Goal: Task Accomplishment & Management: Manage account settings

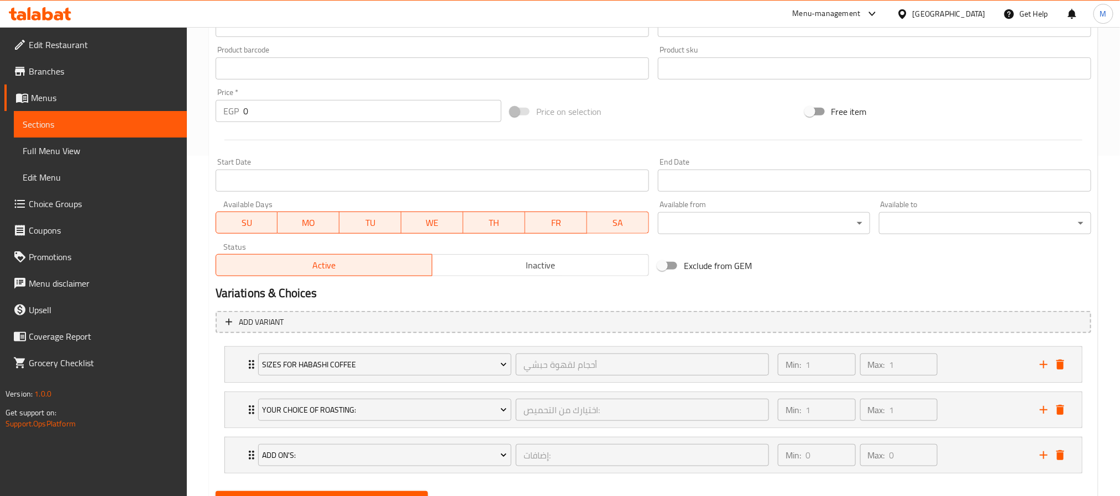
scroll to position [396, 0]
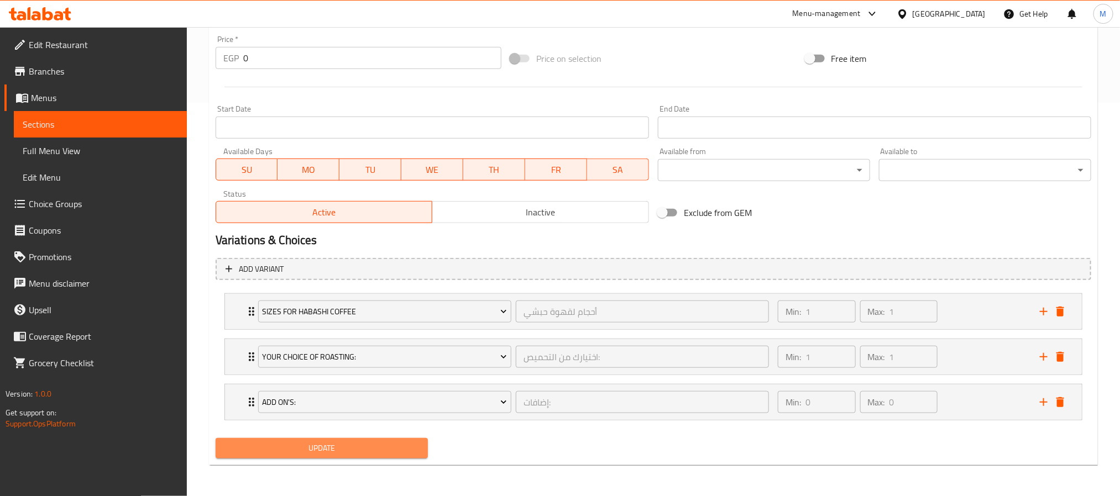
click at [347, 444] on span "Update" at bounding box center [321, 449] width 195 height 14
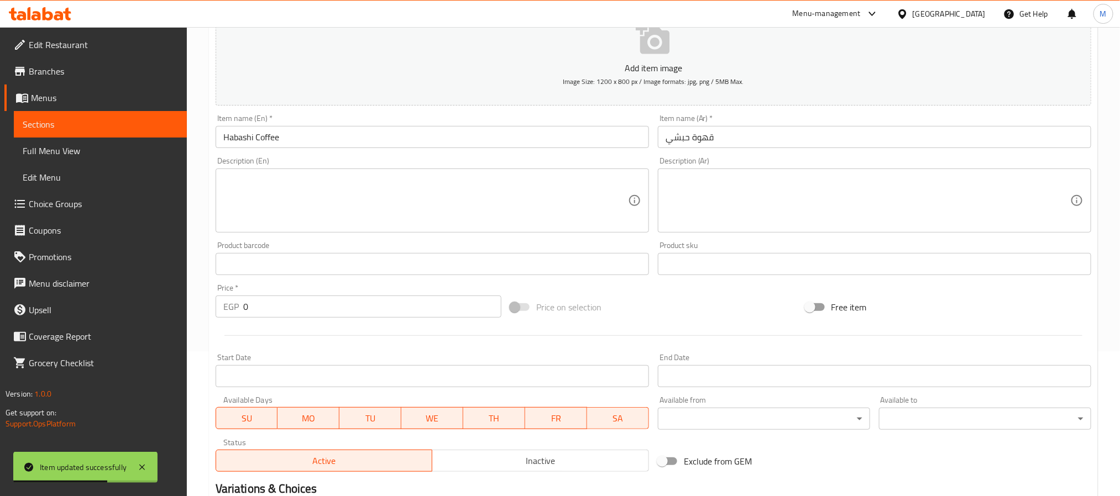
scroll to position [0, 0]
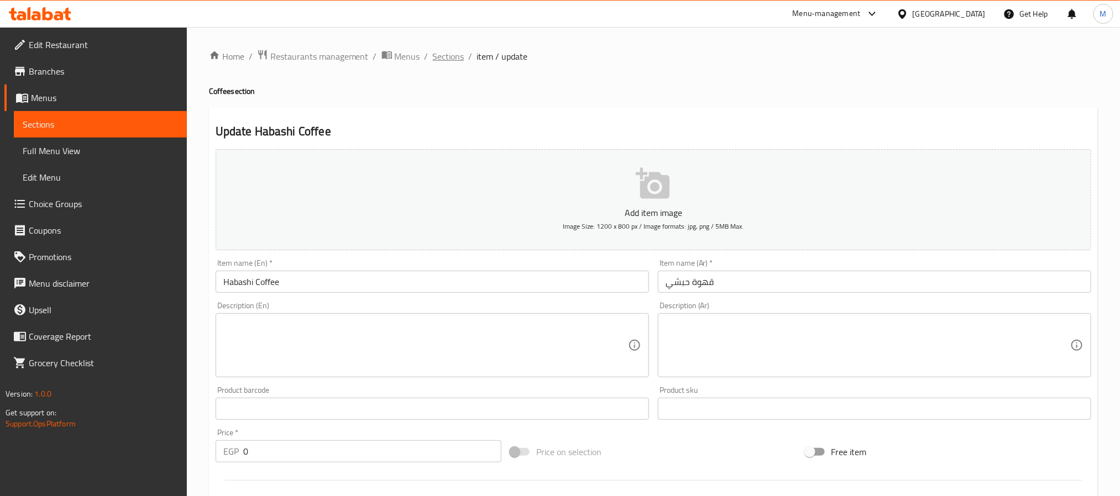
click at [450, 61] on span "Sections" at bounding box center [449, 56] width 32 height 13
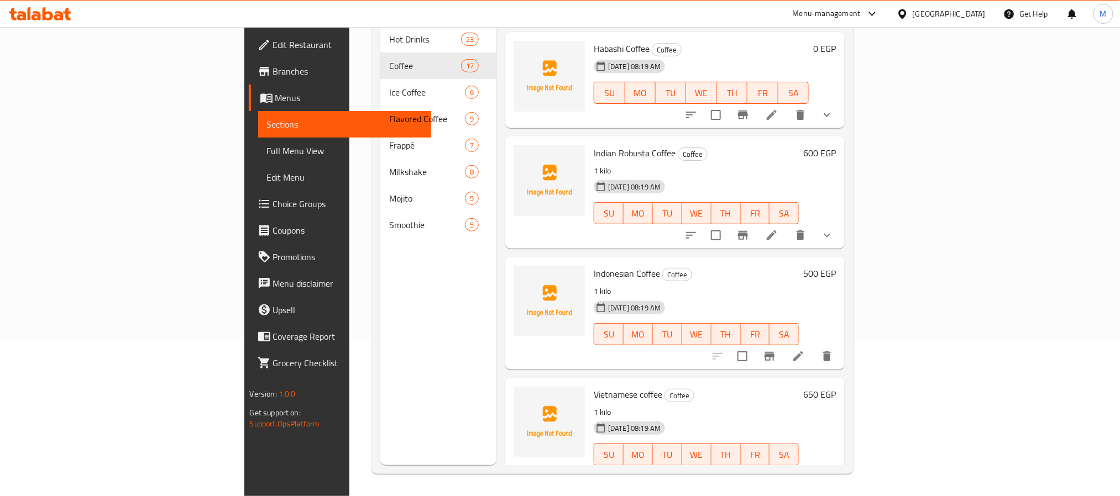
scroll to position [1053, 0]
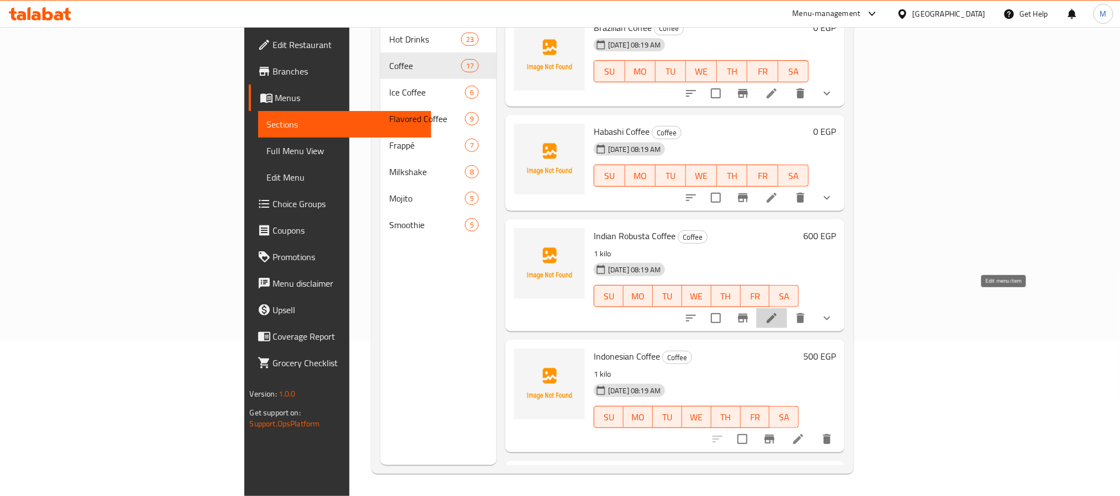
click at [778, 312] on icon at bounding box center [771, 318] width 13 height 13
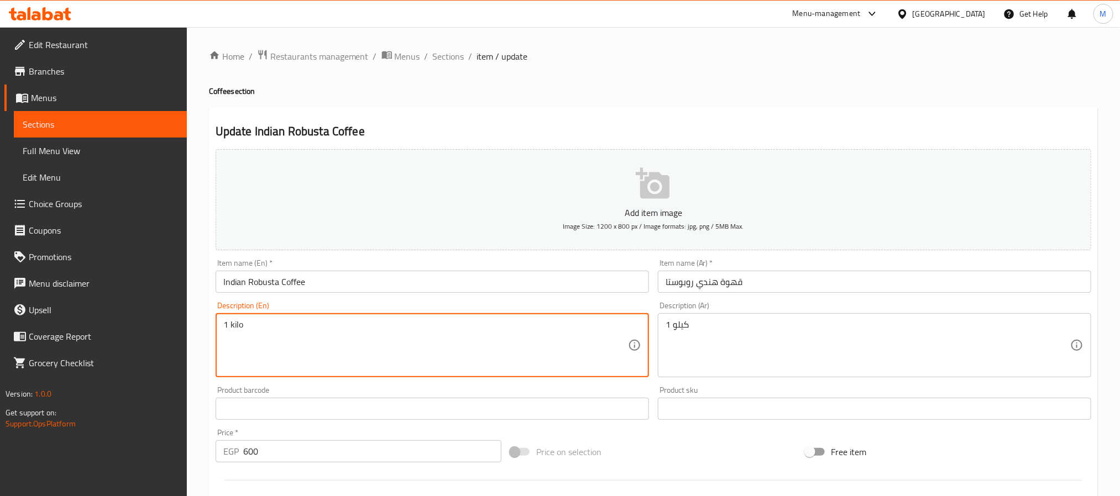
drag, startPoint x: 264, startPoint y: 332, endPoint x: 190, endPoint y: 343, distance: 74.9
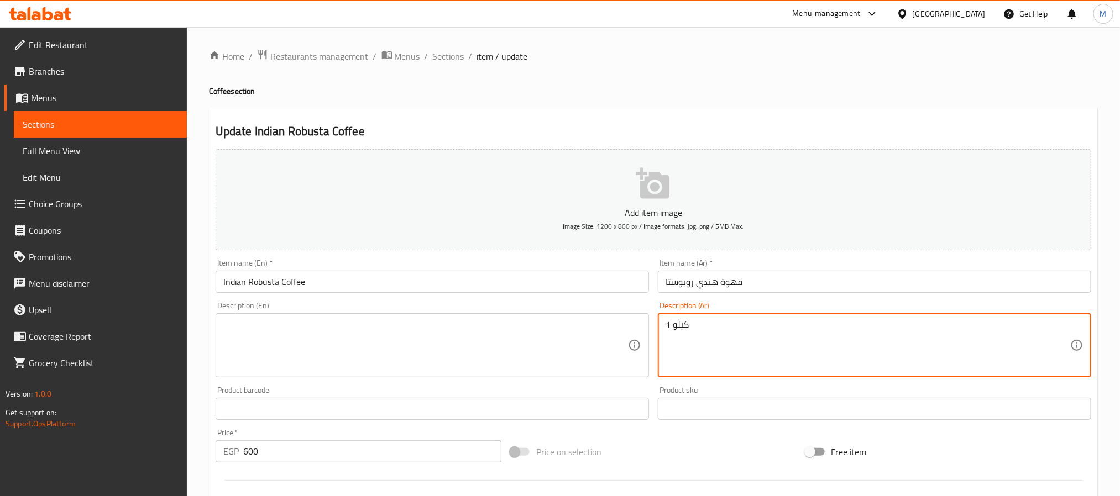
drag, startPoint x: 593, startPoint y: 365, endPoint x: 471, endPoint y: 380, distance: 122.5
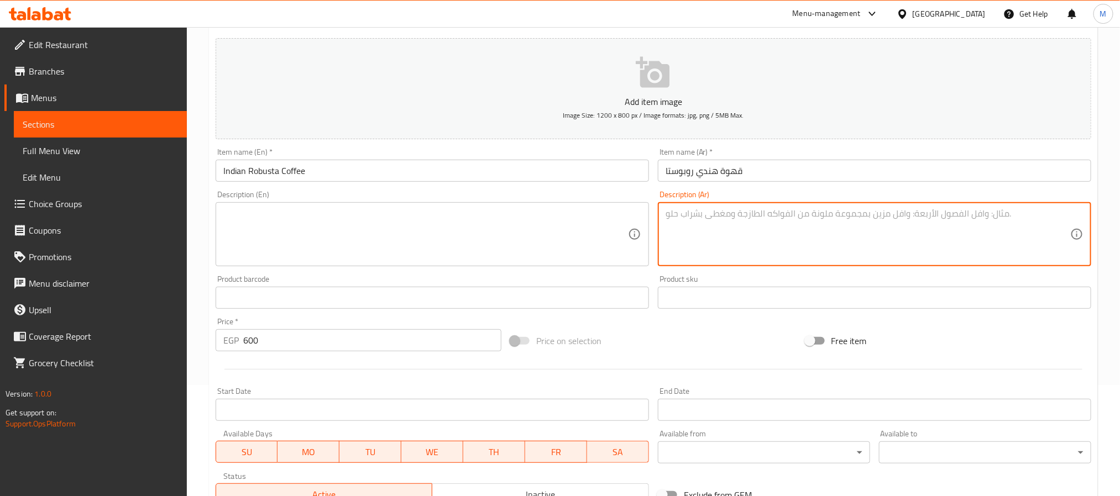
scroll to position [249, 0]
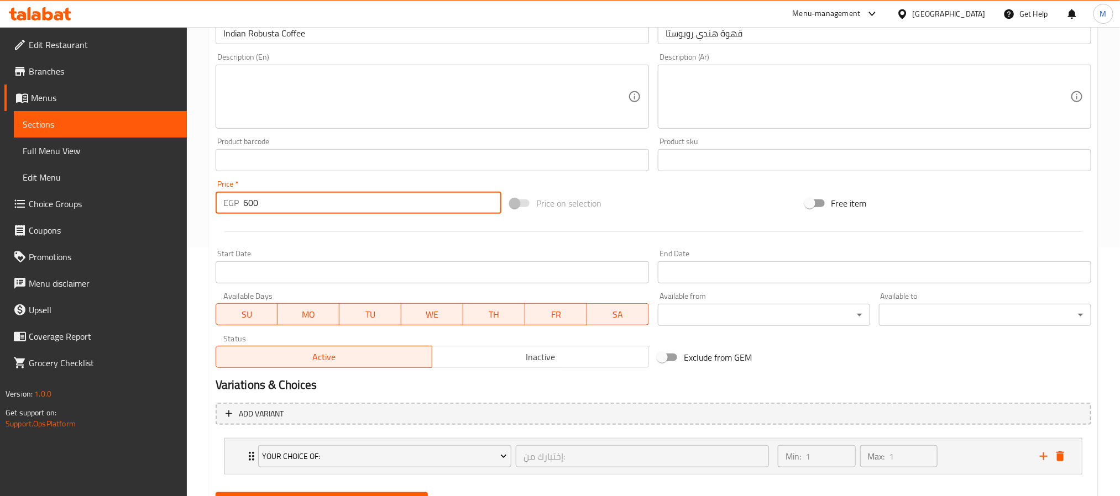
drag, startPoint x: 248, startPoint y: 209, endPoint x: 179, endPoint y: 229, distance: 71.4
click at [181, 229] on div "Edit Restaurant Branches Menus Sections Full Menu View Edit Menu Choice Groups …" at bounding box center [560, 164] width 1120 height 772
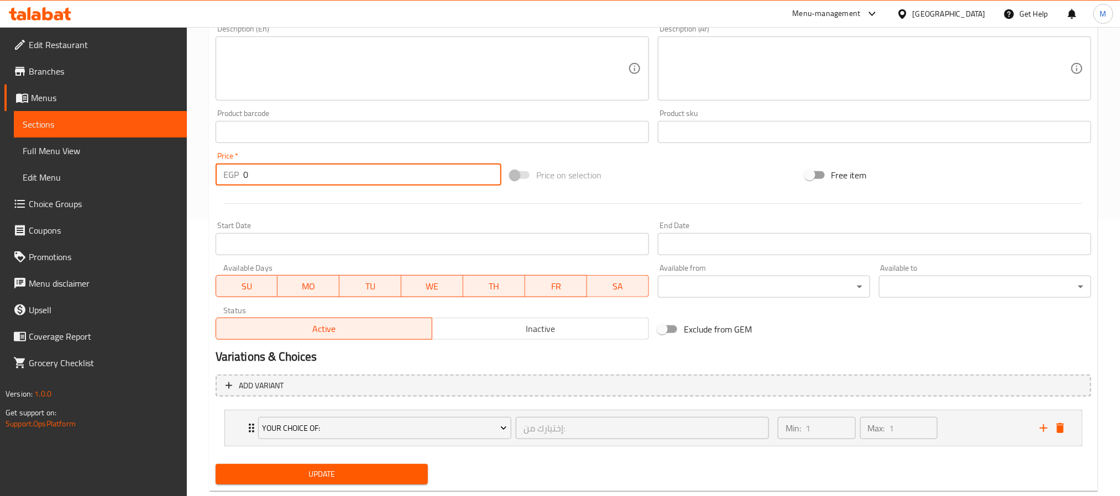
scroll to position [303, 0]
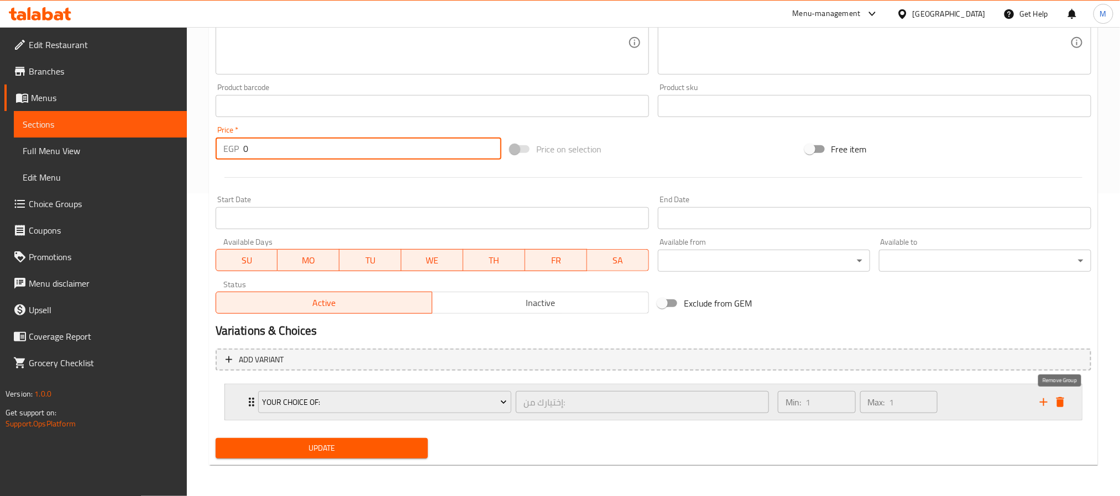
click at [1065, 407] on icon "delete" at bounding box center [1060, 402] width 13 height 13
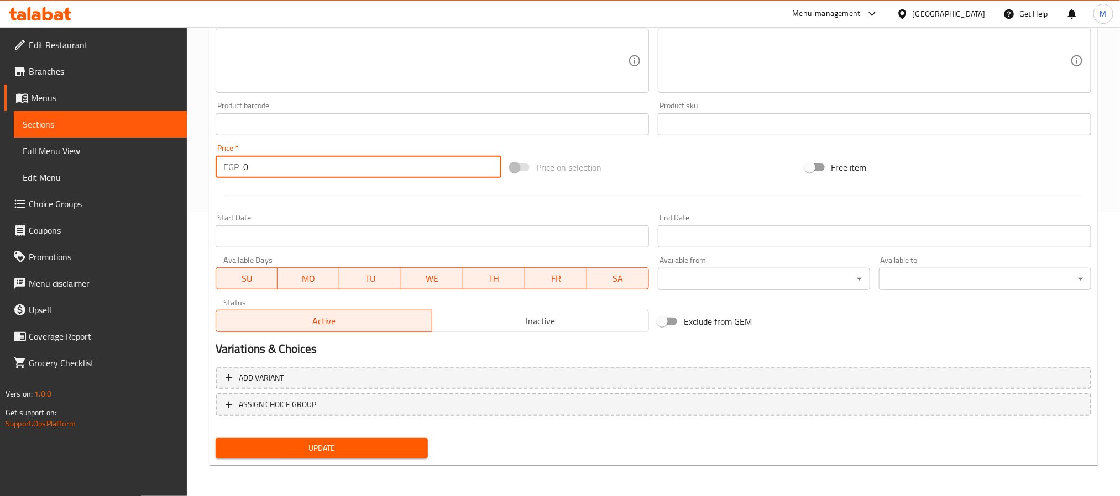
scroll to position [284, 0]
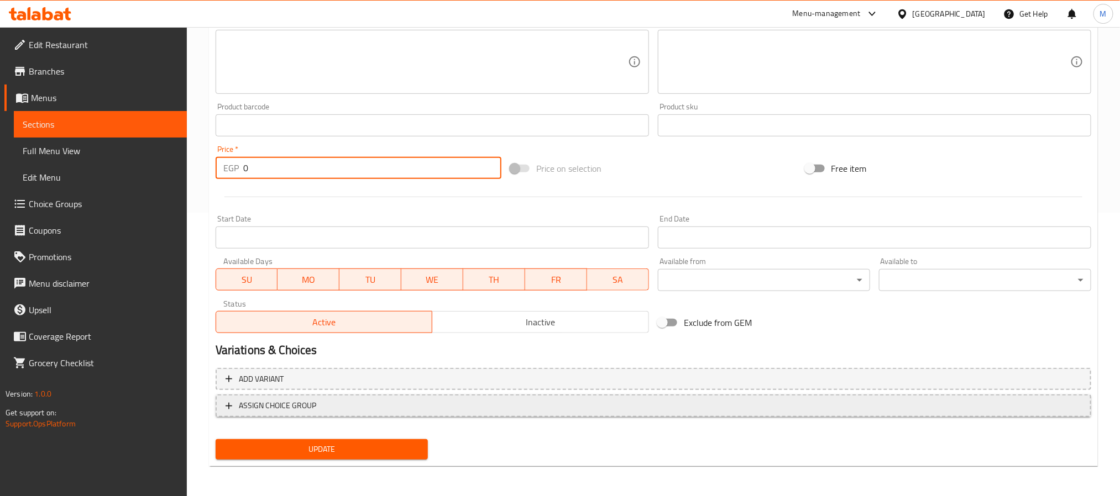
type input "0"
click at [370, 415] on button "ASSIGN CHOICE GROUP" at bounding box center [654, 406] width 876 height 23
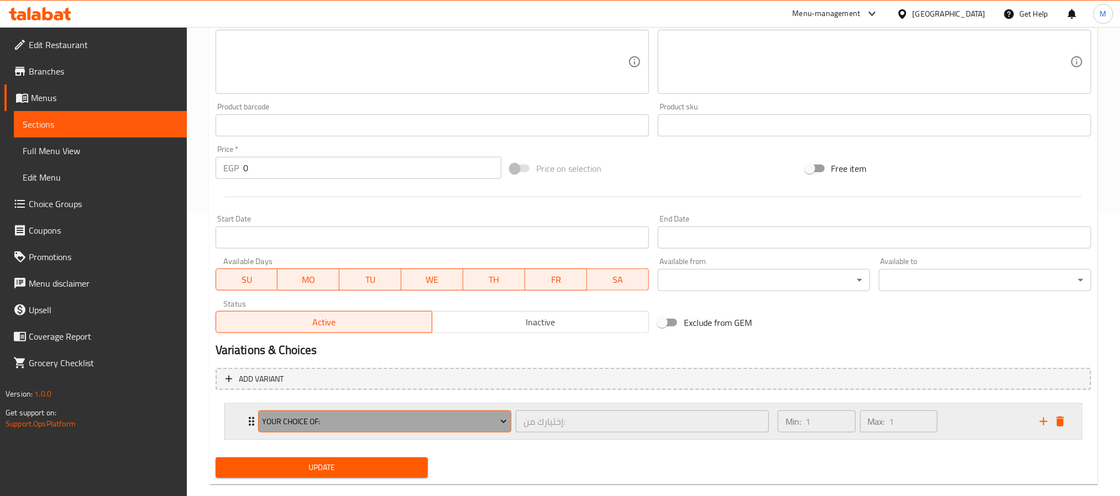
click at [353, 416] on span "Your Choice Of:" at bounding box center [384, 422] width 245 height 14
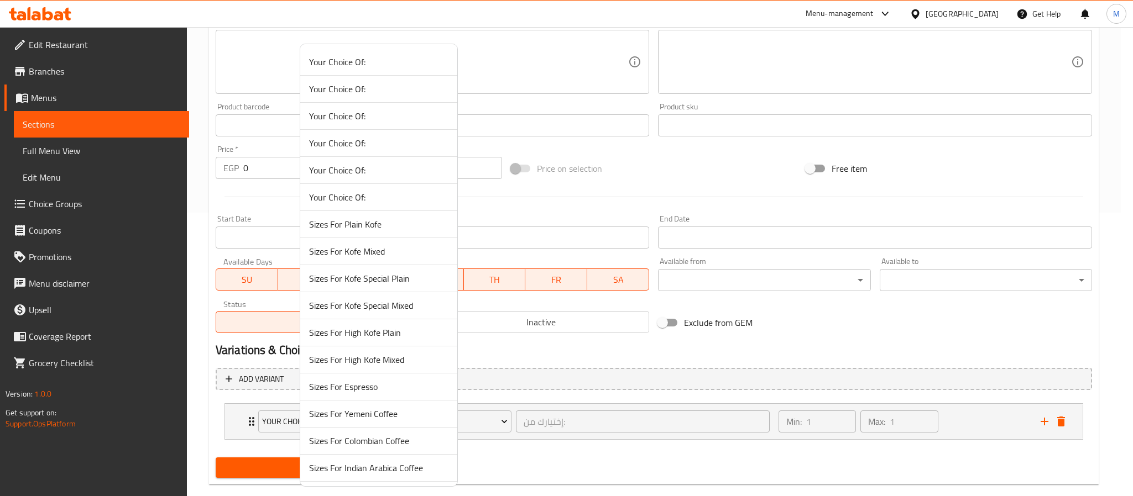
click at [201, 264] on div at bounding box center [566, 248] width 1133 height 496
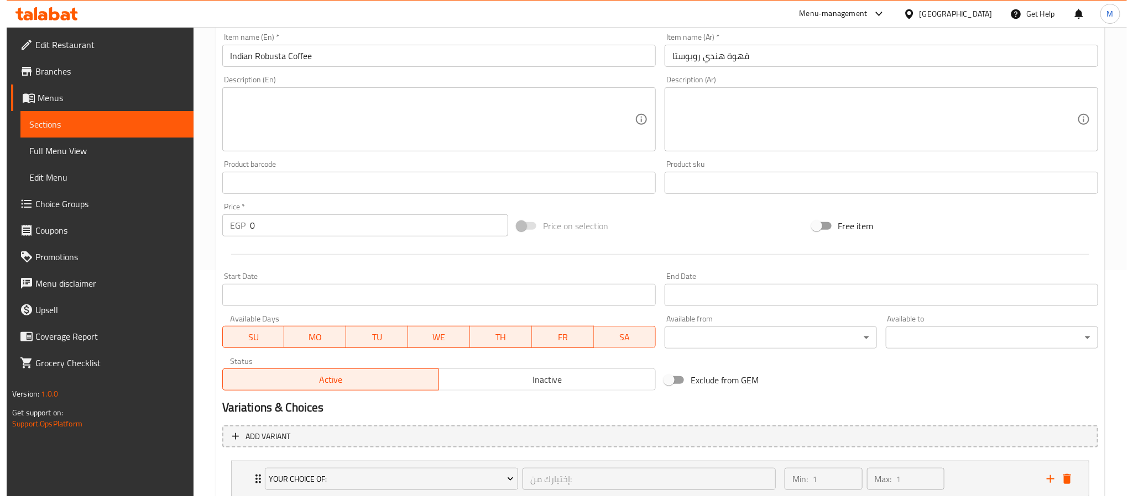
scroll to position [249, 0]
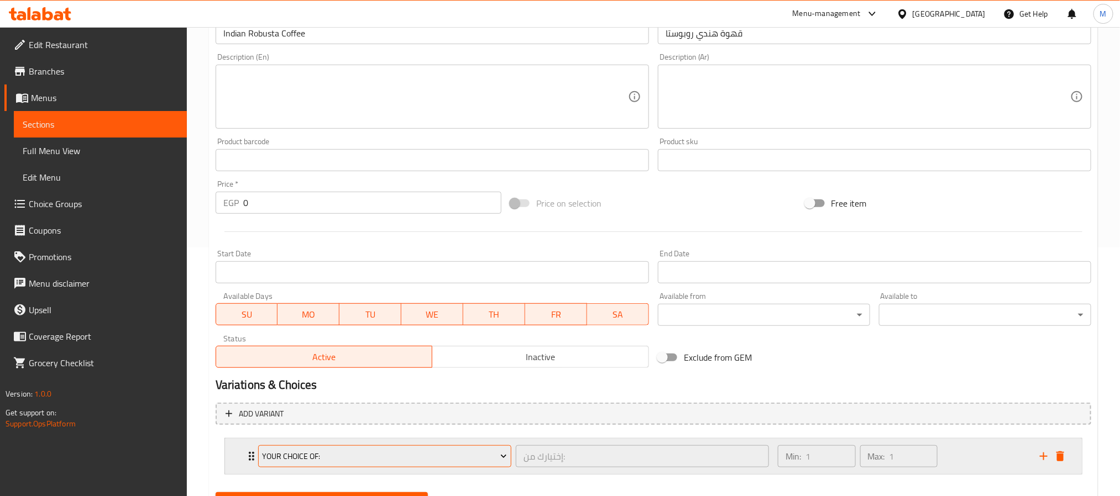
click at [322, 459] on span "Your Choice Of:" at bounding box center [384, 457] width 245 height 14
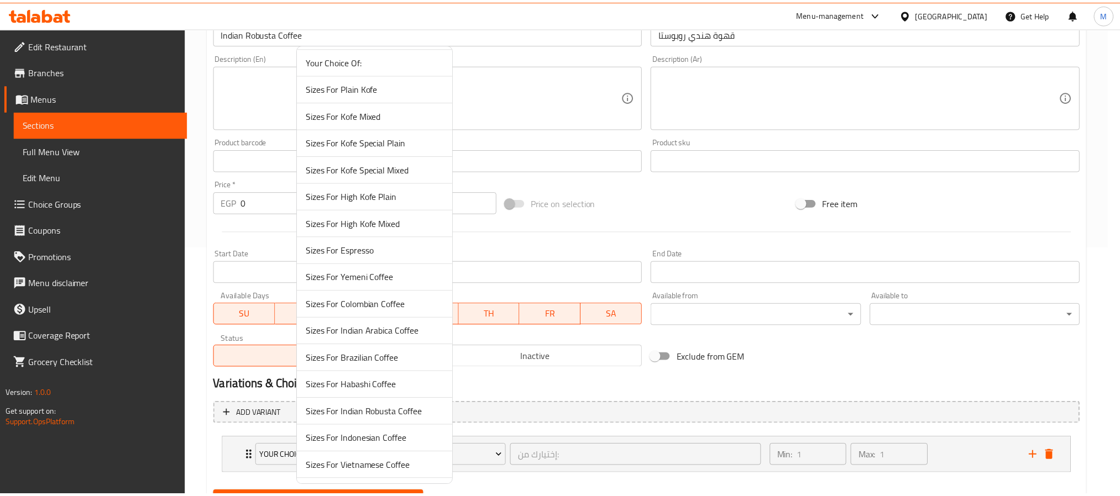
scroll to position [166, 0]
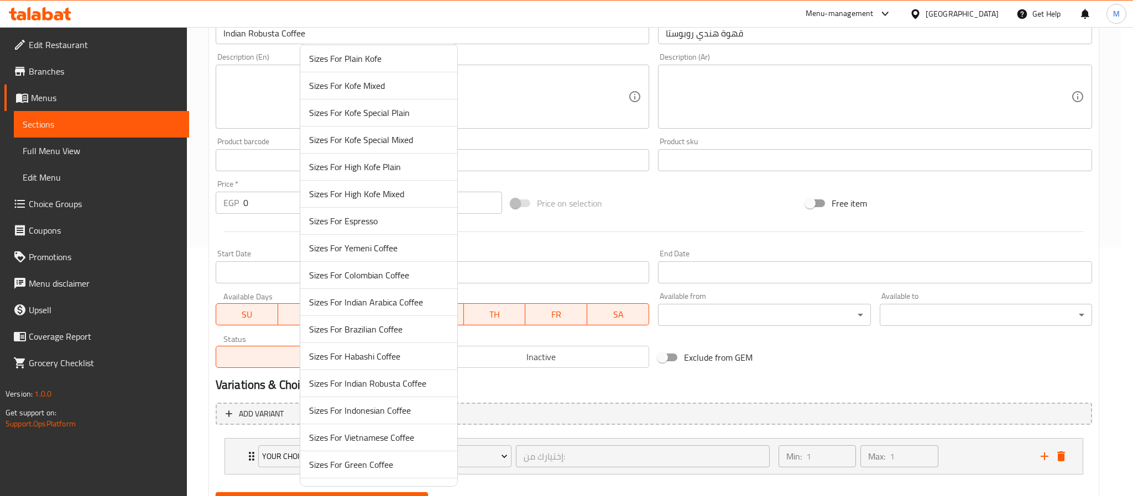
click at [392, 387] on span "Sizes For Indian Robusta Coffee" at bounding box center [378, 383] width 139 height 13
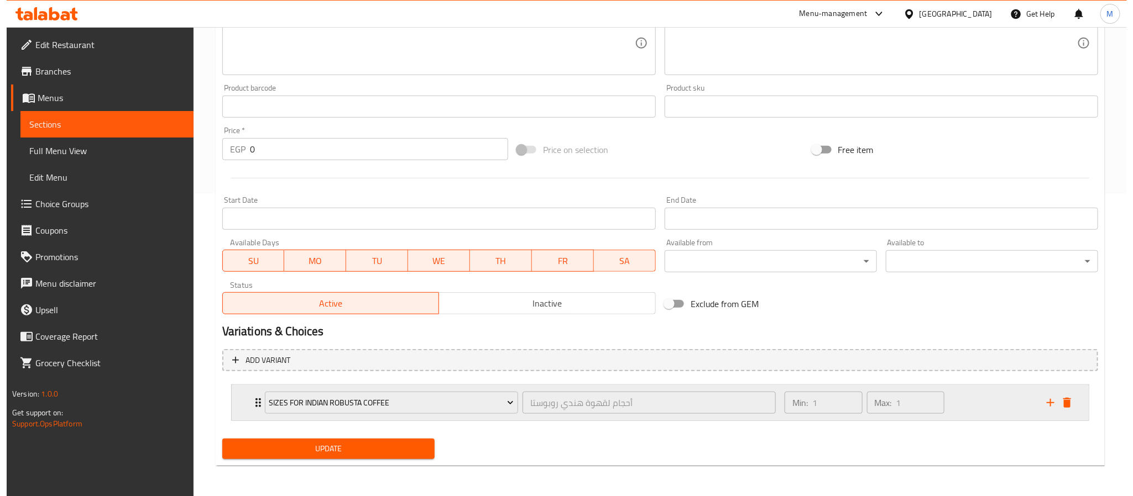
scroll to position [303, 0]
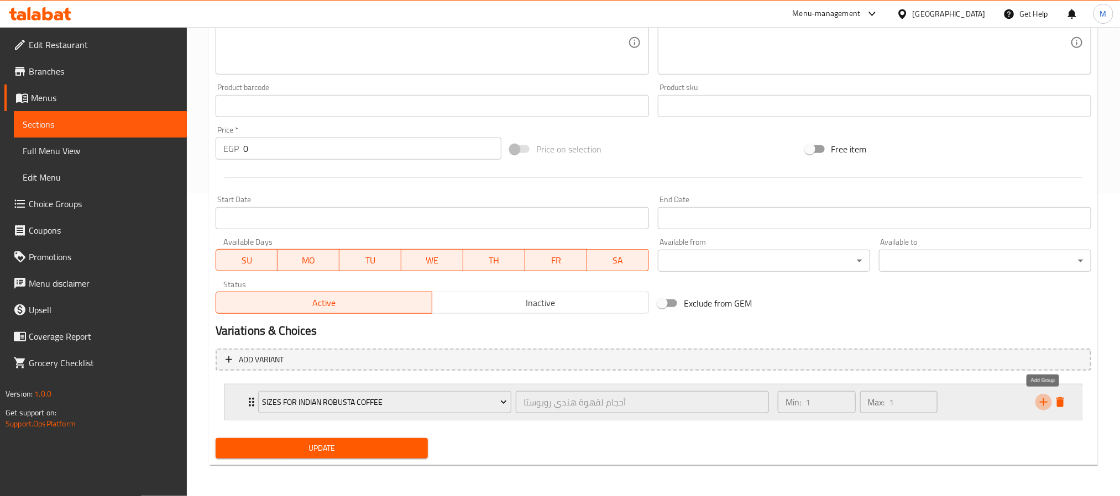
click at [1044, 405] on icon "add" at bounding box center [1044, 403] width 8 height 8
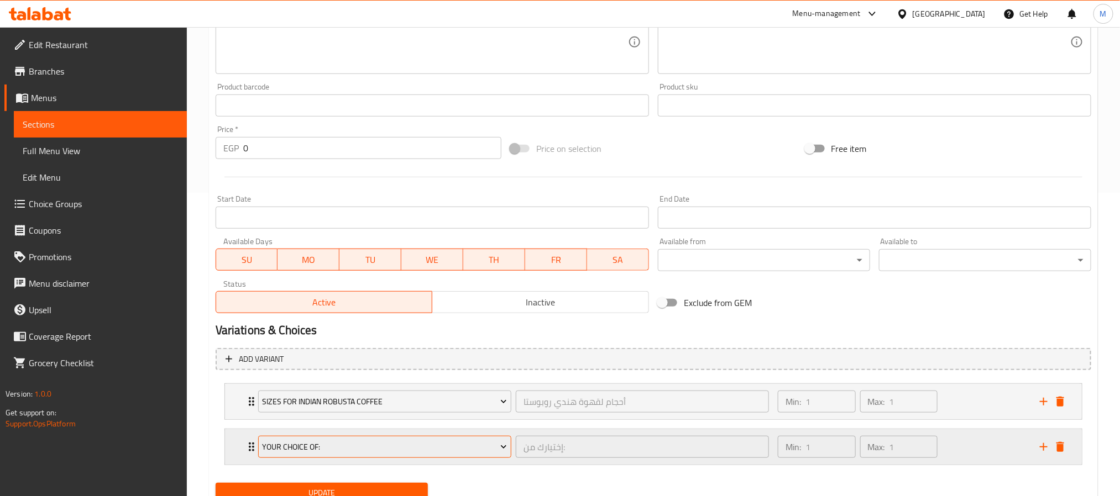
click at [357, 441] on span "Your Choice Of:" at bounding box center [384, 448] width 245 height 14
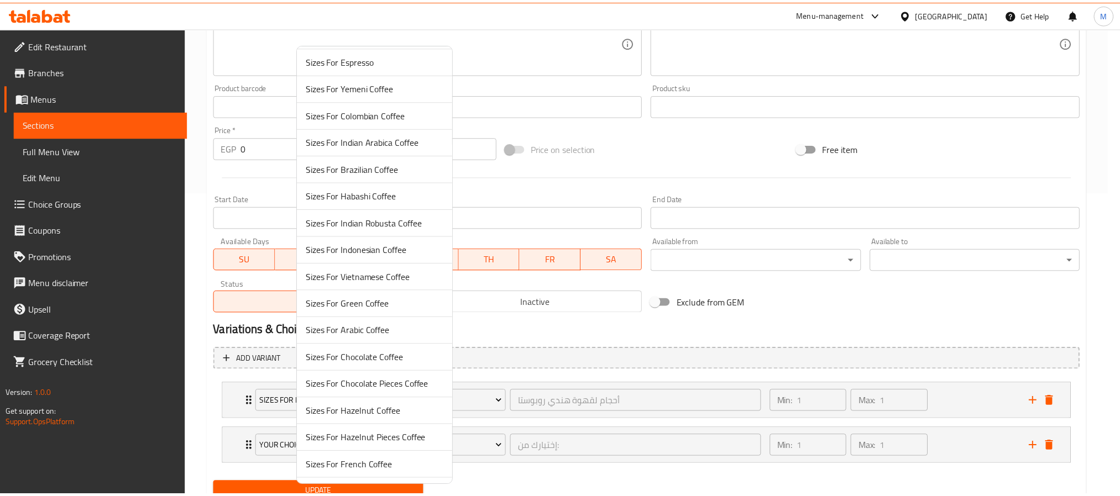
scroll to position [495, 0]
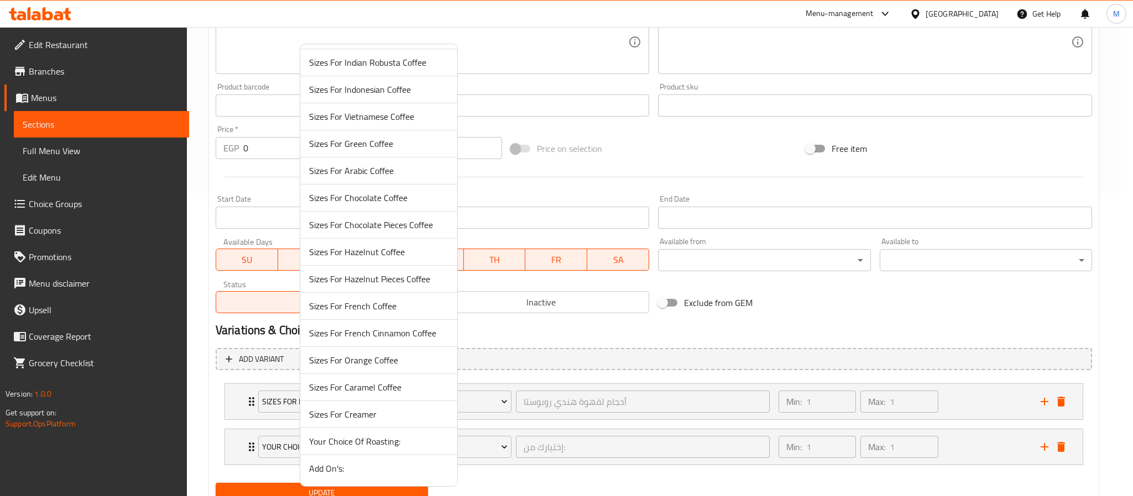
click at [378, 443] on span "Your Choice Of Roasting:" at bounding box center [378, 441] width 139 height 13
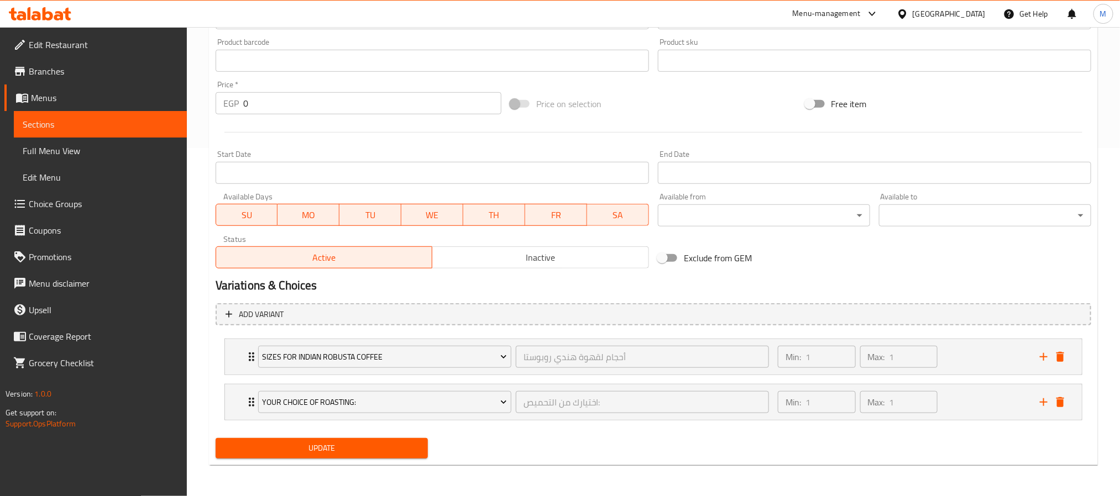
scroll to position [350, 0]
click at [1039, 402] on icon "add" at bounding box center [1043, 402] width 13 height 13
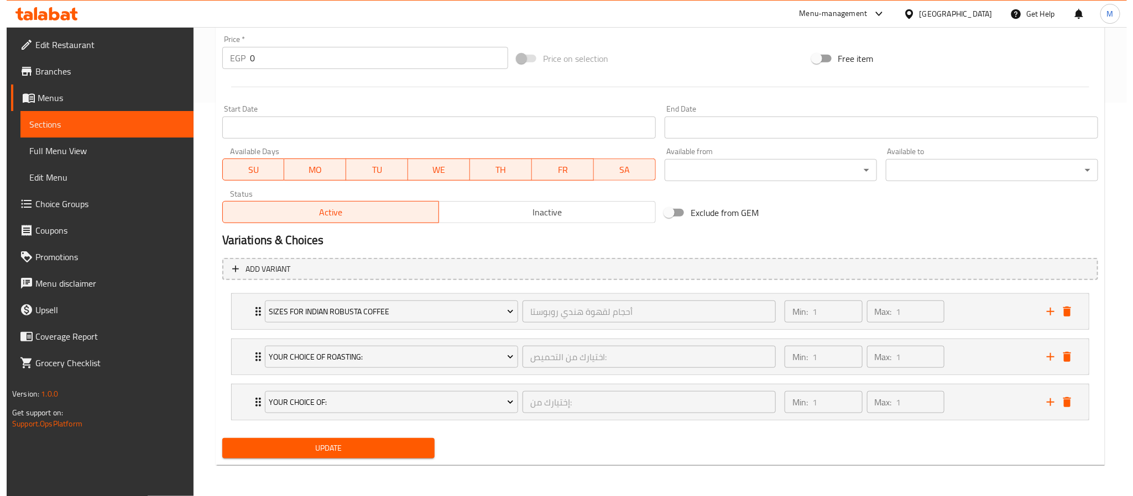
scroll to position [396, 0]
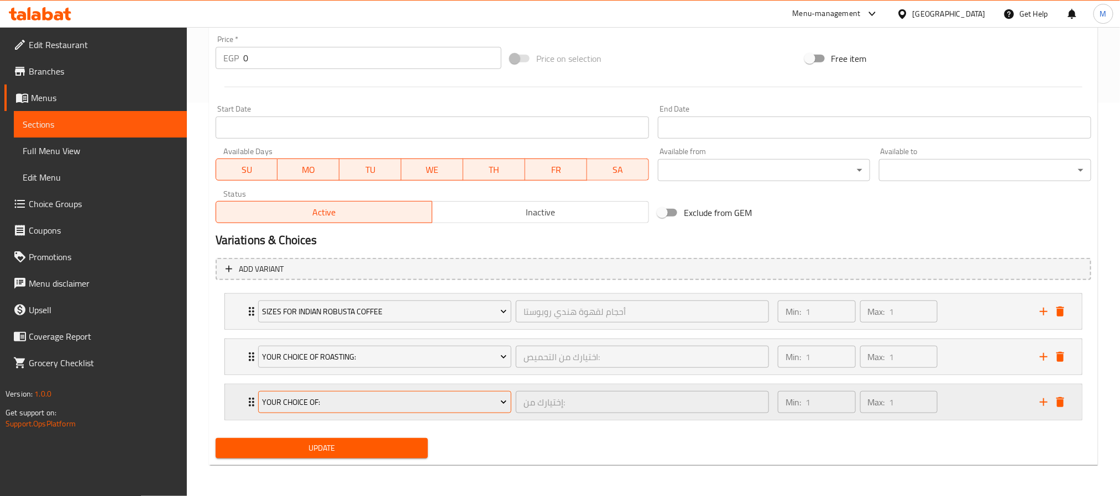
click at [355, 392] on button "Your Choice Of:" at bounding box center [384, 402] width 253 height 22
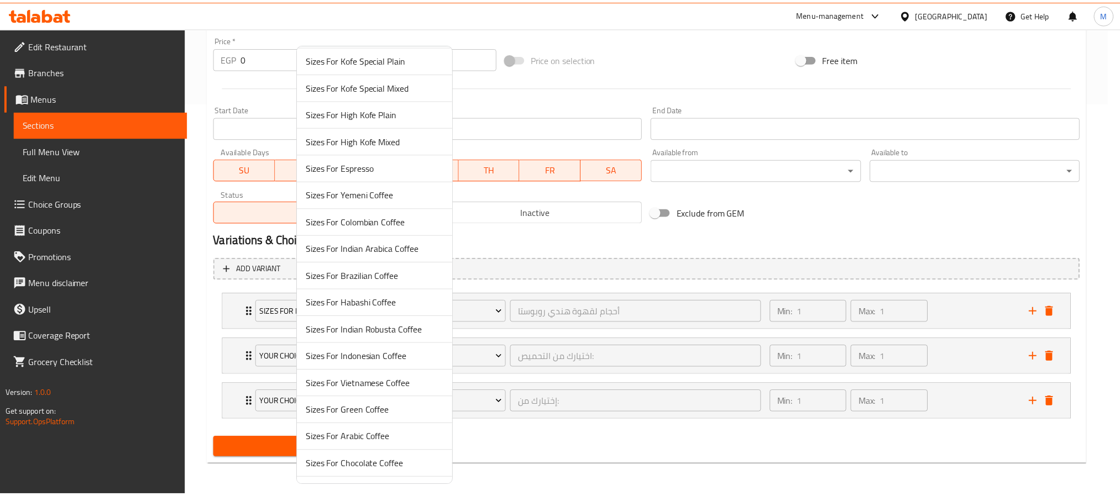
scroll to position [495, 0]
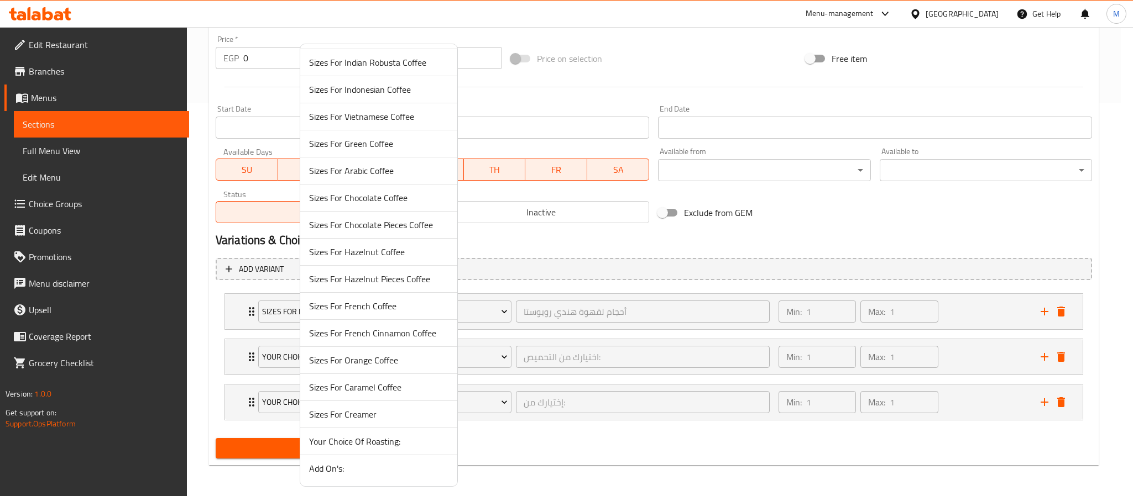
click at [349, 463] on span "Add On's:" at bounding box center [378, 468] width 139 height 13
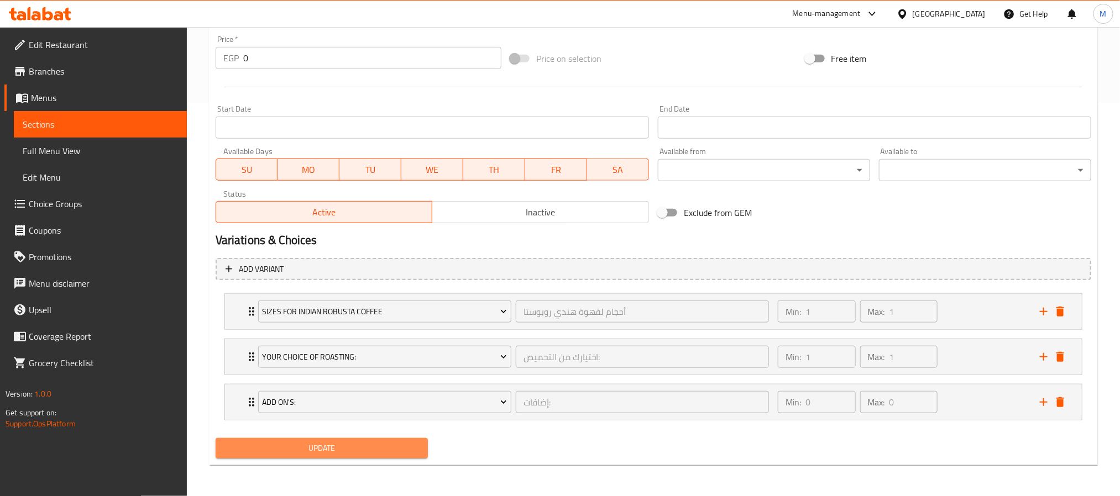
click at [377, 445] on span "Update" at bounding box center [321, 449] width 195 height 14
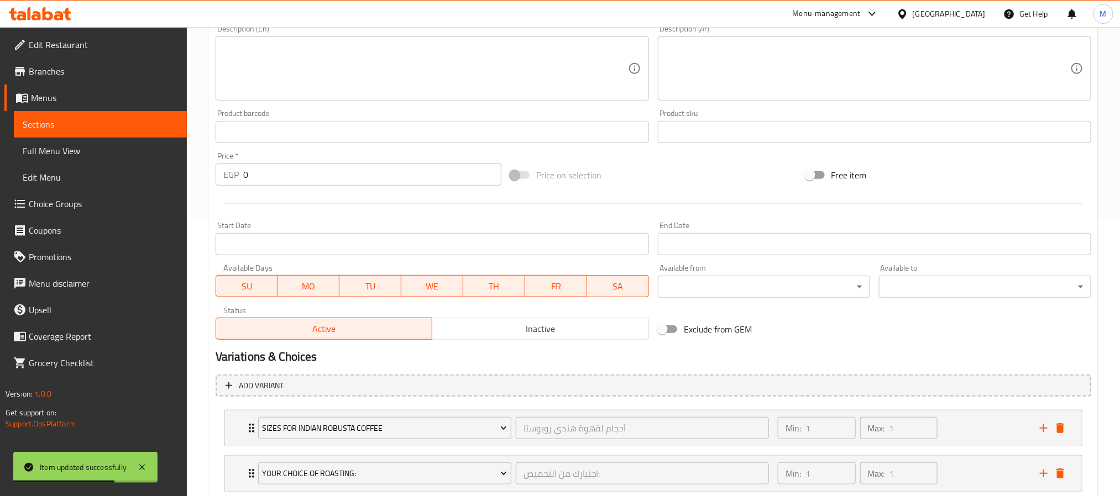
scroll to position [0, 0]
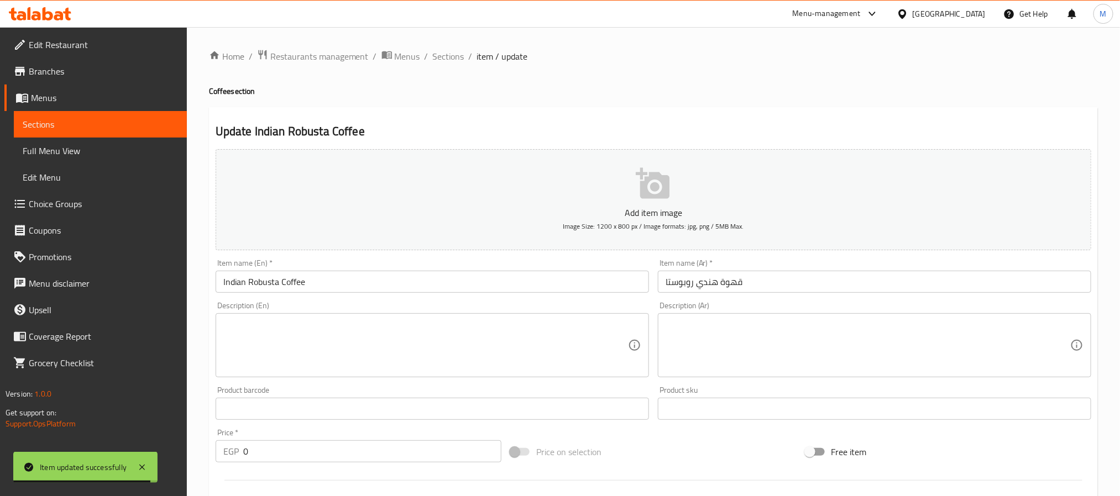
drag, startPoint x: 451, startPoint y: 57, endPoint x: 418, endPoint y: 10, distance: 57.2
click at [451, 57] on span "Sections" at bounding box center [449, 56] width 32 height 13
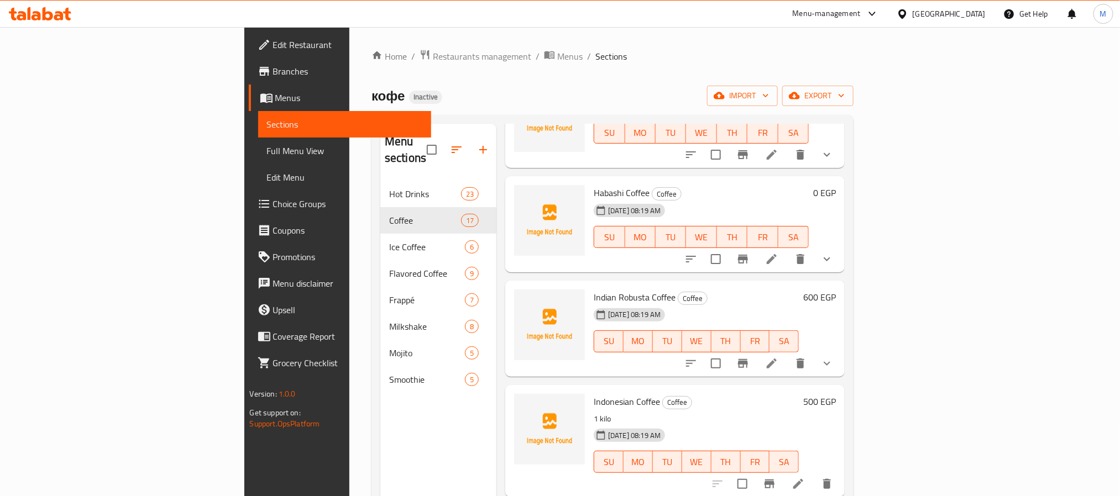
scroll to position [1244, 0]
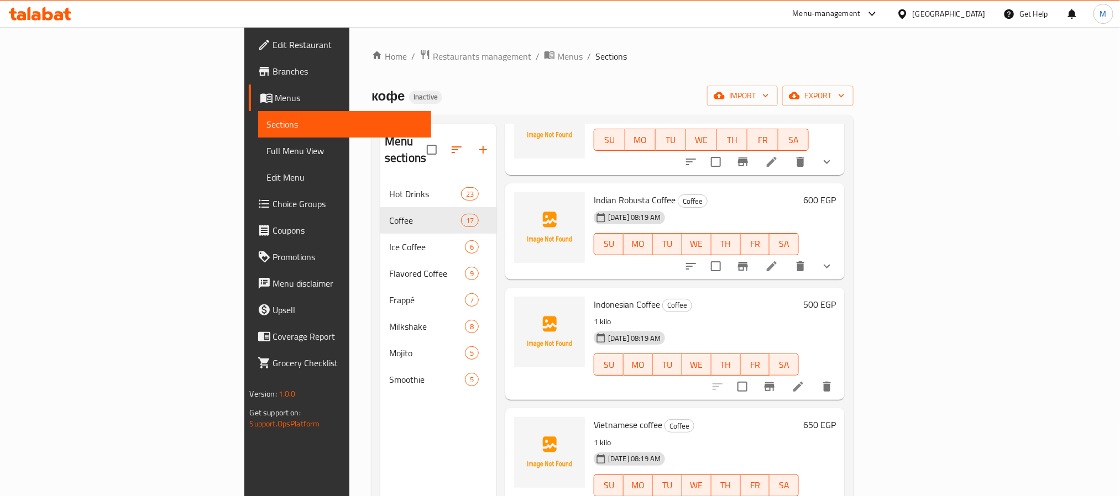
click at [803, 382] on icon at bounding box center [798, 387] width 10 height 10
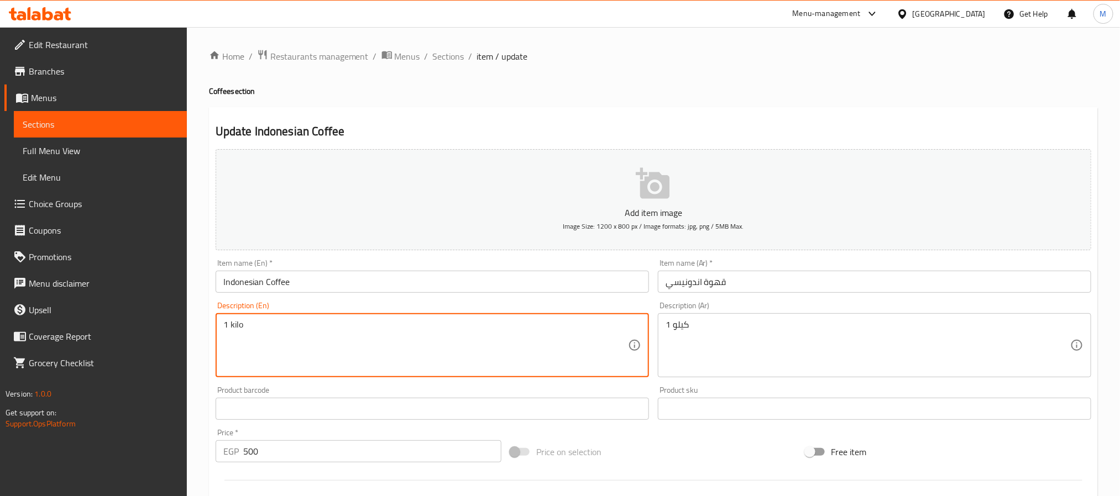
click at [297, 332] on textarea "1 kilo" at bounding box center [425, 345] width 405 height 53
type textarea "1 kilo"
drag, startPoint x: 223, startPoint y: 332, endPoint x: 136, endPoint y: 350, distance: 88.8
click at [136, 350] on div "Edit Restaurant Branches Menus Sections Full Menu View Edit Menu Choice Groups …" at bounding box center [560, 404] width 1120 height 754
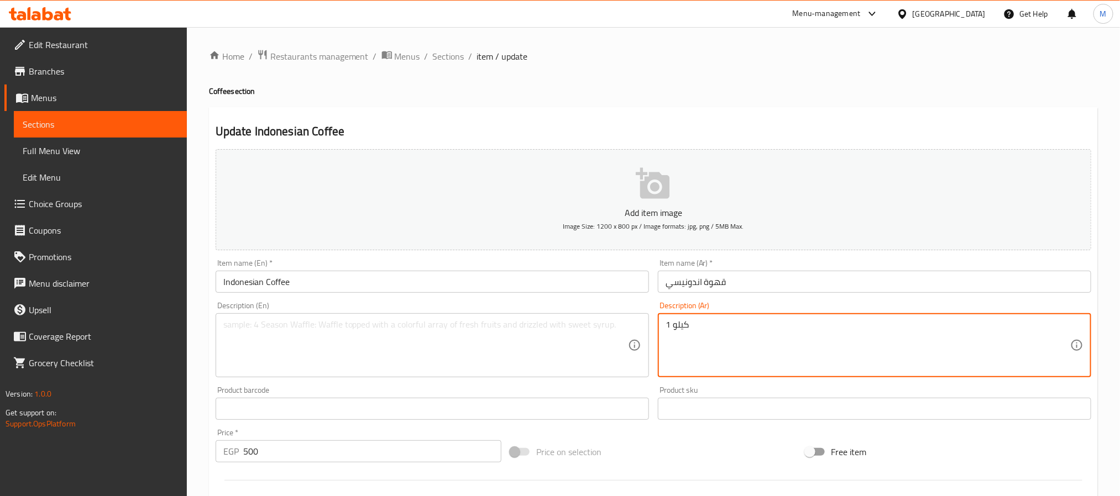
drag, startPoint x: 697, startPoint y: 322, endPoint x: 576, endPoint y: 357, distance: 126.0
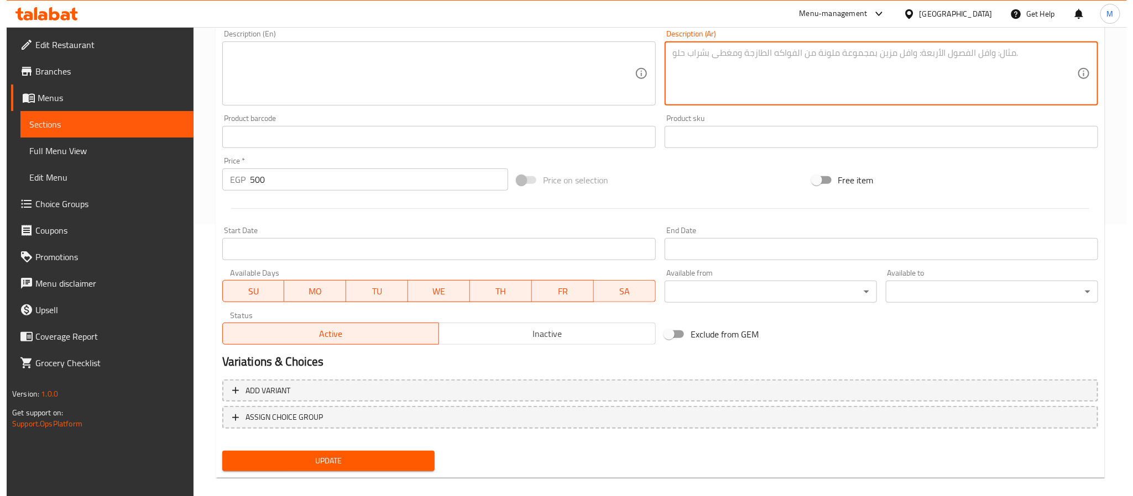
scroll to position [284, 0]
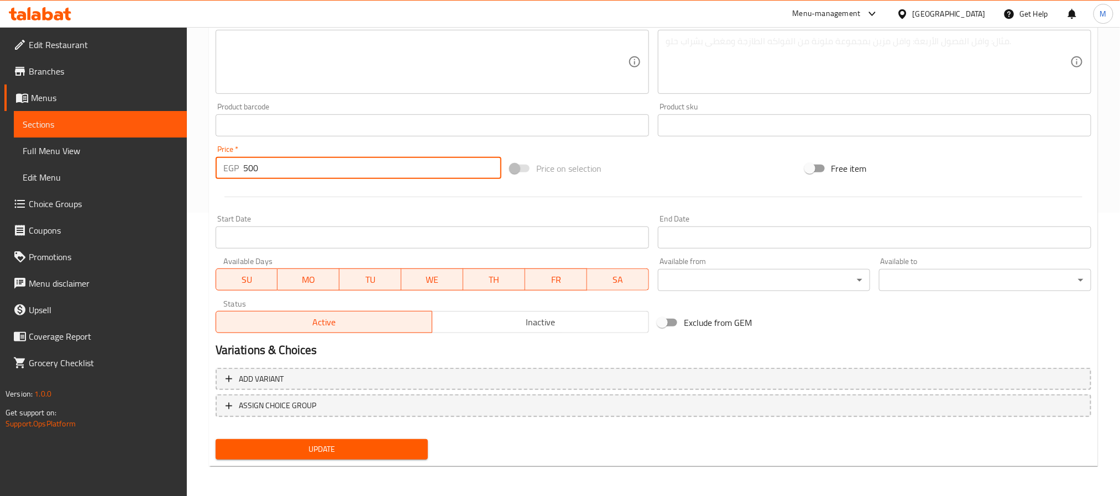
drag, startPoint x: 286, startPoint y: 171, endPoint x: 69, endPoint y: 244, distance: 229.3
click at [24, 240] on div "Edit Restaurant Branches Menus Sections Full Menu View Edit Menu Choice Groups …" at bounding box center [560, 121] width 1120 height 754
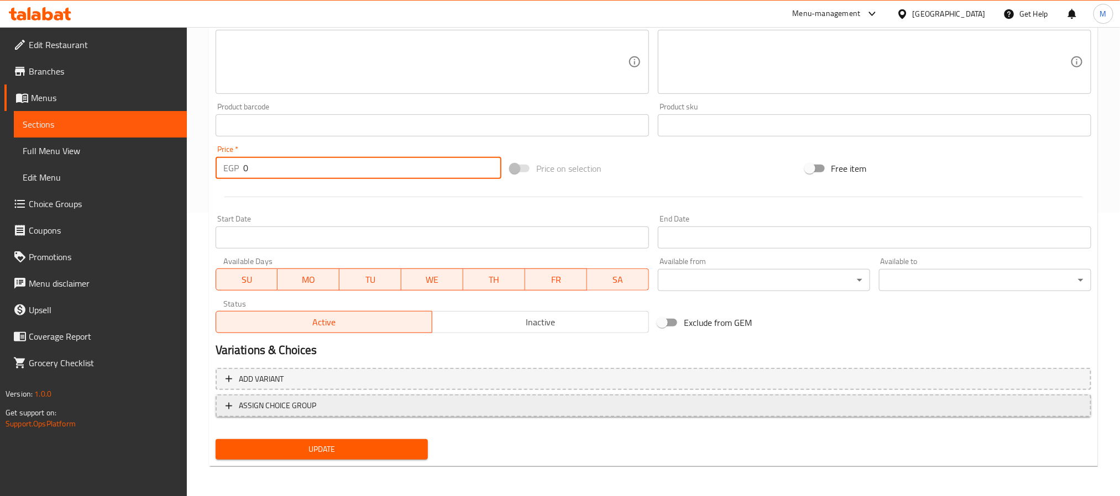
type input "0"
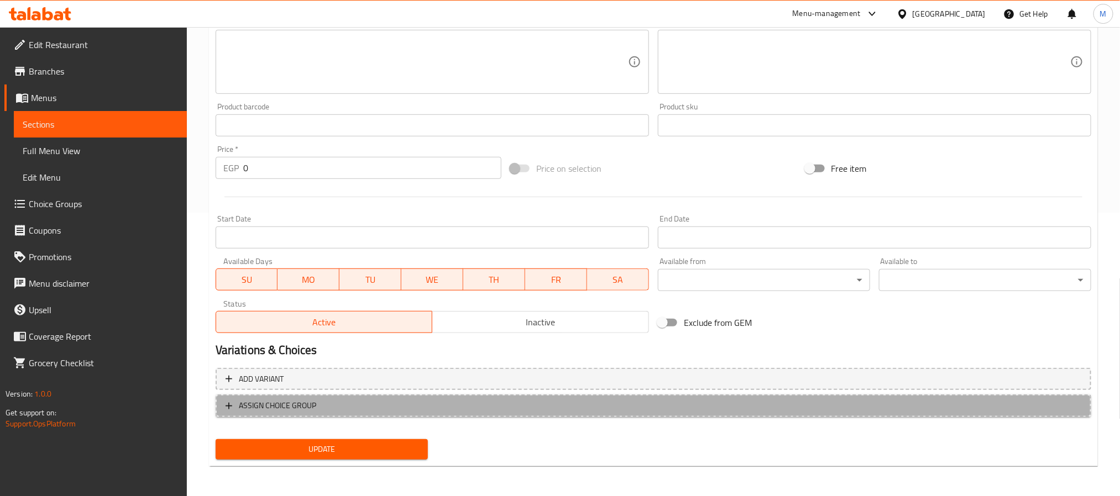
click at [384, 402] on span "ASSIGN CHOICE GROUP" at bounding box center [654, 406] width 856 height 14
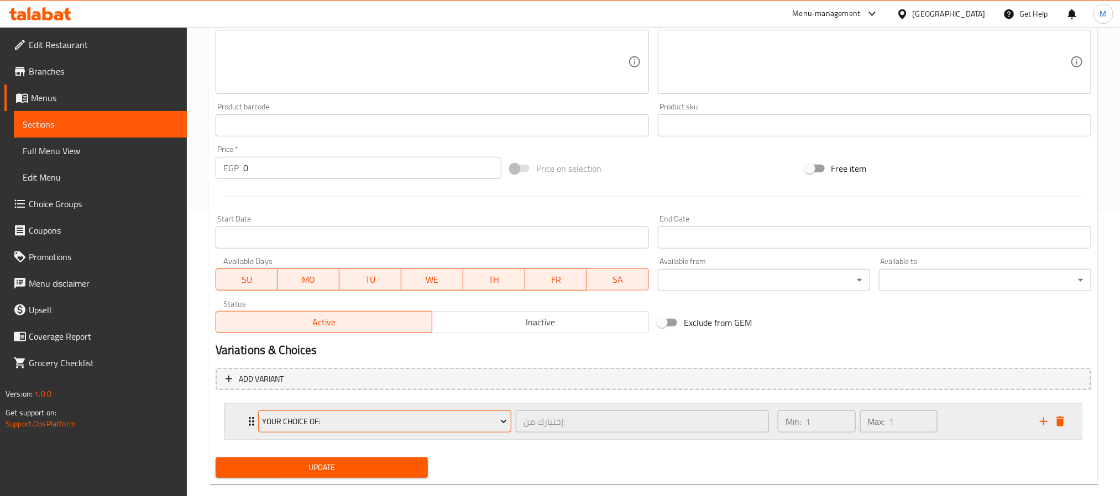
click at [404, 420] on span "Your Choice Of:" at bounding box center [384, 422] width 245 height 14
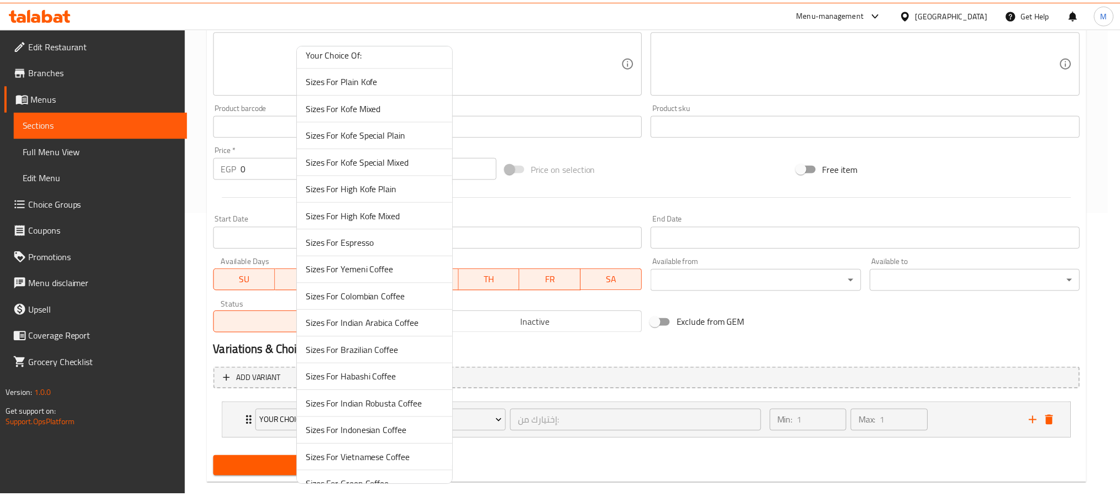
scroll to position [166, 0]
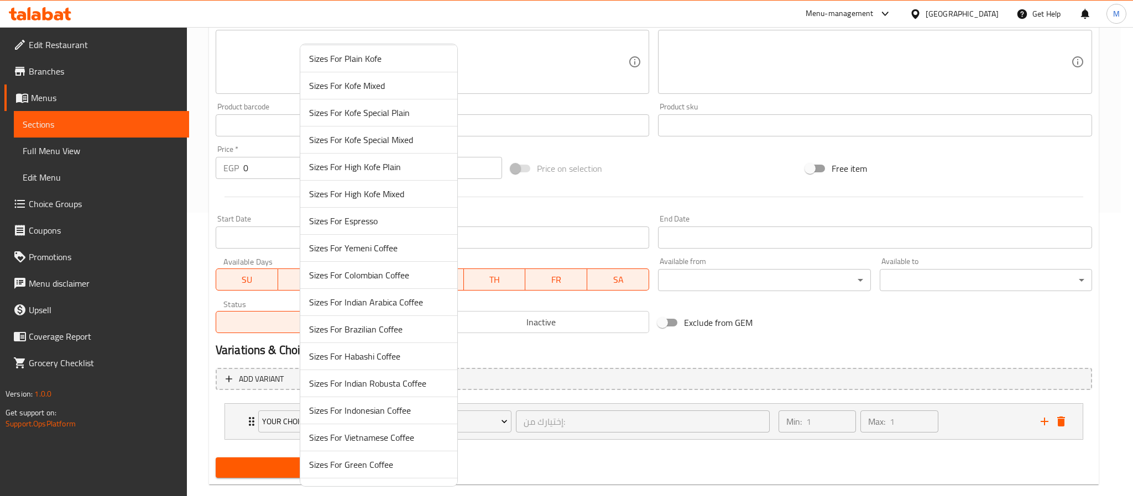
click at [371, 415] on span "Sizes For Indonesian Coffee" at bounding box center [378, 410] width 139 height 13
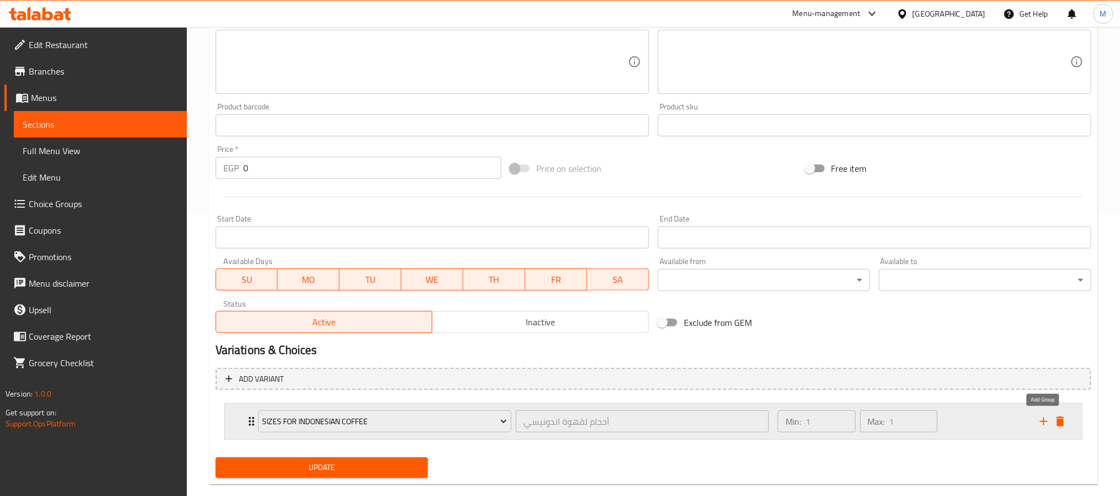
click at [1040, 425] on icon "add" at bounding box center [1043, 421] width 13 height 13
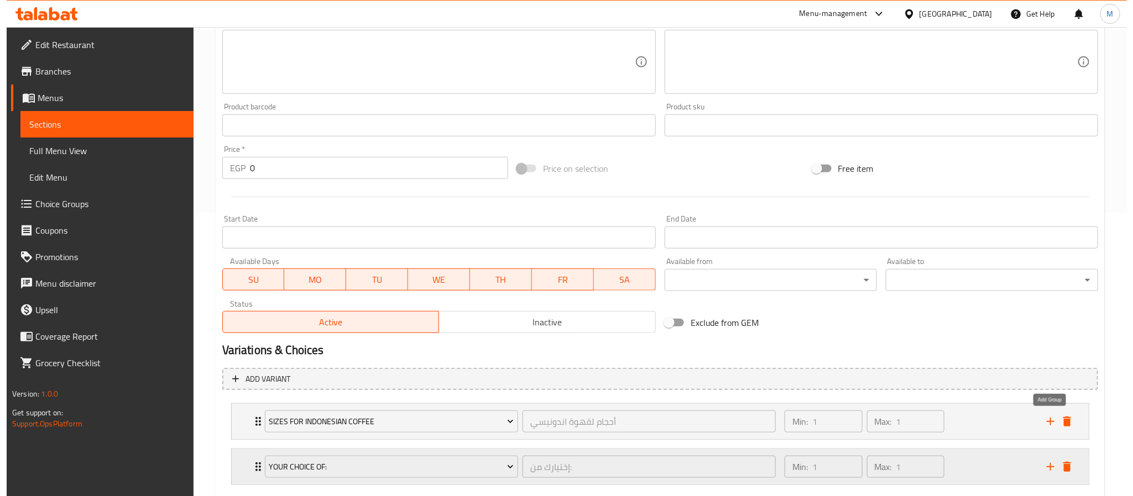
scroll to position [303, 0]
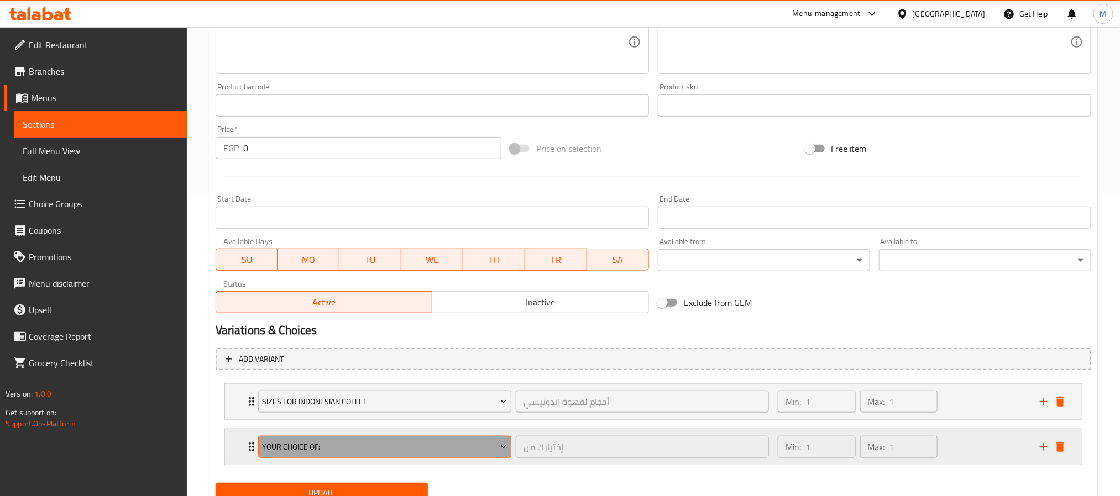
click at [370, 450] on span "Your Choice Of:" at bounding box center [384, 448] width 245 height 14
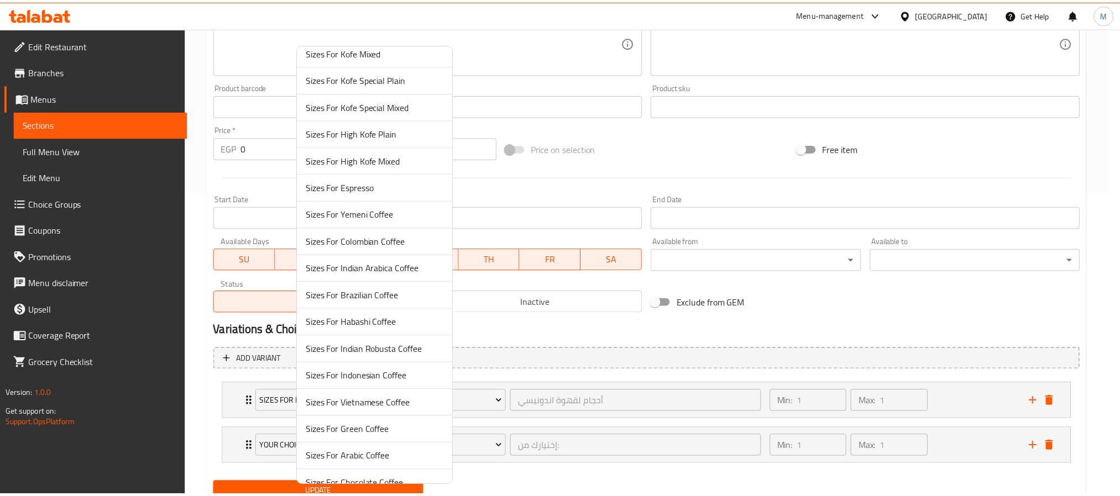
scroll to position [495, 0]
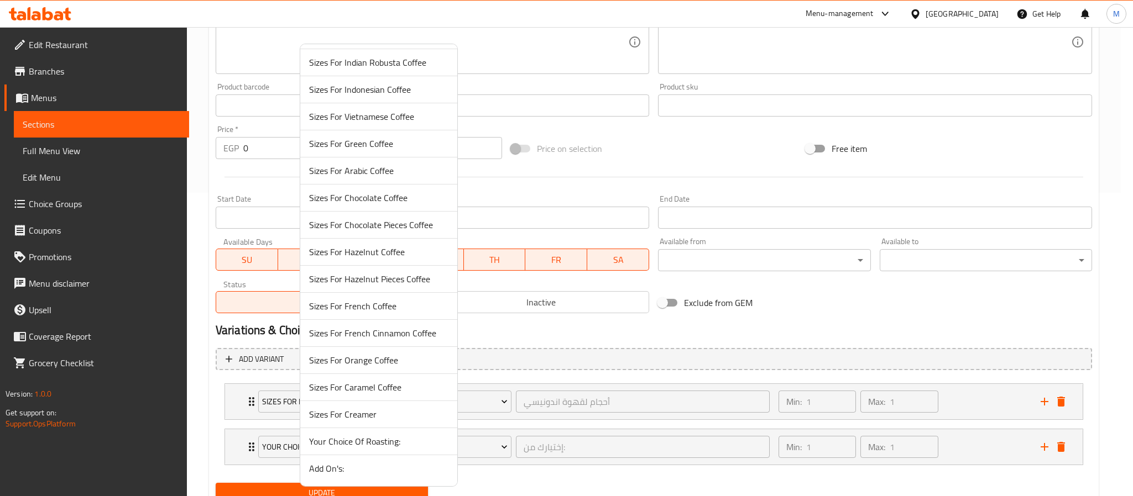
click at [342, 466] on span "Add On's:" at bounding box center [378, 468] width 139 height 13
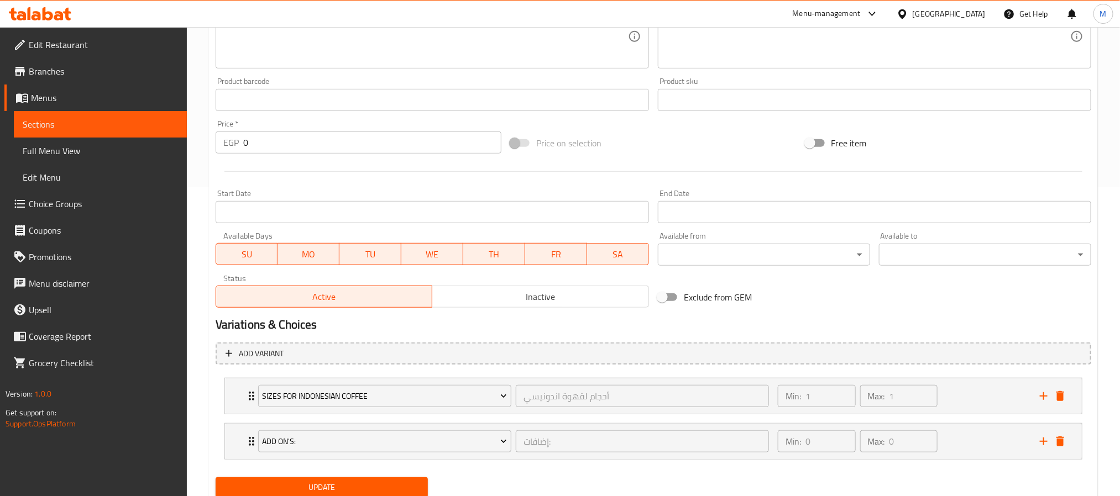
scroll to position [350, 0]
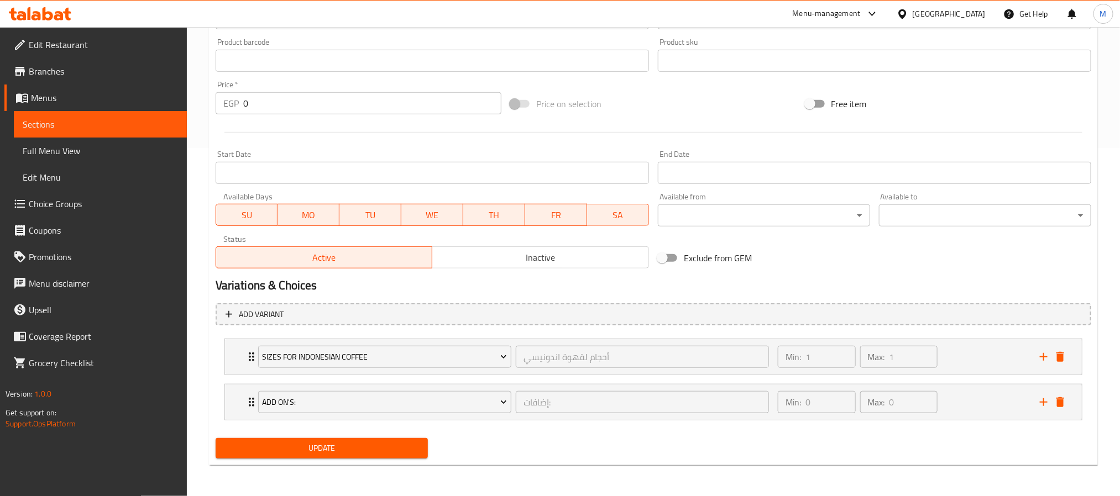
click at [345, 443] on span "Update" at bounding box center [321, 449] width 195 height 14
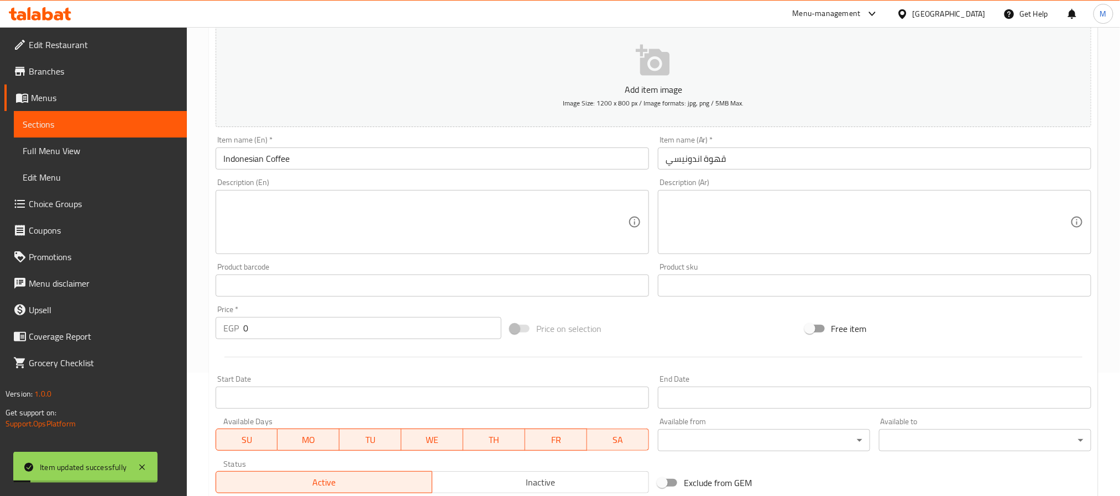
scroll to position [0, 0]
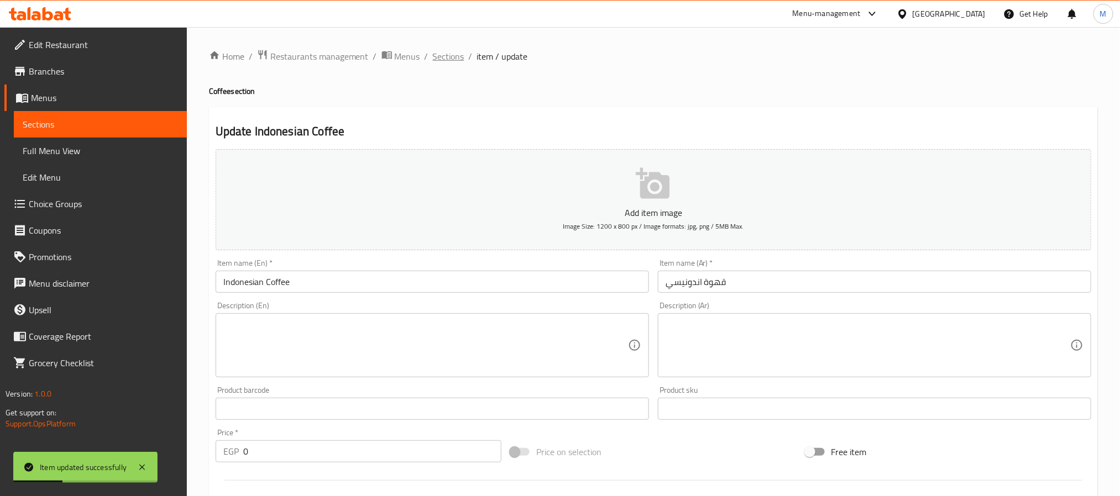
click at [456, 59] on span "Sections" at bounding box center [449, 56] width 32 height 13
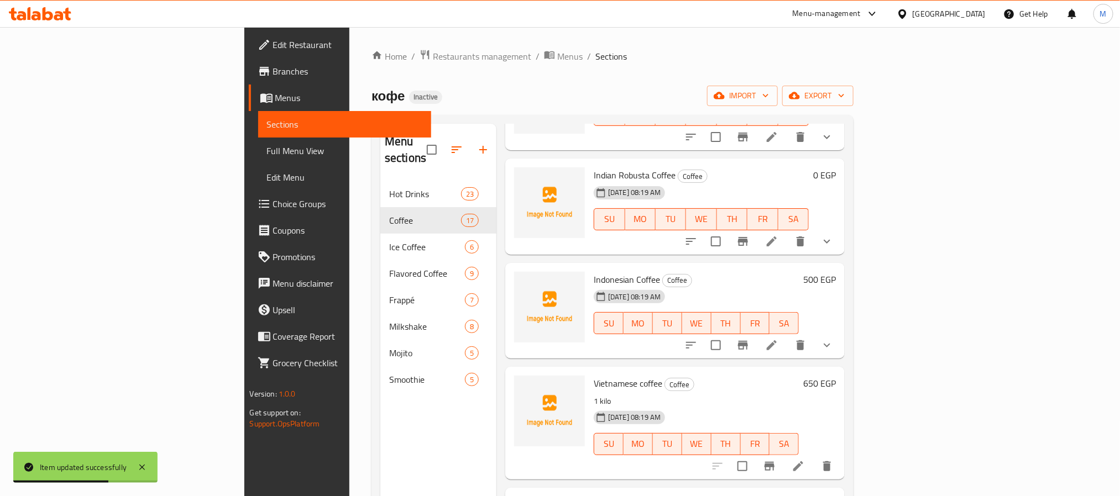
scroll to position [1351, 0]
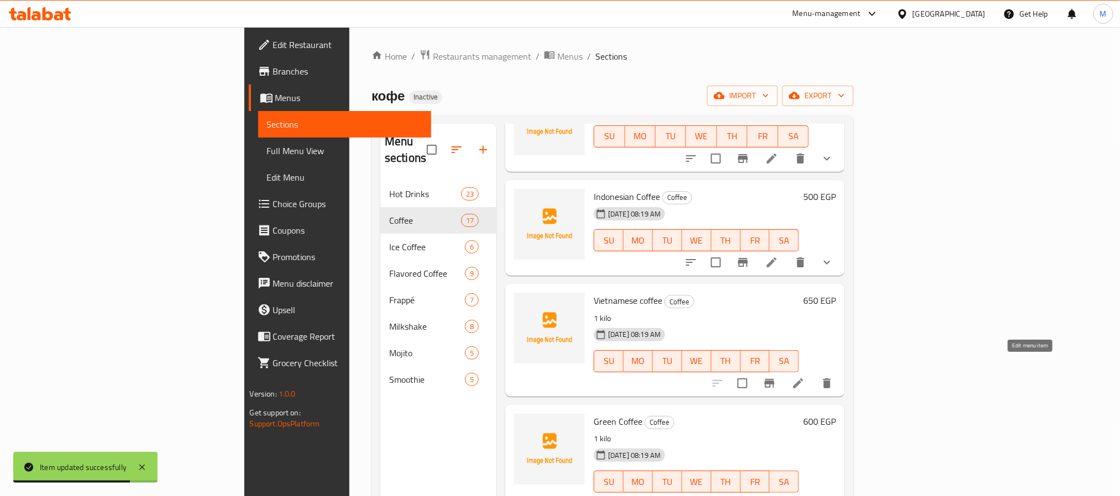
click at [805, 377] on icon at bounding box center [798, 383] width 13 height 13
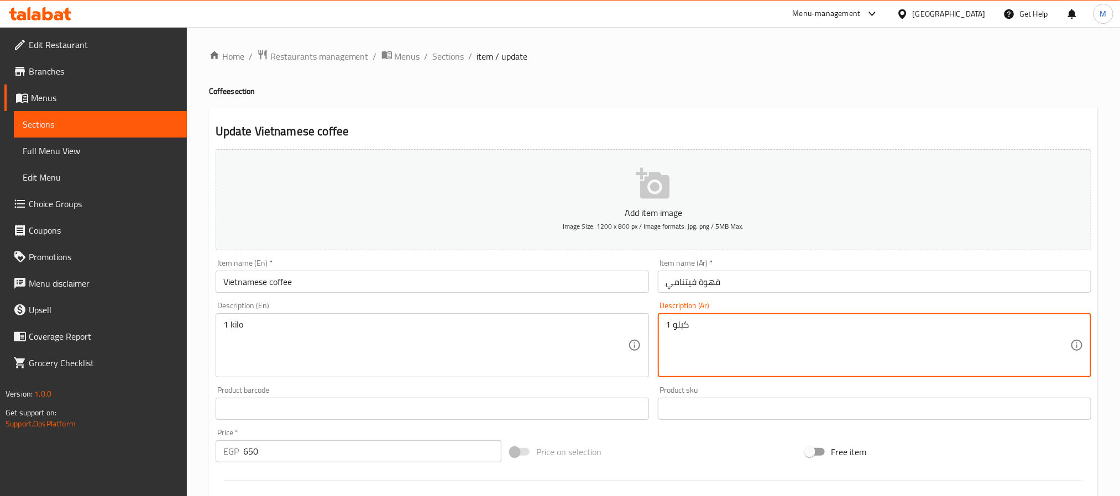
drag, startPoint x: 700, startPoint y: 328, endPoint x: 600, endPoint y: 354, distance: 102.7
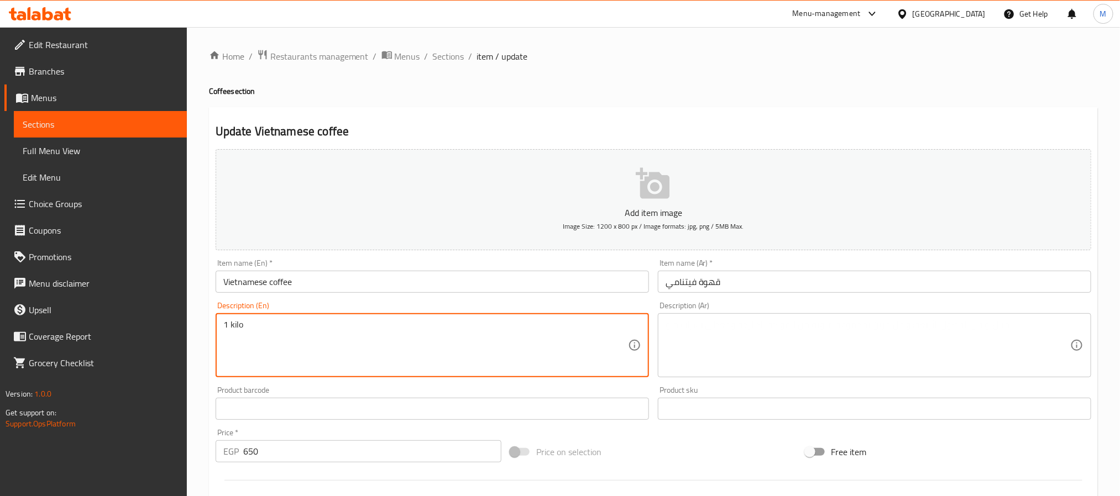
drag, startPoint x: 223, startPoint y: 332, endPoint x: 179, endPoint y: 347, distance: 46.0
click at [201, 322] on div "Home / Restaurants management / Menus / Sections / item / update Coffee section…" at bounding box center [653, 404] width 933 height 754
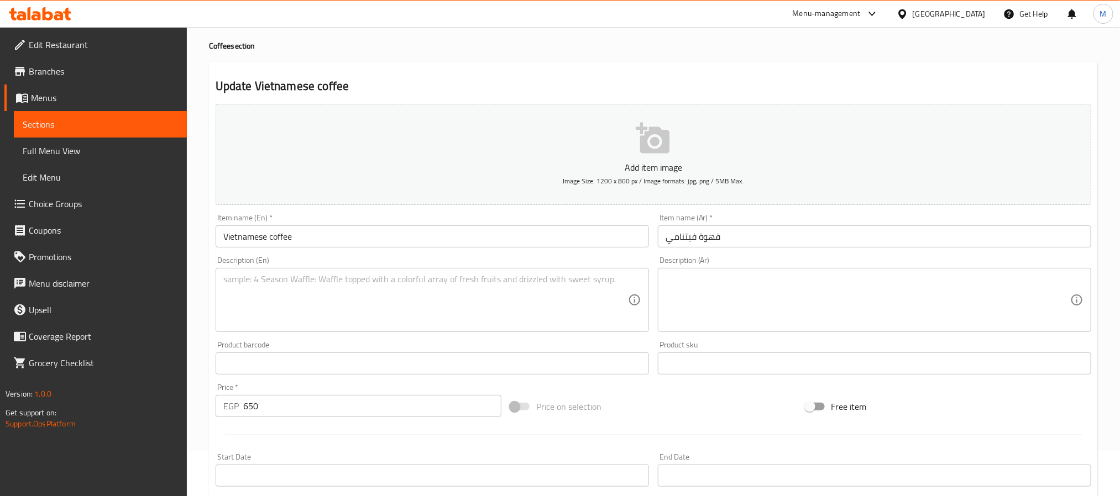
scroll to position [83, 0]
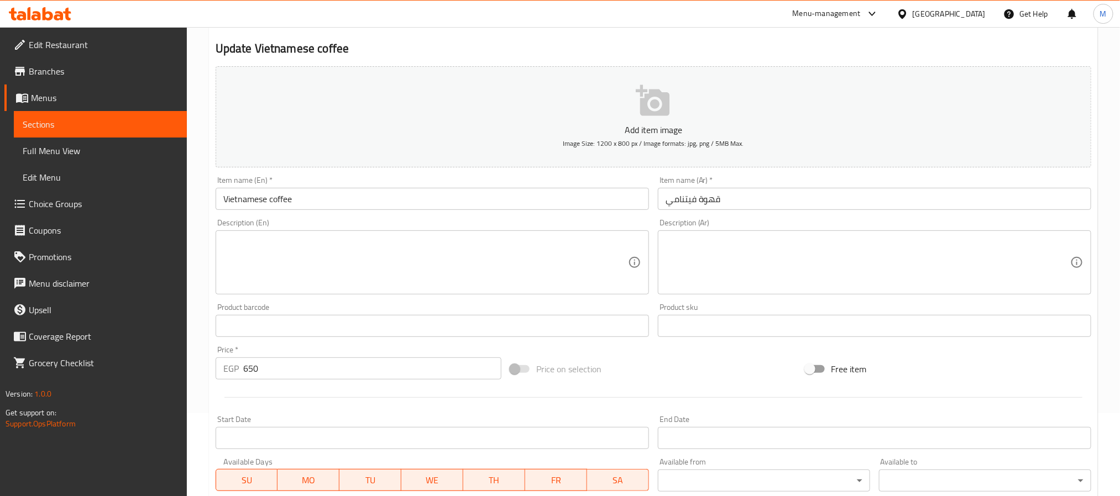
drag, startPoint x: 274, startPoint y: 366, endPoint x: 214, endPoint y: 380, distance: 61.7
click at [214, 380] on div "Price   * EGP 650 Price *" at bounding box center [358, 363] width 295 height 43
type input "0"
click at [209, 365] on div "Update Vietnamese coffee Add item image Image Size: 1200 x 800 px / Image forma…" at bounding box center [653, 345] width 889 height 643
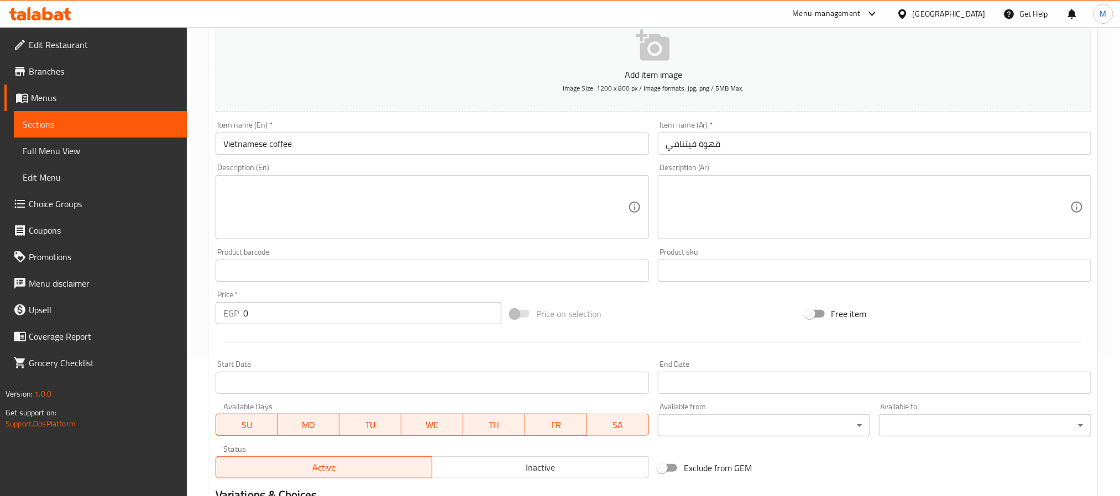
scroll to position [249, 0]
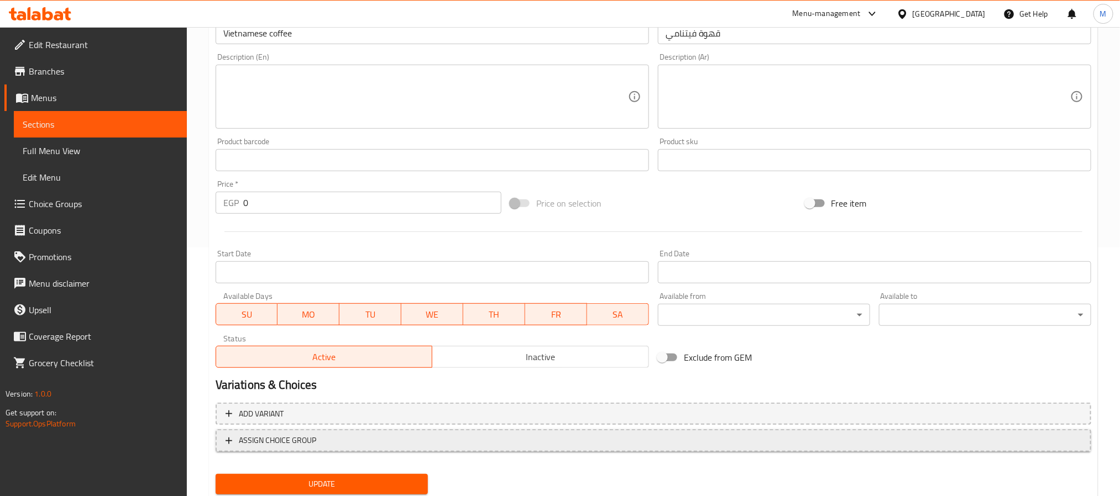
click at [347, 442] on span "ASSIGN CHOICE GROUP" at bounding box center [654, 441] width 856 height 14
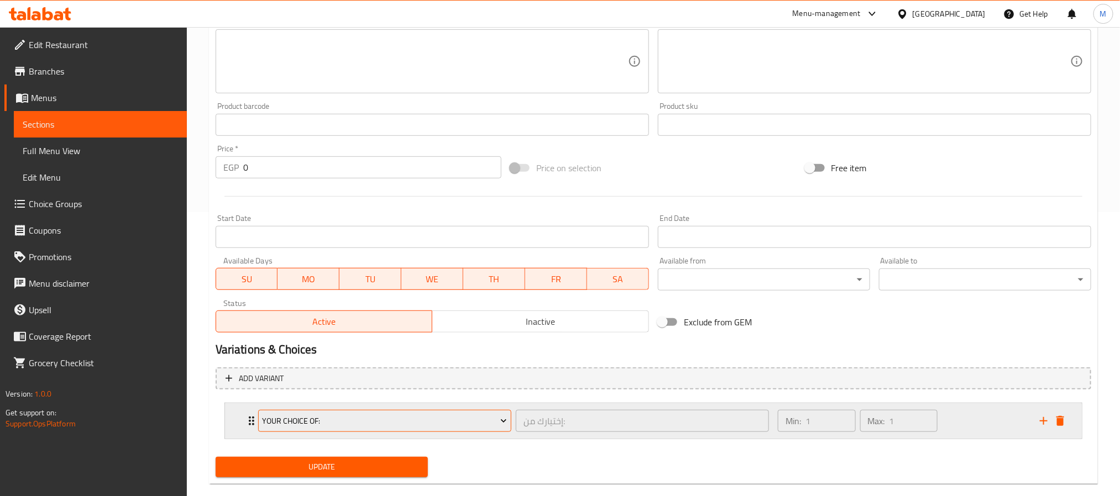
scroll to position [303, 0]
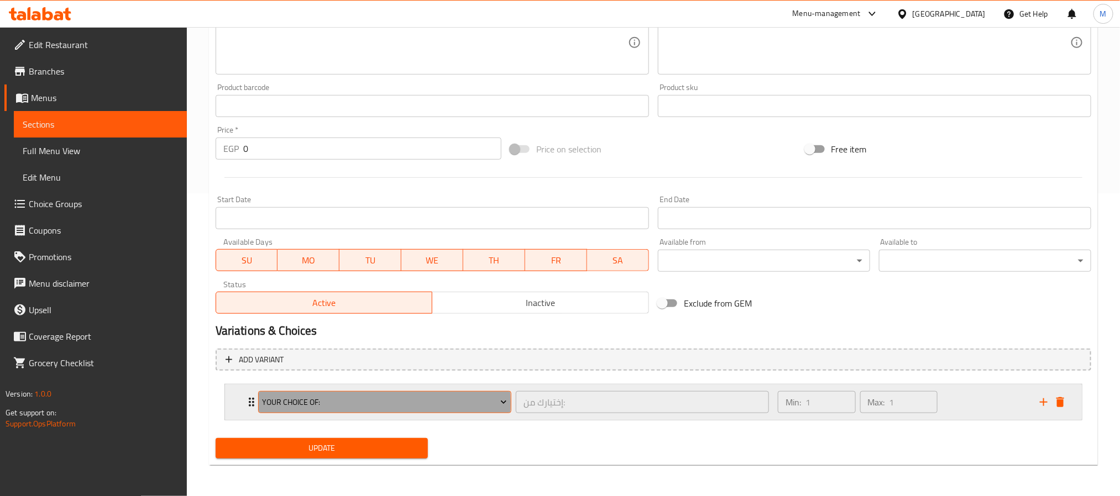
click at [334, 405] on span "Your Choice Of:" at bounding box center [384, 403] width 245 height 14
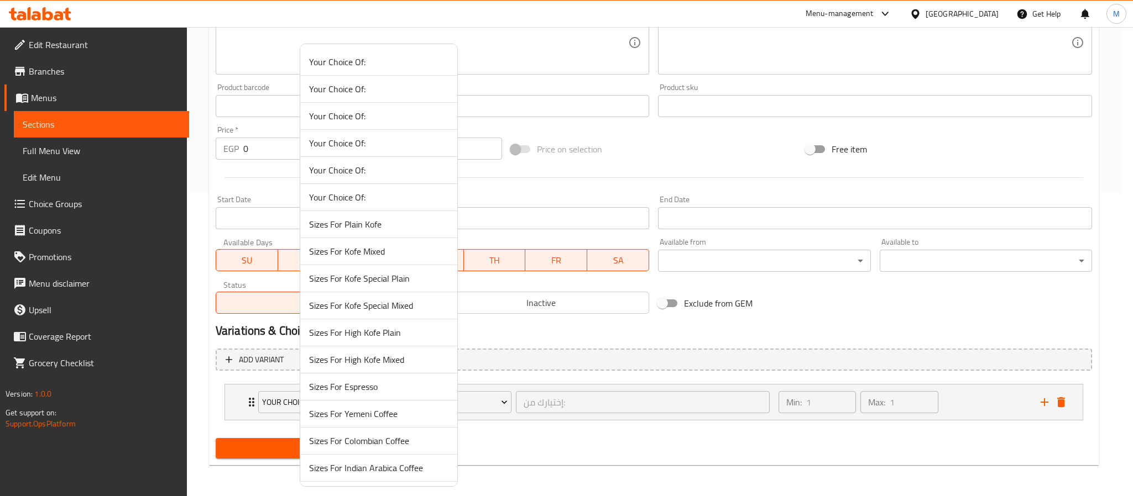
click at [207, 359] on div at bounding box center [566, 248] width 1133 height 496
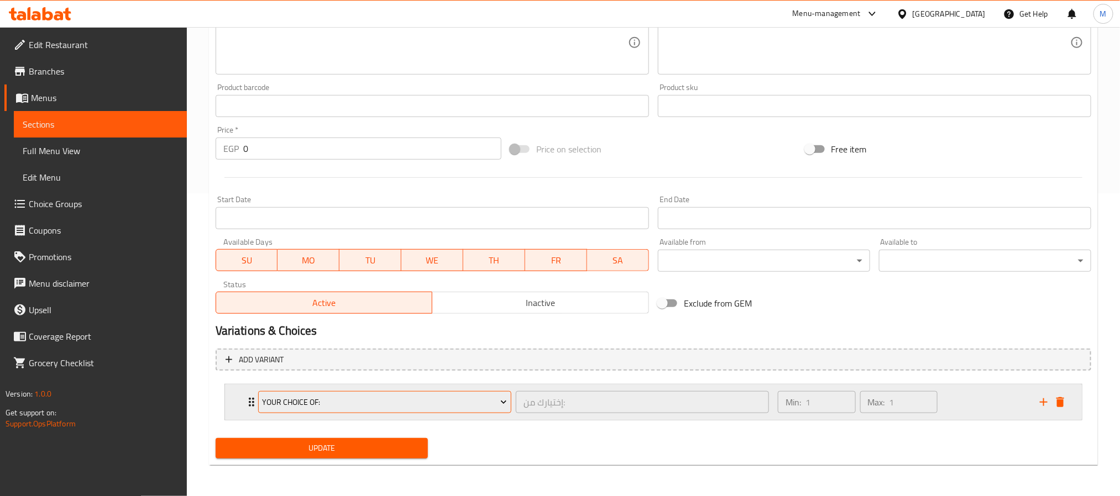
click at [323, 405] on span "Your Choice Of:" at bounding box center [384, 403] width 245 height 14
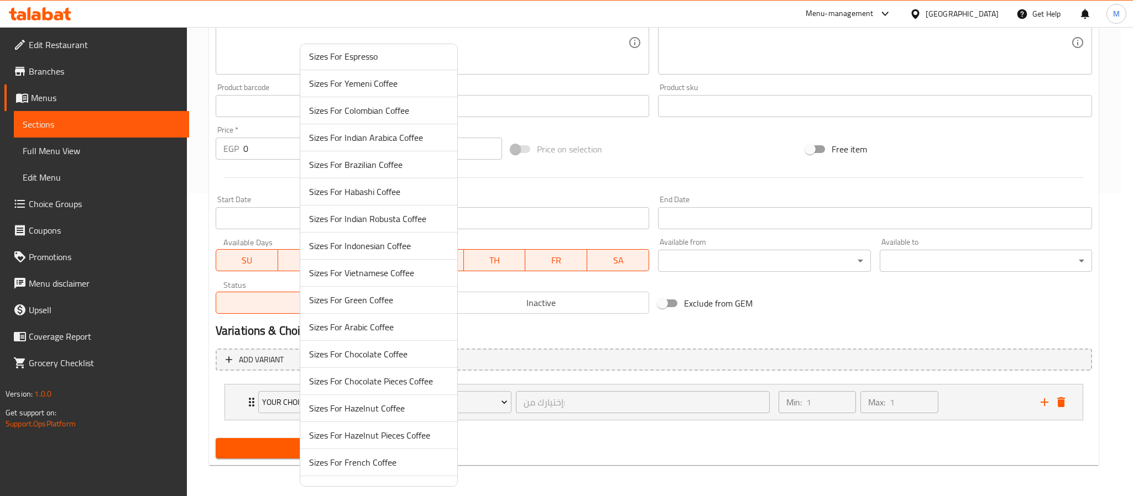
scroll to position [332, 0]
click at [366, 277] on span "Sizes For Vietnamese Coffee" at bounding box center [378, 271] width 139 height 13
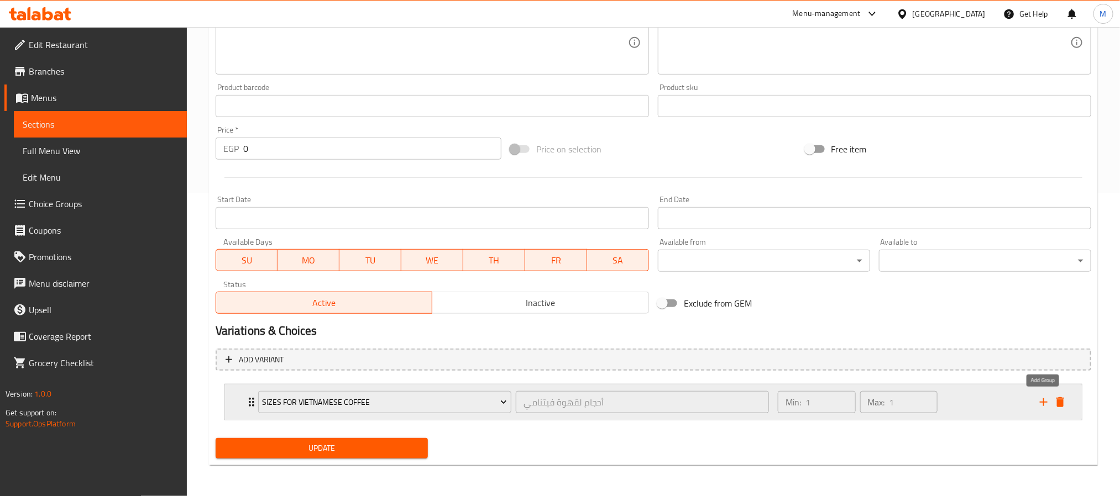
click at [1046, 404] on icon "add" at bounding box center [1043, 402] width 13 height 13
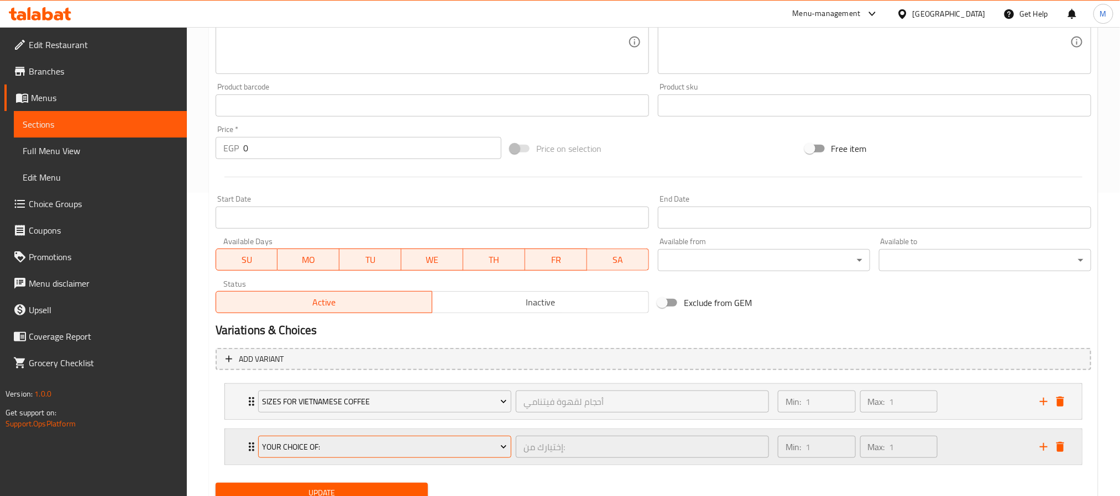
click at [399, 440] on button "Your Choice Of:" at bounding box center [384, 447] width 253 height 22
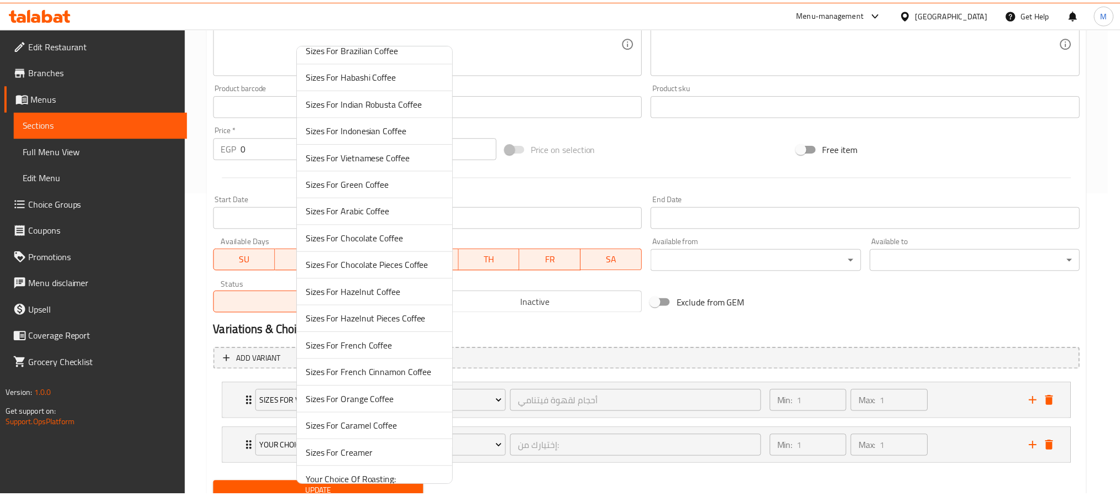
scroll to position [495, 0]
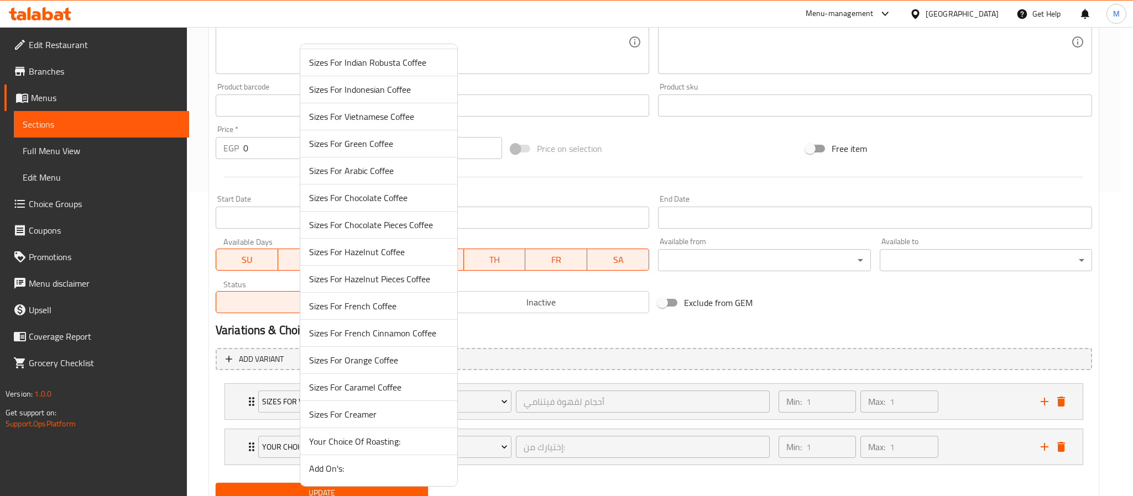
click at [345, 466] on span "Add On's:" at bounding box center [378, 468] width 139 height 13
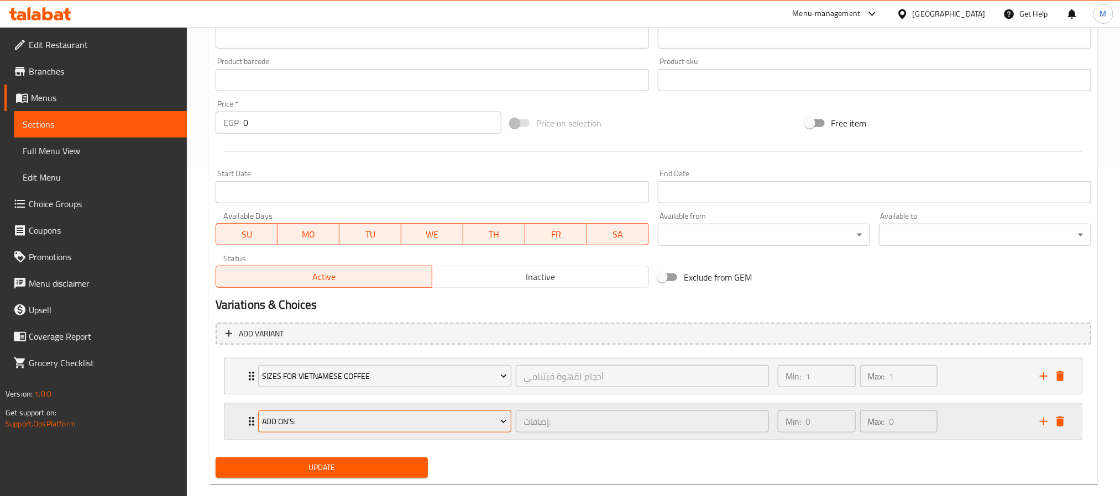
scroll to position [350, 0]
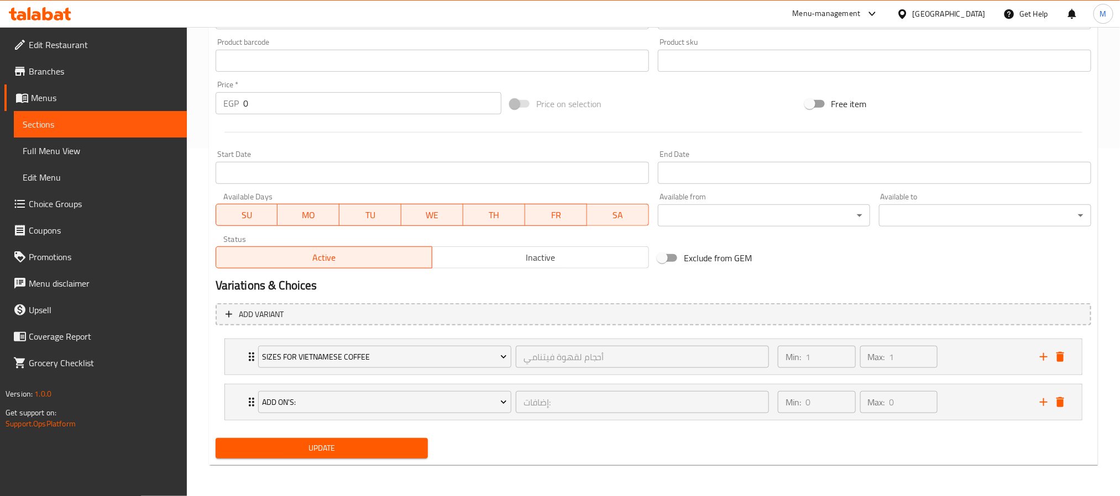
click at [344, 434] on div "Update" at bounding box center [321, 448] width 221 height 29
click at [342, 449] on span "Update" at bounding box center [321, 449] width 195 height 14
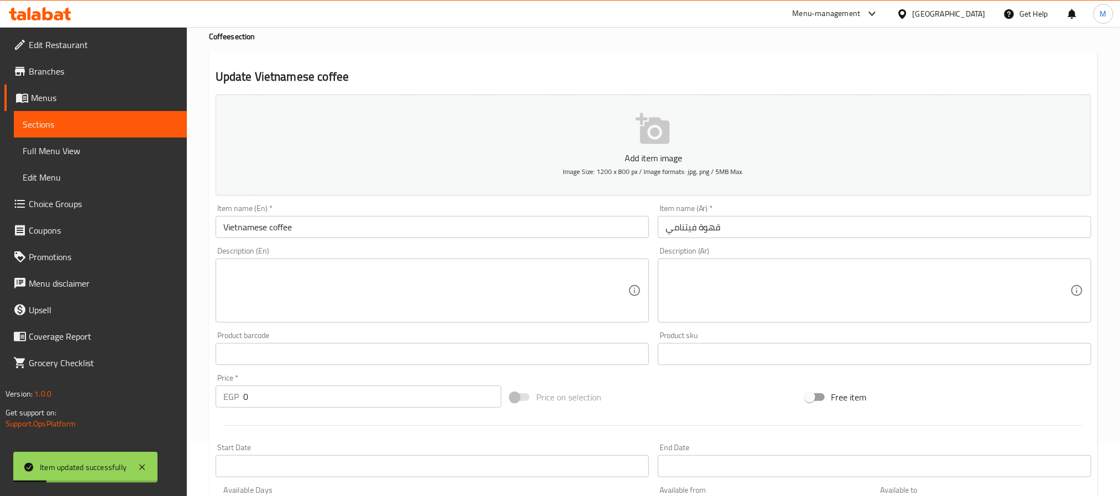
scroll to position [0, 0]
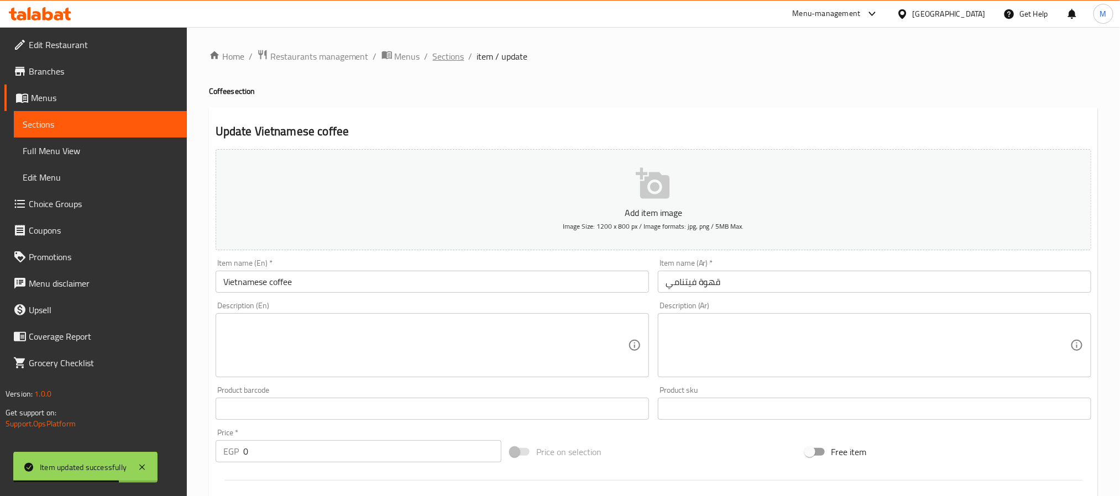
click at [461, 53] on span "Sections" at bounding box center [449, 56] width 32 height 13
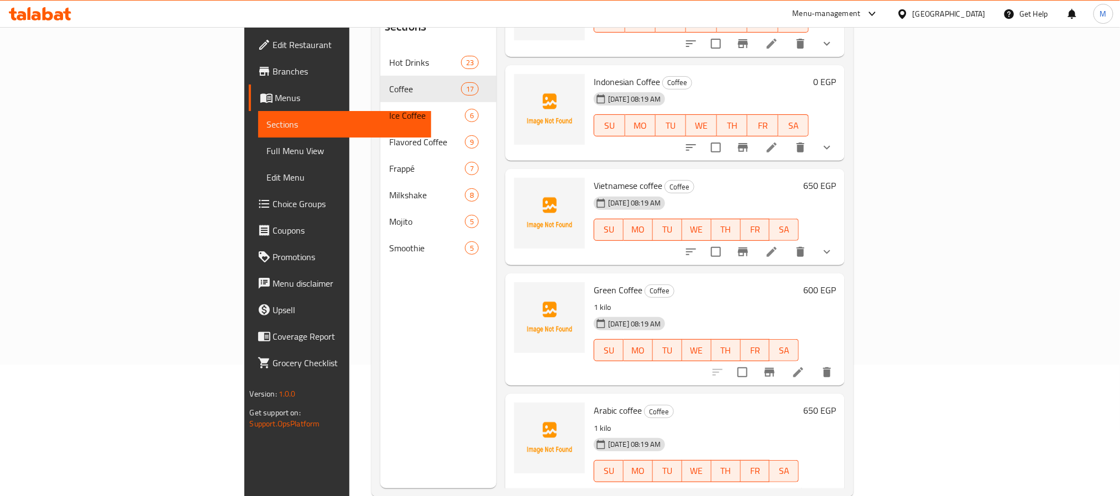
scroll to position [155, 0]
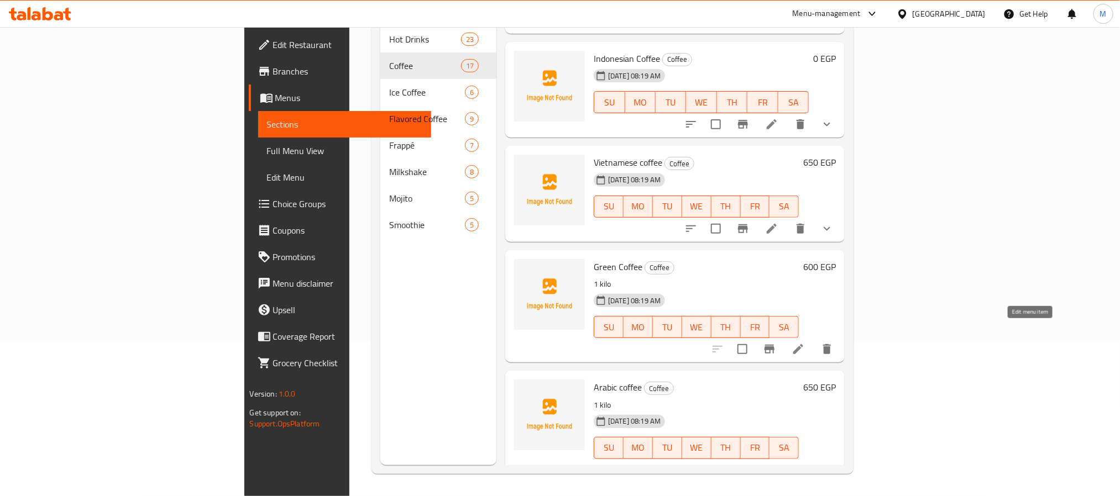
click at [803, 344] on icon at bounding box center [798, 349] width 10 height 10
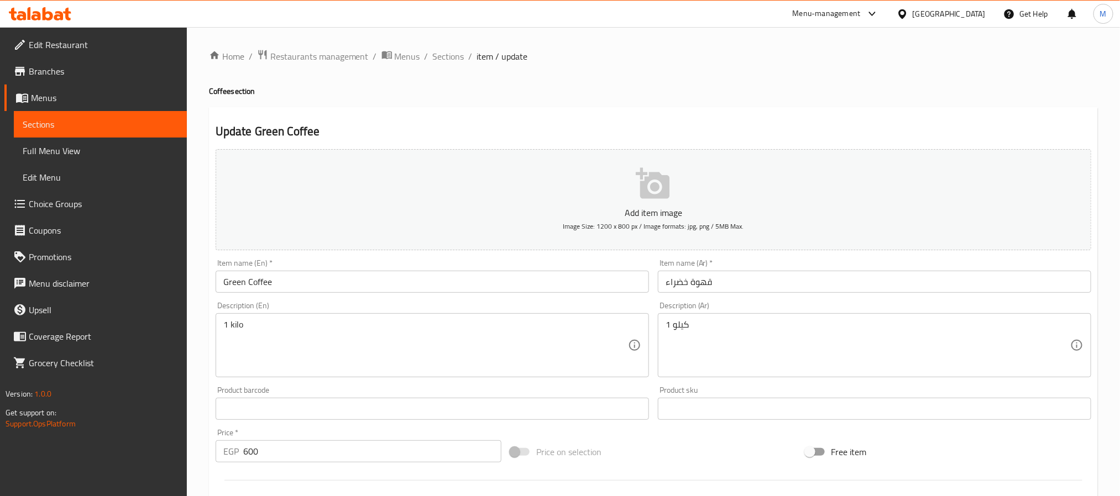
drag, startPoint x: 265, startPoint y: 331, endPoint x: 146, endPoint y: 353, distance: 121.0
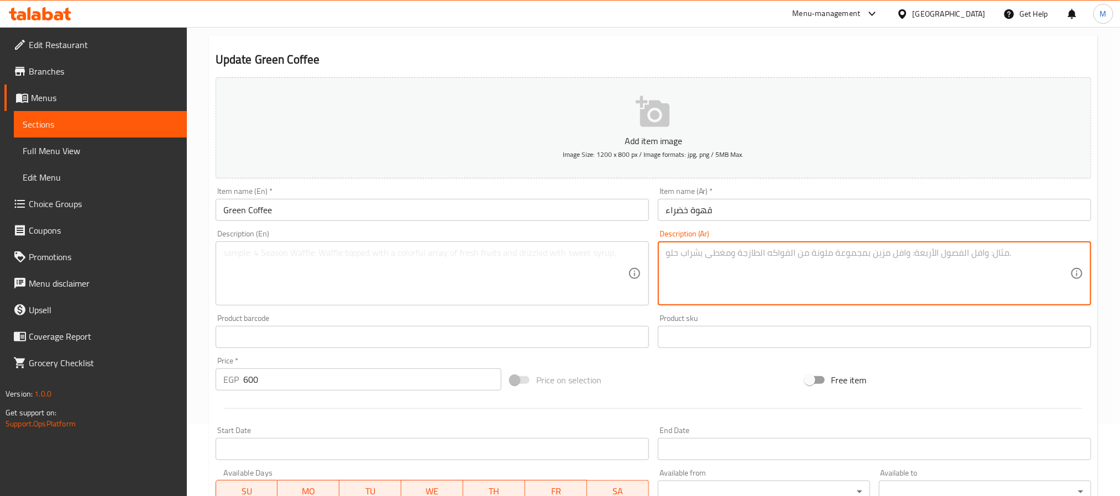
scroll to position [166, 0]
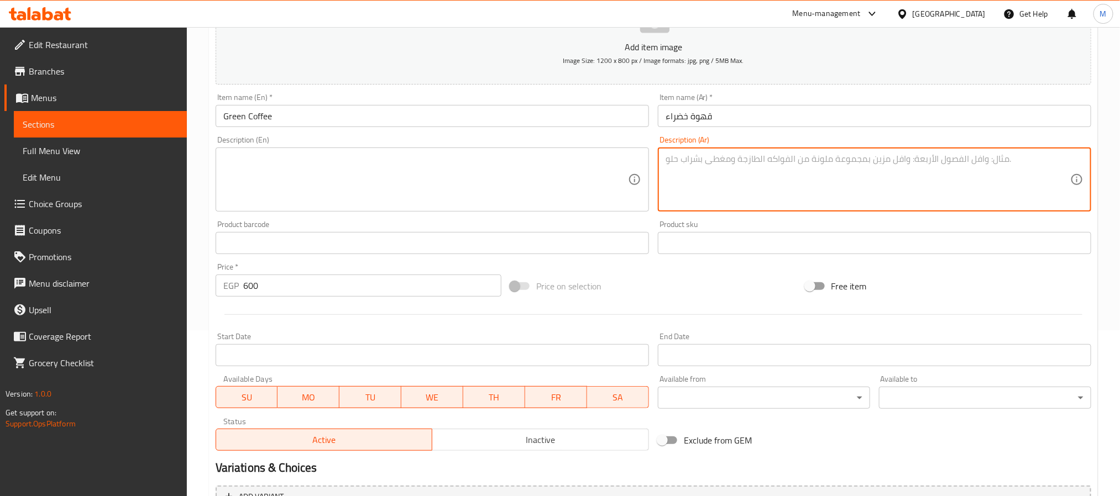
click at [151, 320] on div "Edit Restaurant Branches Menus Sections Full Menu View Edit Menu Choice Groups …" at bounding box center [560, 238] width 1120 height 754
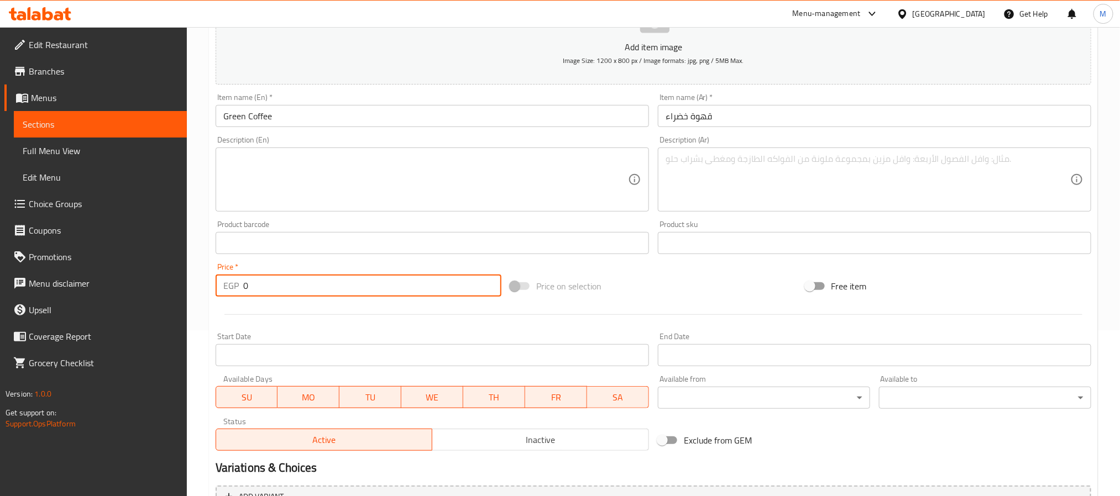
type input "0"
click at [207, 297] on div "Home / Restaurants management / Menus / Sections / item / update Coffee section…" at bounding box center [653, 238] width 933 height 754
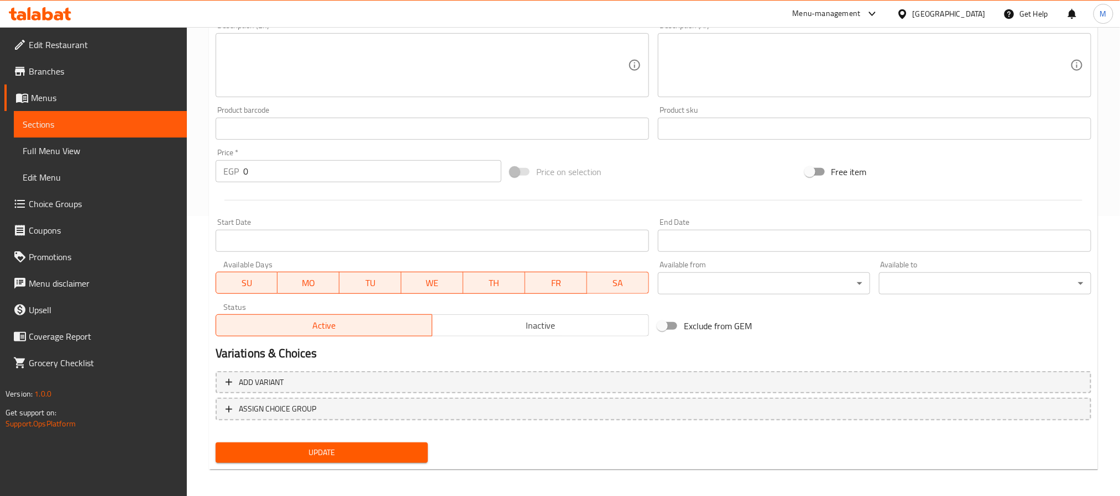
scroll to position [284, 0]
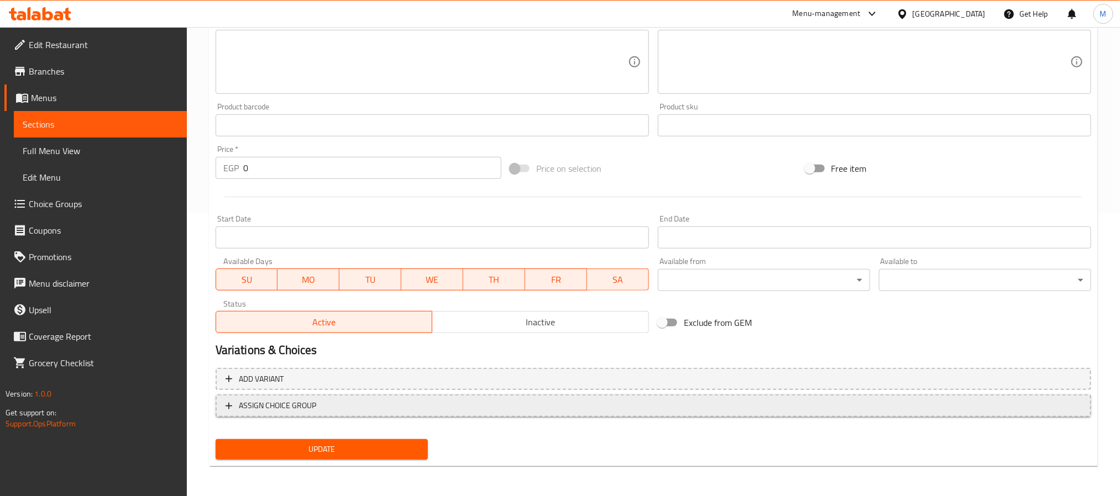
drag, startPoint x: 286, startPoint y: 405, endPoint x: 301, endPoint y: 397, distance: 16.8
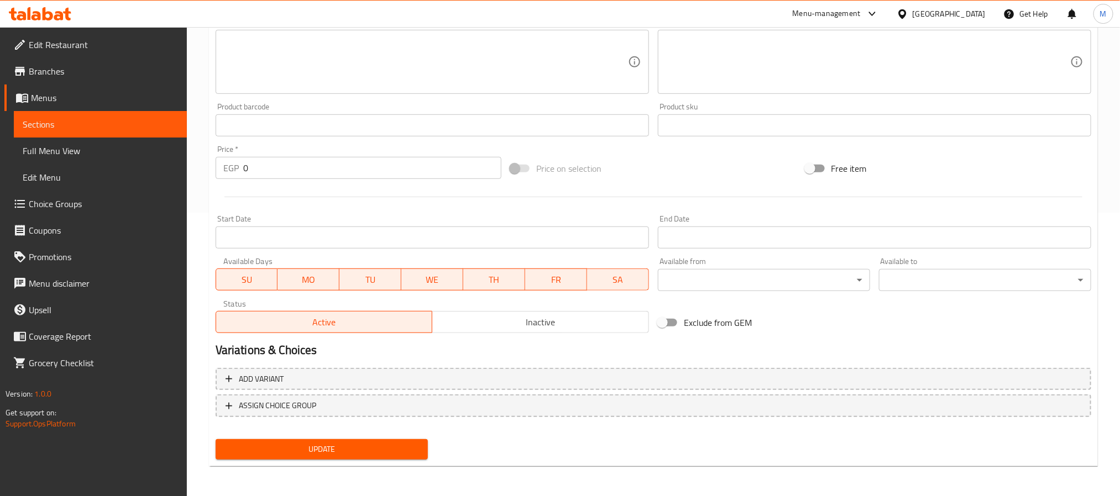
click at [285, 405] on span "ASSIGN CHOICE GROUP" at bounding box center [277, 406] width 77 height 14
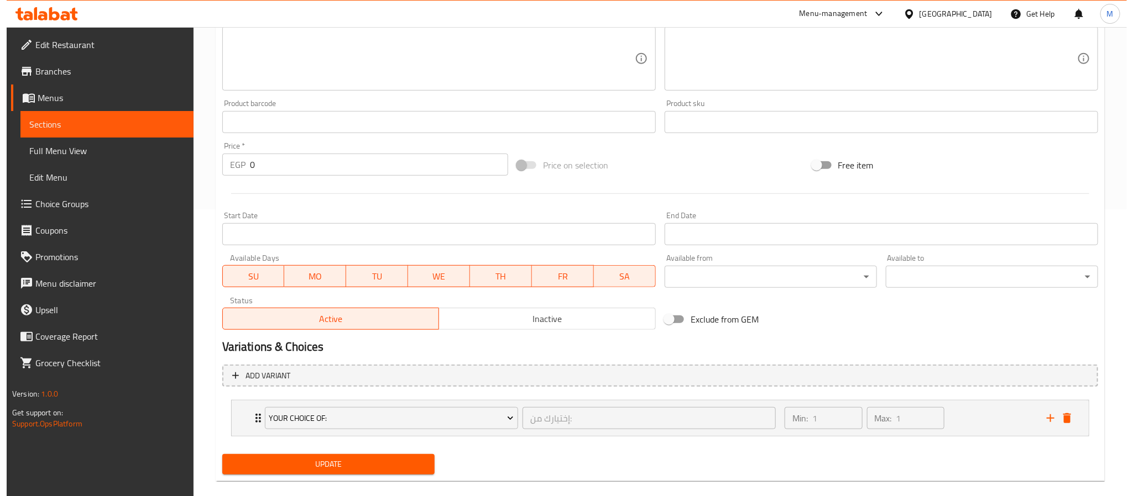
scroll to position [303, 0]
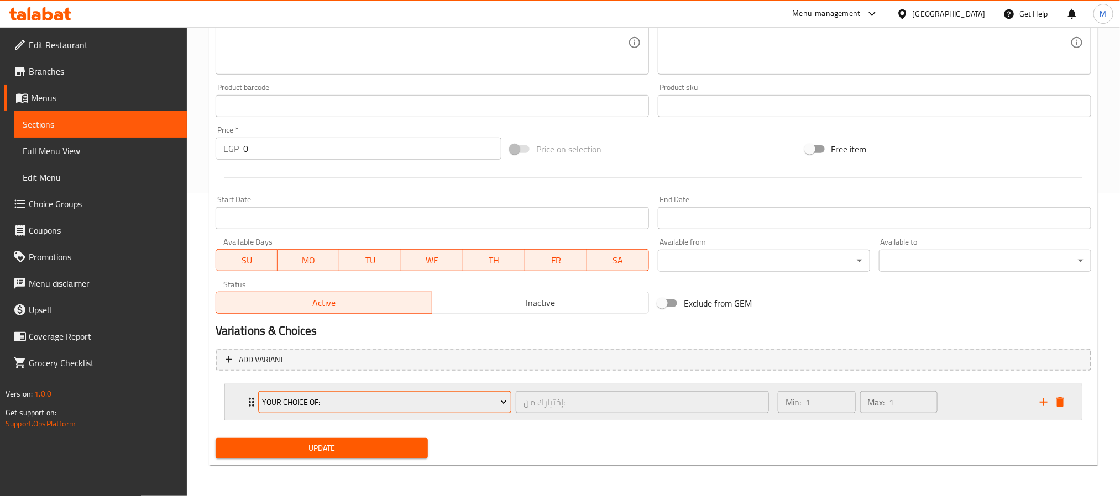
click at [360, 404] on span "Your Choice Of:" at bounding box center [384, 403] width 245 height 14
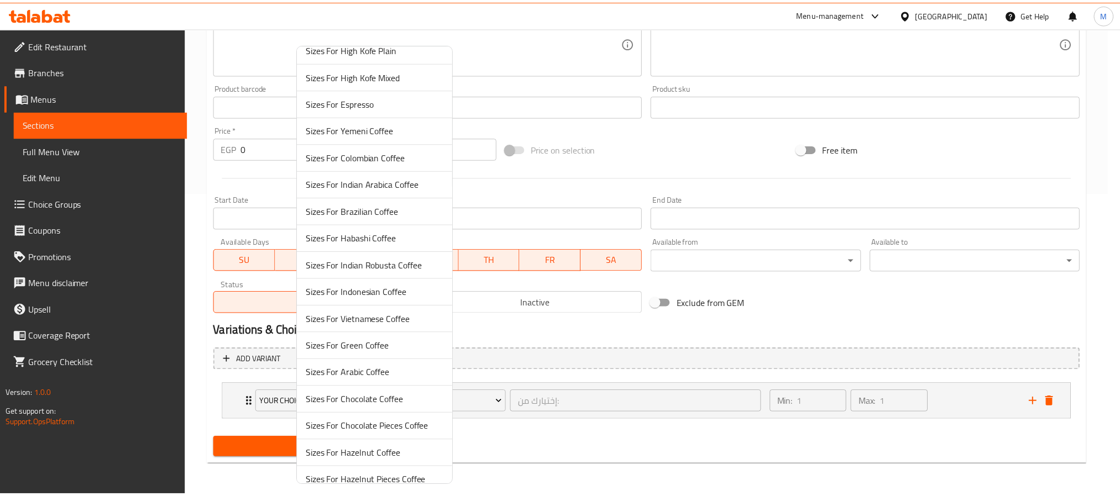
scroll to position [249, 0]
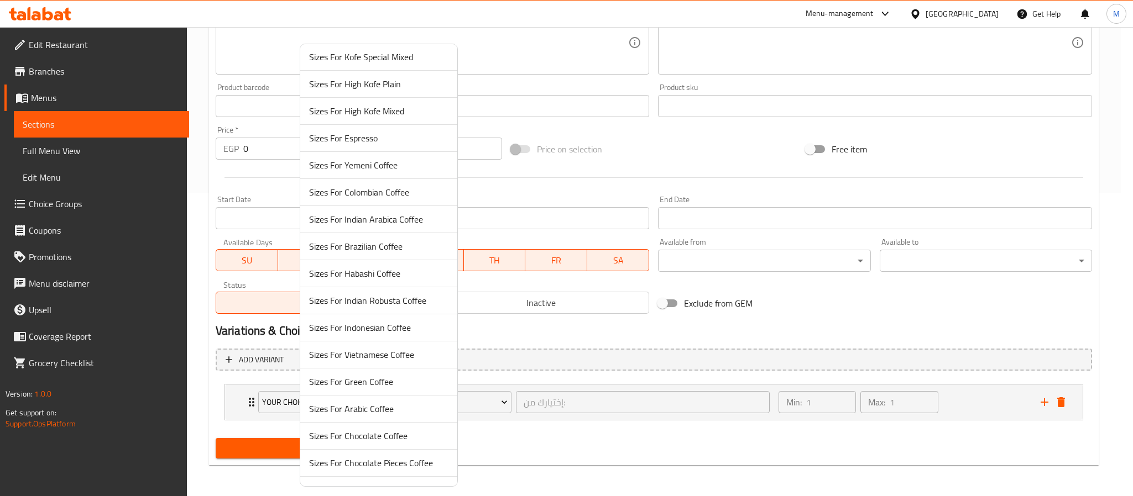
click at [381, 389] on span "Sizes For Green Coffee" at bounding box center [378, 381] width 139 height 13
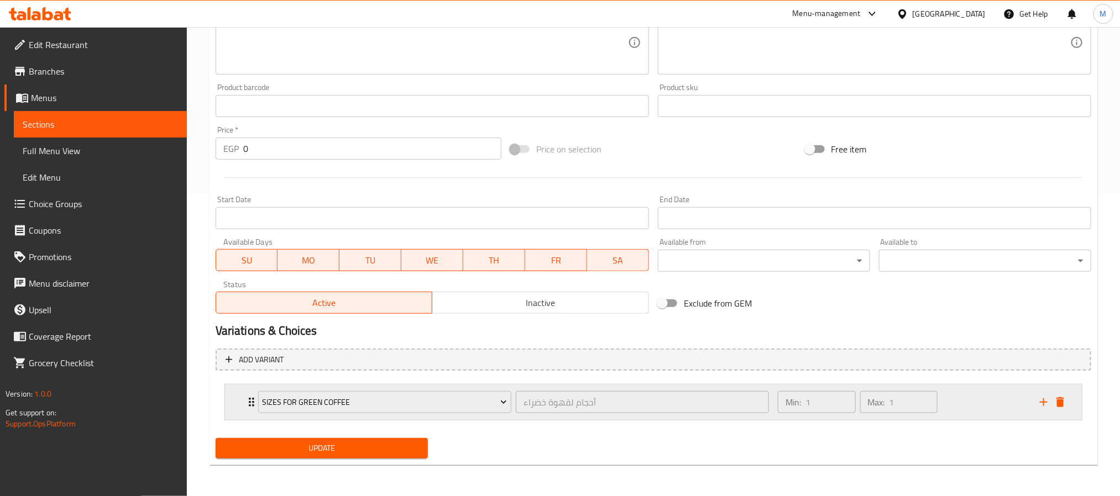
click at [1048, 413] on div "Sizes For Green Coffee أحجام لقهوة خضراء ​ Min: 1 ​ Max: 1 ​" at bounding box center [657, 402] width 824 height 35
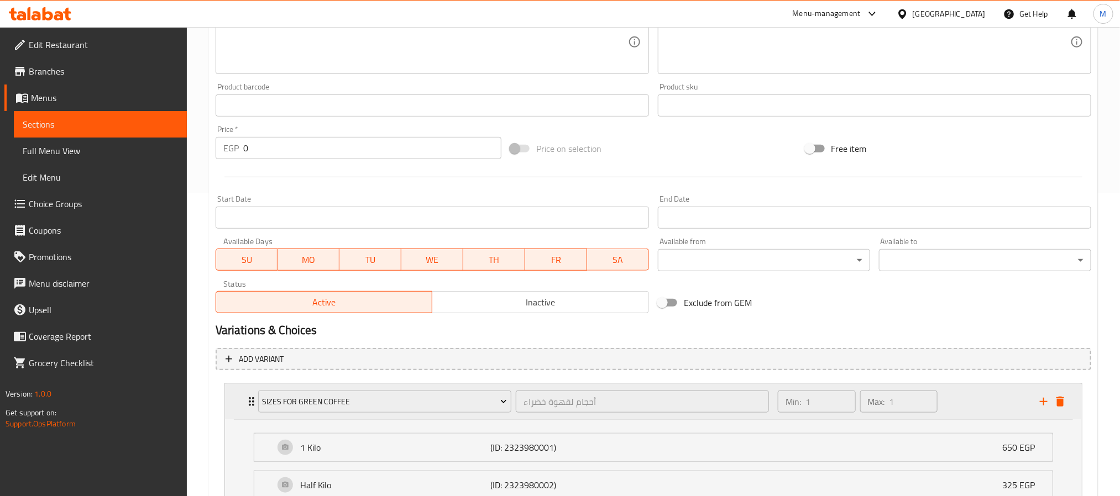
click at [1017, 408] on div "Min: 1 ​ Max: 1 ​" at bounding box center [902, 401] width 262 height 35
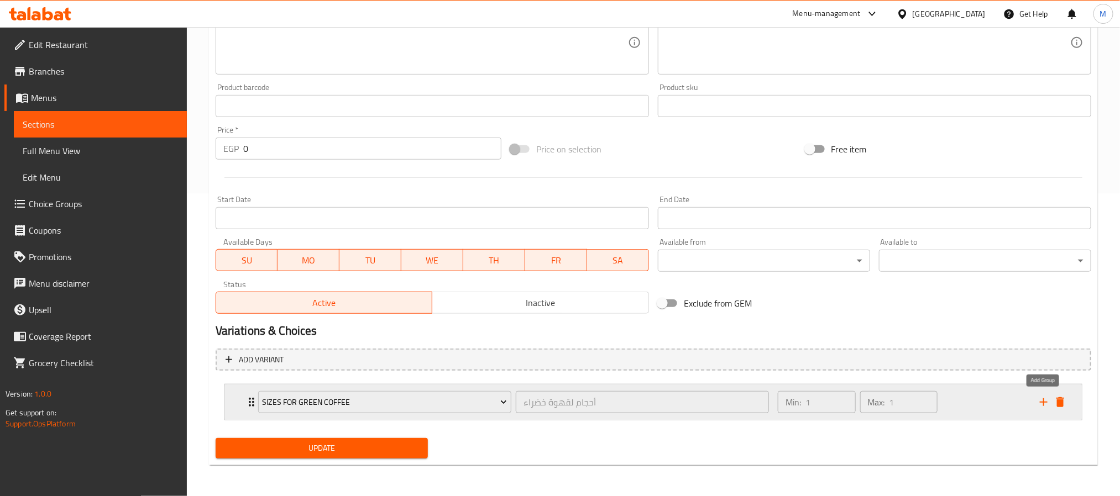
click at [1040, 398] on icon "add" at bounding box center [1043, 402] width 13 height 13
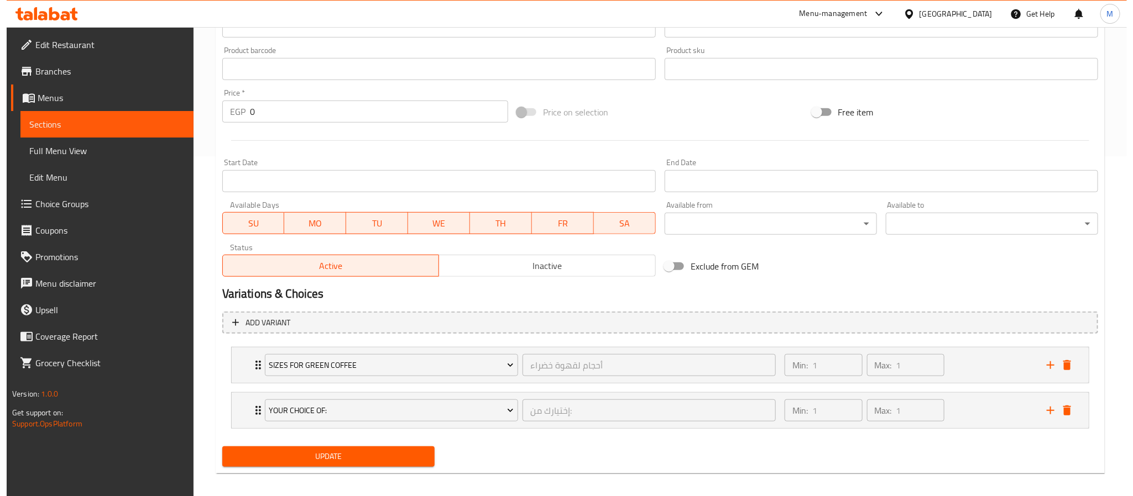
scroll to position [350, 0]
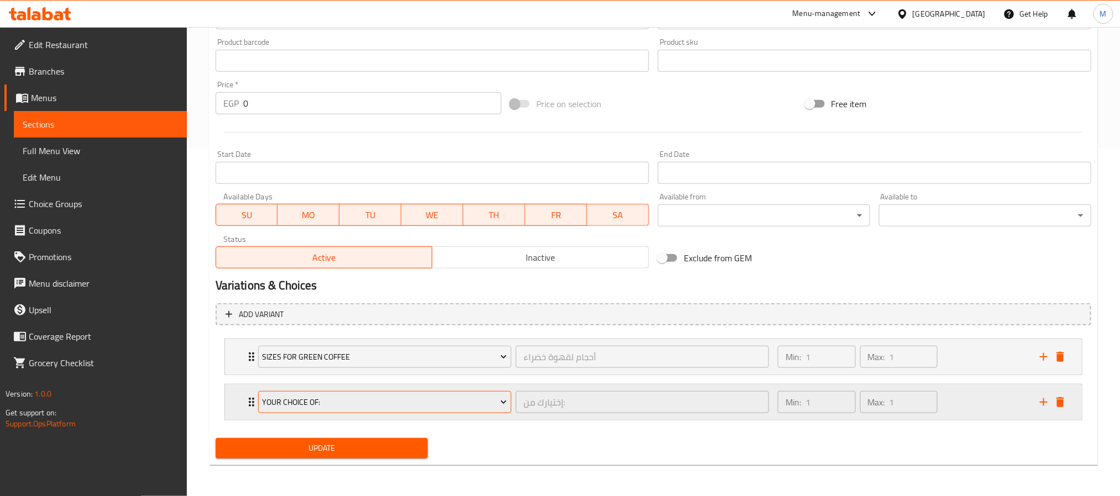
click at [314, 399] on span "Your Choice Of:" at bounding box center [384, 403] width 245 height 14
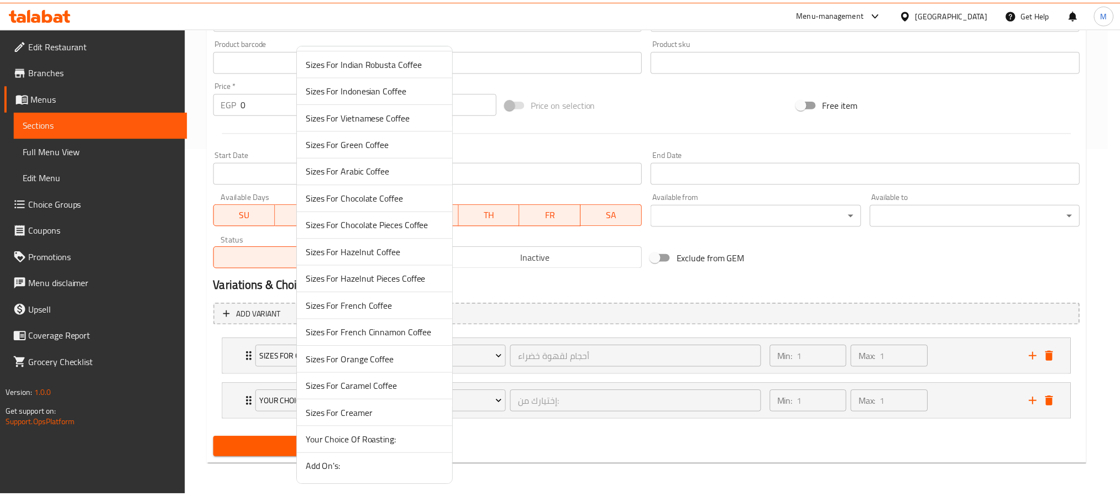
scroll to position [495, 0]
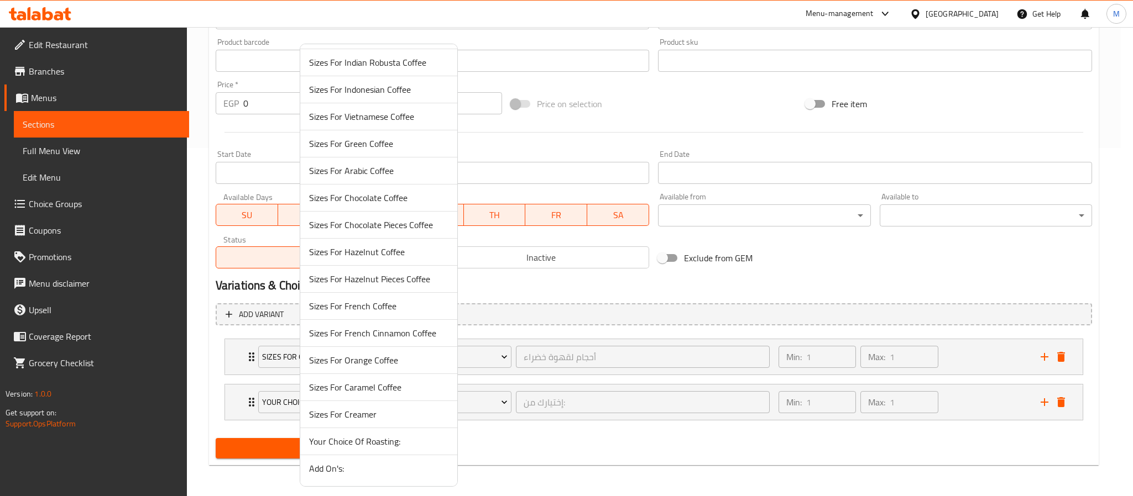
click at [337, 475] on span "Add On's:" at bounding box center [378, 468] width 139 height 13
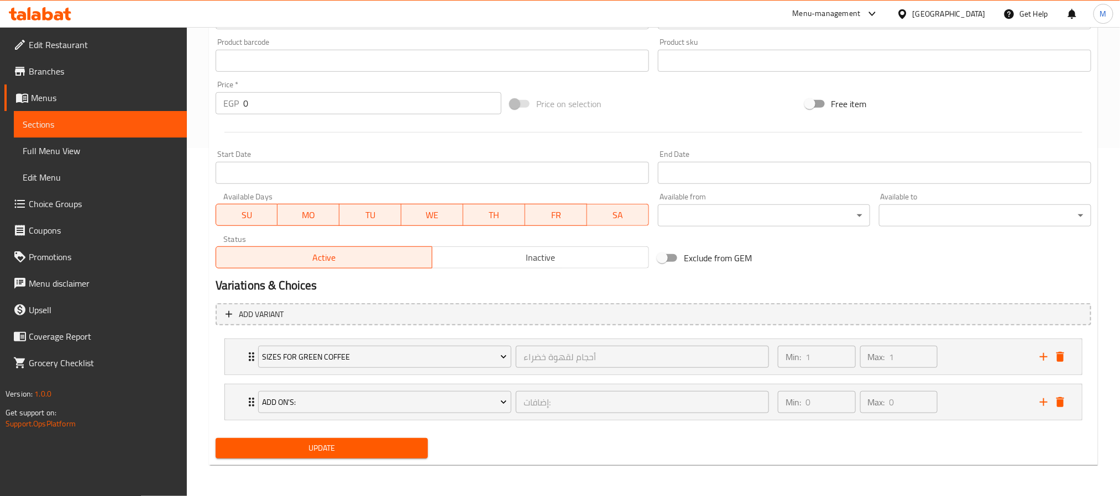
click at [347, 444] on span "Update" at bounding box center [321, 449] width 195 height 14
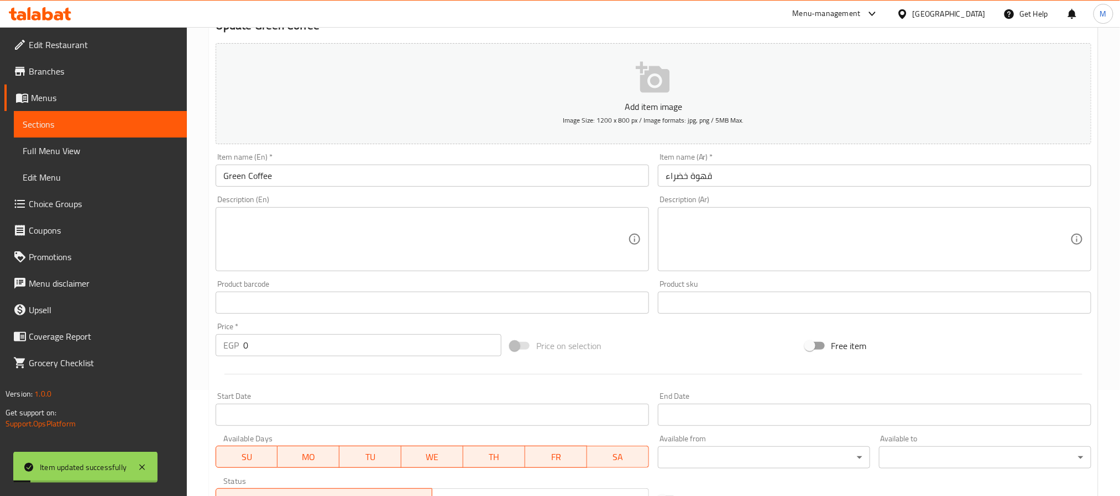
scroll to position [0, 0]
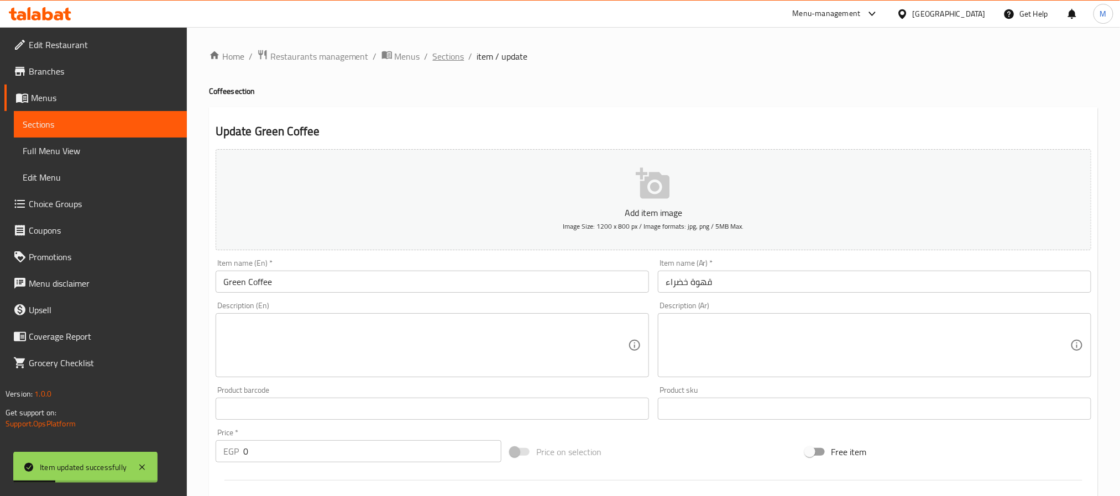
click at [457, 55] on span "Sections" at bounding box center [449, 56] width 32 height 13
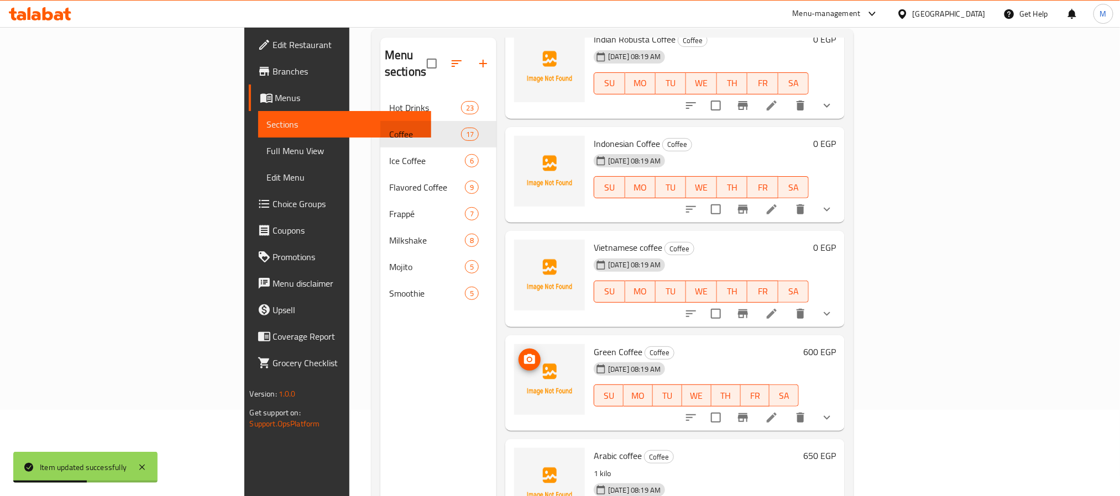
scroll to position [155, 0]
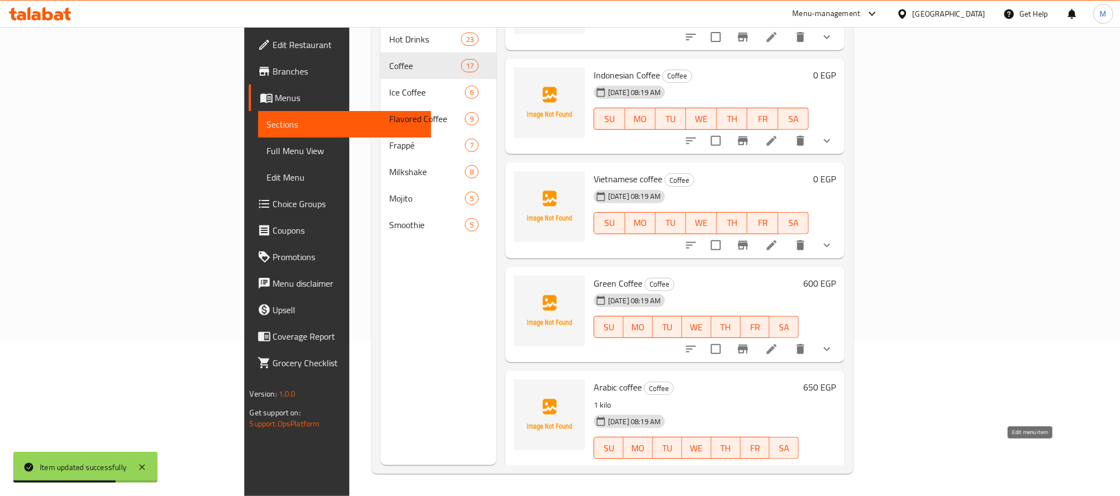
click at [805, 464] on icon at bounding box center [798, 470] width 13 height 13
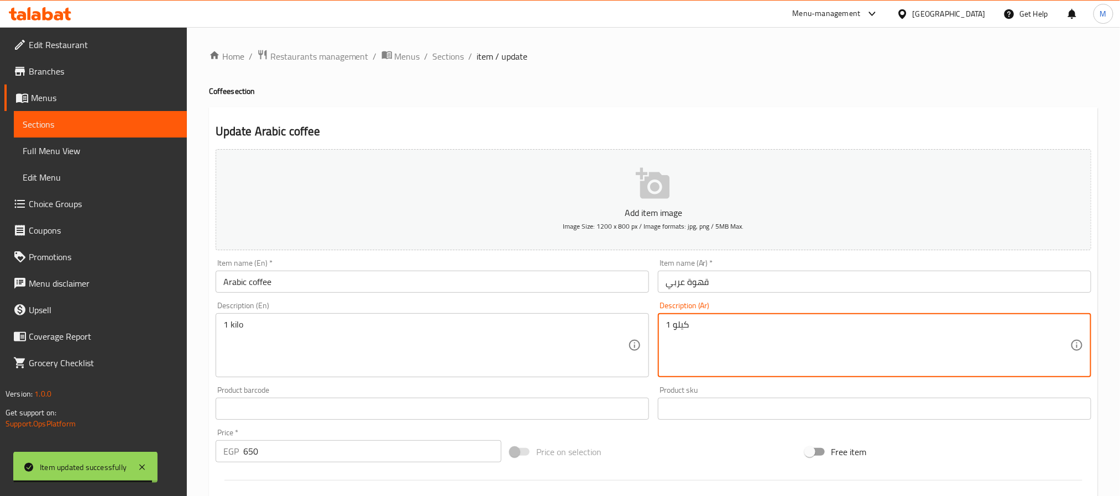
click at [677, 327] on textarea "1 كيلو" at bounding box center [868, 345] width 405 height 53
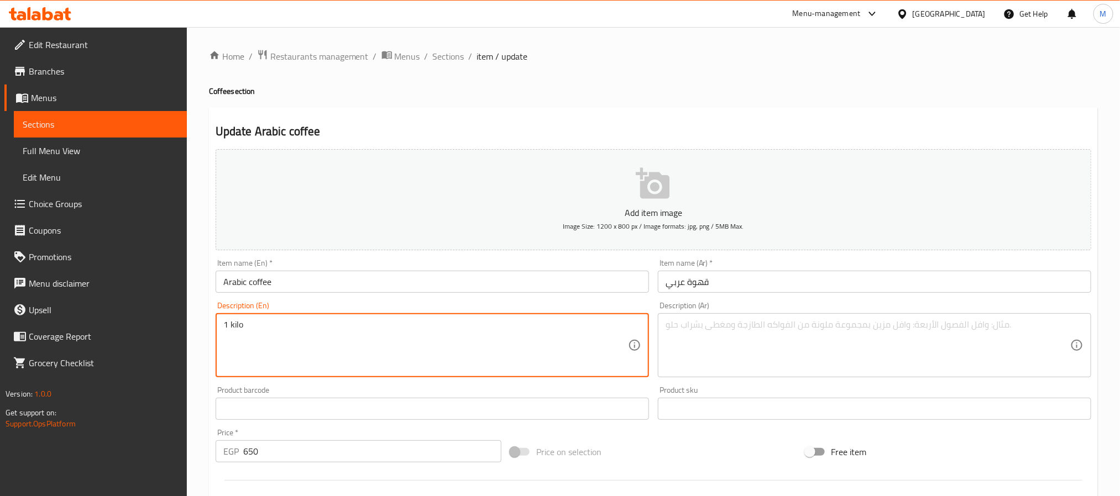
drag, startPoint x: 245, startPoint y: 330, endPoint x: 158, endPoint y: 348, distance: 89.2
drag, startPoint x: 202, startPoint y: 350, endPoint x: 253, endPoint y: 406, distance: 75.6
click at [211, 350] on div "Home / Restaurants management / Menus / Sections / item / update Coffee section…" at bounding box center [653, 404] width 933 height 754
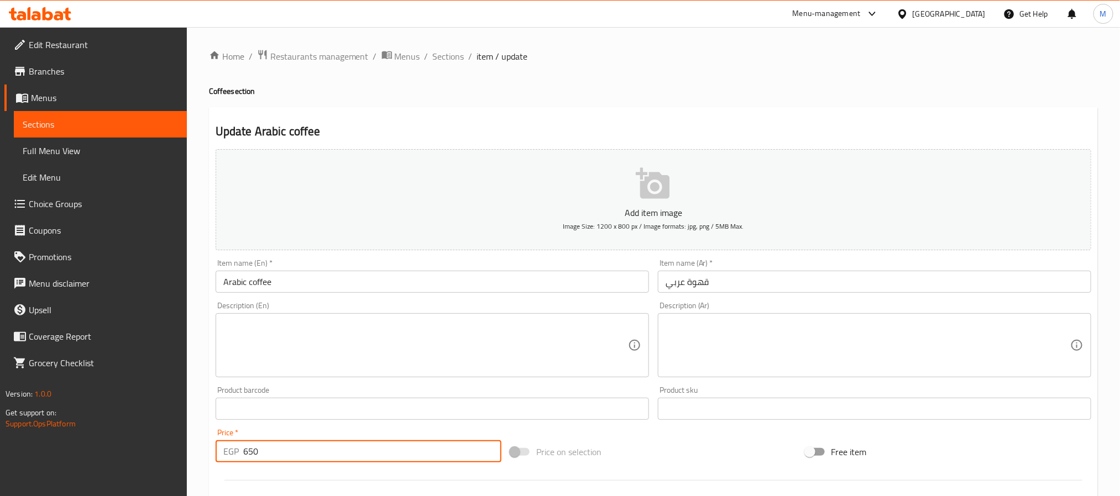
drag, startPoint x: 226, startPoint y: 467, endPoint x: 224, endPoint y: 446, distance: 20.6
click at [196, 478] on div "Home / Restaurants management / Menus / Sections / item / update Coffee section…" at bounding box center [653, 404] width 933 height 754
type input "0"
click at [199, 435] on div "Home / Restaurants management / Menus / Sections / item / update Coffee section…" at bounding box center [653, 404] width 933 height 754
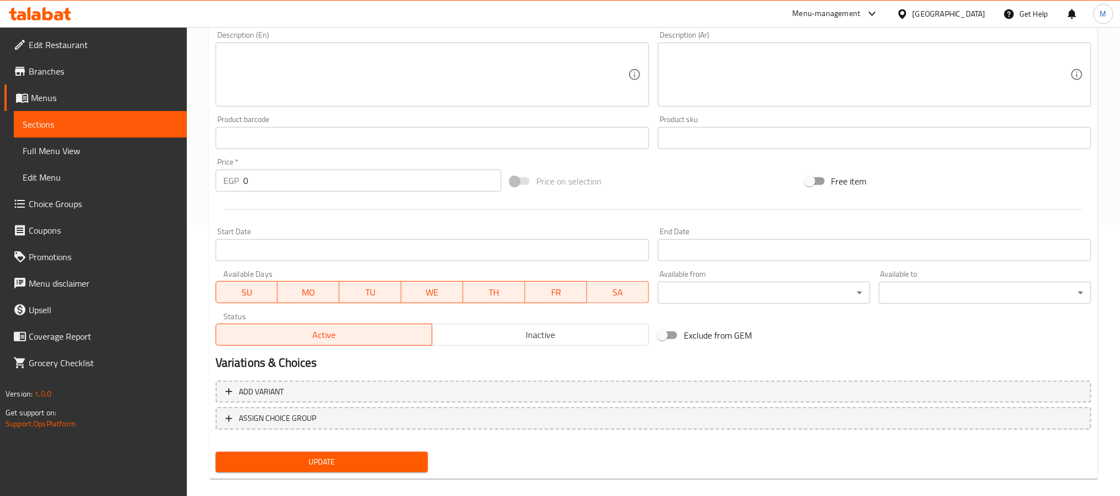
scroll to position [284, 0]
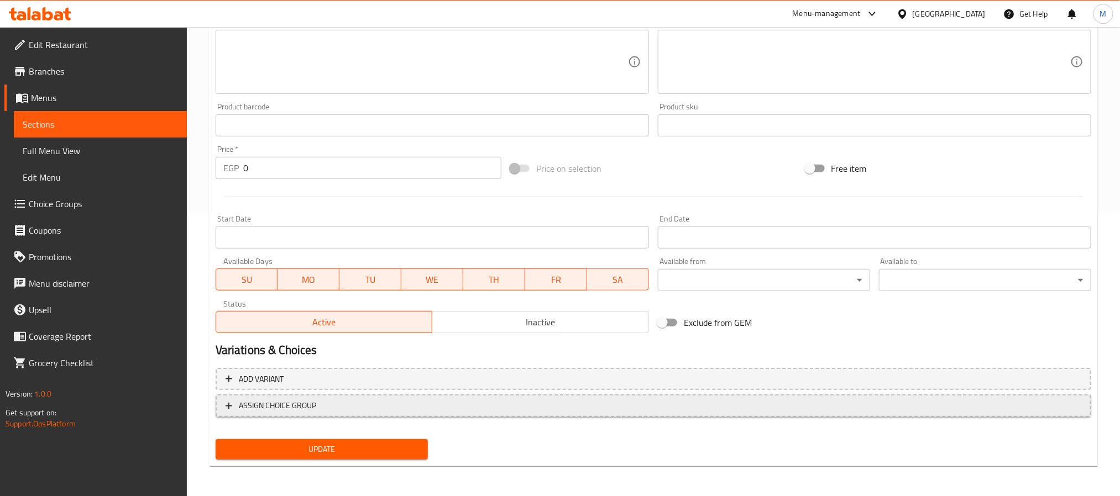
click at [295, 410] on span "ASSIGN CHOICE GROUP" at bounding box center [277, 406] width 77 height 14
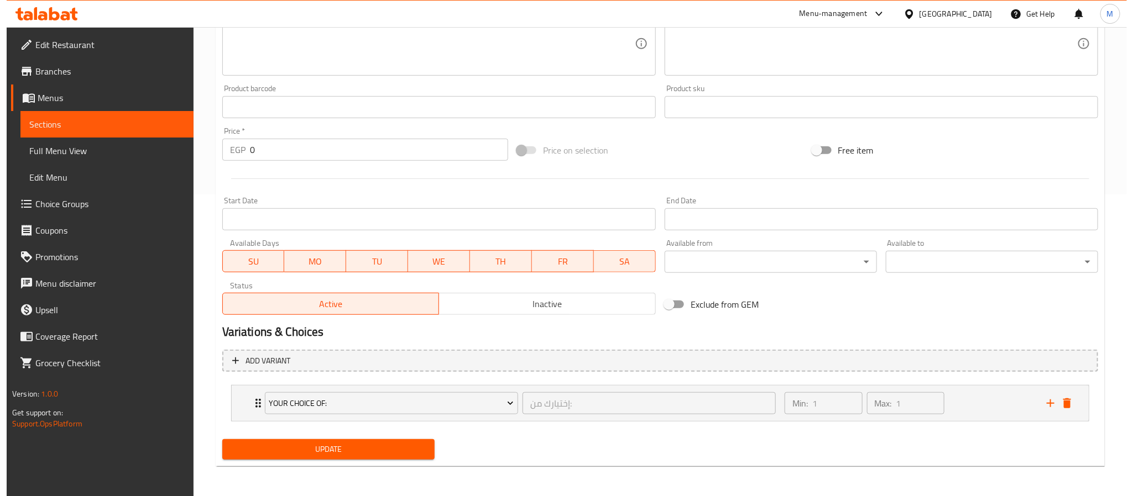
scroll to position [303, 0]
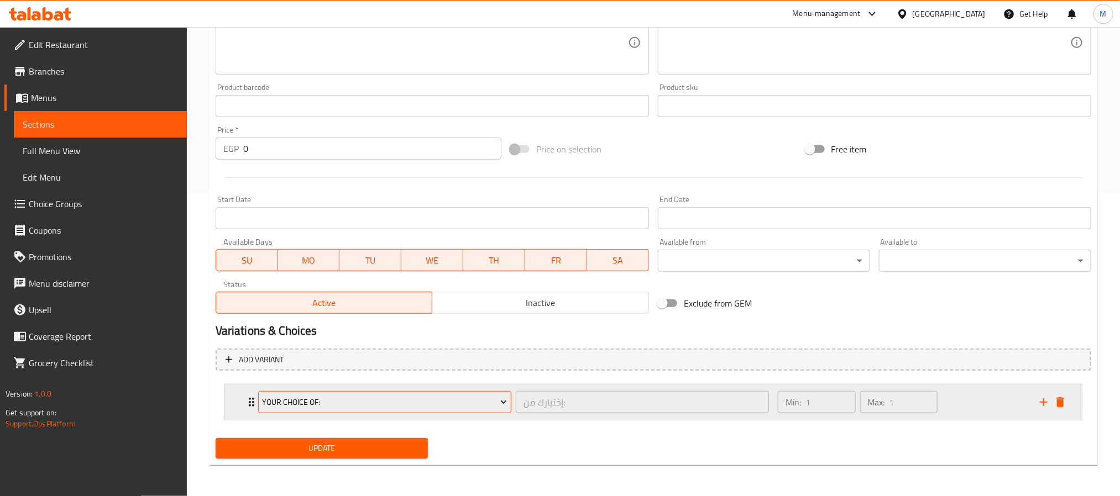
click at [310, 396] on span "Your Choice Of:" at bounding box center [384, 403] width 245 height 14
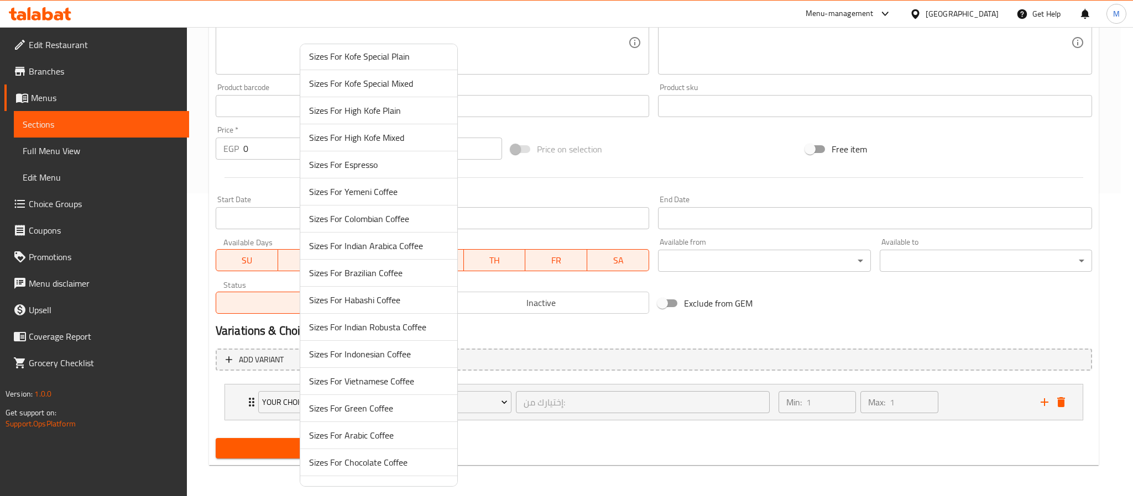
scroll to position [249, 0]
click at [370, 416] on span "Sizes For Arabic Coffee" at bounding box center [378, 408] width 139 height 13
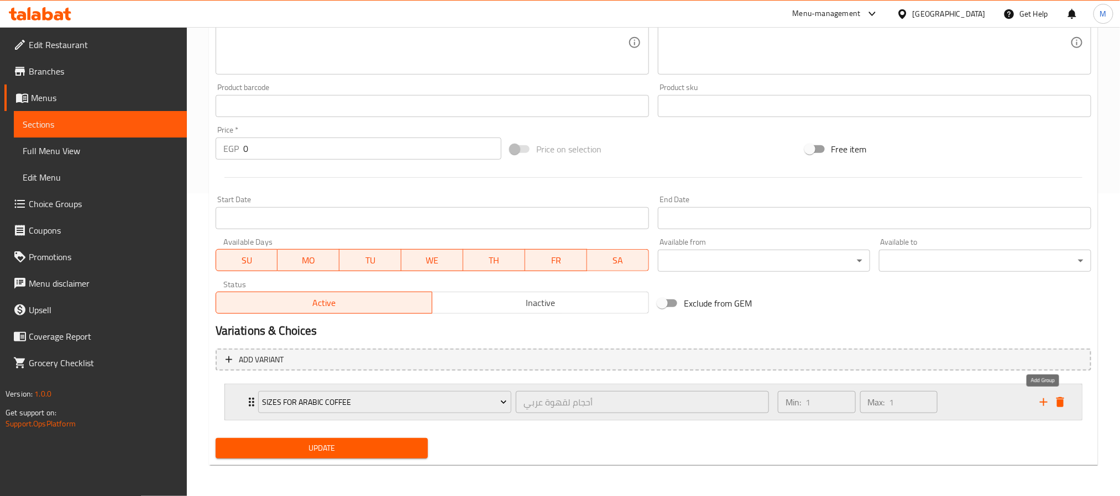
click at [1042, 399] on icon "add" at bounding box center [1043, 402] width 13 height 13
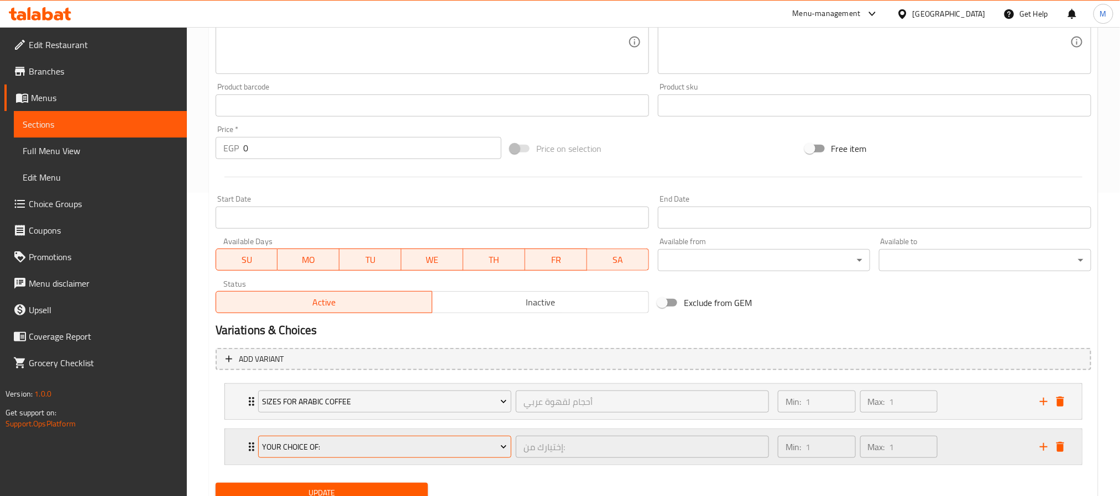
click at [410, 450] on span "Your Choice Of:" at bounding box center [384, 448] width 245 height 14
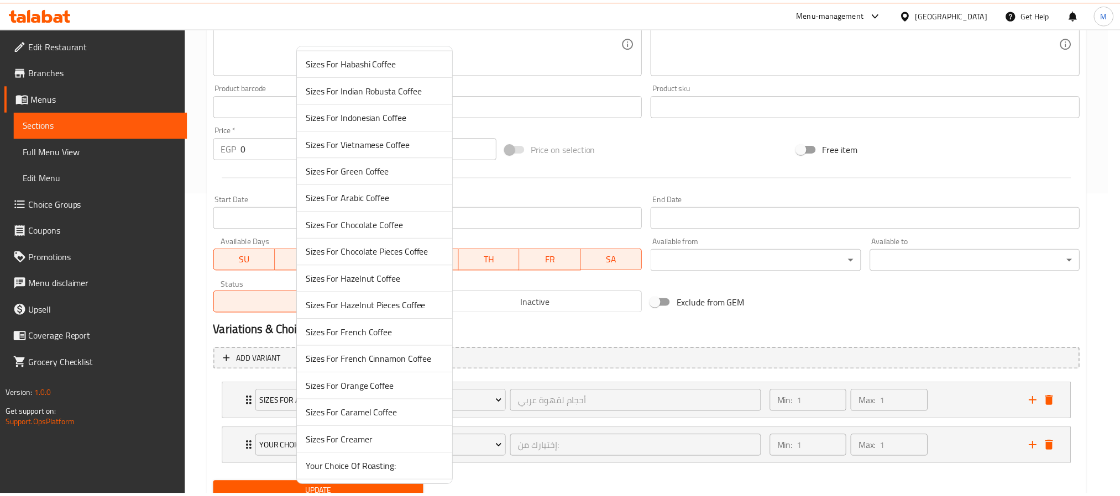
scroll to position [495, 0]
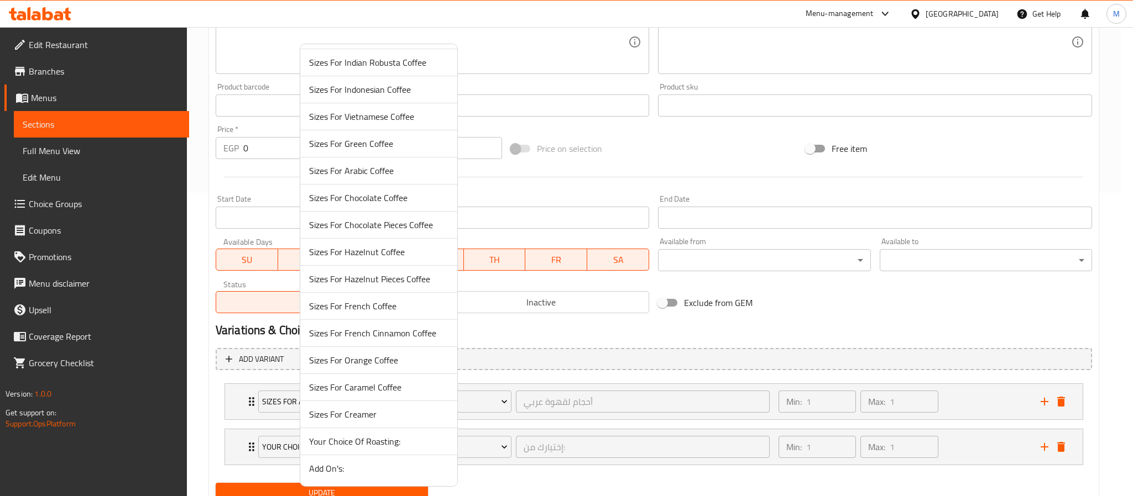
click at [365, 467] on span "Add On's:" at bounding box center [378, 468] width 139 height 13
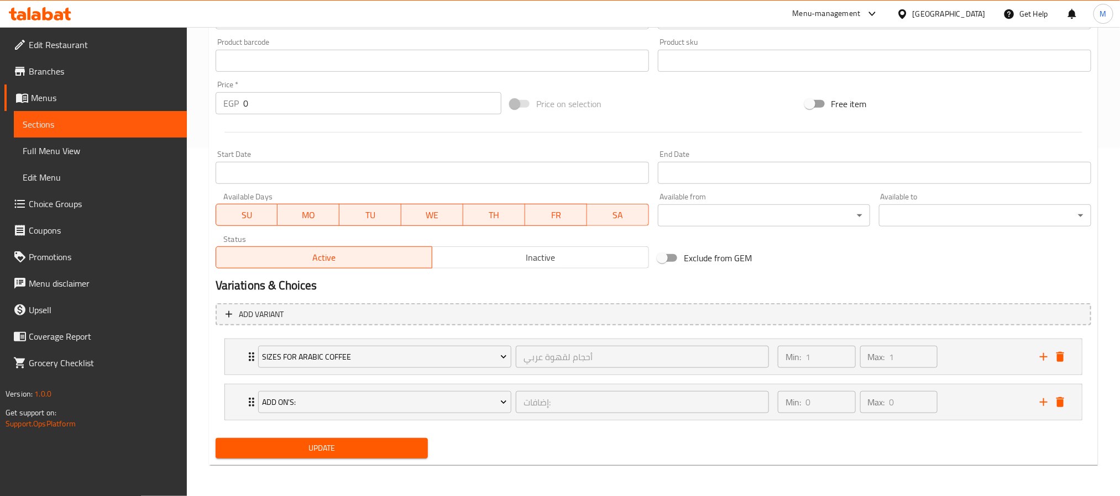
scroll to position [350, 0]
drag, startPoint x: 339, startPoint y: 446, endPoint x: 352, endPoint y: 453, distance: 14.6
click at [342, 445] on span "Update" at bounding box center [321, 449] width 195 height 14
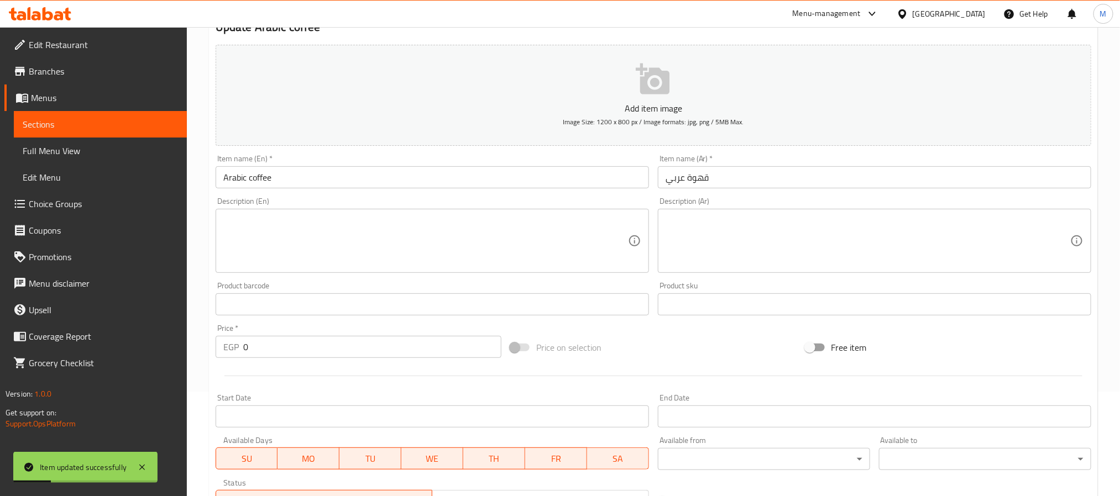
scroll to position [0, 0]
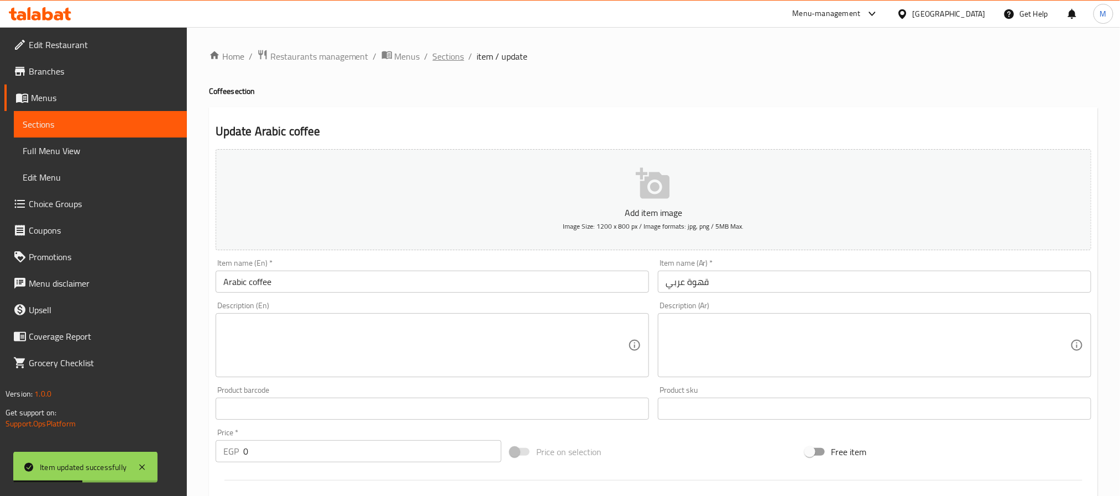
click at [455, 55] on span "Sections" at bounding box center [449, 56] width 32 height 13
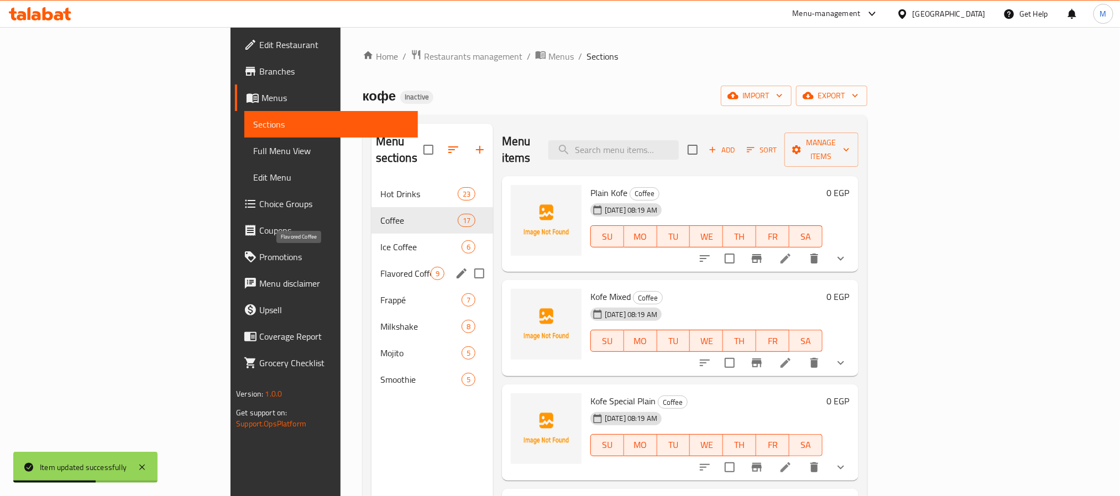
click at [380, 267] on span "Flavored Coffee" at bounding box center [405, 273] width 50 height 13
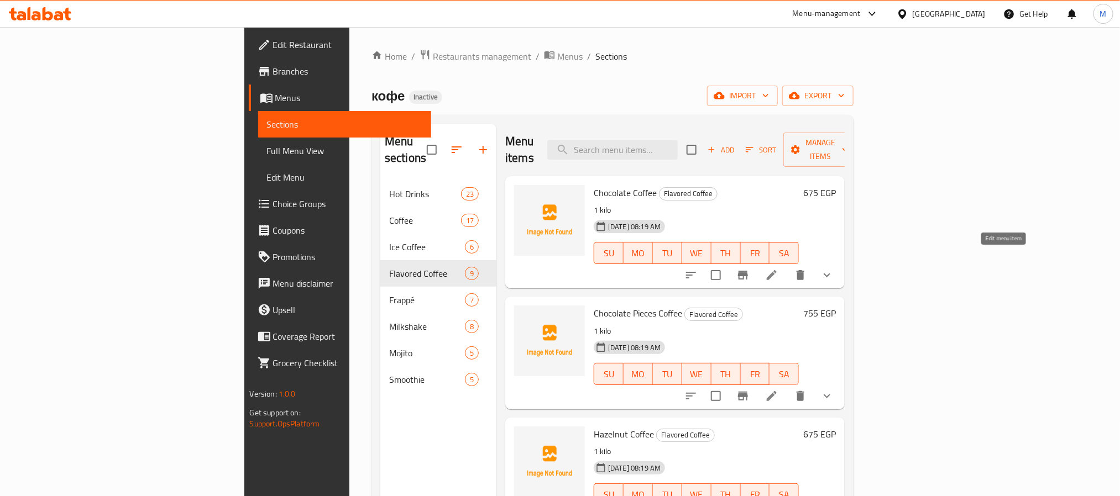
click at [778, 269] on icon at bounding box center [771, 275] width 13 height 13
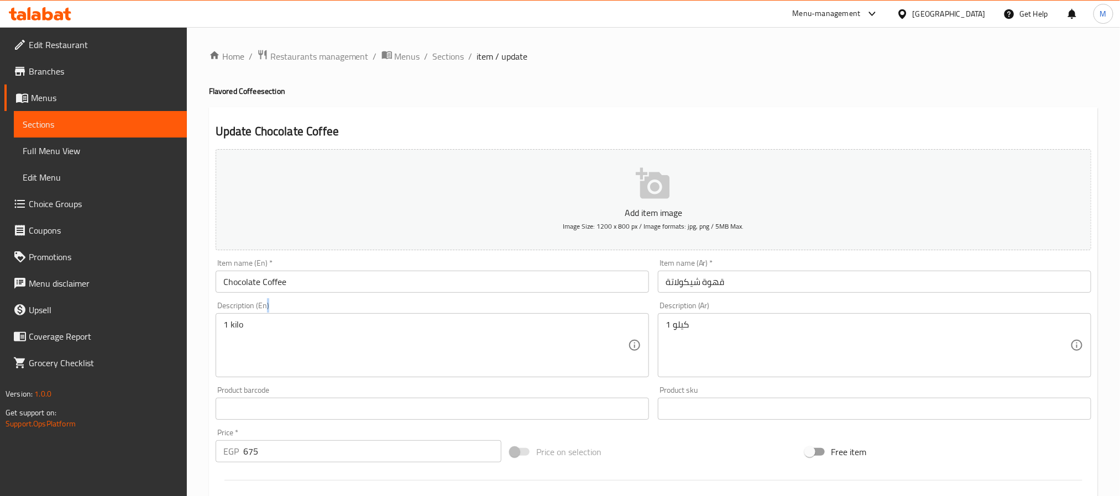
click at [295, 312] on div "Description (En) 1 kilo Description (En)" at bounding box center [432, 340] width 433 height 76
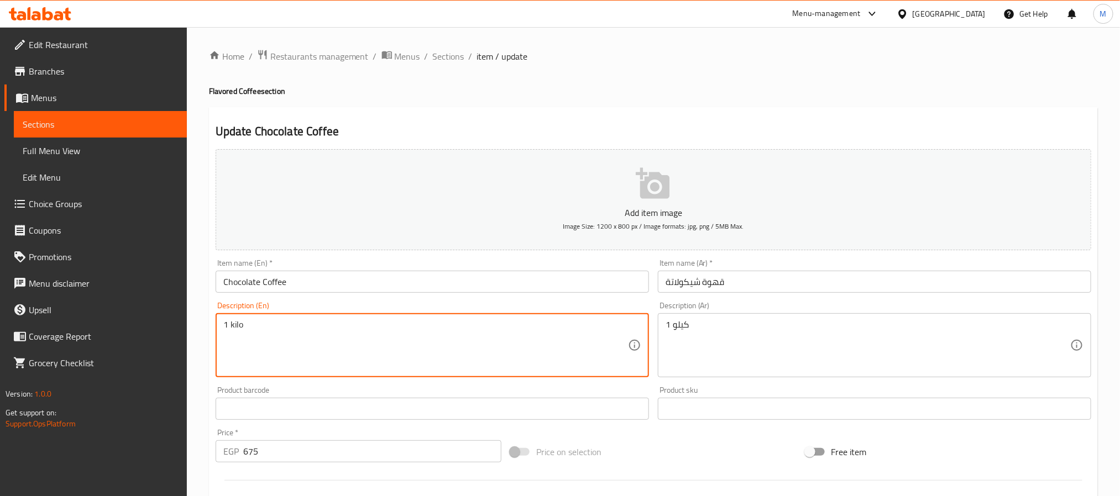
click at [286, 325] on textarea "1 kilo" at bounding box center [425, 345] width 405 height 53
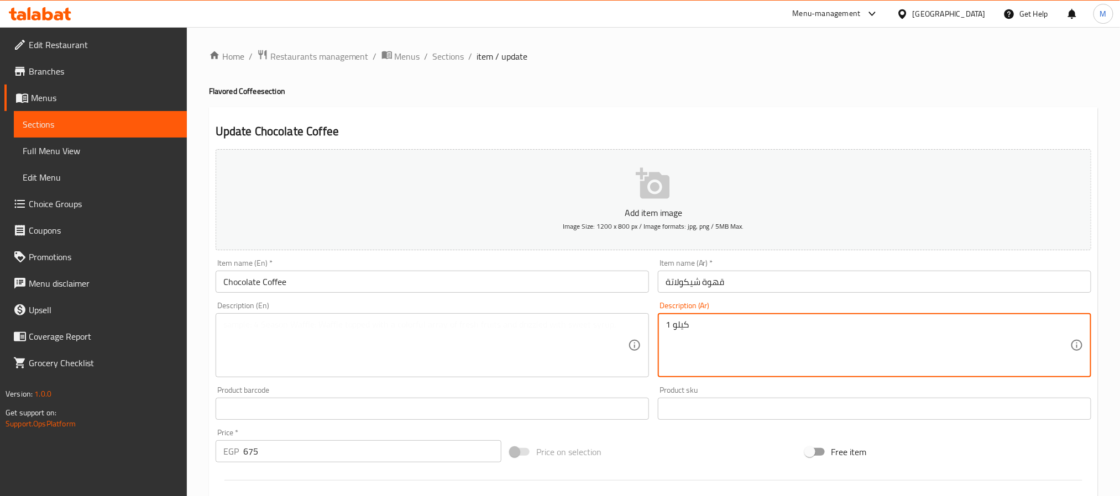
click at [721, 332] on textarea "1 كيلو" at bounding box center [868, 345] width 405 height 53
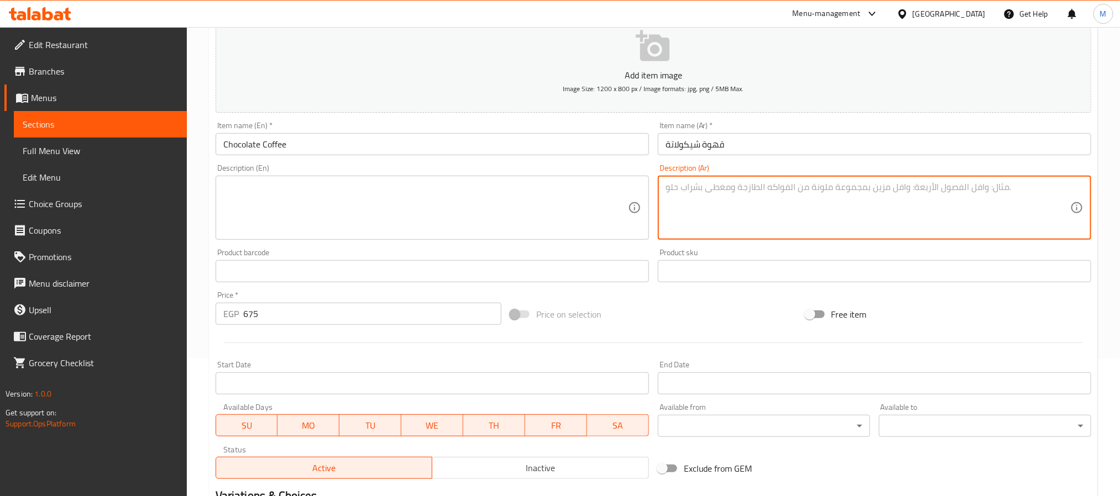
scroll to position [166, 0]
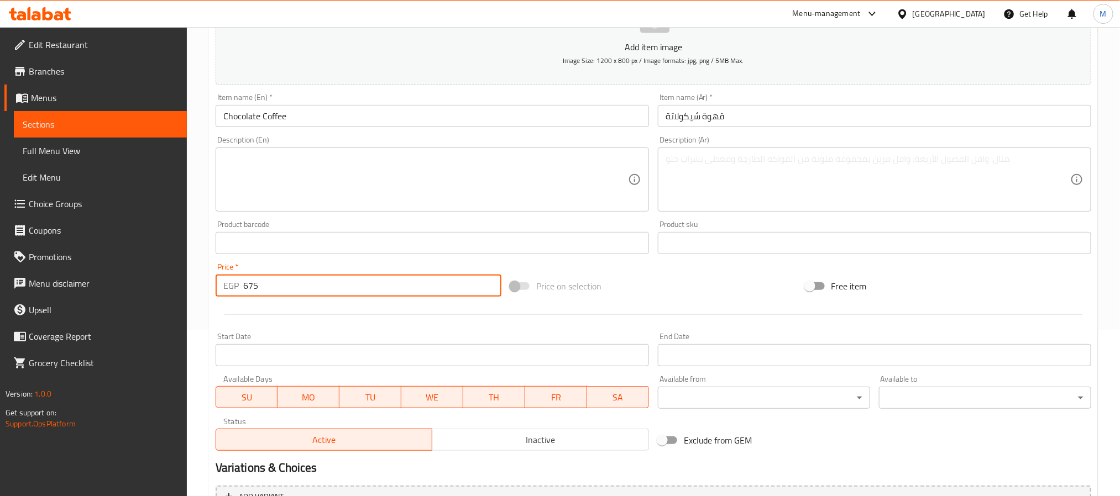
drag, startPoint x: 112, startPoint y: 345, endPoint x: 124, endPoint y: 332, distance: 18.4
click at [85, 342] on div "Edit Restaurant Branches Menus Sections Full Menu View Edit Menu Choice Groups …" at bounding box center [560, 247] width 1120 height 772
type input "0"
click at [218, 320] on div at bounding box center [653, 314] width 884 height 27
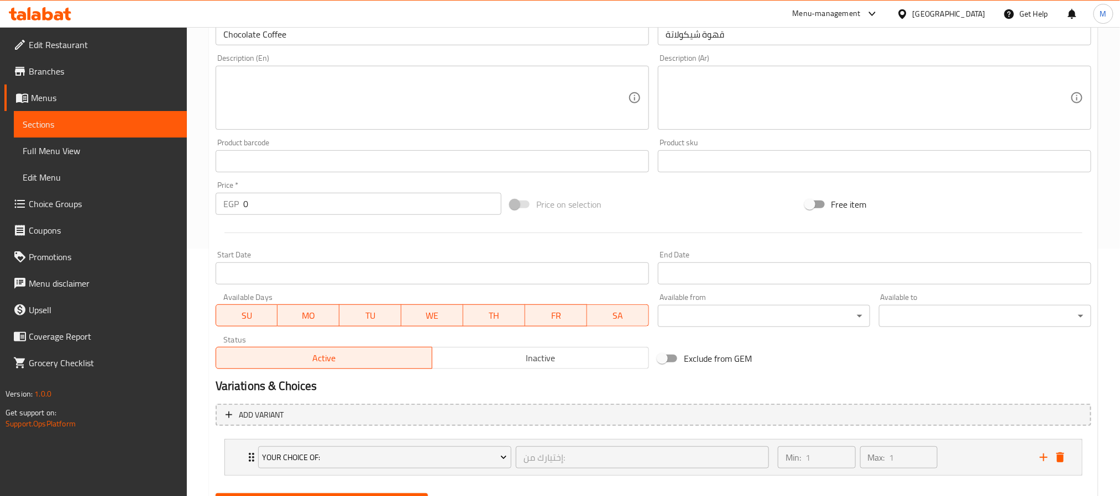
scroll to position [303, 0]
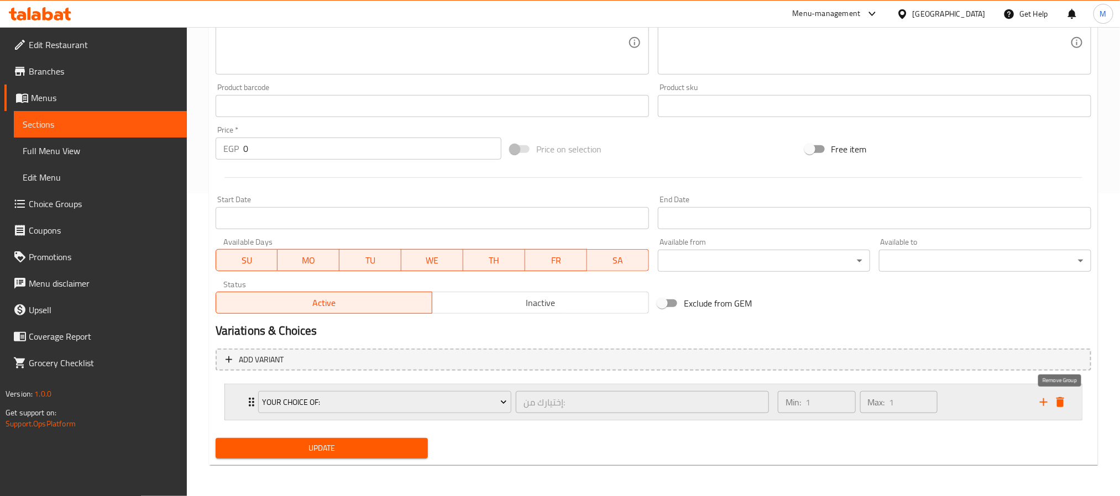
click at [1059, 399] on icon "delete" at bounding box center [1060, 402] width 8 height 10
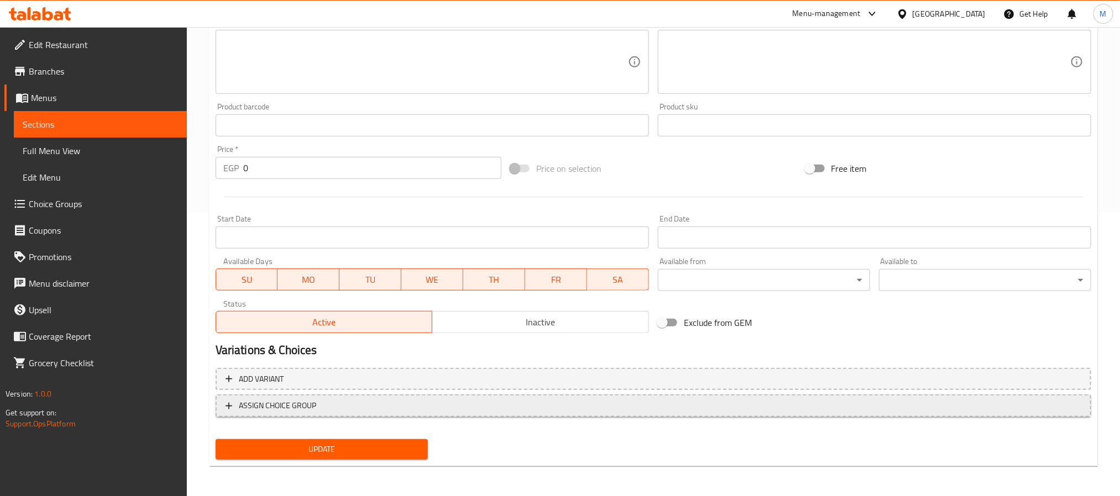
click at [299, 407] on span "ASSIGN CHOICE GROUP" at bounding box center [277, 406] width 77 height 14
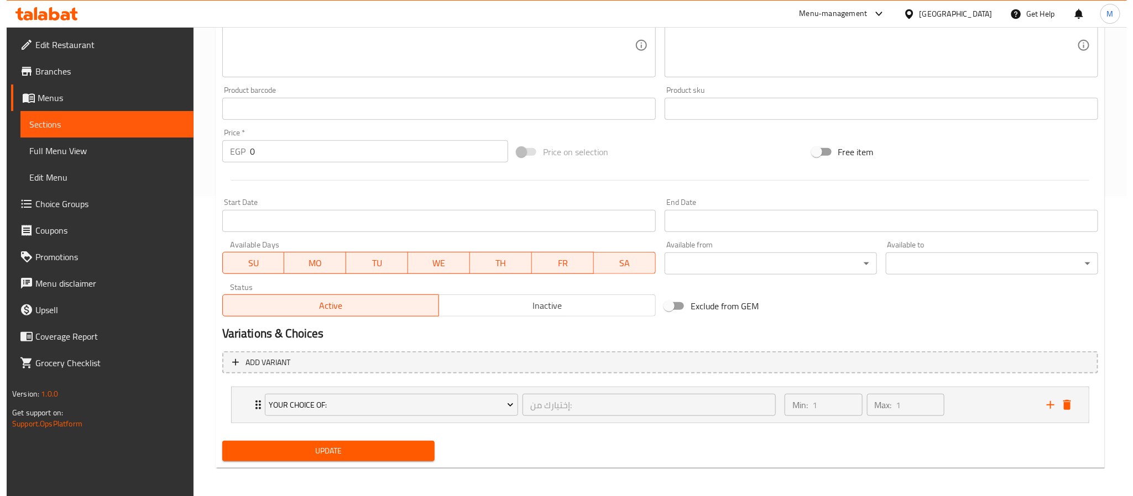
scroll to position [303, 0]
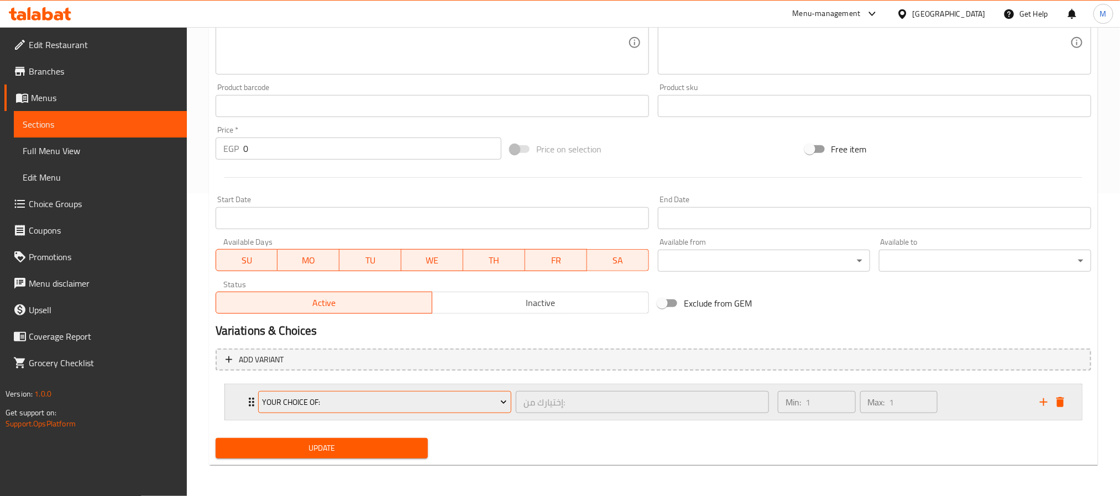
click at [333, 402] on span "Your Choice Of:" at bounding box center [384, 403] width 245 height 14
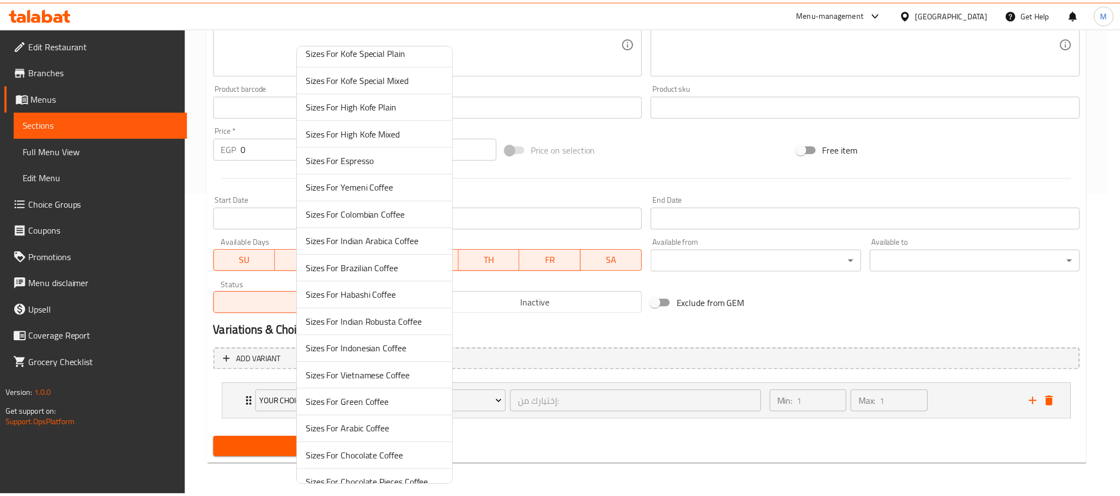
scroll to position [249, 0]
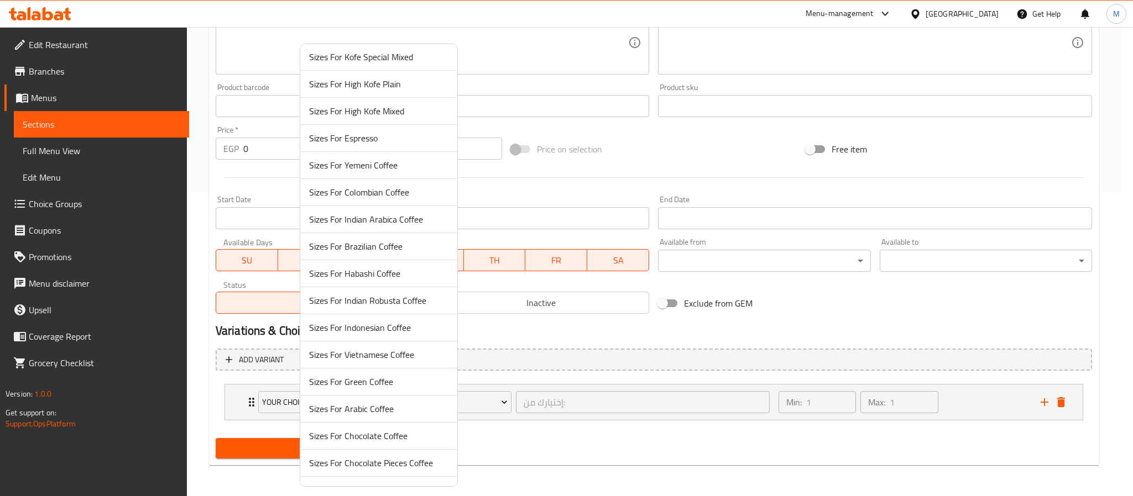
click at [384, 443] on span "Sizes For Chocolate Coffee" at bounding box center [378, 435] width 139 height 13
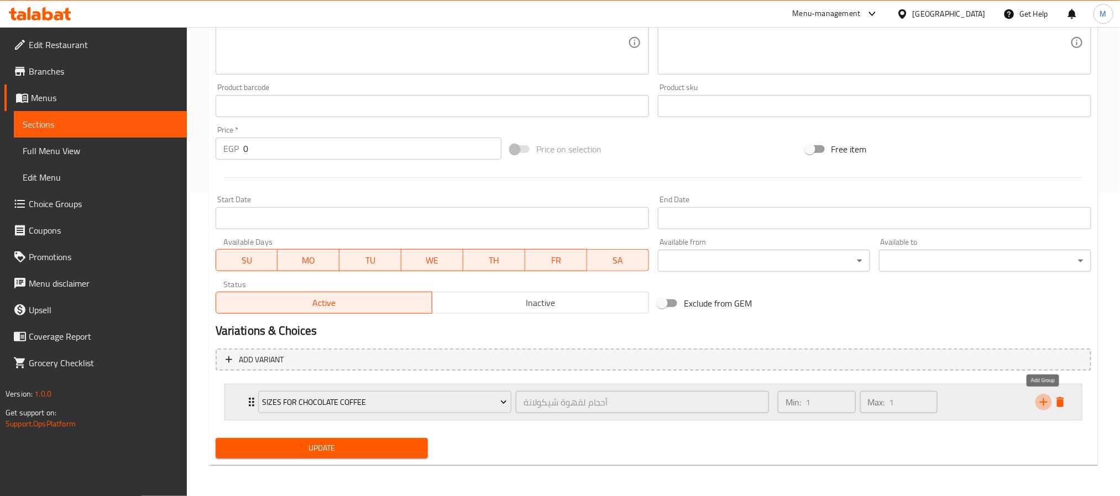
click at [1039, 407] on icon "add" at bounding box center [1043, 402] width 13 height 13
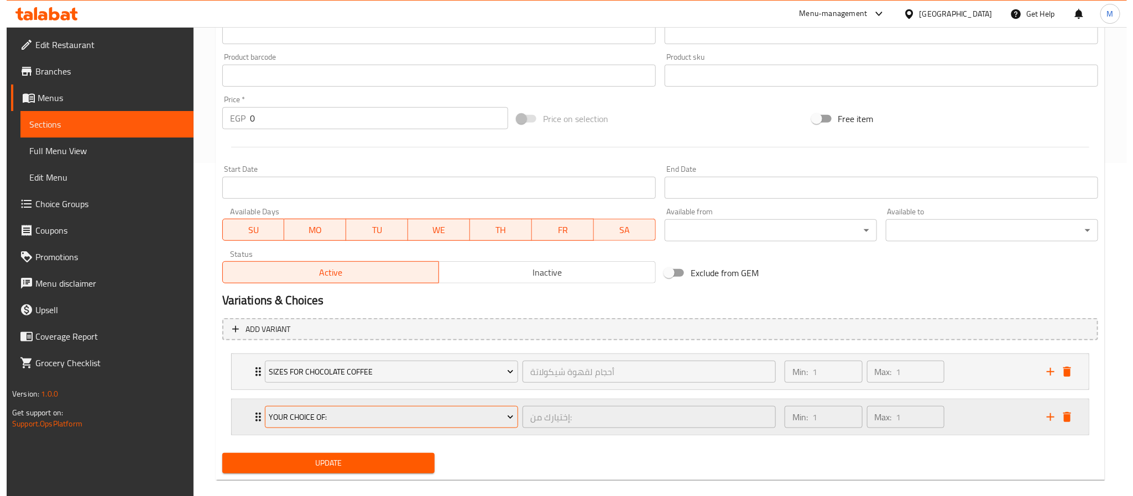
scroll to position [350, 0]
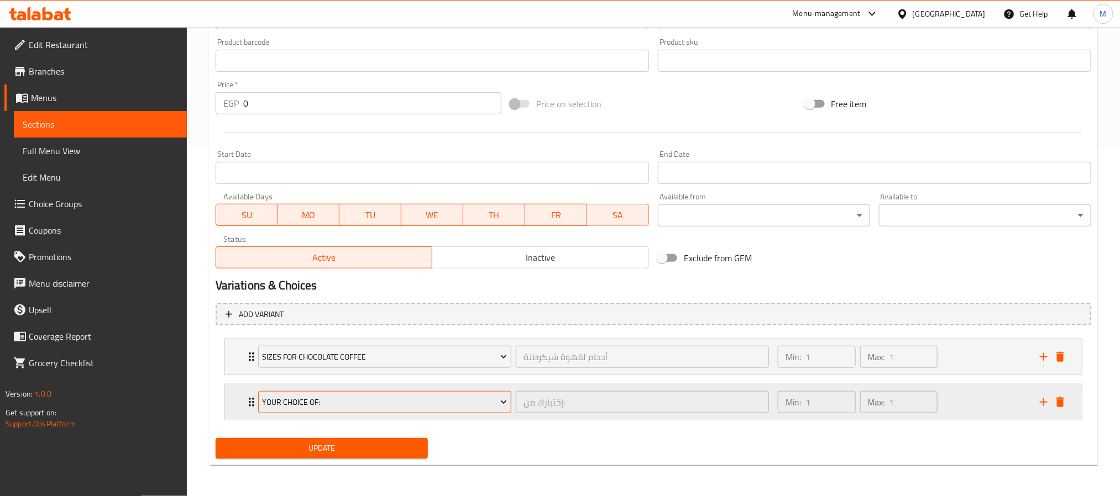
click at [375, 401] on span "Your Choice Of:" at bounding box center [384, 403] width 245 height 14
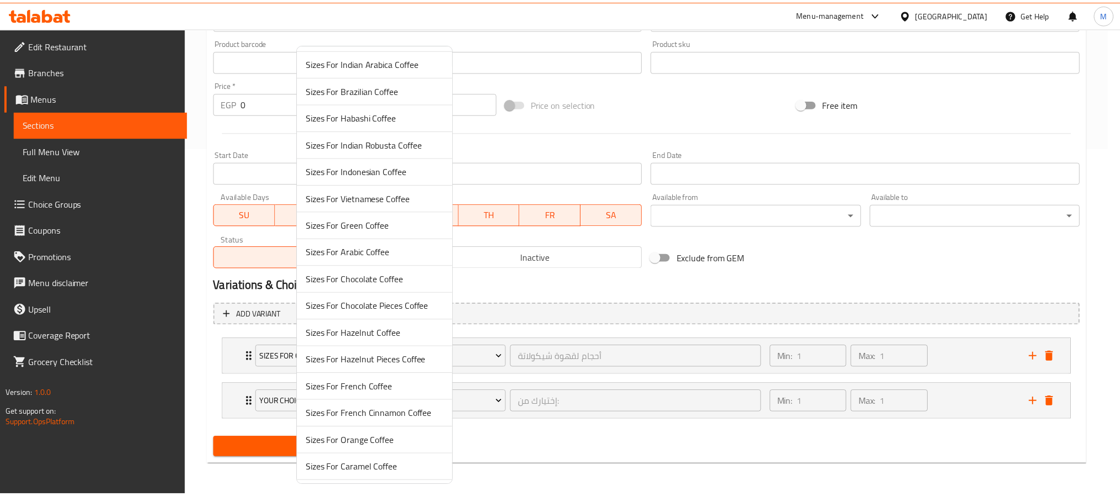
scroll to position [495, 0]
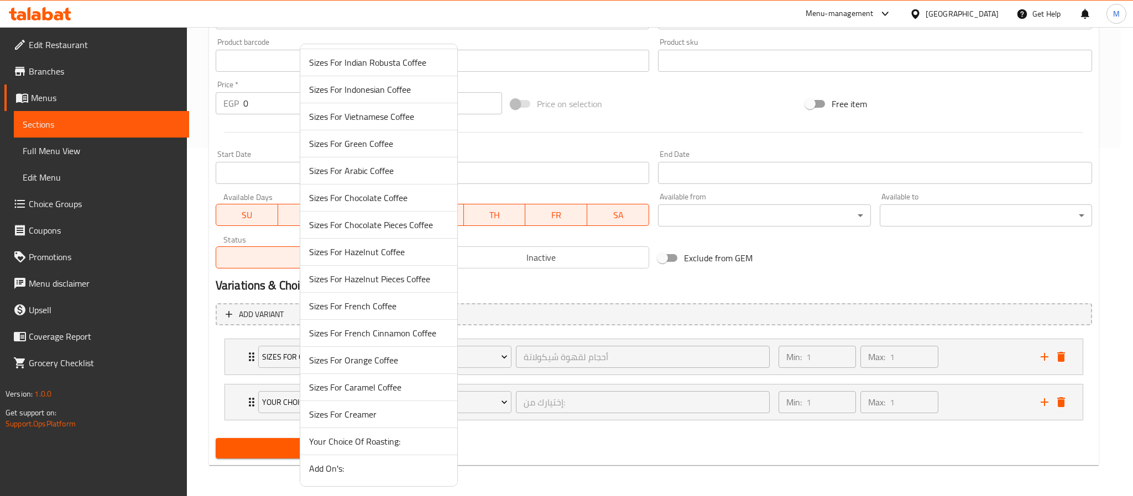
click at [350, 467] on span "Add On's:" at bounding box center [378, 468] width 139 height 13
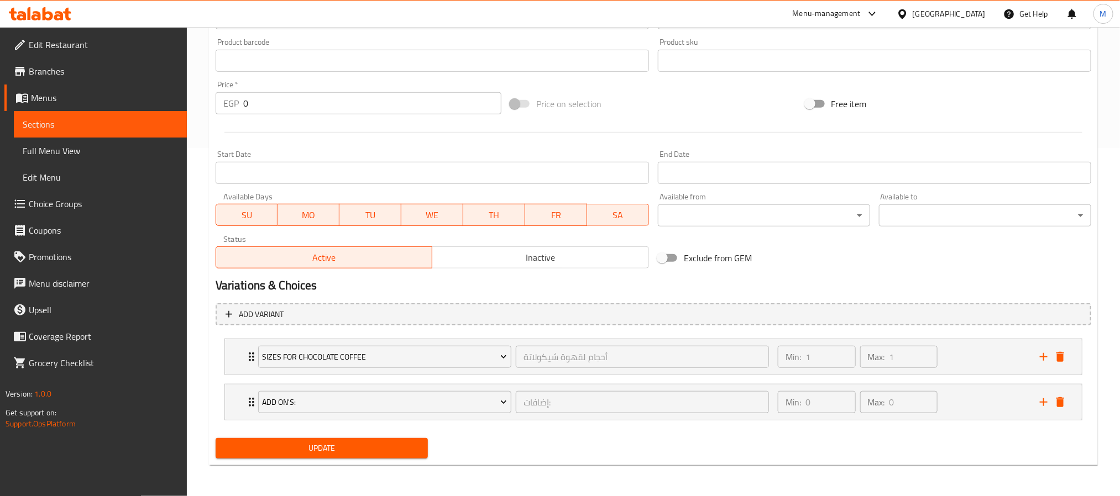
click at [329, 449] on span "Update" at bounding box center [321, 449] width 195 height 14
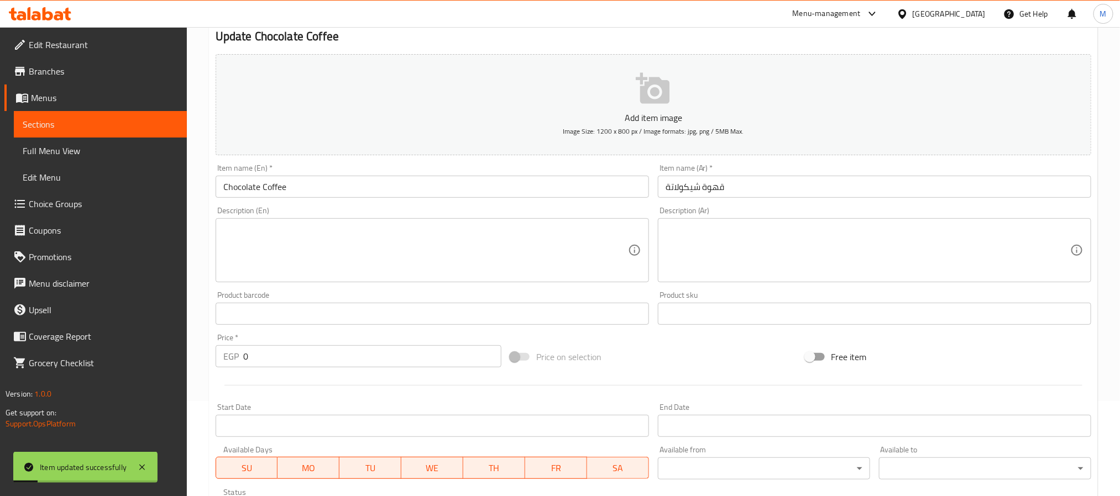
scroll to position [0, 0]
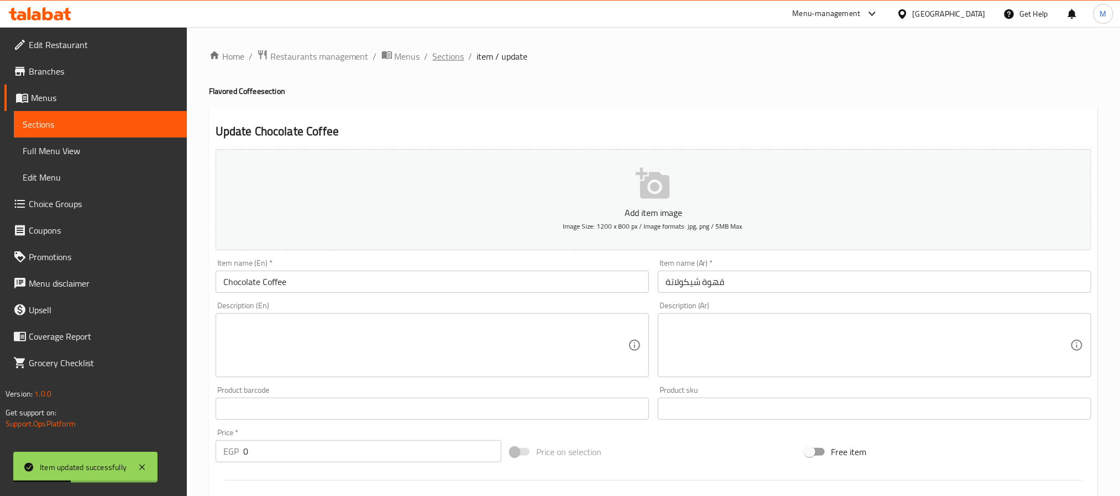
click at [445, 54] on span "Sections" at bounding box center [449, 56] width 32 height 13
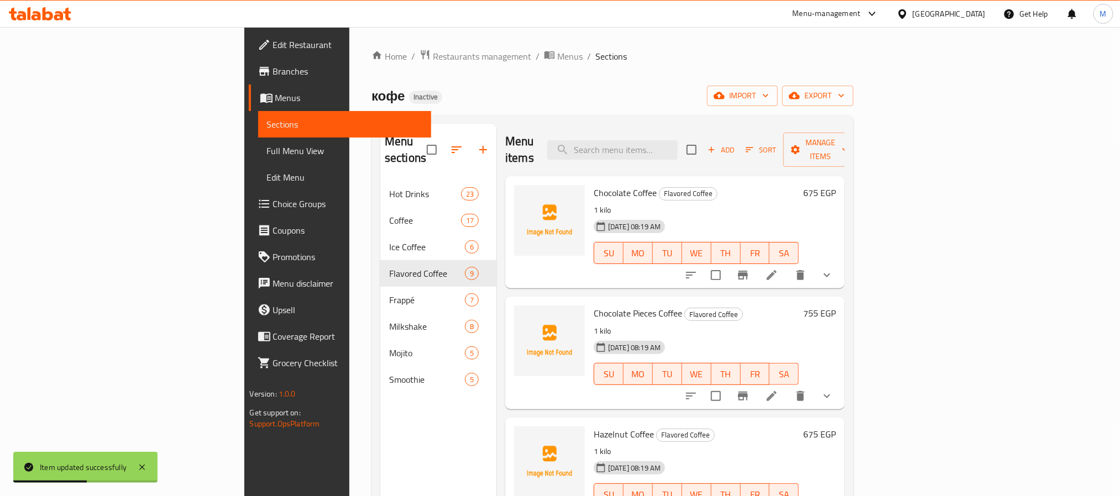
click at [845, 380] on div "Menu items Add Sort Manage items Chocolate Coffee Flavored Coffee 1 kilo 04-10-…" at bounding box center [670, 372] width 348 height 496
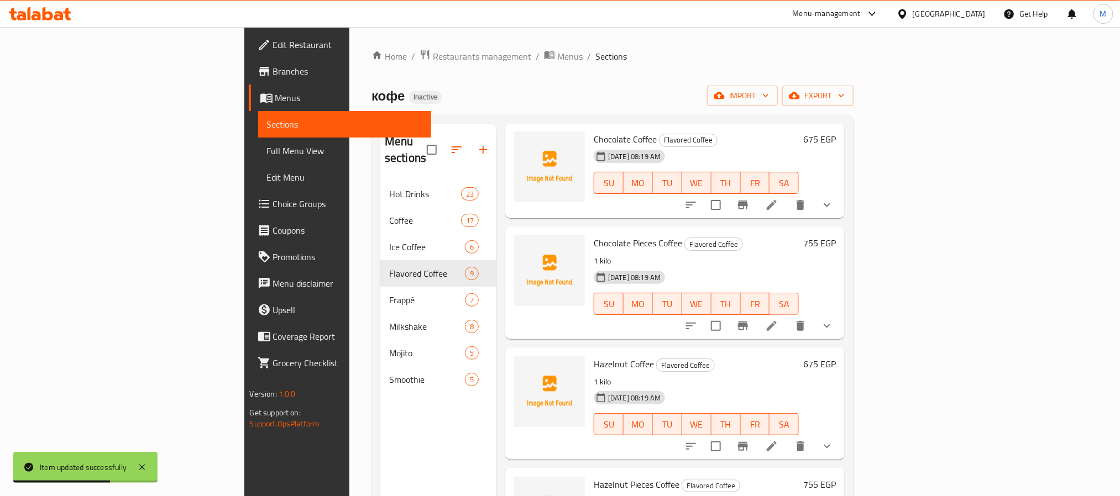
scroll to position [83, 0]
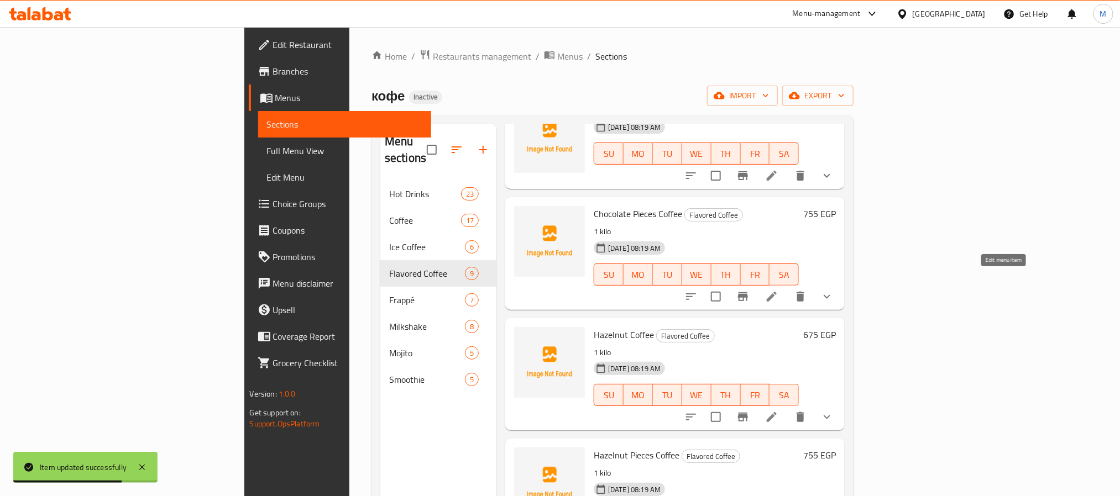
click at [777, 292] on icon at bounding box center [772, 297] width 10 height 10
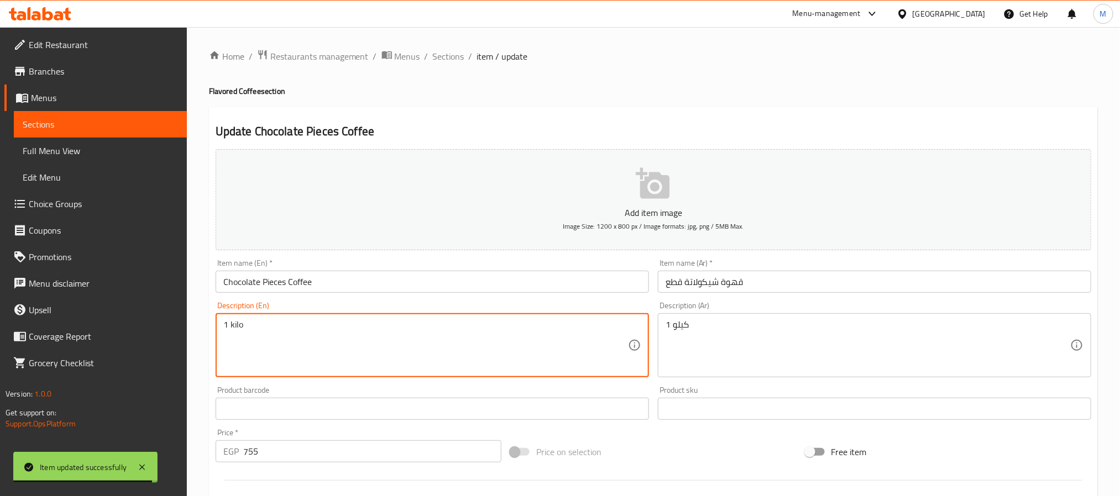
click at [250, 323] on textarea "1 kilo" at bounding box center [425, 345] width 405 height 53
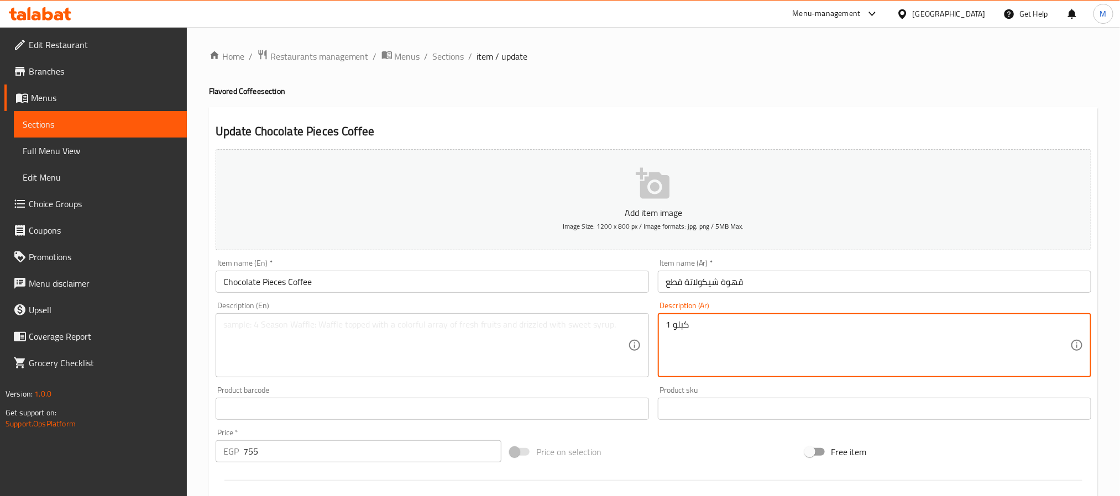
drag, startPoint x: 692, startPoint y: 332, endPoint x: 411, endPoint y: 373, distance: 283.3
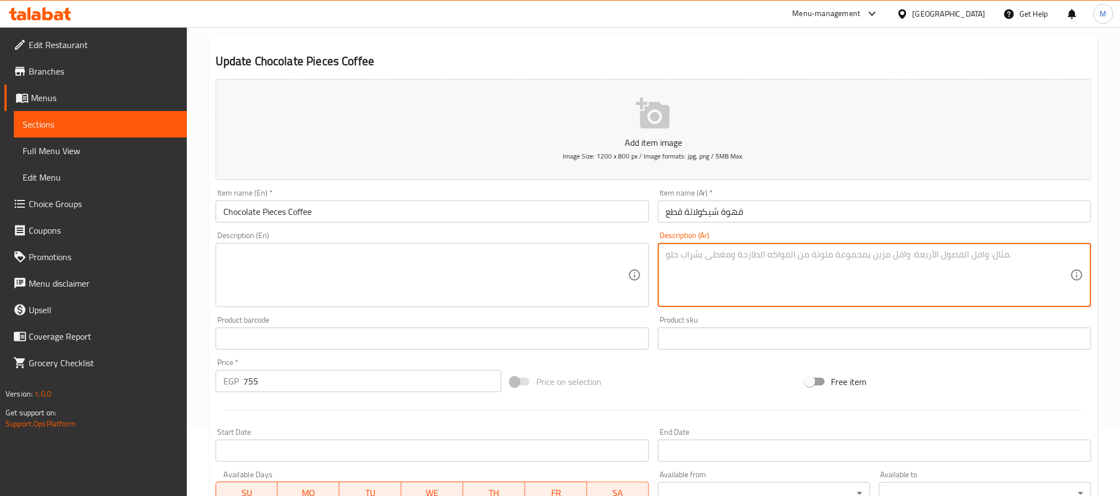
scroll to position [166, 0]
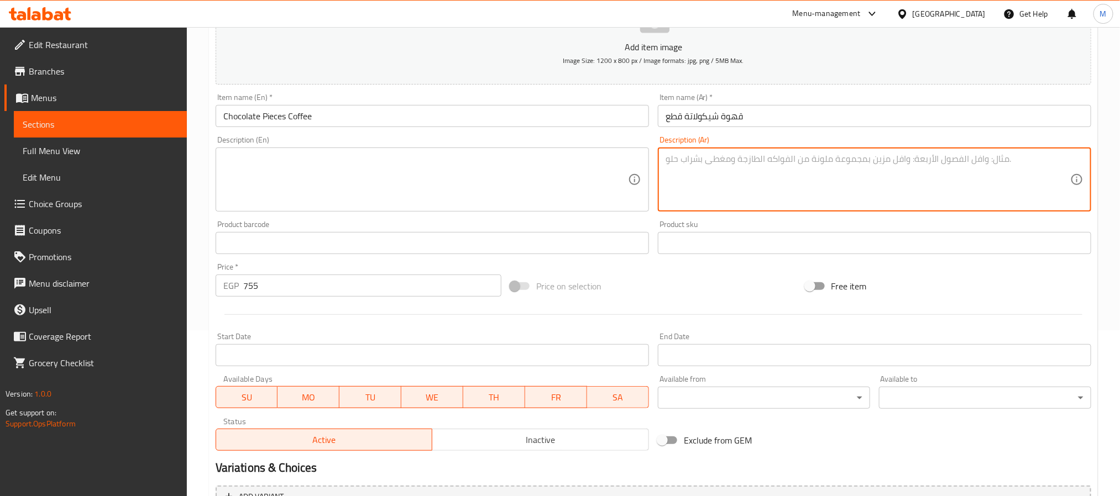
drag, startPoint x: 266, startPoint y: 291, endPoint x: 171, endPoint y: 322, distance: 100.2
click at [171, 322] on div "Edit Restaurant Branches Menus Sections Full Menu View Edit Menu Choice Groups …" at bounding box center [560, 247] width 1120 height 772
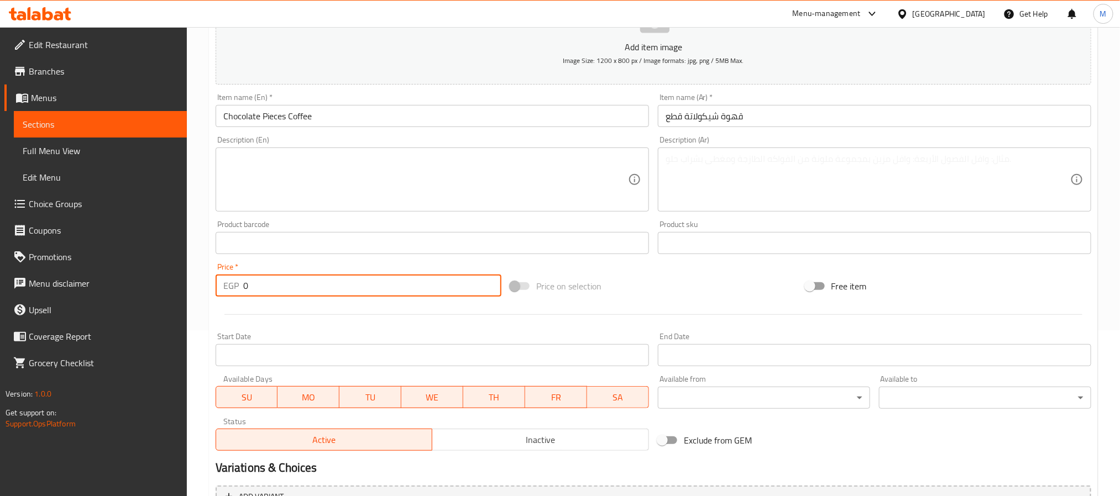
type input "0"
click at [204, 310] on div "Home / Restaurants management / Menus / Sections / item / update Flavored Coffe…" at bounding box center [653, 247] width 933 height 772
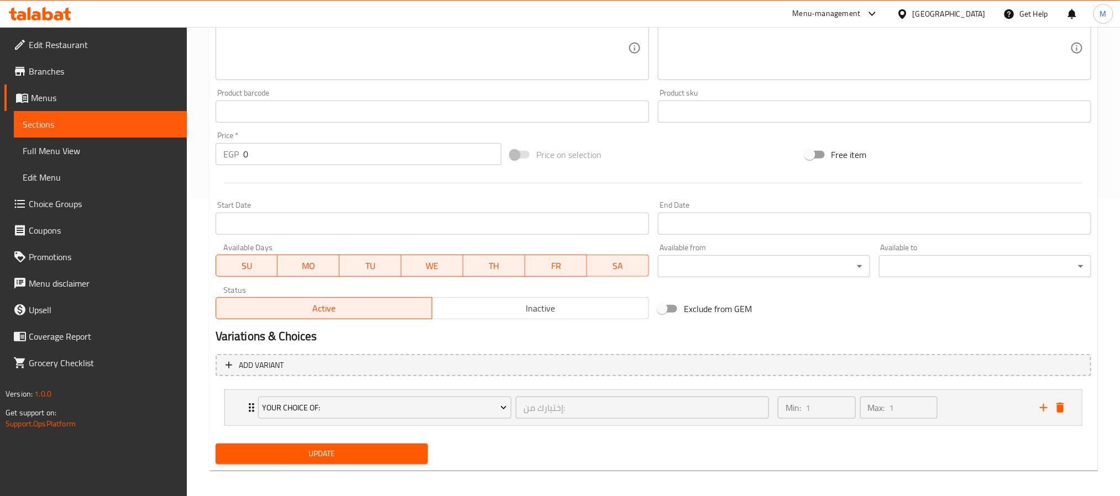
scroll to position [303, 0]
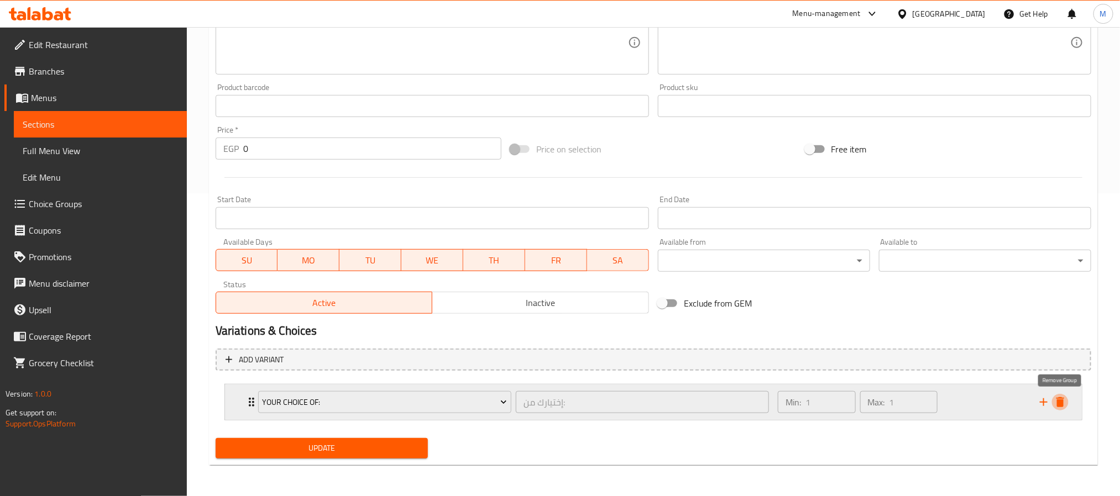
click at [1056, 400] on icon "delete" at bounding box center [1060, 402] width 13 height 13
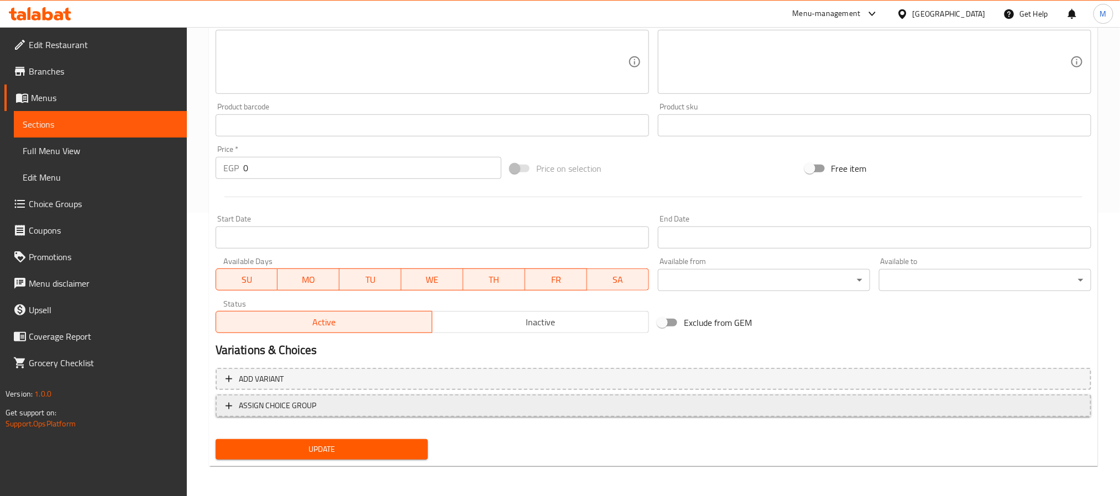
click at [367, 400] on span "ASSIGN CHOICE GROUP" at bounding box center [654, 406] width 856 height 14
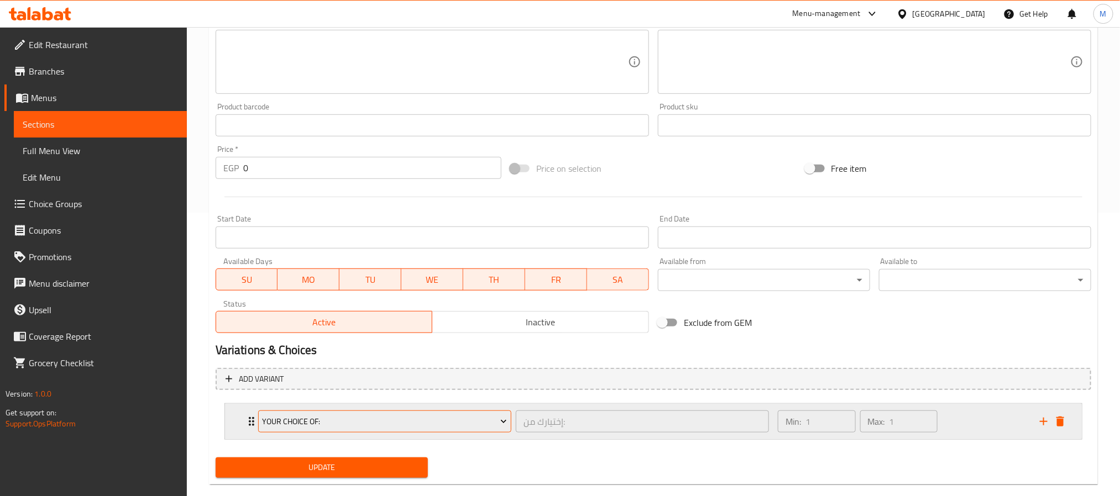
click at [377, 427] on span "Your Choice Of:" at bounding box center [384, 422] width 245 height 14
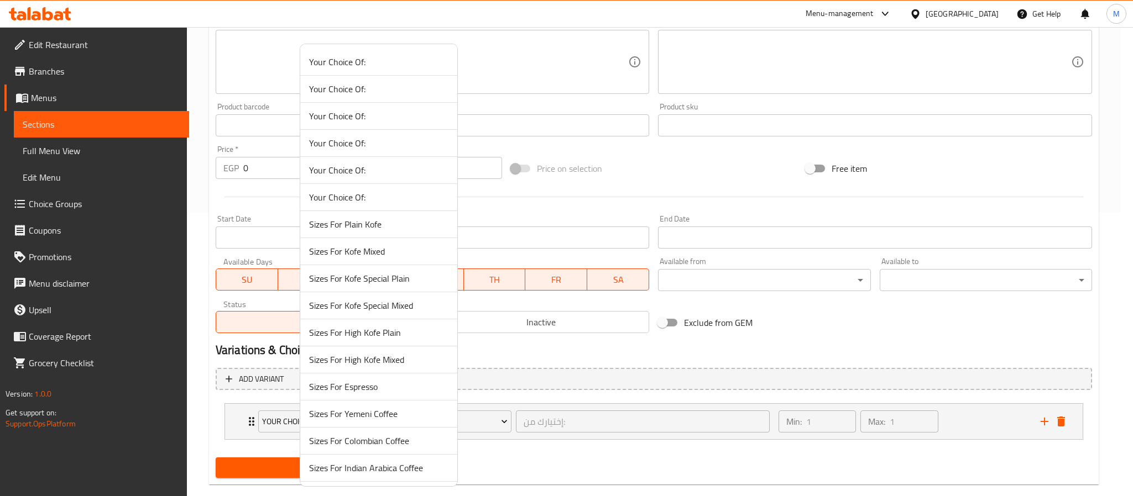
click at [206, 375] on div at bounding box center [566, 248] width 1133 height 496
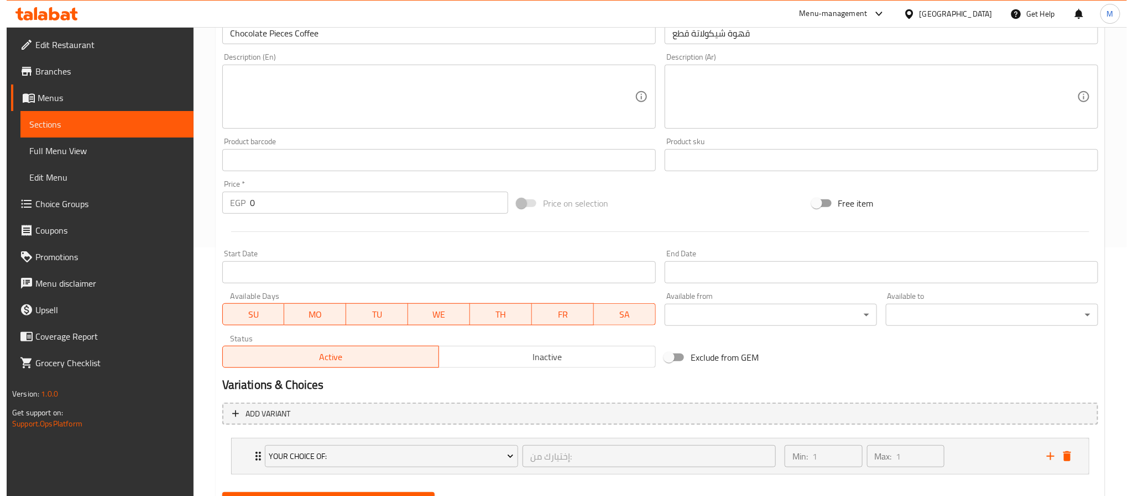
scroll to position [303, 0]
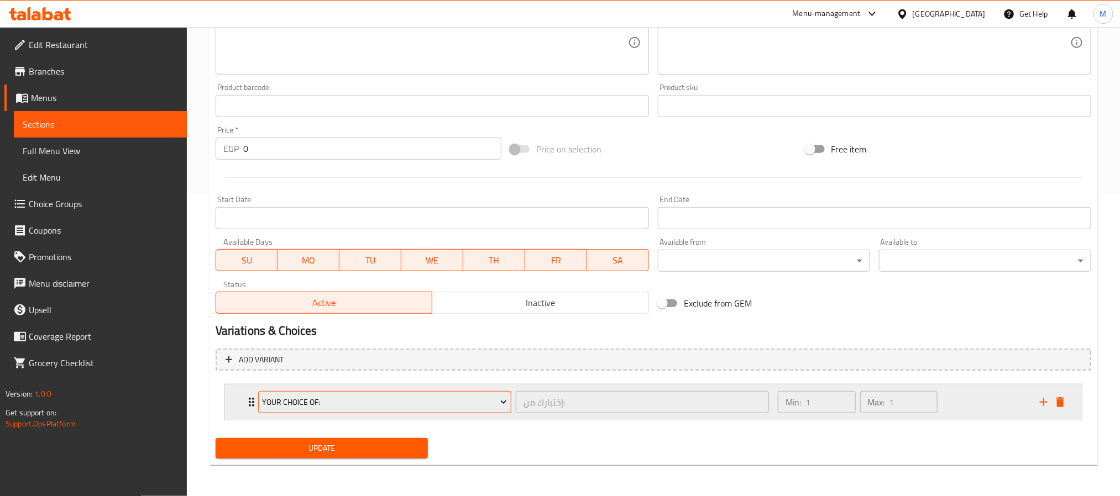
click at [380, 398] on span "Your Choice Of:" at bounding box center [384, 403] width 245 height 14
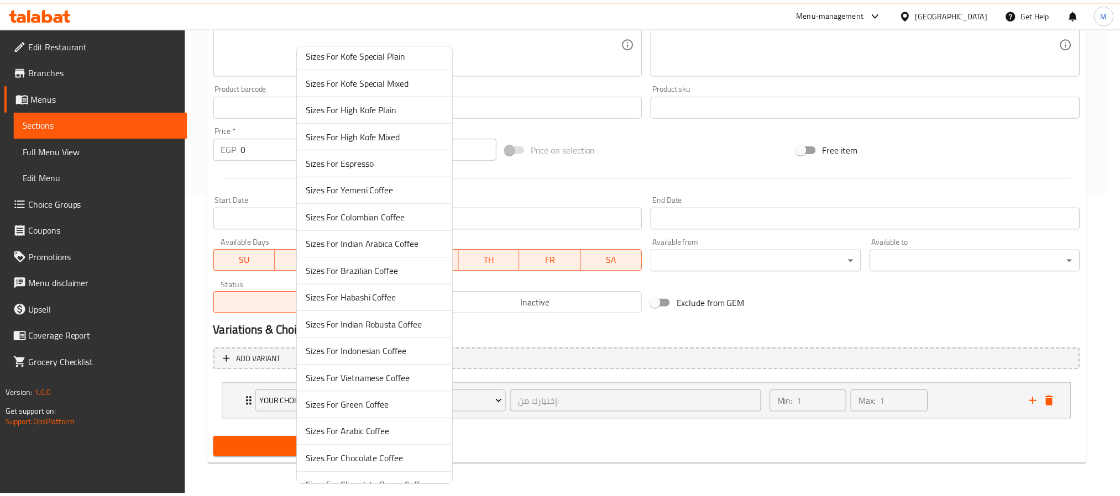
scroll to position [332, 0]
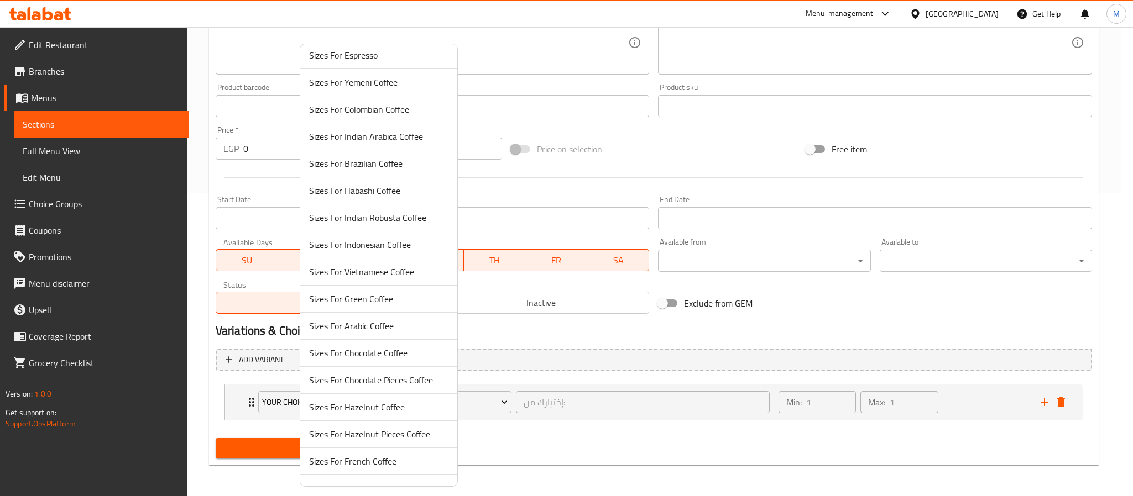
click at [392, 387] on span "Sizes For Chocolate Pieces Coffee" at bounding box center [378, 380] width 139 height 13
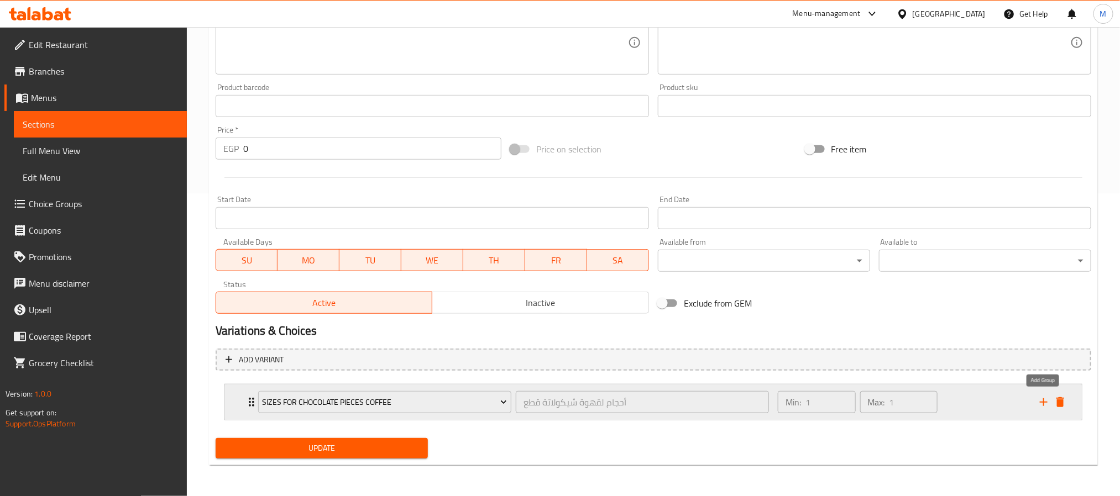
click at [1046, 401] on icon "add" at bounding box center [1043, 402] width 13 height 13
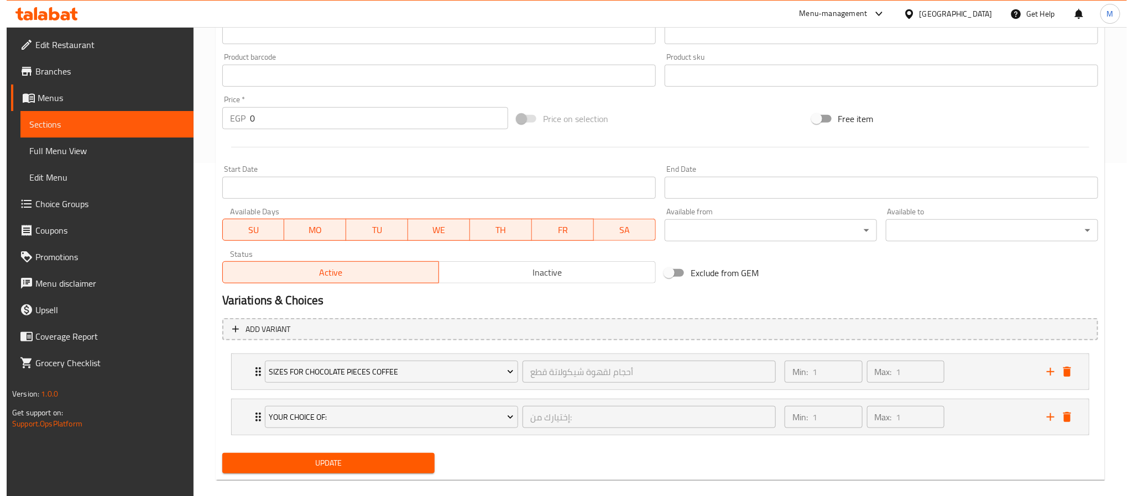
scroll to position [350, 0]
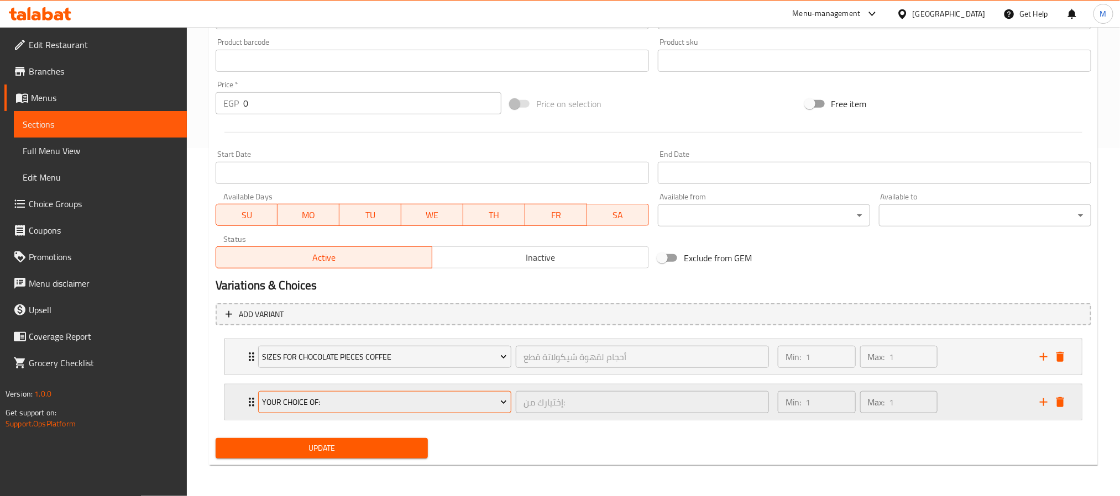
click at [312, 406] on span "Your Choice Of:" at bounding box center [384, 403] width 245 height 14
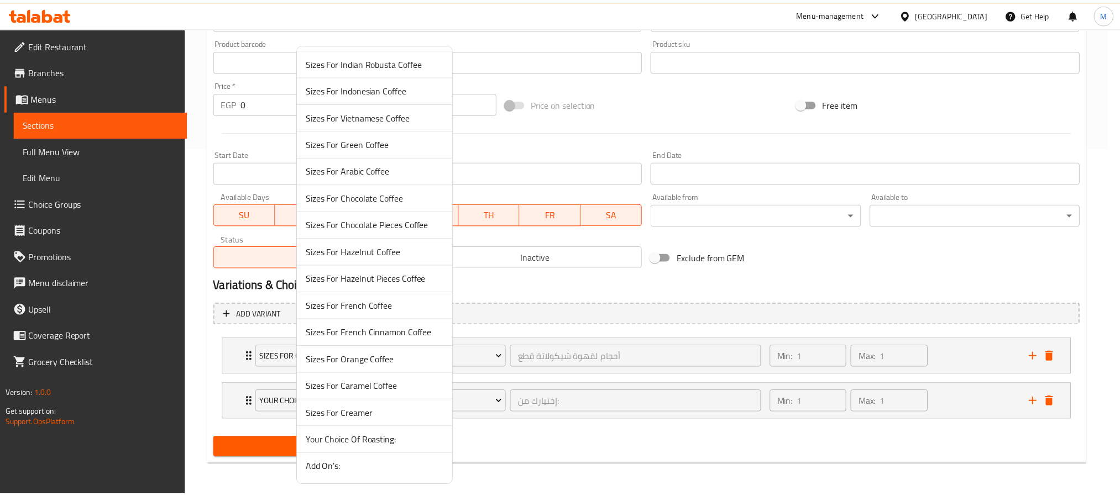
scroll to position [495, 0]
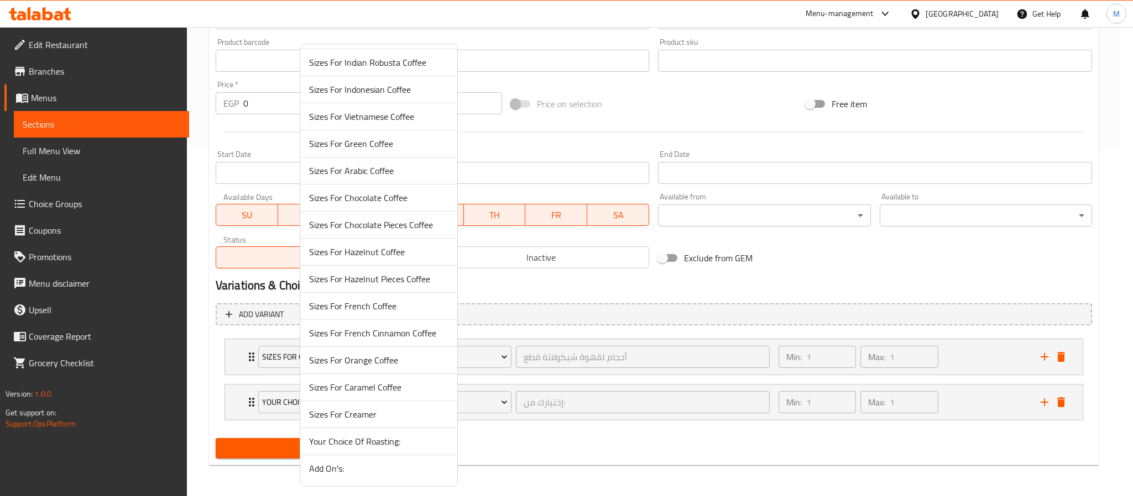
drag, startPoint x: 350, startPoint y: 467, endPoint x: 375, endPoint y: 468, distance: 24.3
click at [350, 468] on span "Add On's:" at bounding box center [378, 468] width 139 height 13
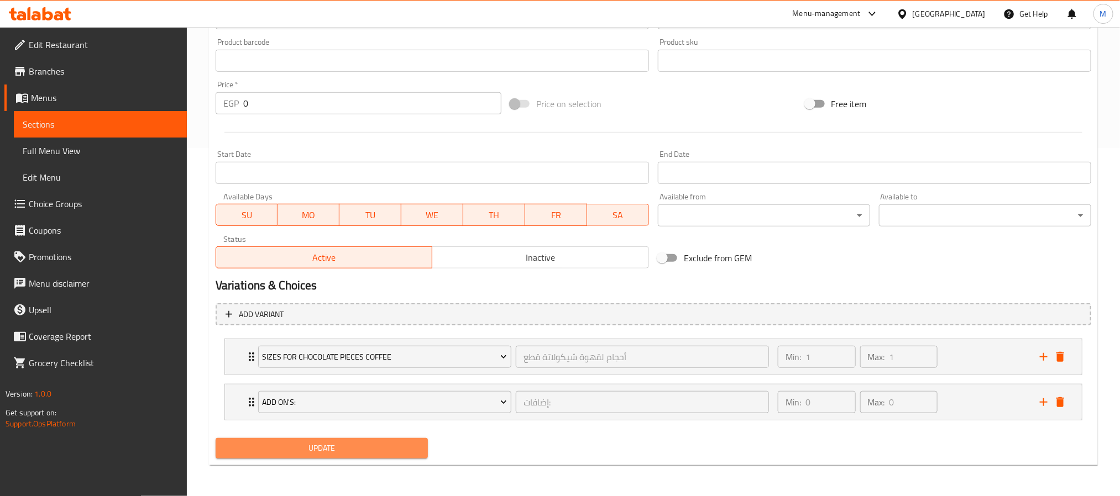
click at [329, 448] on span "Update" at bounding box center [321, 449] width 195 height 14
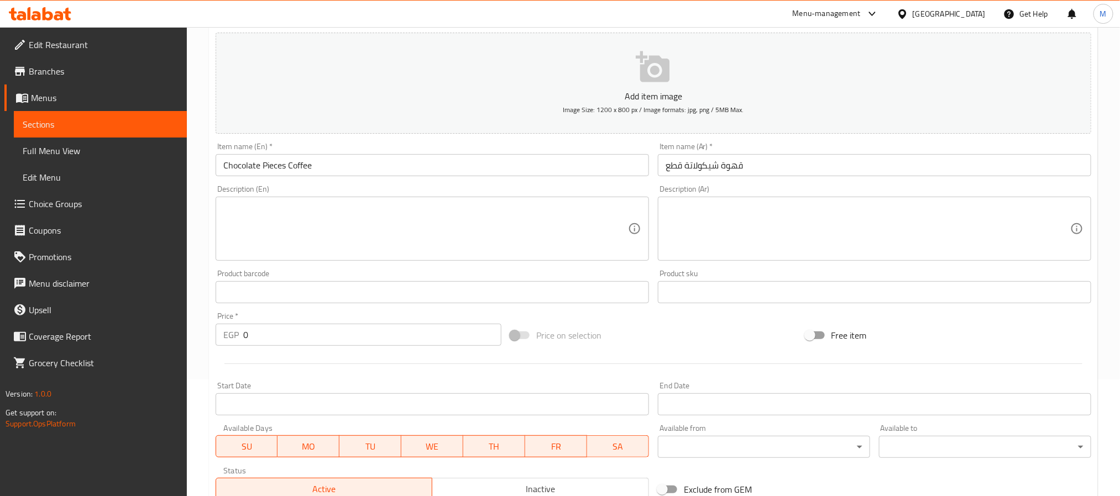
scroll to position [0, 0]
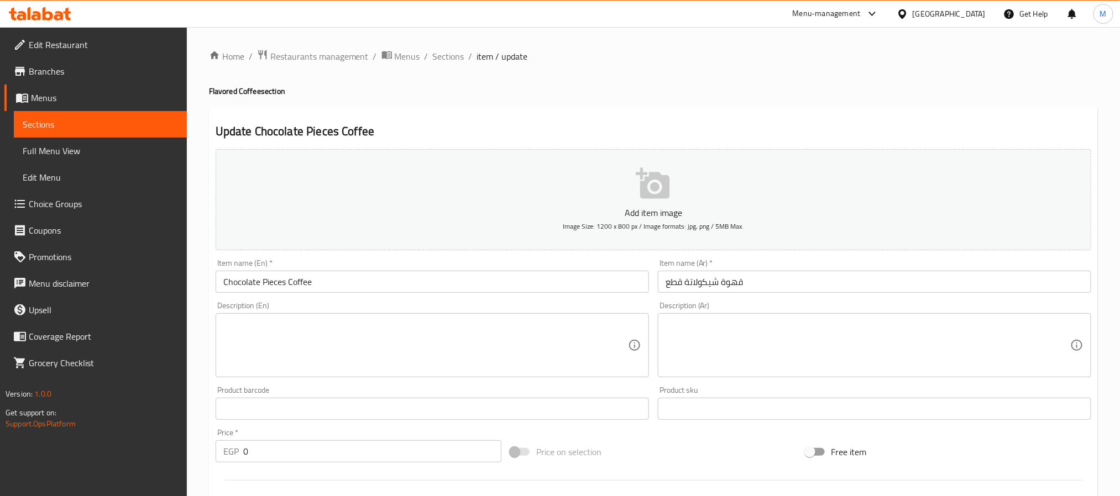
drag, startPoint x: 456, startPoint y: 57, endPoint x: 574, endPoint y: 110, distance: 129.6
click at [456, 57] on span "Sections" at bounding box center [449, 56] width 32 height 13
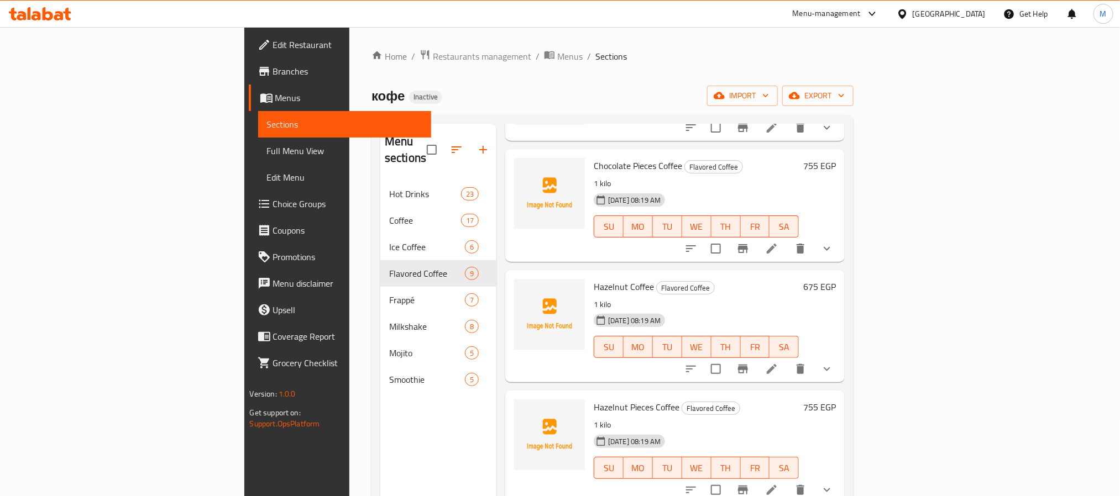
scroll to position [166, 0]
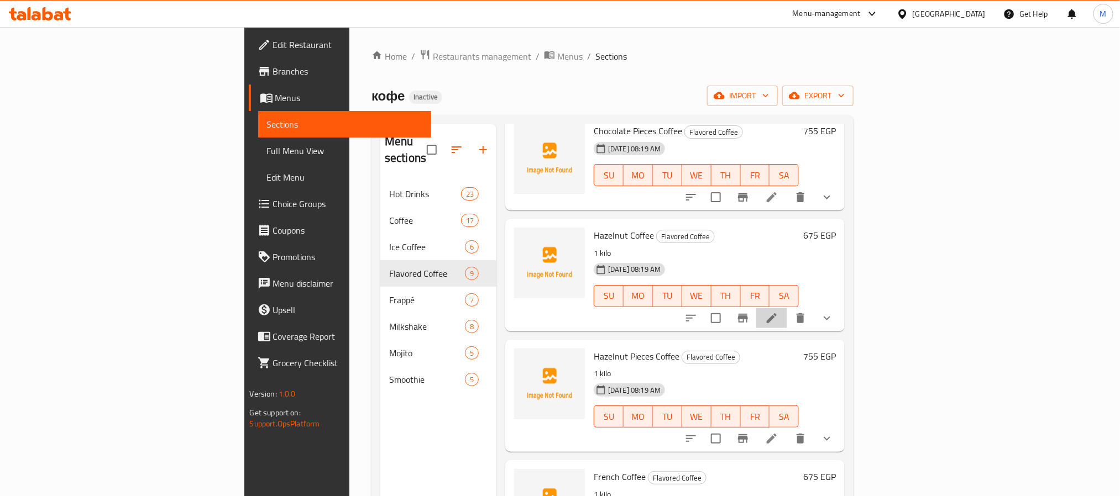
click at [778, 312] on icon at bounding box center [771, 318] width 13 height 13
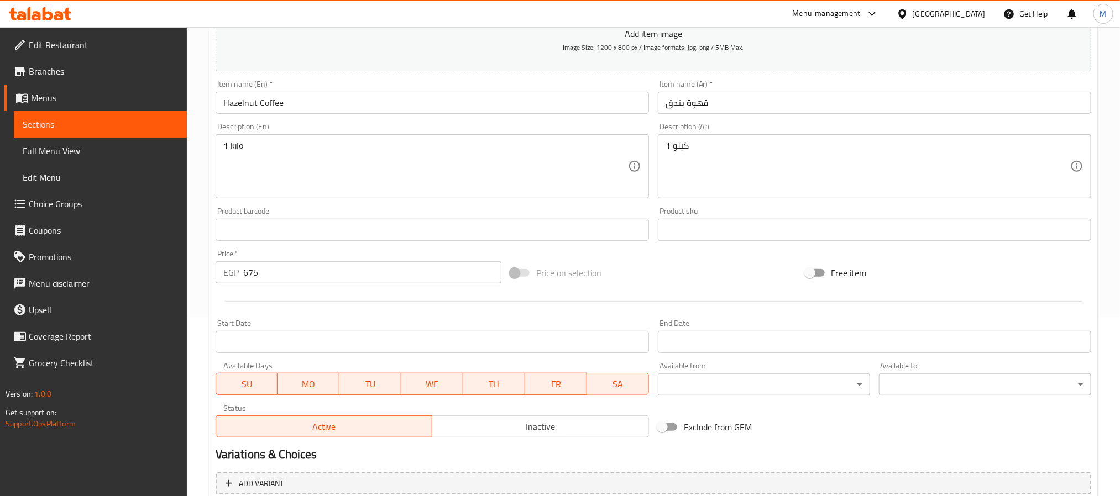
scroll to position [55, 0]
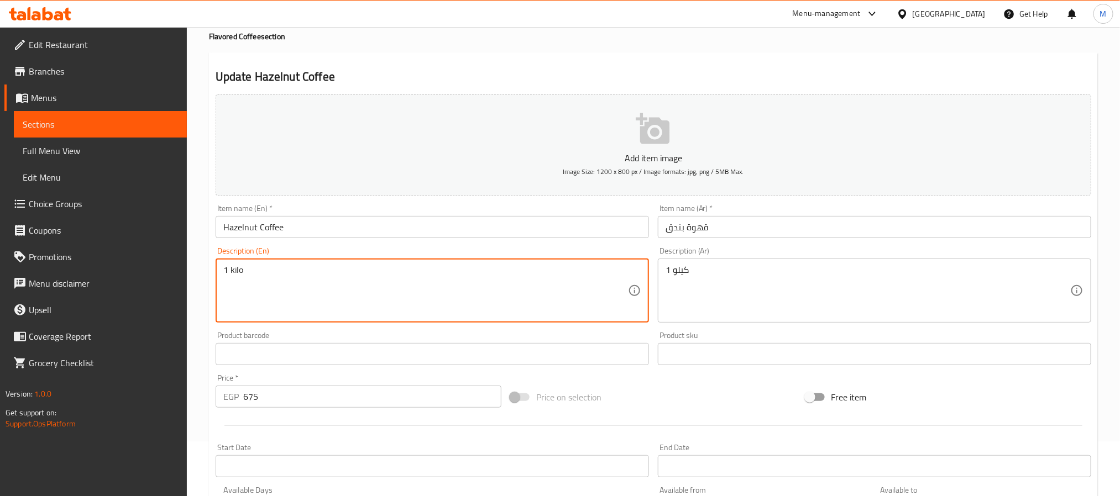
drag, startPoint x: 271, startPoint y: 271, endPoint x: 193, endPoint y: 301, distance: 83.5
drag, startPoint x: 580, startPoint y: 292, endPoint x: 525, endPoint y: 314, distance: 60.0
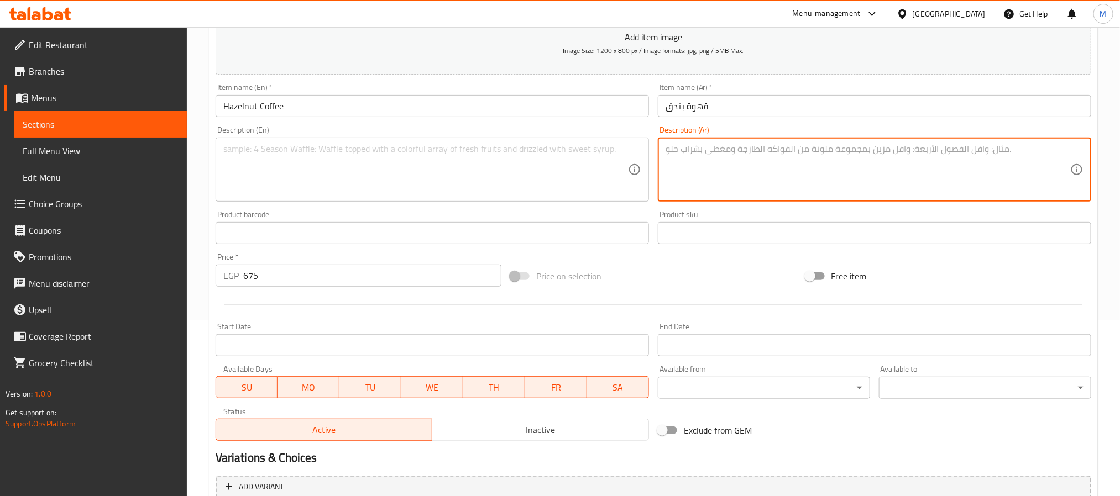
scroll to position [221, 0]
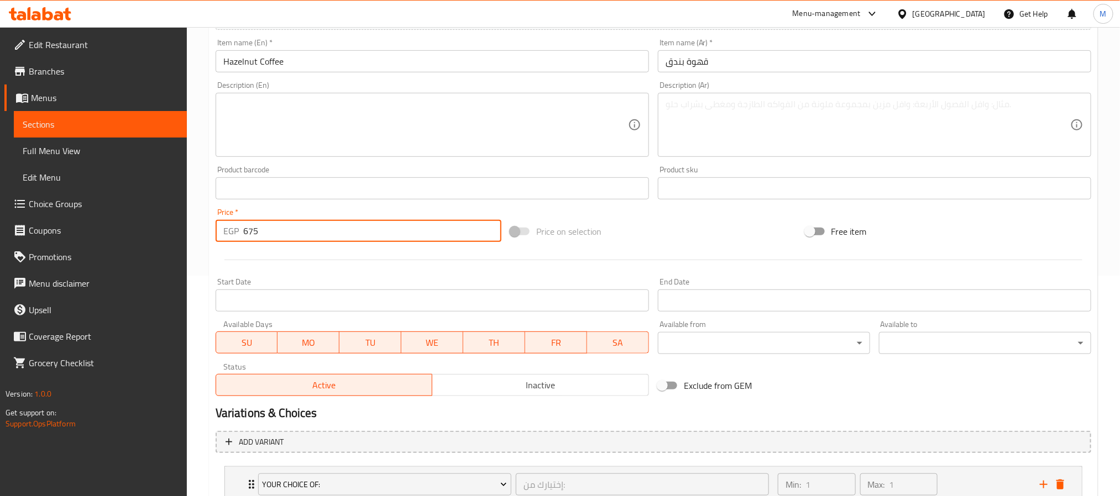
drag, startPoint x: 203, startPoint y: 239, endPoint x: 55, endPoint y: 263, distance: 149.9
click at [55, 262] on div "Edit Restaurant Branches Menus Sections Full Menu View Edit Menu Choice Groups …" at bounding box center [560, 193] width 1120 height 772
type input "0"
click at [201, 282] on div "Home / Restaurants management / Menus / Sections / item / update Flavored Coffe…" at bounding box center [653, 193] width 933 height 772
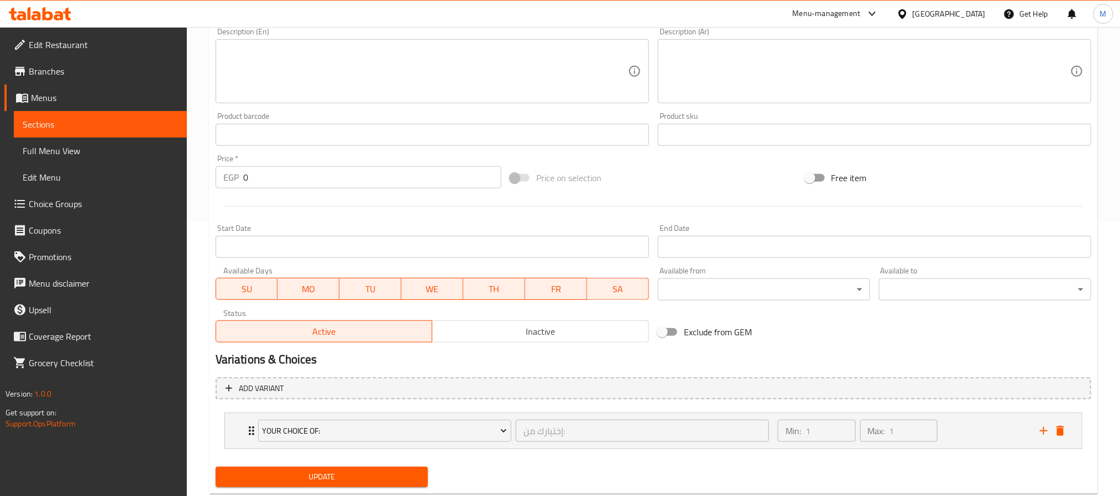
scroll to position [303, 0]
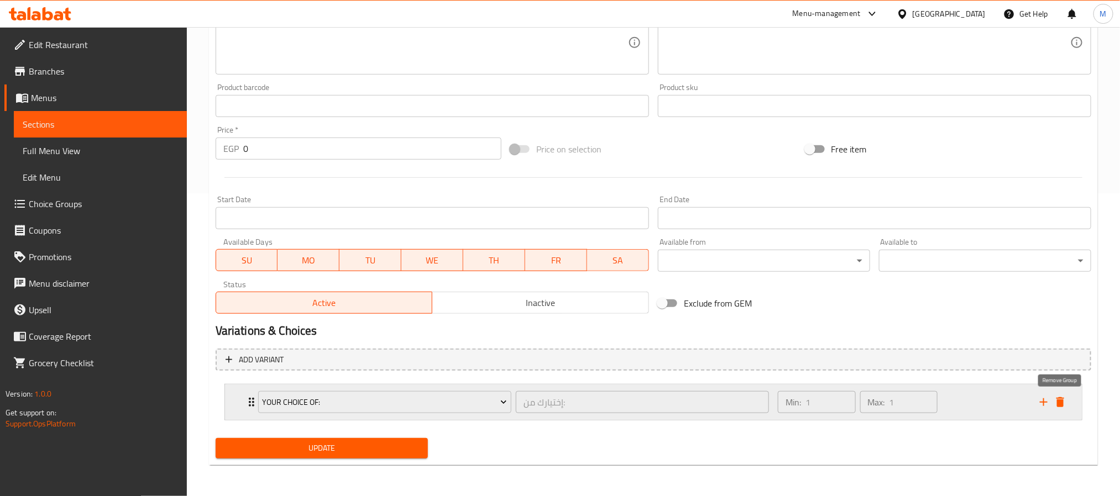
click at [1066, 402] on button "delete" at bounding box center [1060, 402] width 17 height 17
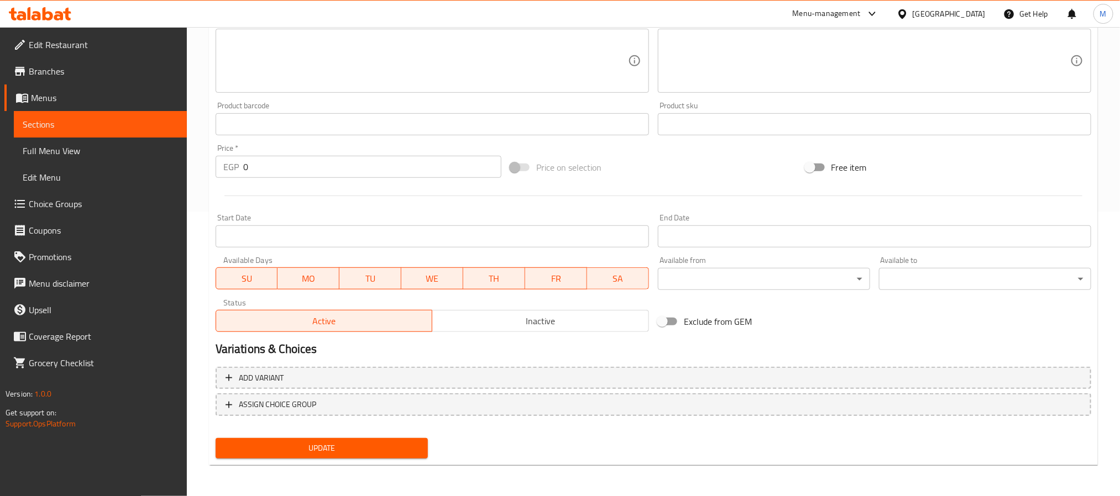
scroll to position [284, 0]
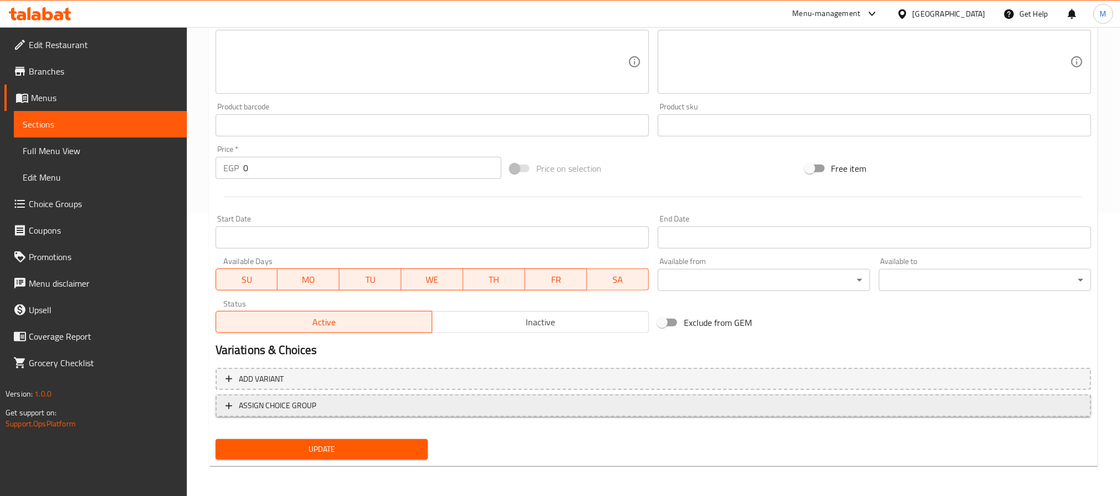
click at [617, 413] on button "ASSIGN CHOICE GROUP" at bounding box center [654, 406] width 876 height 23
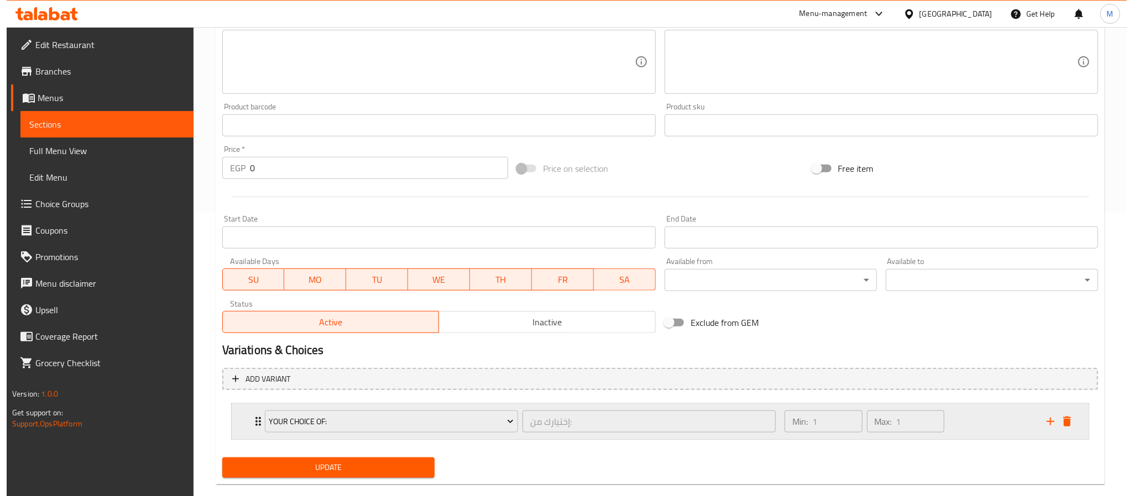
scroll to position [303, 0]
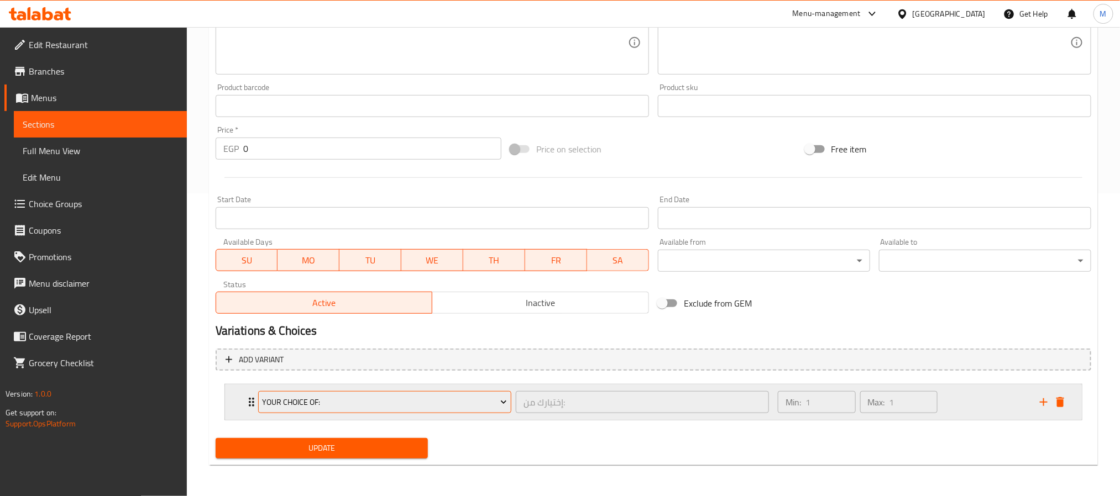
click at [355, 404] on span "Your Choice Of:" at bounding box center [384, 403] width 245 height 14
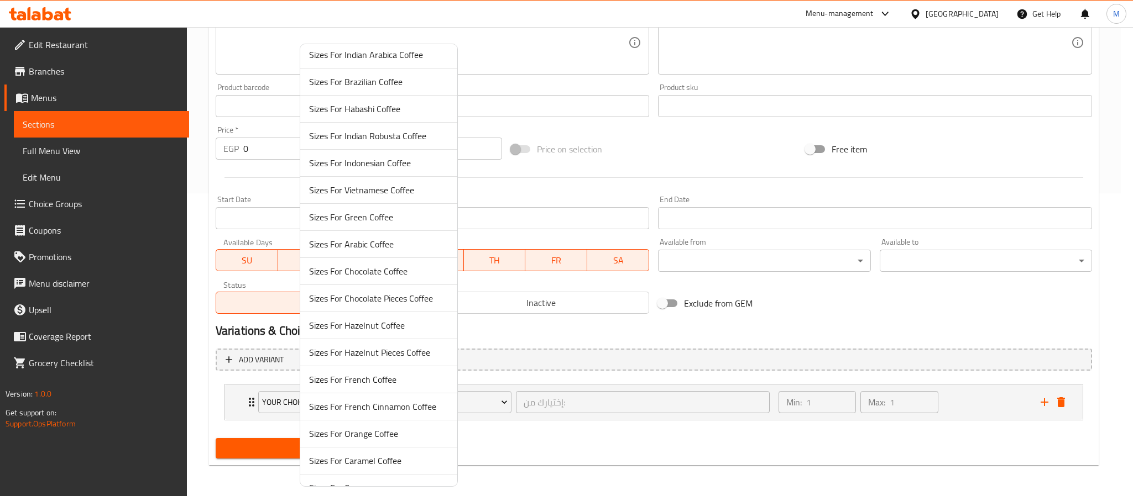
scroll to position [415, 0]
click at [381, 331] on span "Sizes For Hazelnut Coffee" at bounding box center [378, 324] width 139 height 13
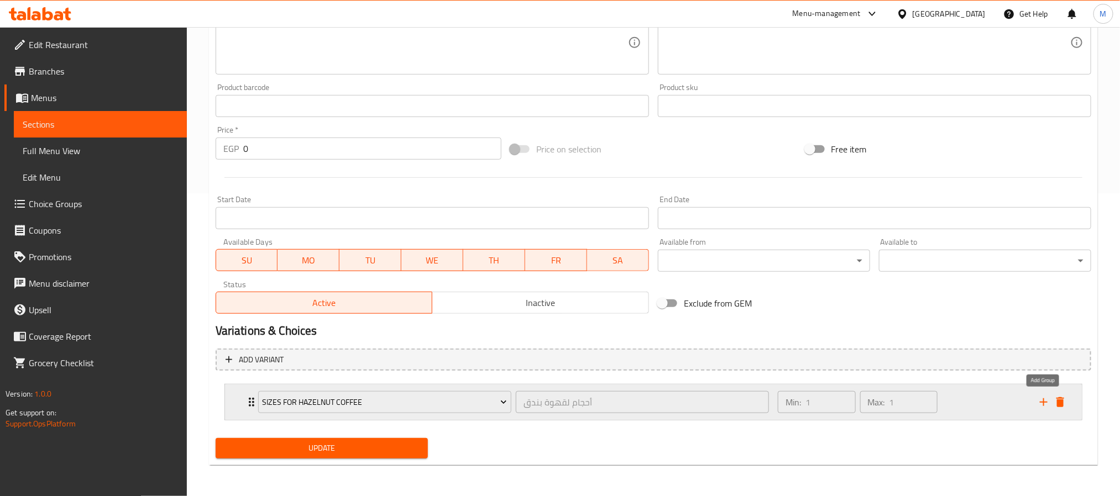
click at [1044, 405] on icon "add" at bounding box center [1044, 403] width 8 height 8
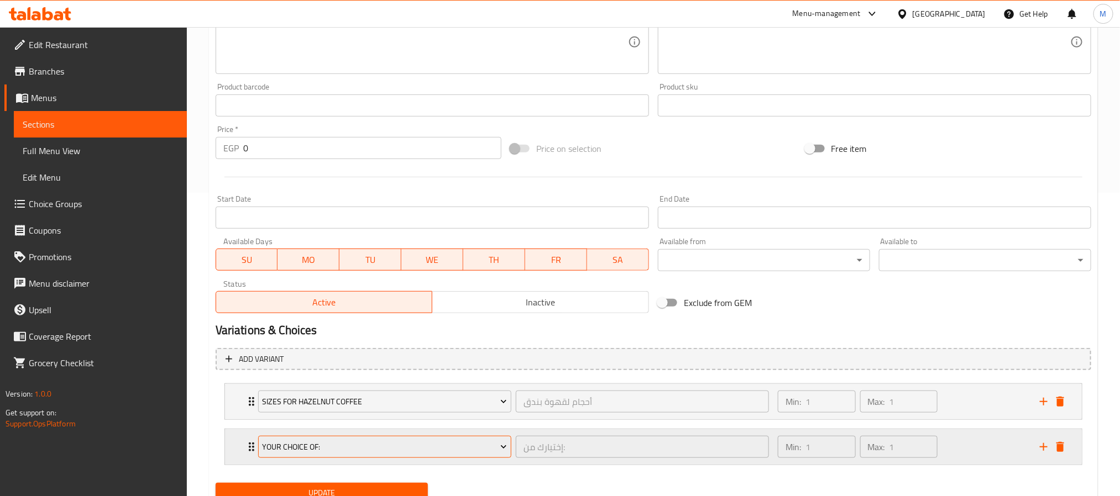
click at [348, 453] on span "Your Choice Of:" at bounding box center [384, 448] width 245 height 14
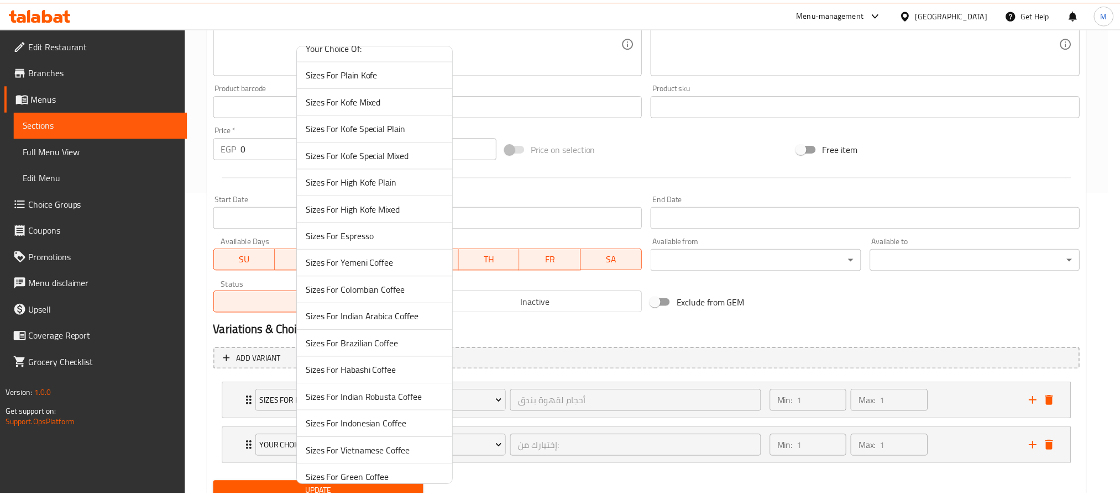
scroll to position [495, 0]
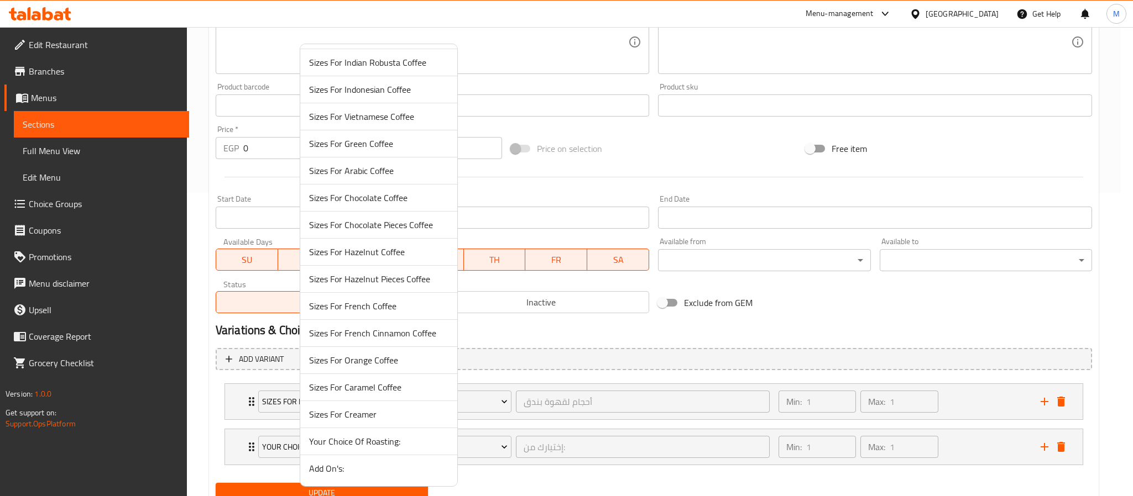
drag, startPoint x: 347, startPoint y: 472, endPoint x: 354, endPoint y: 472, distance: 7.2
click at [348, 472] on span "Add On's:" at bounding box center [378, 468] width 139 height 13
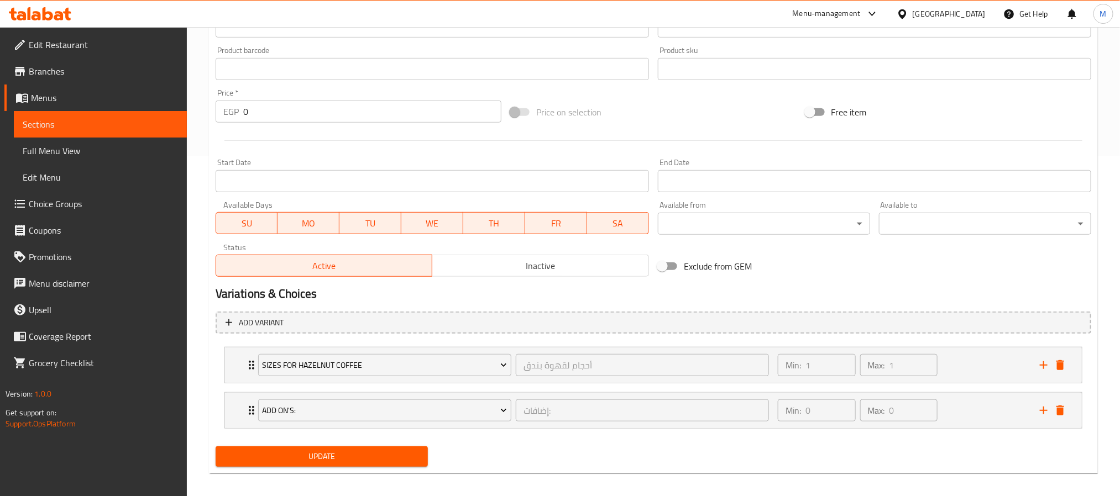
scroll to position [350, 0]
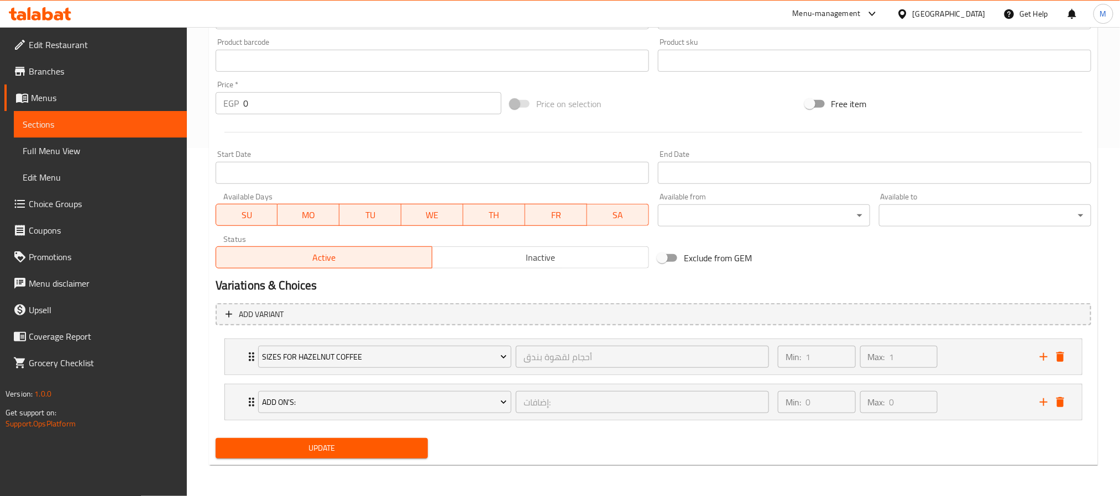
click at [350, 448] on span "Update" at bounding box center [321, 449] width 195 height 14
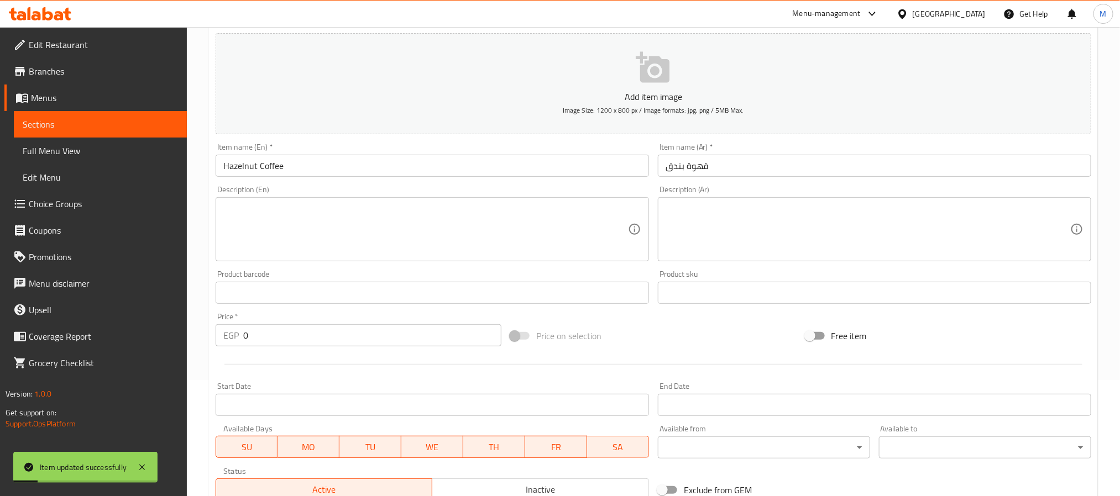
scroll to position [0, 0]
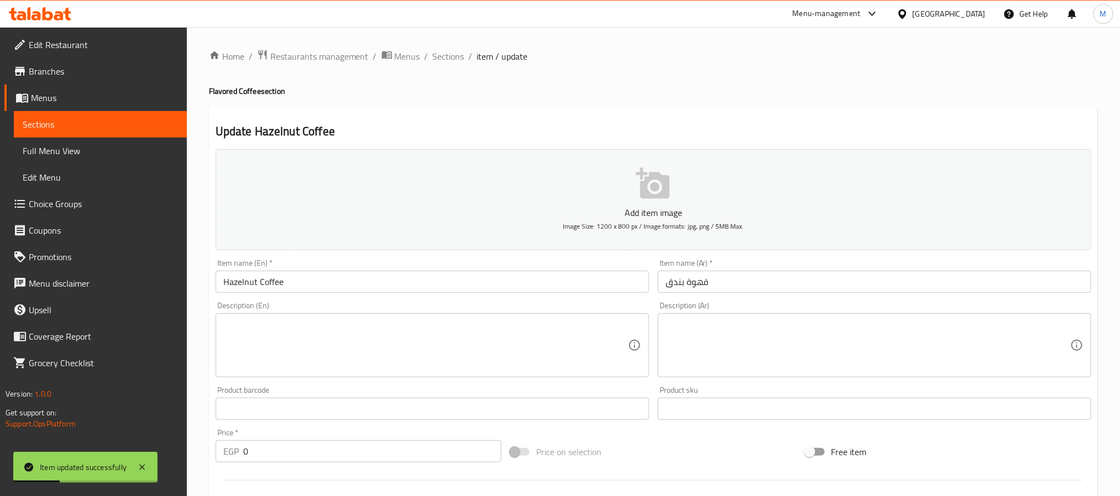
click at [448, 66] on div "Home / Restaurants management / Menus / Sections / item / update Flavored Coffe…" at bounding box center [653, 435] width 889 height 773
click at [448, 60] on span "Sections" at bounding box center [449, 56] width 32 height 13
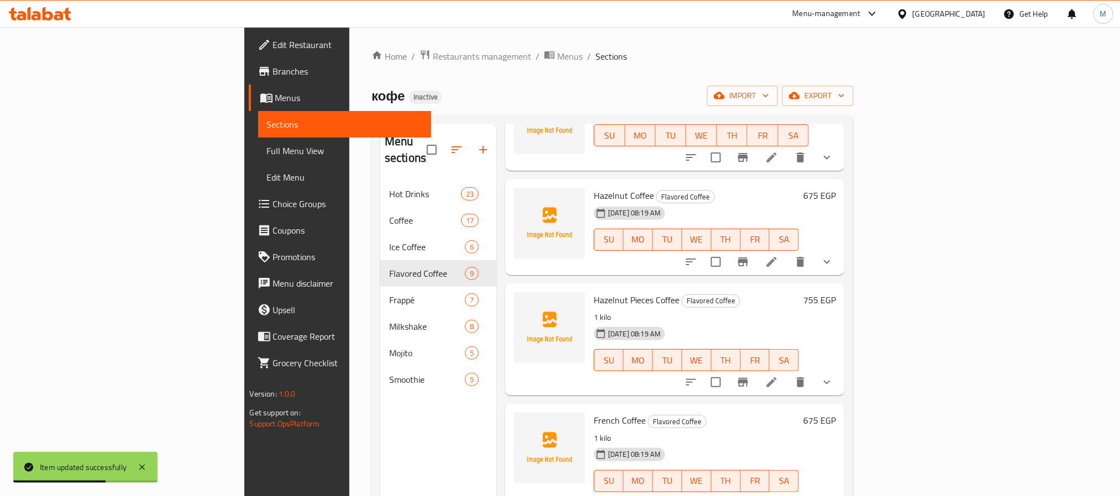
scroll to position [166, 0]
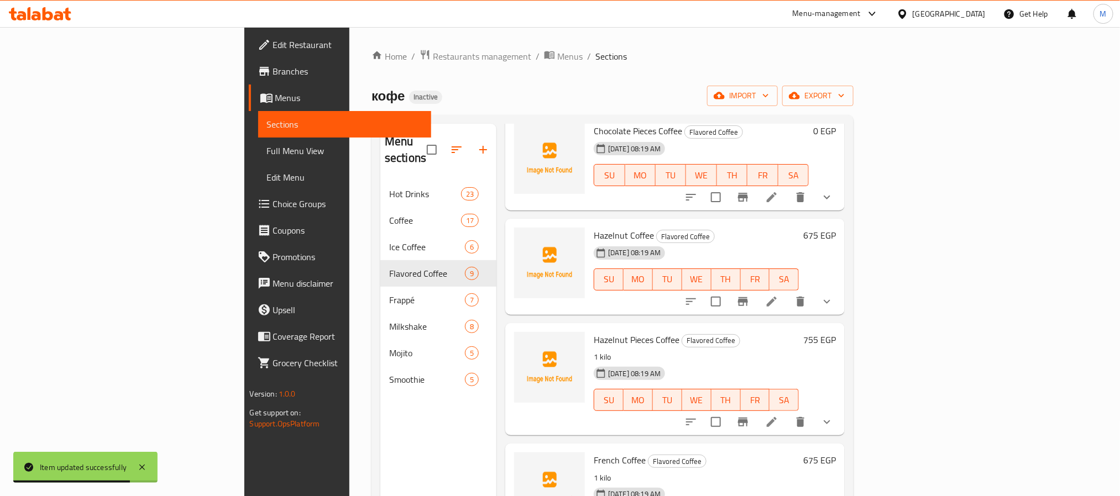
click at [778, 416] on icon at bounding box center [771, 422] width 13 height 13
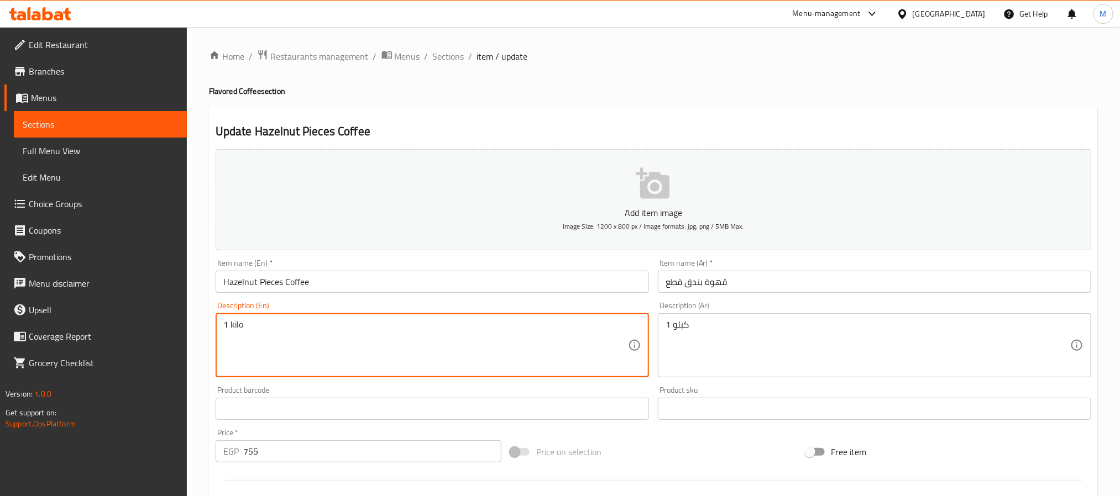
drag, startPoint x: 269, startPoint y: 332, endPoint x: 96, endPoint y: 370, distance: 176.6
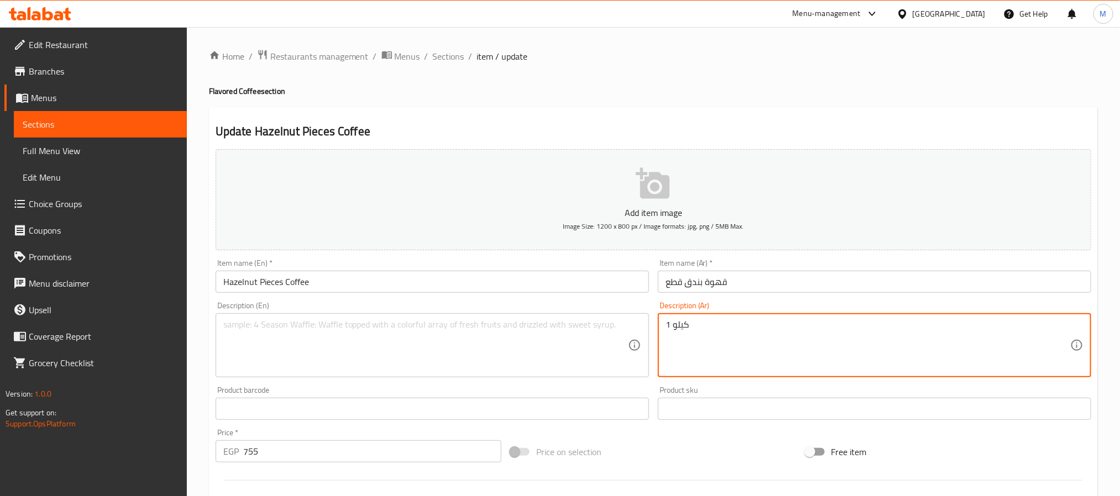
drag, startPoint x: 675, startPoint y: 335, endPoint x: 592, endPoint y: 362, distance: 87.1
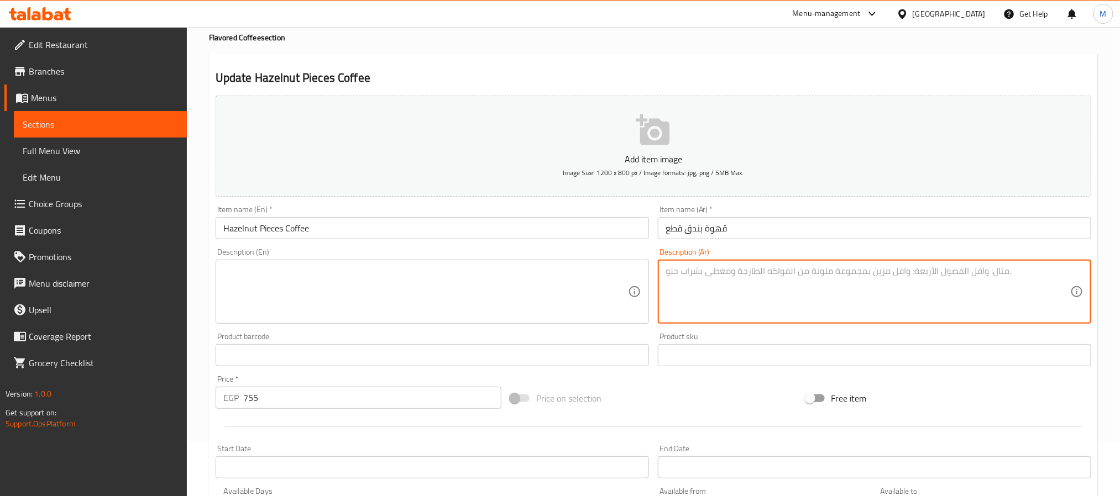
scroll to position [83, 0]
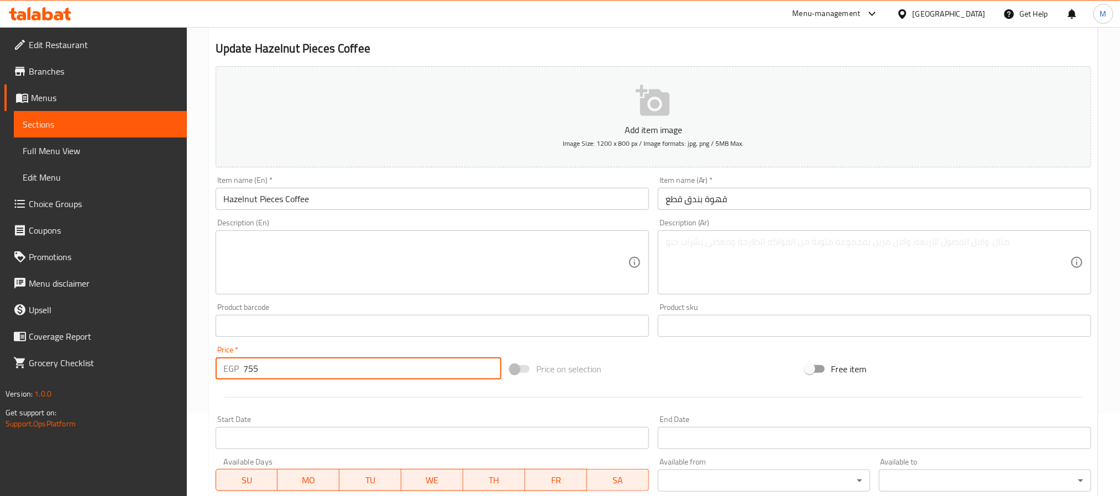
drag, startPoint x: 279, startPoint y: 377, endPoint x: 118, endPoint y: 413, distance: 164.9
click at [114, 413] on div "Edit Restaurant Branches Menus Sections Full Menu View Edit Menu Choice Groups …" at bounding box center [560, 330] width 1120 height 772
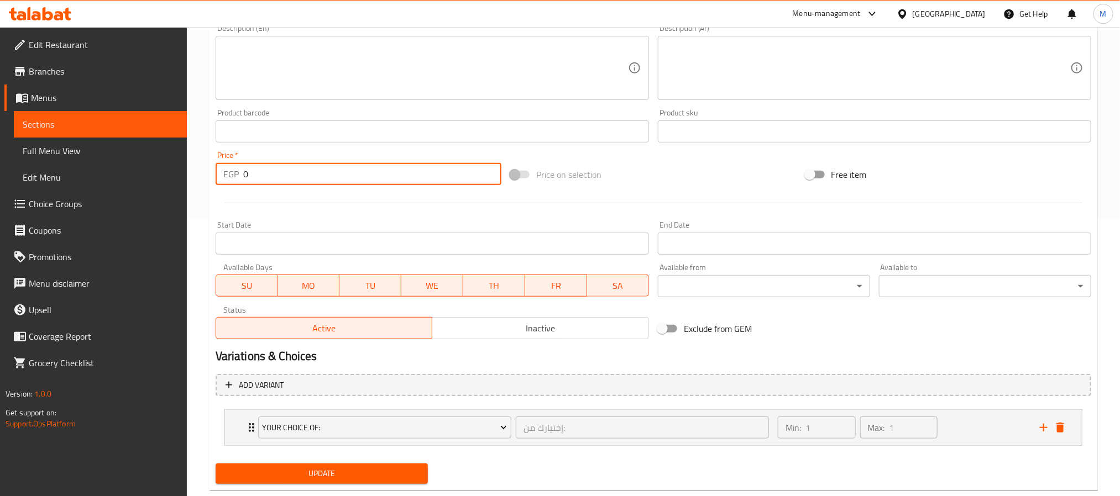
scroll to position [303, 0]
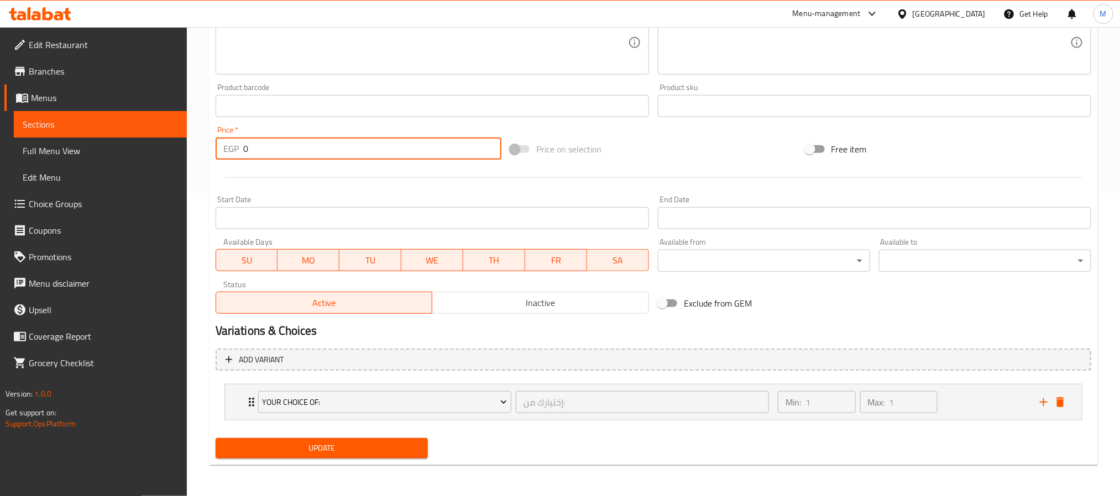
type input "0"
click at [202, 393] on div "Home / Restaurants management / Menus / Sections / item / update Flavored Coffe…" at bounding box center [653, 110] width 933 height 772
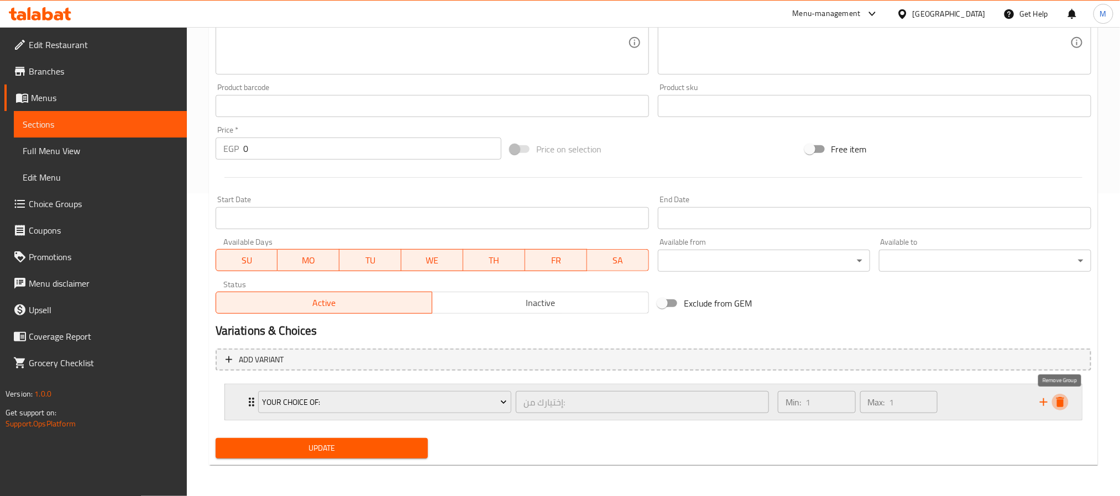
click at [1059, 408] on icon "delete" at bounding box center [1060, 402] width 13 height 13
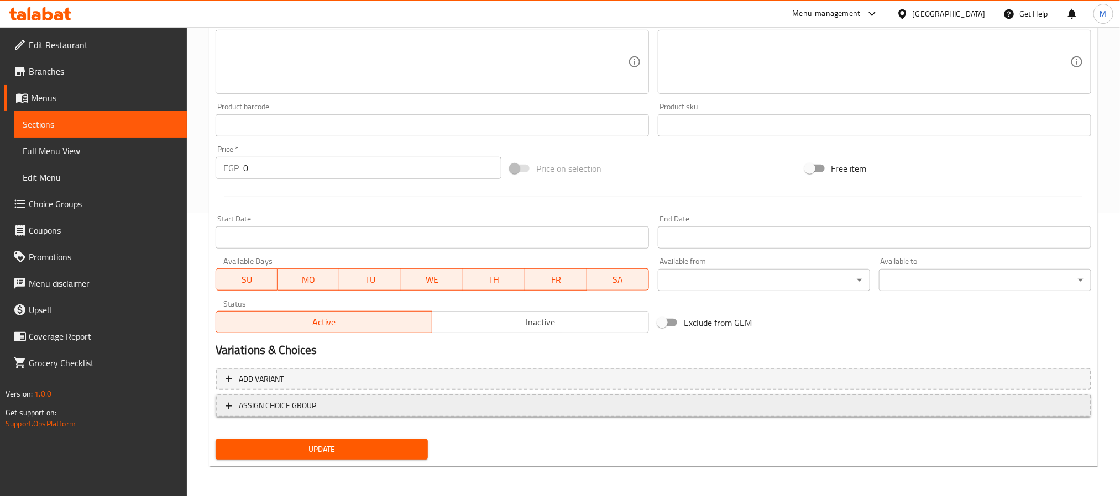
click at [393, 410] on span "ASSIGN CHOICE GROUP" at bounding box center [654, 406] width 856 height 14
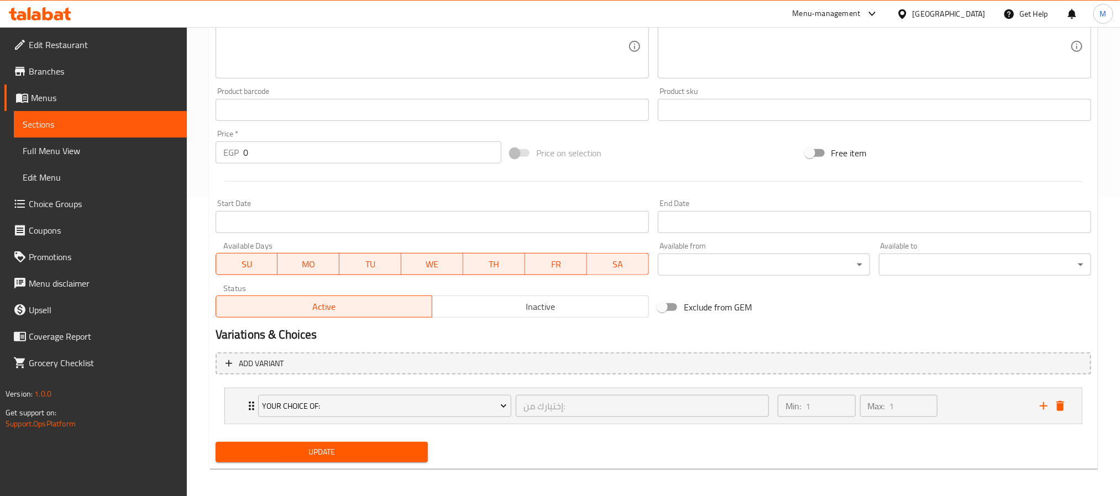
scroll to position [303, 0]
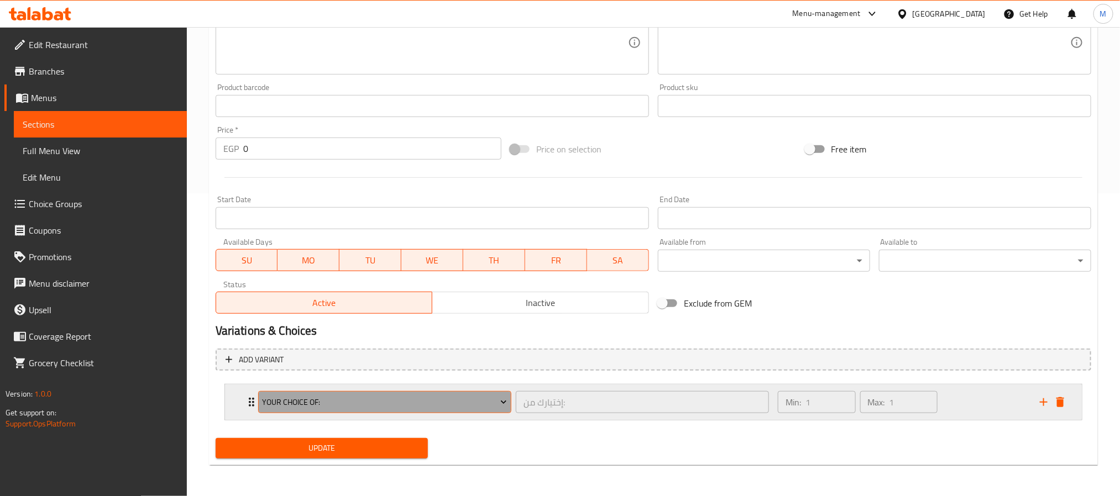
click at [397, 403] on span "Your Choice Of:" at bounding box center [384, 403] width 245 height 14
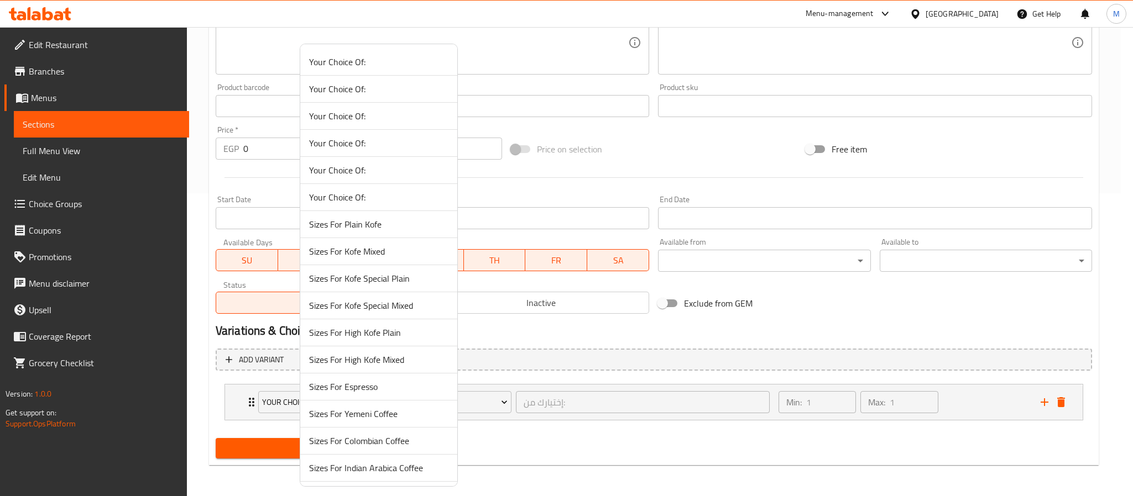
click at [206, 405] on div at bounding box center [566, 248] width 1133 height 496
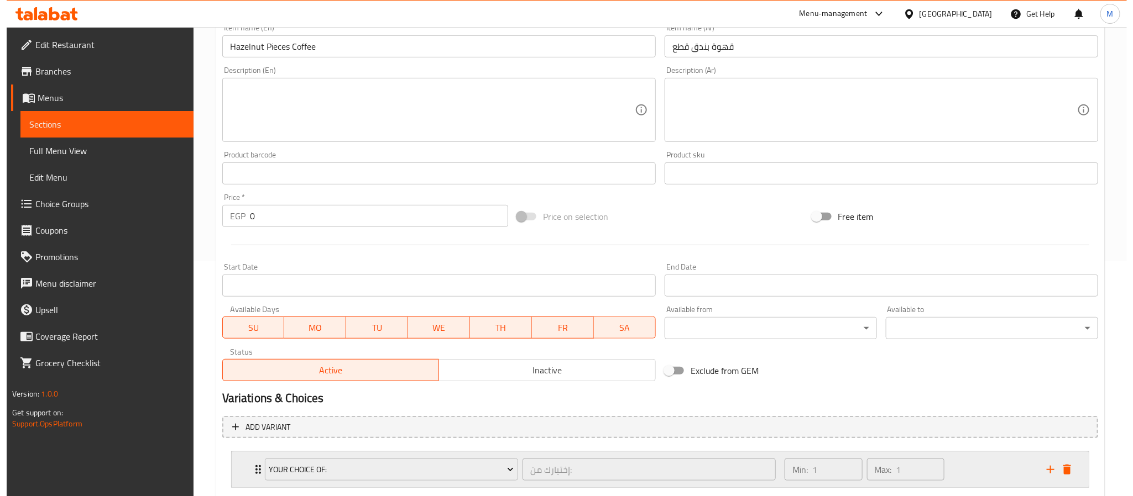
scroll to position [249, 0]
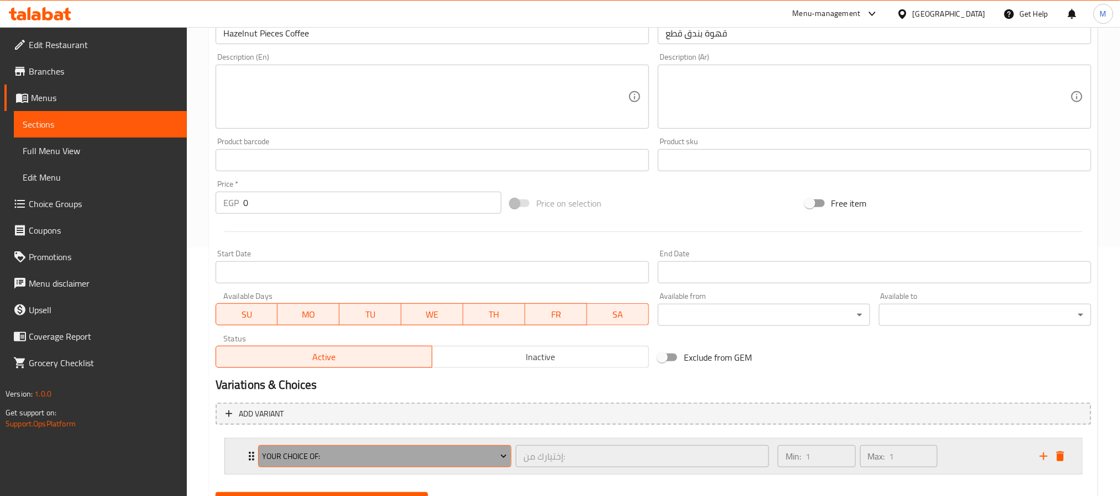
click at [304, 456] on span "Your Choice Of:" at bounding box center [384, 457] width 245 height 14
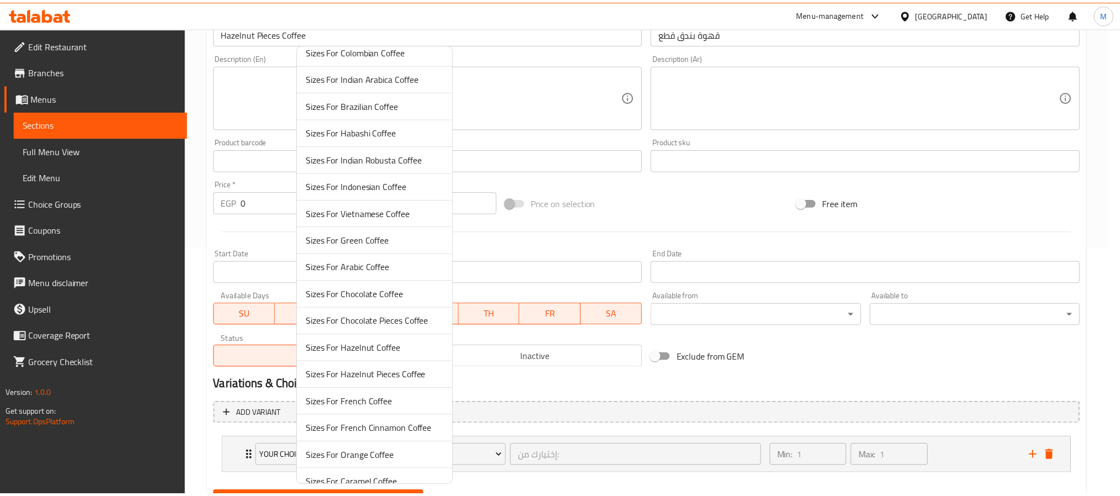
scroll to position [415, 0]
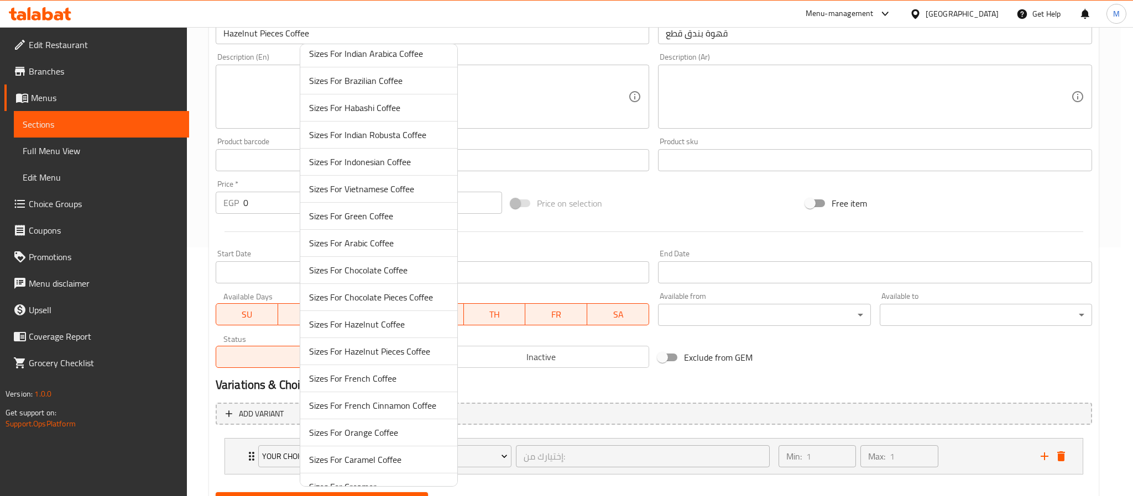
click at [401, 358] on span "Sizes For Hazelnut Pieces Coffee" at bounding box center [378, 351] width 139 height 13
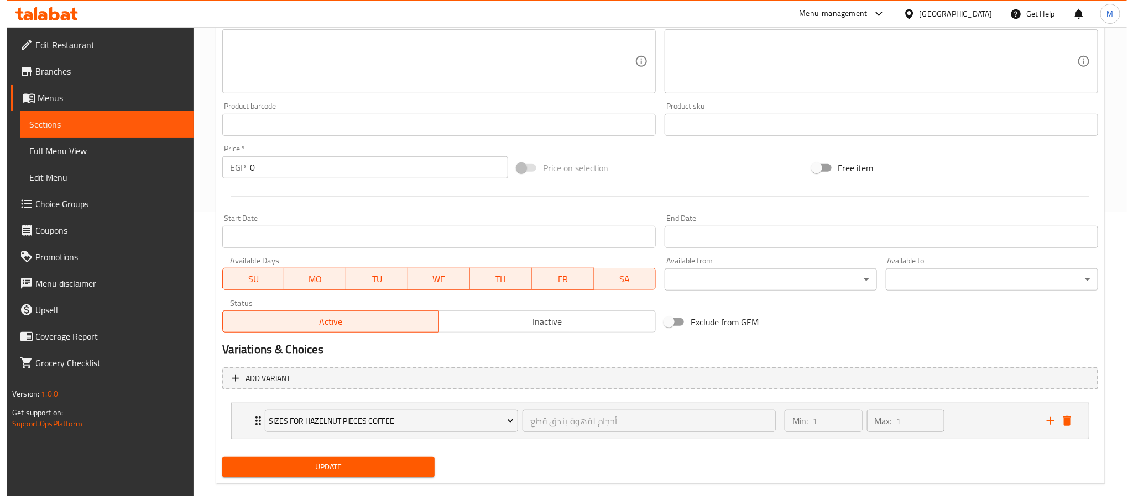
scroll to position [303, 0]
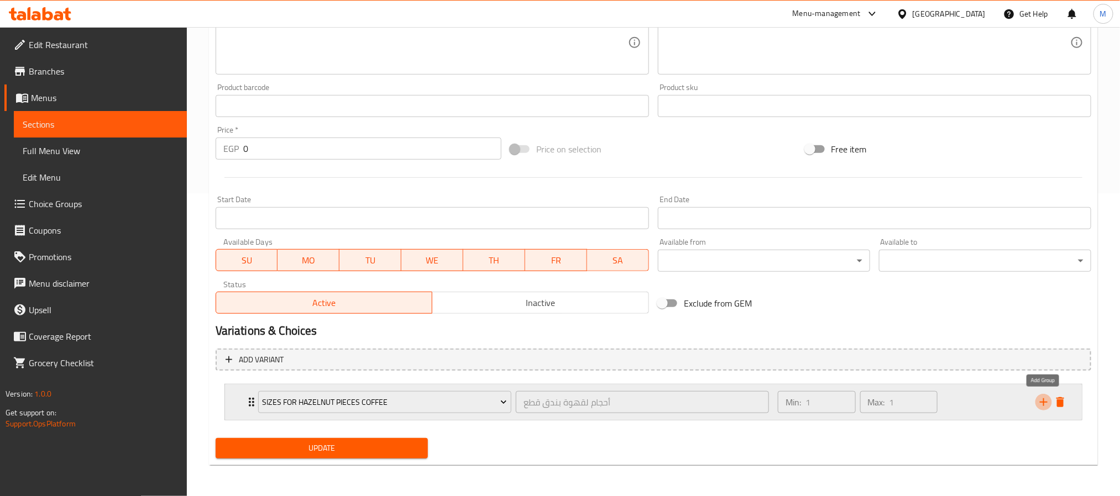
click at [1045, 402] on icon "add" at bounding box center [1044, 403] width 8 height 8
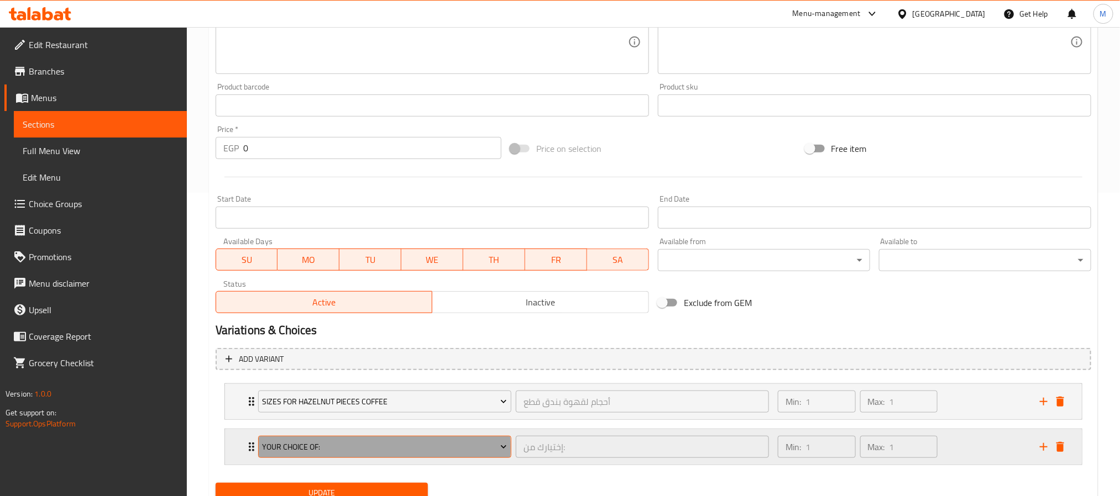
click at [343, 449] on span "Your Choice Of:" at bounding box center [384, 448] width 245 height 14
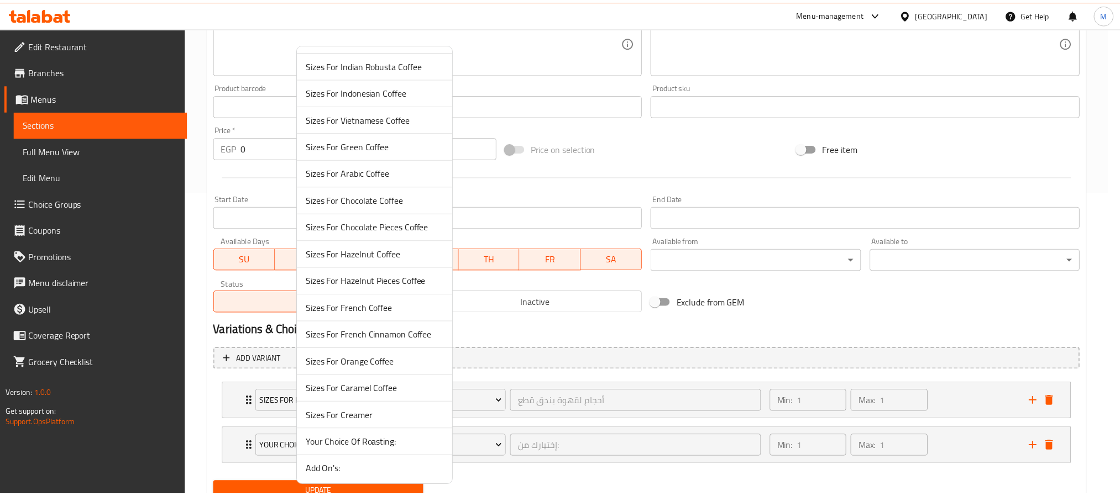
scroll to position [495, 0]
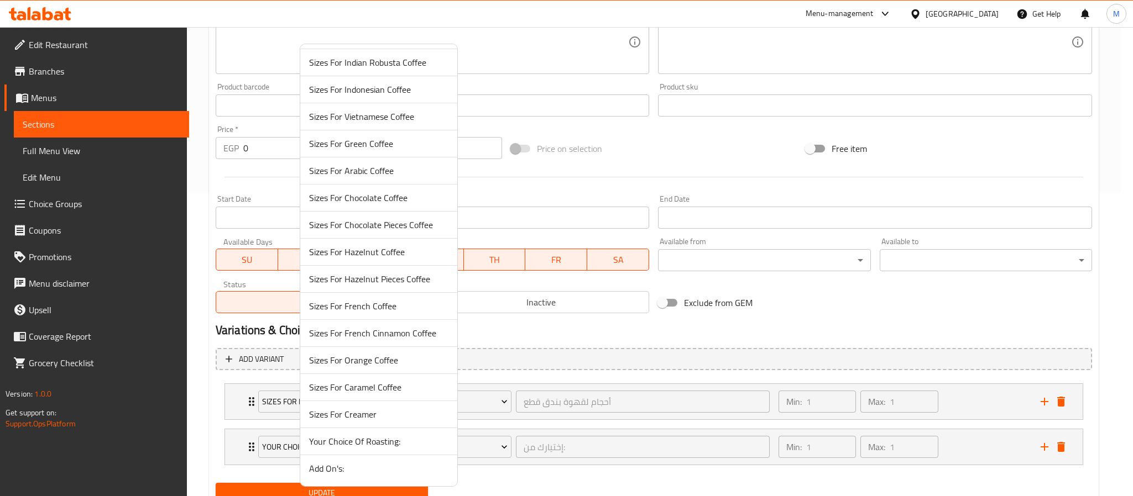
click at [347, 470] on span "Add On's:" at bounding box center [378, 468] width 139 height 13
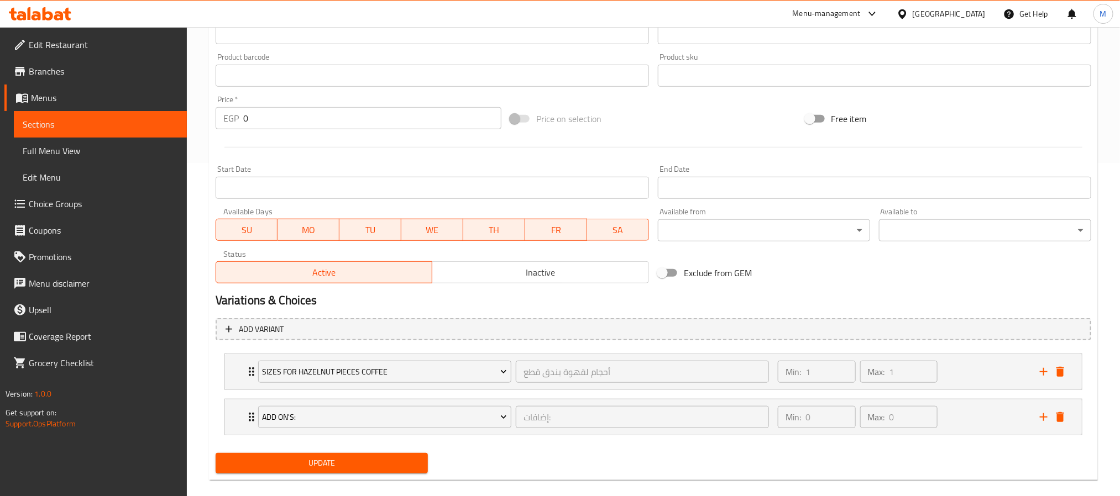
scroll to position [350, 0]
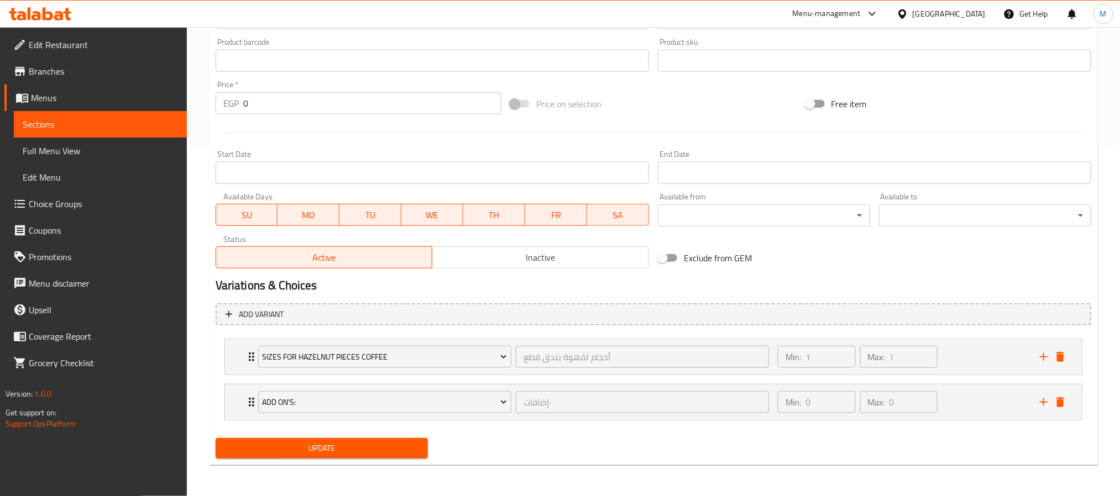
click at [350, 443] on span "Update" at bounding box center [321, 449] width 195 height 14
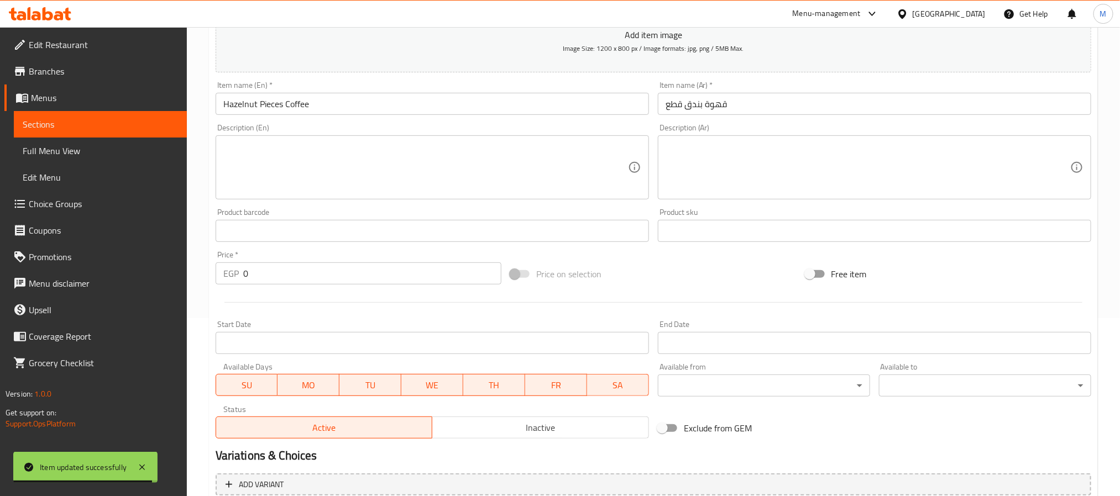
scroll to position [0, 0]
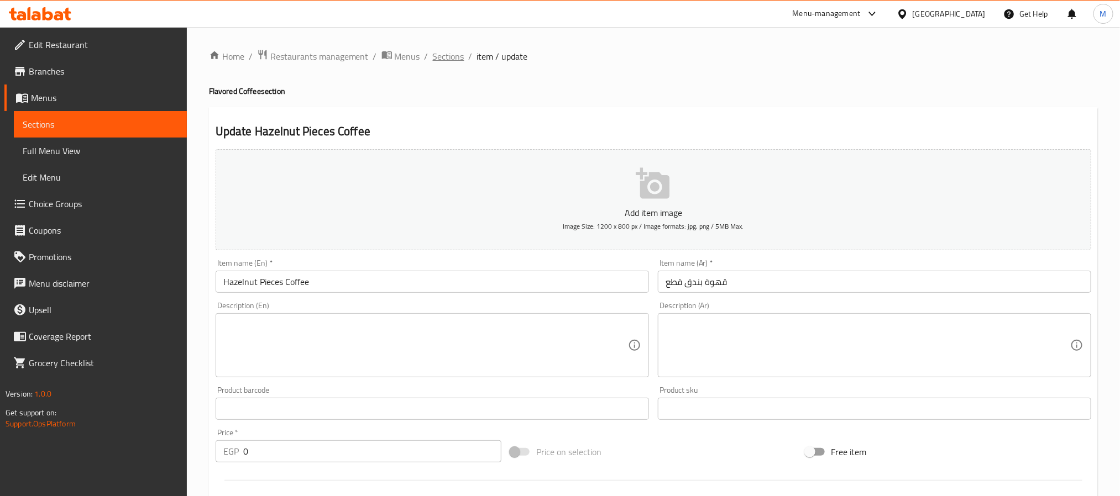
click at [452, 55] on span "Sections" at bounding box center [449, 56] width 32 height 13
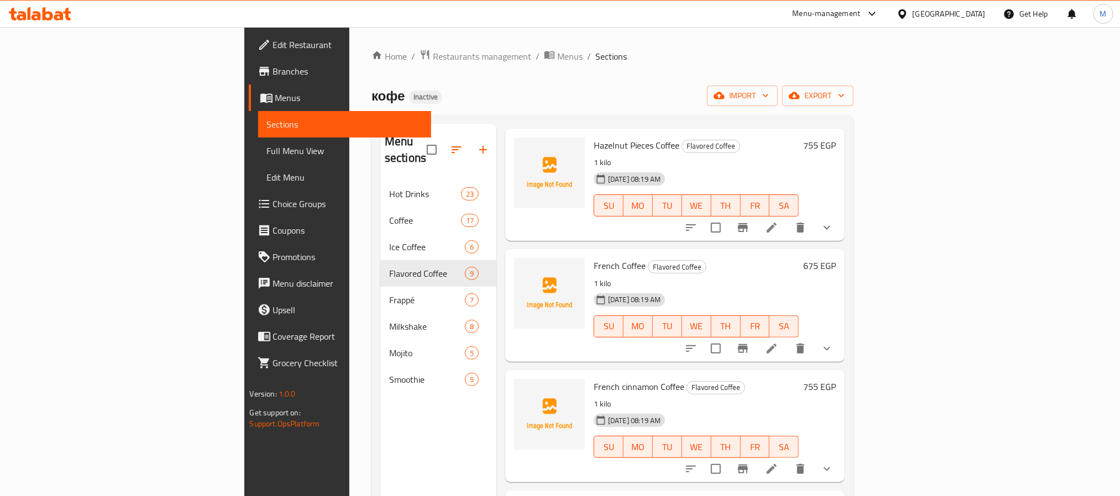
scroll to position [332, 0]
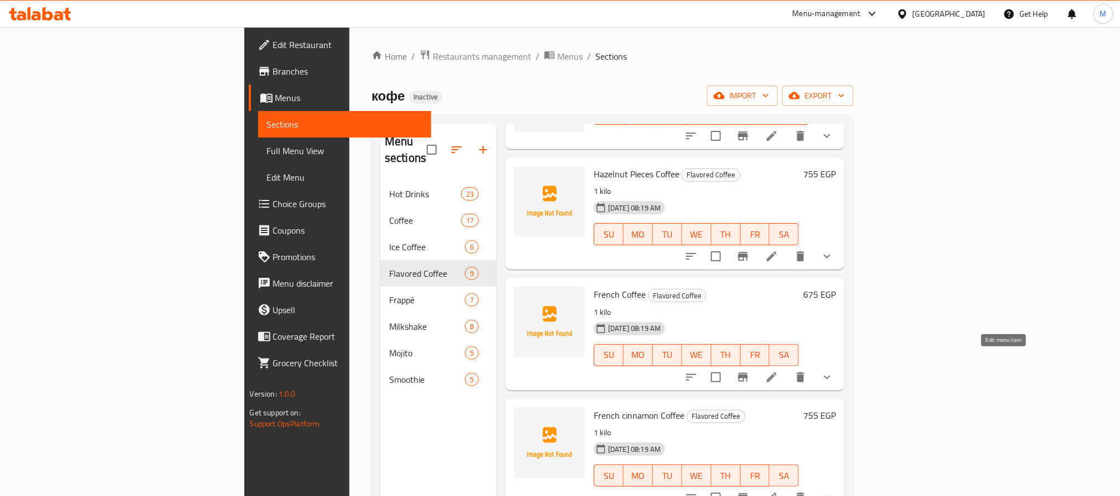
click at [777, 373] on icon at bounding box center [772, 378] width 10 height 10
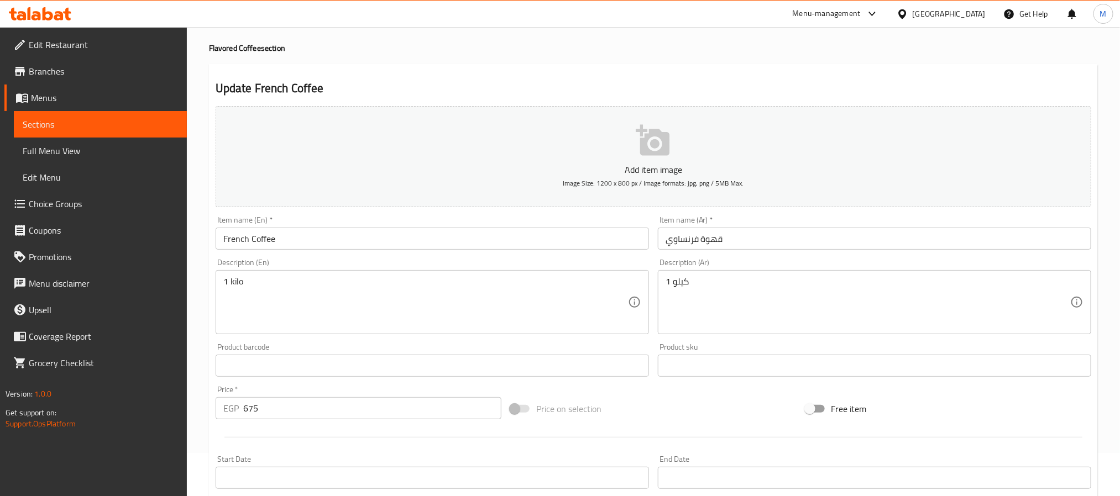
scroll to position [83, 0]
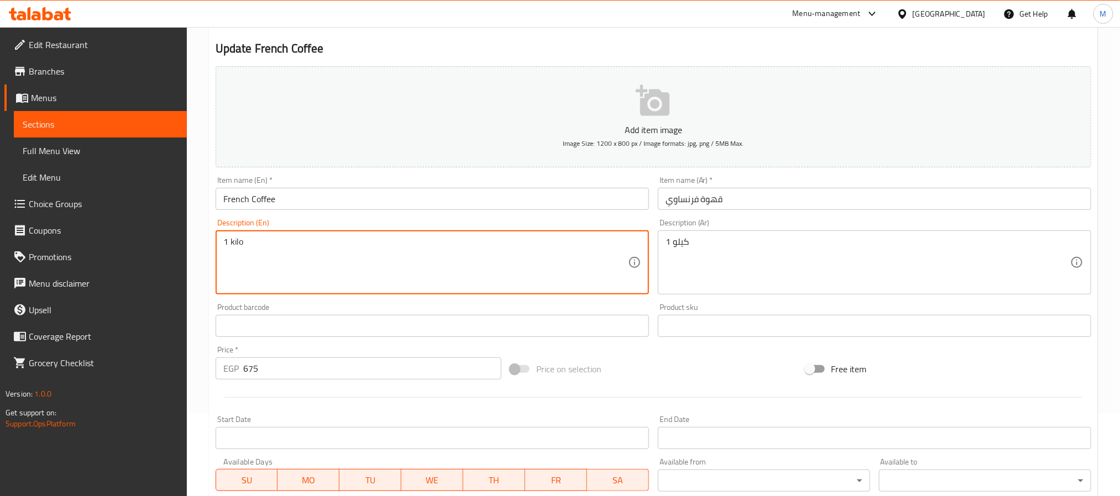
drag, startPoint x: 264, startPoint y: 247, endPoint x: 158, endPoint y: 277, distance: 110.4
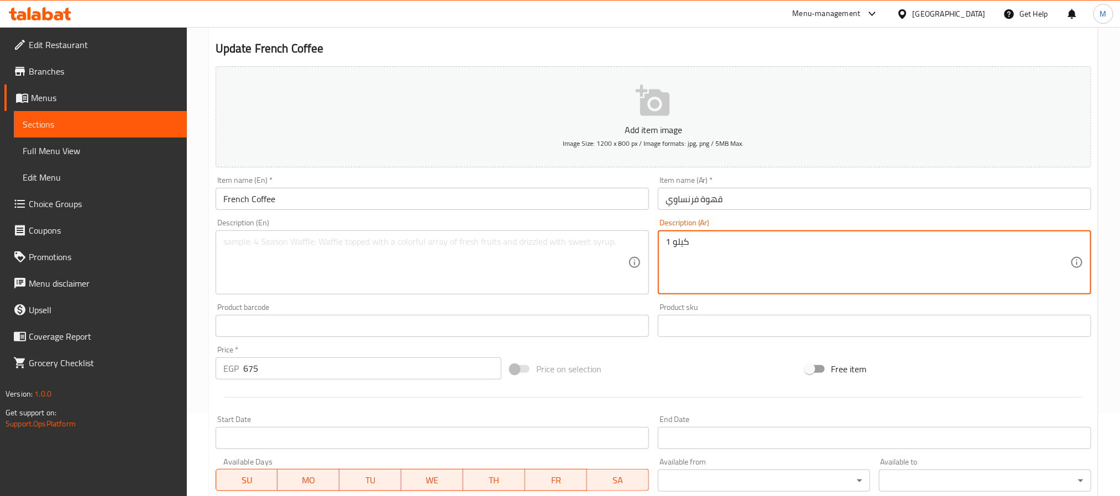
drag, startPoint x: 702, startPoint y: 242, endPoint x: 564, endPoint y: 272, distance: 141.4
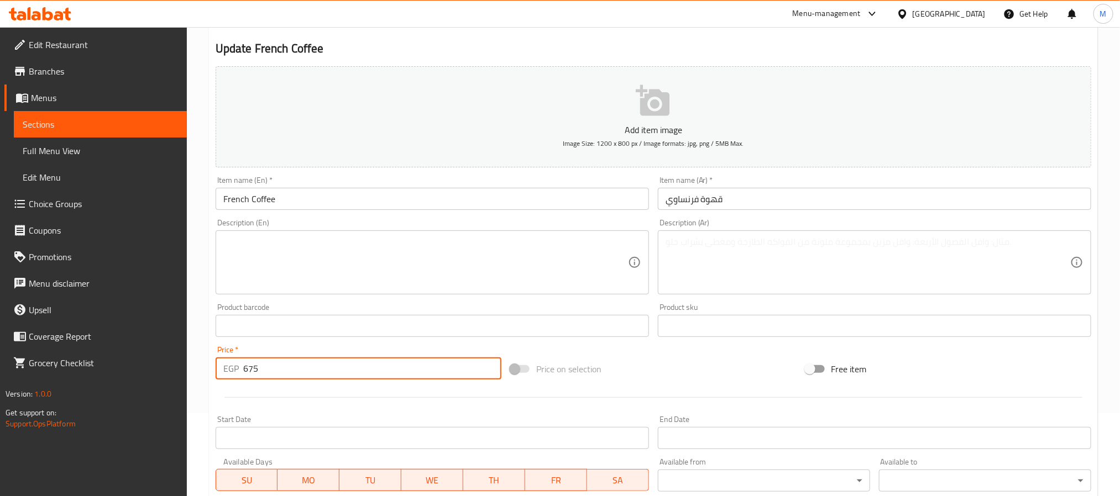
drag, startPoint x: 236, startPoint y: 380, endPoint x: 146, endPoint y: 408, distance: 94.4
click at [144, 408] on div "Edit Restaurant Branches Menus Sections Full Menu View Edit Menu Choice Groups …" at bounding box center [560, 330] width 1120 height 772
type input "0"
click at [206, 388] on div "Home / Restaurants management / Menus / Sections / item / update Flavored Coffe…" at bounding box center [653, 330] width 933 height 772
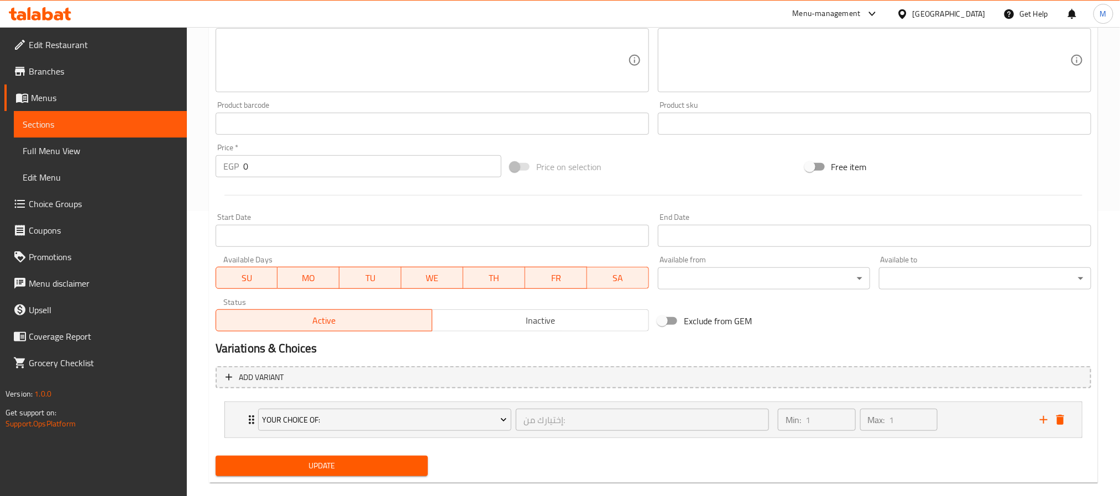
scroll to position [303, 0]
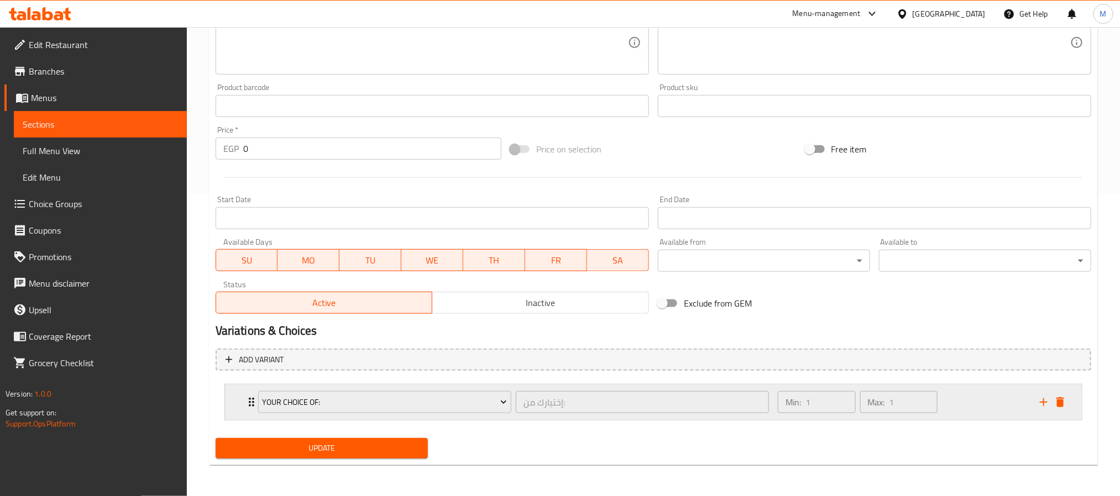
click at [1061, 410] on button "delete" at bounding box center [1060, 402] width 17 height 17
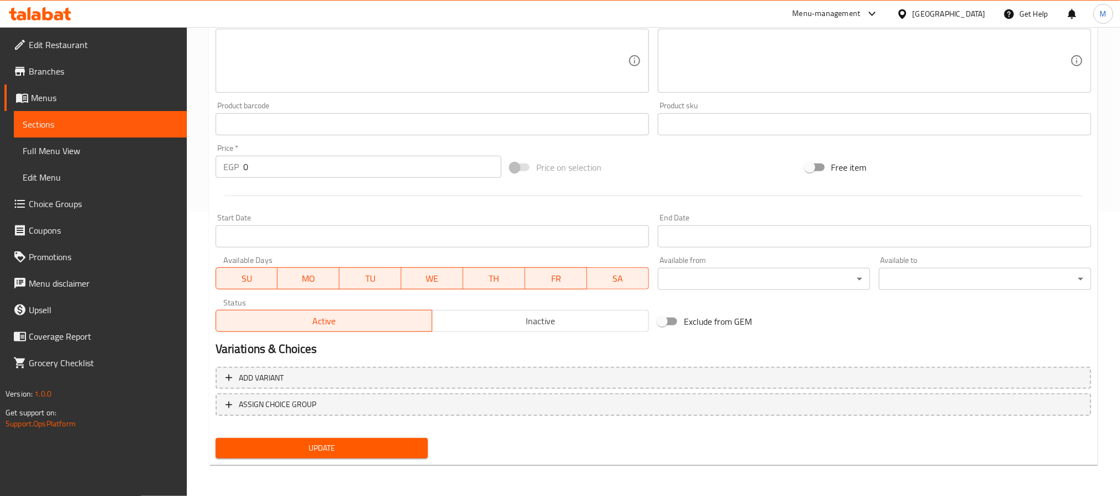
scroll to position [284, 0]
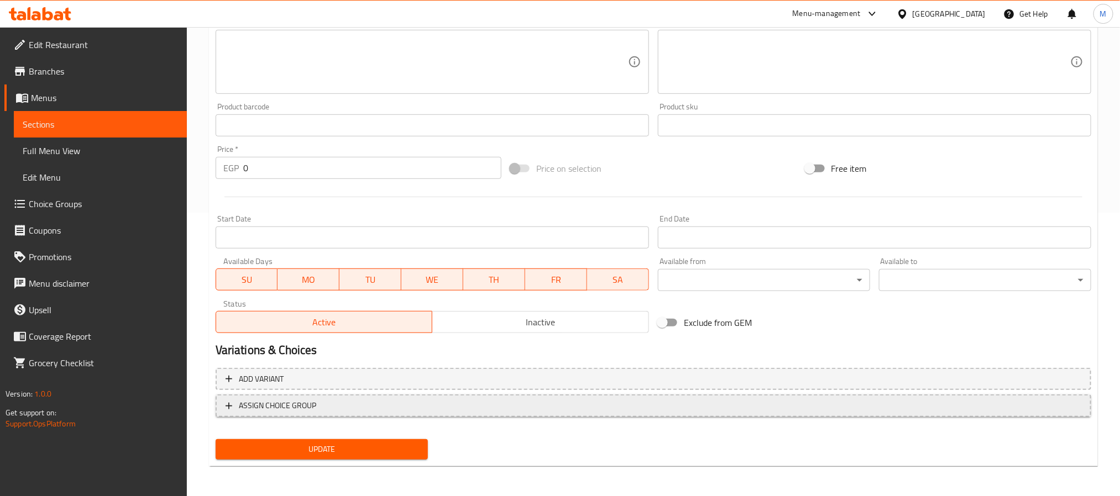
click at [452, 400] on span "ASSIGN CHOICE GROUP" at bounding box center [654, 406] width 856 height 14
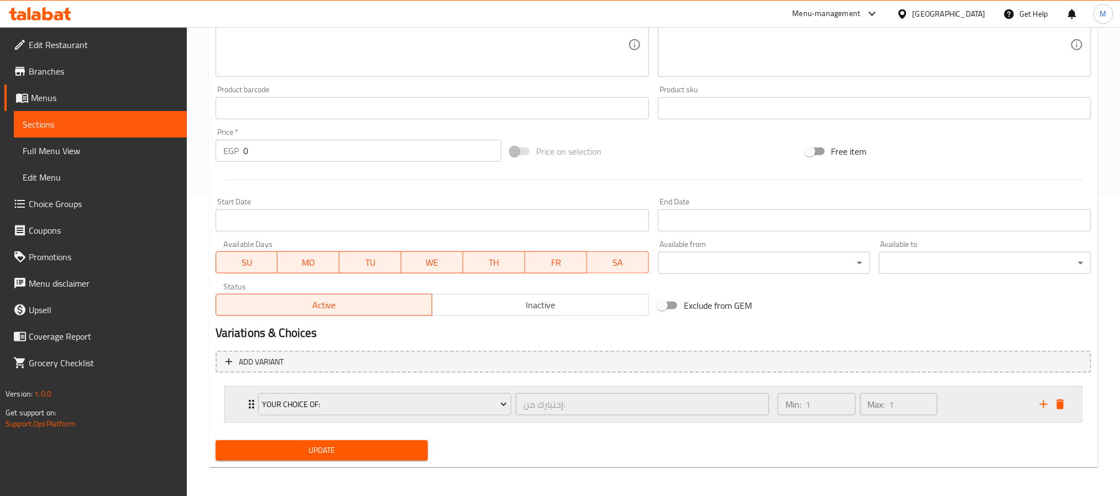
scroll to position [303, 0]
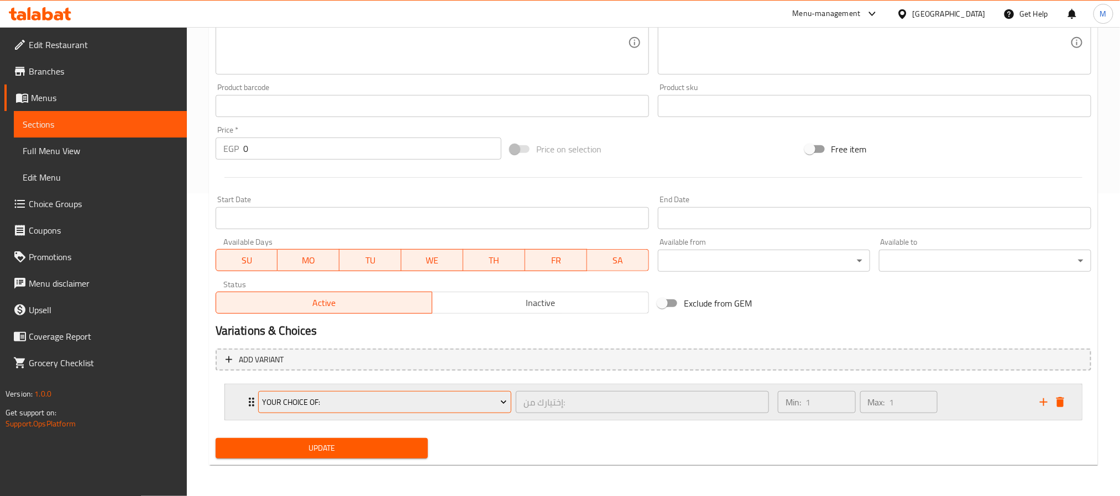
click at [323, 403] on span "Your Choice Of:" at bounding box center [384, 403] width 245 height 14
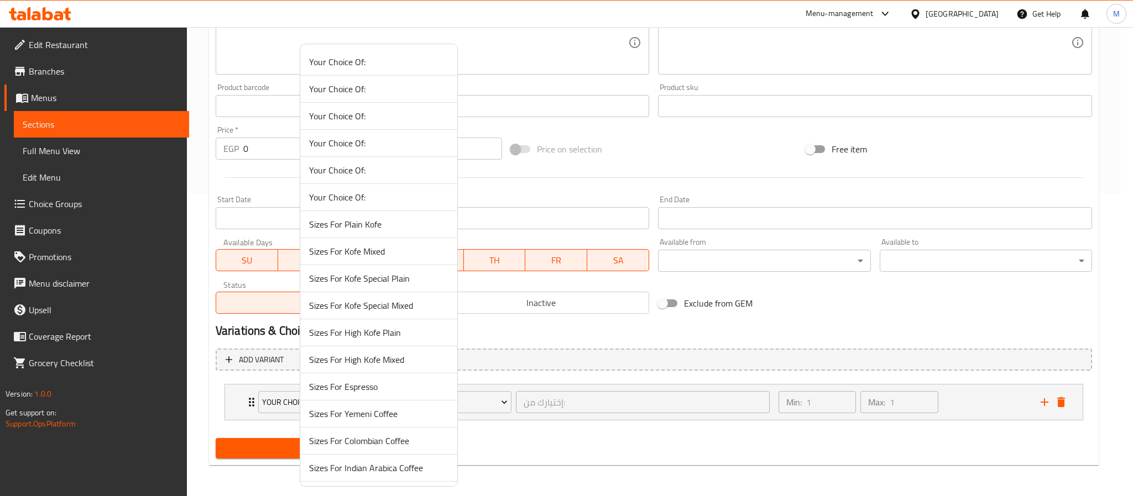
click at [201, 382] on div at bounding box center [566, 248] width 1133 height 496
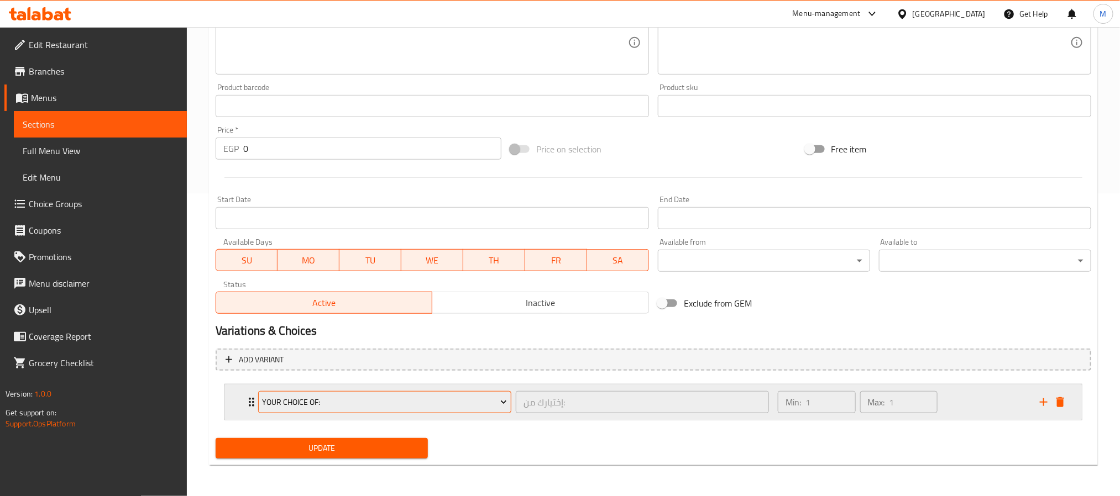
click at [349, 406] on span "Your Choice Of:" at bounding box center [384, 403] width 245 height 14
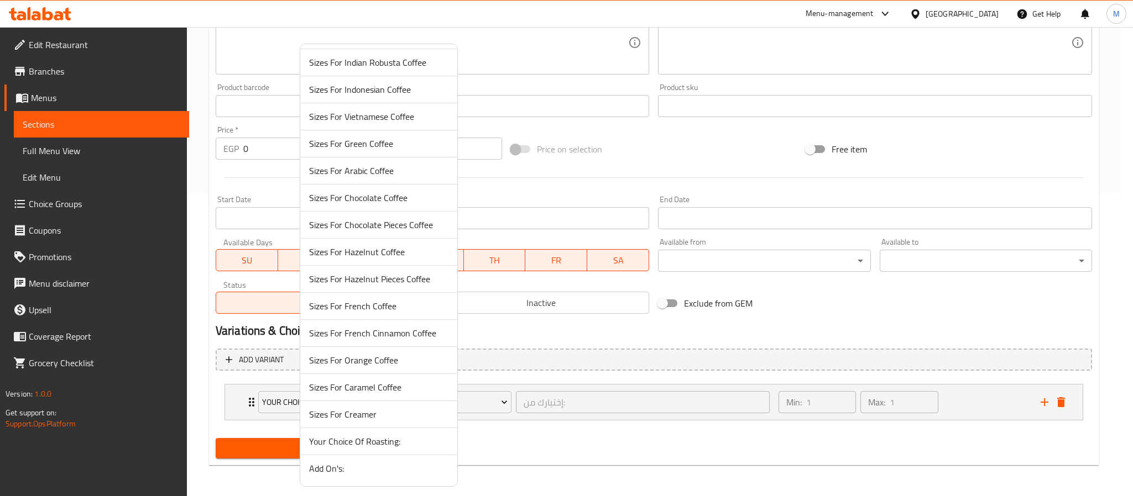
scroll to position [495, 0]
click at [373, 302] on span "Sizes For French Coffee" at bounding box center [378, 306] width 139 height 13
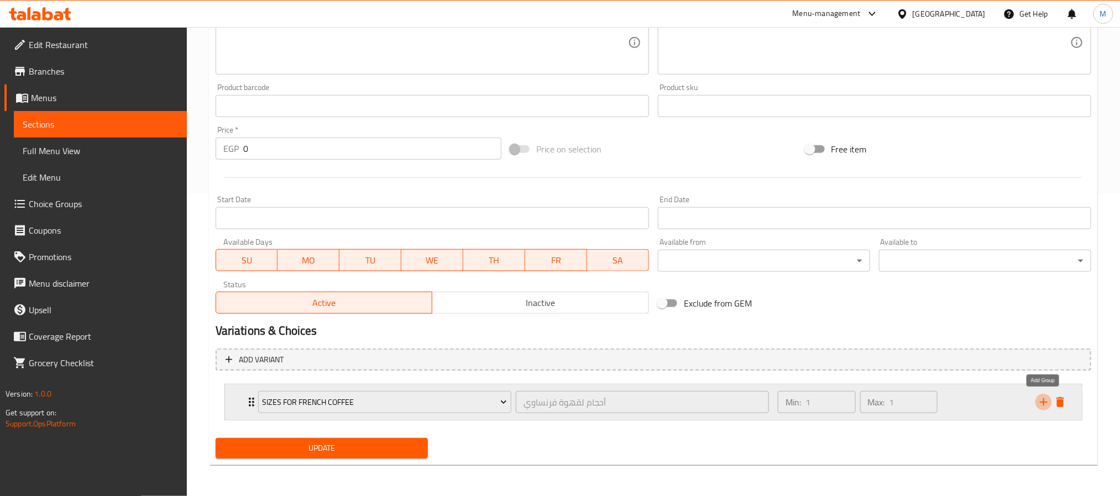
drag, startPoint x: 1046, startPoint y: 400, endPoint x: 1018, endPoint y: 421, distance: 35.5
click at [1045, 400] on icon "add" at bounding box center [1043, 402] width 13 height 13
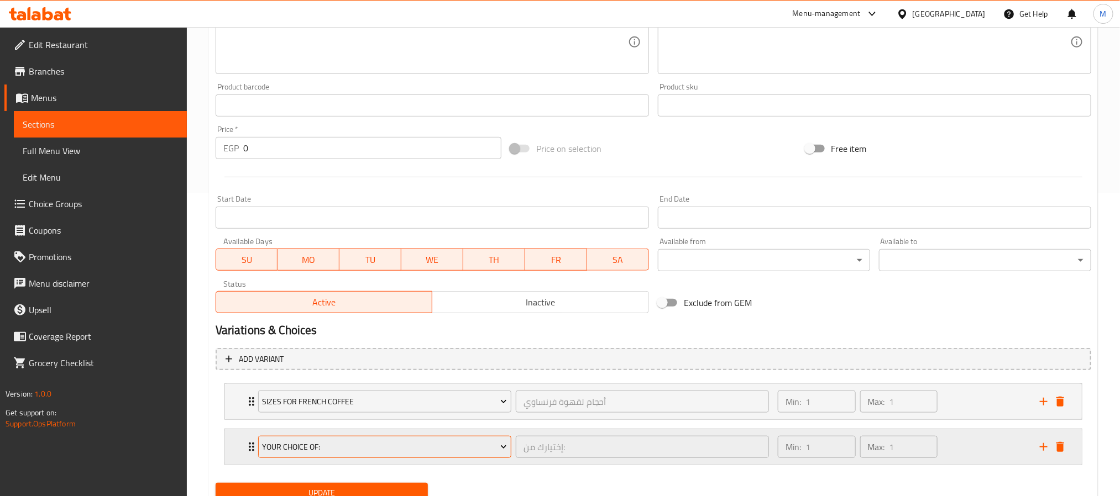
click at [340, 452] on span "Your Choice Of:" at bounding box center [384, 448] width 245 height 14
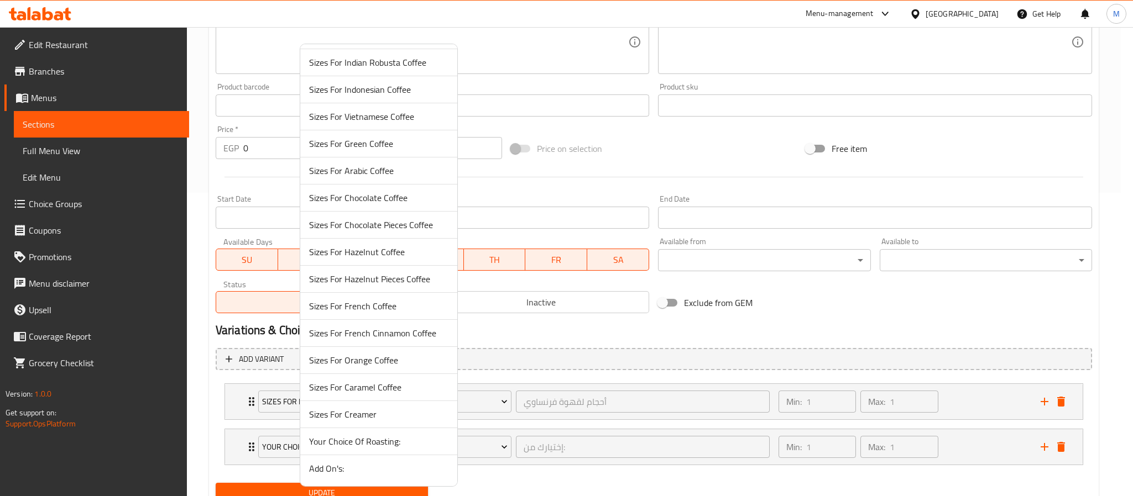
click at [345, 472] on span "Add On's:" at bounding box center [378, 468] width 139 height 13
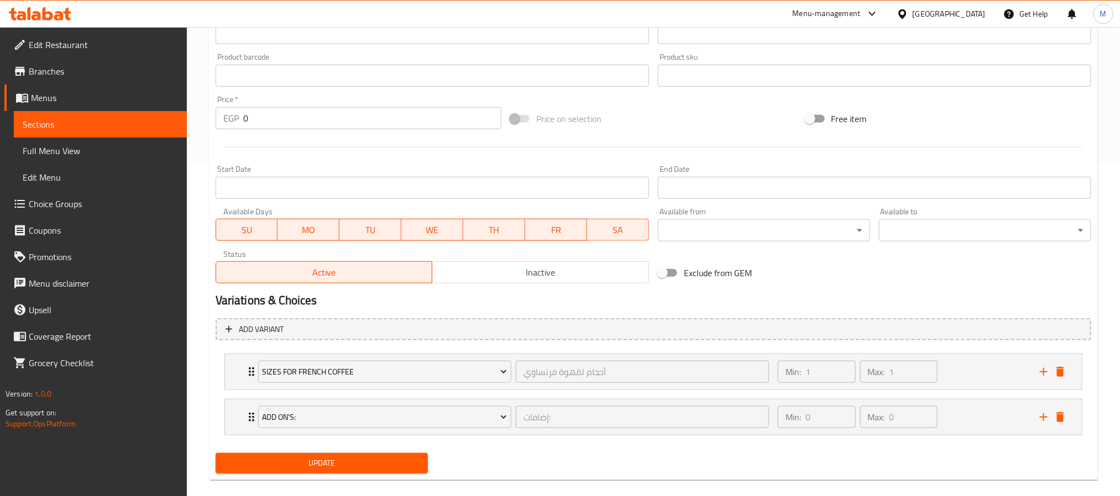
scroll to position [350, 0]
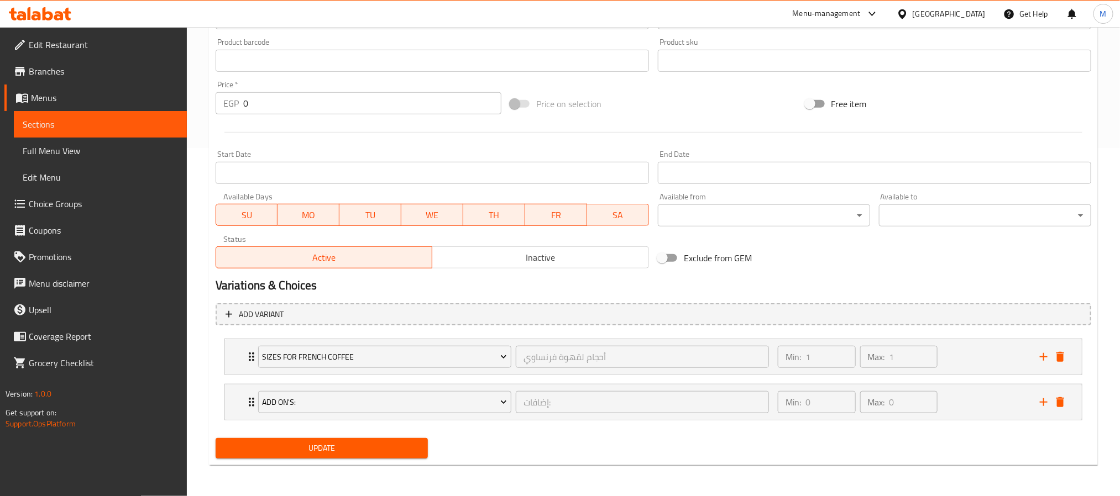
click at [353, 443] on span "Update" at bounding box center [321, 449] width 195 height 14
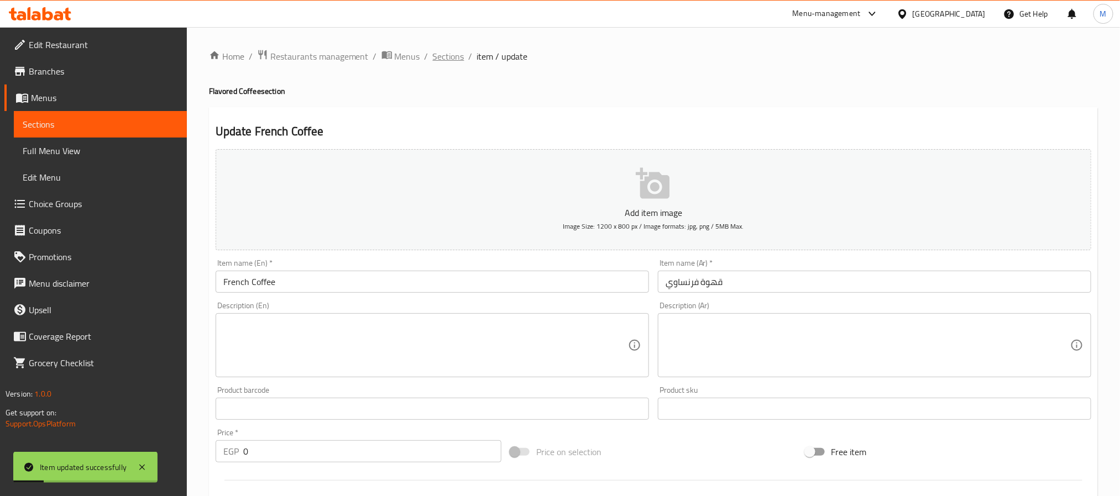
click at [448, 60] on span "Sections" at bounding box center [449, 56] width 32 height 13
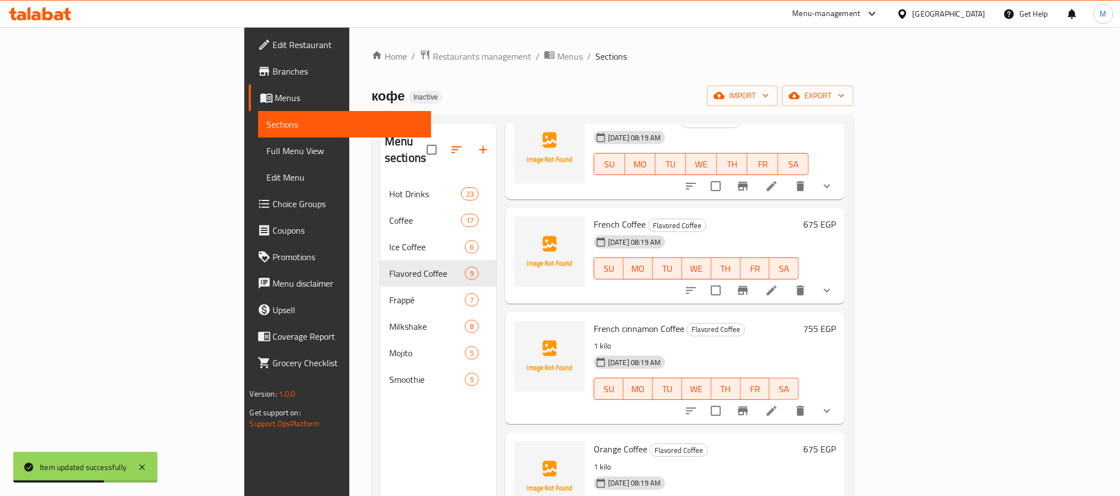
scroll to position [415, 0]
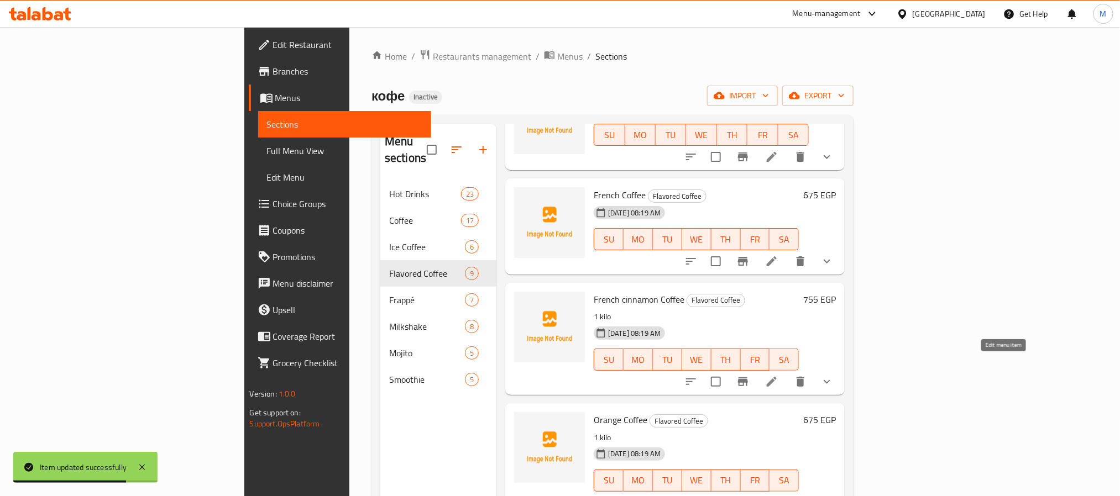
click at [778, 375] on icon at bounding box center [771, 381] width 13 height 13
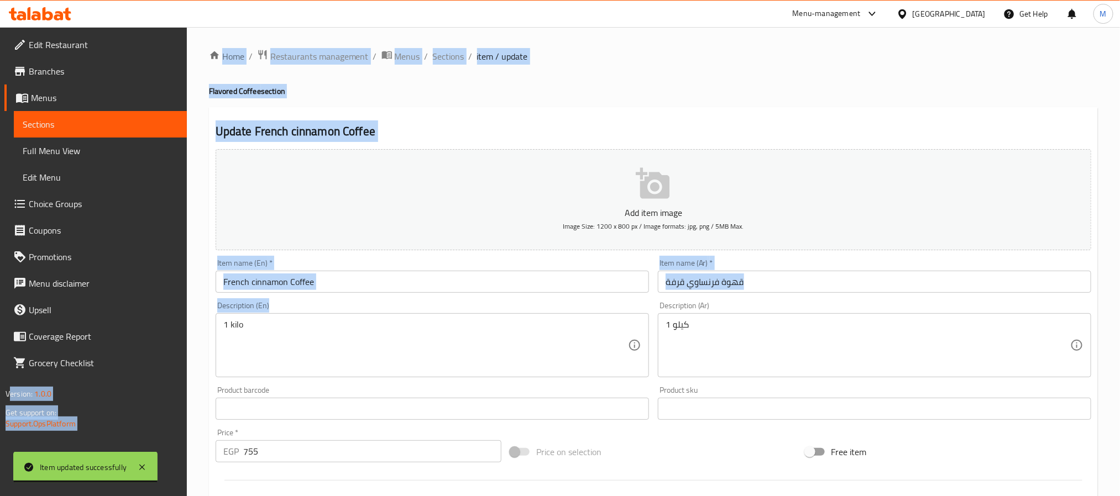
drag, startPoint x: 295, startPoint y: 318, endPoint x: 0, endPoint y: 354, distance: 297.3
click at [0, 354] on div "Edit Restaurant Branches Menus Sections Full Menu View Edit Menu Choice Groups …" at bounding box center [560, 413] width 1120 height 772
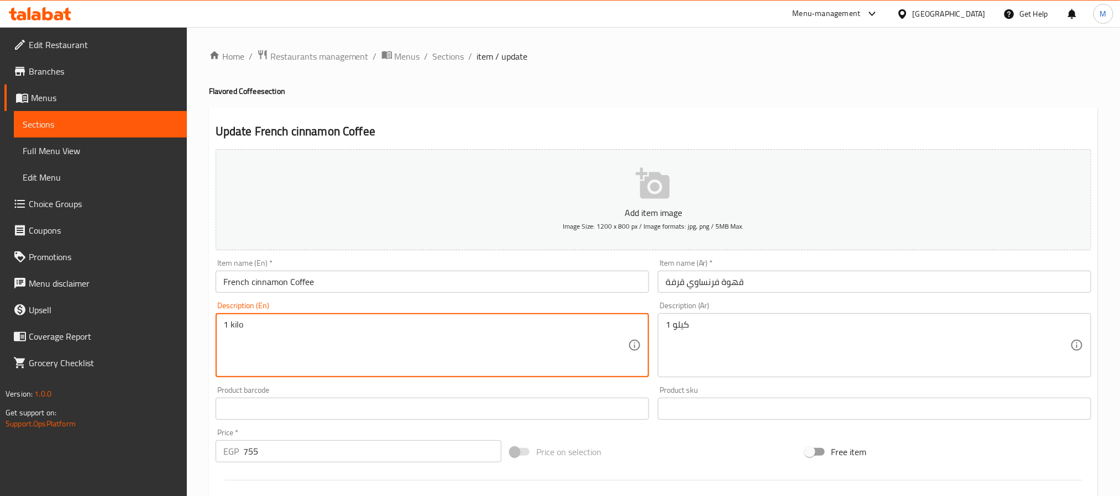
drag, startPoint x: 266, startPoint y: 325, endPoint x: 161, endPoint y: 347, distance: 107.2
click at [146, 347] on div "Edit Restaurant Branches Menus Sections Full Menu View Edit Menu Choice Groups …" at bounding box center [560, 413] width 1120 height 772
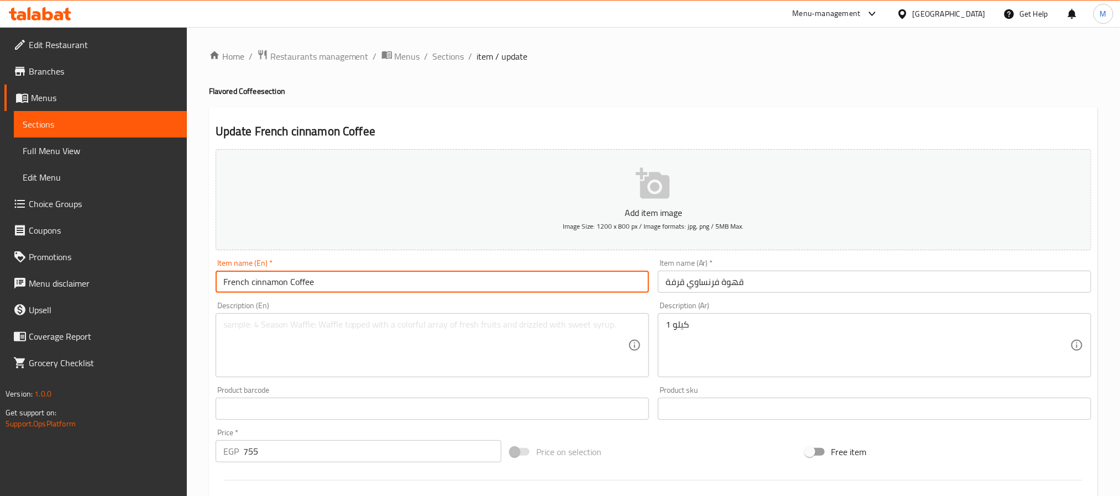
click at [251, 279] on input "French cinnamon Coffee" at bounding box center [432, 282] width 433 height 22
type input "French Cinnamon Coffee"
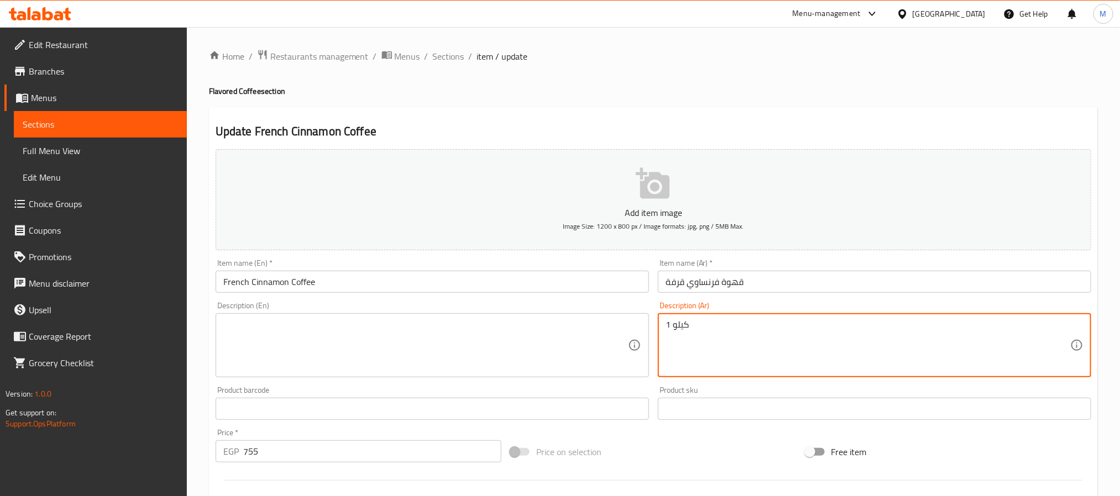
click at [712, 323] on textarea "1 كيلو" at bounding box center [868, 345] width 405 height 53
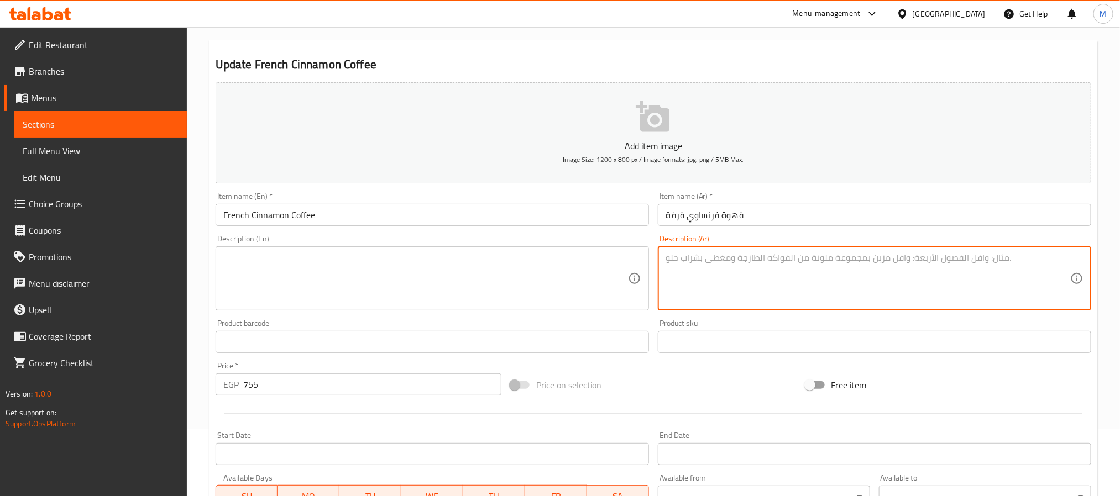
scroll to position [166, 0]
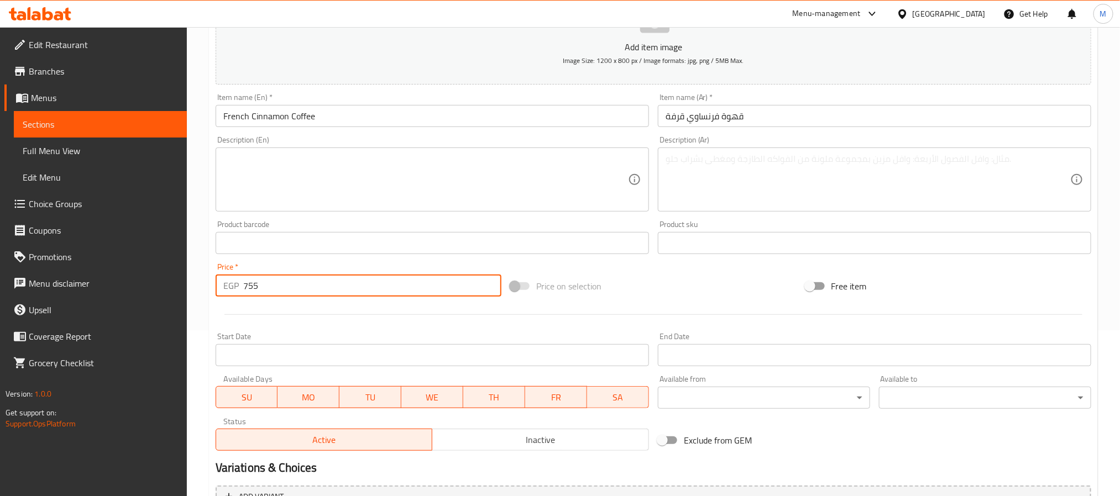
drag, startPoint x: 198, startPoint y: 292, endPoint x: 103, endPoint y: 308, distance: 96.4
click at [104, 307] on div "Edit Restaurant Branches Menus Sections Full Menu View Edit Menu Choice Groups …" at bounding box center [560, 247] width 1120 height 772
type input "0"
click at [307, 316] on div at bounding box center [653, 314] width 884 height 27
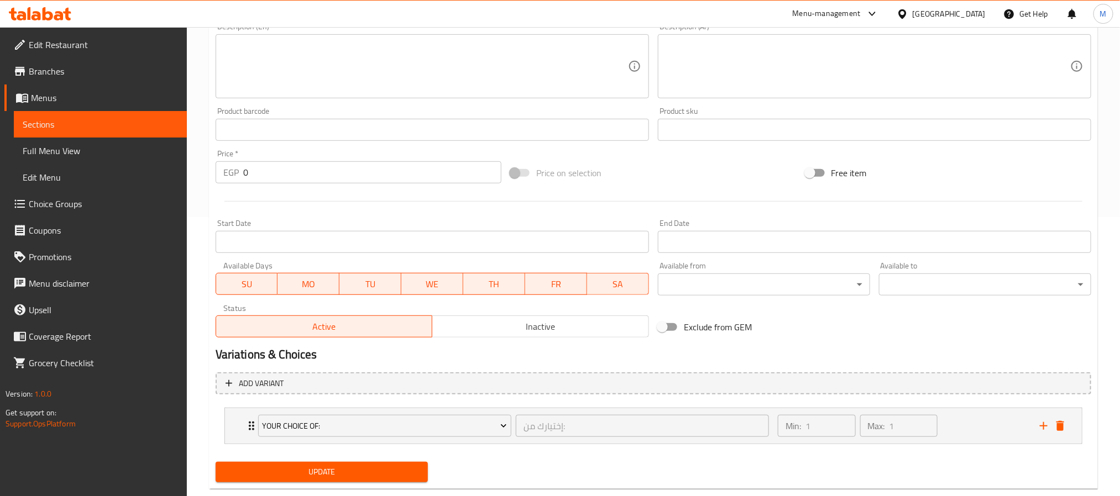
scroll to position [303, 0]
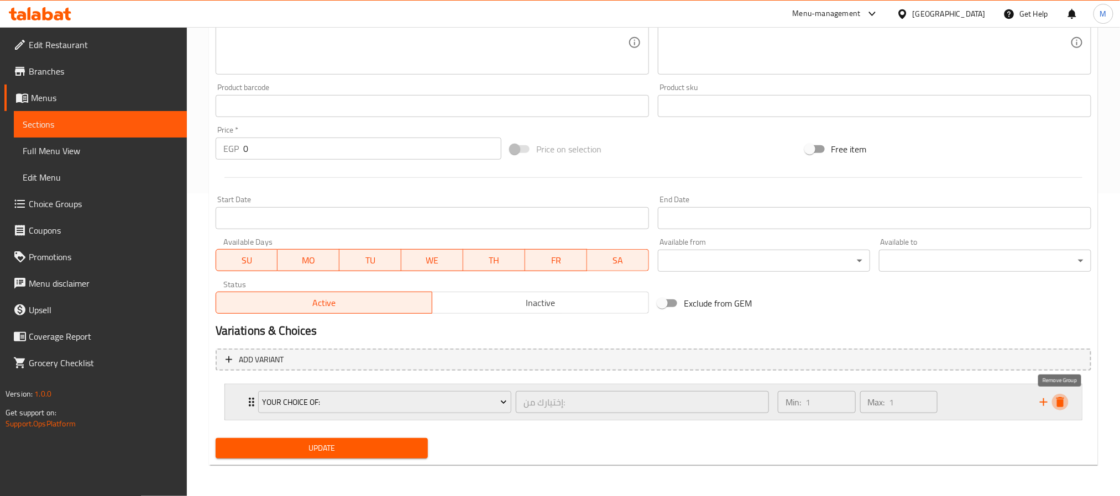
click at [1065, 399] on icon "delete" at bounding box center [1060, 402] width 13 height 13
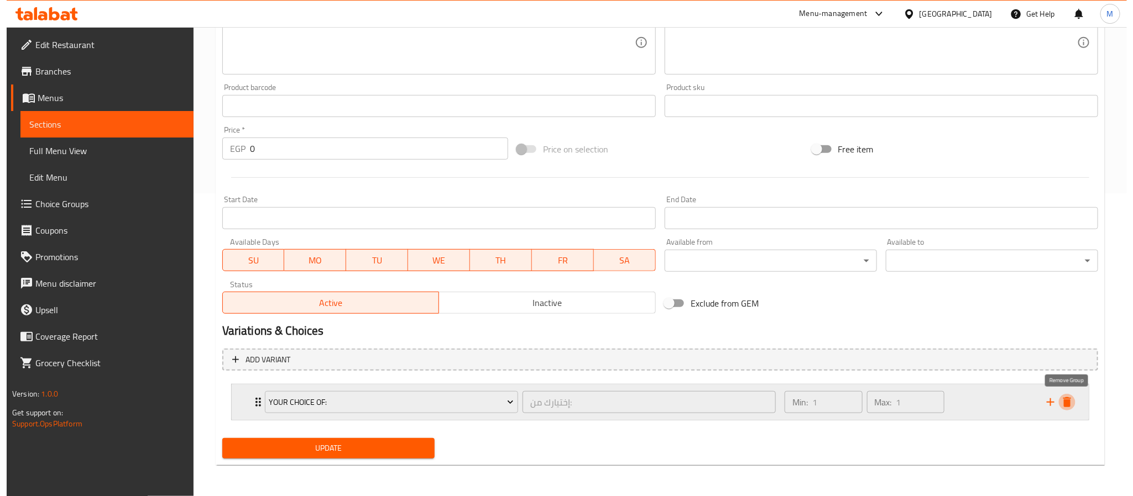
scroll to position [284, 0]
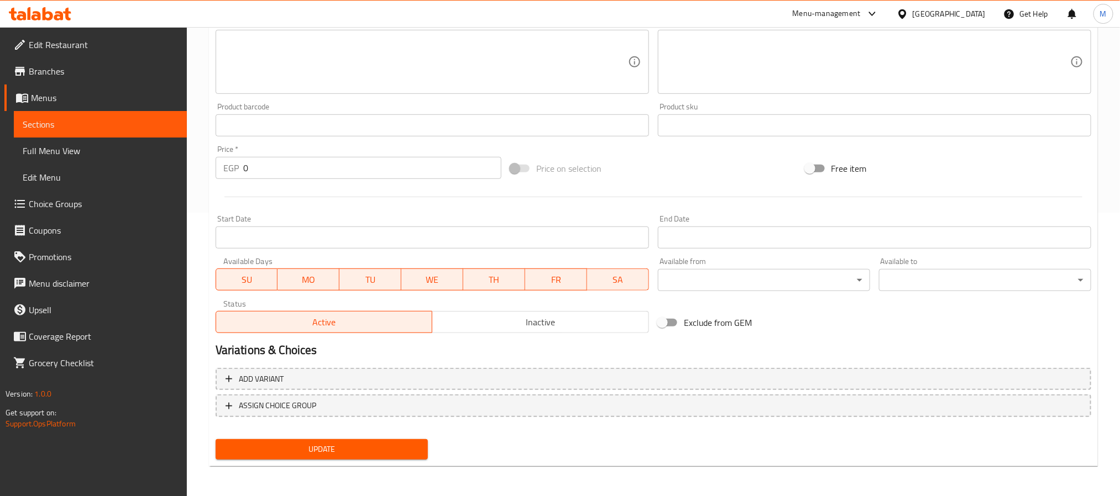
click at [445, 413] on button "ASSIGN CHOICE GROUP" at bounding box center [654, 406] width 876 height 23
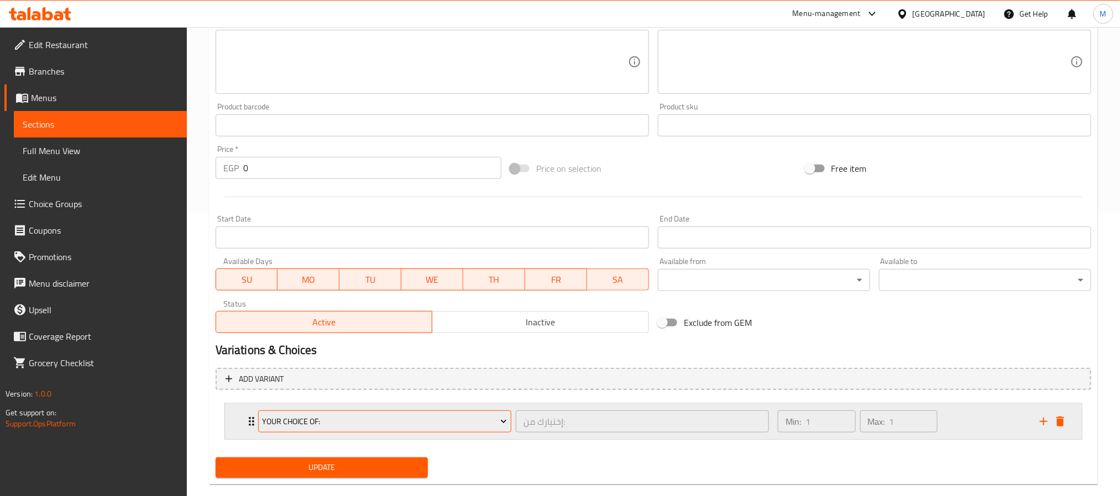
click at [401, 420] on span "Your Choice Of:" at bounding box center [384, 422] width 245 height 14
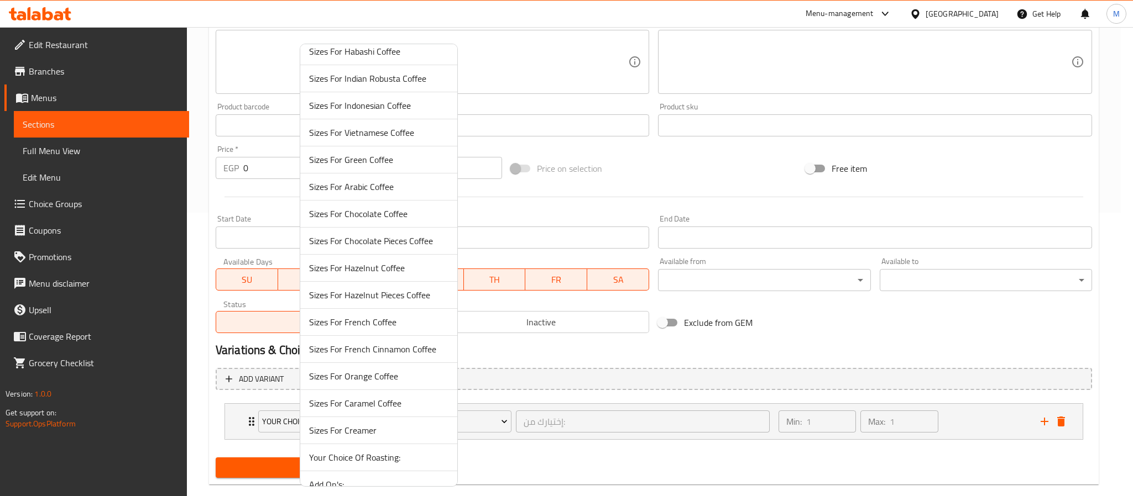
scroll to position [495, 0]
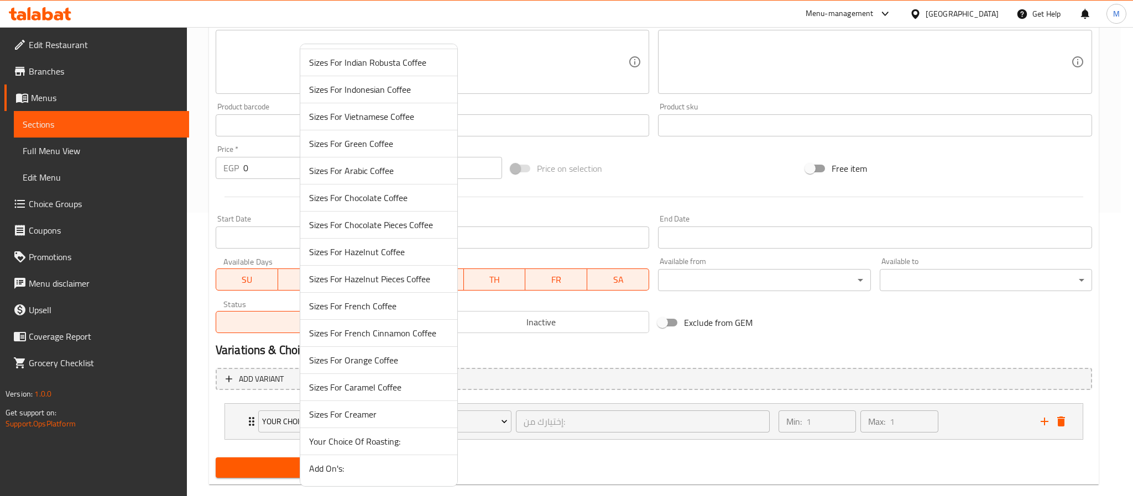
click at [408, 330] on span "Sizes For French Cinnamon Coffee" at bounding box center [378, 333] width 139 height 13
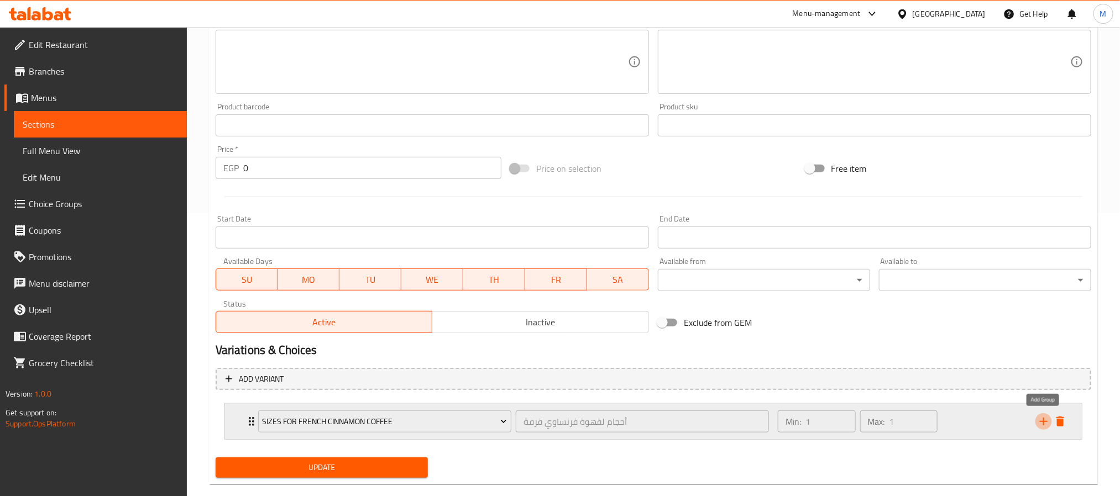
click at [1040, 423] on icon "add" at bounding box center [1043, 421] width 13 height 13
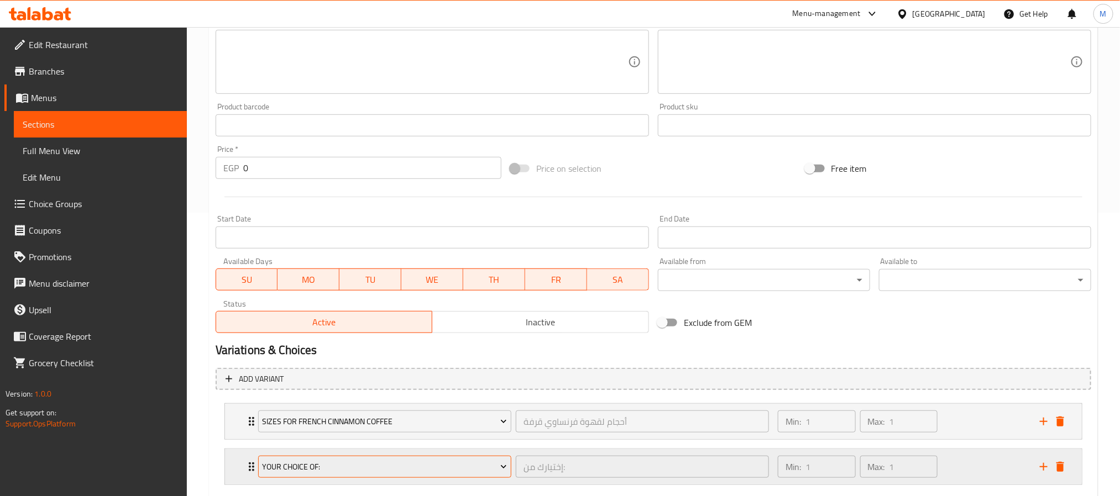
click at [303, 473] on span "Your Choice Of:" at bounding box center [384, 467] width 245 height 14
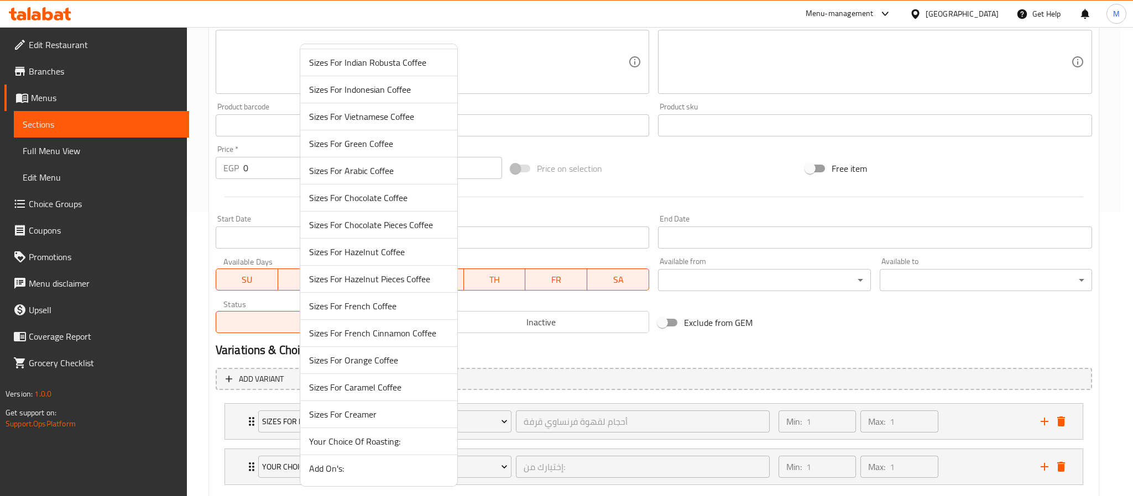
click at [337, 473] on span "Add On's:" at bounding box center [378, 468] width 139 height 13
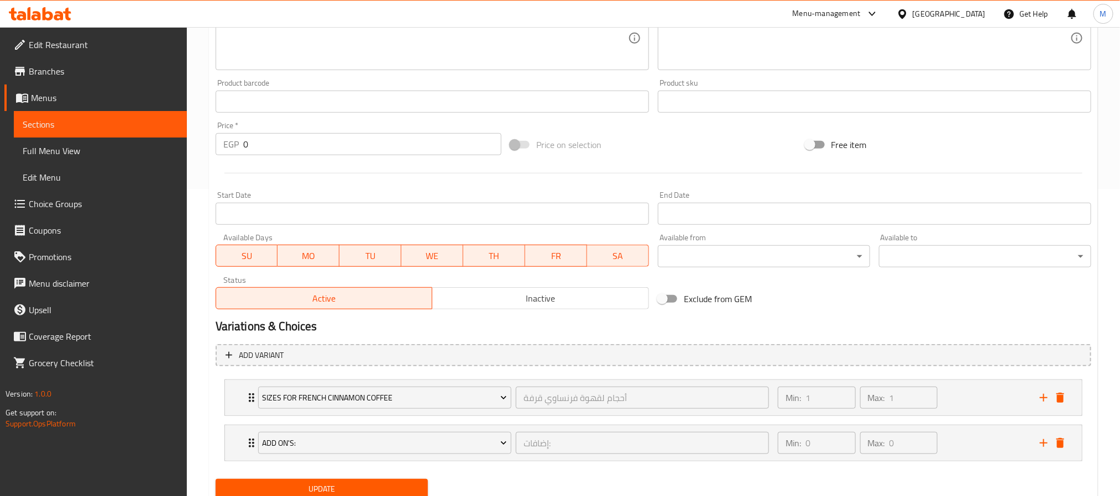
scroll to position [350, 0]
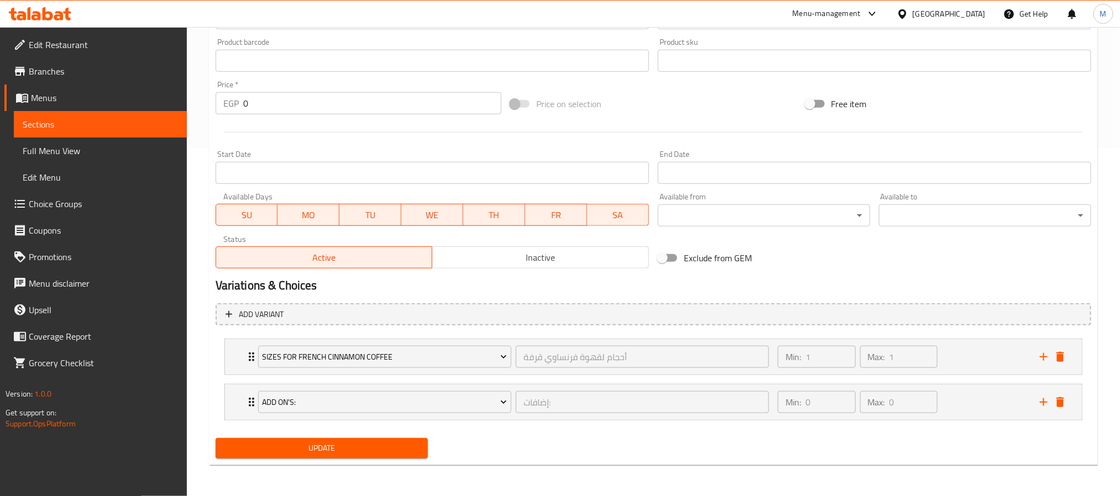
click at [329, 453] on span "Update" at bounding box center [321, 449] width 195 height 14
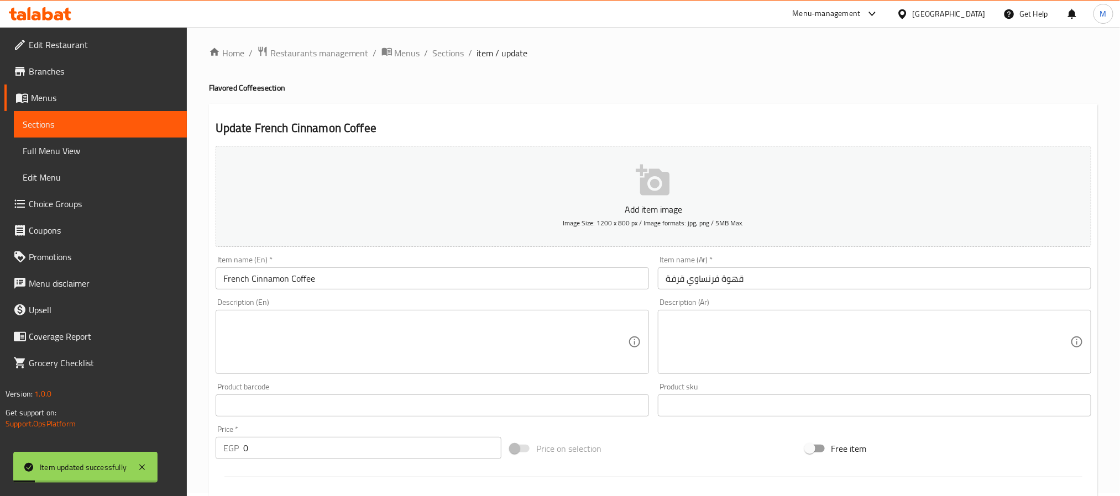
scroll to position [0, 0]
click at [446, 59] on span "Sections" at bounding box center [449, 56] width 32 height 13
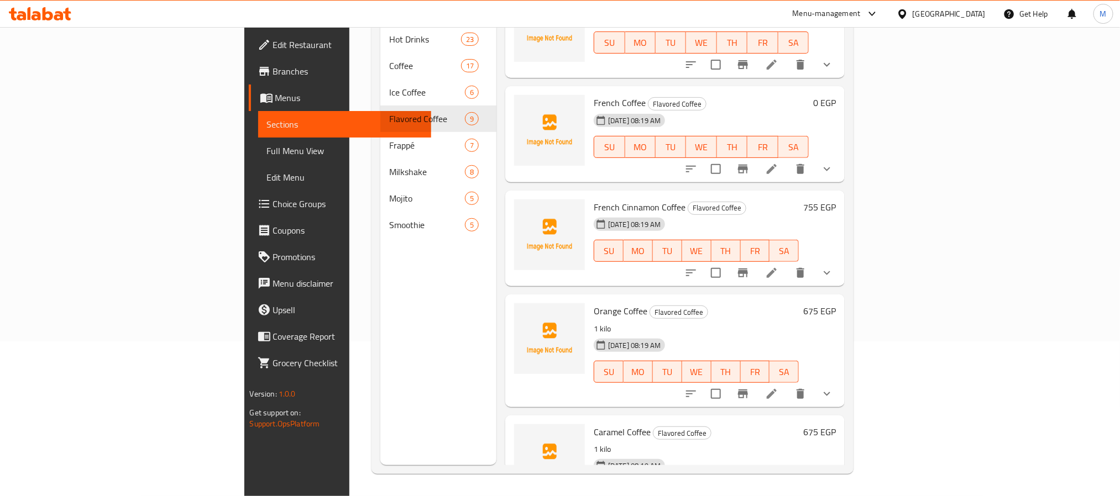
scroll to position [435, 0]
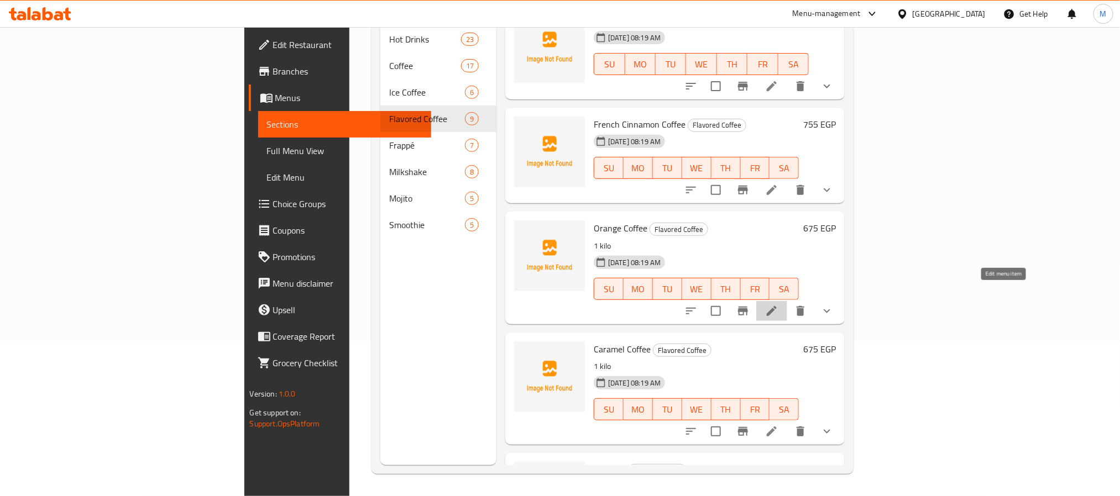
click at [778, 305] on icon at bounding box center [771, 311] width 13 height 13
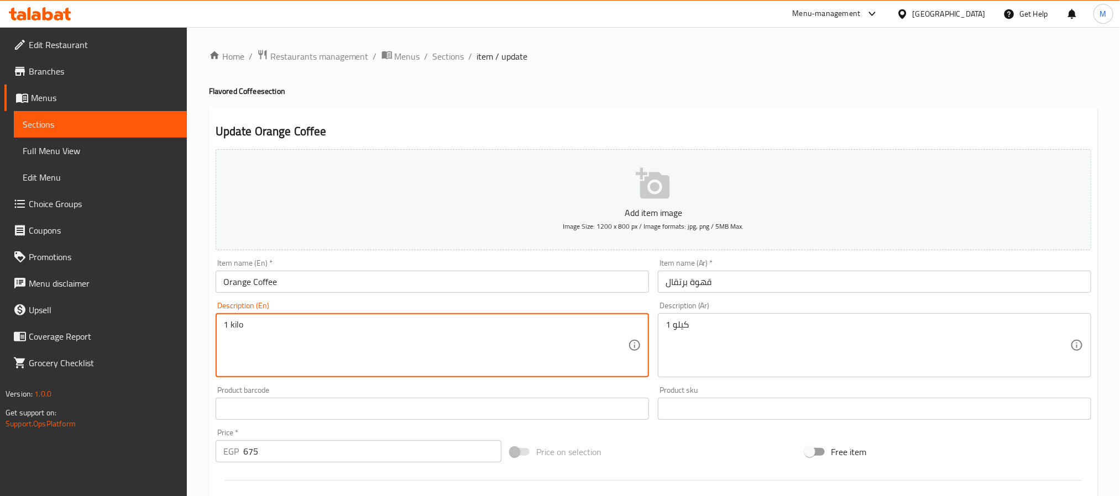
drag, startPoint x: 271, startPoint y: 322, endPoint x: 163, endPoint y: 352, distance: 111.7
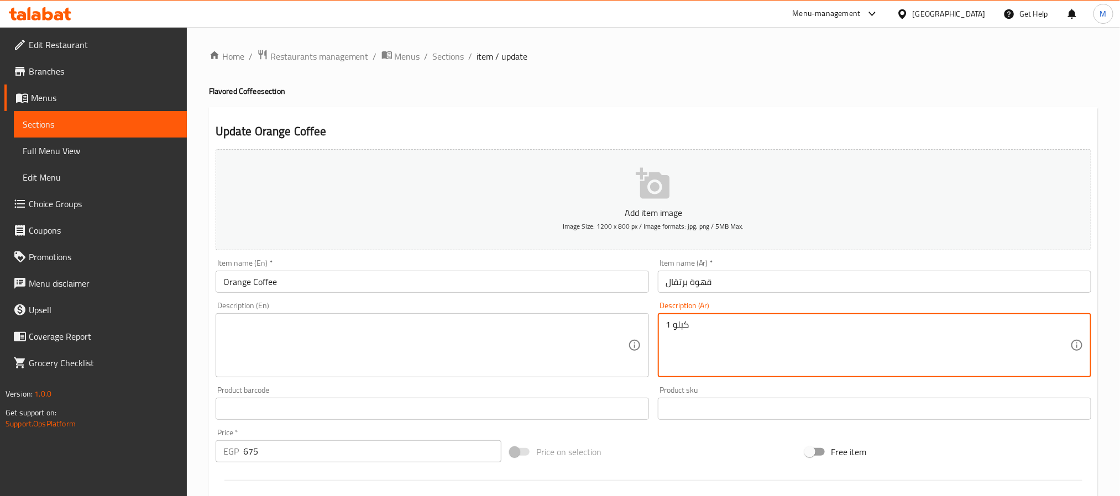
drag, startPoint x: 687, startPoint y: 327, endPoint x: 548, endPoint y: 345, distance: 139.9
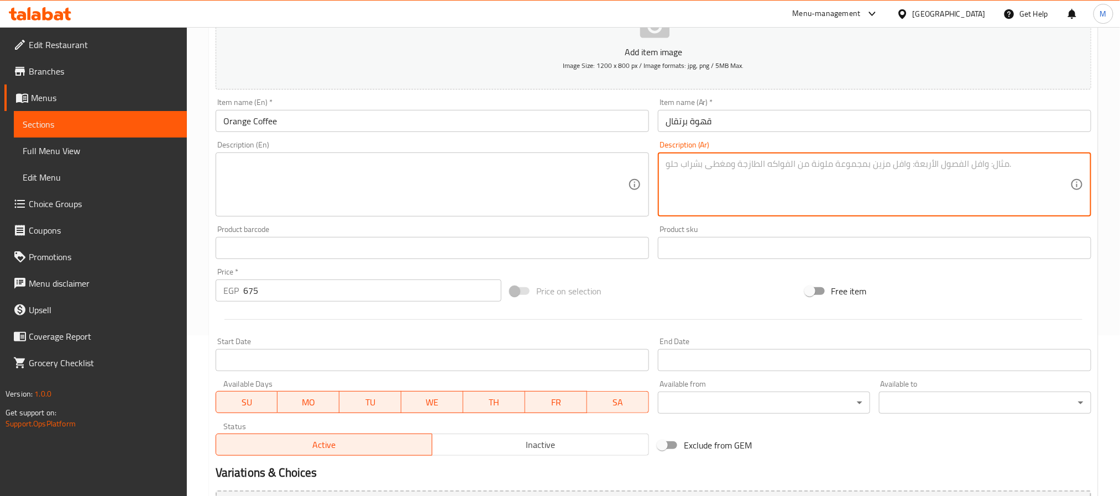
scroll to position [166, 0]
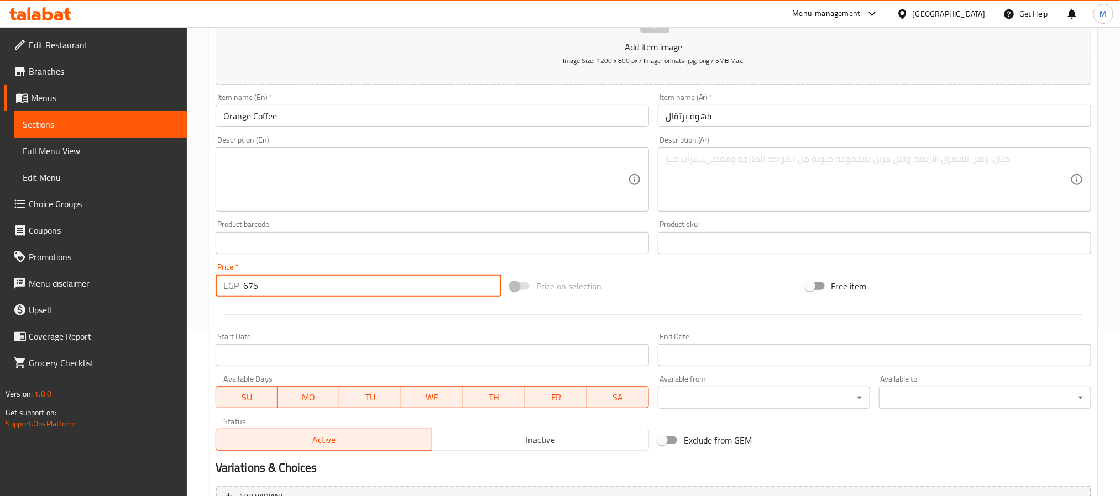
drag, startPoint x: 202, startPoint y: 300, endPoint x: 160, endPoint y: 319, distance: 46.5
click at [160, 319] on div "Edit Restaurant Branches Menus Sections Full Menu View Edit Menu Choice Groups …" at bounding box center [560, 247] width 1120 height 772
type input "0"
click at [206, 321] on div "Home / Restaurants management / Menus / Sections / item / update Flavored Coffe…" at bounding box center [653, 247] width 933 height 772
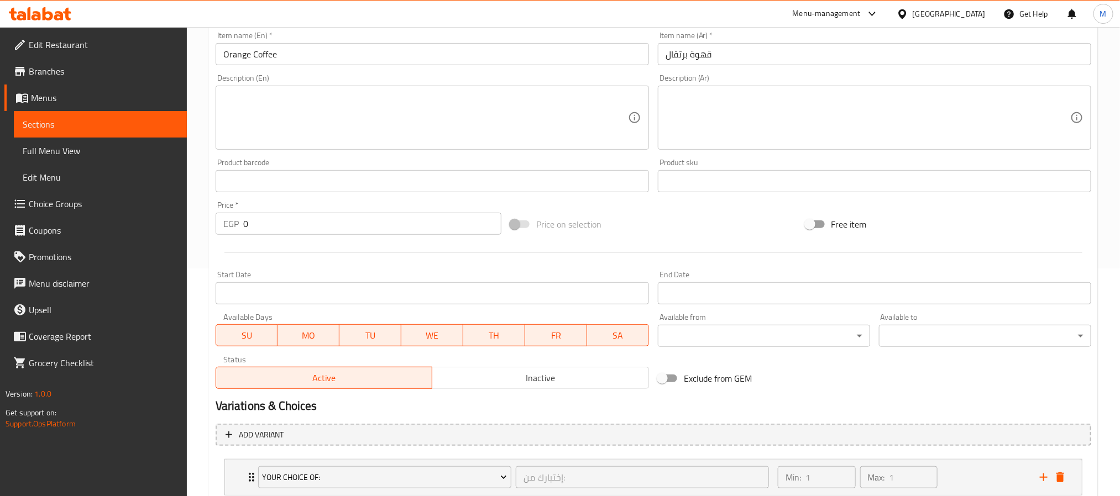
scroll to position [303, 0]
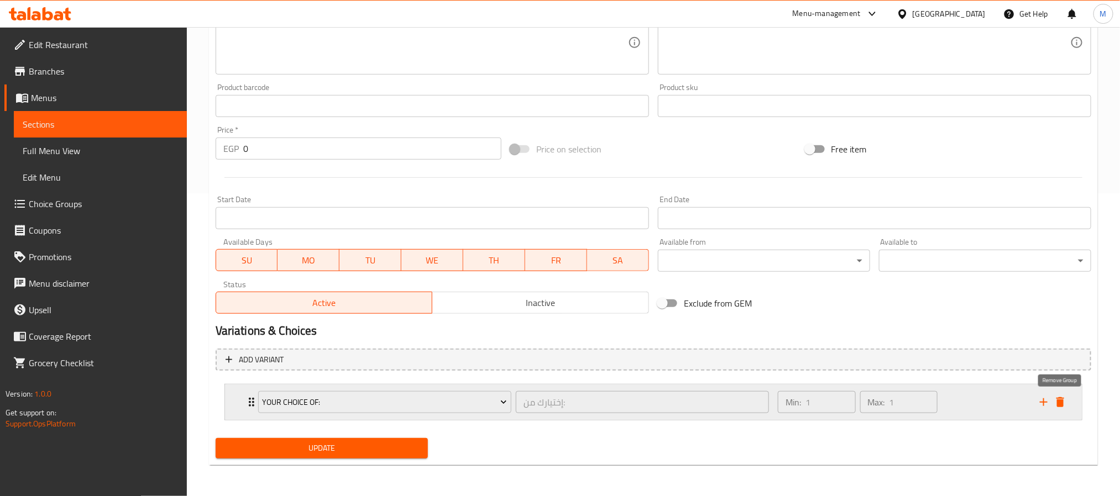
click at [1060, 398] on icon "delete" at bounding box center [1060, 402] width 8 height 10
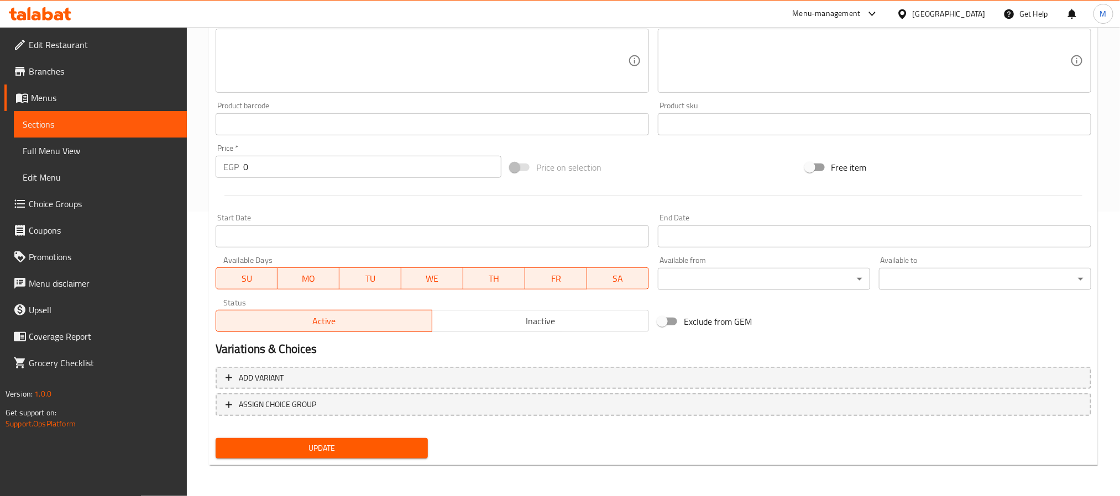
scroll to position [284, 0]
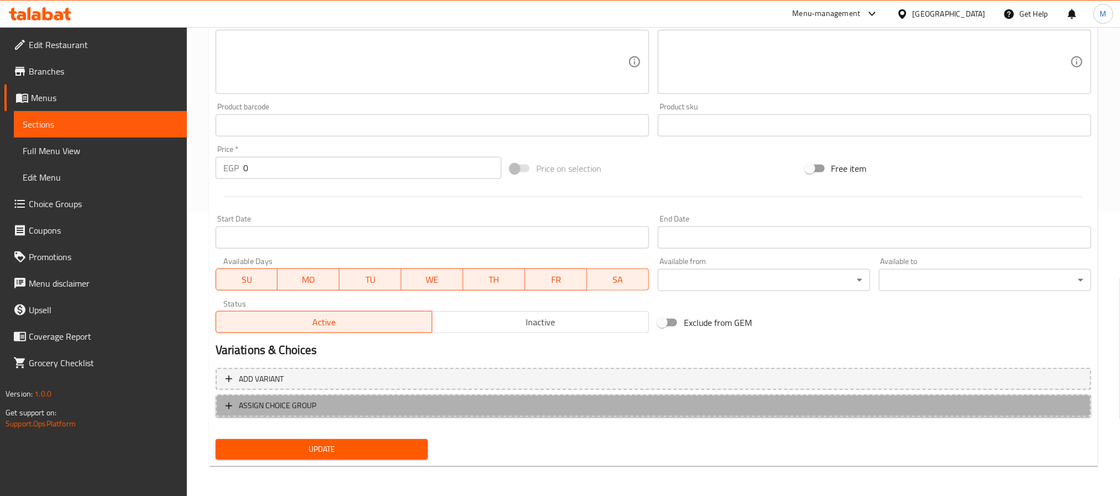
click at [491, 405] on span "ASSIGN CHOICE GROUP" at bounding box center [654, 406] width 856 height 14
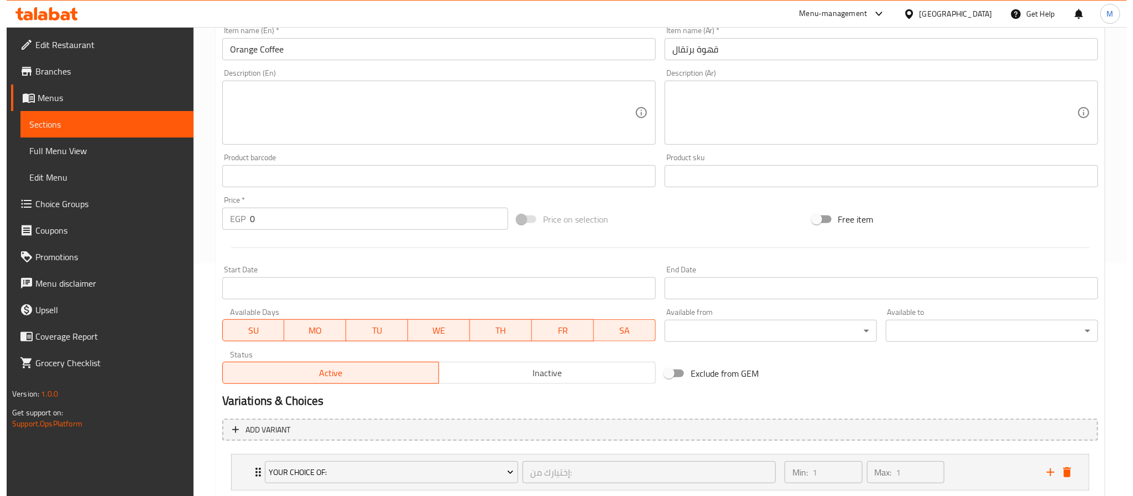
scroll to position [303, 0]
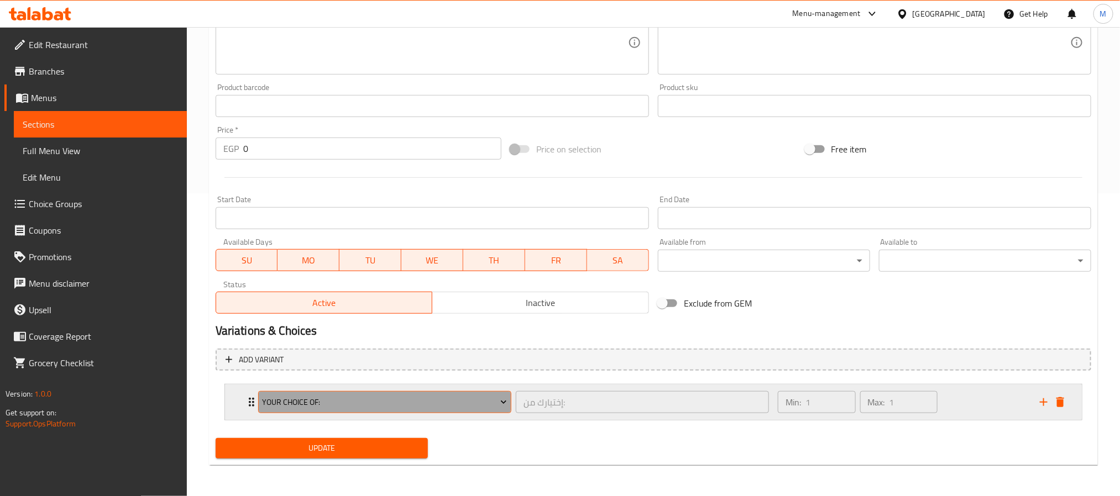
click at [315, 396] on span "Your Choice Of:" at bounding box center [384, 403] width 245 height 14
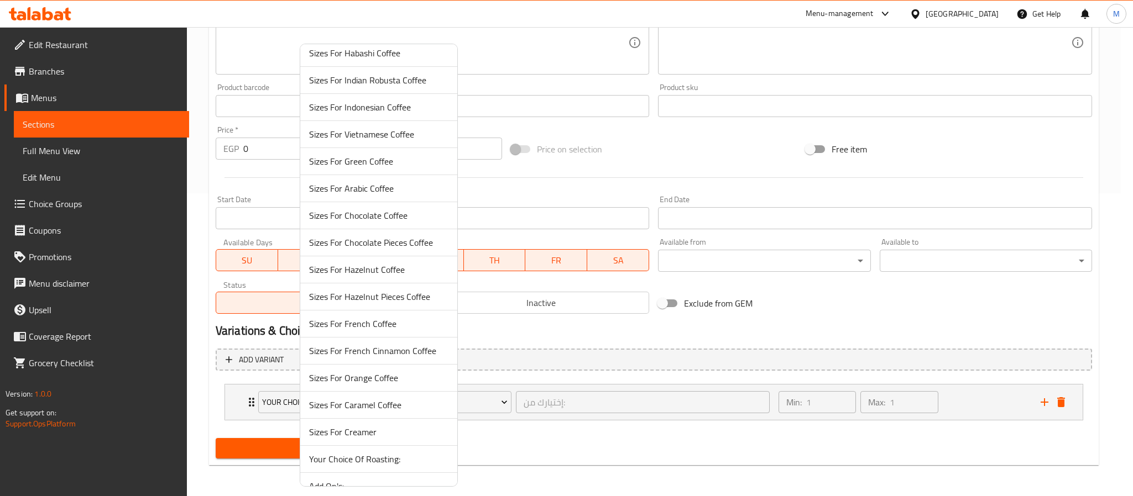
scroll to position [495, 0]
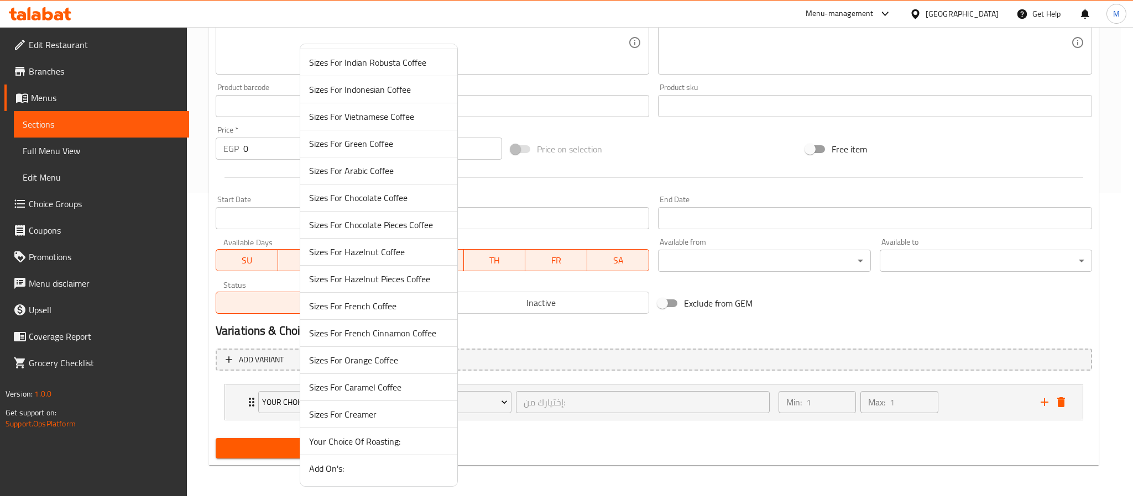
click at [359, 360] on span "Sizes For Orange Coffee" at bounding box center [378, 360] width 139 height 13
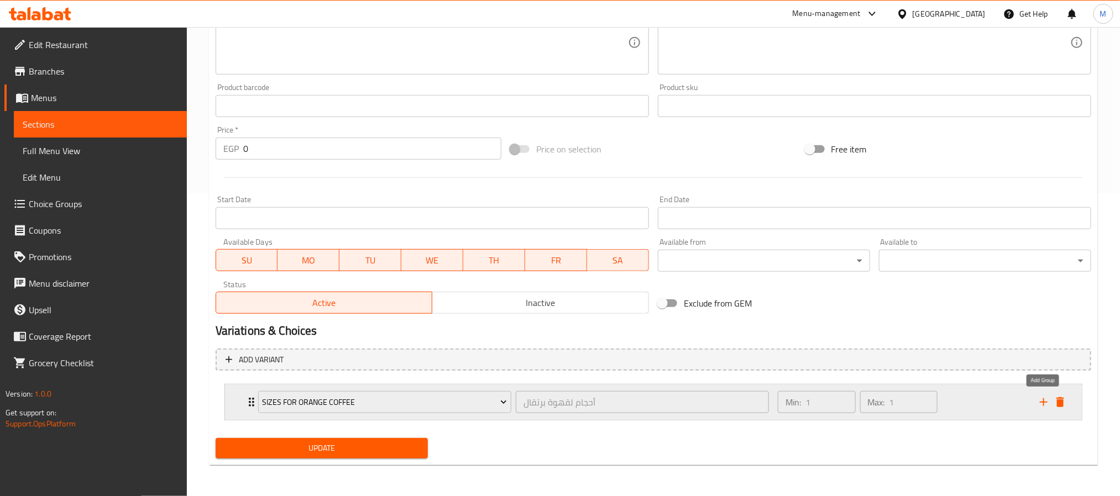
click at [1039, 401] on icon "add" at bounding box center [1043, 402] width 13 height 13
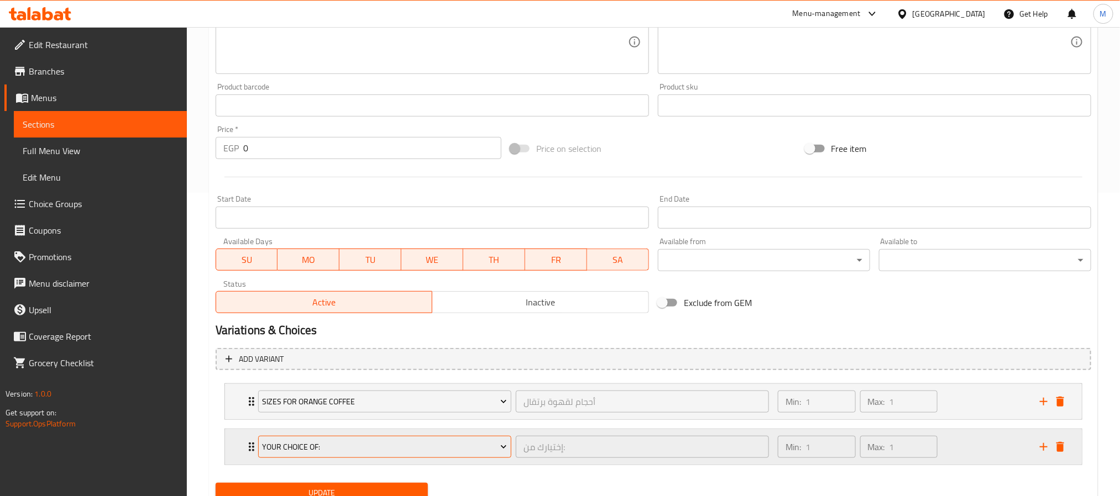
click at [324, 450] on span "Your Choice Of:" at bounding box center [384, 448] width 245 height 14
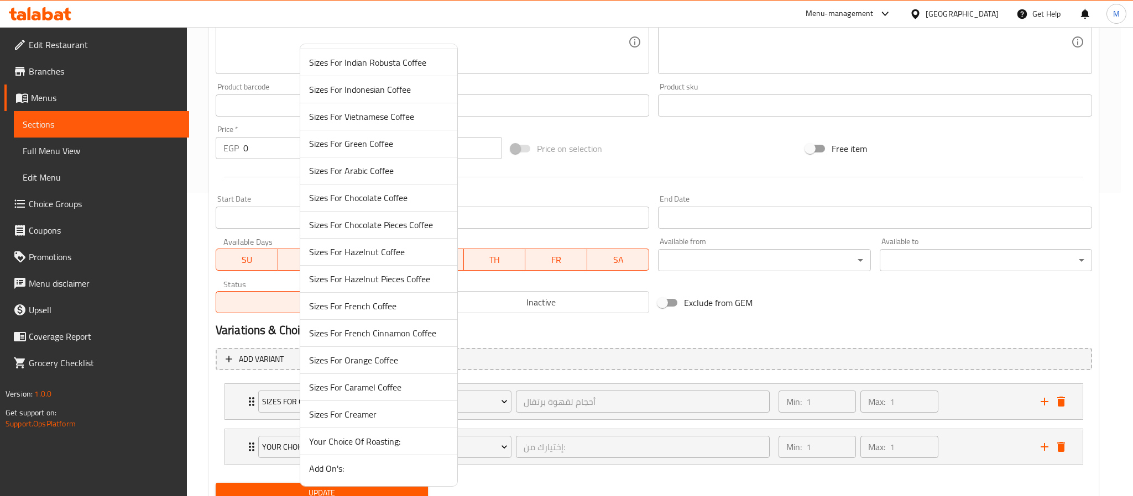
click at [345, 468] on span "Add On's:" at bounding box center [378, 468] width 139 height 13
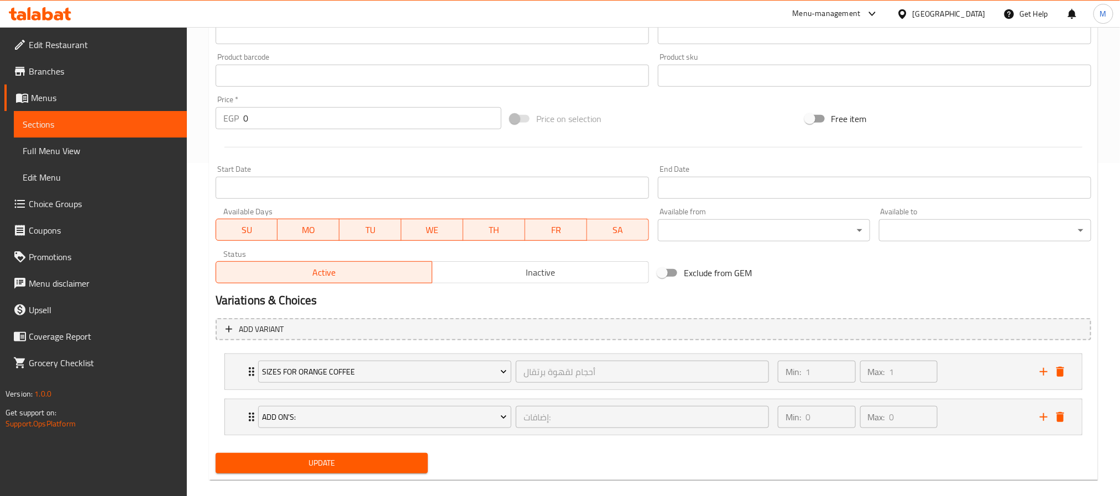
scroll to position [350, 0]
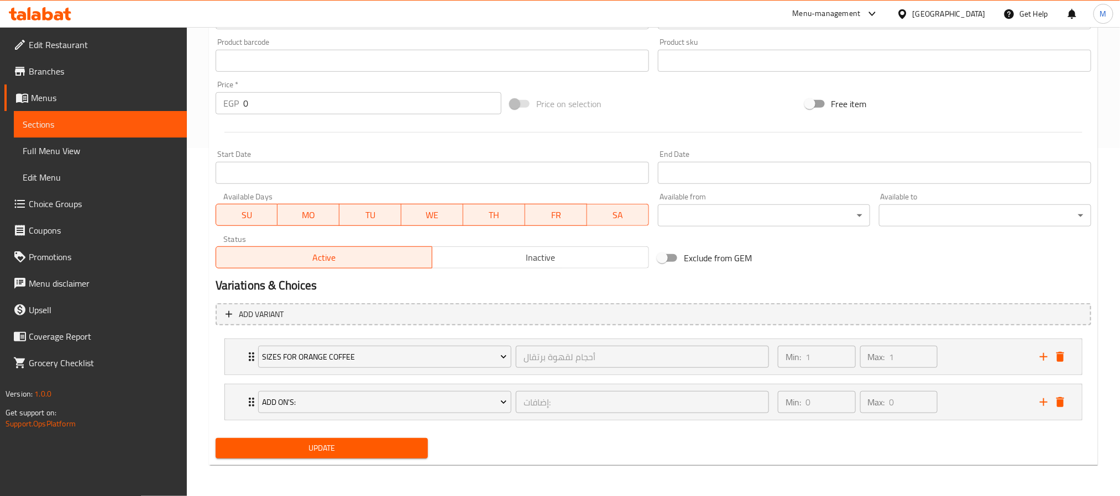
click at [333, 449] on span "Update" at bounding box center [321, 449] width 195 height 14
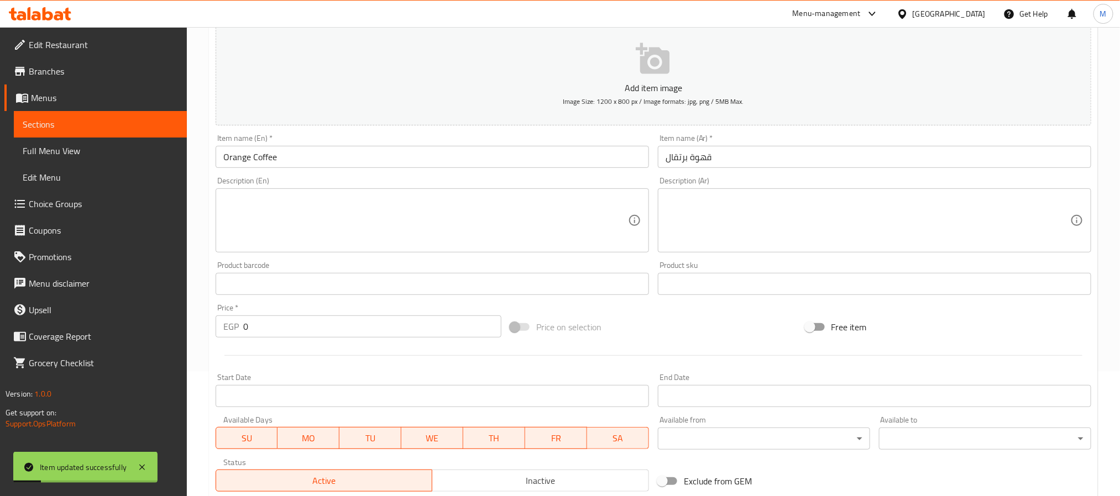
scroll to position [0, 0]
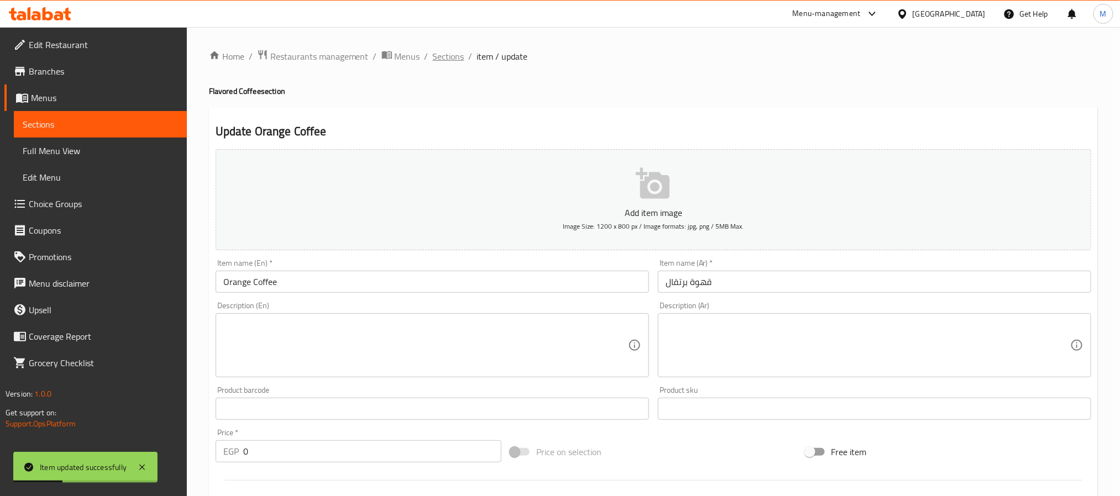
click at [449, 55] on span "Sections" at bounding box center [449, 56] width 32 height 13
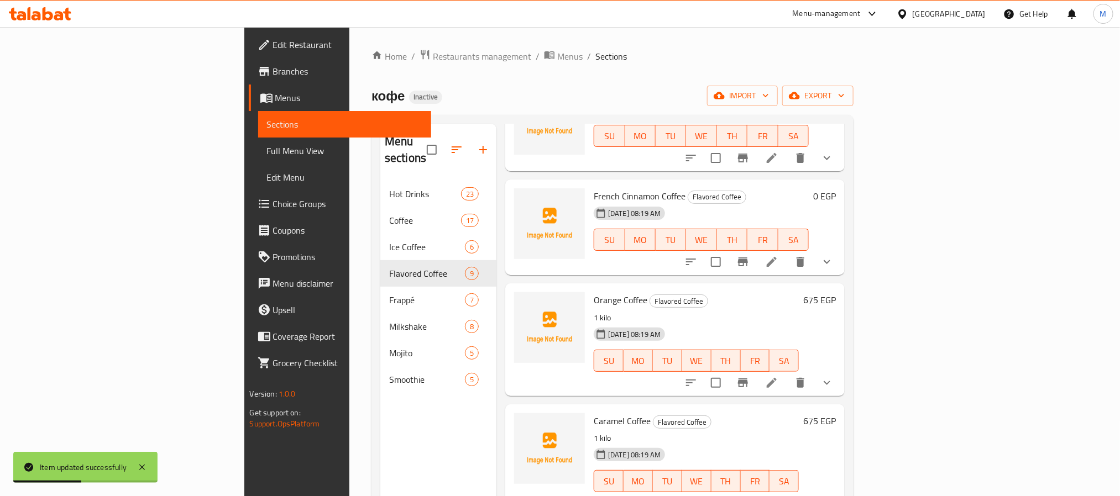
scroll to position [155, 0]
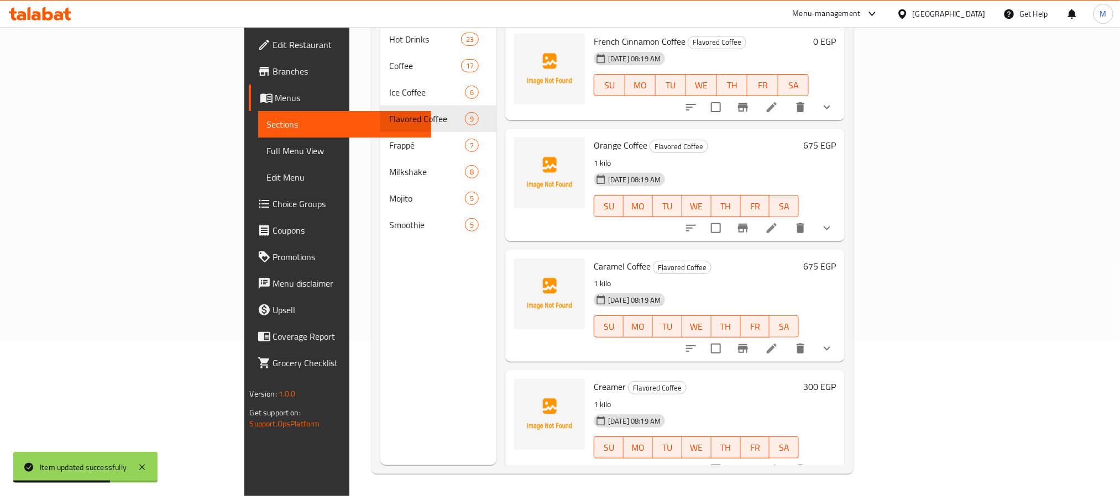
click at [777, 344] on icon at bounding box center [772, 349] width 10 height 10
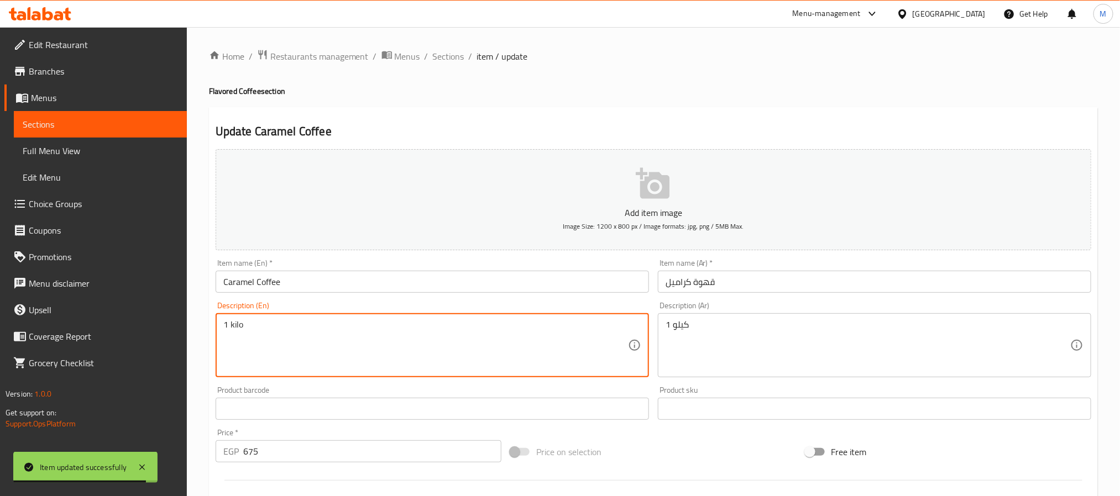
drag, startPoint x: 243, startPoint y: 327, endPoint x: 159, endPoint y: 352, distance: 87.1
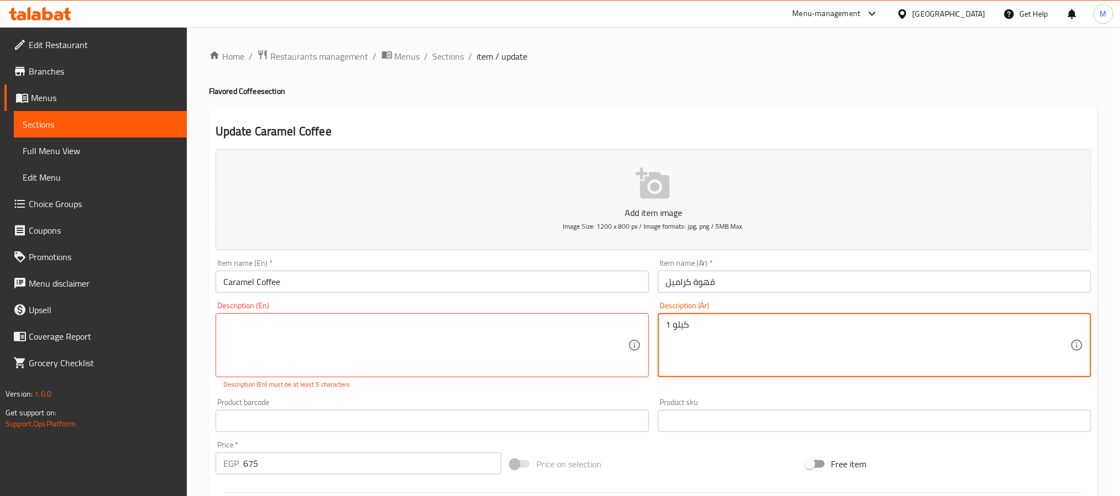
drag, startPoint x: 637, startPoint y: 330, endPoint x: 585, endPoint y: 344, distance: 53.8
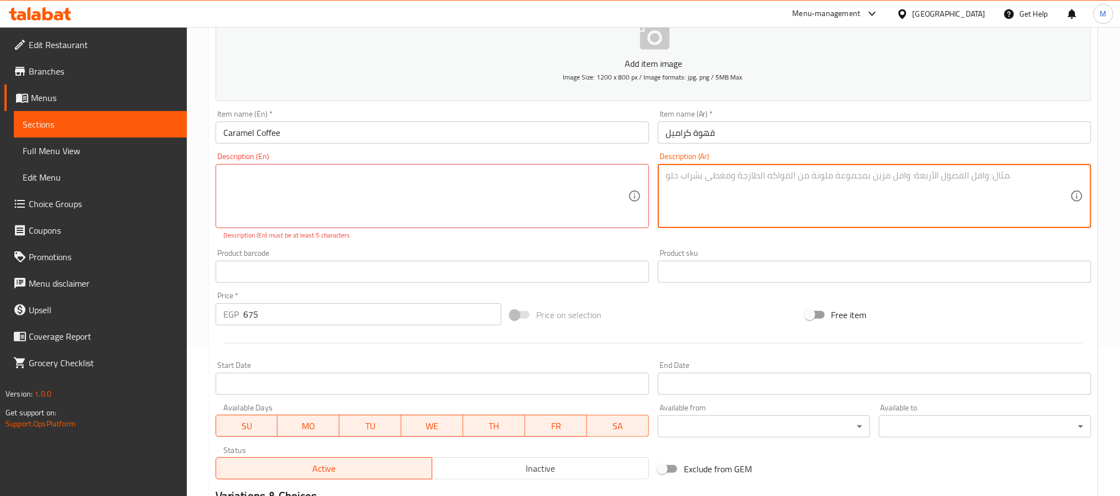
scroll to position [166, 0]
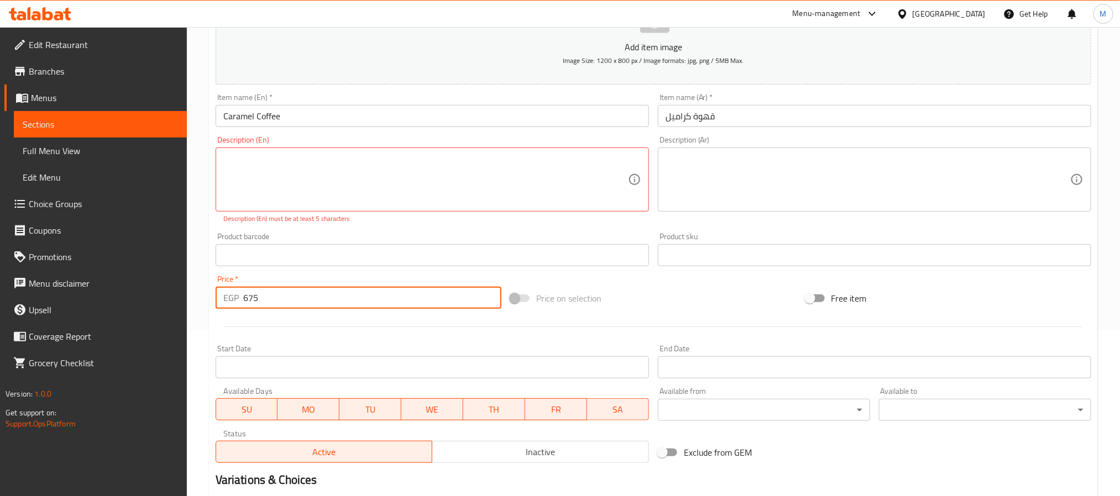
drag, startPoint x: 241, startPoint y: 301, endPoint x: 138, endPoint y: 316, distance: 104.4
click at [174, 315] on div "Edit Restaurant Branches Menus Sections Full Menu View Edit Menu Choice Groups …" at bounding box center [560, 253] width 1120 height 784
type input "0"
click at [211, 332] on div at bounding box center [653, 326] width 884 height 27
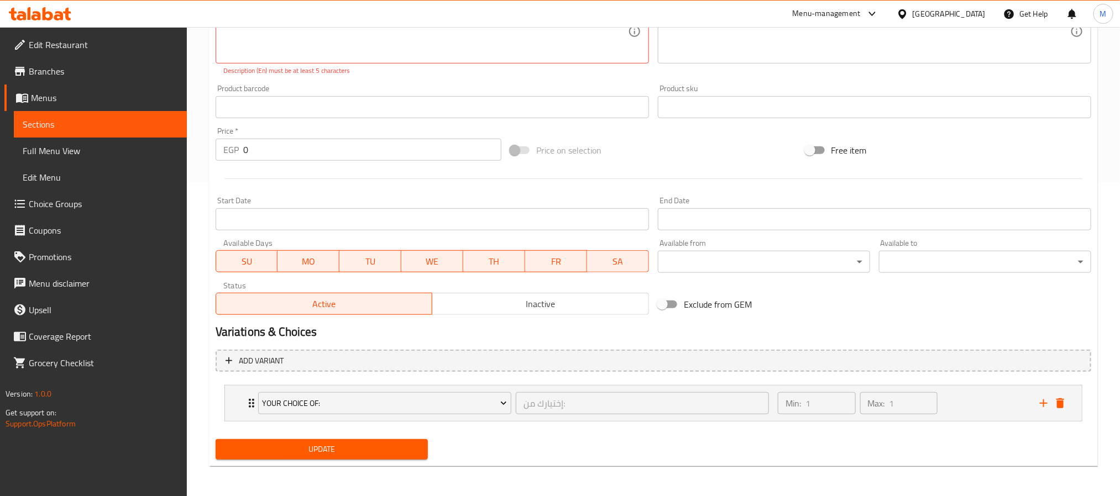
scroll to position [316, 0]
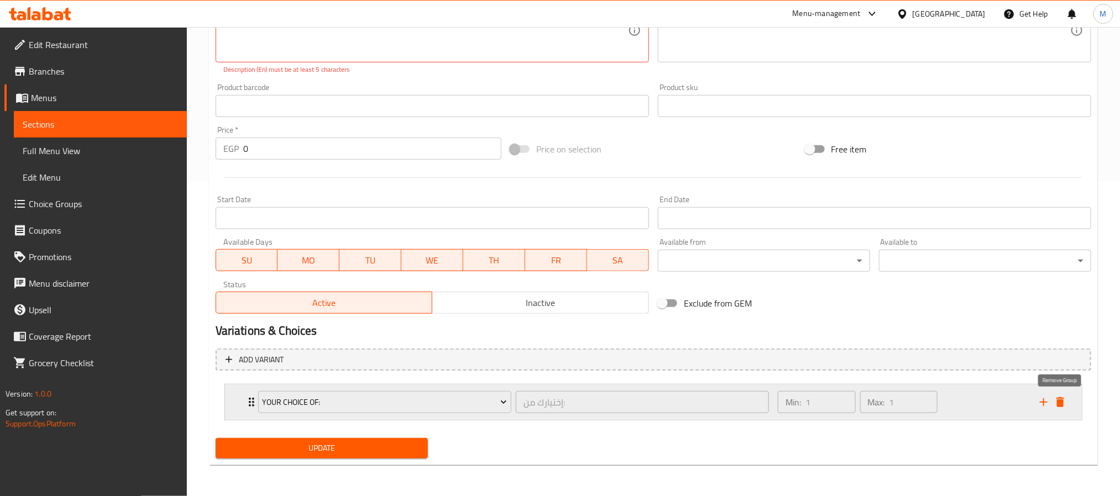
click at [1057, 399] on icon "delete" at bounding box center [1060, 402] width 13 height 13
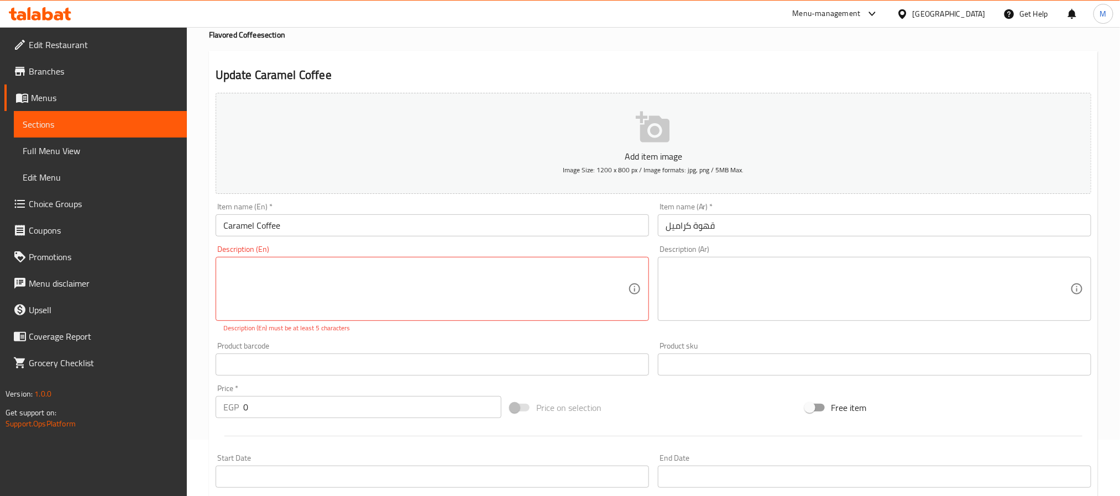
scroll to position [83, 0]
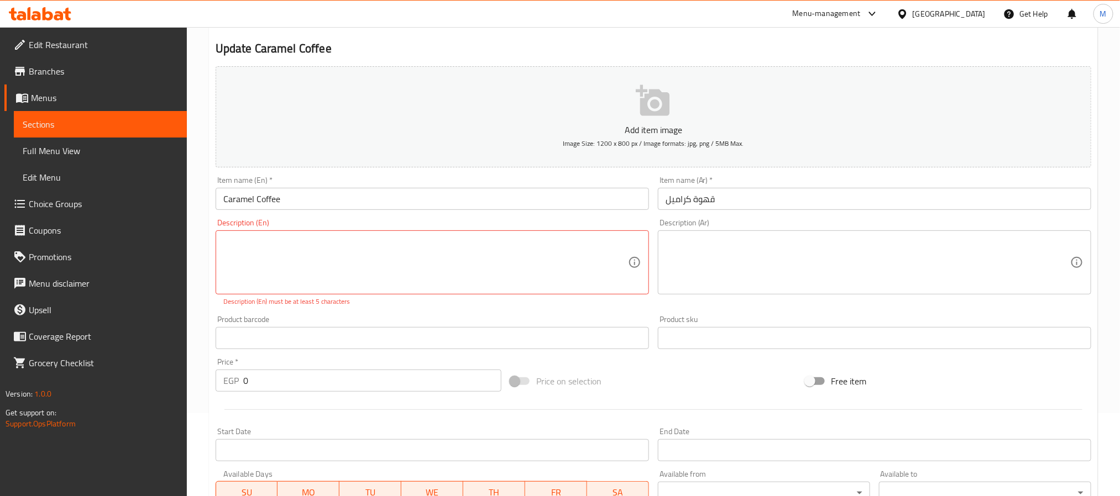
click at [202, 297] on div "Home / Restaurants management / Menus / Sections / item / update Flavored Coffe…" at bounding box center [653, 327] width 933 height 766
click at [385, 306] on p "Description (En) must be at least 5 characters" at bounding box center [432, 302] width 418 height 10
drag, startPoint x: 345, startPoint y: 257, endPoint x: 276, endPoint y: 264, distance: 70.0
click at [308, 255] on textarea at bounding box center [425, 263] width 405 height 53
click at [332, 254] on textarea at bounding box center [425, 263] width 405 height 53
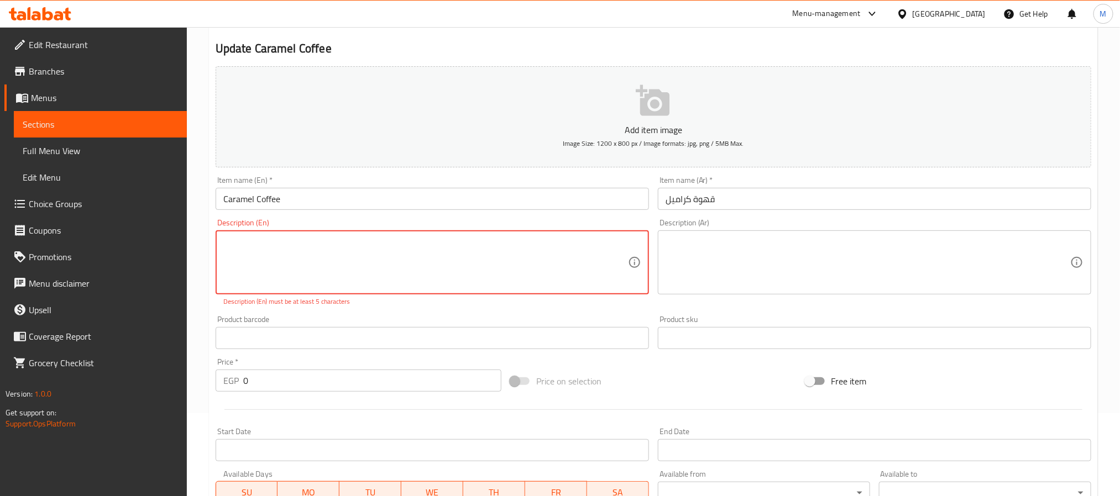
drag, startPoint x: 333, startPoint y: 254, endPoint x: 355, endPoint y: 260, distance: 22.4
click at [334, 254] on textarea at bounding box center [425, 263] width 405 height 53
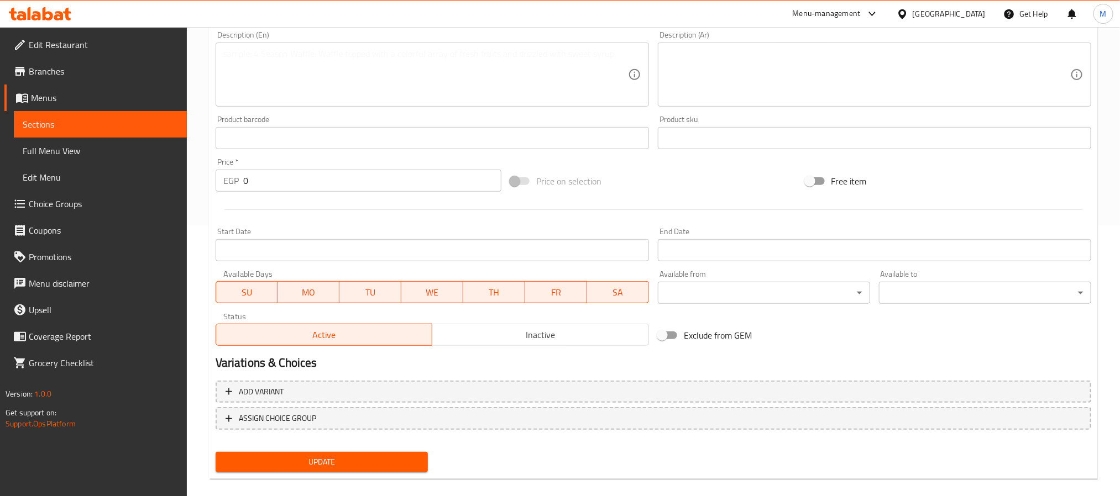
scroll to position [284, 0]
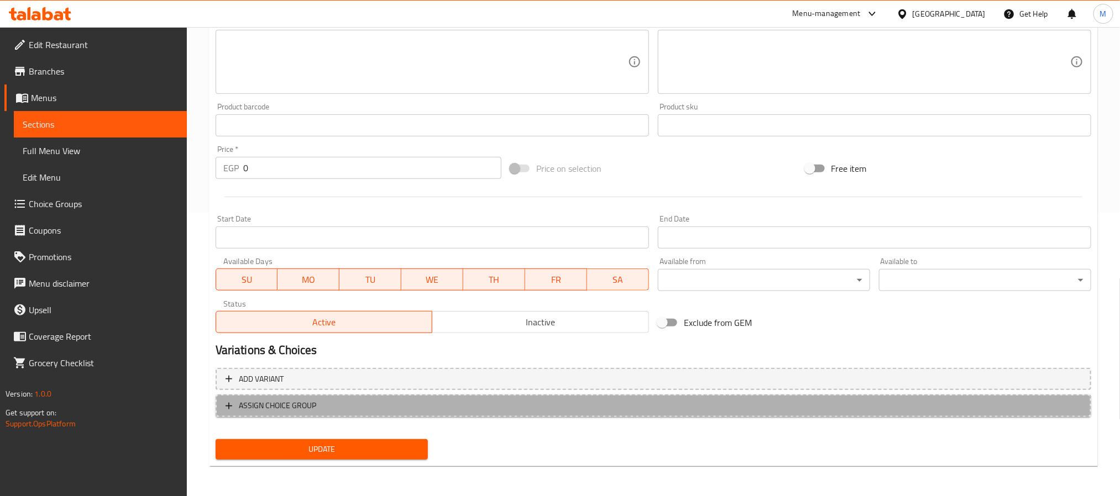
click at [312, 410] on span "ASSIGN CHOICE GROUP" at bounding box center [277, 406] width 77 height 14
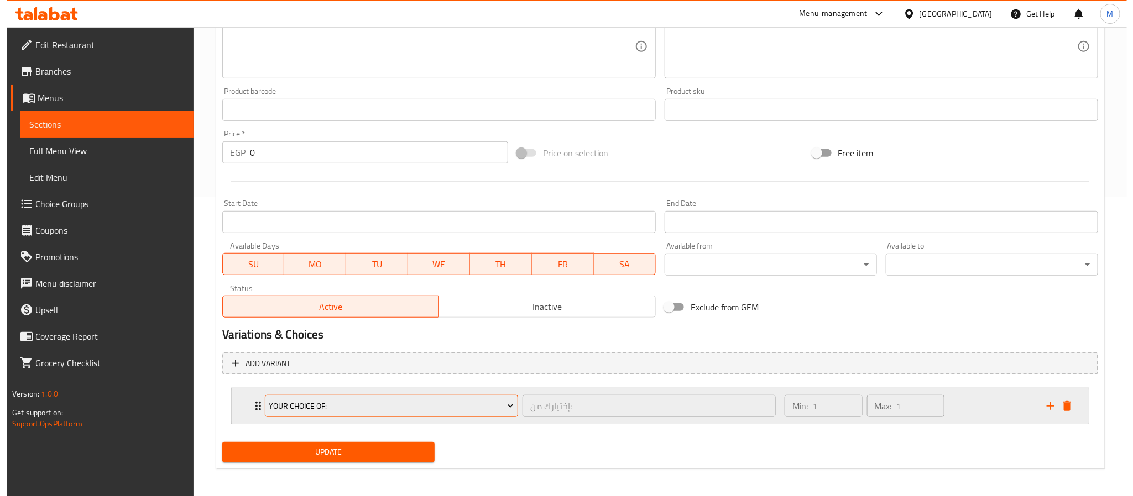
scroll to position [303, 0]
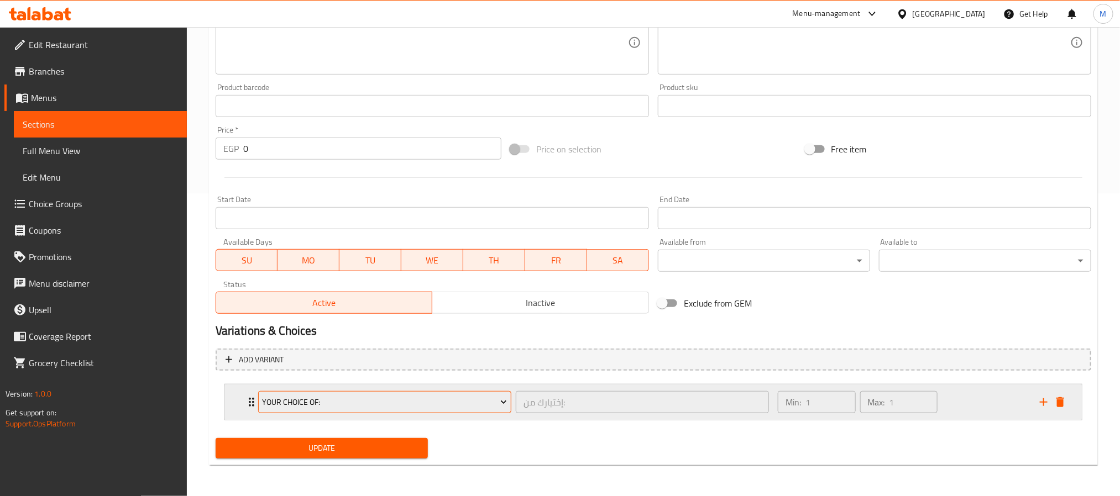
click at [355, 402] on span "Your Choice Of:" at bounding box center [384, 403] width 245 height 14
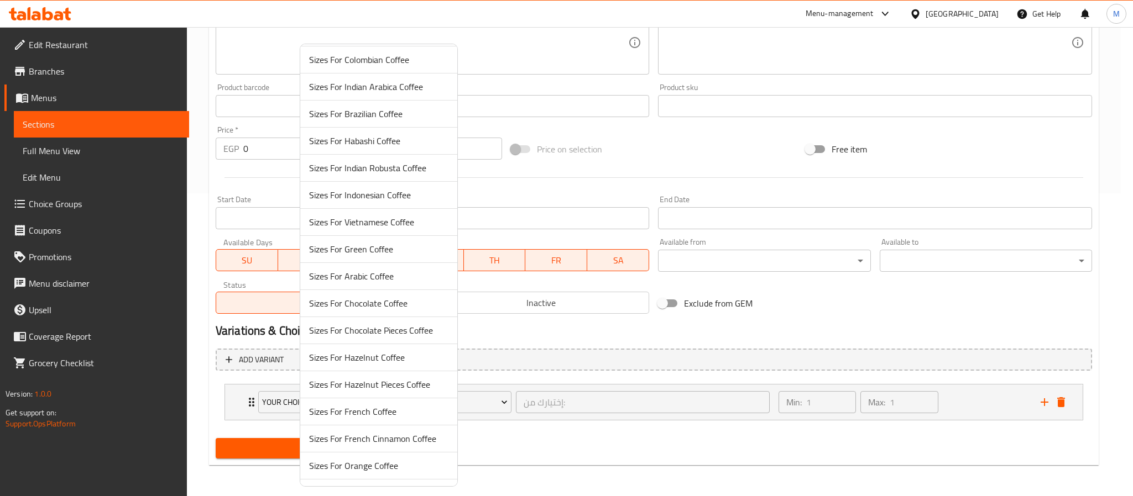
scroll to position [495, 0]
click at [364, 387] on span "Sizes For Caramel Coffee" at bounding box center [378, 387] width 139 height 13
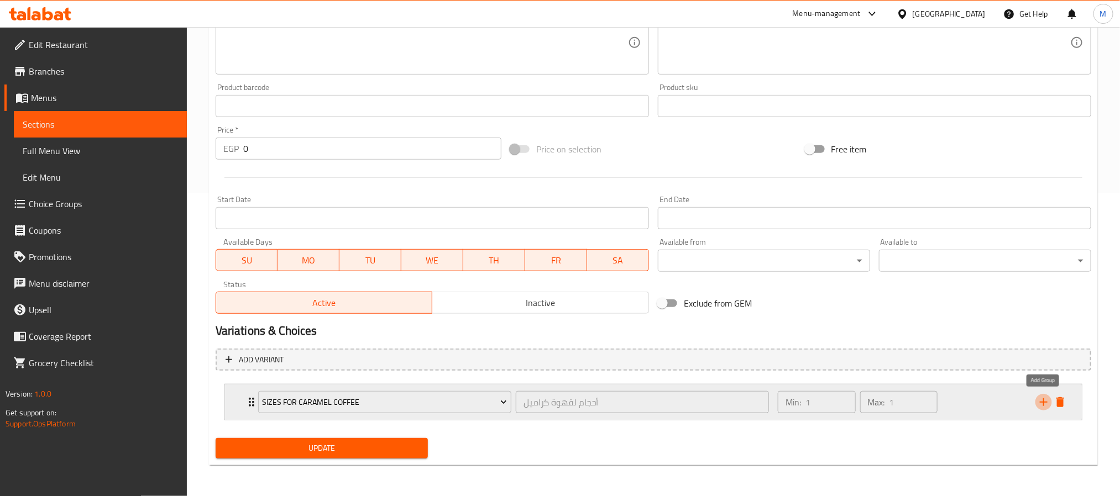
click at [1040, 404] on icon "add" at bounding box center [1043, 402] width 13 height 13
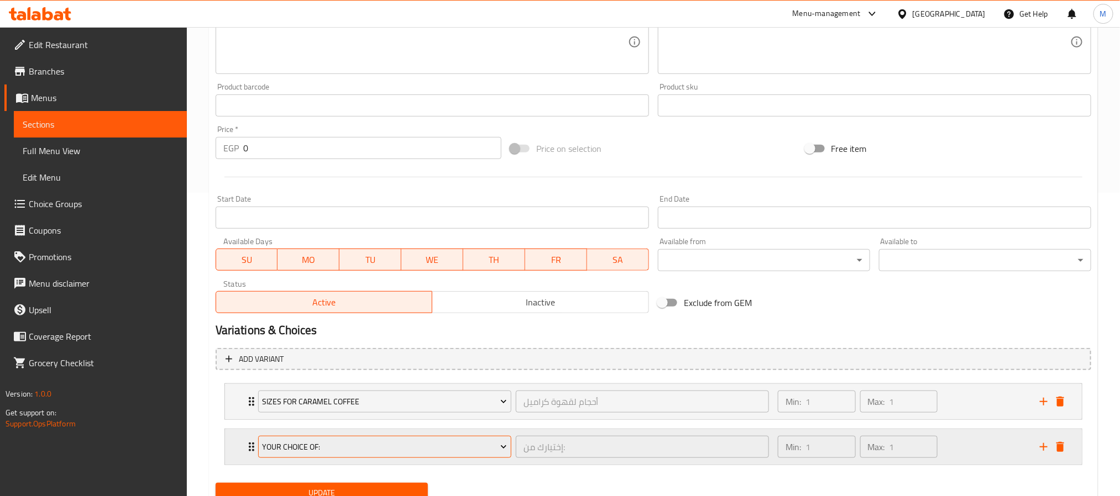
click at [300, 446] on span "Your Choice Of:" at bounding box center [384, 448] width 245 height 14
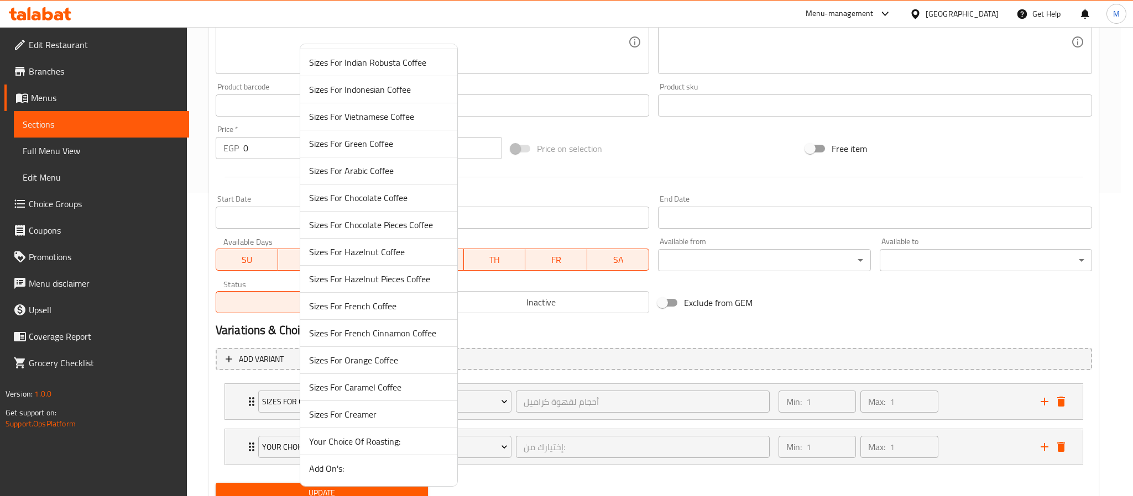
click at [349, 473] on span "Add On's:" at bounding box center [378, 468] width 139 height 13
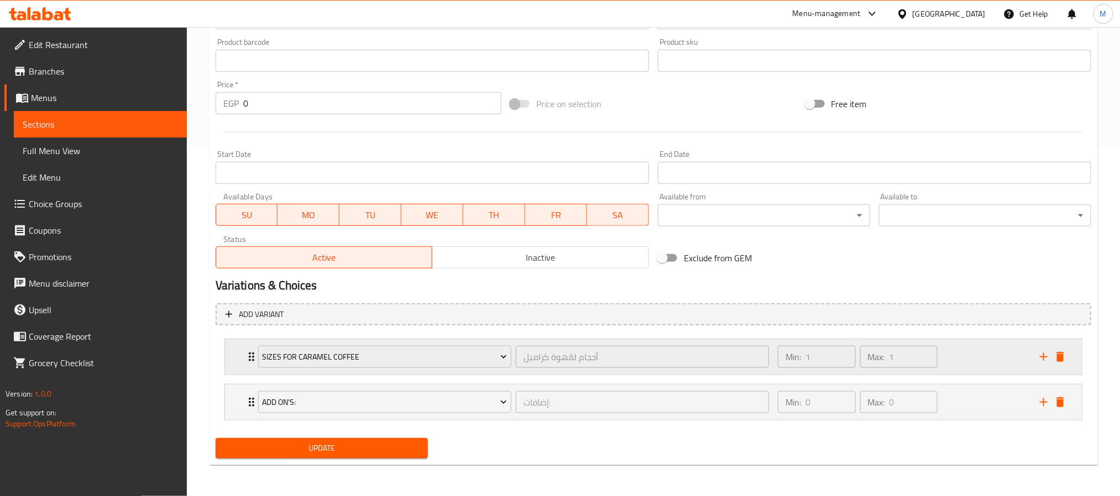
scroll to position [350, 0]
click at [381, 442] on span "Update" at bounding box center [321, 449] width 195 height 14
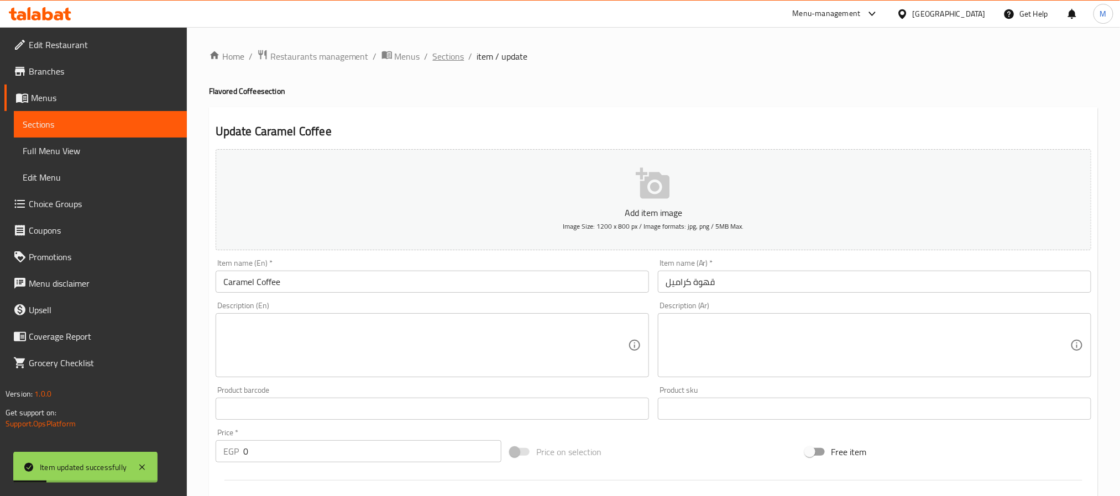
click at [448, 57] on span "Sections" at bounding box center [449, 56] width 32 height 13
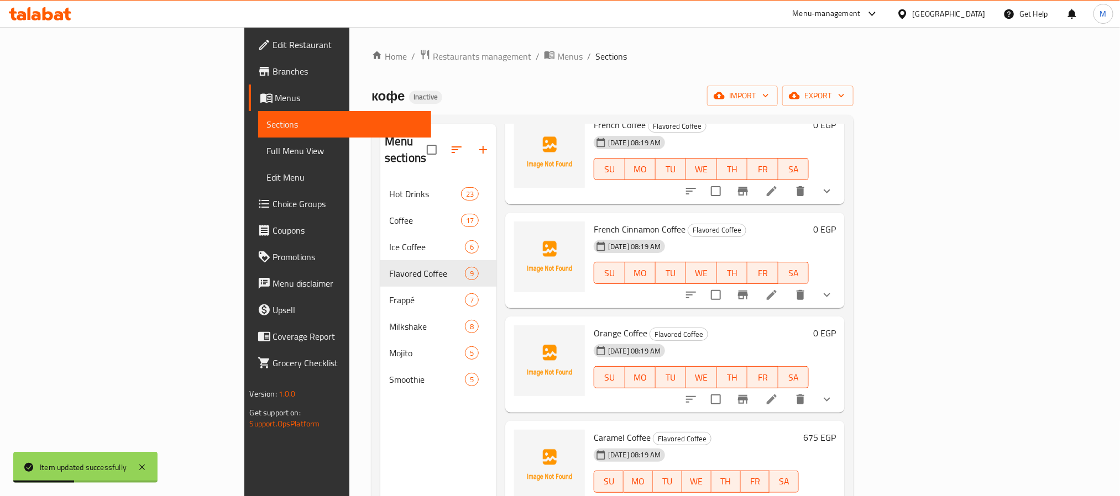
scroll to position [155, 0]
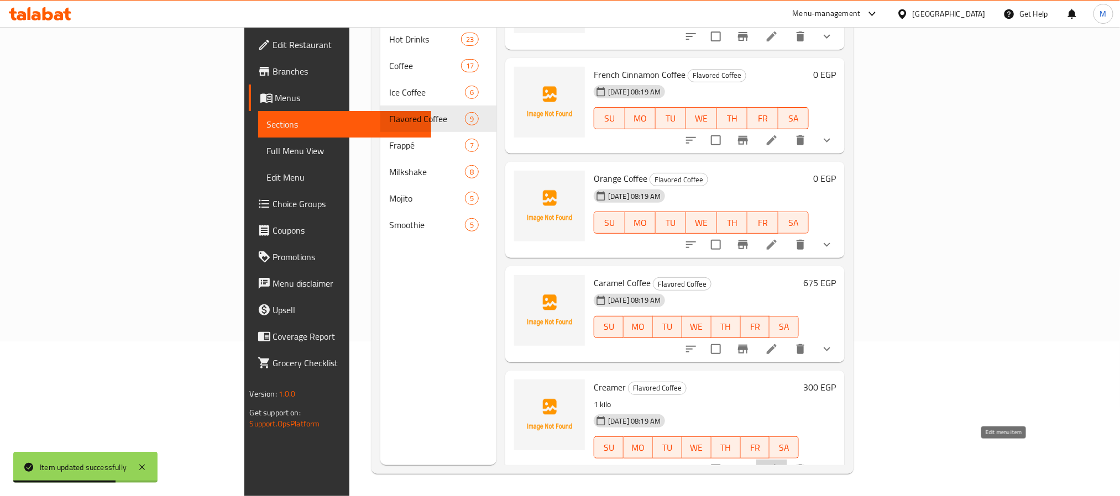
click at [778, 463] on icon at bounding box center [771, 469] width 13 height 13
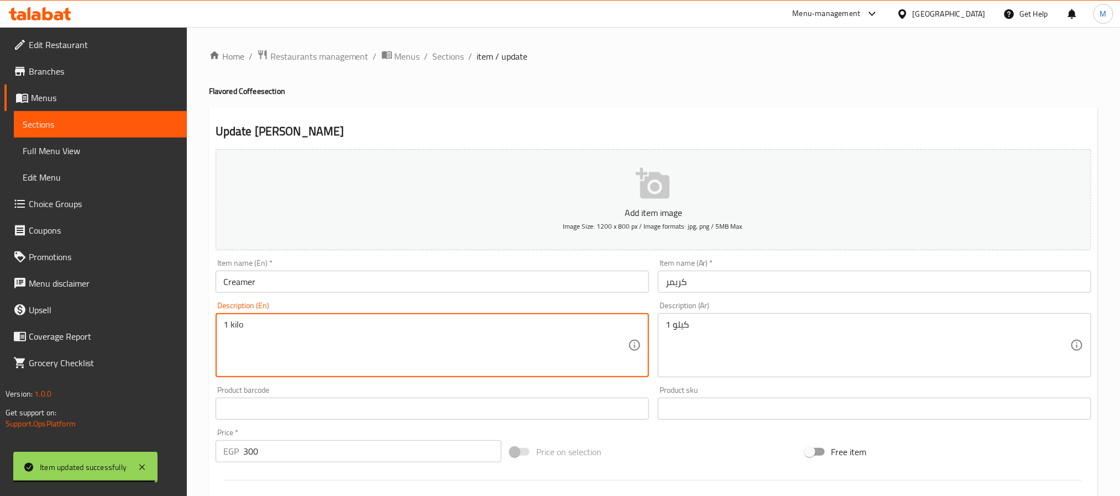
drag, startPoint x: 234, startPoint y: 326, endPoint x: 132, endPoint y: 348, distance: 105.3
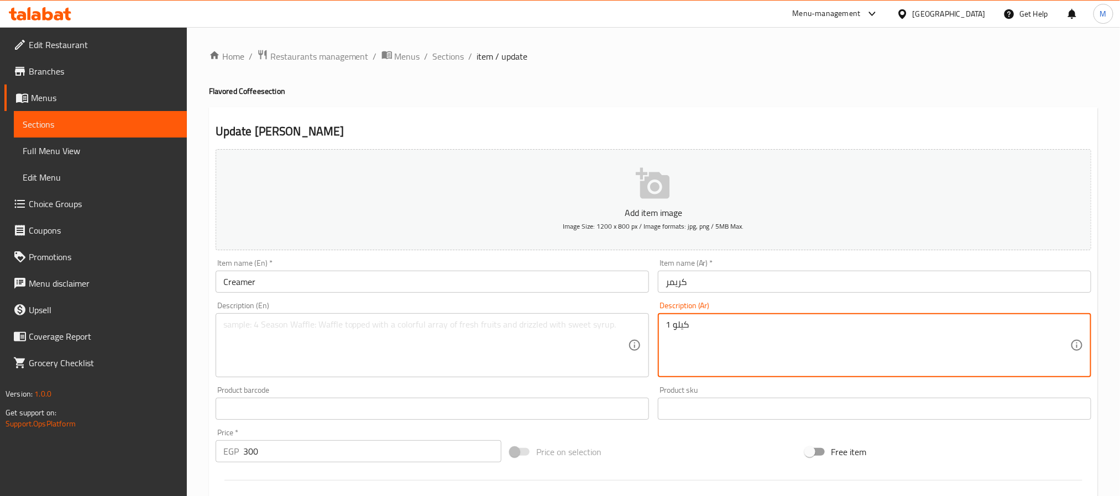
drag, startPoint x: 706, startPoint y: 326, endPoint x: 604, endPoint y: 342, distance: 104.1
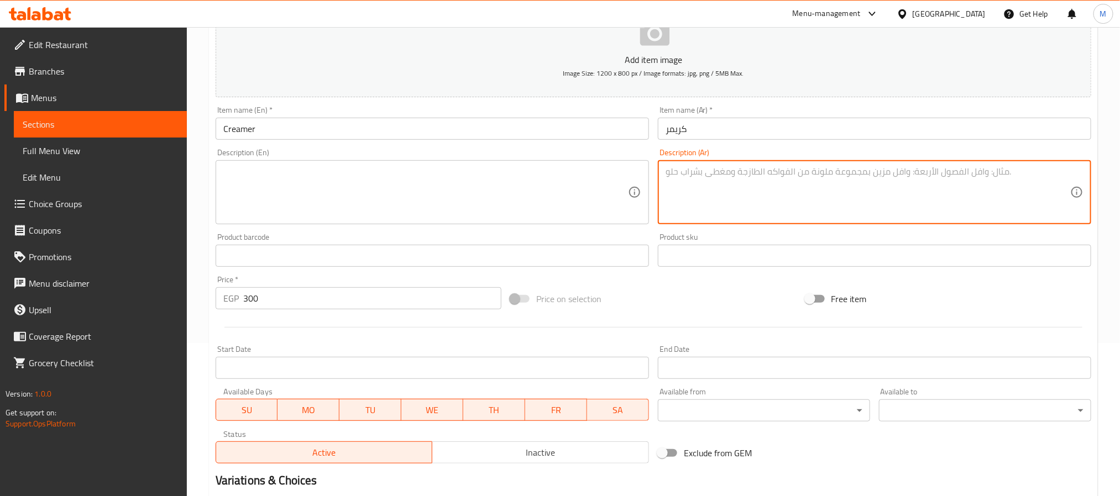
scroll to position [166, 0]
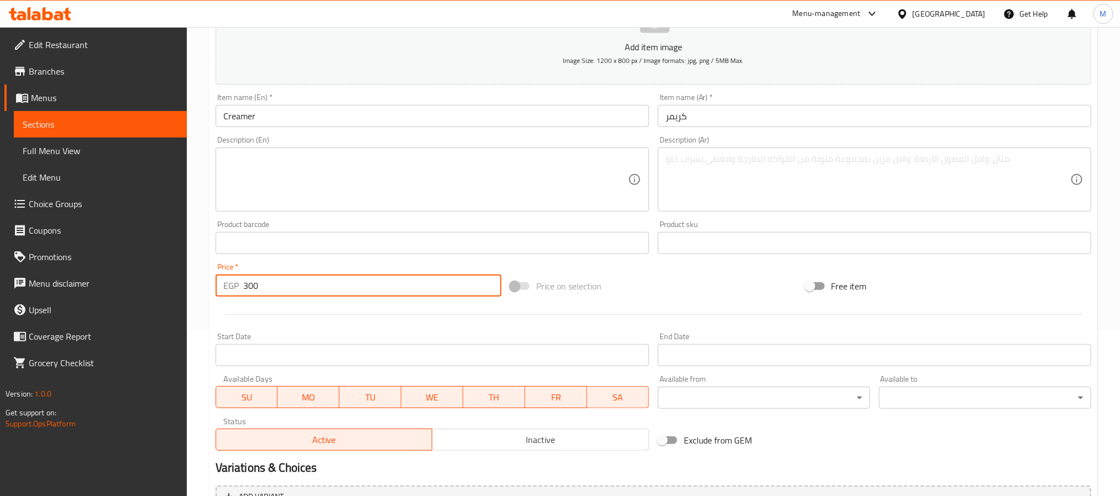
drag, startPoint x: 258, startPoint y: 295, endPoint x: 155, endPoint y: 325, distance: 107.1
click at [155, 325] on div "Edit Restaurant Branches Menus Sections Full Menu View Edit Menu Choice Groups …" at bounding box center [560, 247] width 1120 height 772
type input "0"
click at [203, 313] on div "Home / Restaurants management / Menus / Sections / item / update Flavored Coffe…" at bounding box center [653, 247] width 933 height 772
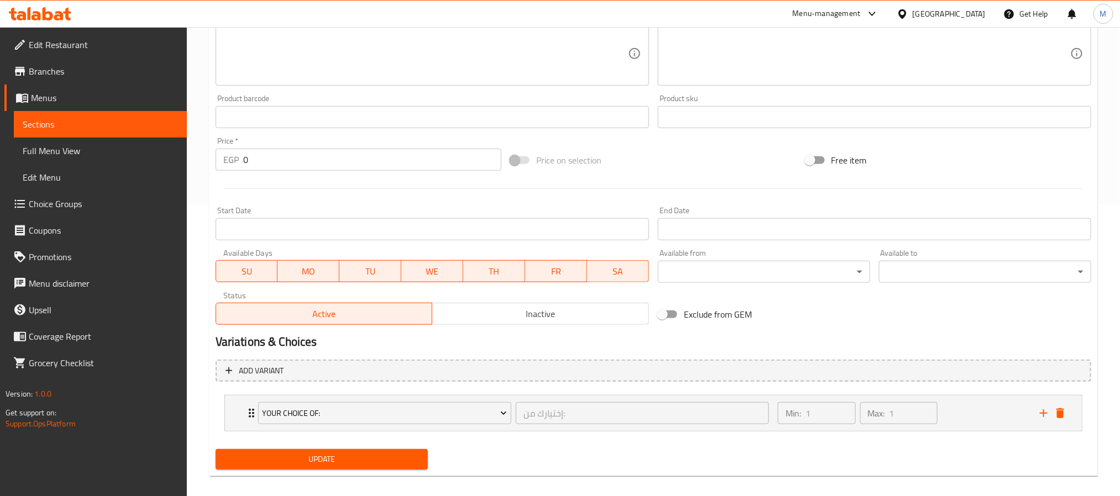
scroll to position [303, 0]
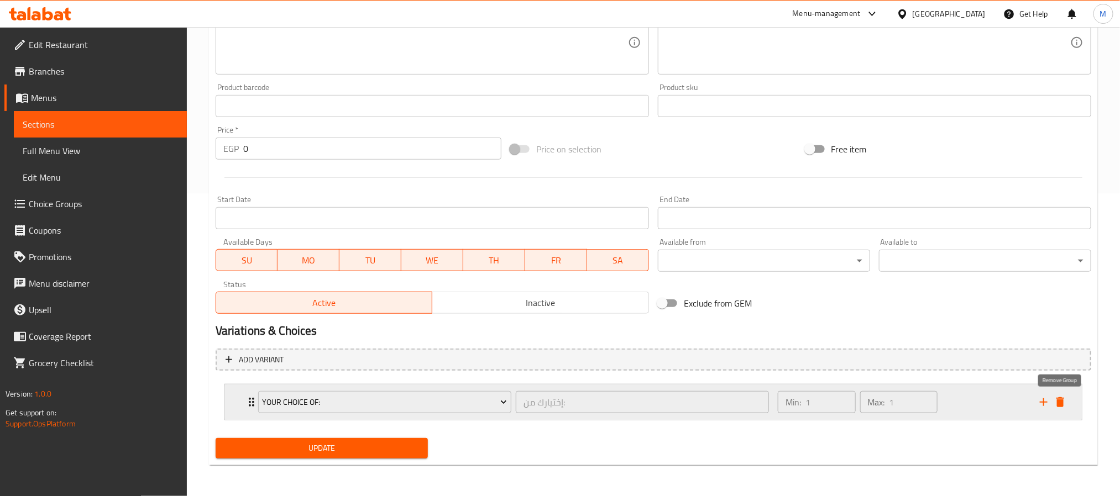
click at [1060, 399] on icon "delete" at bounding box center [1060, 402] width 8 height 10
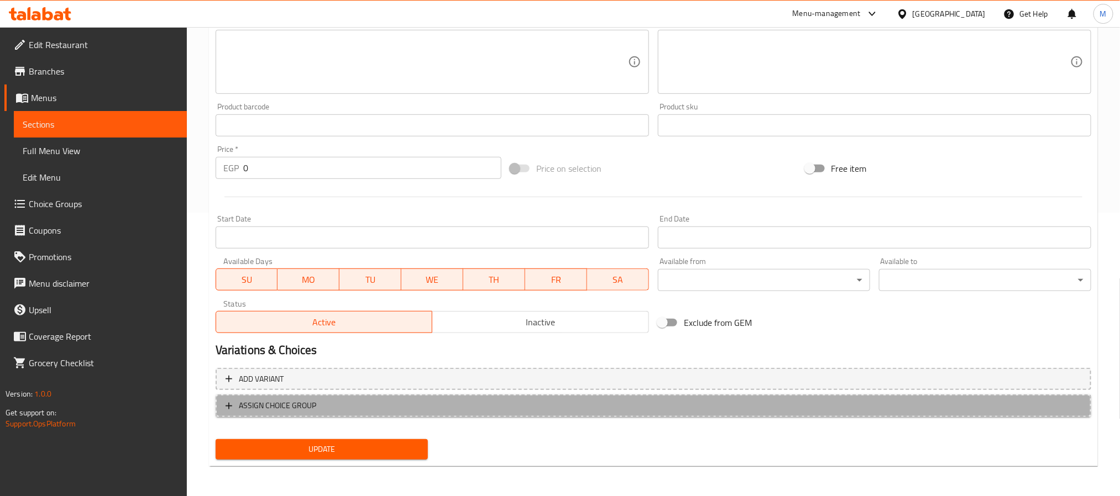
click at [408, 410] on span "ASSIGN CHOICE GROUP" at bounding box center [654, 406] width 856 height 14
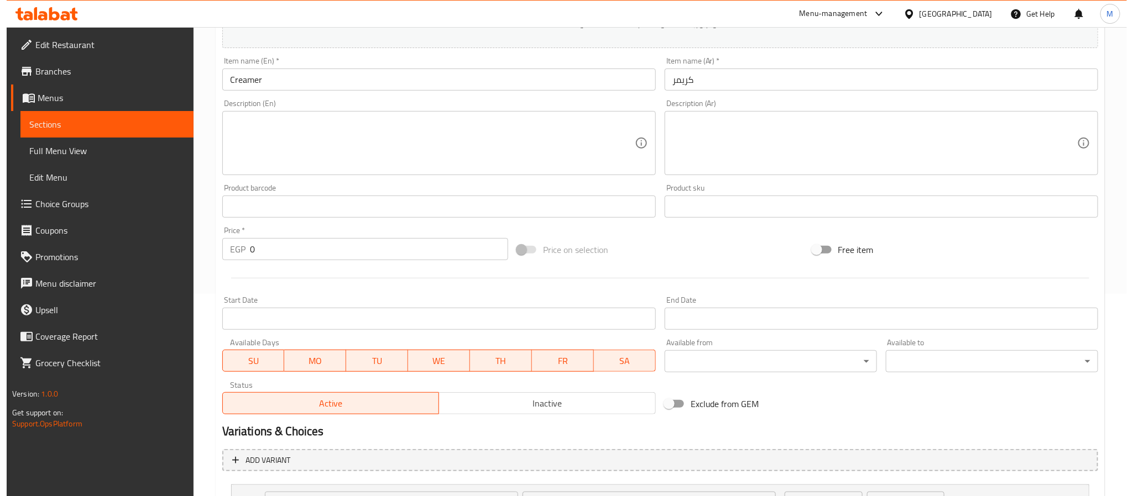
scroll to position [303, 0]
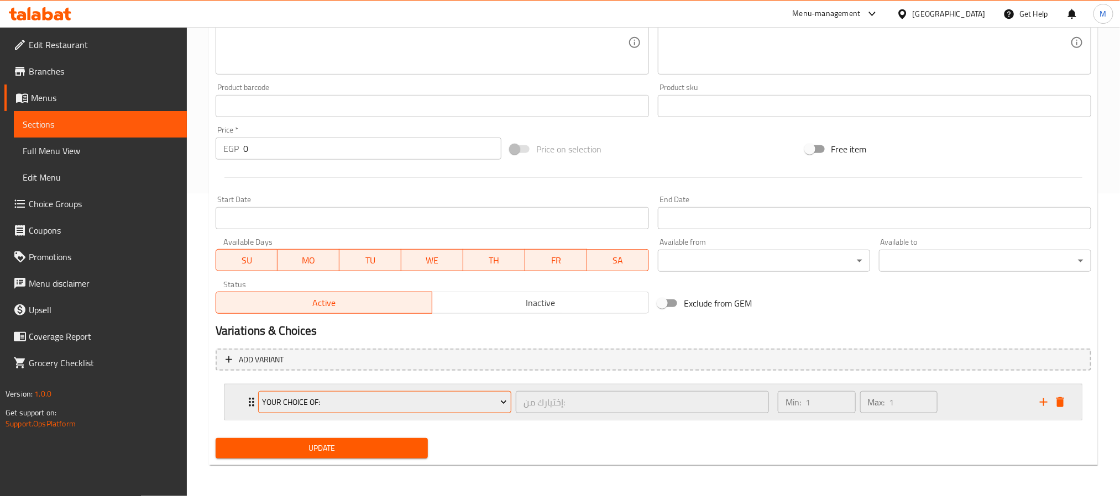
click at [296, 400] on span "Your Choice Of:" at bounding box center [384, 403] width 245 height 14
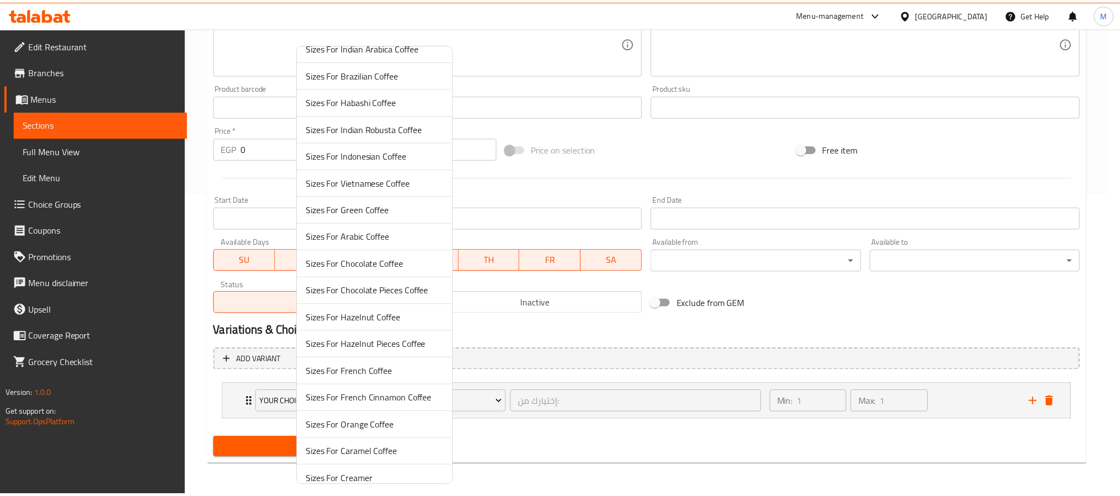
scroll to position [495, 0]
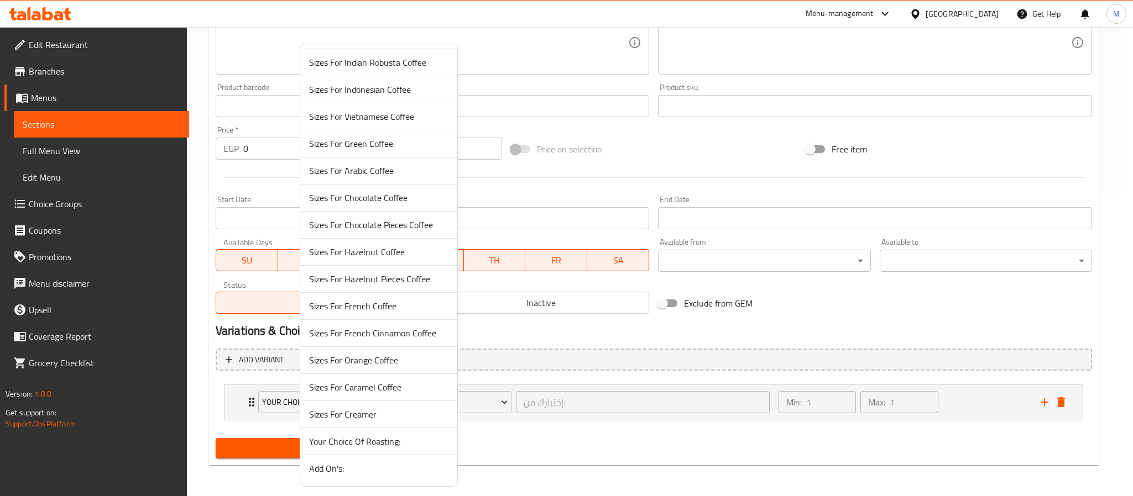
click at [385, 417] on span "Sizes For Creamer" at bounding box center [378, 414] width 139 height 13
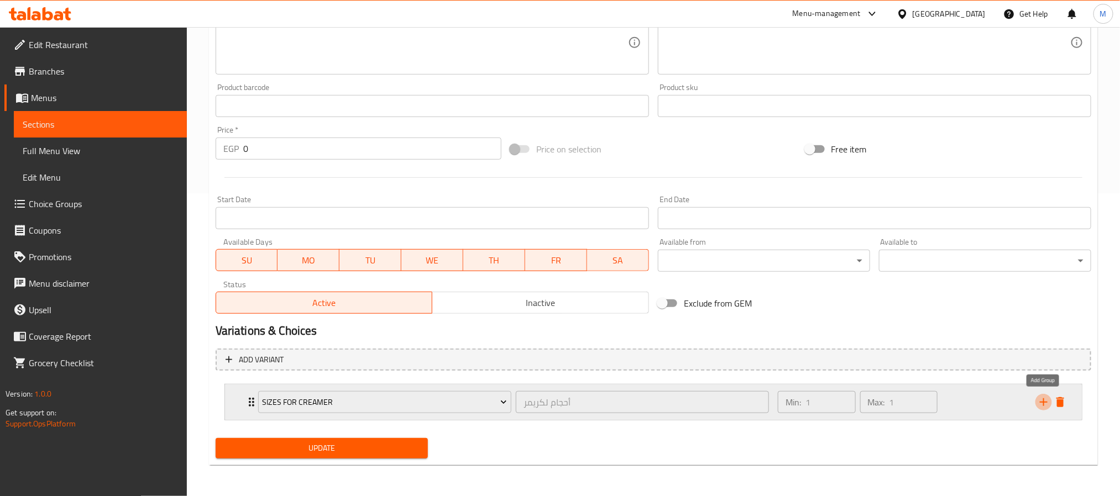
click at [1041, 403] on icon "add" at bounding box center [1043, 402] width 13 height 13
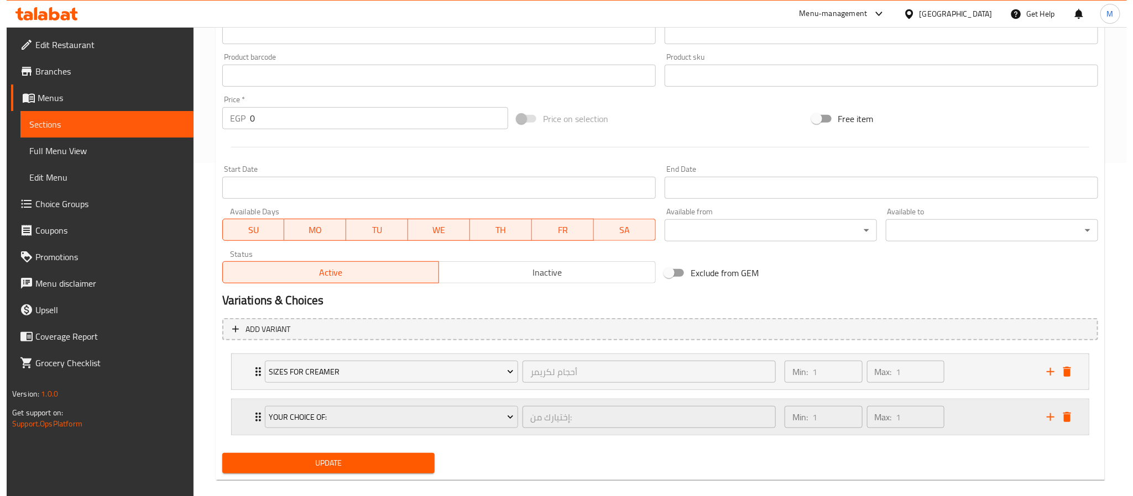
scroll to position [350, 0]
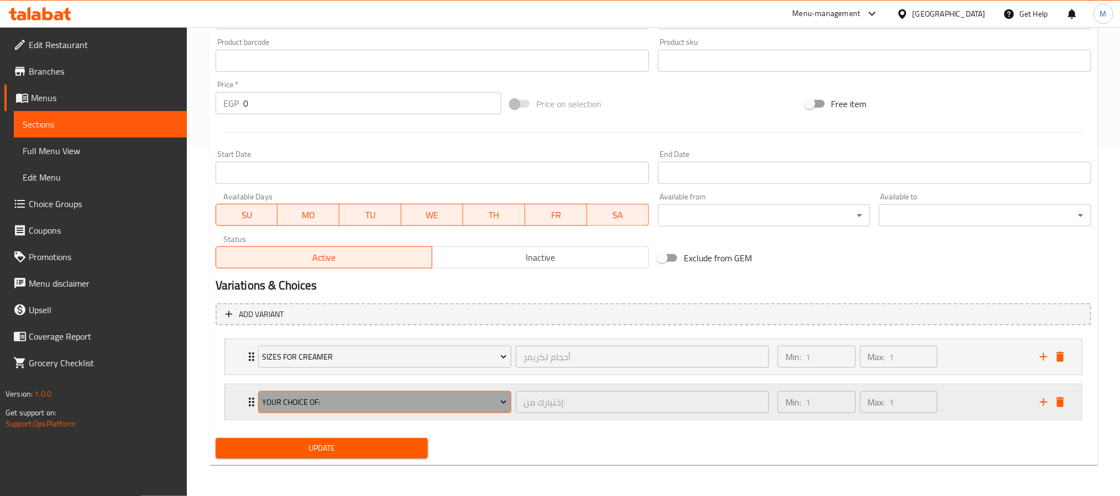
click at [268, 391] on button "Your Choice Of:" at bounding box center [384, 402] width 253 height 22
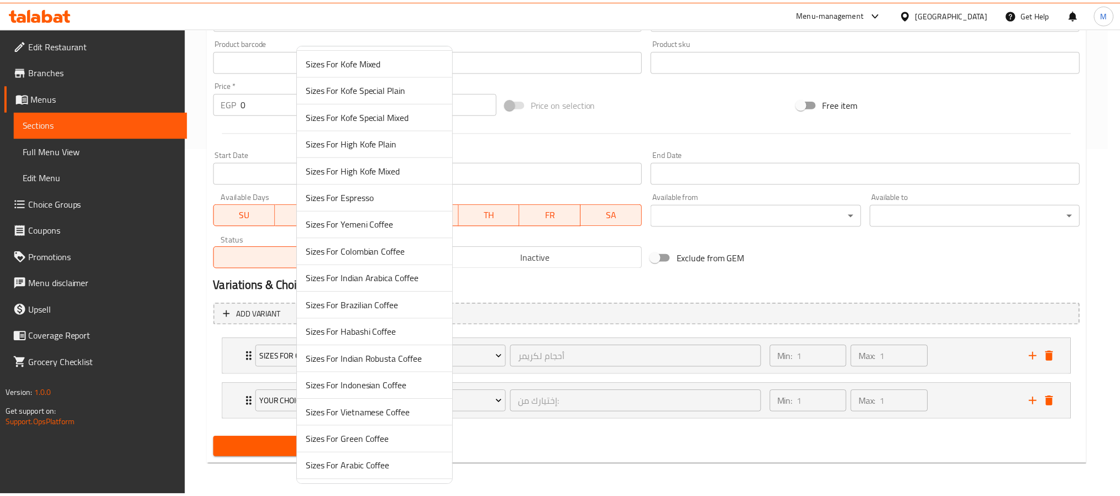
scroll to position [495, 0]
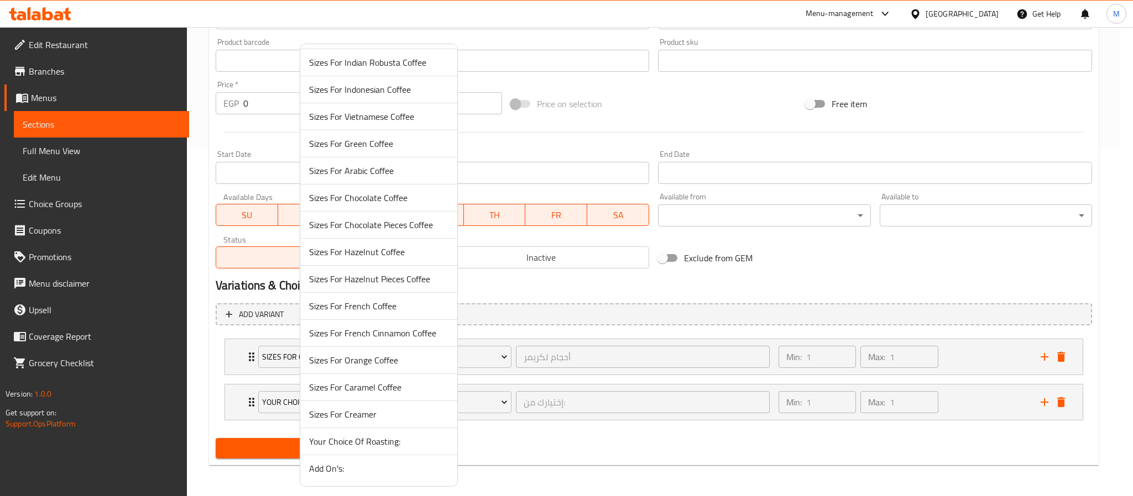
click at [363, 471] on span "Add On's:" at bounding box center [378, 468] width 139 height 13
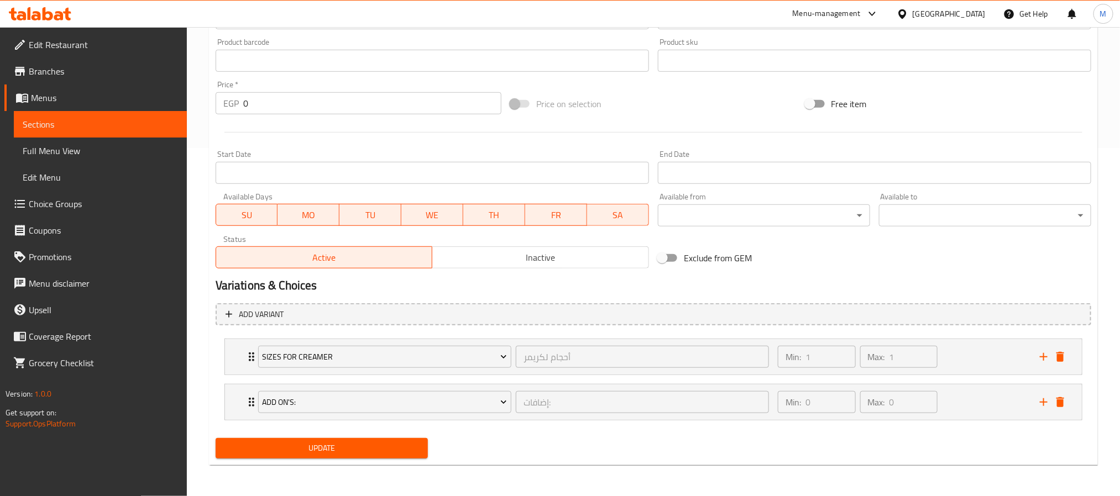
click at [565, 445] on div "Update" at bounding box center [653, 448] width 884 height 29
click at [252, 400] on div "Add On's: إضافات: ​" at bounding box center [514, 402] width 524 height 35
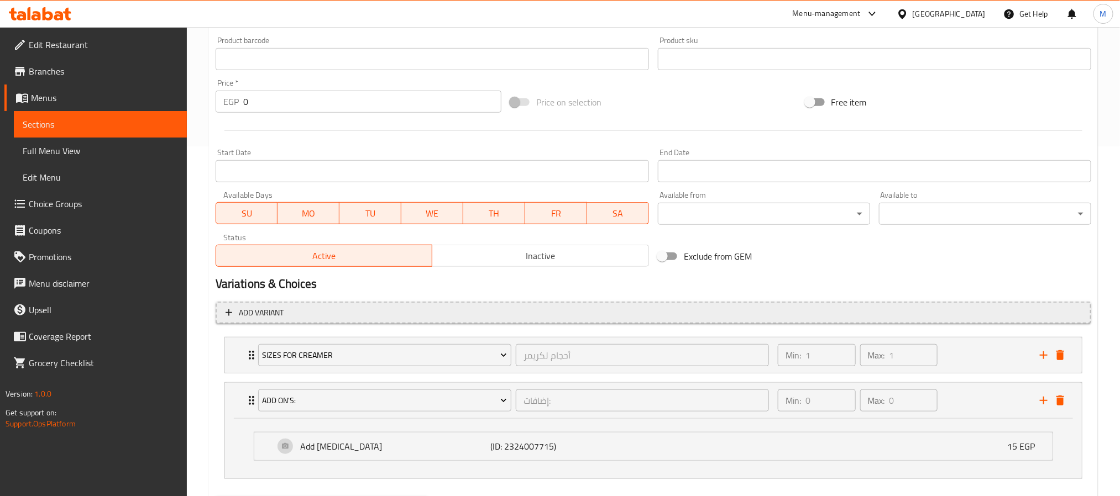
scroll to position [410, 0]
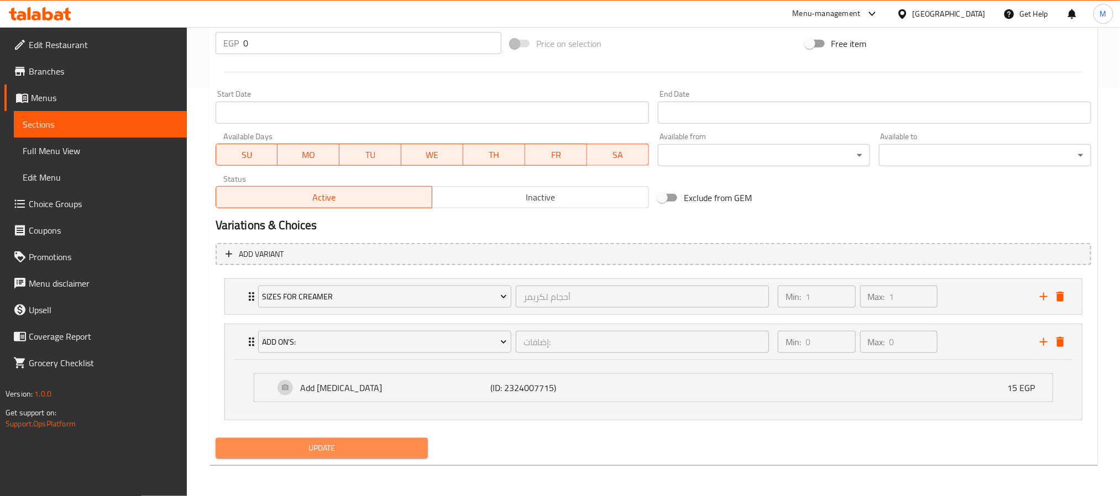
click at [315, 455] on span "Update" at bounding box center [321, 449] width 195 height 14
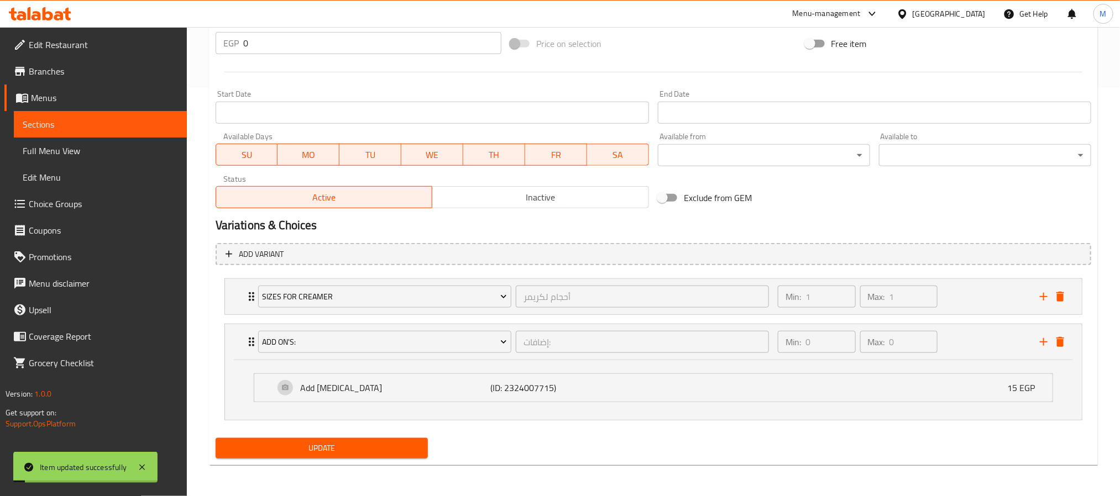
scroll to position [0, 0]
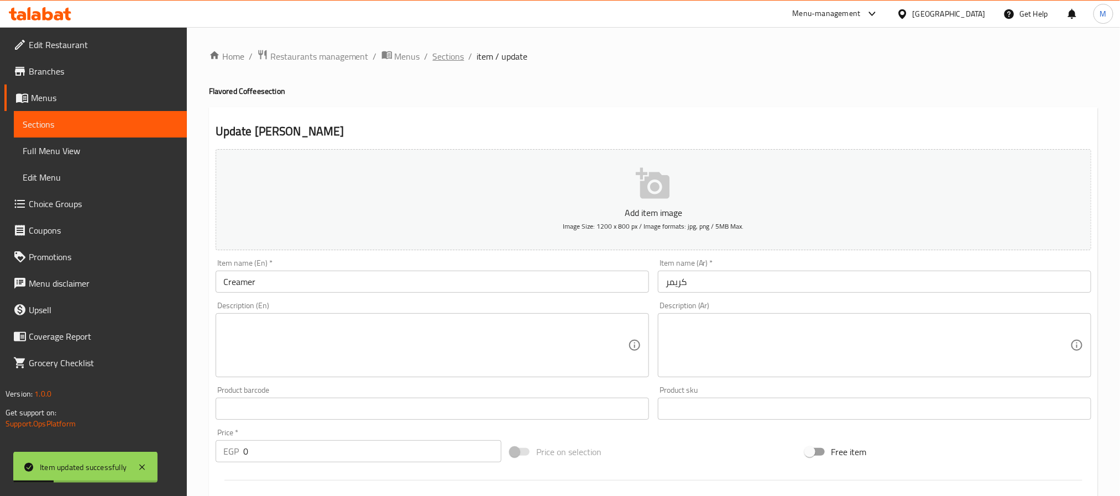
click at [443, 62] on span "Sections" at bounding box center [449, 56] width 32 height 13
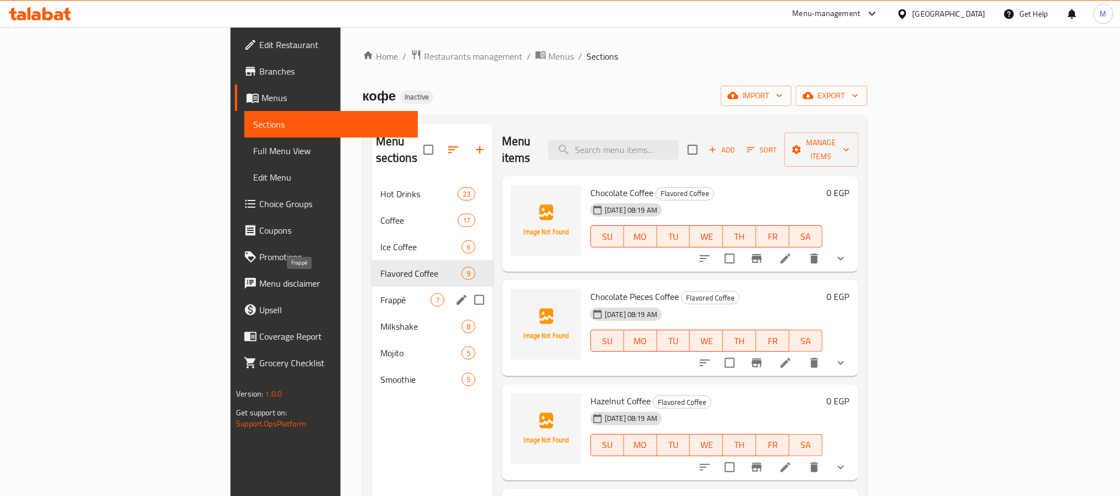
click at [380, 294] on span "Frappé" at bounding box center [405, 300] width 50 height 13
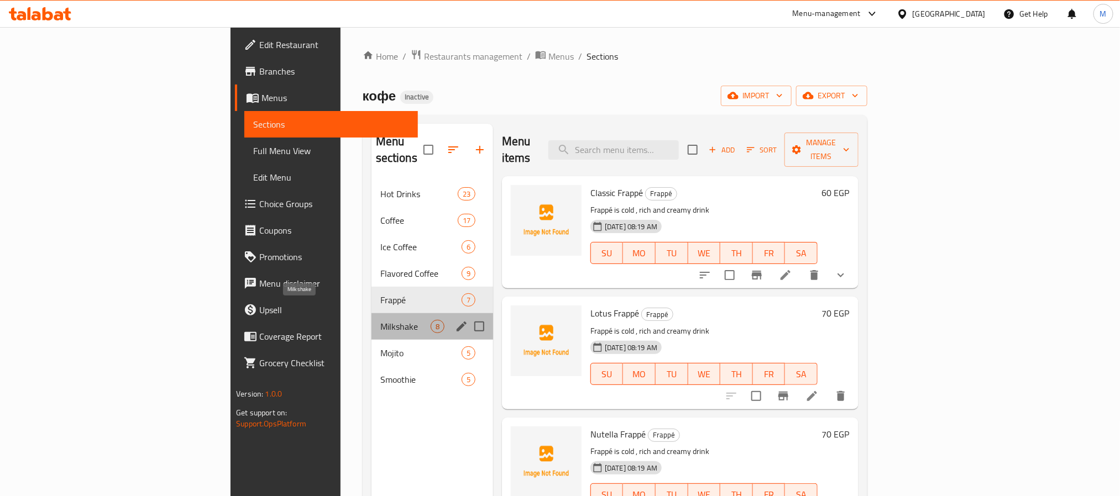
click at [380, 320] on span "Milkshake" at bounding box center [405, 326] width 50 height 13
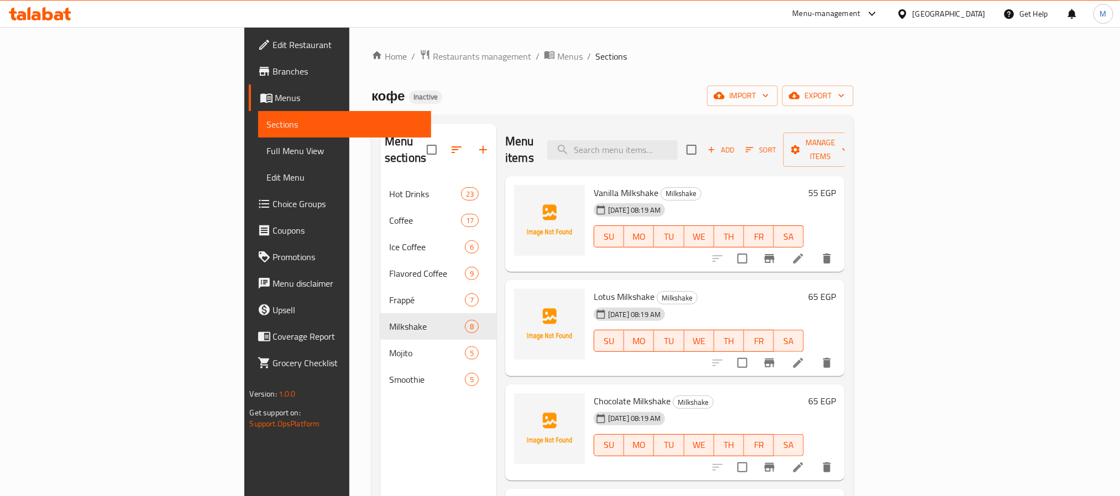
click at [267, 151] on span "Full Menu View" at bounding box center [344, 150] width 155 height 13
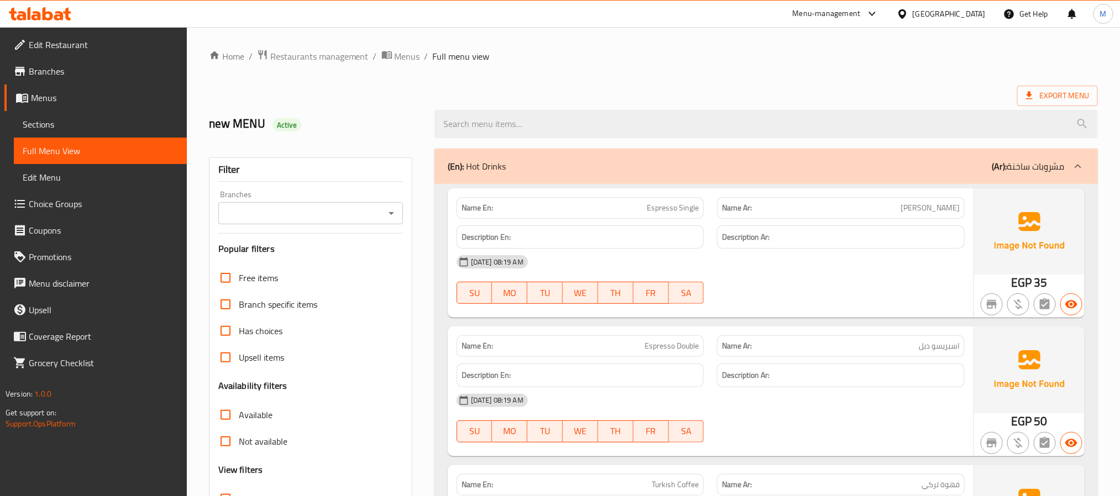
click at [243, 216] on input "Branches" at bounding box center [302, 213] width 160 height 15
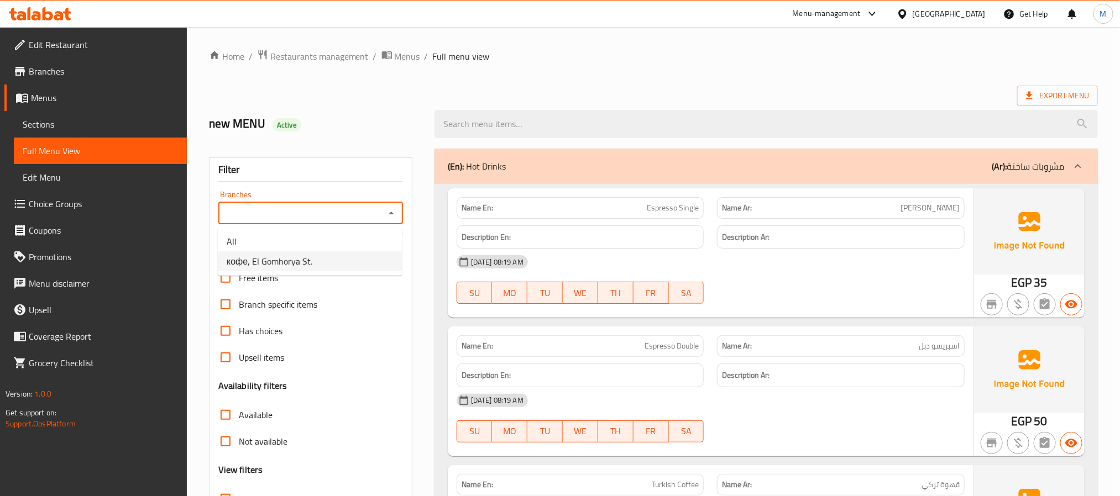
click at [304, 263] on span "кофе, El Gomhorya St." at bounding box center [270, 261] width 86 height 13
type input "кофе, El Gomhorya St."
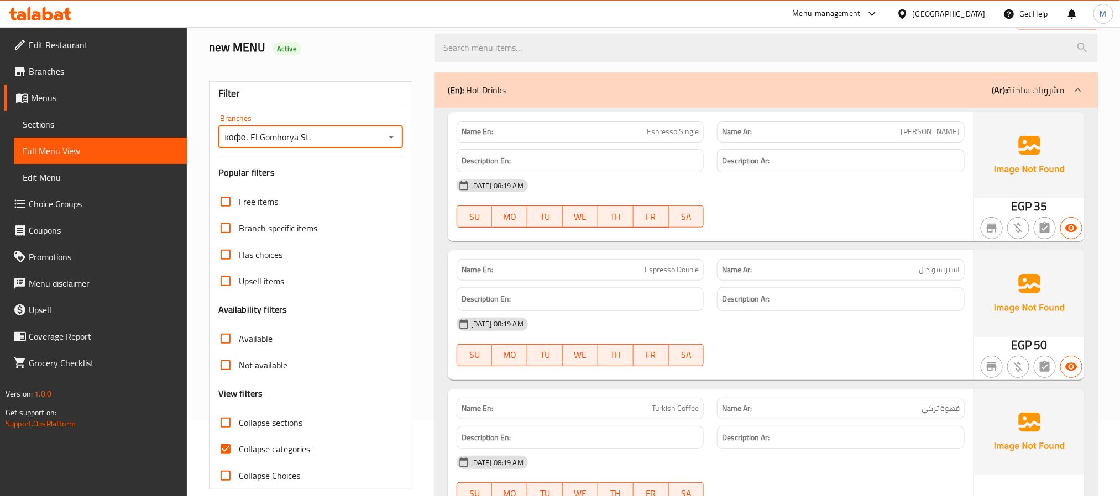
scroll to position [166, 0]
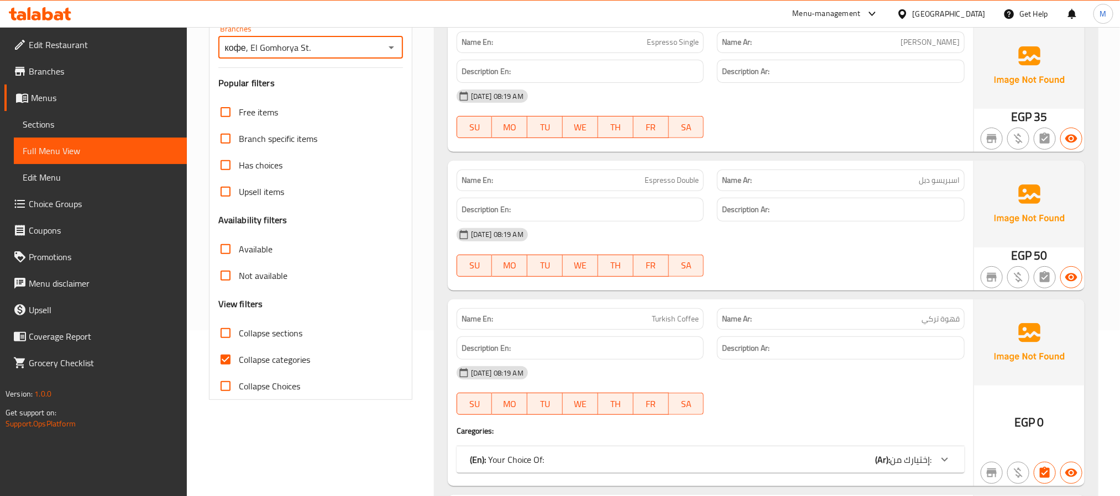
click at [254, 340] on span "Collapse sections" at bounding box center [271, 333] width 64 height 13
click at [239, 341] on input "Collapse sections" at bounding box center [225, 333] width 27 height 27
checkbox input "true"
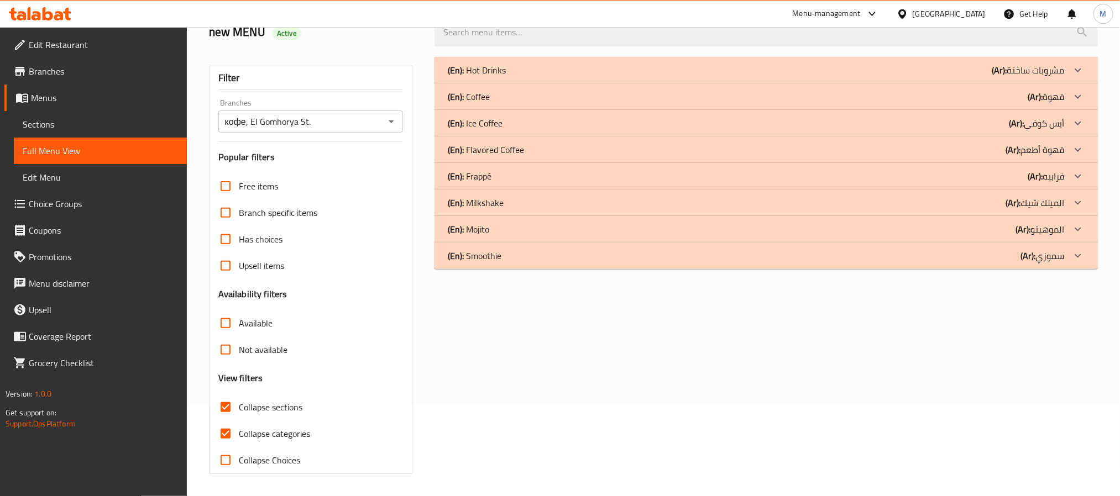
scroll to position [93, 0]
click at [939, 148] on div "(En): Flavored Coffee (Ar): قهوة أطعم" at bounding box center [756, 149] width 617 height 13
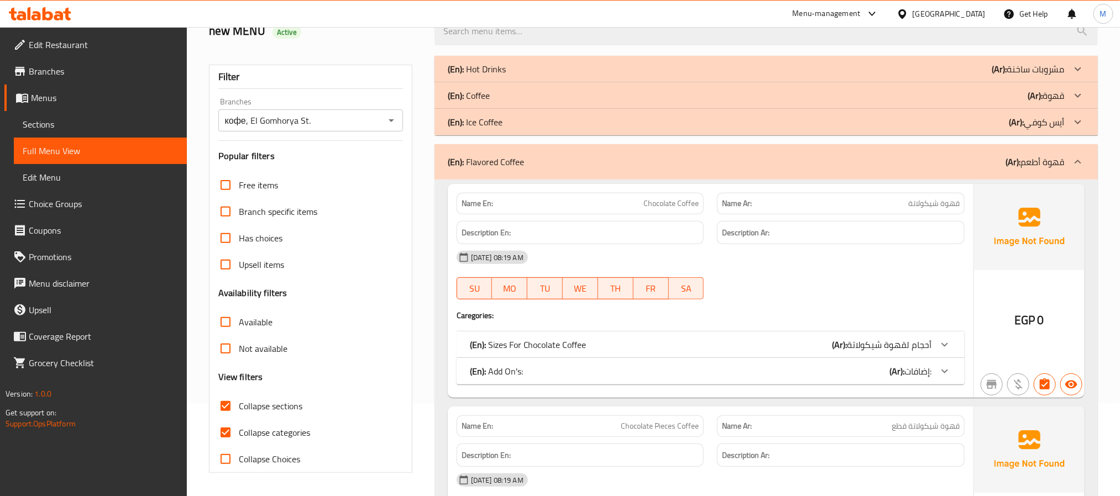
click at [515, 99] on div "(En): Coffee (Ar): قهوة" at bounding box center [756, 95] width 617 height 13
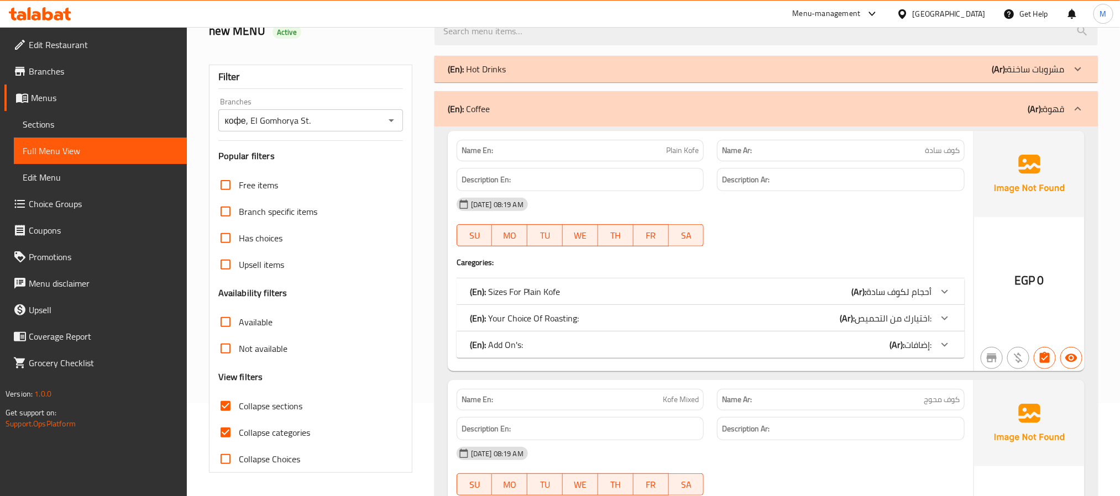
click at [616, 287] on div "(En): Sizes For Plain Kofe (Ar): أحجام لكوف سادة" at bounding box center [701, 291] width 462 height 13
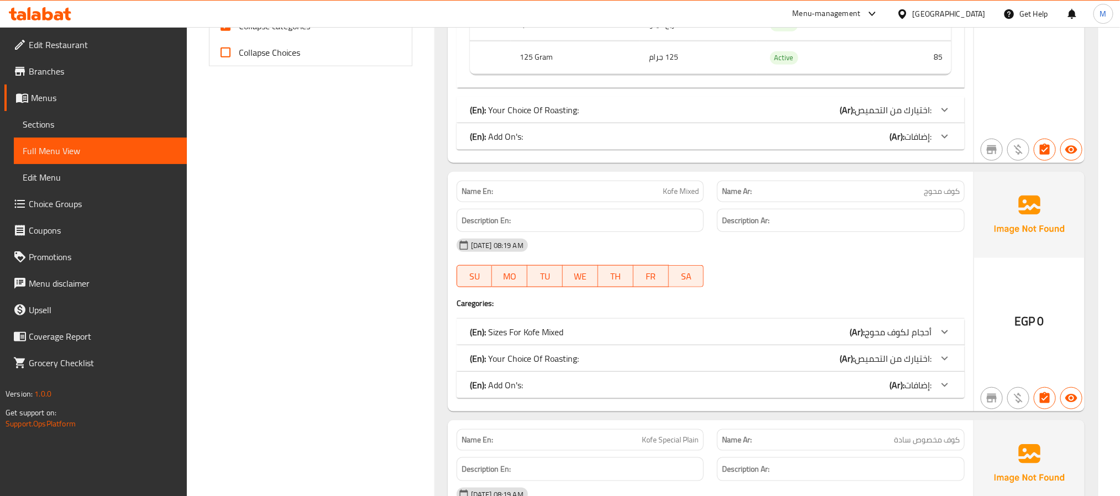
scroll to position [590, 0]
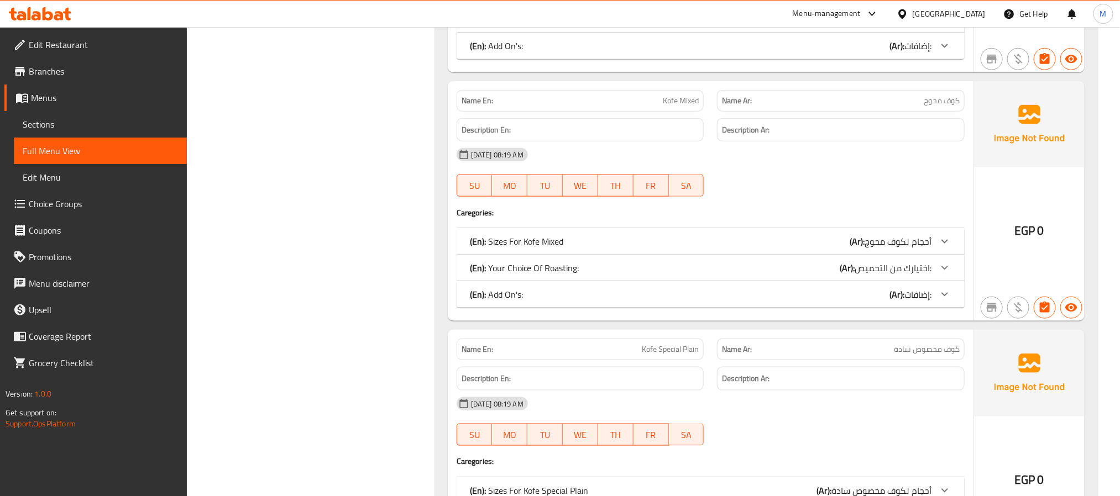
click at [627, 244] on div "(En): Sizes For Kofe Mixed (Ar): أحجام لكوف محوج" at bounding box center [701, 241] width 462 height 13
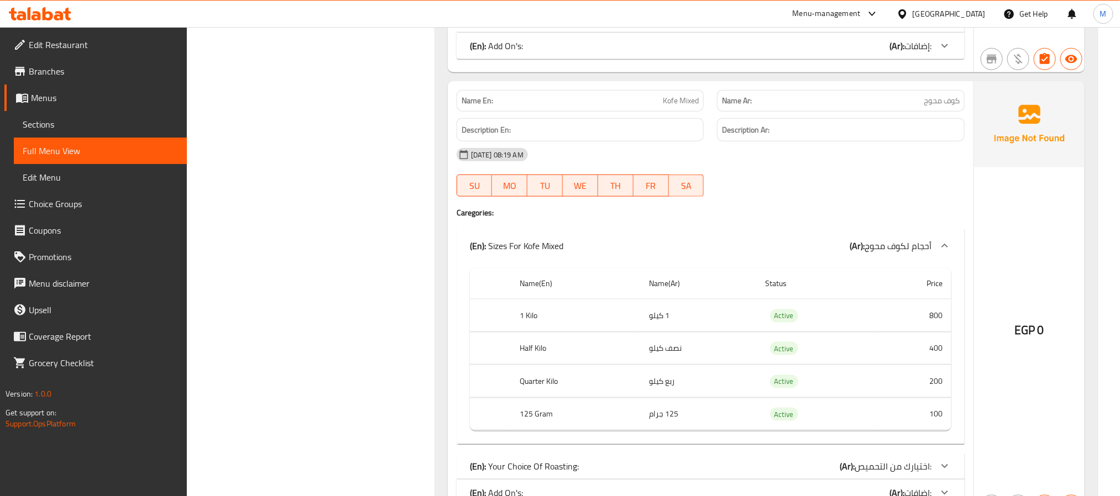
click at [945, 248] on icon at bounding box center [944, 246] width 7 height 4
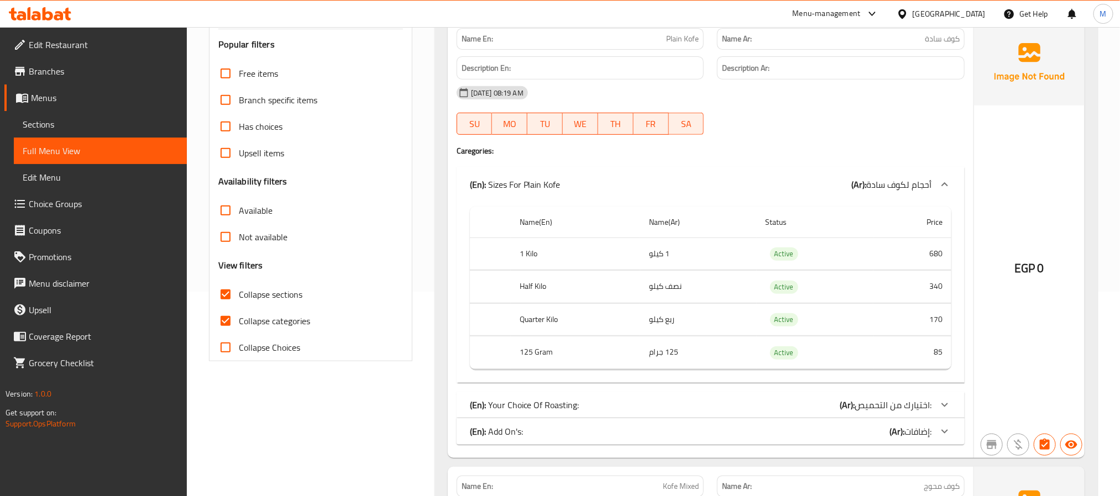
scroll to position [176, 0]
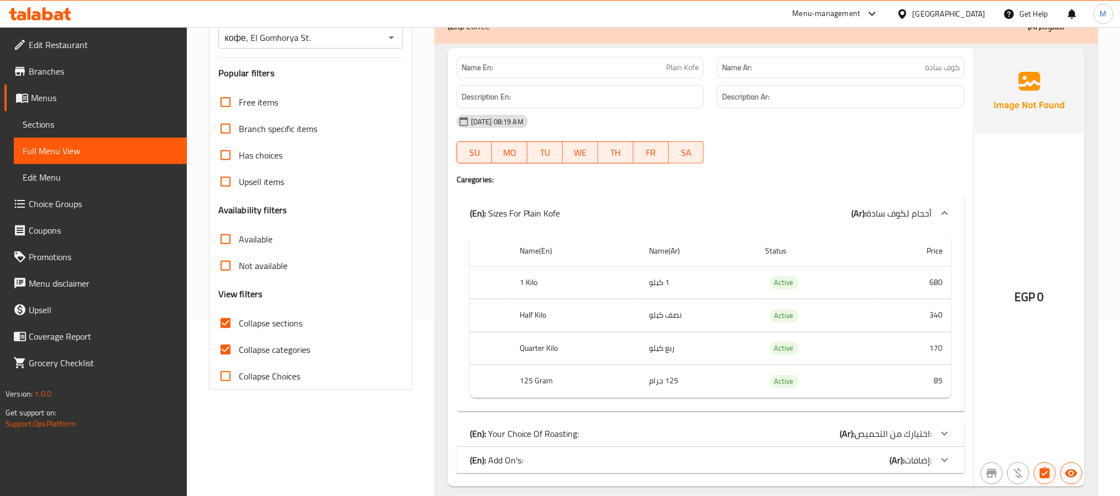
click at [947, 211] on icon at bounding box center [944, 213] width 13 height 13
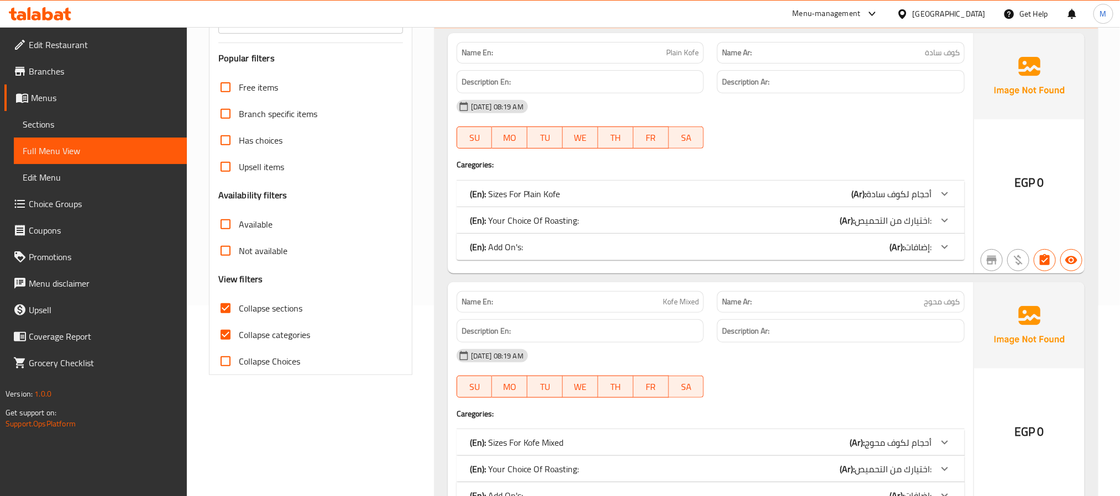
scroll to position [332, 0]
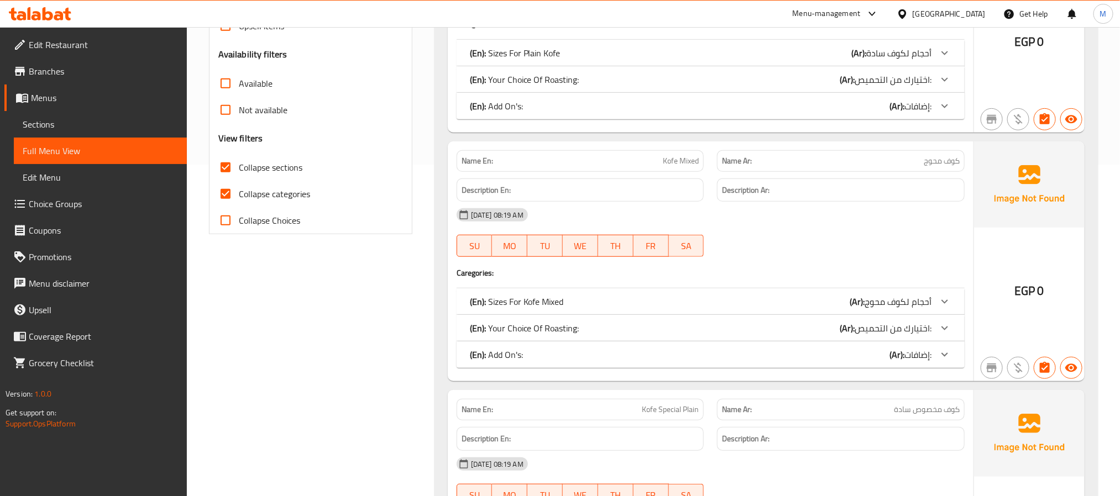
click at [284, 197] on span "Collapse categories" at bounding box center [274, 193] width 71 height 13
click at [239, 197] on input "Collapse categories" at bounding box center [225, 194] width 27 height 27
checkbox input "false"
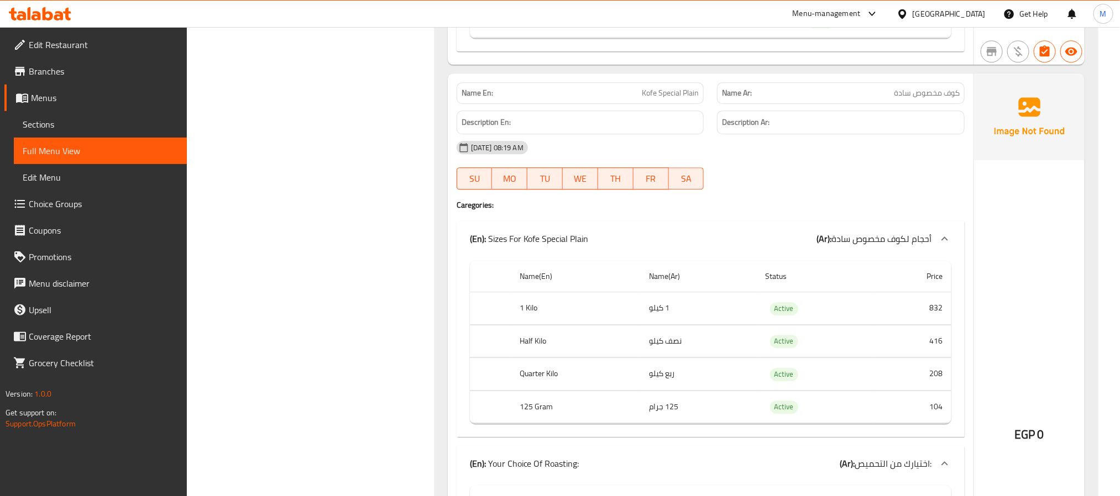
scroll to position [1658, 0]
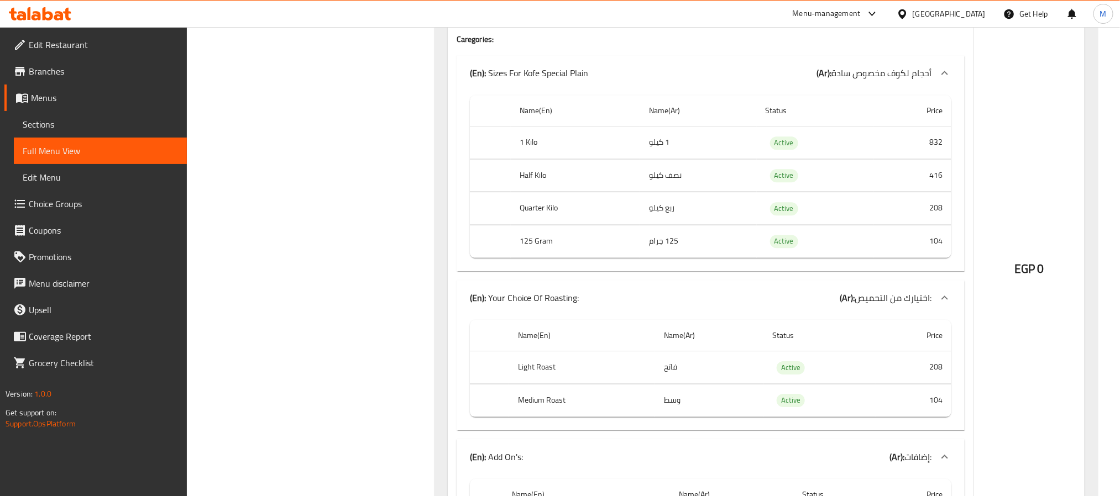
click at [116, 195] on link "Choice Groups" at bounding box center [95, 204] width 182 height 27
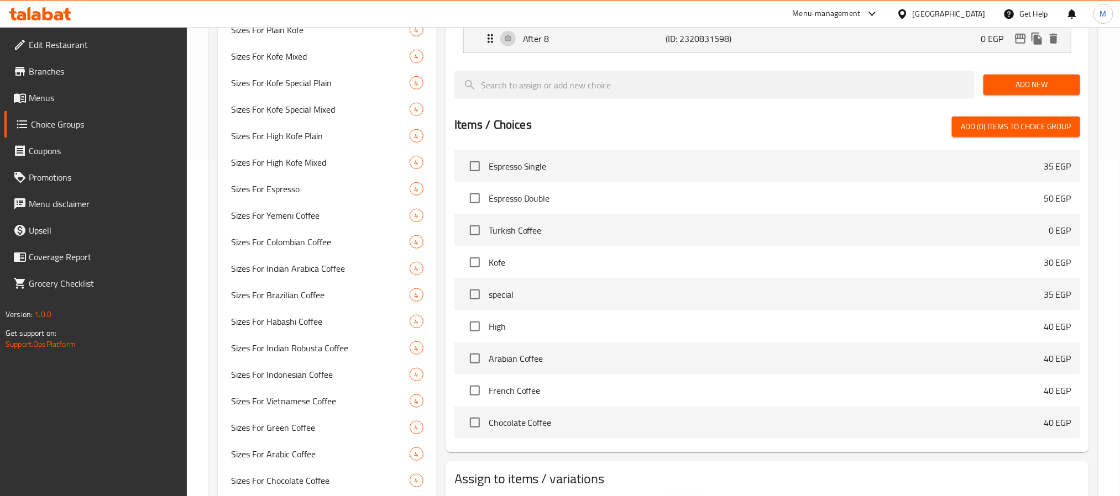
scroll to position [633, 0]
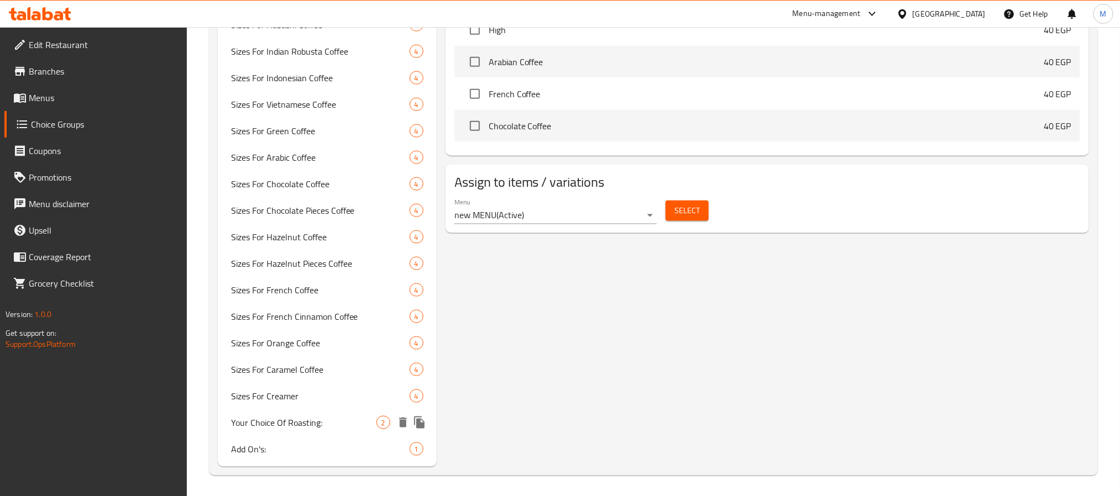
click at [312, 425] on span "Your Choice Of Roasting:" at bounding box center [303, 422] width 145 height 13
type input "Your Choice Of Roasting:"
type input "اختيارك من التحميص:"
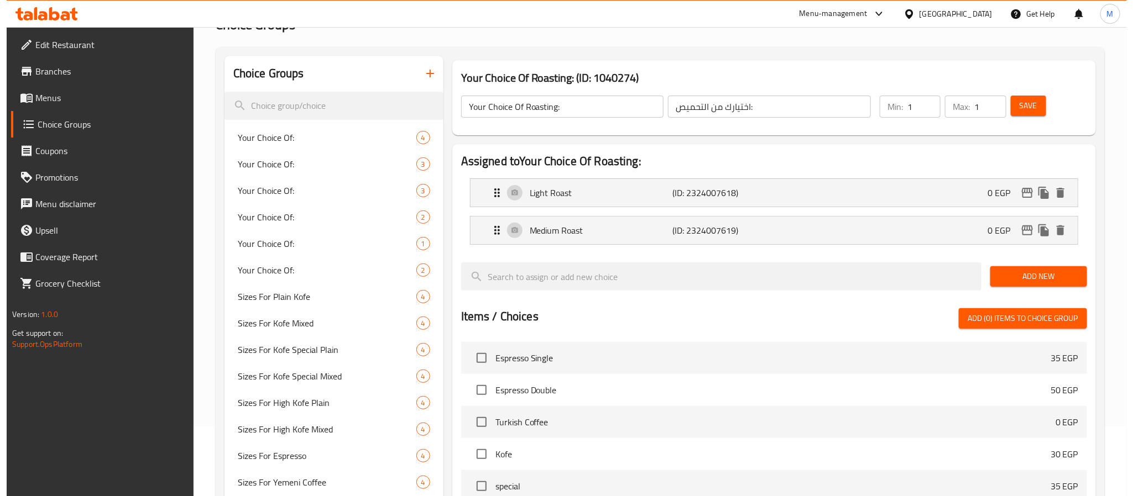
scroll to position [53, 0]
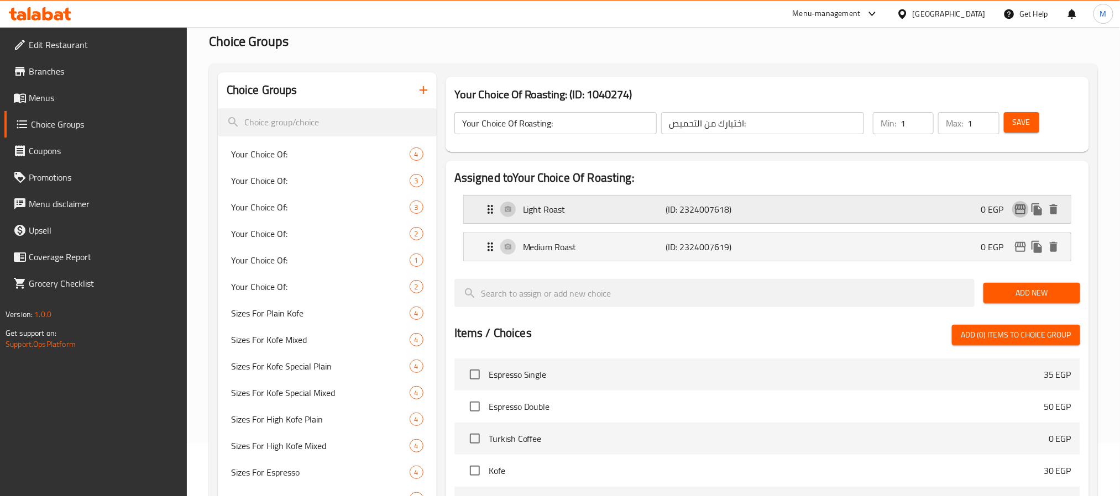
click at [1015, 206] on icon "edit" at bounding box center [1020, 210] width 11 height 10
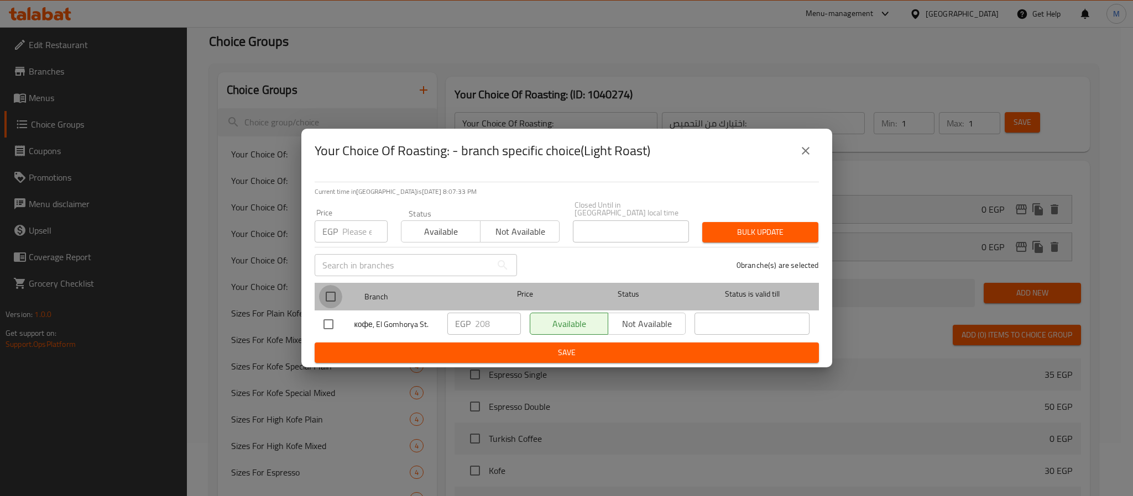
click at [328, 291] on input "checkbox" at bounding box center [330, 296] width 23 height 23
checkbox input "true"
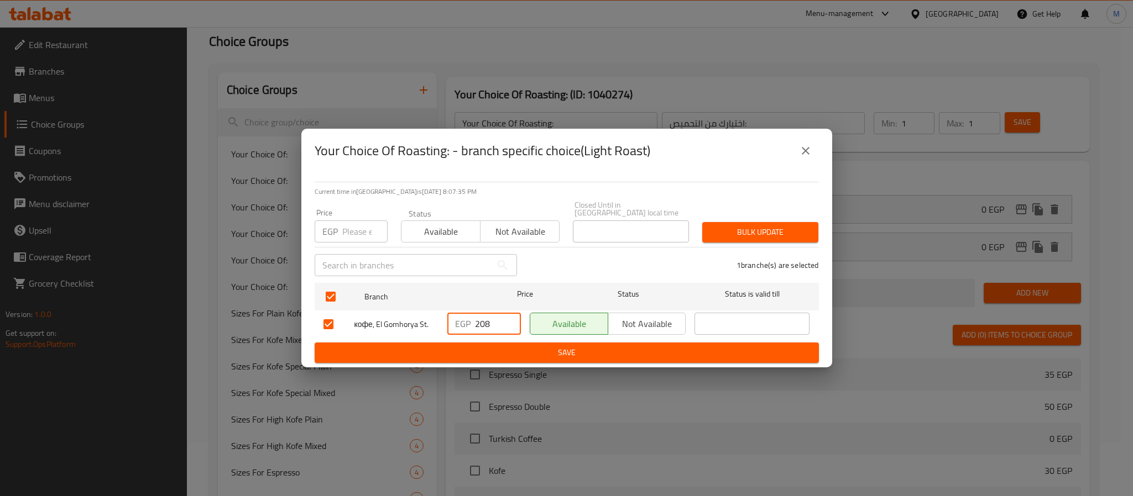
drag, startPoint x: 494, startPoint y: 322, endPoint x: 463, endPoint y: 330, distance: 32.0
click at [463, 330] on div "EGP 208 ​" at bounding box center [484, 324] width 74 height 22
type input "0"
click at [571, 347] on span "Save" at bounding box center [566, 353] width 486 height 14
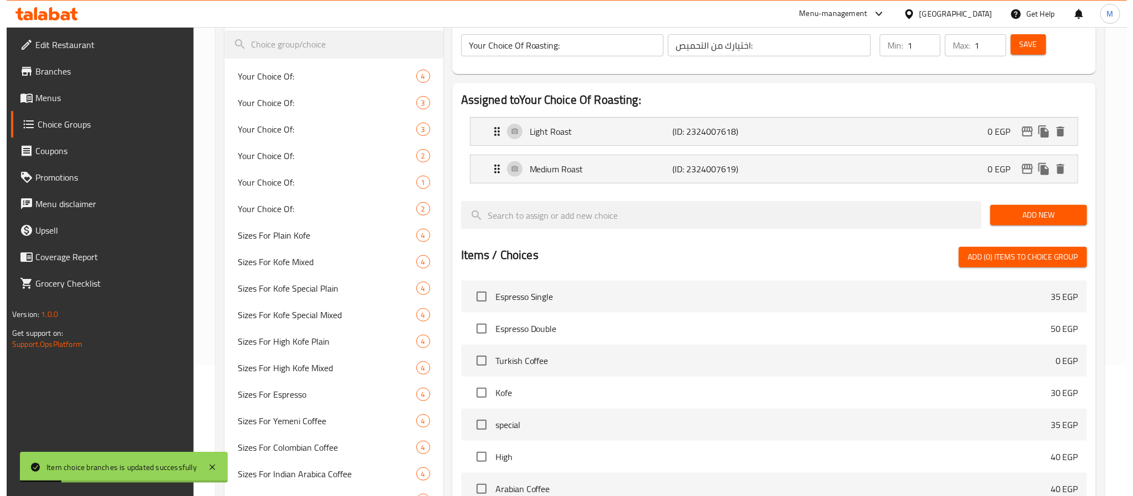
scroll to position [136, 0]
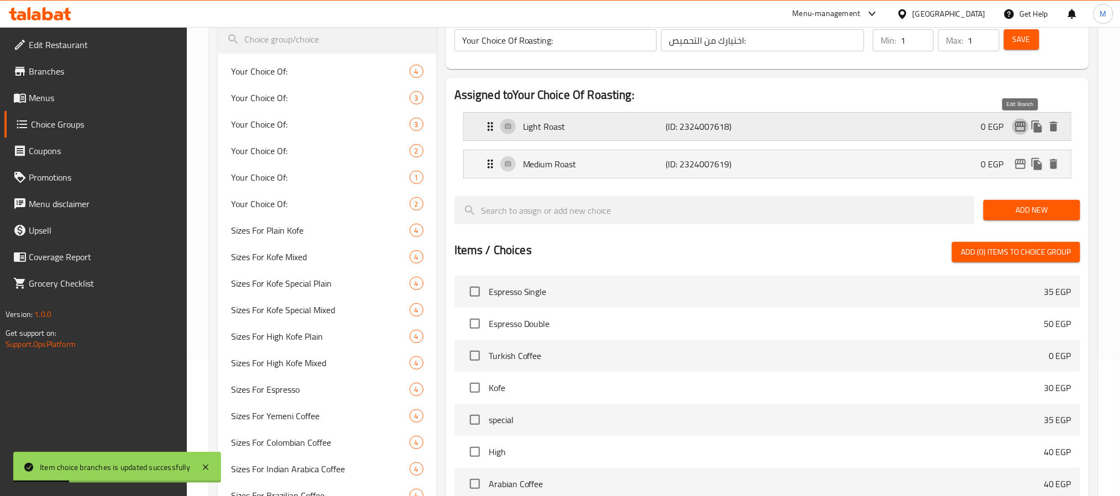
click at [1018, 125] on icon "edit" at bounding box center [1020, 127] width 11 height 10
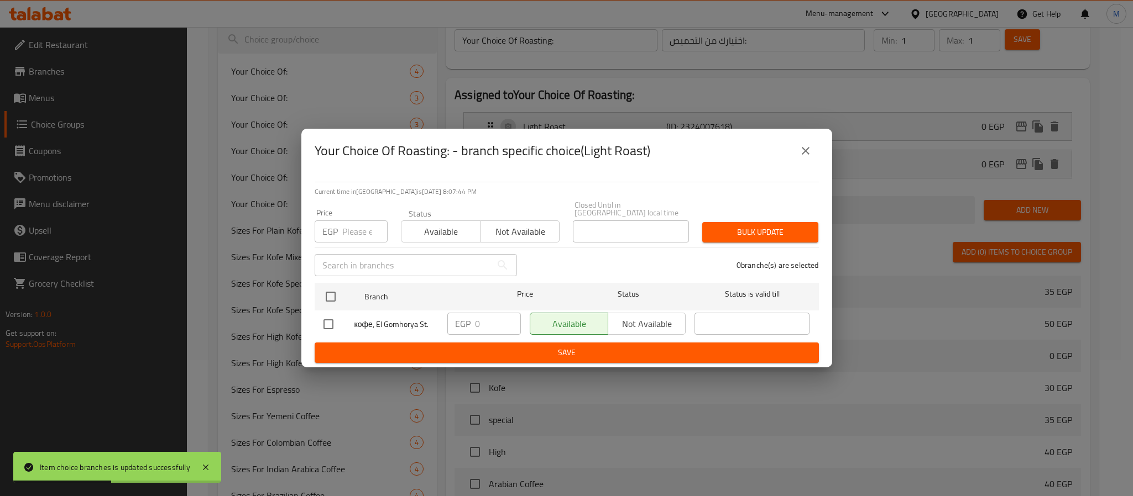
click at [804, 158] on icon "close" at bounding box center [805, 150] width 13 height 13
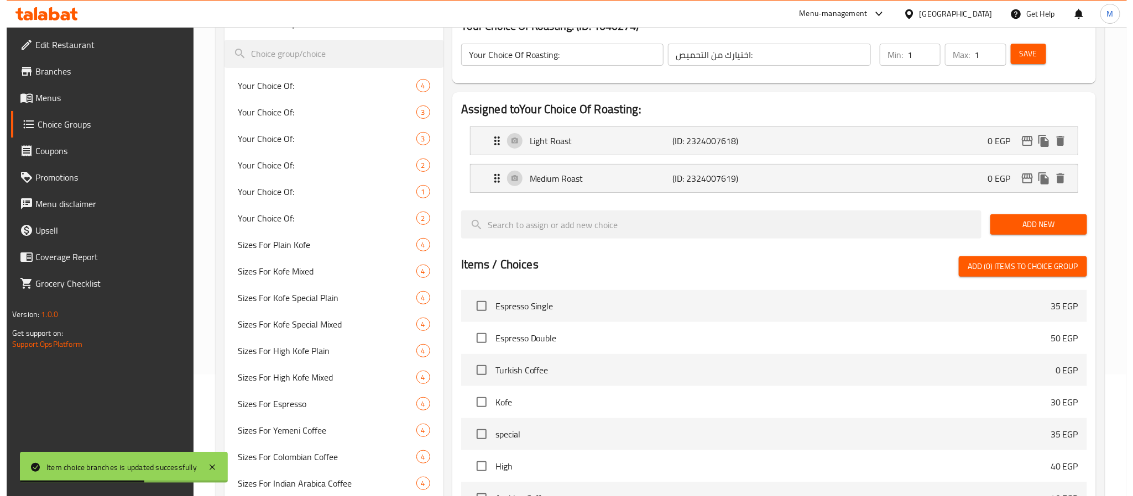
scroll to position [53, 0]
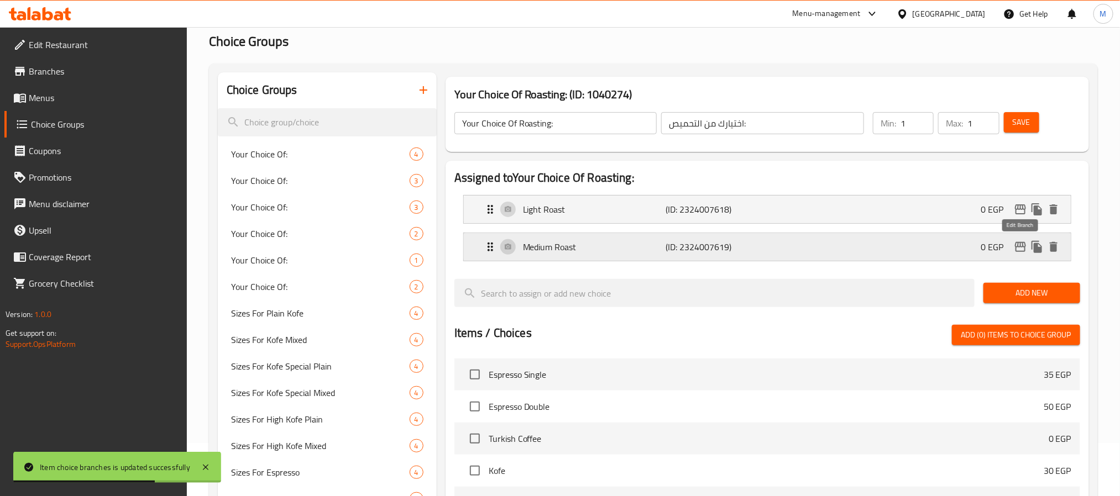
click at [1015, 247] on icon "edit" at bounding box center [1020, 247] width 11 height 10
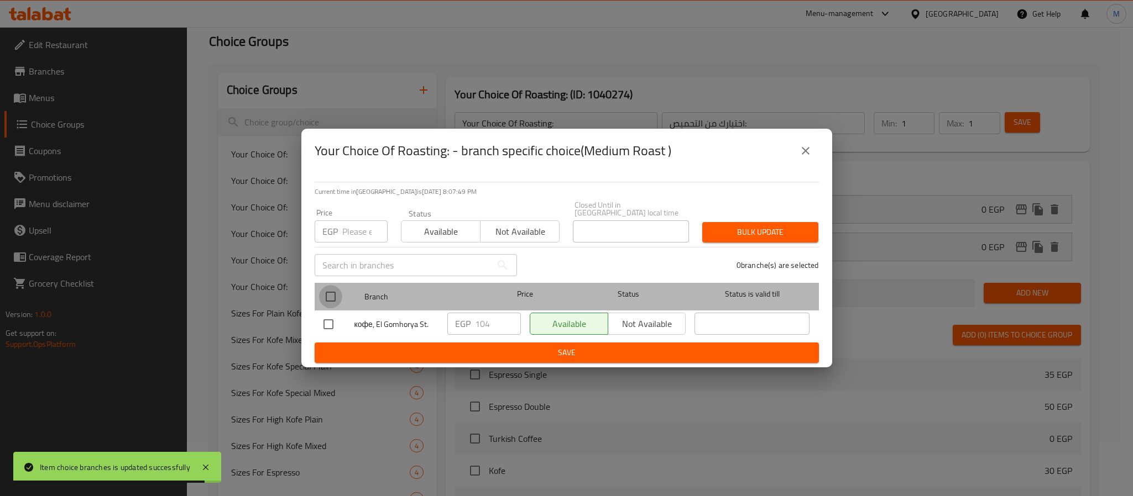
drag, startPoint x: 333, startPoint y: 291, endPoint x: 520, endPoint y: 336, distance: 191.6
click at [341, 292] on input "checkbox" at bounding box center [330, 296] width 23 height 23
checkbox input "true"
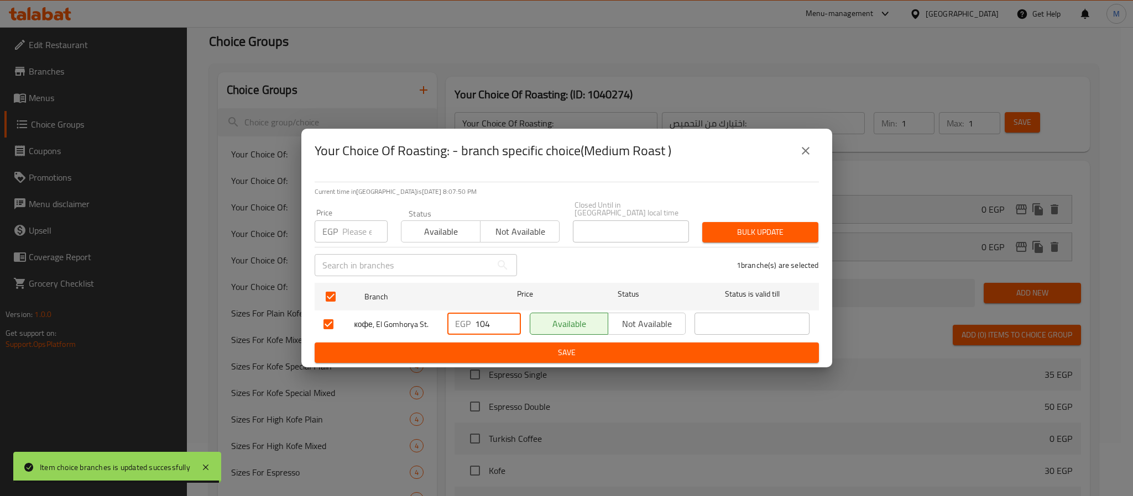
drag, startPoint x: 489, startPoint y: 321, endPoint x: 438, endPoint y: 334, distance: 53.1
click at [438, 334] on div "кофе, El Gomhorya St. EGP 104 ​ Available Not available ​" at bounding box center [566, 324] width 495 height 32
type input "0"
click at [530, 347] on span "Save" at bounding box center [566, 353] width 486 height 14
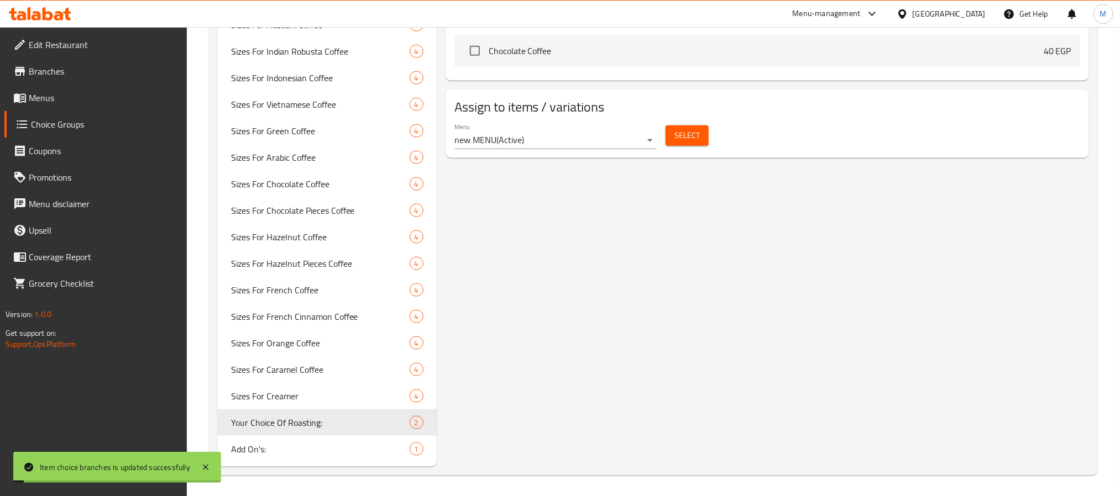
scroll to position [0, 0]
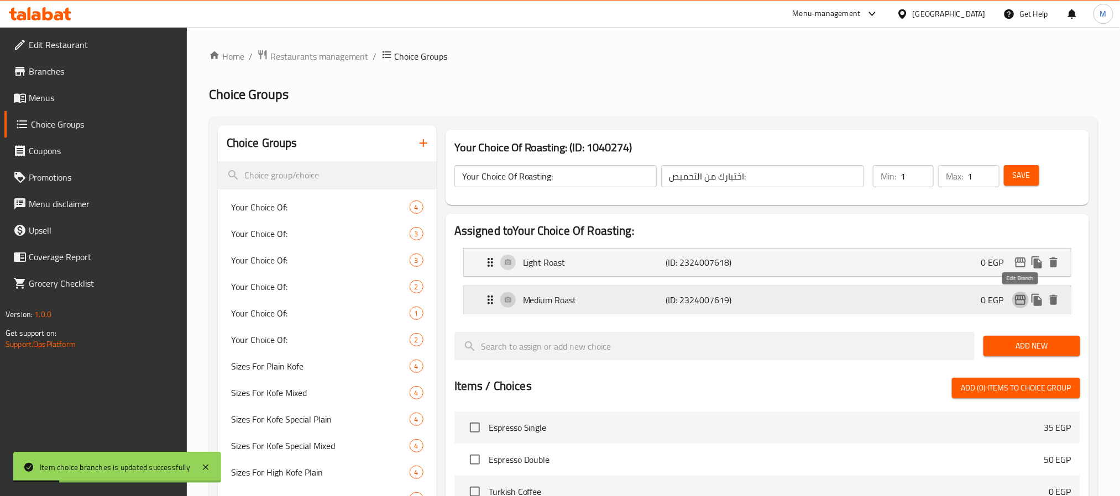
click at [1027, 298] on button "edit" at bounding box center [1020, 300] width 17 height 17
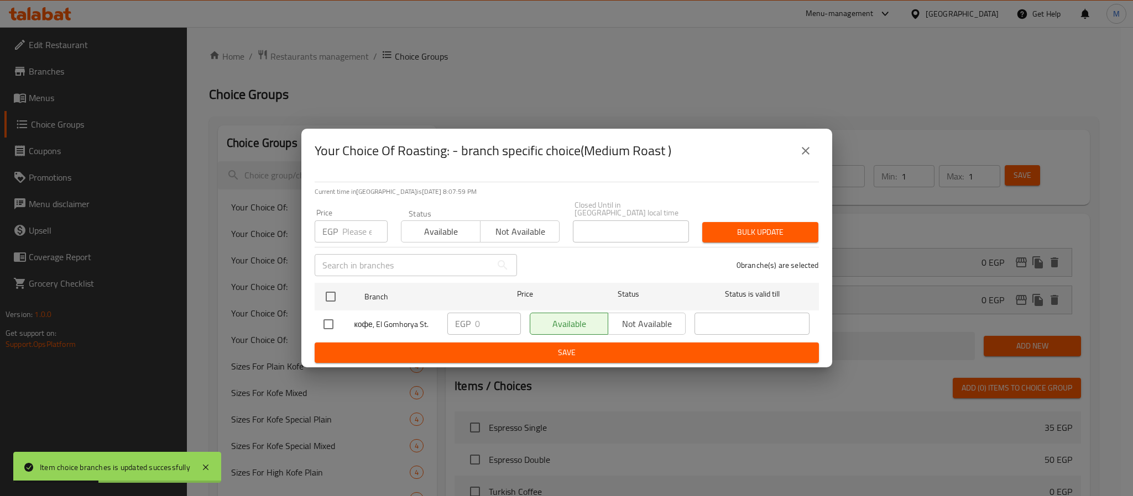
click at [803, 155] on icon "close" at bounding box center [805, 150] width 13 height 13
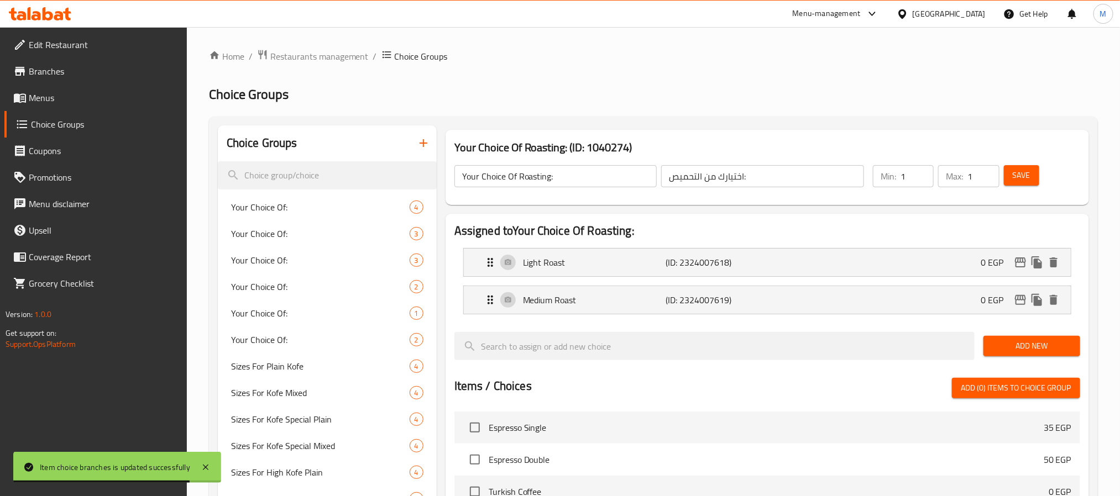
click at [1029, 178] on span "Save" at bounding box center [1022, 176] width 18 height 14
click at [68, 86] on link "Menus" at bounding box center [95, 98] width 182 height 27
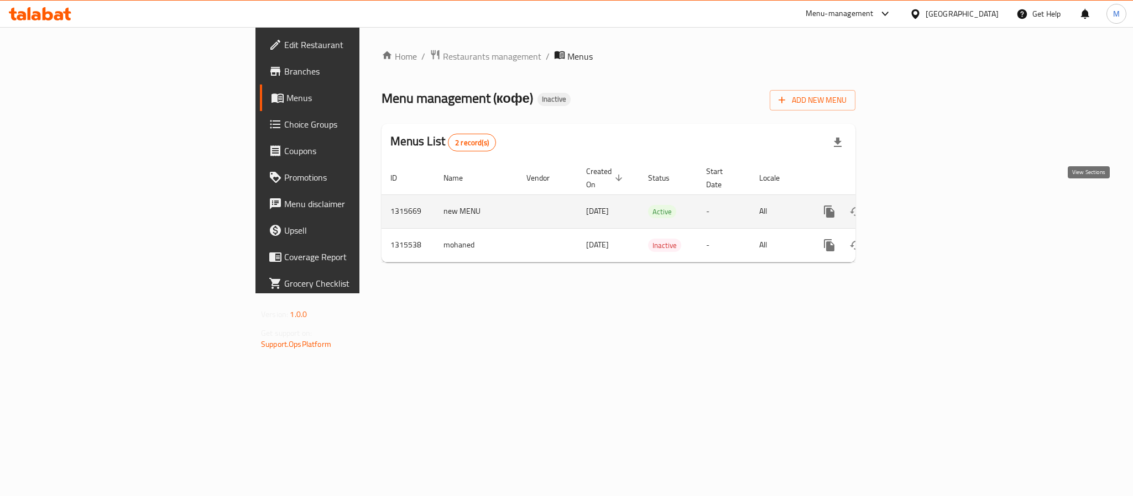
click at [922, 200] on link "enhanced table" at bounding box center [908, 211] width 27 height 27
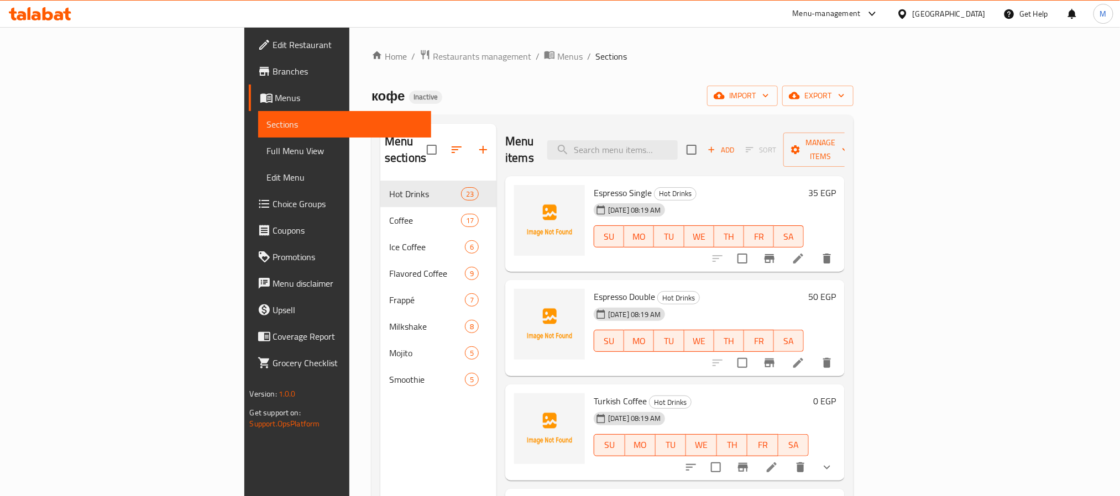
drag, startPoint x: 61, startPoint y: 158, endPoint x: 90, endPoint y: 151, distance: 29.1
click at [267, 158] on span "Full Menu View" at bounding box center [344, 150] width 155 height 13
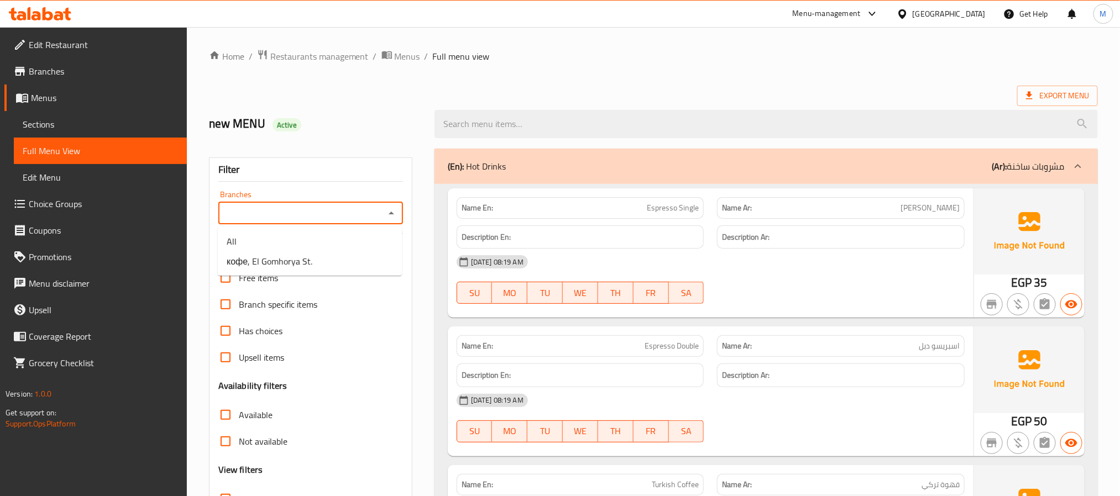
click at [279, 207] on input "Branches" at bounding box center [302, 213] width 160 height 15
drag, startPoint x: 301, startPoint y: 263, endPoint x: 322, endPoint y: 273, distance: 23.2
click at [302, 264] on span "кофе, El Gomhorya St." at bounding box center [270, 261] width 86 height 13
type input "кофе, El Gomhorya St."
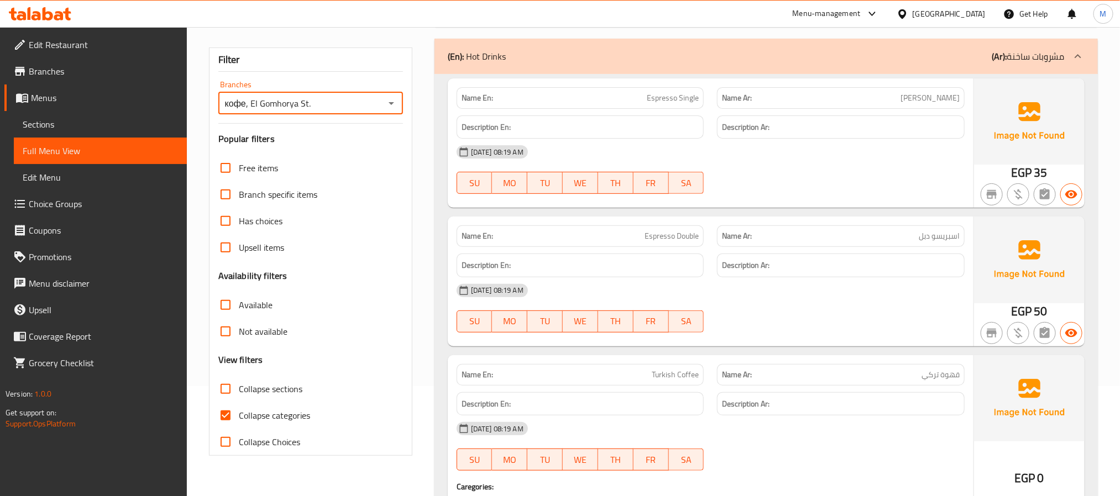
scroll to position [249, 0]
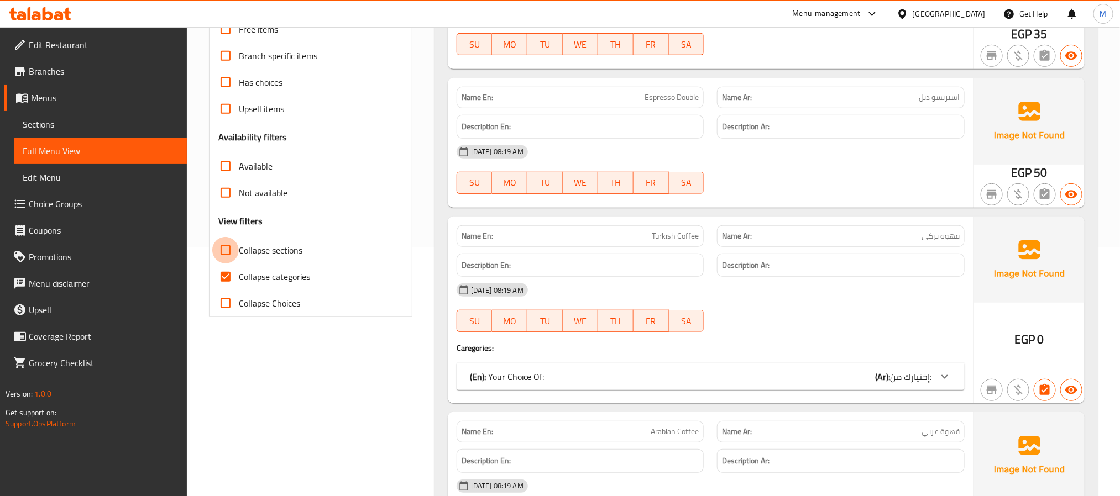
drag, startPoint x: 232, startPoint y: 253, endPoint x: 884, endPoint y: 291, distance: 652.8
click at [231, 253] on input "Collapse sections" at bounding box center [225, 250] width 27 height 27
checkbox input "true"
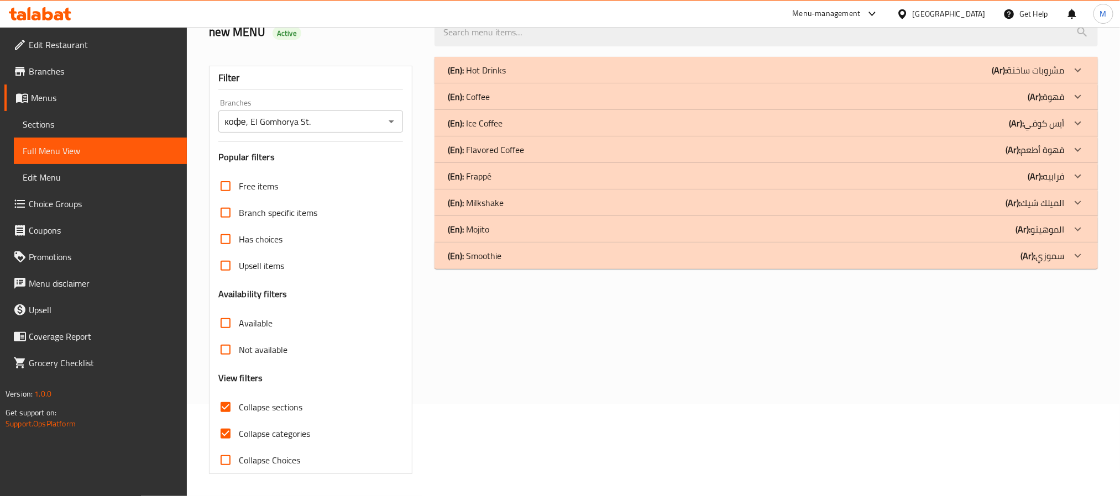
scroll to position [93, 0]
click at [978, 150] on div "(En): Flavored Coffee (Ar): قهوة أطعم" at bounding box center [756, 149] width 617 height 13
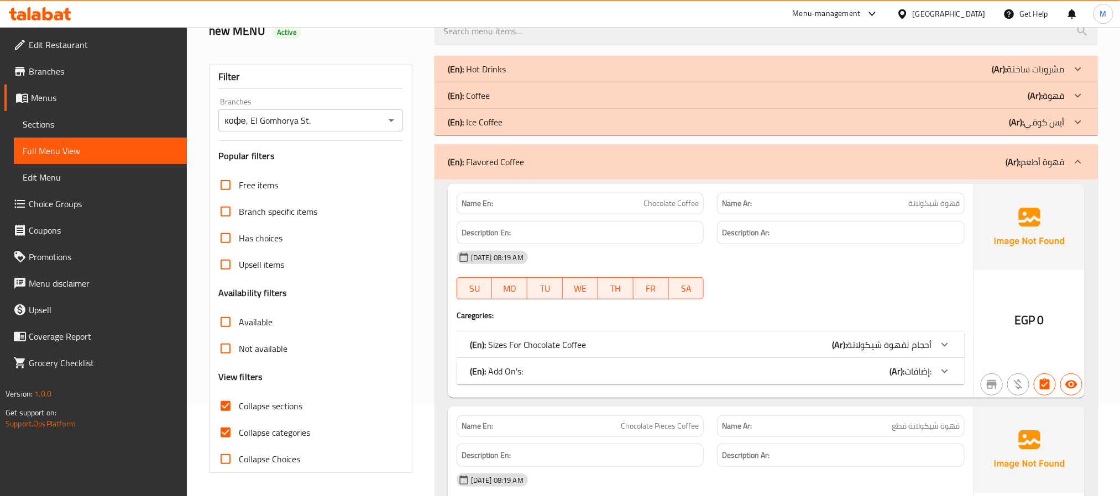
click at [252, 434] on span "Collapse categories" at bounding box center [274, 432] width 71 height 13
click at [239, 434] on input "Collapse categories" at bounding box center [225, 433] width 27 height 27
checkbox input "false"
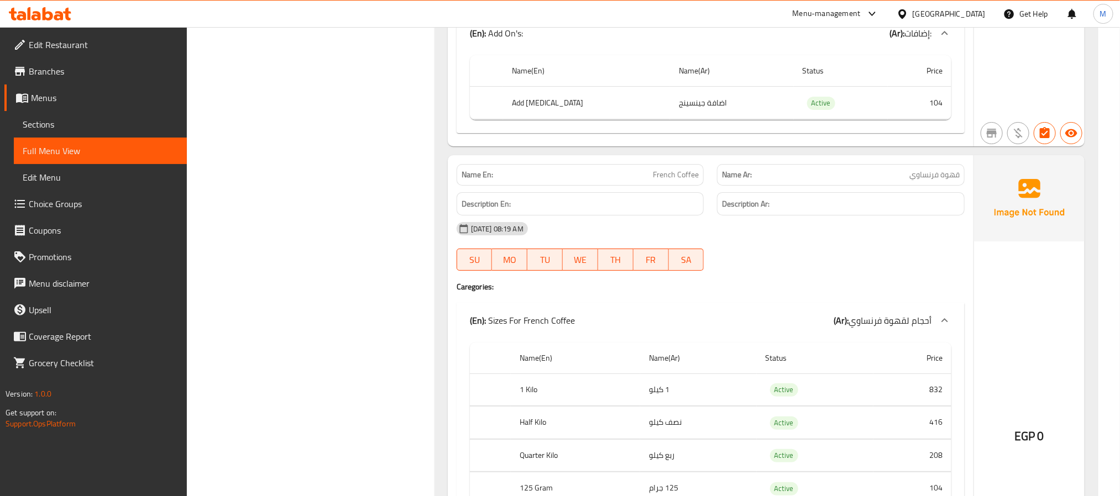
scroll to position [1917, 0]
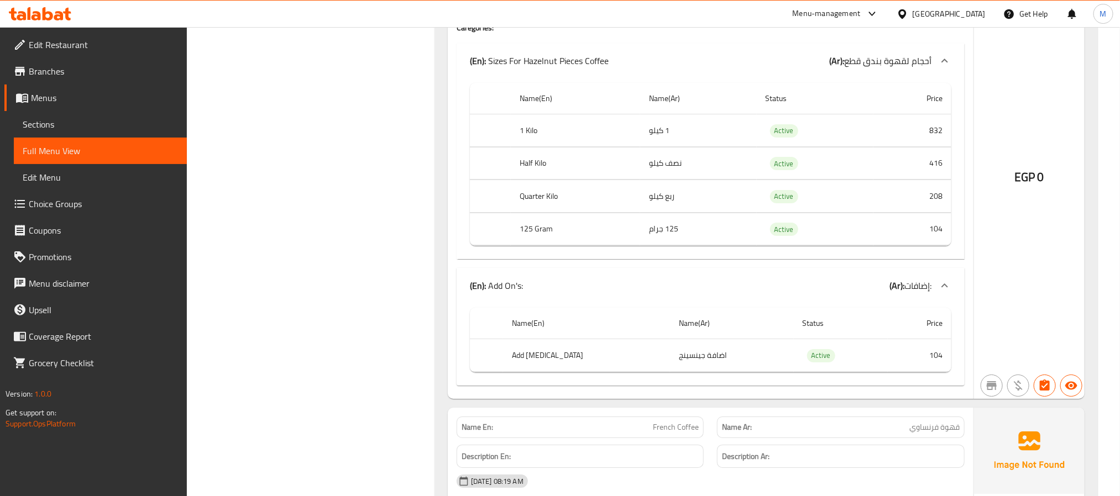
click at [80, 366] on span "Grocery Checklist" at bounding box center [103, 363] width 149 height 13
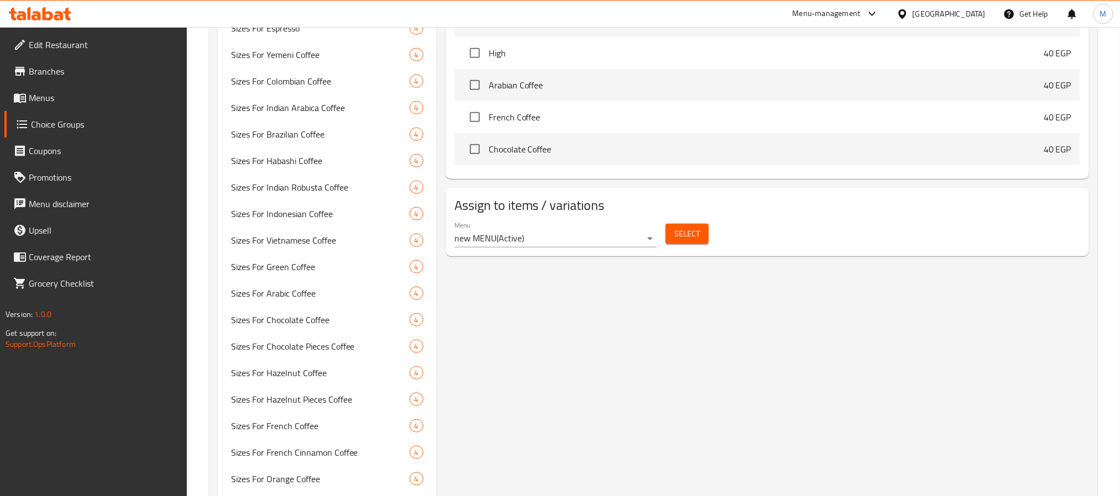
scroll to position [633, 0]
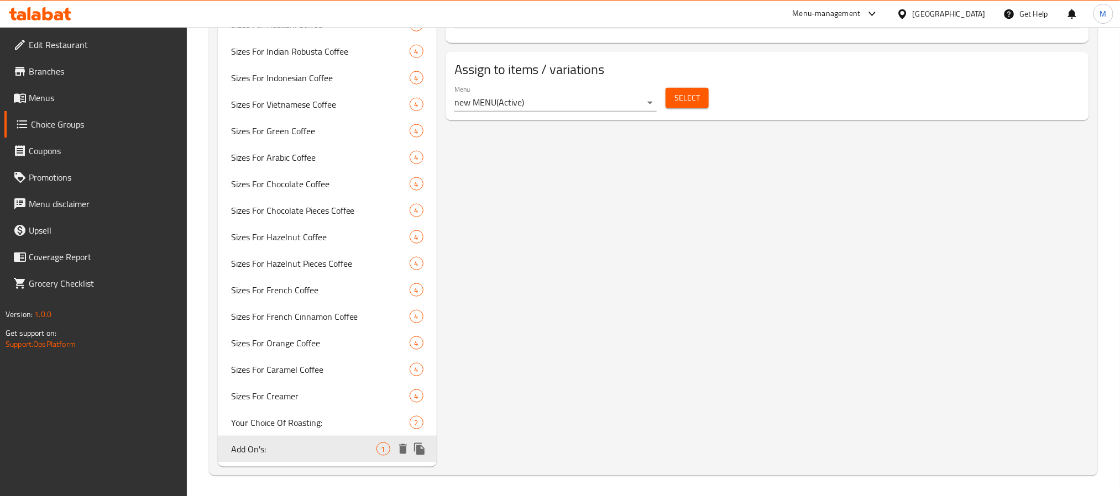
click at [259, 453] on span "Add On's:" at bounding box center [303, 449] width 145 height 13
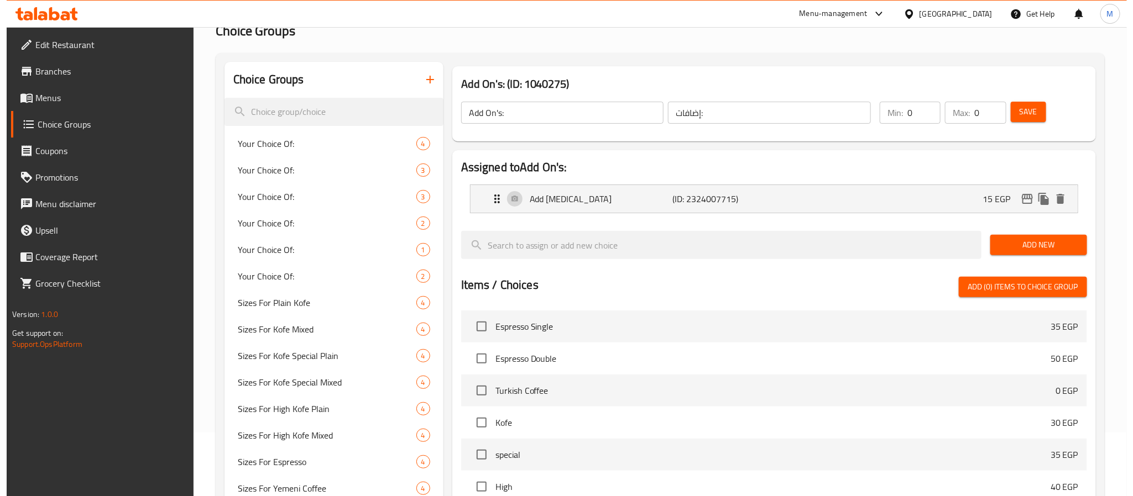
scroll to position [0, 0]
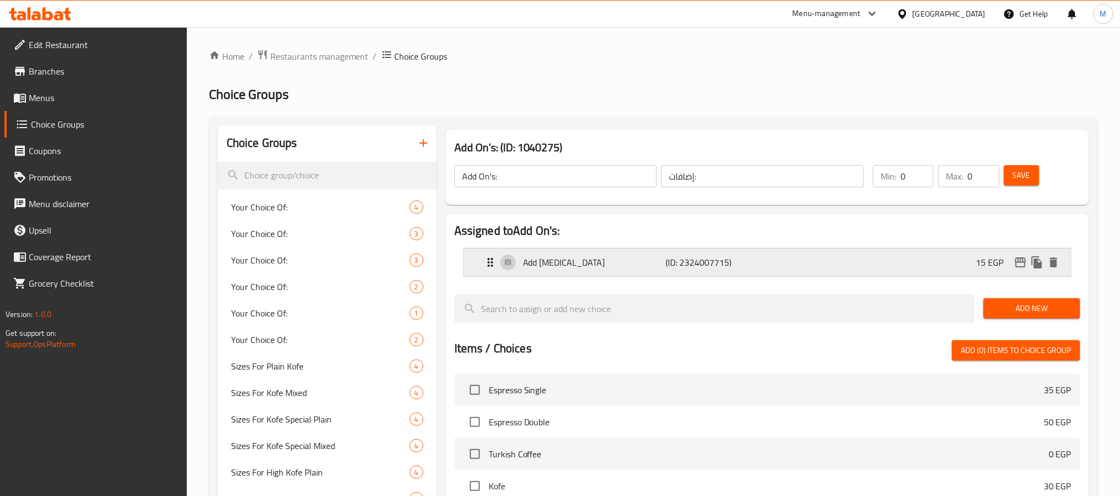
click at [965, 264] on div "Add [MEDICAL_DATA] (ID: 2324007715) 15 EGP" at bounding box center [771, 263] width 574 height 28
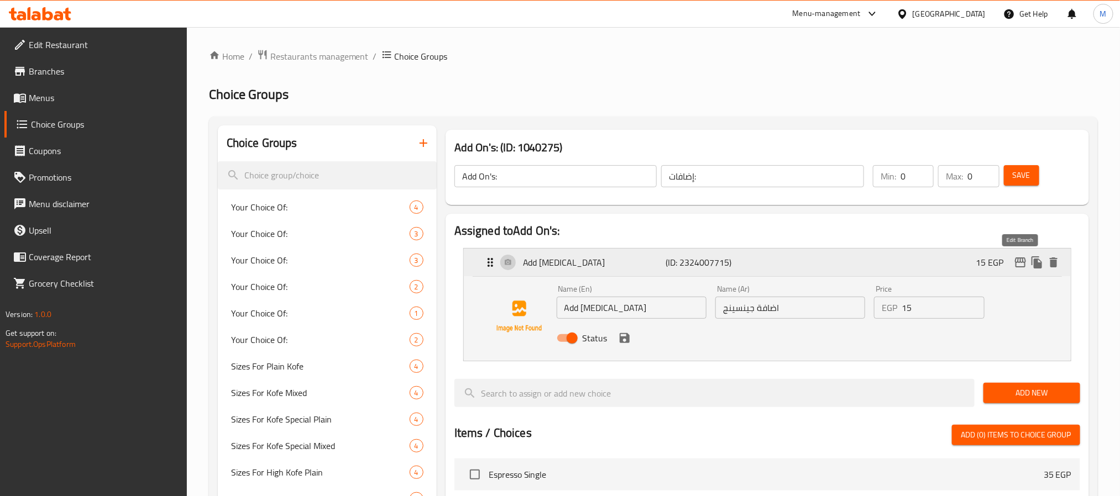
click at [1020, 264] on icon "edit" at bounding box center [1020, 262] width 13 height 13
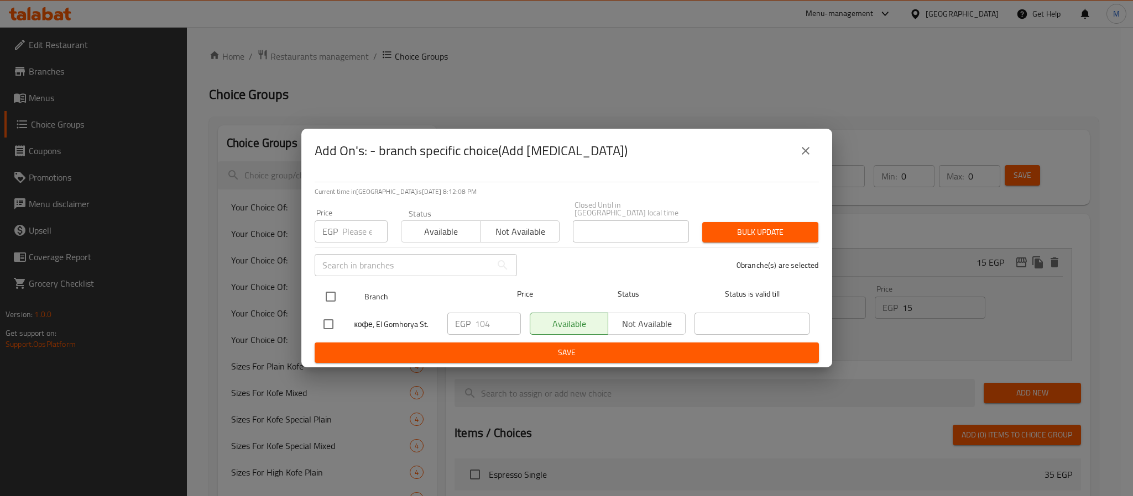
drag, startPoint x: 336, startPoint y: 289, endPoint x: 387, endPoint y: 297, distance: 52.0
click at [337, 289] on input "checkbox" at bounding box center [330, 296] width 23 height 23
checkbox input "true"
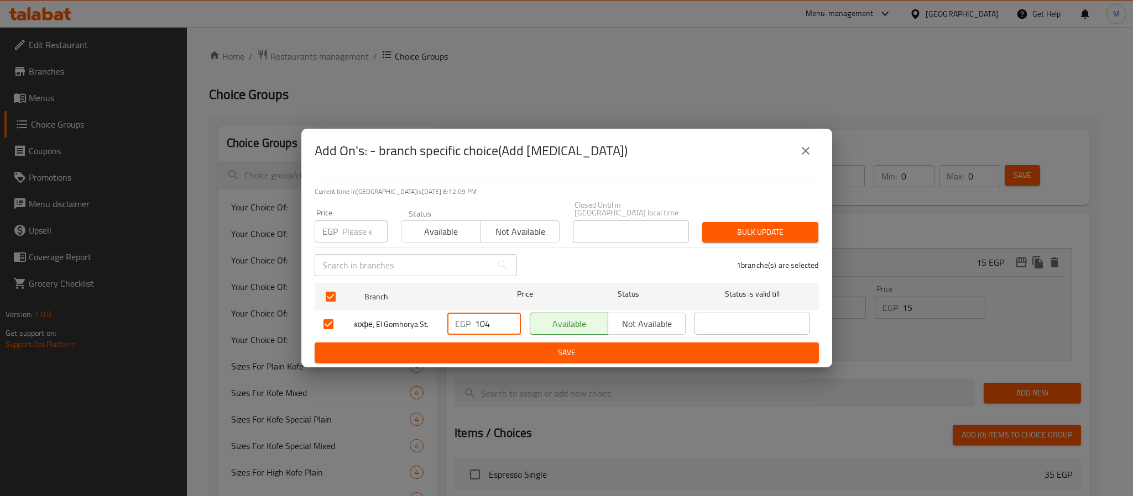
drag, startPoint x: 491, startPoint y: 318, endPoint x: 415, endPoint y: 362, distance: 88.1
click at [415, 362] on div "Current time in [GEOGRAPHIC_DATA] is [DATE] 8:12:09 PM Price EGP Price Status A…" at bounding box center [566, 270] width 531 height 195
type input "15"
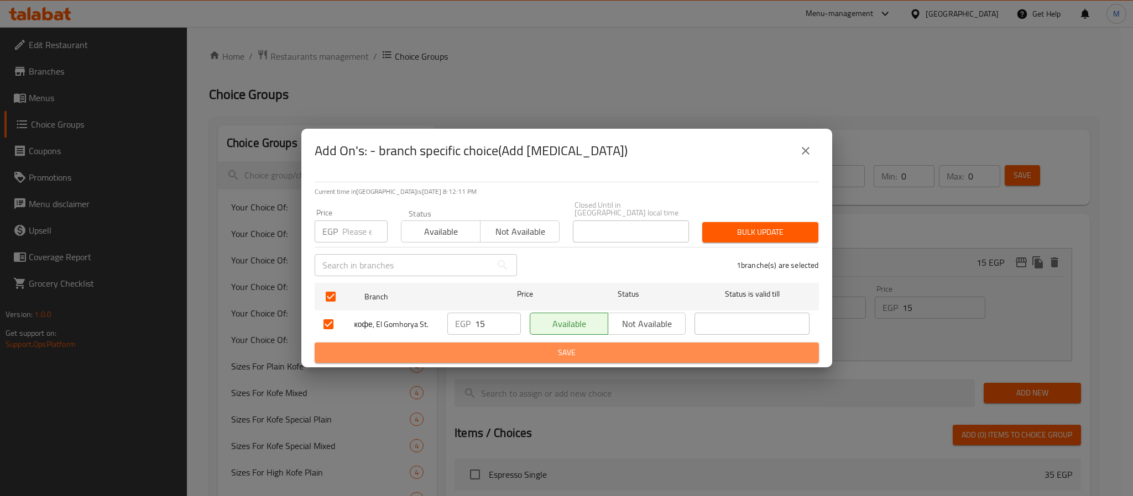
click at [604, 348] on span "Save" at bounding box center [566, 353] width 486 height 14
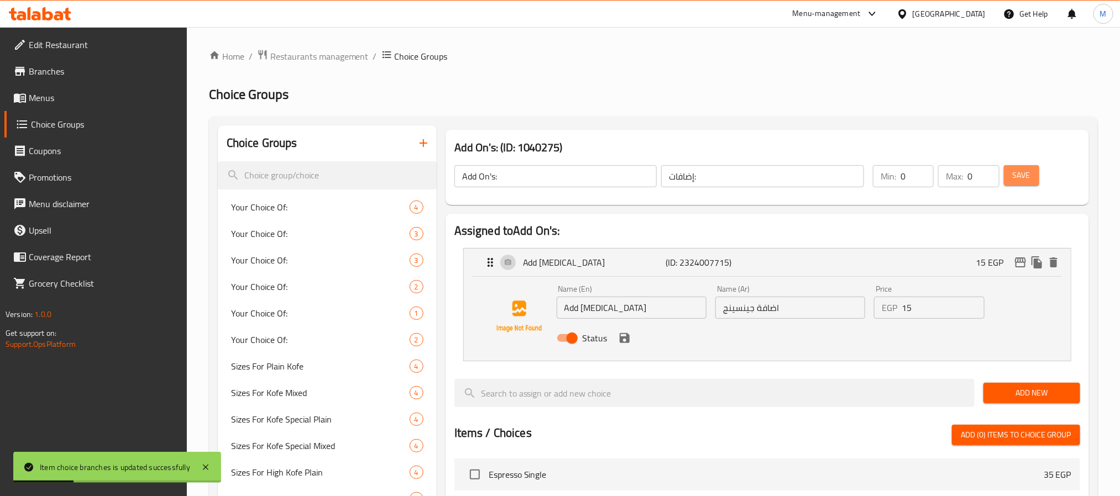
click at [1026, 173] on span "Save" at bounding box center [1022, 176] width 18 height 14
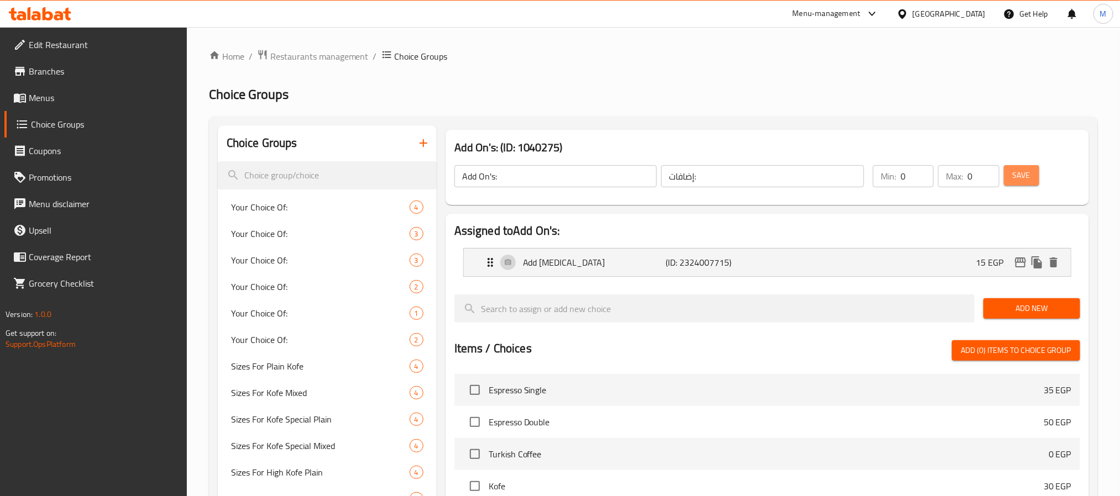
click at [1026, 180] on span "Save" at bounding box center [1022, 176] width 18 height 14
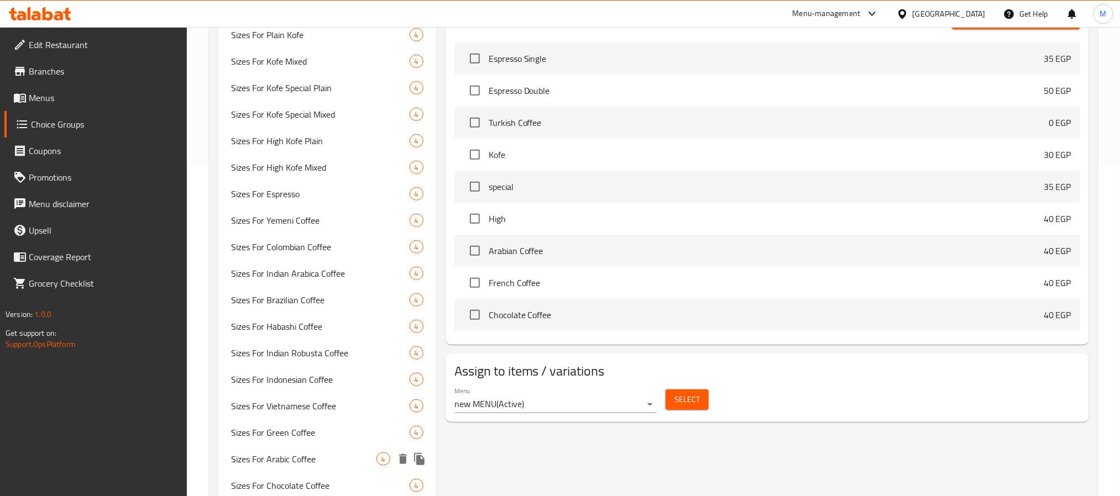
scroll to position [415, 0]
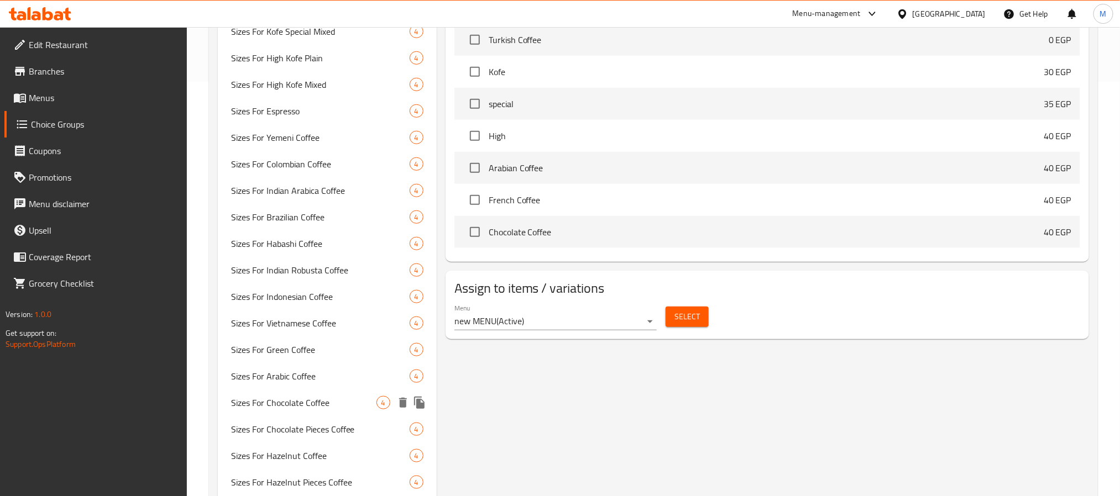
click at [309, 400] on span "Sizes For Chocolate Coffee" at bounding box center [303, 402] width 145 height 13
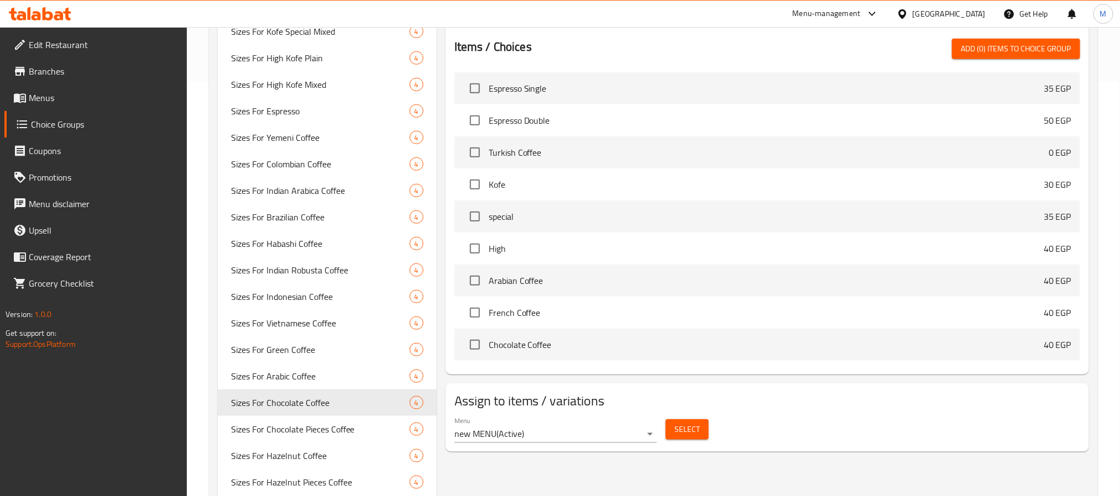
type input "Sizes For Chocolate Coffee"
type input "أحجام لقهوة شيكولاتة"
type input "1"
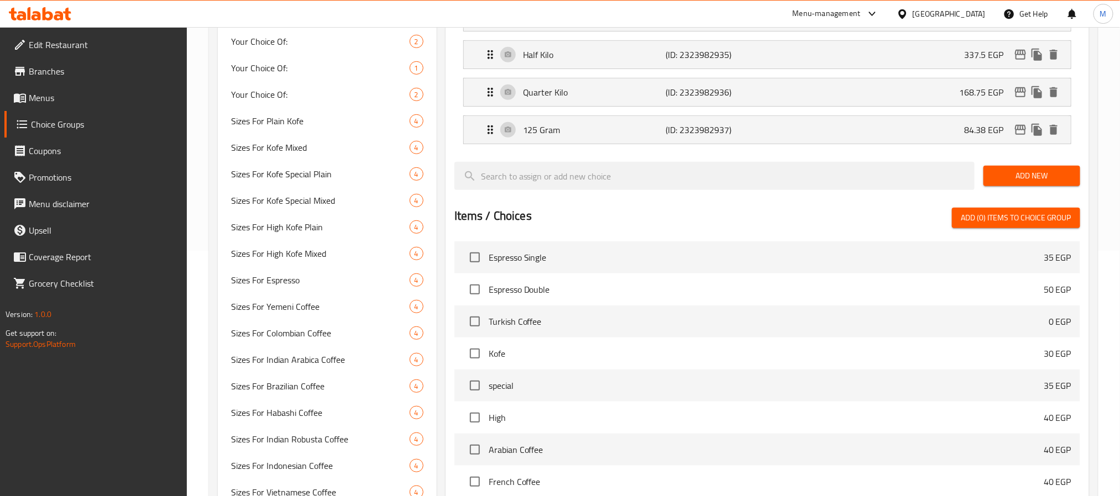
scroll to position [0, 0]
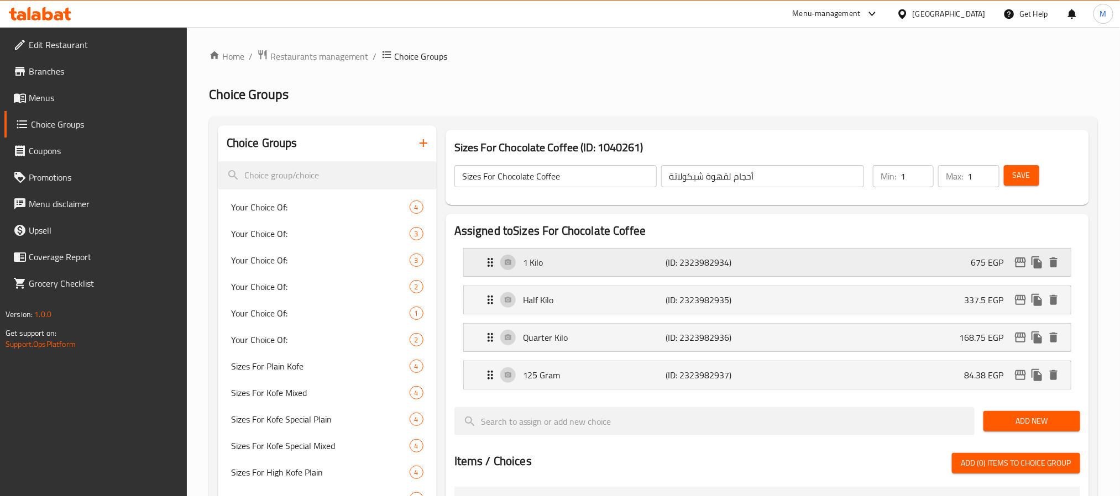
click at [747, 252] on div "1 Kilo (ID: 2323982934) 675 EGP" at bounding box center [771, 263] width 574 height 28
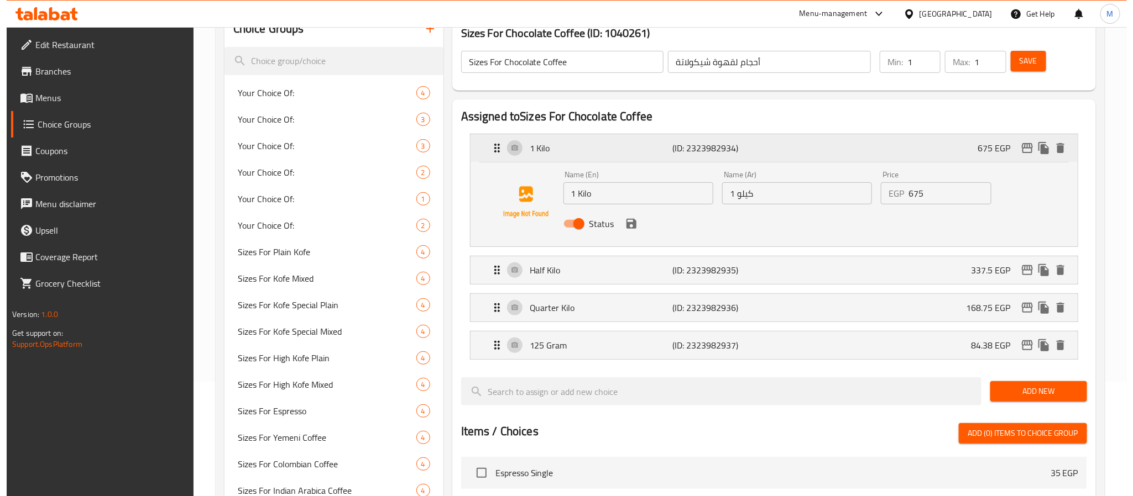
scroll to position [166, 0]
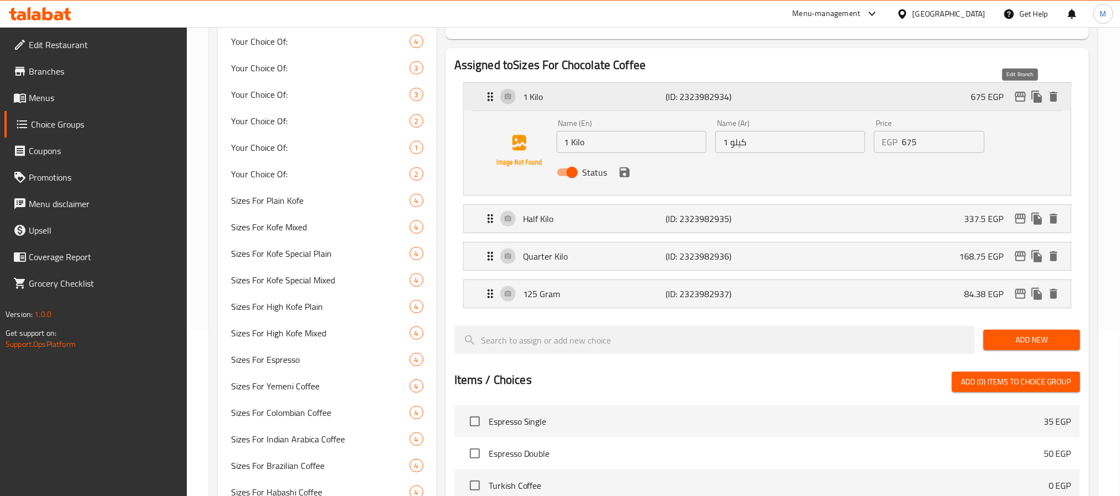
click at [1024, 92] on icon "edit" at bounding box center [1020, 96] width 13 height 13
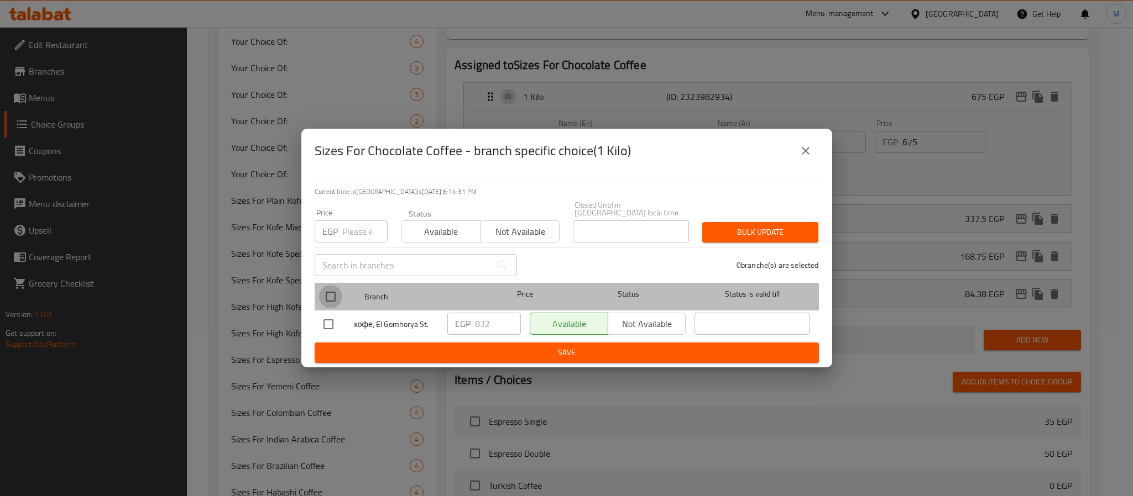
drag, startPoint x: 334, startPoint y: 291, endPoint x: 339, endPoint y: 294, distance: 5.7
click at [337, 292] on input "checkbox" at bounding box center [330, 296] width 23 height 23
checkbox input "true"
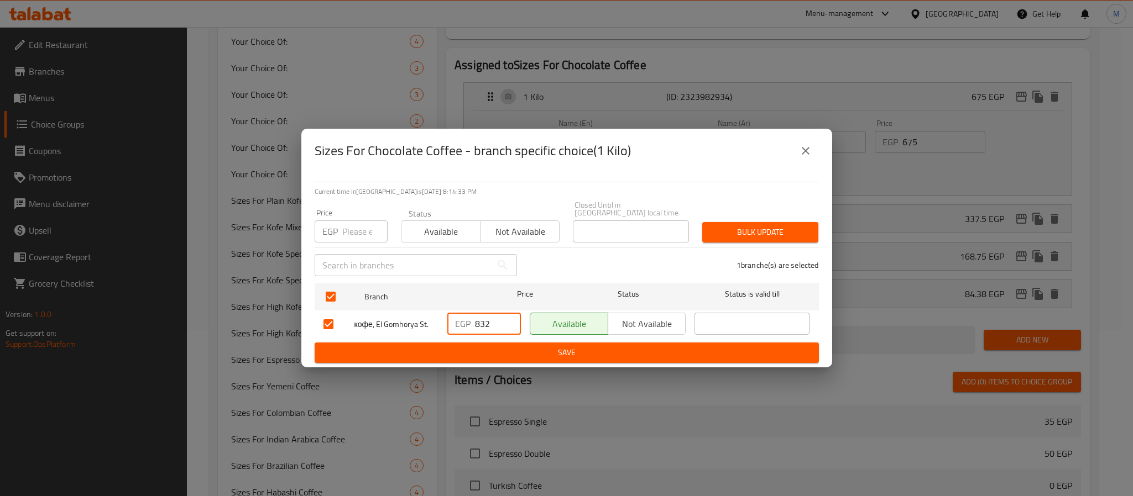
drag, startPoint x: 497, startPoint y: 317, endPoint x: 439, endPoint y: 349, distance: 66.3
click at [440, 349] on form "Branch Price Status Status is valid till кофе, [STREET_ADDRESS] ​ Available Not…" at bounding box center [567, 321] width 504 height 85
type input "675"
click at [647, 347] on span "Save" at bounding box center [566, 353] width 486 height 14
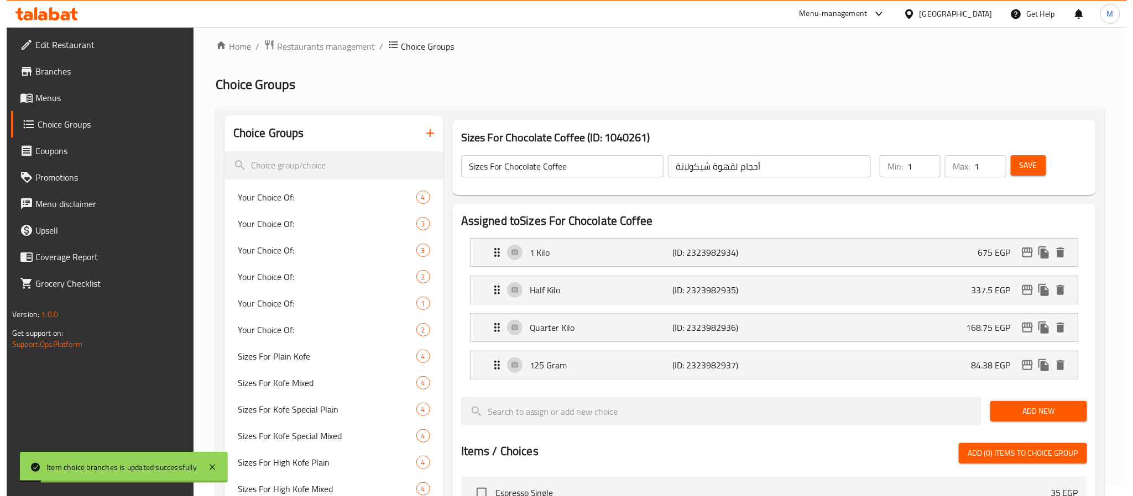
scroll to position [0, 0]
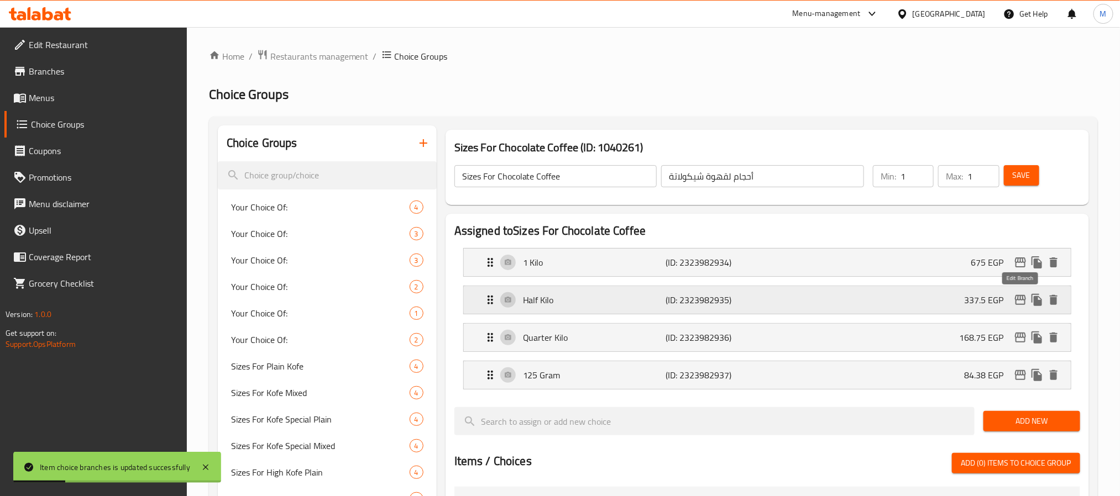
click at [1019, 302] on icon "edit" at bounding box center [1020, 300] width 13 height 13
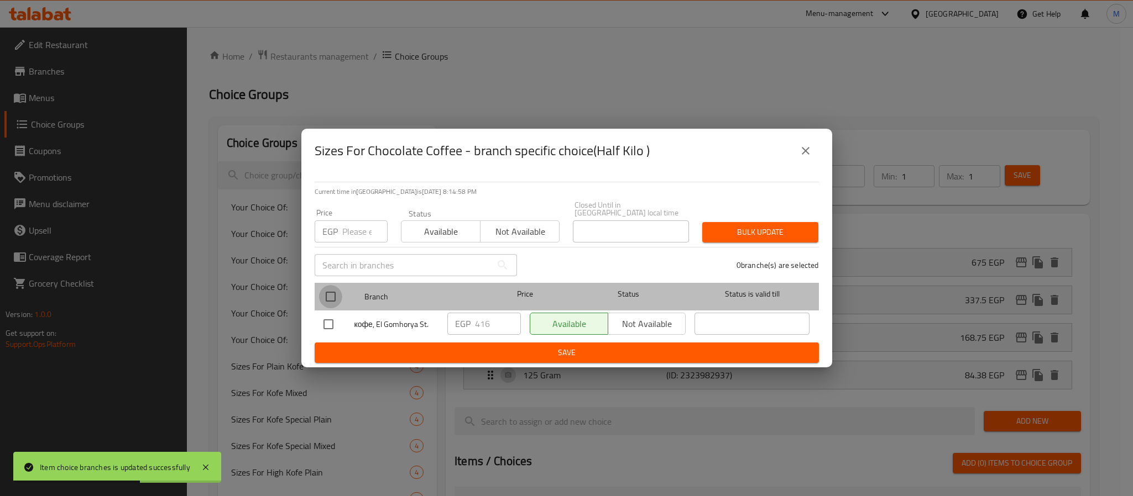
drag, startPoint x: 327, startPoint y: 287, endPoint x: 486, endPoint y: 317, distance: 162.5
click at [328, 287] on input "checkbox" at bounding box center [330, 296] width 23 height 23
checkbox input "true"
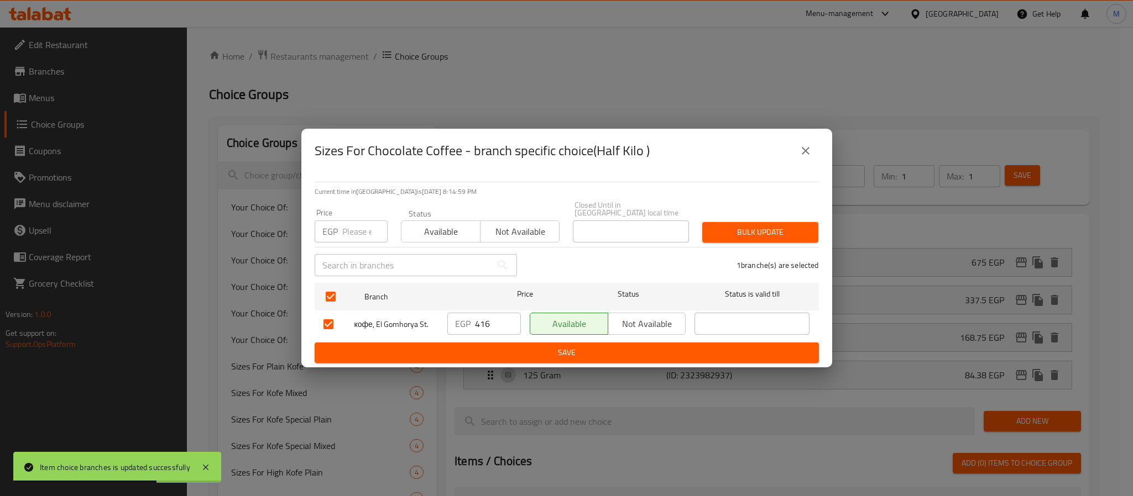
click at [484, 318] on input "416" at bounding box center [498, 324] width 46 height 22
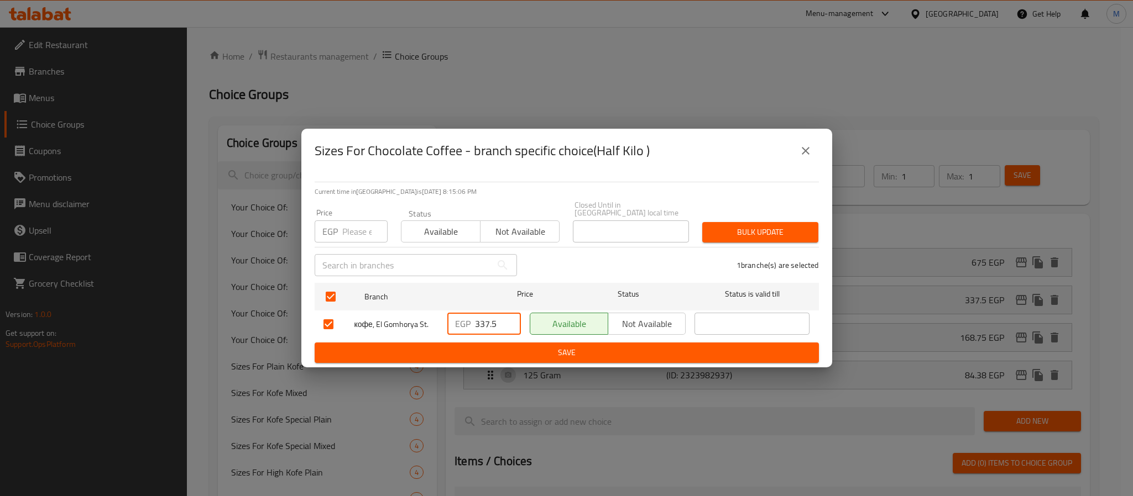
type input "337.5"
click at [526, 346] on span "Save" at bounding box center [566, 353] width 486 height 14
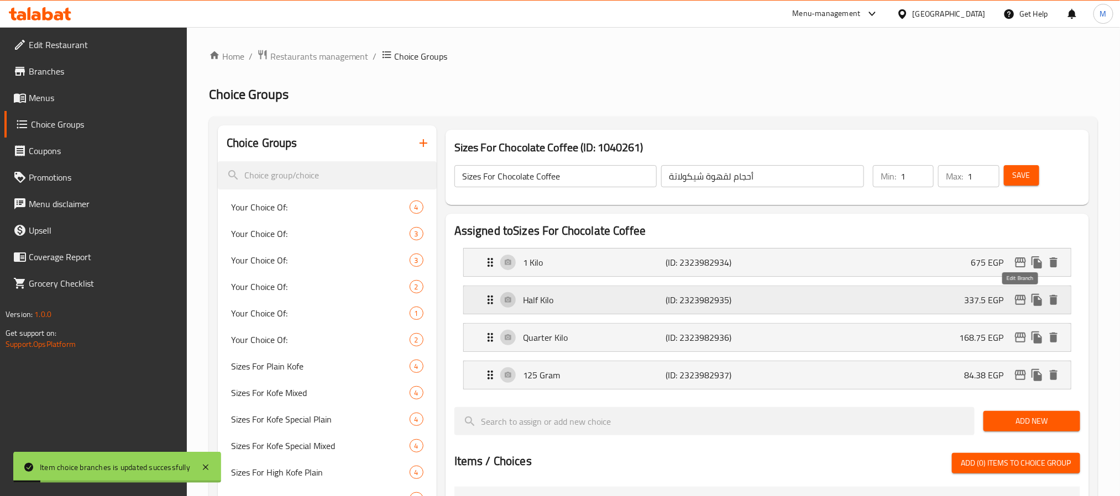
click at [1022, 294] on icon "edit" at bounding box center [1020, 300] width 13 height 13
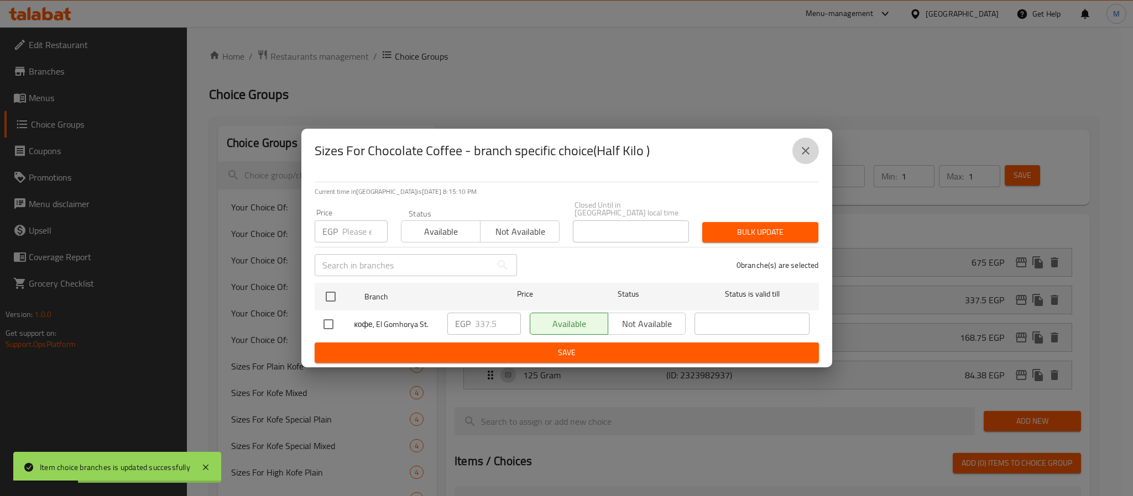
click at [808, 153] on icon "close" at bounding box center [805, 150] width 13 height 13
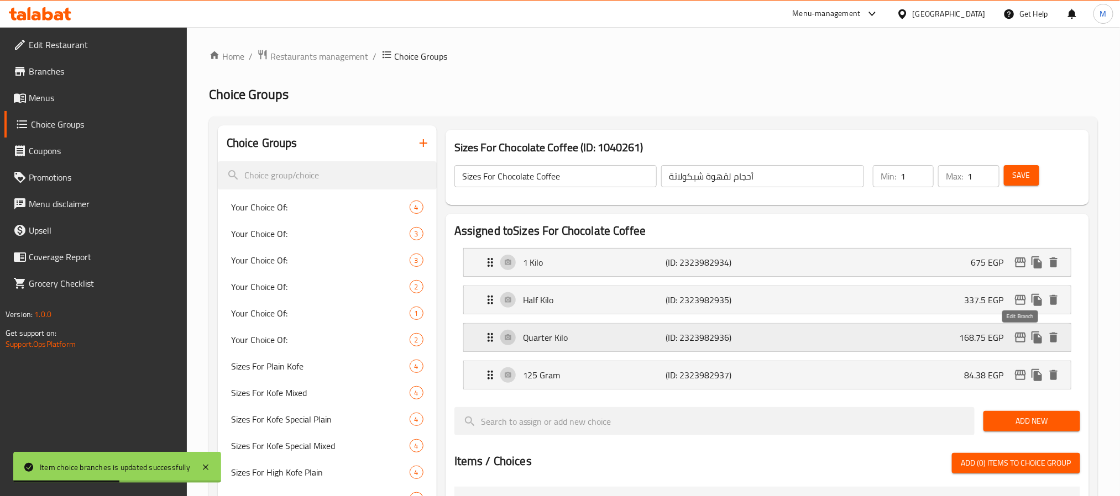
click at [1026, 340] on icon "edit" at bounding box center [1020, 337] width 13 height 13
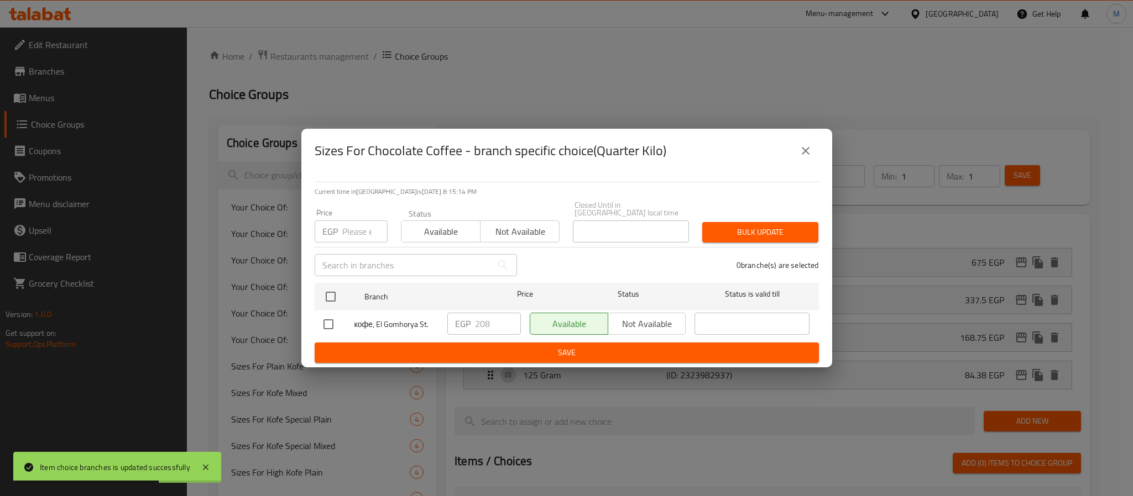
drag, startPoint x: 332, startPoint y: 292, endPoint x: 494, endPoint y: 322, distance: 165.3
click at [333, 292] on input "checkbox" at bounding box center [330, 296] width 23 height 23
checkbox input "true"
click at [491, 320] on input "208" at bounding box center [498, 324] width 46 height 22
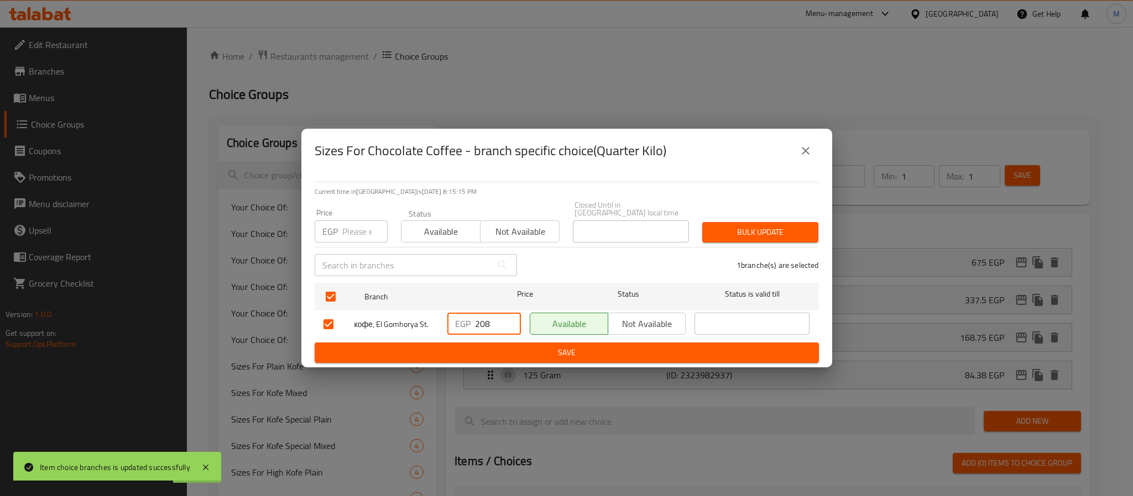
click at [491, 320] on input "208" at bounding box center [498, 324] width 46 height 22
type input "168.75"
click at [536, 346] on span "Save" at bounding box center [566, 353] width 486 height 14
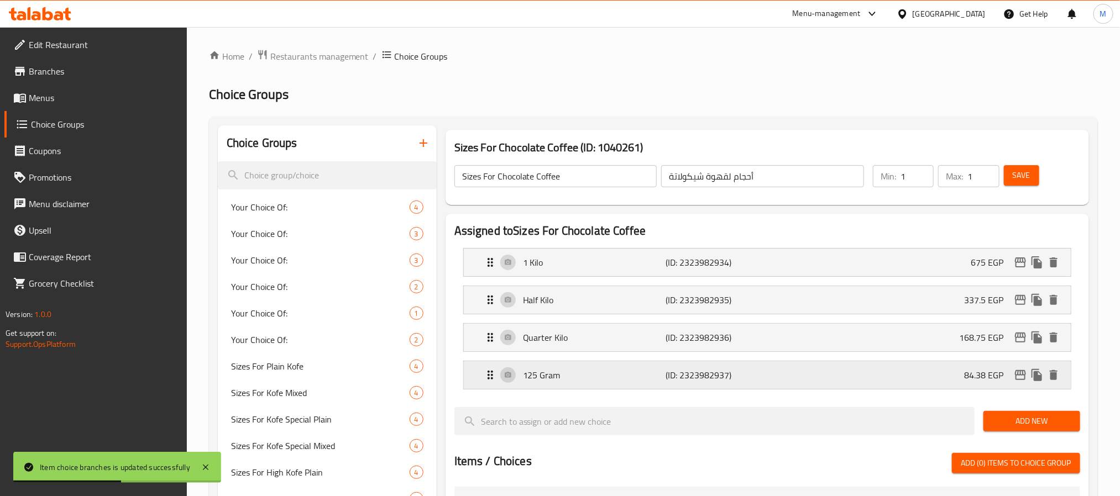
click at [1020, 375] on icon "edit" at bounding box center [1020, 375] width 11 height 10
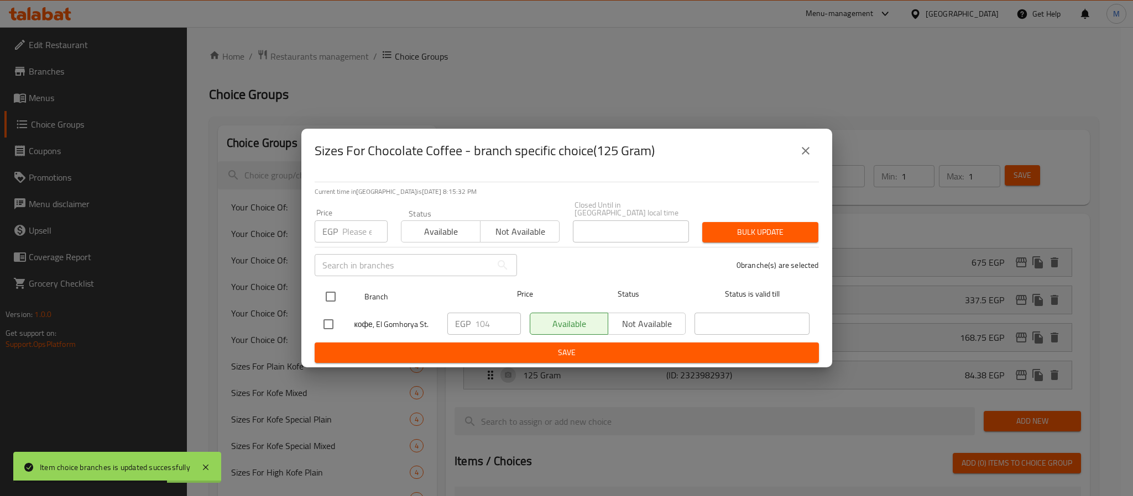
click at [331, 297] on input "checkbox" at bounding box center [330, 296] width 23 height 23
checkbox input "true"
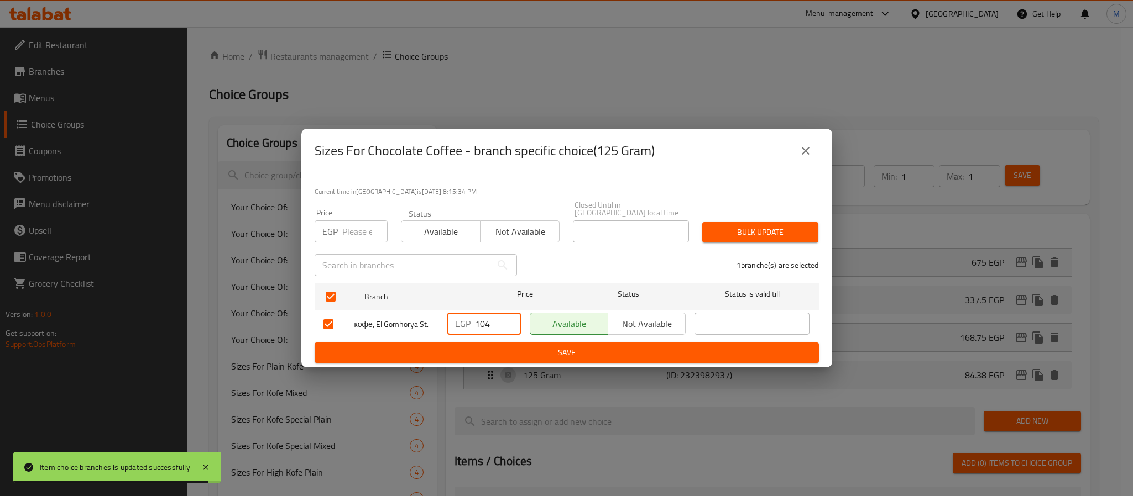
drag, startPoint x: 413, startPoint y: 340, endPoint x: 318, endPoint y: 360, distance: 97.2
click at [319, 360] on div "Current time in Egypt is 04 Oct 2025 8:15:34 PM Price EGP Price Status Availabl…" at bounding box center [566, 270] width 531 height 195
click at [488, 316] on input "104" at bounding box center [498, 324] width 46 height 22
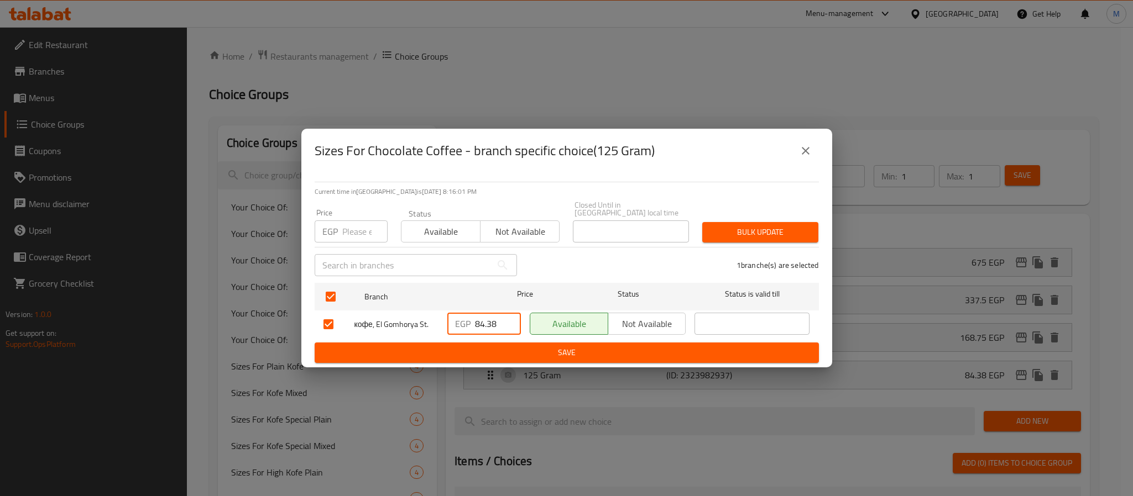
type input "84.38"
click at [490, 347] on span "Save" at bounding box center [566, 353] width 486 height 14
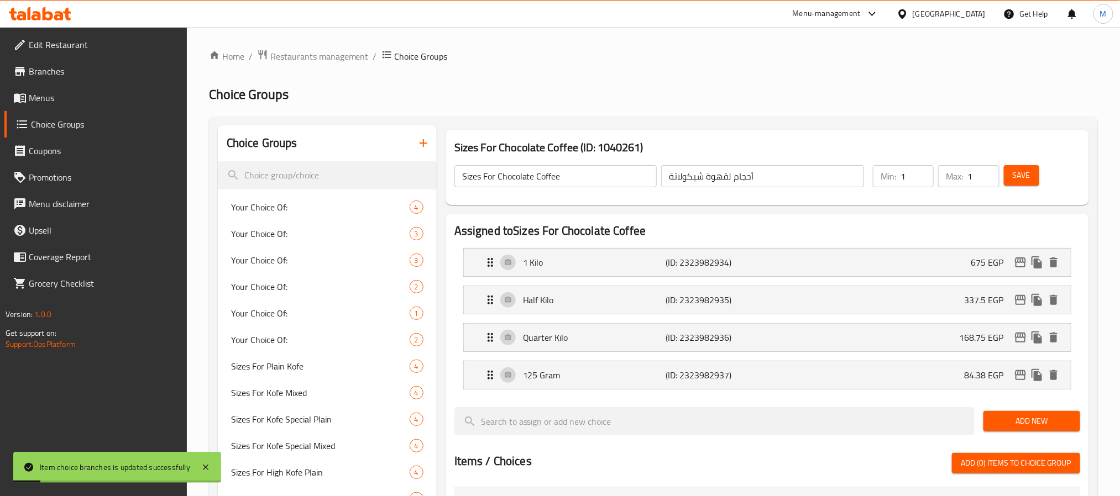
click at [1026, 170] on span "Save" at bounding box center [1022, 176] width 18 height 14
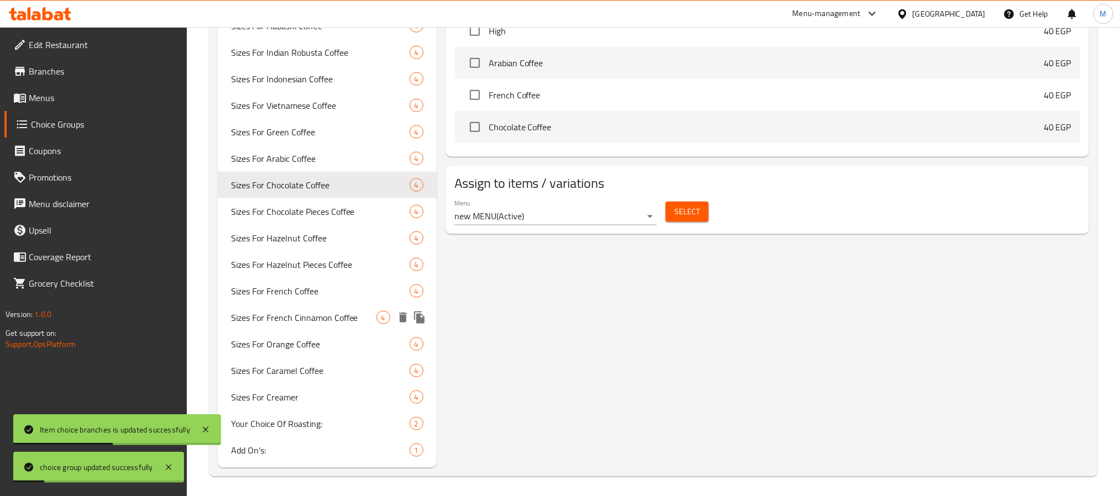
scroll to position [633, 0]
click at [301, 211] on span "Sizes For Chocolate Pieces Coffee" at bounding box center [303, 210] width 145 height 13
type input "Sizes For Chocolate Pieces Coffee"
type input "أحجام لقهوة شيكولاتة قطع"
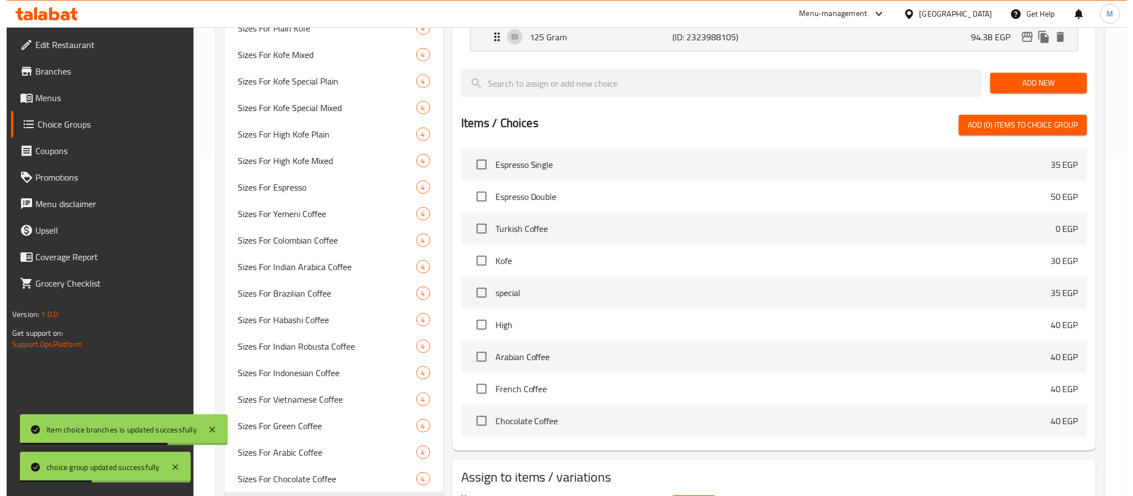
scroll to position [136, 0]
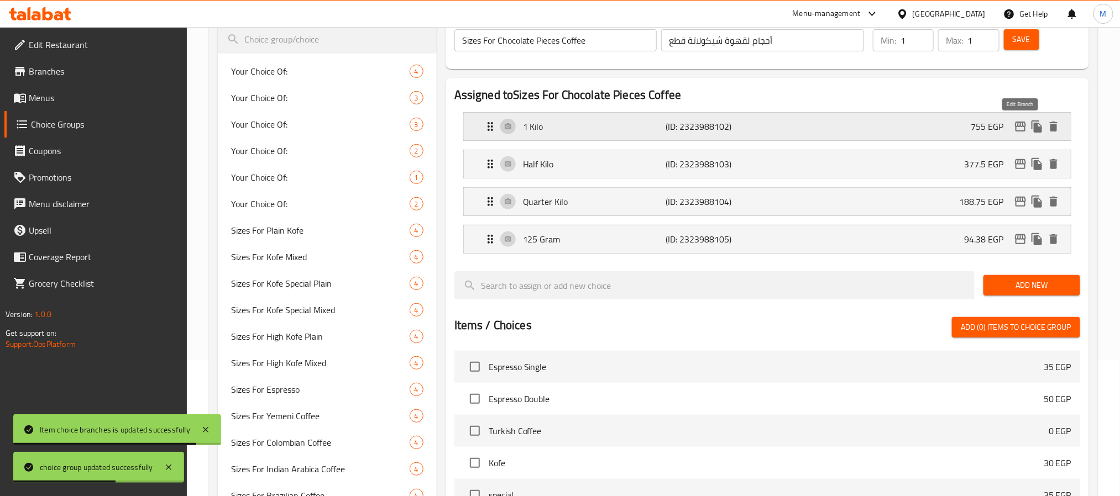
click at [1022, 128] on icon "edit" at bounding box center [1020, 126] width 13 height 13
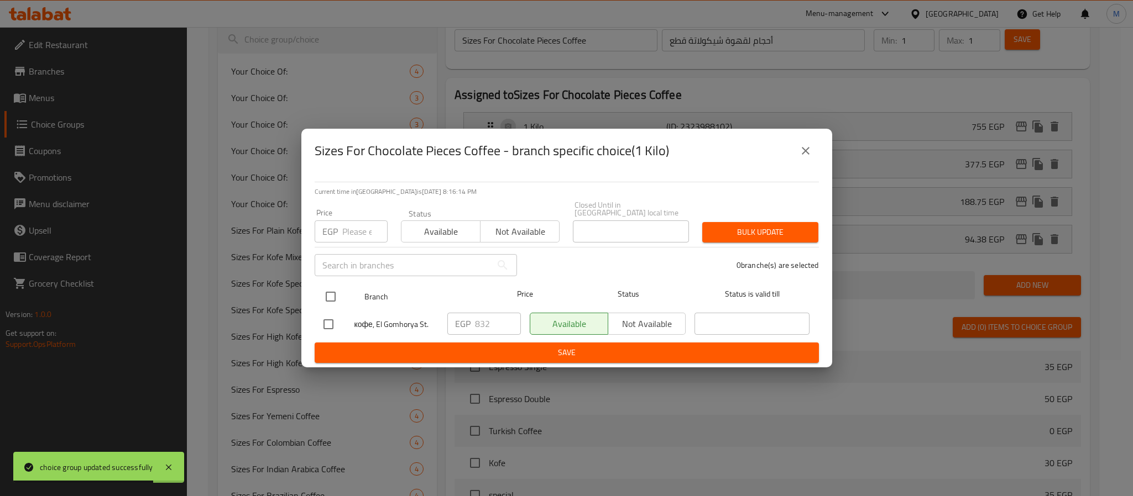
click at [331, 292] on input "checkbox" at bounding box center [330, 296] width 23 height 23
checkbox input "true"
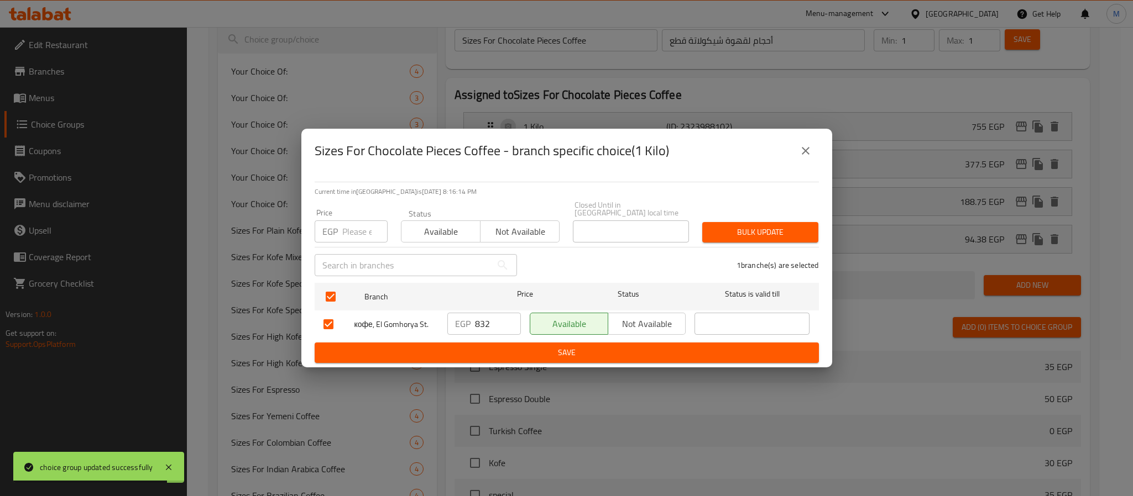
click at [481, 323] on input "832" at bounding box center [498, 324] width 46 height 22
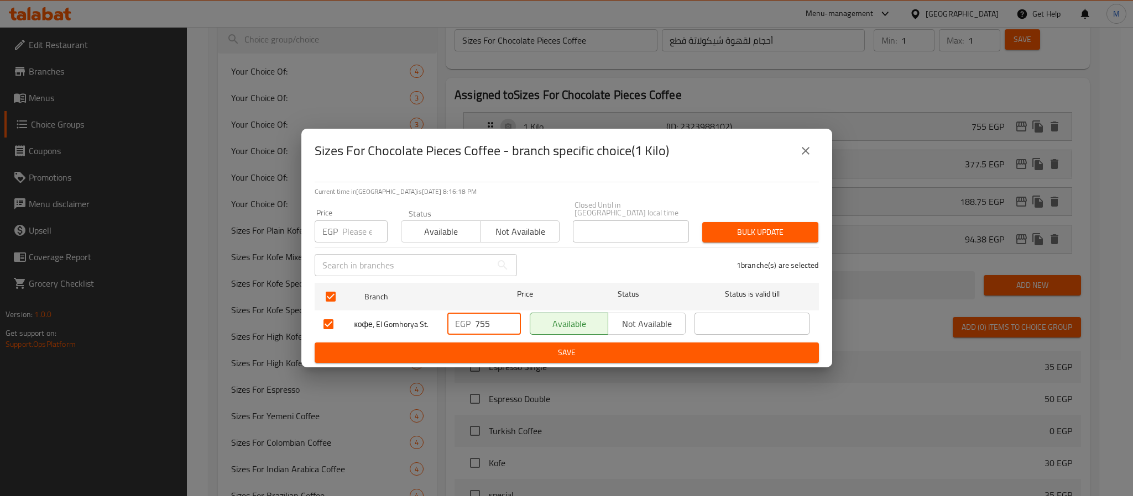
type input "755"
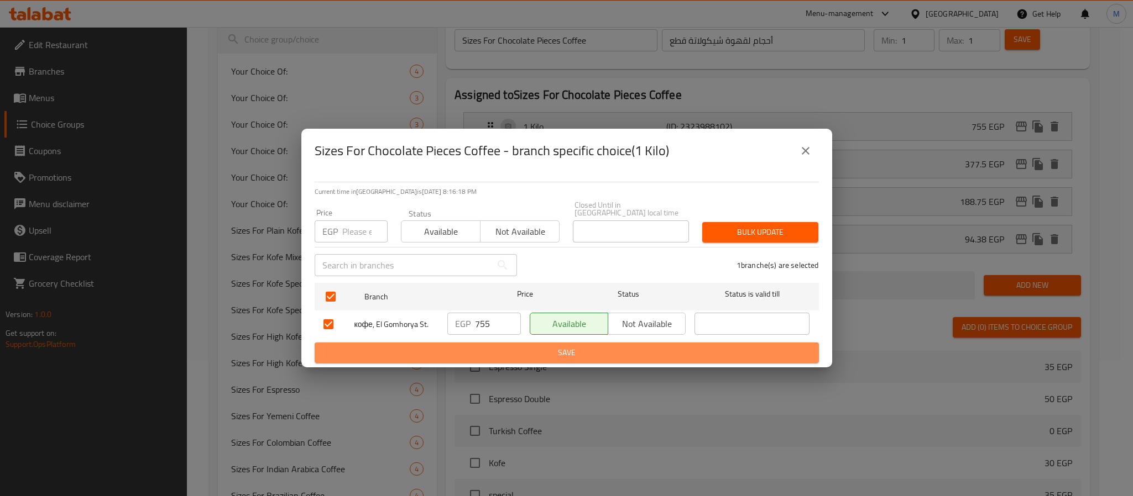
click at [570, 346] on span "Save" at bounding box center [566, 353] width 486 height 14
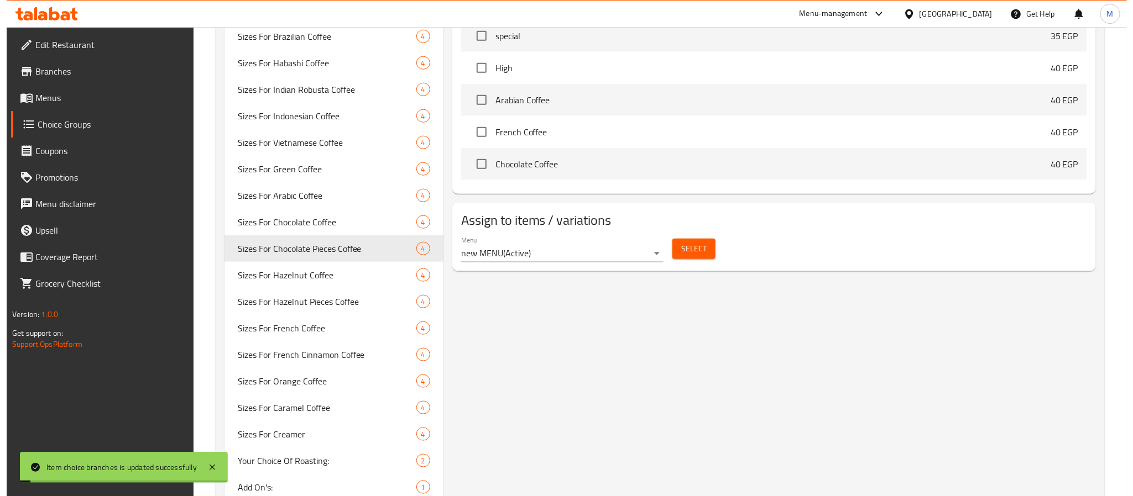
scroll to position [0, 0]
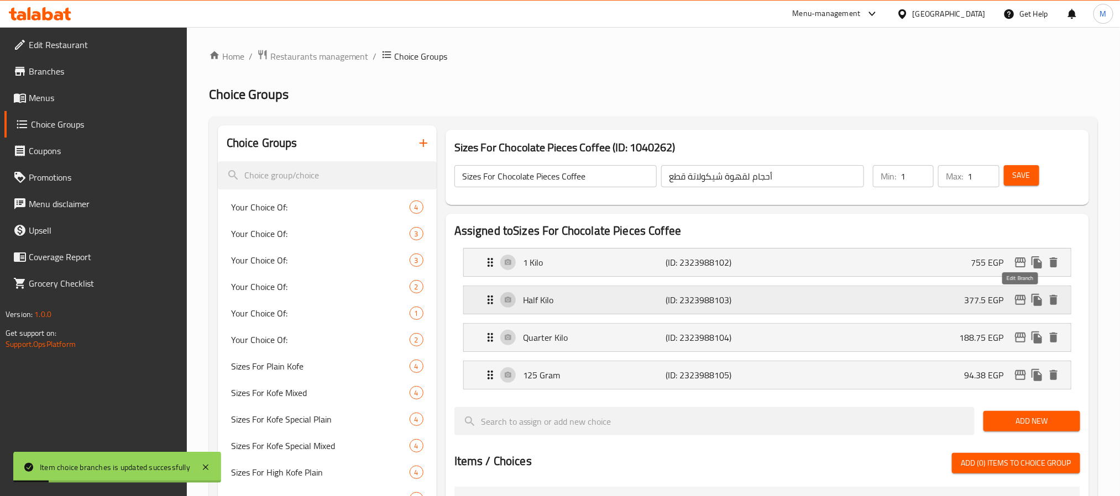
click at [1019, 297] on icon "edit" at bounding box center [1020, 300] width 13 height 13
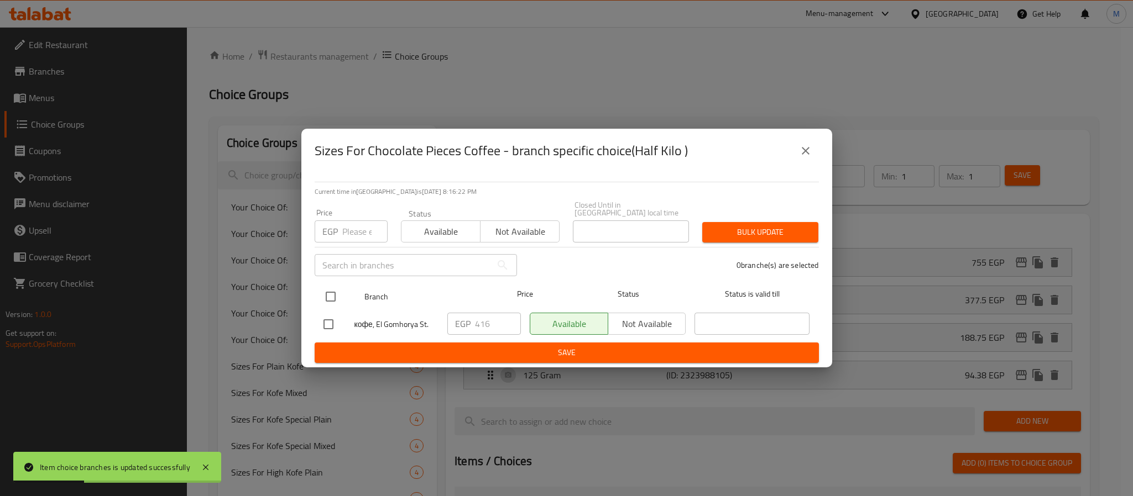
drag, startPoint x: 332, startPoint y: 292, endPoint x: 350, endPoint y: 292, distance: 18.8
click at [331, 292] on input "checkbox" at bounding box center [330, 296] width 23 height 23
checkbox input "true"
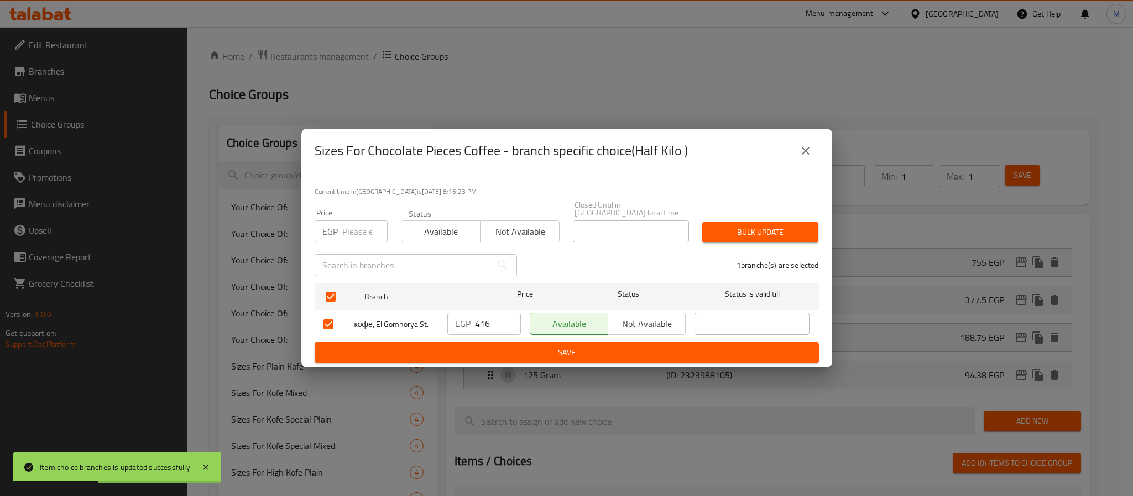
click at [488, 317] on input "416" at bounding box center [498, 324] width 46 height 22
type input "377.5"
click at [560, 346] on span "Save" at bounding box center [566, 353] width 486 height 14
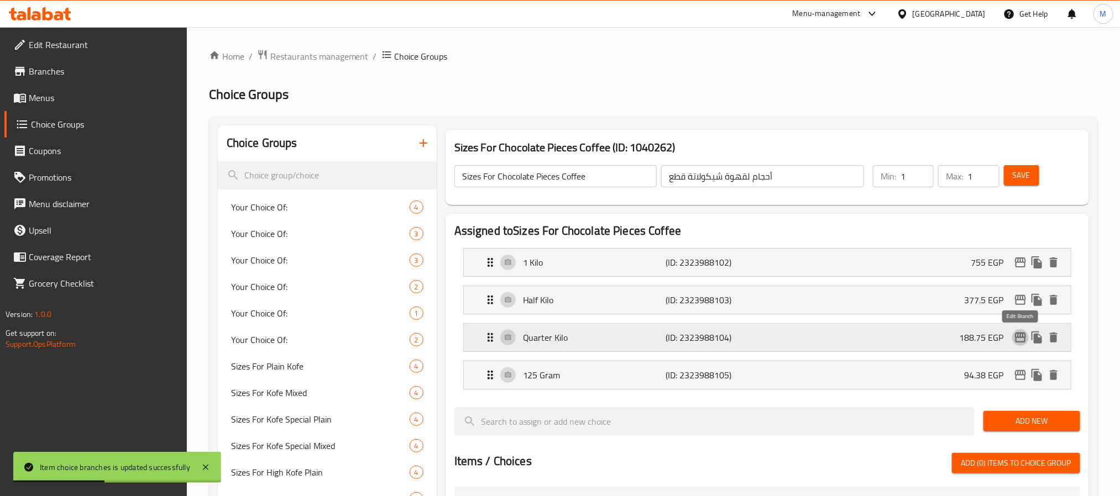
click at [1022, 336] on icon "edit" at bounding box center [1020, 338] width 11 height 10
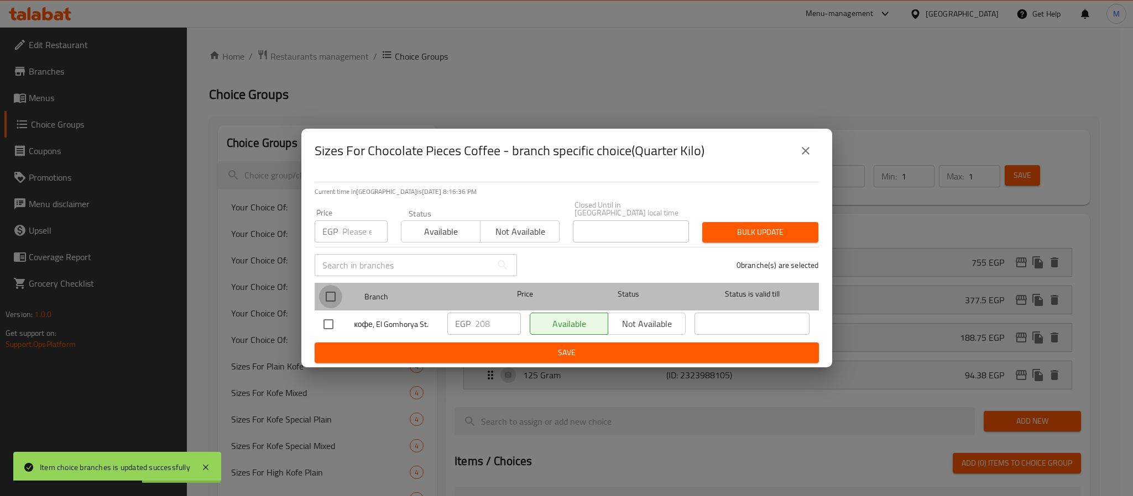
click at [328, 294] on input "checkbox" at bounding box center [330, 296] width 23 height 23
checkbox input "true"
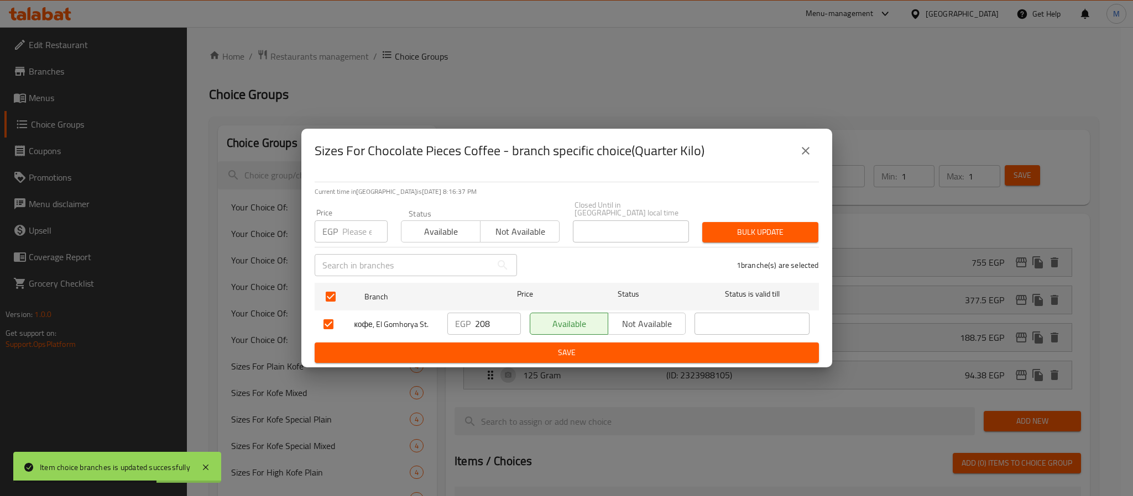
click at [483, 317] on input "208" at bounding box center [498, 324] width 46 height 22
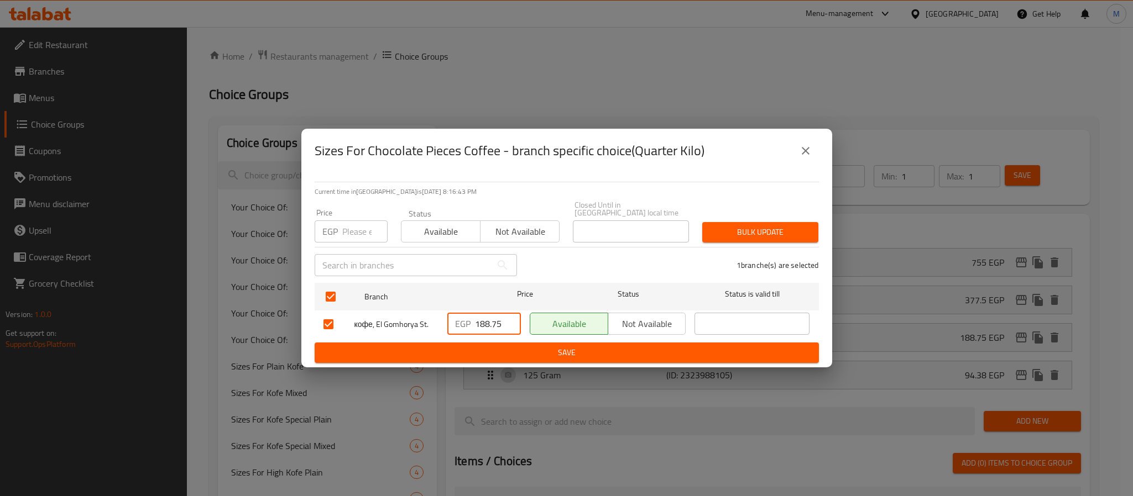
type input "188.75"
click at [546, 350] on span "Save" at bounding box center [566, 353] width 486 height 14
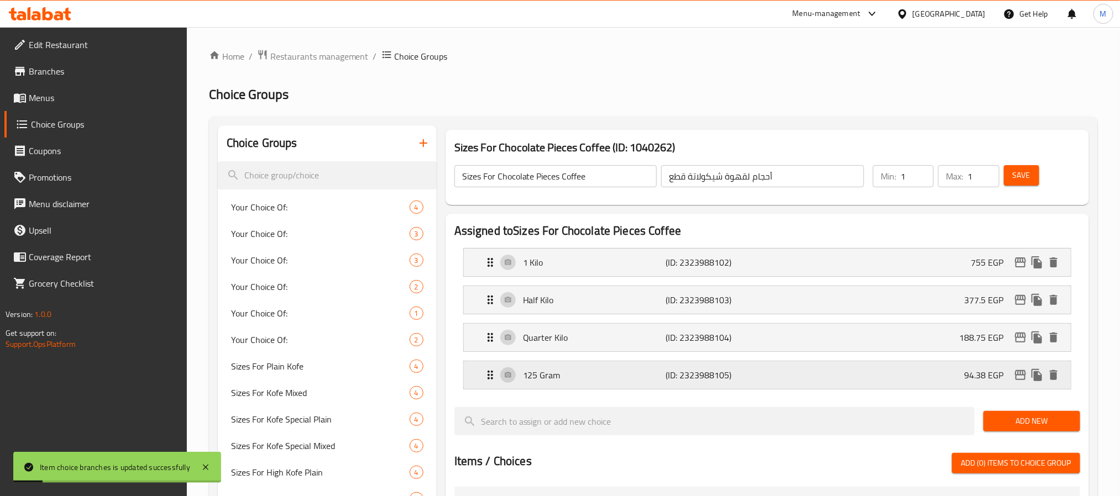
click at [1019, 375] on icon "edit" at bounding box center [1020, 375] width 13 height 13
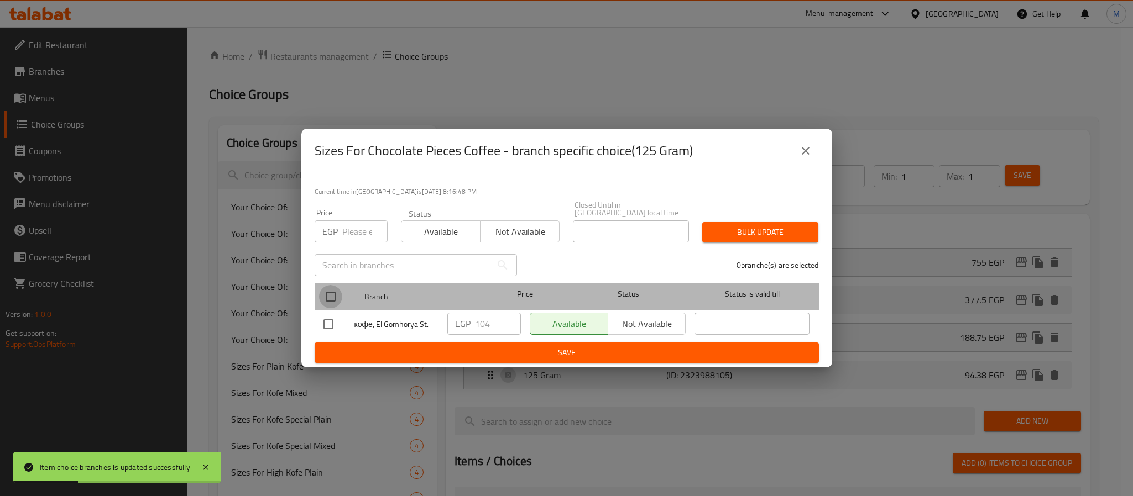
drag, startPoint x: 332, startPoint y: 294, endPoint x: 483, endPoint y: 342, distance: 158.5
click at [332, 292] on input "checkbox" at bounding box center [330, 296] width 23 height 23
checkbox input "true"
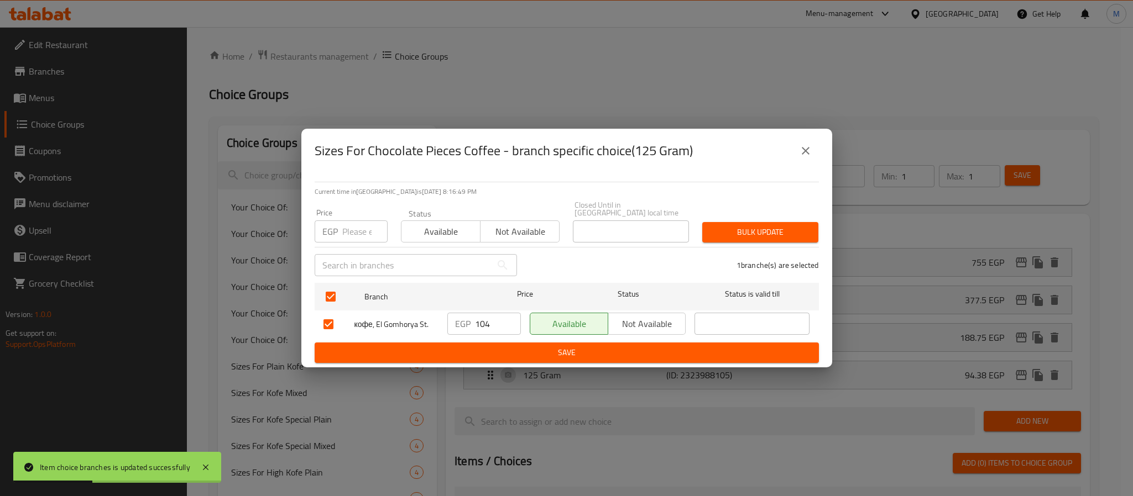
click at [483, 315] on input "104" at bounding box center [498, 324] width 46 height 22
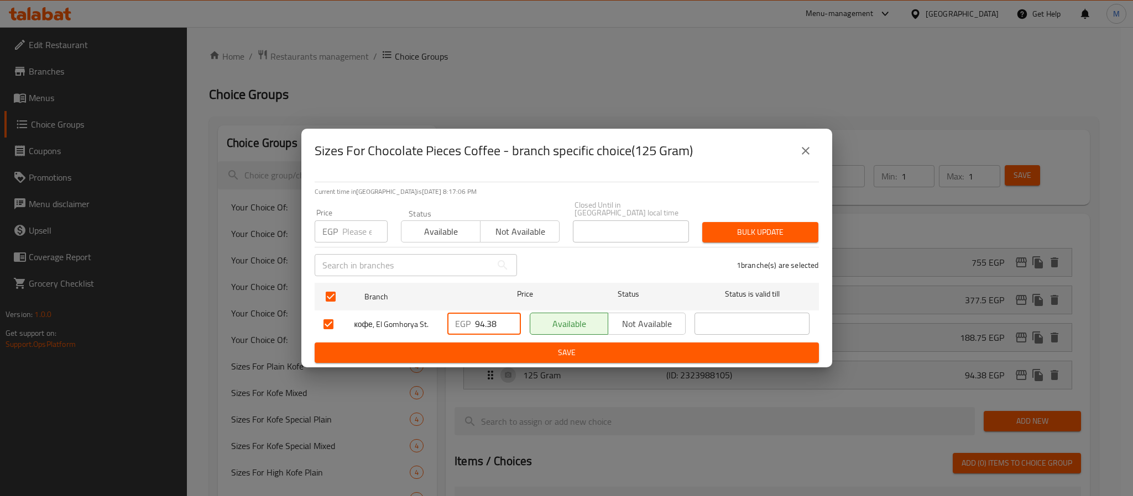
type input "94.38"
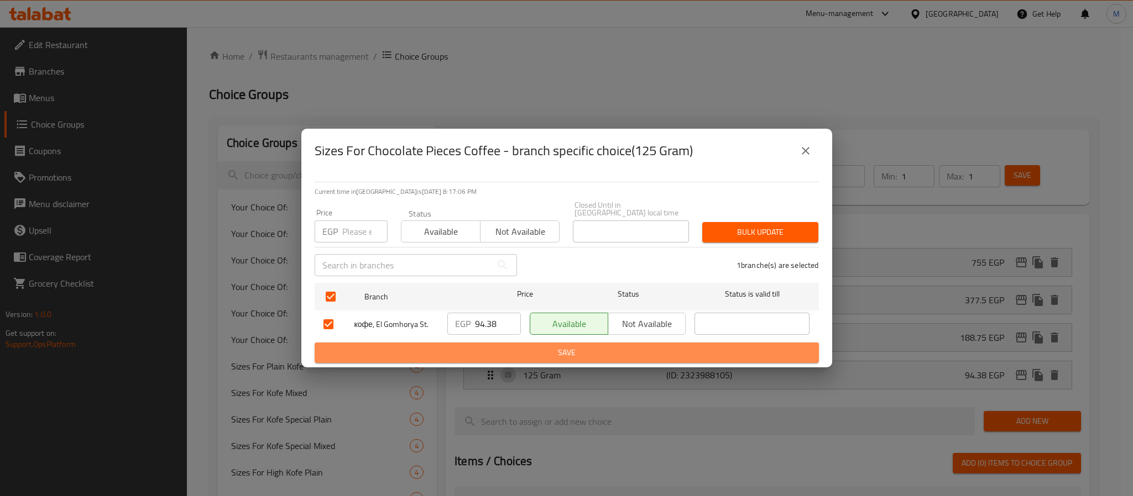
click at [567, 347] on span "Save" at bounding box center [566, 353] width 486 height 14
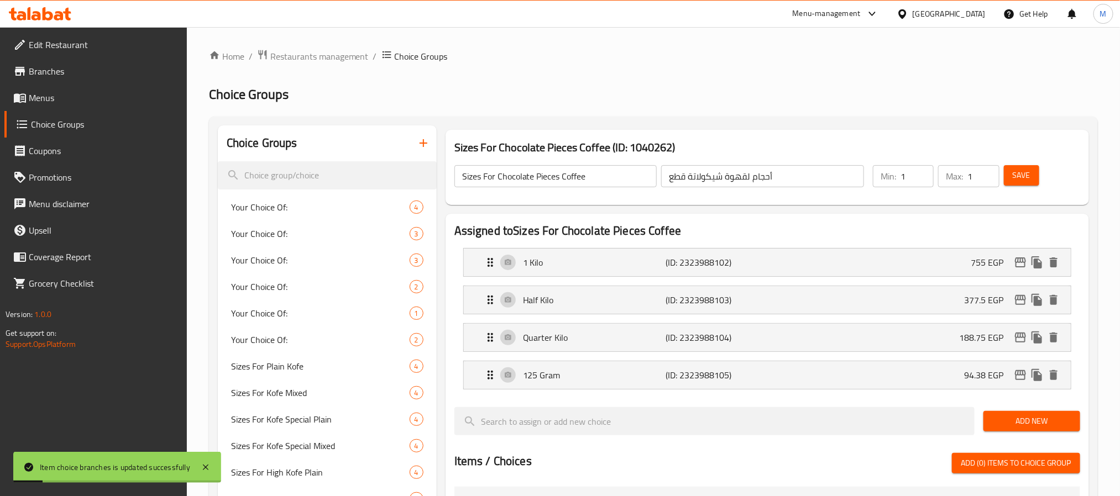
click at [1022, 172] on span "Save" at bounding box center [1022, 176] width 18 height 14
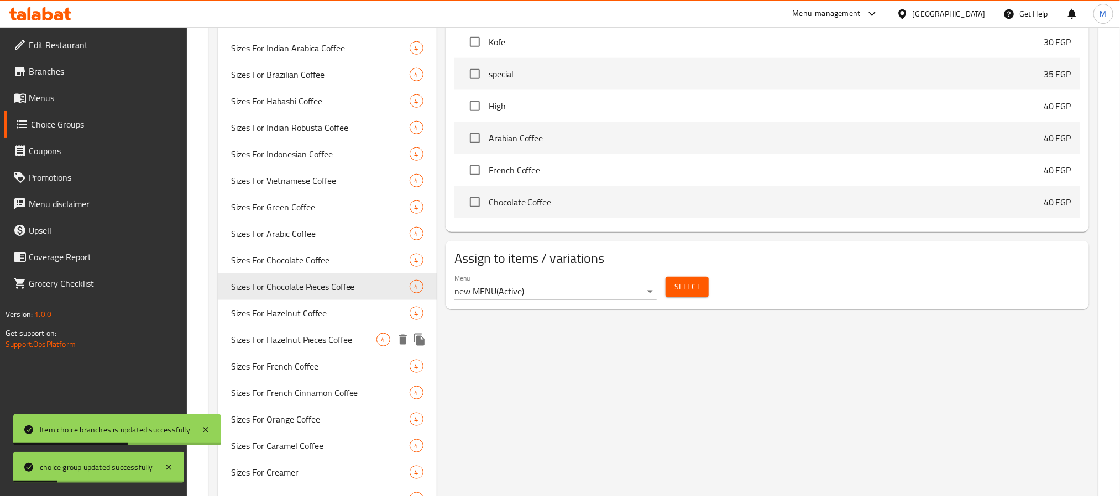
scroll to position [633, 0]
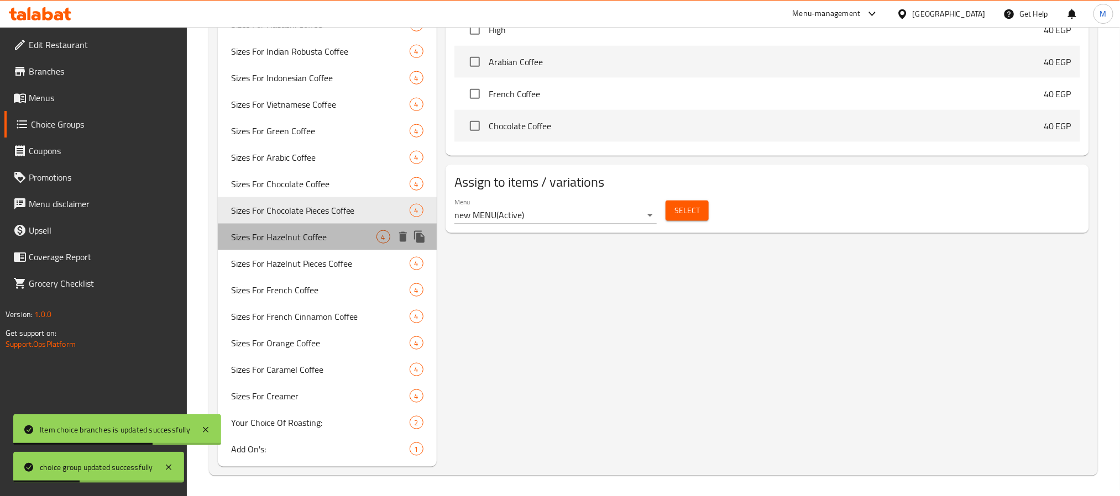
click at [303, 231] on span "Sizes For Hazelnut Coffee" at bounding box center [303, 237] width 145 height 13
type input "Sizes For Hazelnut Coffee"
type input "أحجام لقهوة بندق"
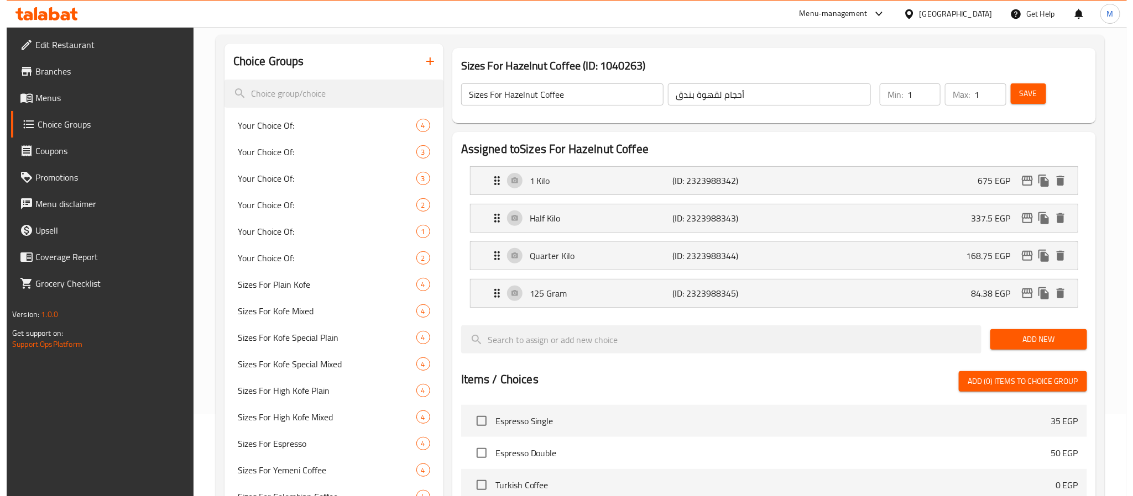
scroll to position [53, 0]
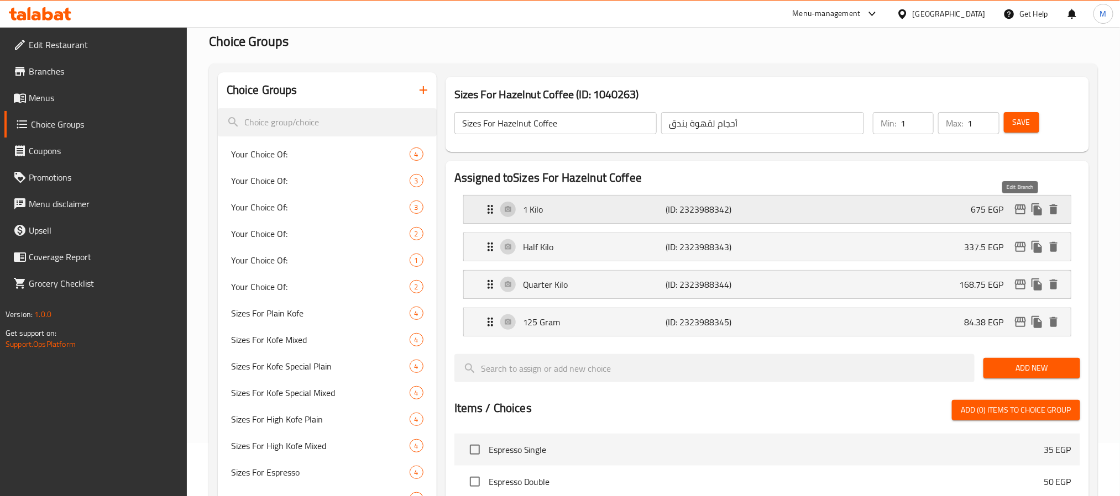
click at [1020, 206] on icon "edit" at bounding box center [1020, 210] width 11 height 10
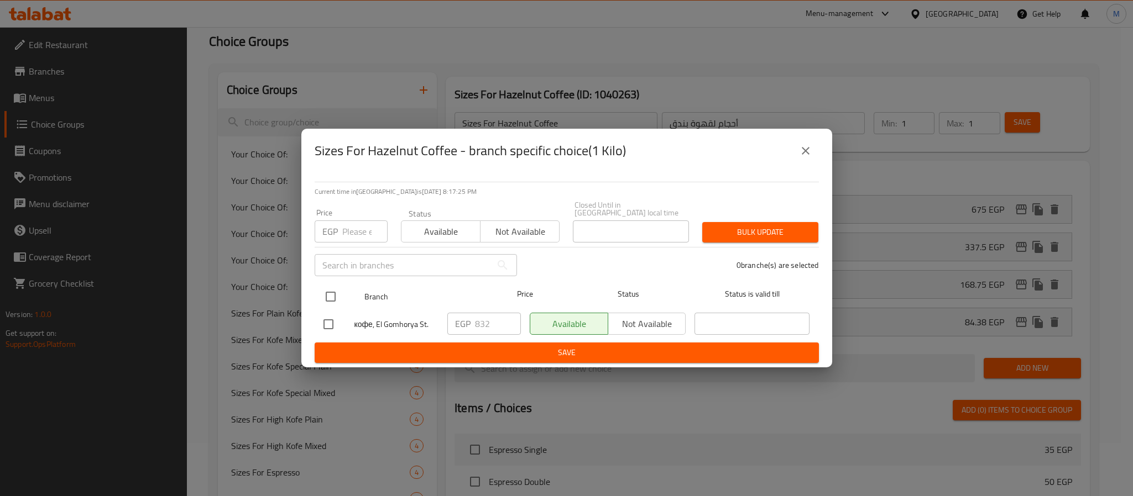
drag, startPoint x: 332, startPoint y: 287, endPoint x: 441, endPoint y: 302, distance: 109.9
click at [332, 289] on input "checkbox" at bounding box center [330, 296] width 23 height 23
checkbox input "true"
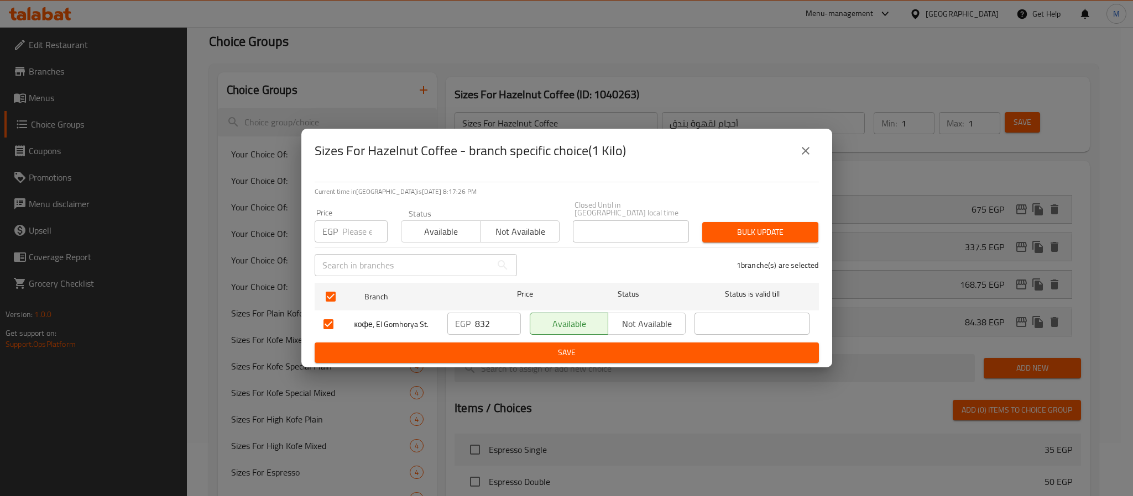
click at [484, 321] on input "832" at bounding box center [498, 324] width 46 height 22
type input "675"
click at [518, 347] on span "Save" at bounding box center [566, 353] width 486 height 14
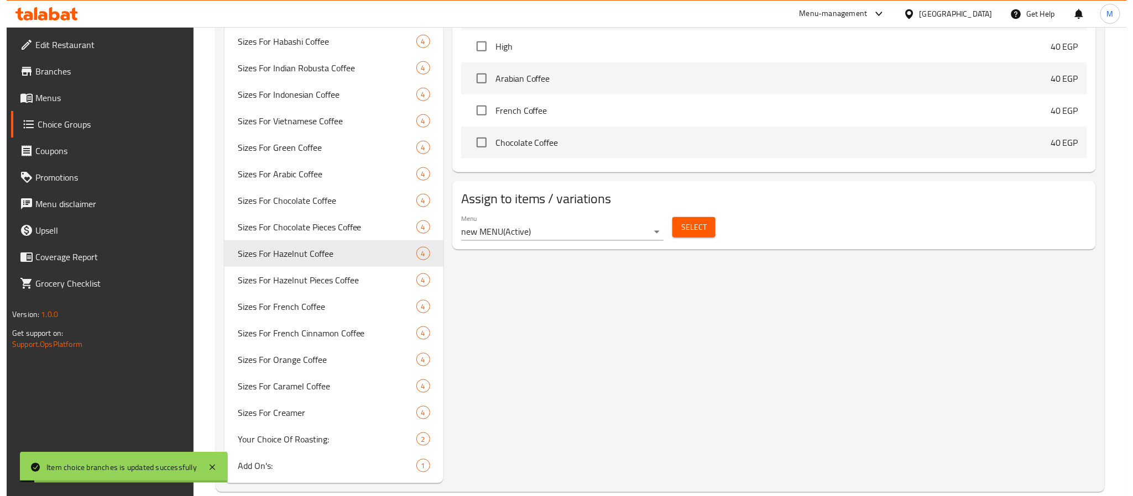
scroll to position [0, 0]
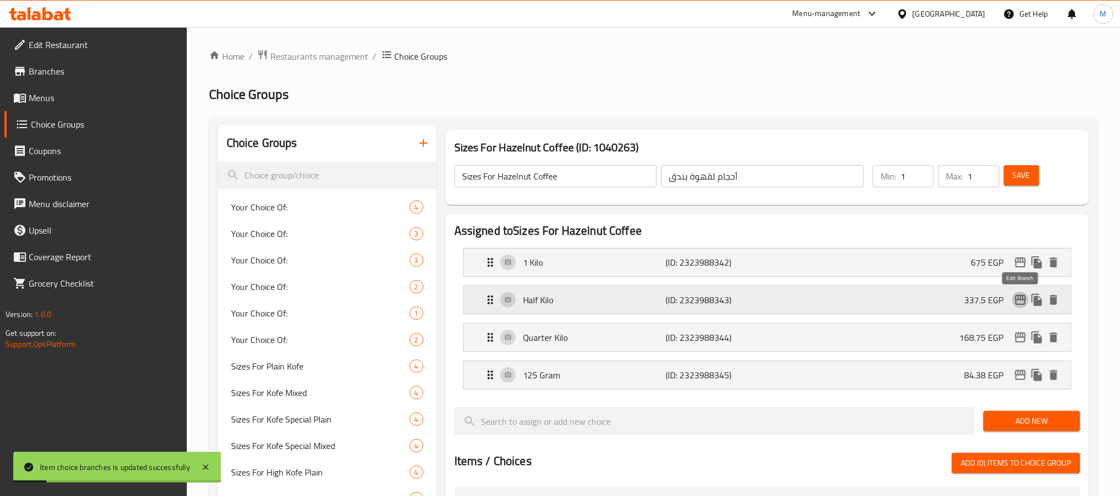
click at [1019, 299] on icon "edit" at bounding box center [1020, 300] width 13 height 13
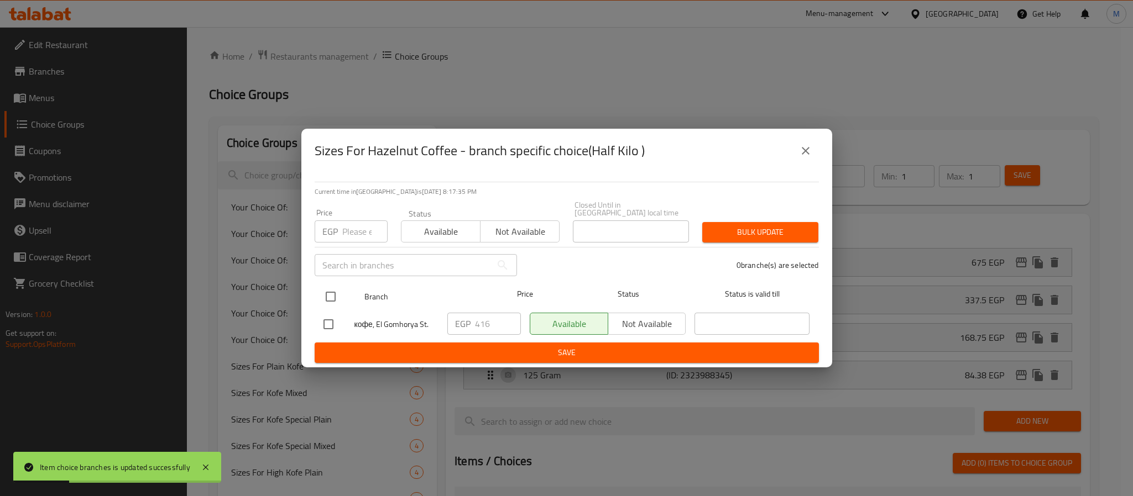
click at [324, 292] on input "checkbox" at bounding box center [330, 296] width 23 height 23
checkbox input "true"
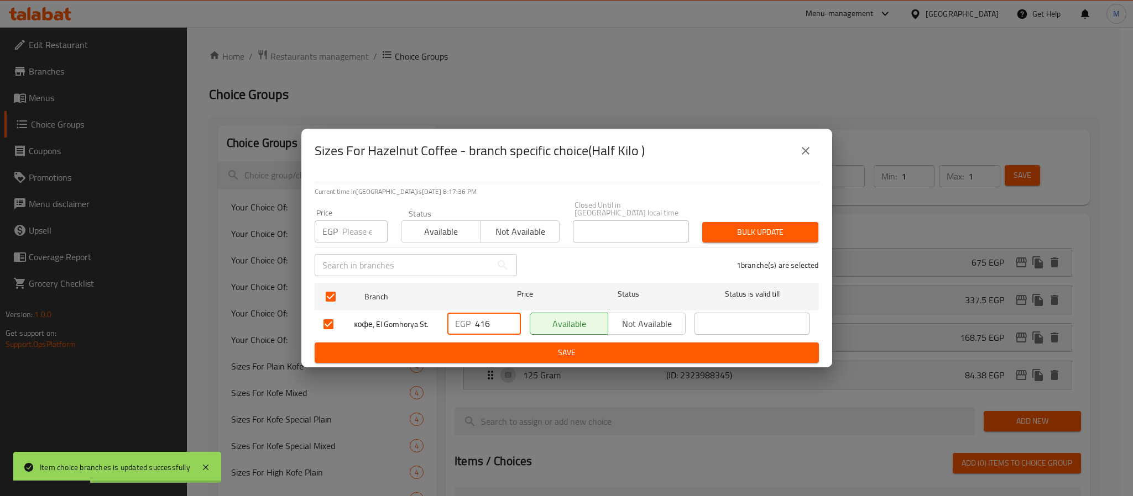
click at [475, 317] on input "416" at bounding box center [498, 324] width 46 height 22
type input "337.5"
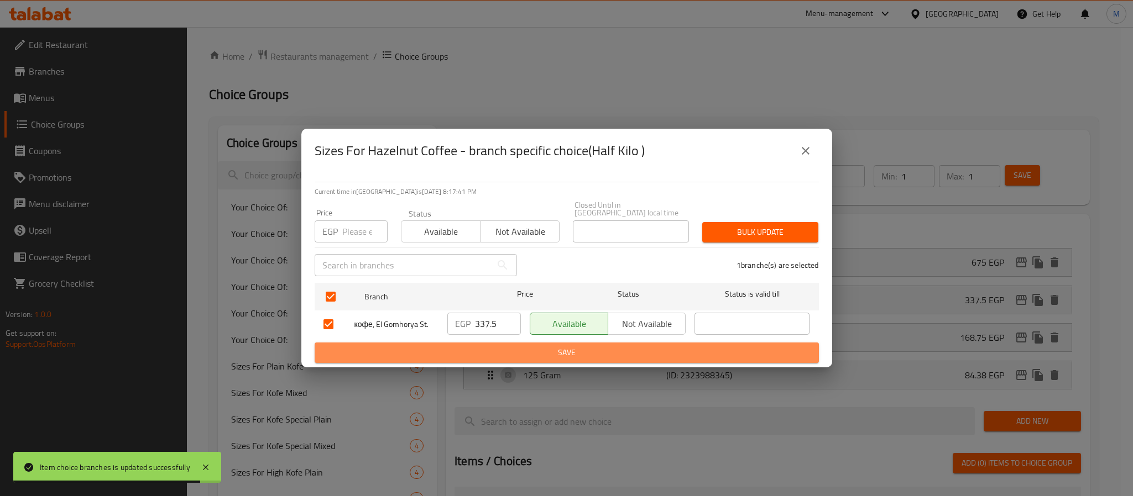
click at [553, 346] on span "Save" at bounding box center [566, 353] width 486 height 14
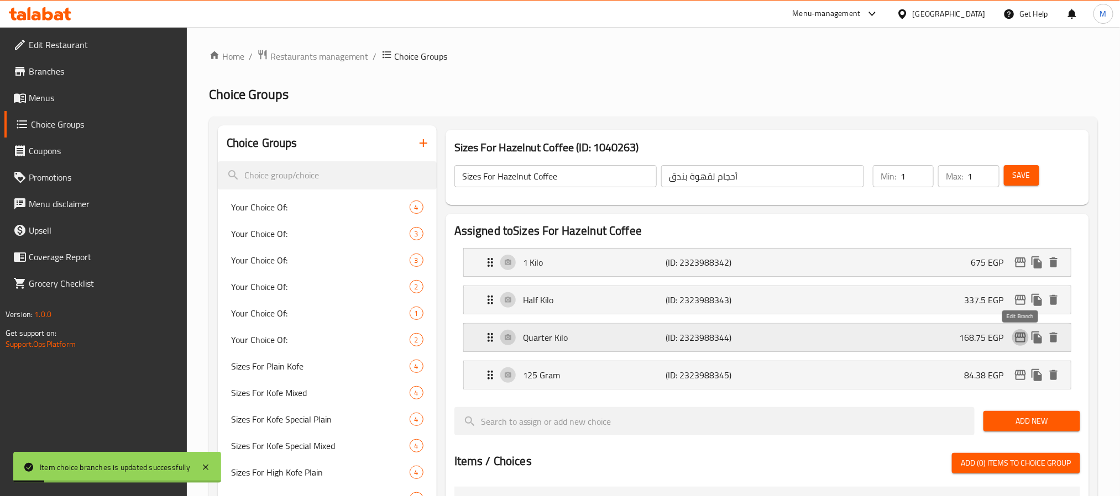
click at [1023, 337] on icon "edit" at bounding box center [1020, 338] width 11 height 10
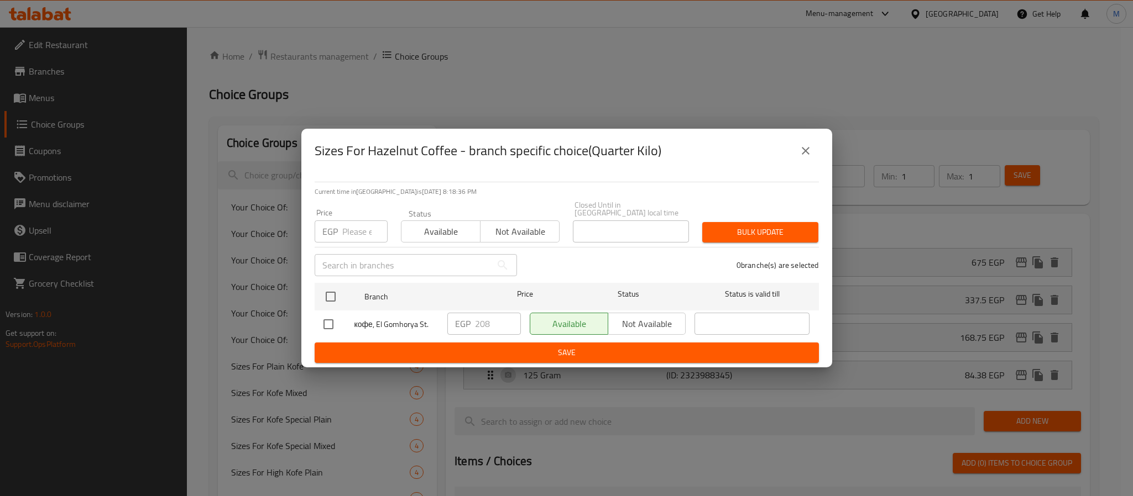
click at [806, 151] on icon "close" at bounding box center [805, 150] width 13 height 13
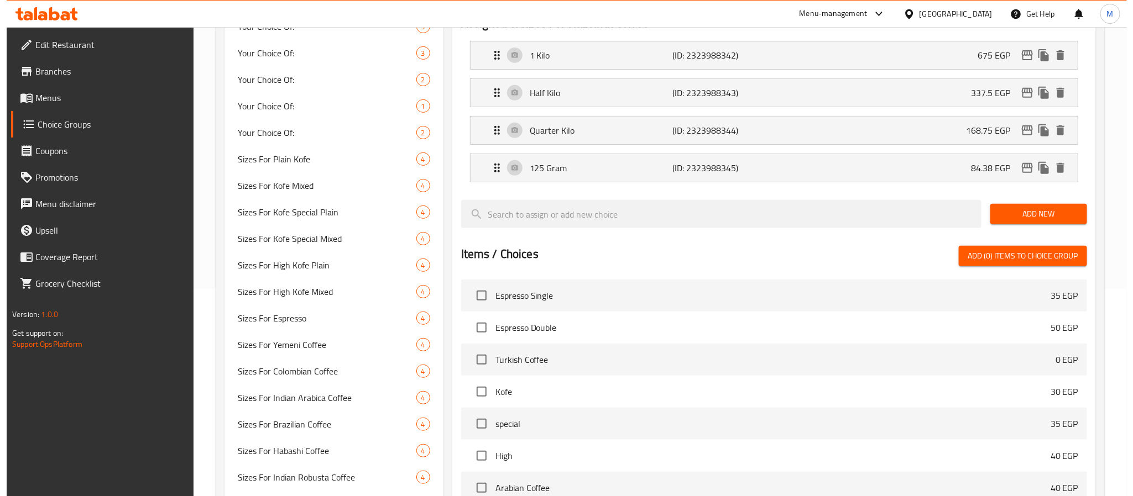
scroll to position [41, 0]
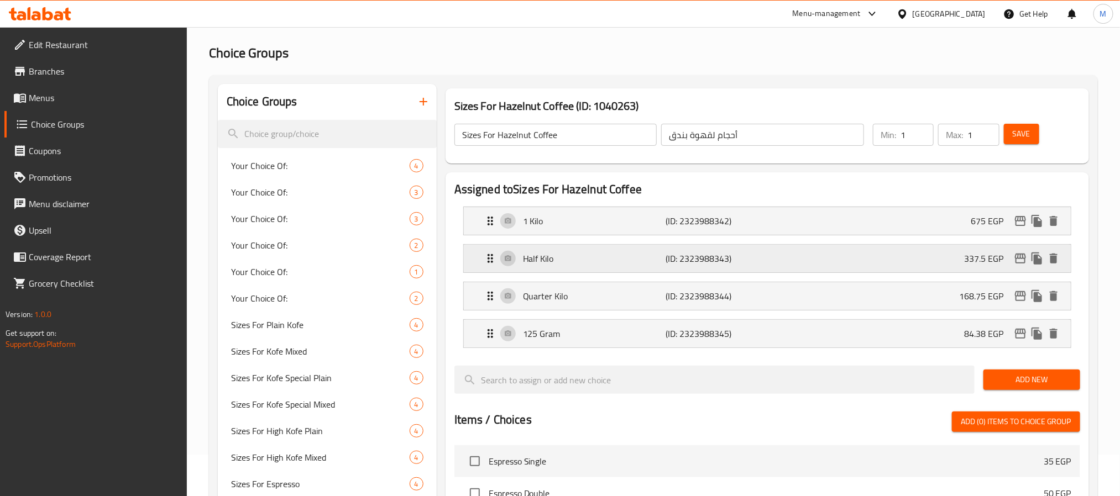
click at [1018, 268] on div "Half Kilo (ID: 2323988343) 337.5 EGP" at bounding box center [771, 259] width 574 height 28
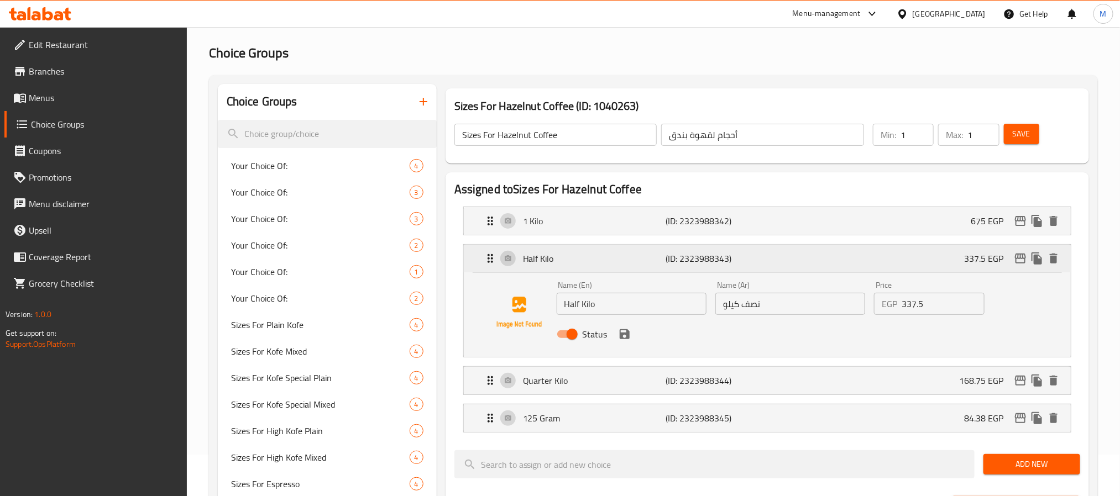
click at [1018, 268] on div "Half Kilo (ID: 2323988343) 337.5 EGP" at bounding box center [771, 259] width 574 height 28
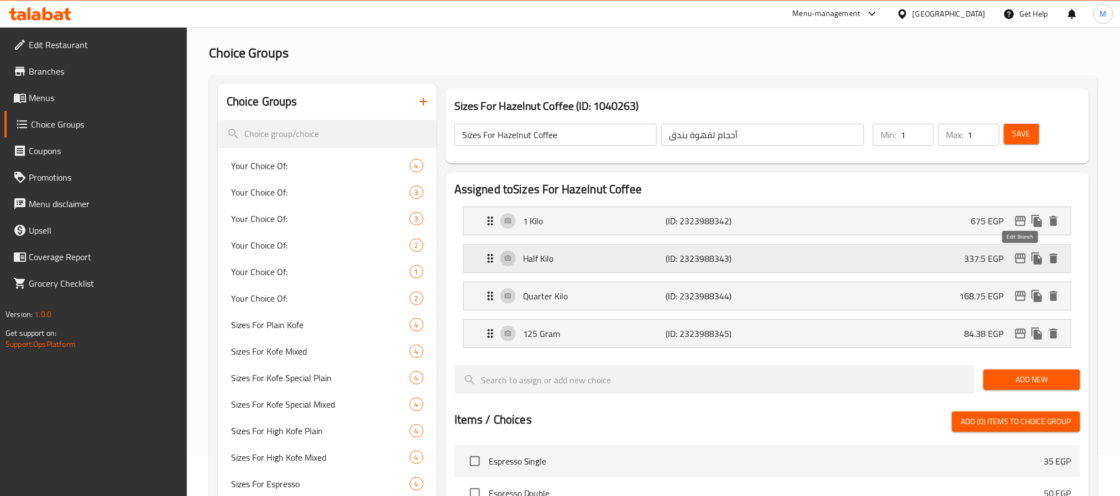
click at [1022, 260] on icon "edit" at bounding box center [1020, 258] width 13 height 13
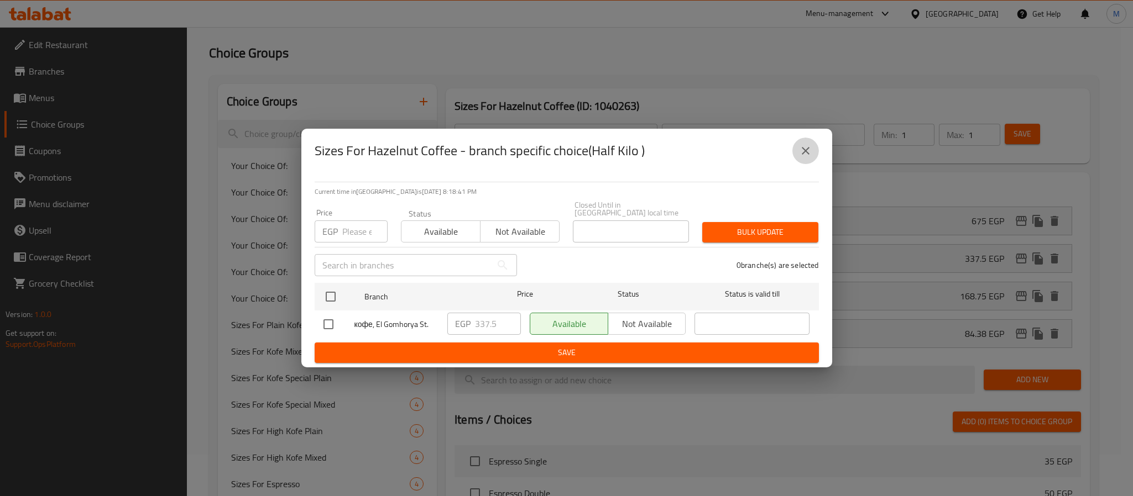
click at [803, 158] on icon "close" at bounding box center [805, 150] width 13 height 13
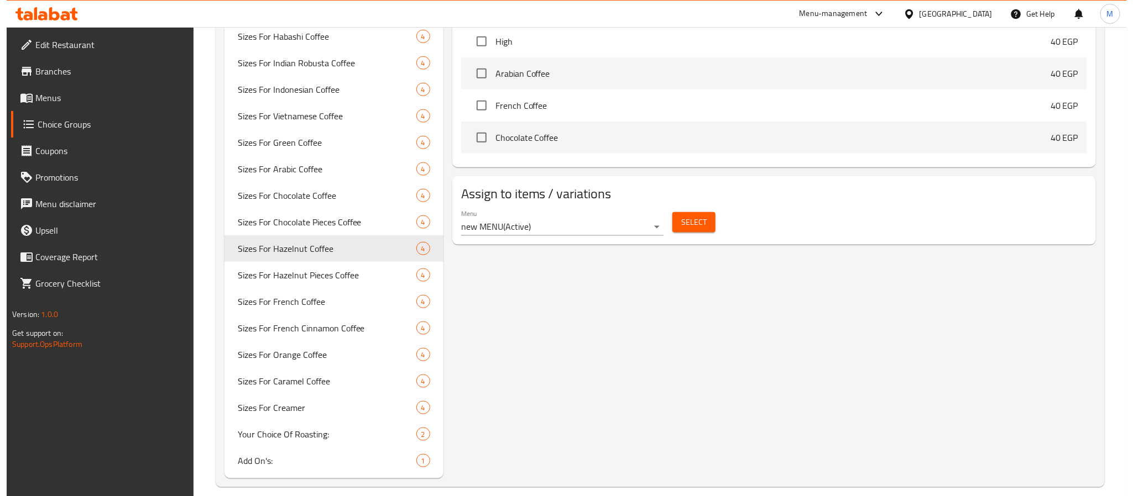
scroll to position [124, 0]
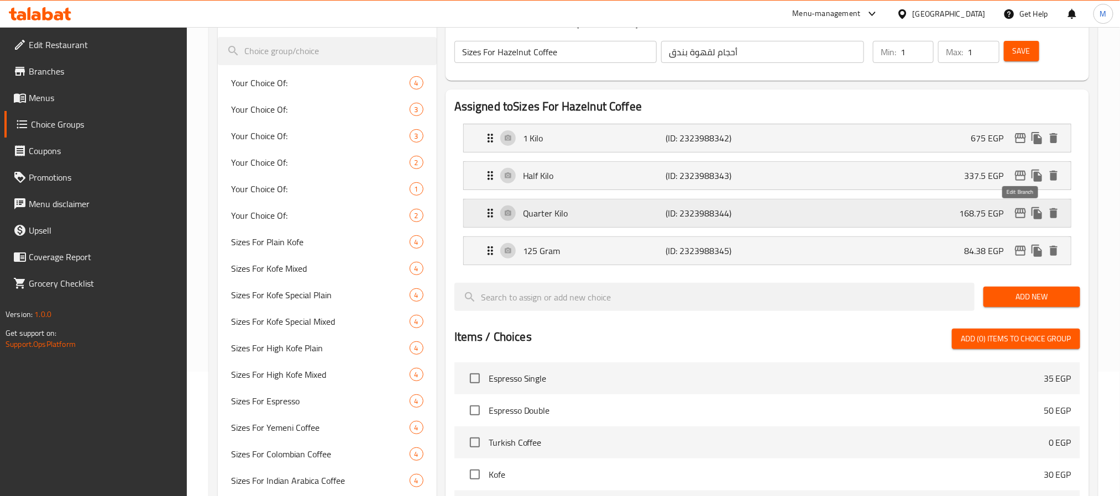
click at [1020, 216] on icon "edit" at bounding box center [1020, 213] width 13 height 13
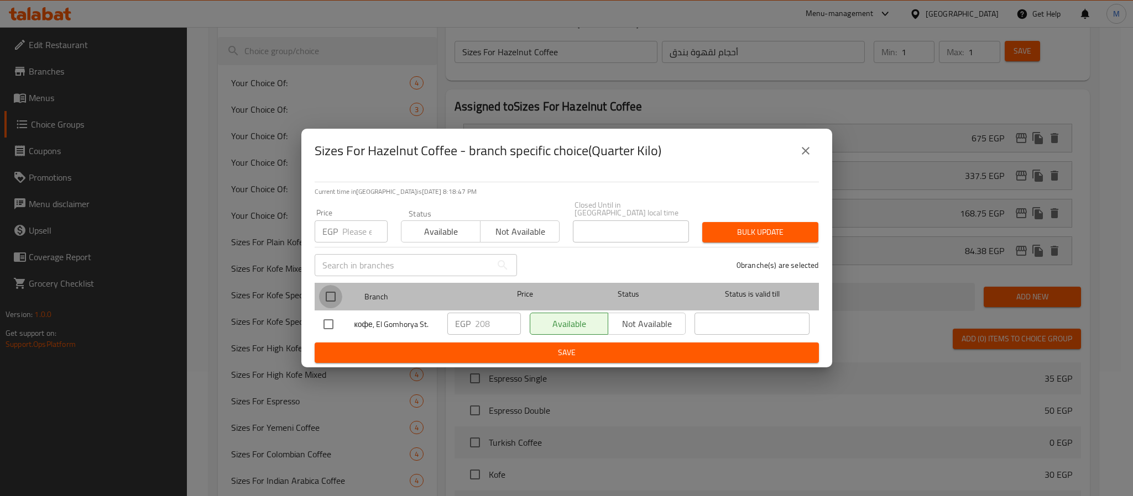
click at [330, 295] on input "checkbox" at bounding box center [330, 296] width 23 height 23
checkbox input "true"
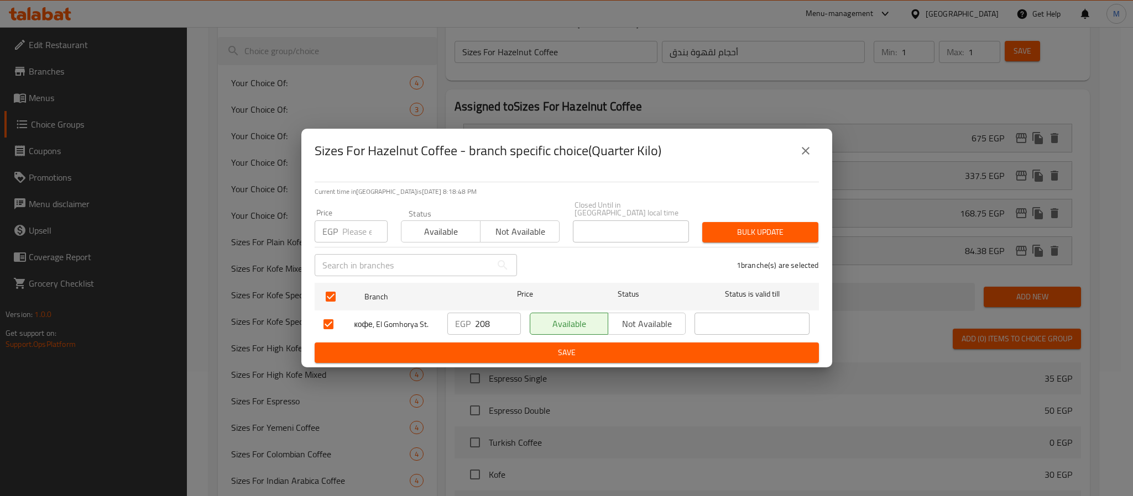
click at [481, 321] on input "208" at bounding box center [498, 324] width 46 height 22
type input "168.75"
click at [599, 346] on span "Save" at bounding box center [566, 353] width 486 height 14
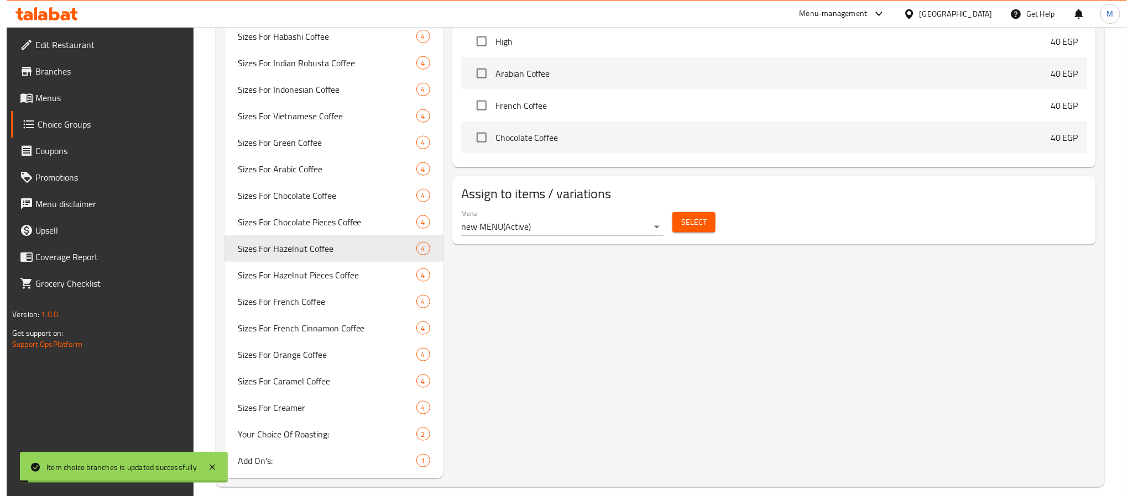
scroll to position [0, 0]
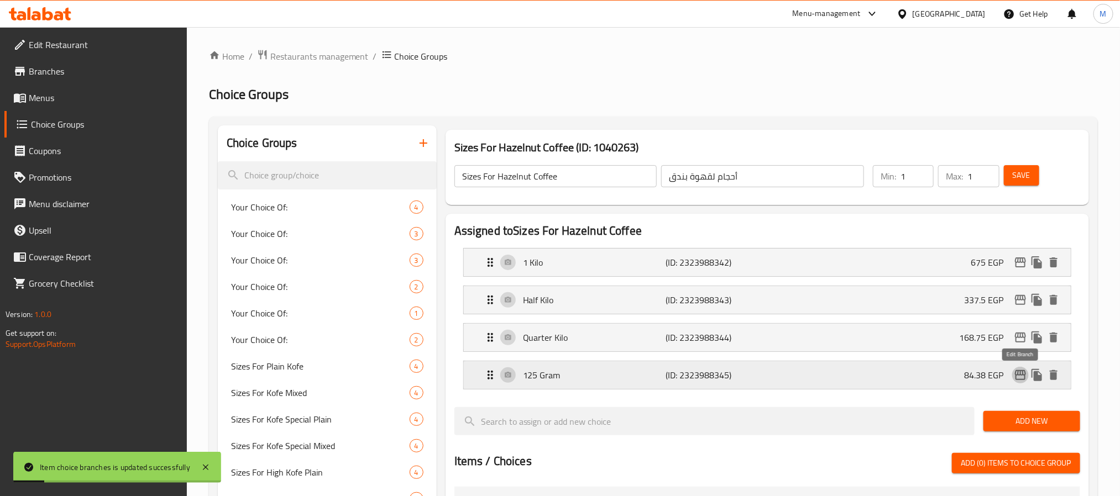
click at [1022, 379] on icon "edit" at bounding box center [1020, 375] width 13 height 13
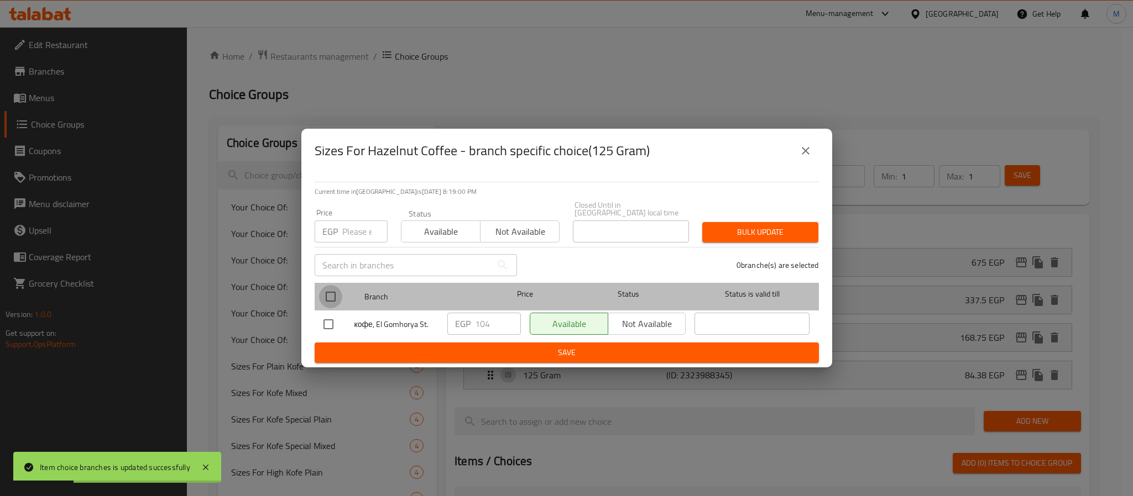
click at [333, 290] on input "checkbox" at bounding box center [330, 296] width 23 height 23
checkbox input "true"
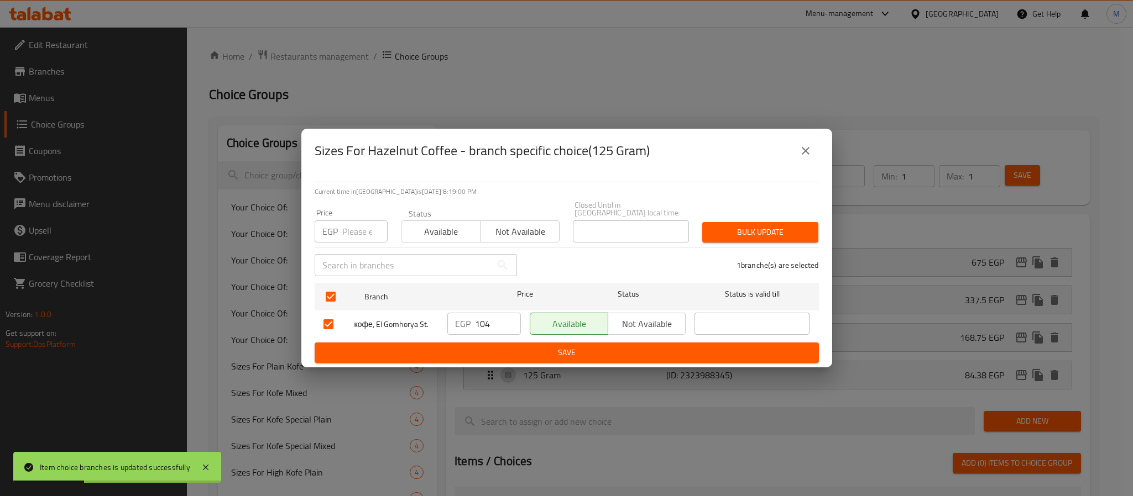
click at [486, 320] on input "104" at bounding box center [498, 324] width 46 height 22
type input "84.38"
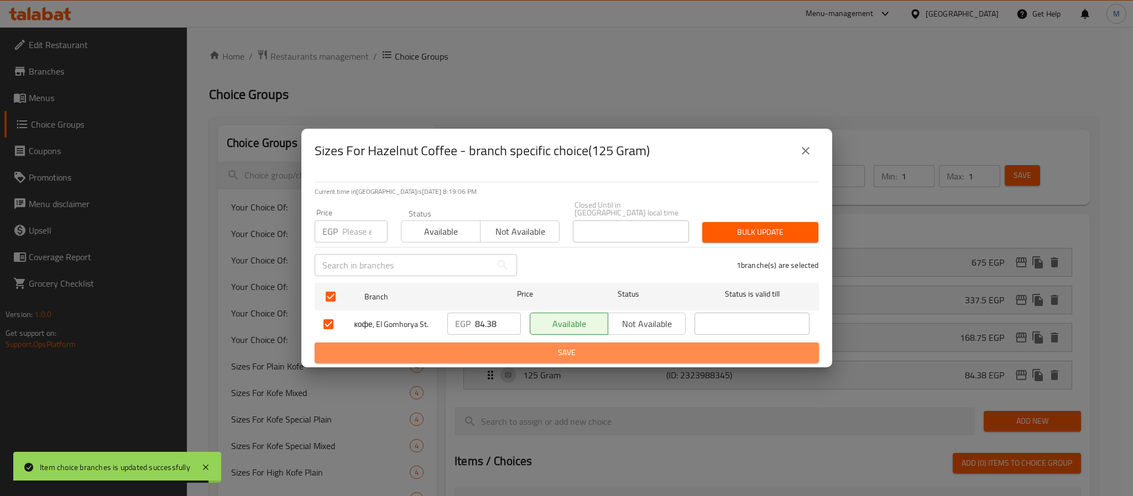
click at [570, 346] on span "Save" at bounding box center [566, 353] width 486 height 14
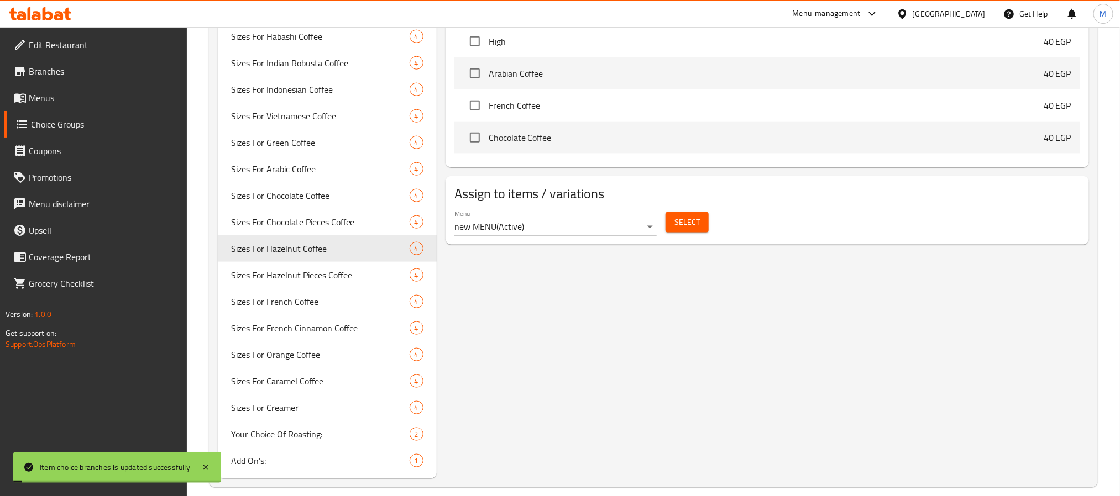
scroll to position [41, 0]
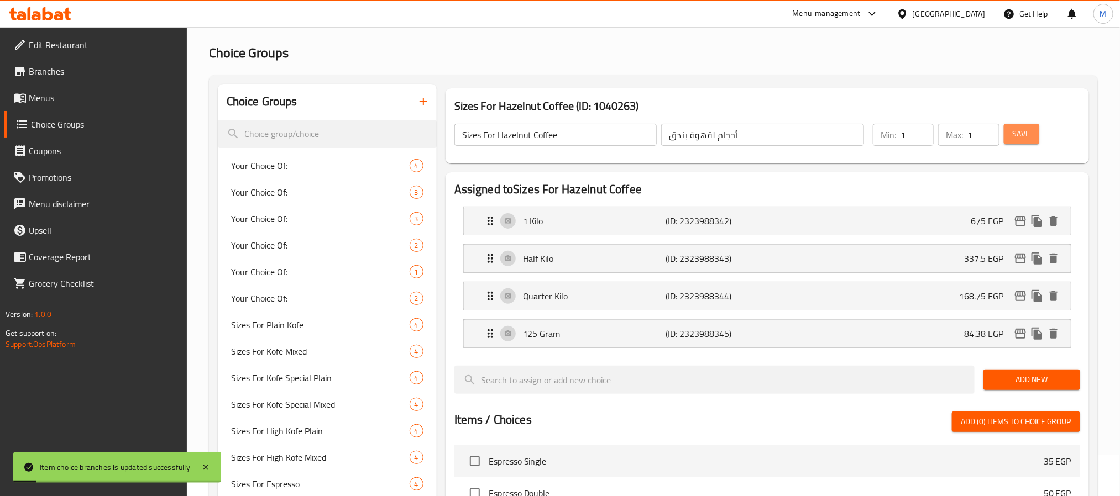
click at [1030, 133] on span "Save" at bounding box center [1022, 134] width 18 height 14
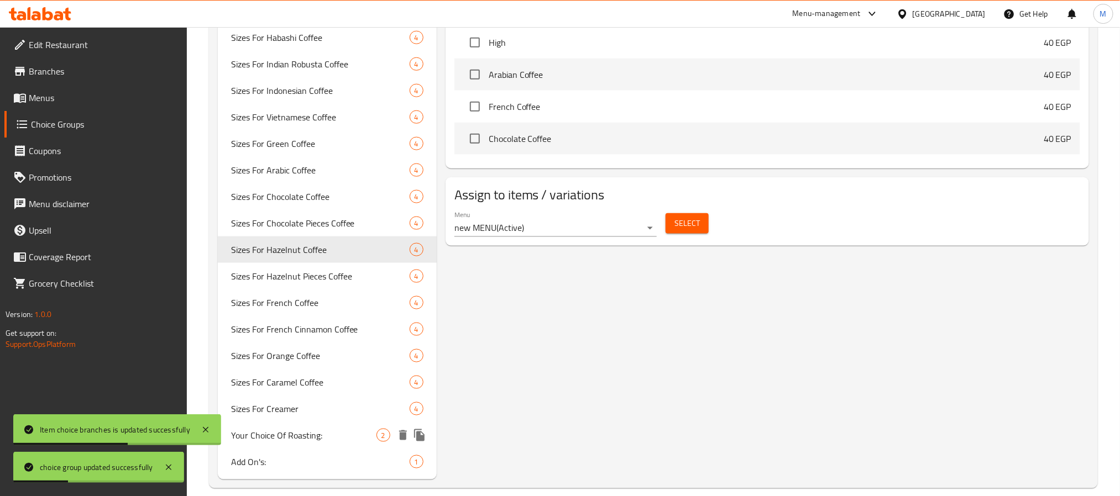
scroll to position [622, 0]
click at [343, 277] on span "Sizes For Hazelnut Pieces Coffee" at bounding box center [303, 275] width 145 height 13
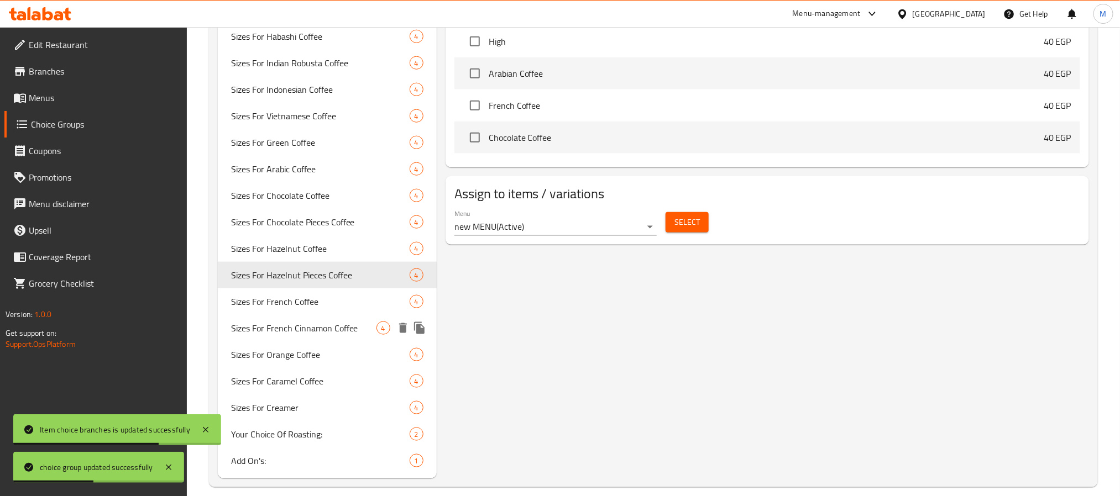
type input "Sizes For Hazelnut Pieces Coffee"
type input "أحجام لقهوة بندق قطع"
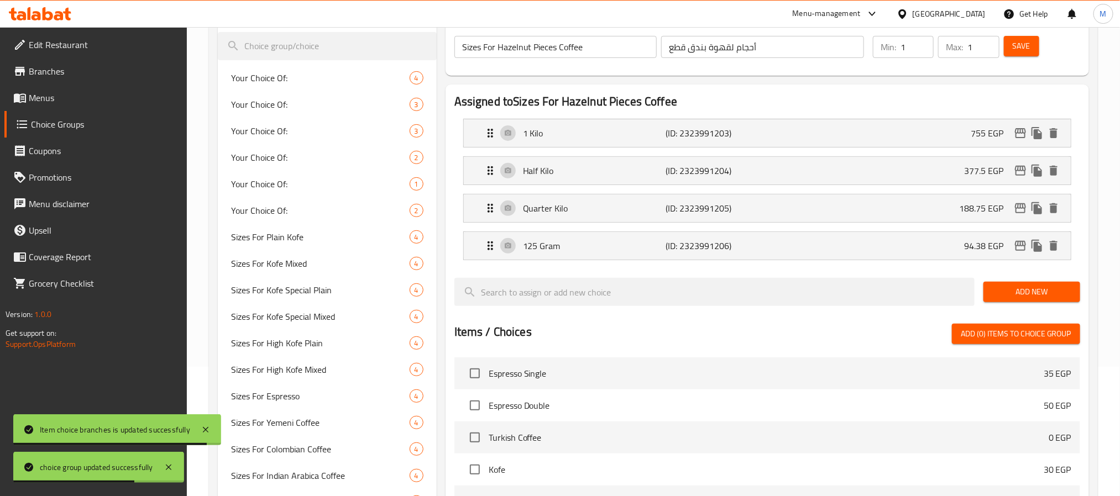
scroll to position [124, 0]
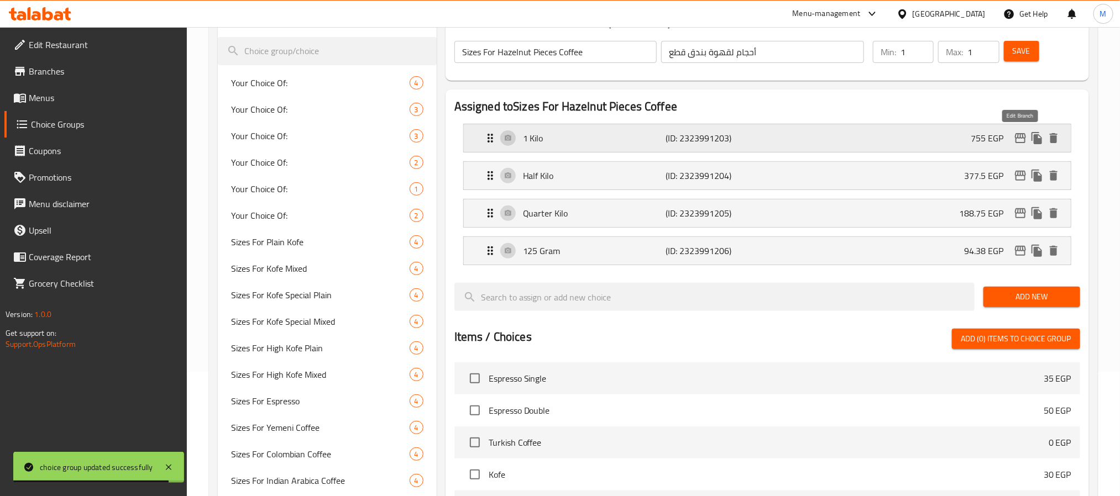
click at [1018, 130] on button "edit" at bounding box center [1020, 138] width 17 height 17
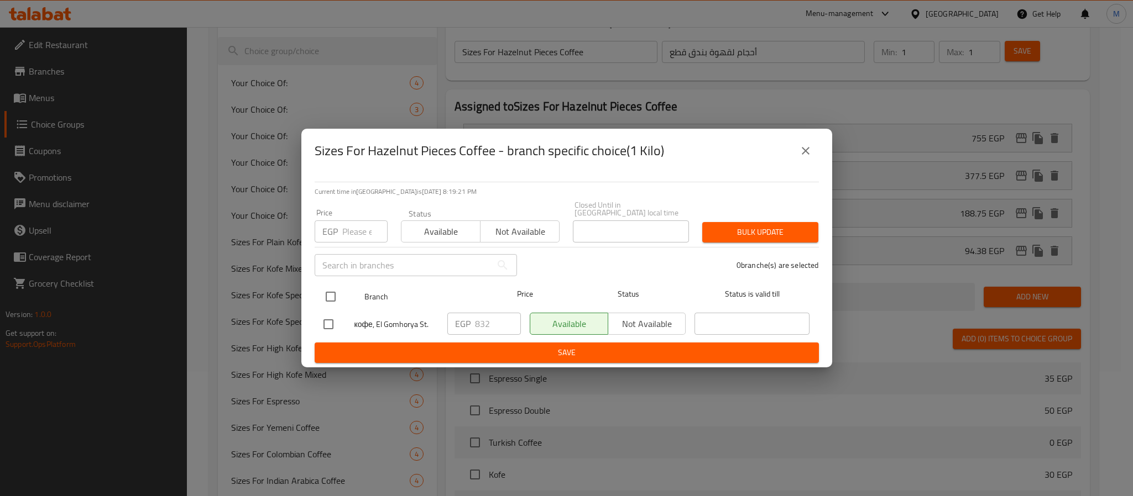
click at [334, 289] on input "checkbox" at bounding box center [330, 296] width 23 height 23
checkbox input "true"
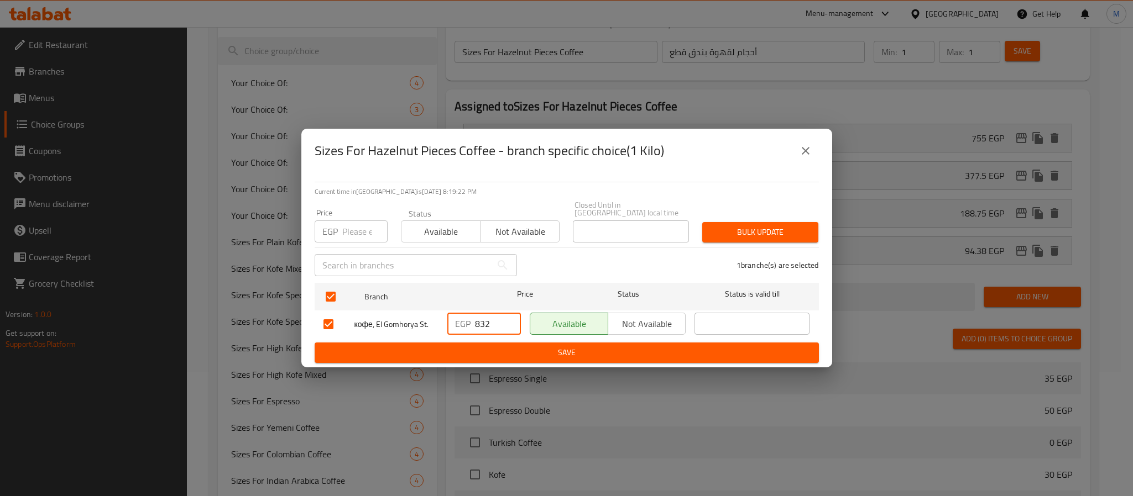
click at [488, 315] on input "832" at bounding box center [498, 324] width 46 height 22
type input "755"
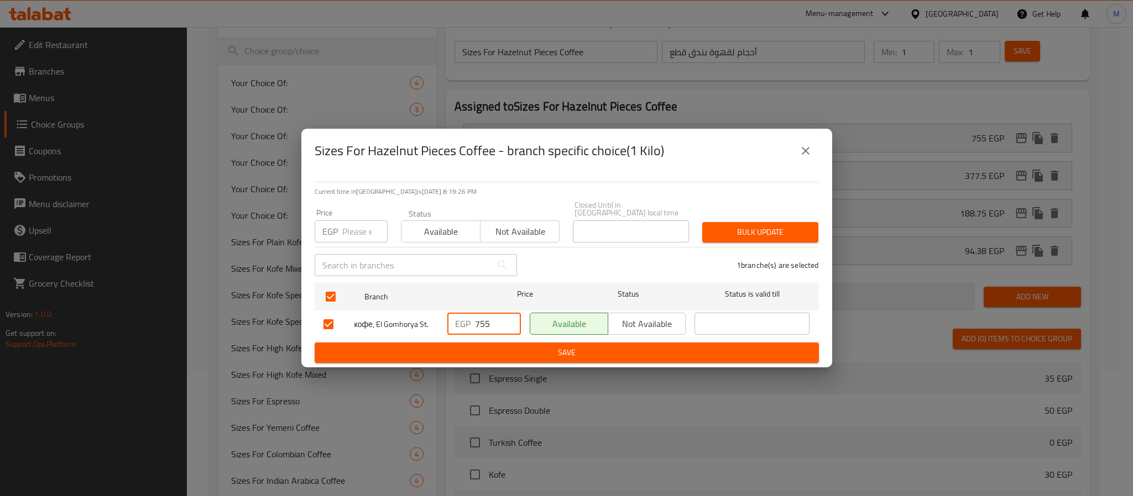
click at [553, 347] on span "Save" at bounding box center [566, 353] width 486 height 14
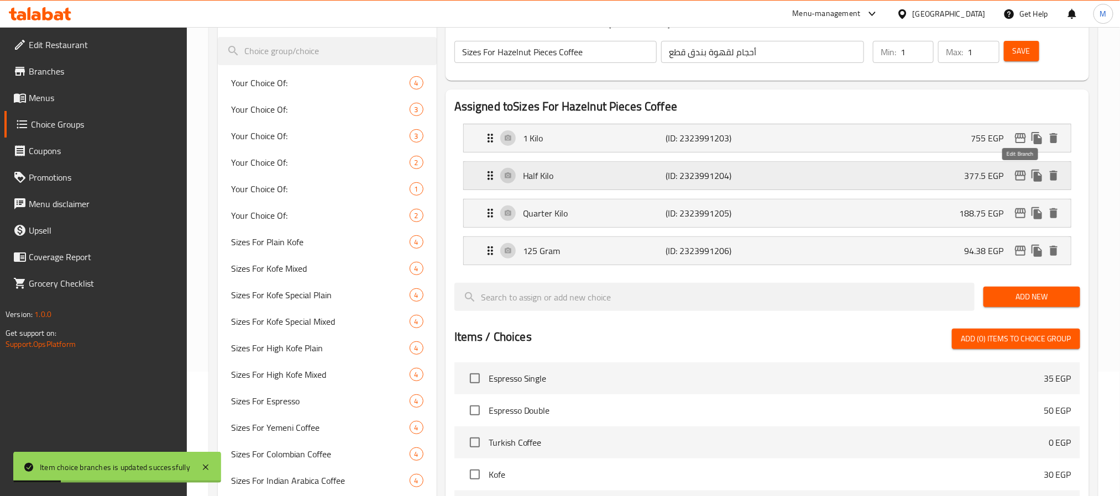
click at [1017, 177] on icon "edit" at bounding box center [1020, 175] width 13 height 13
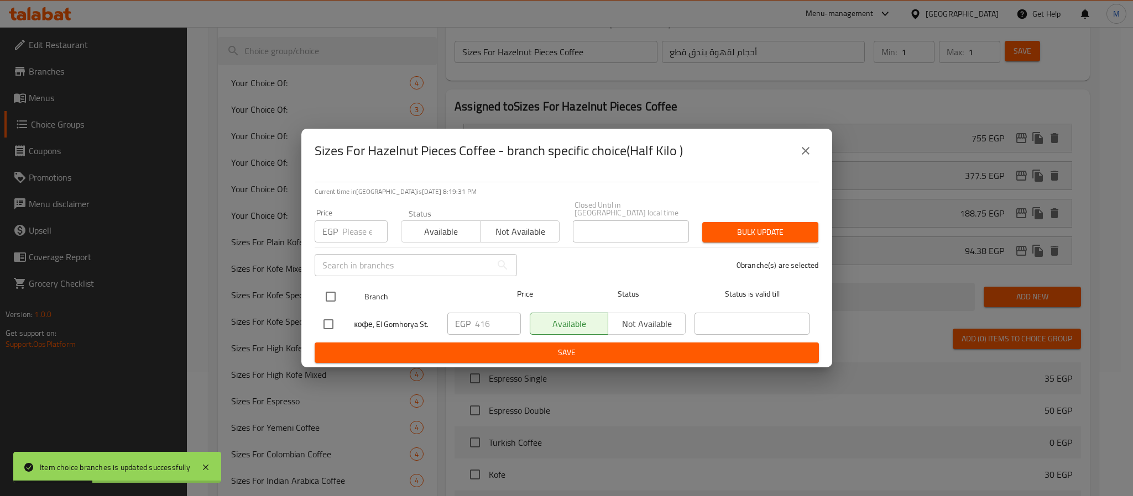
click at [327, 290] on input "checkbox" at bounding box center [330, 296] width 23 height 23
checkbox input "true"
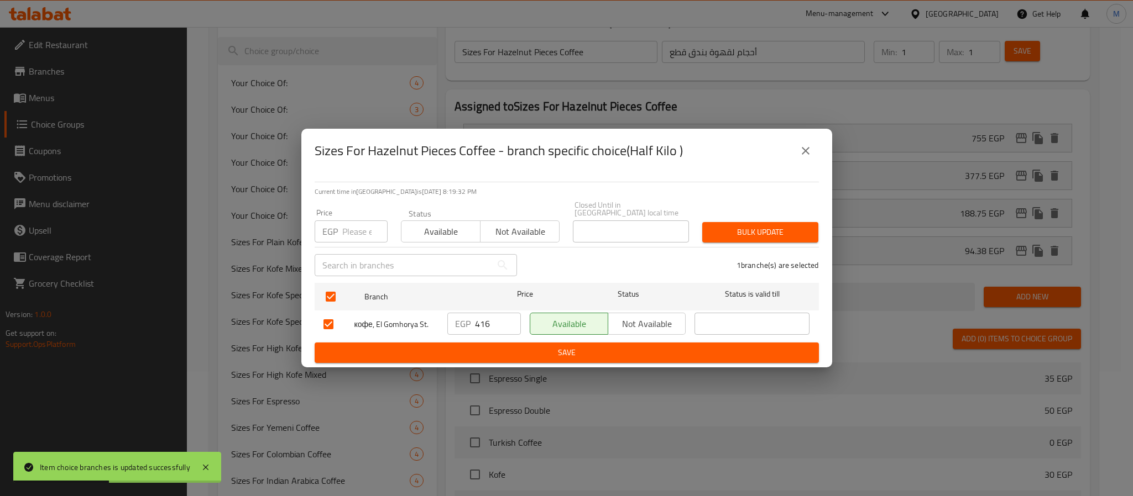
click at [486, 319] on input "416" at bounding box center [498, 324] width 46 height 22
type input "377.5"
click at [535, 346] on span "Save" at bounding box center [566, 353] width 486 height 14
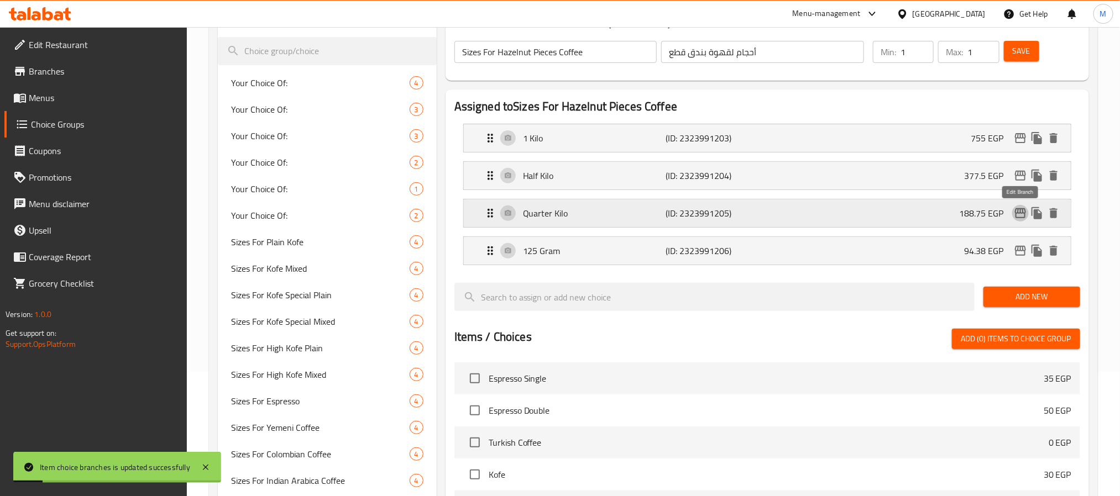
click at [1017, 212] on icon "edit" at bounding box center [1020, 213] width 13 height 13
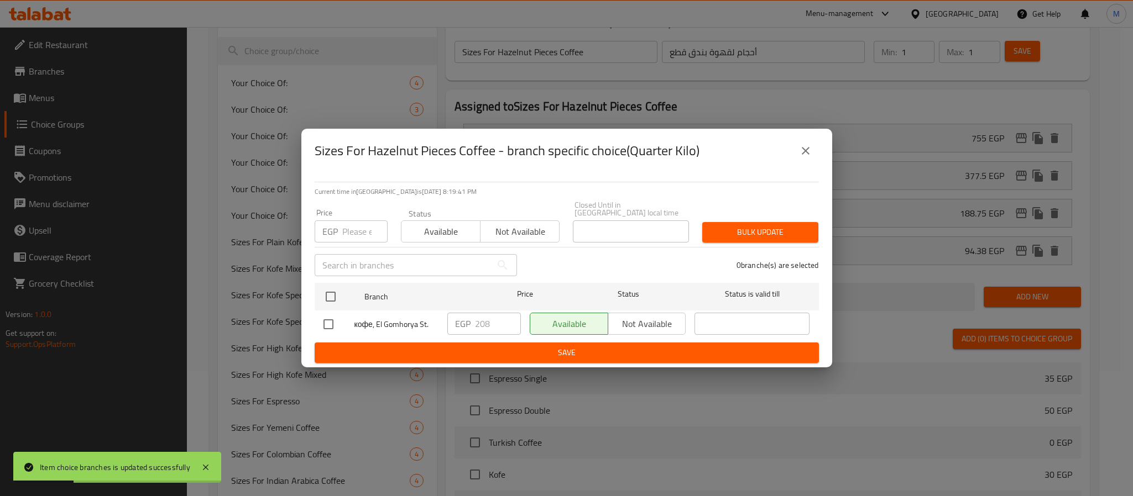
drag, startPoint x: 330, startPoint y: 289, endPoint x: 488, endPoint y: 349, distance: 169.0
click at [337, 289] on input "checkbox" at bounding box center [330, 296] width 23 height 23
checkbox input "true"
click at [478, 315] on input "208" at bounding box center [498, 324] width 46 height 22
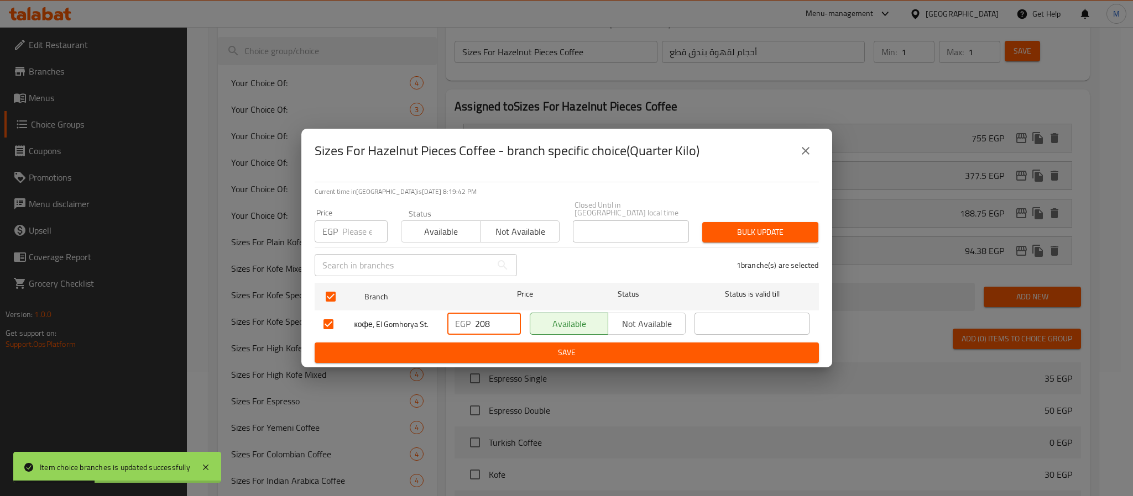
click at [479, 317] on input "208" at bounding box center [498, 324] width 46 height 22
click at [498, 313] on input "208" at bounding box center [498, 324] width 46 height 22
click at [500, 313] on input "208" at bounding box center [498, 324] width 46 height 22
click at [479, 313] on input "208" at bounding box center [498, 324] width 46 height 22
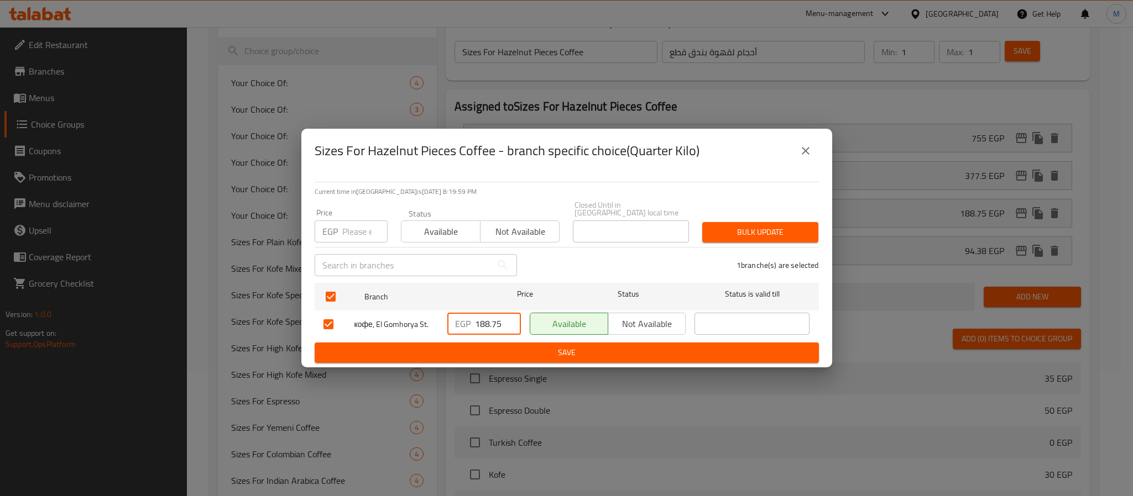
type input "188.75"
click at [607, 346] on span "Save" at bounding box center [566, 353] width 486 height 14
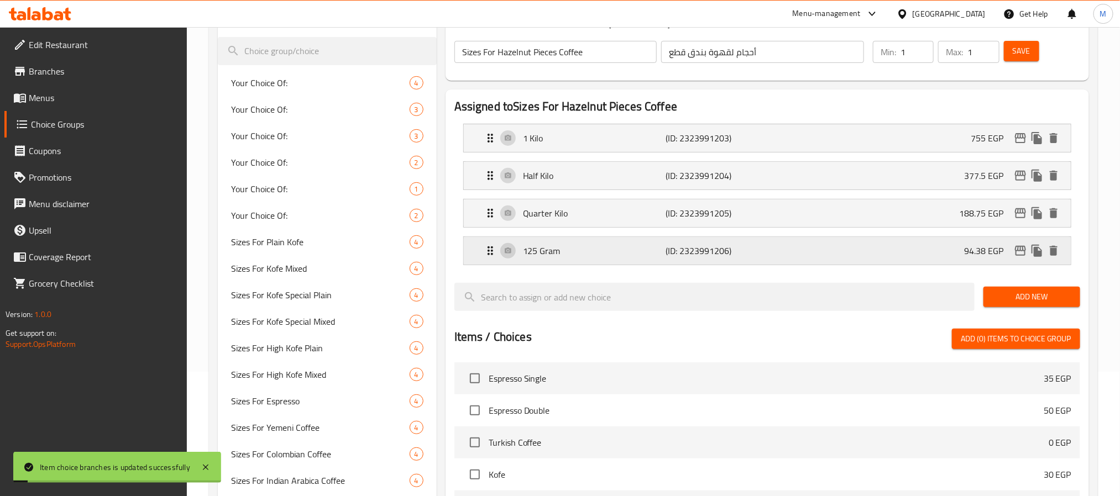
click at [1017, 253] on icon "edit" at bounding box center [1020, 251] width 11 height 10
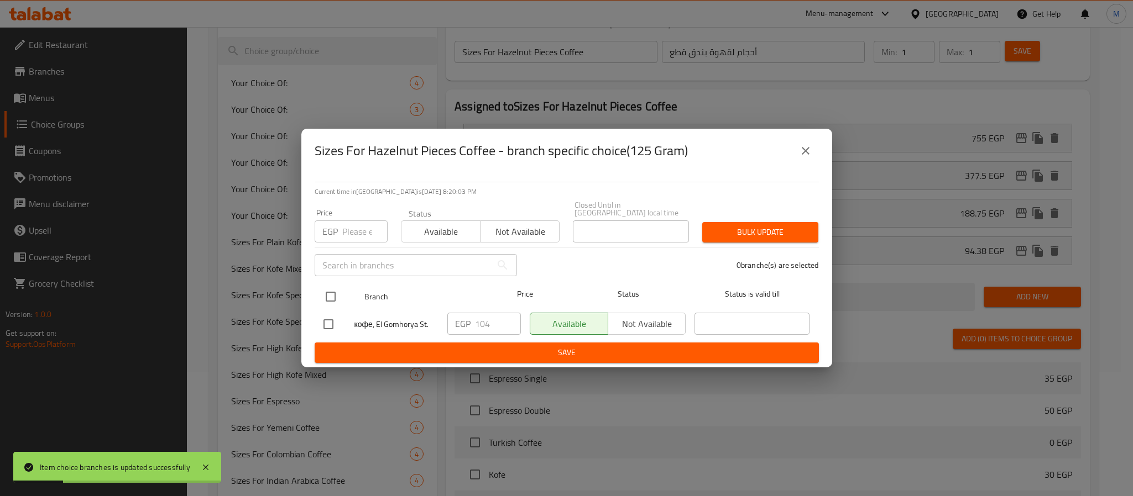
click at [333, 289] on input "checkbox" at bounding box center [330, 296] width 23 height 23
checkbox input "true"
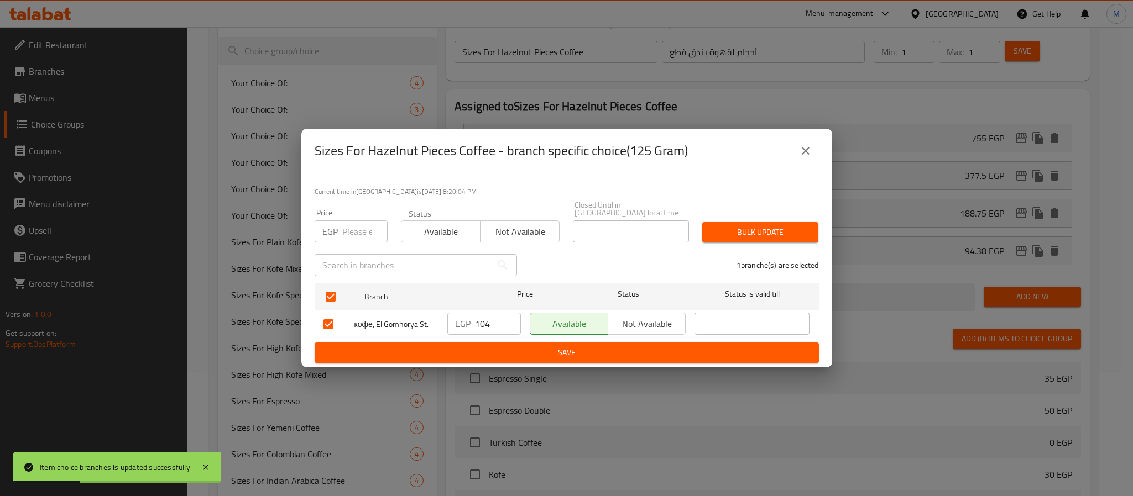
click at [480, 316] on input "104" at bounding box center [498, 324] width 46 height 22
type input "94.38"
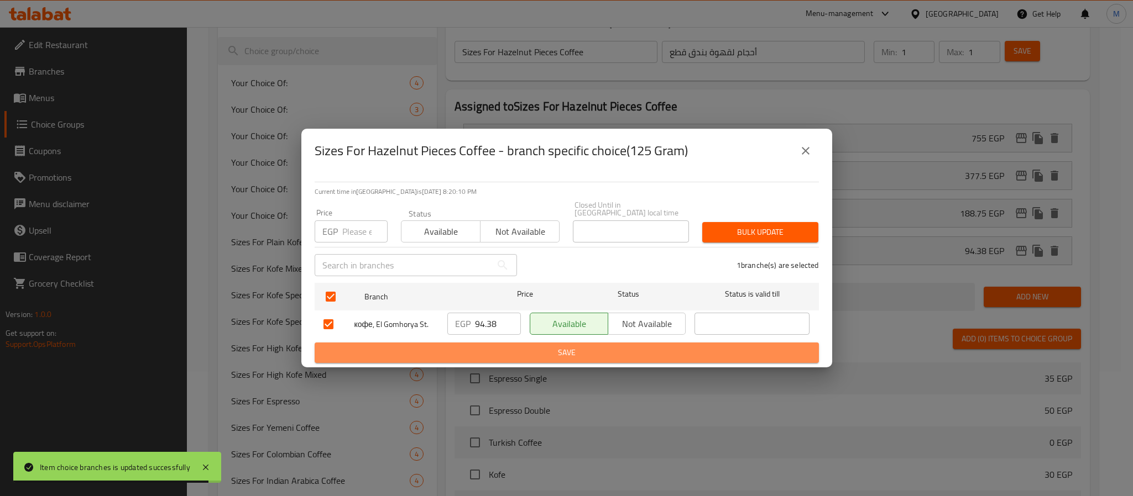
click at [568, 354] on span "Save" at bounding box center [566, 353] width 486 height 14
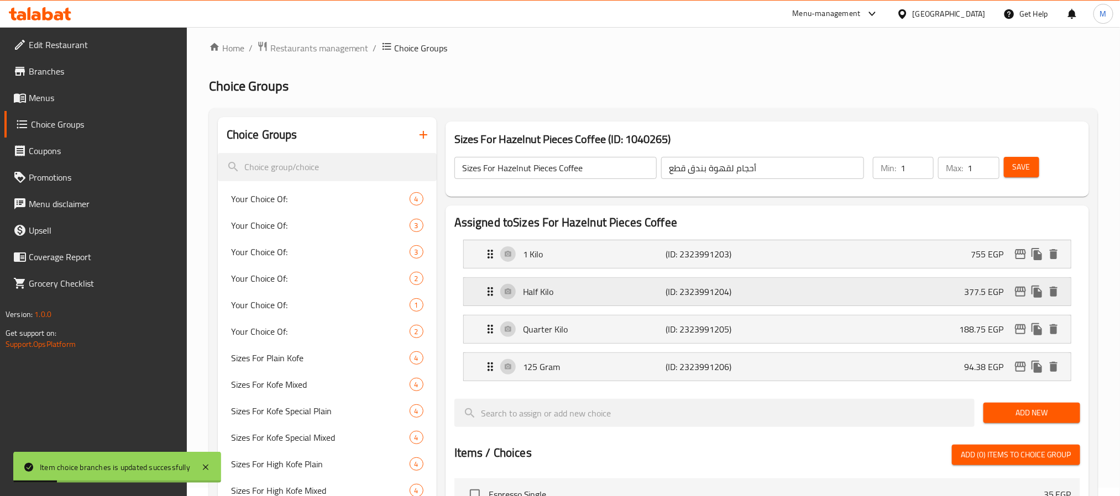
scroll to position [0, 0]
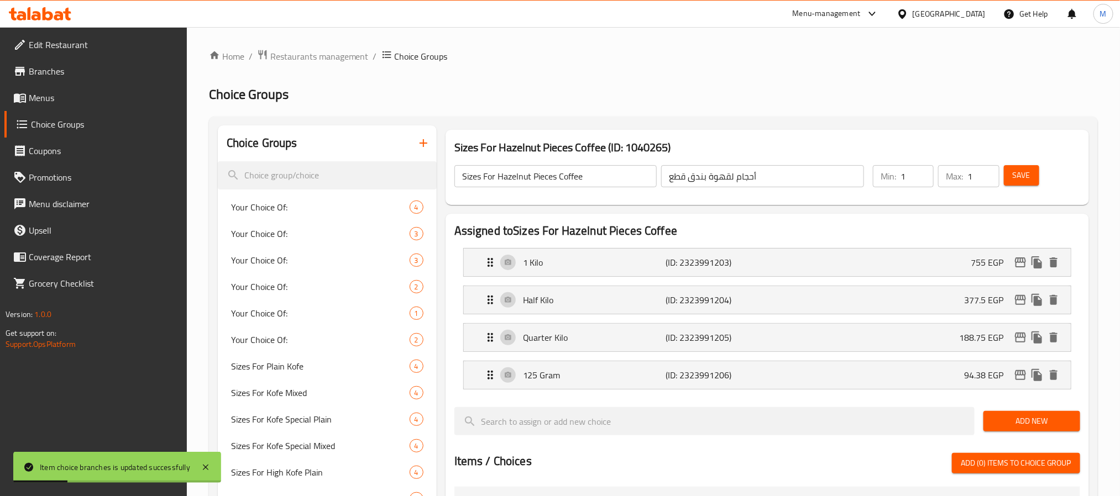
click at [1023, 166] on button "Save" at bounding box center [1021, 175] width 35 height 20
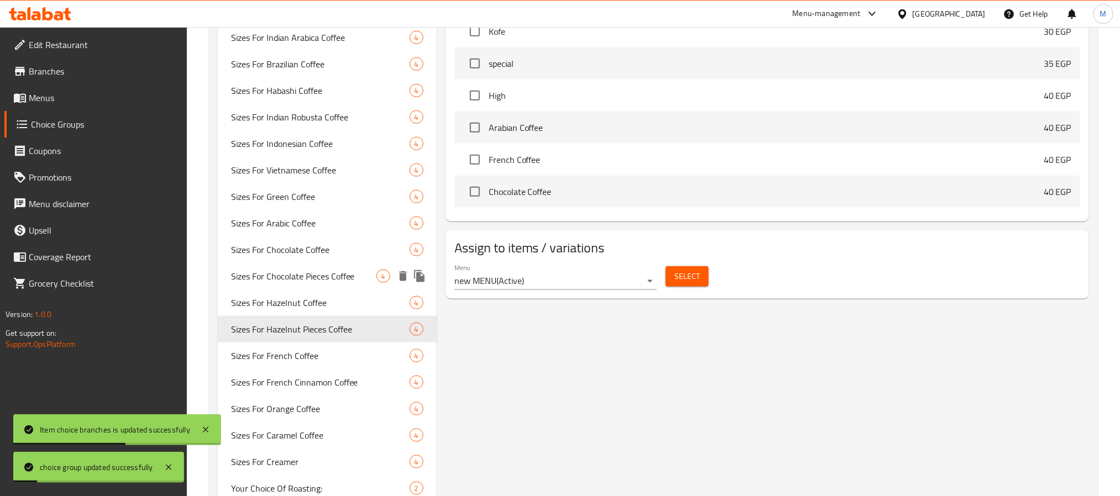
scroll to position [580, 0]
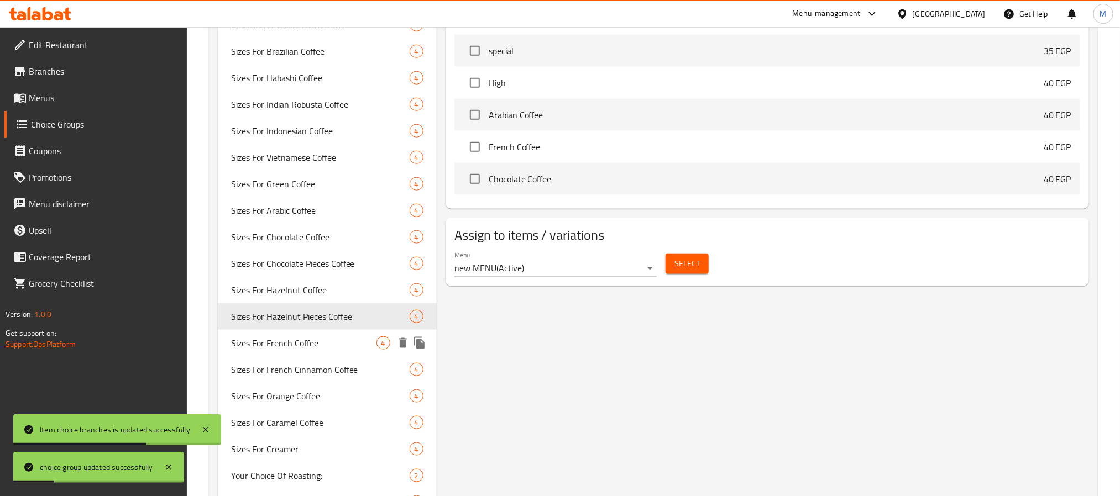
drag, startPoint x: 303, startPoint y: 338, endPoint x: 496, endPoint y: 390, distance: 199.1
click at [303, 340] on span "Sizes For French Coffee" at bounding box center [303, 343] width 145 height 13
type input "Sizes For French Coffee"
type input "أحجام لقهوة فرنساوي"
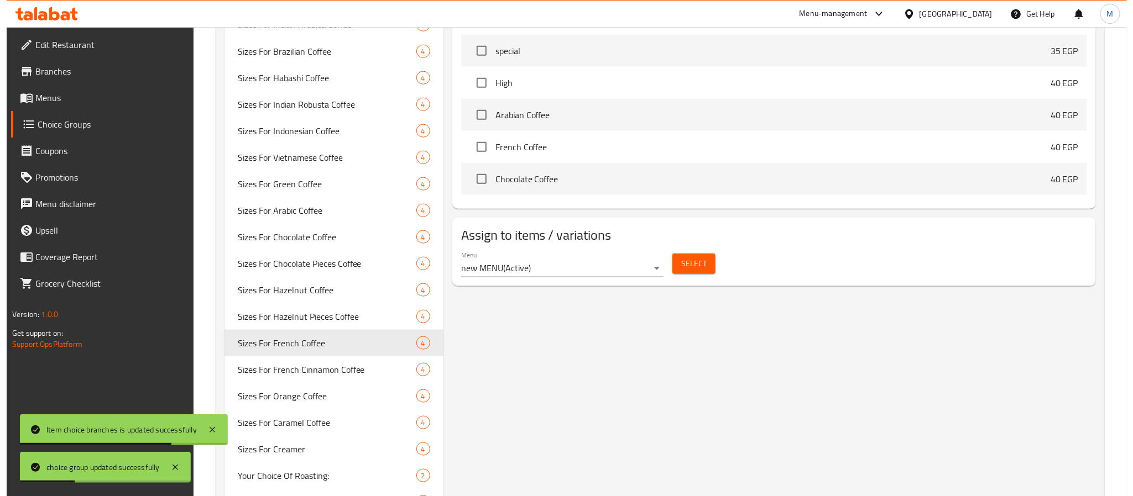
scroll to position [166, 0]
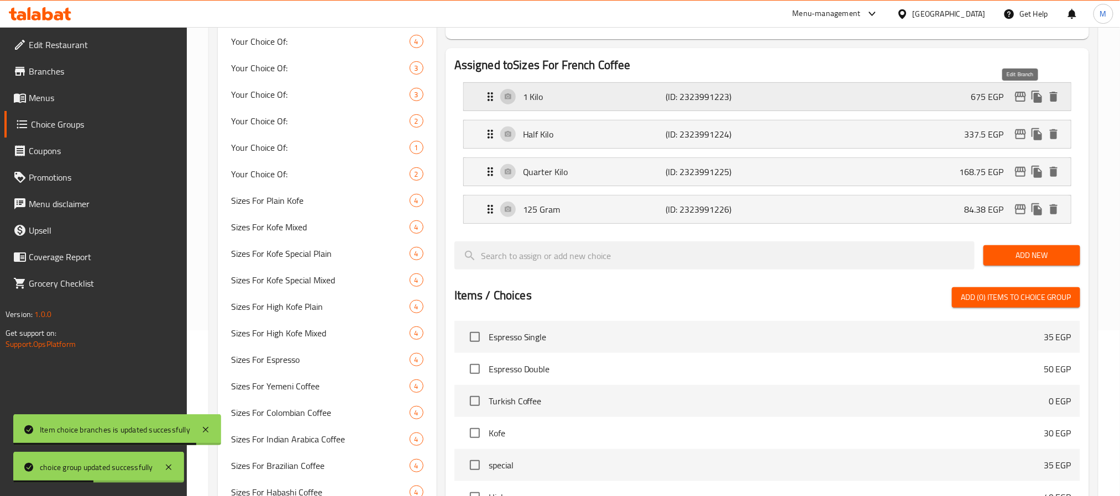
click at [1022, 98] on icon "edit" at bounding box center [1020, 96] width 13 height 13
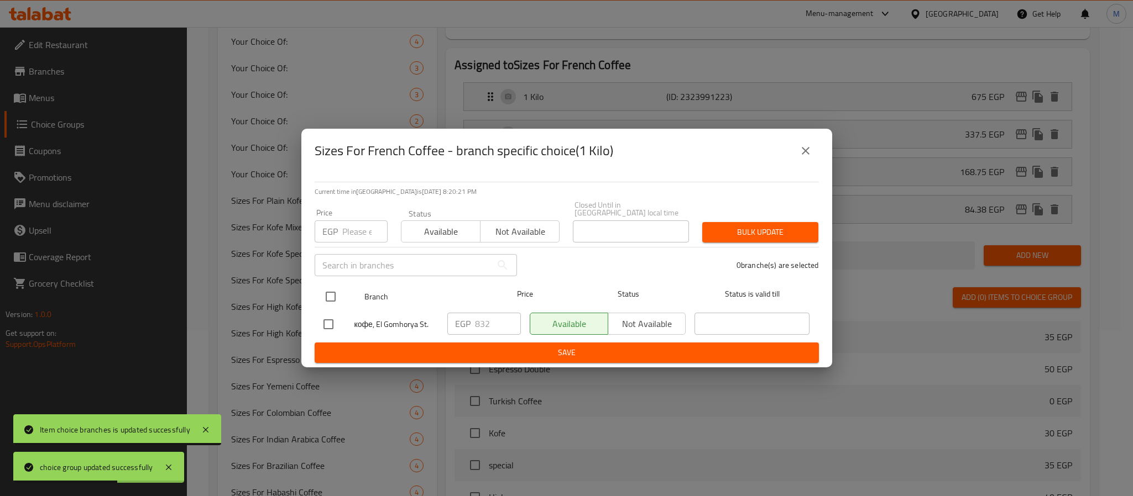
click at [330, 289] on input "checkbox" at bounding box center [330, 296] width 23 height 23
checkbox input "true"
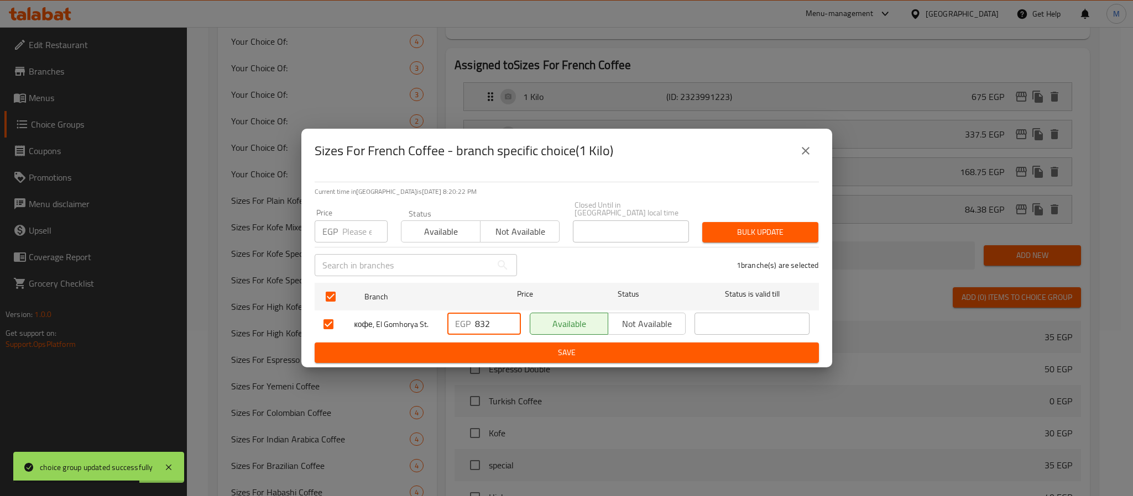
drag, startPoint x: 478, startPoint y: 322, endPoint x: 323, endPoint y: 386, distance: 167.0
click at [323, 386] on div "Sizes For French Coffee - branch specific choice(1 Kilo) Current time in Egypt …" at bounding box center [566, 248] width 1133 height 496
type input "675"
click at [544, 348] on span "Save" at bounding box center [566, 353] width 486 height 14
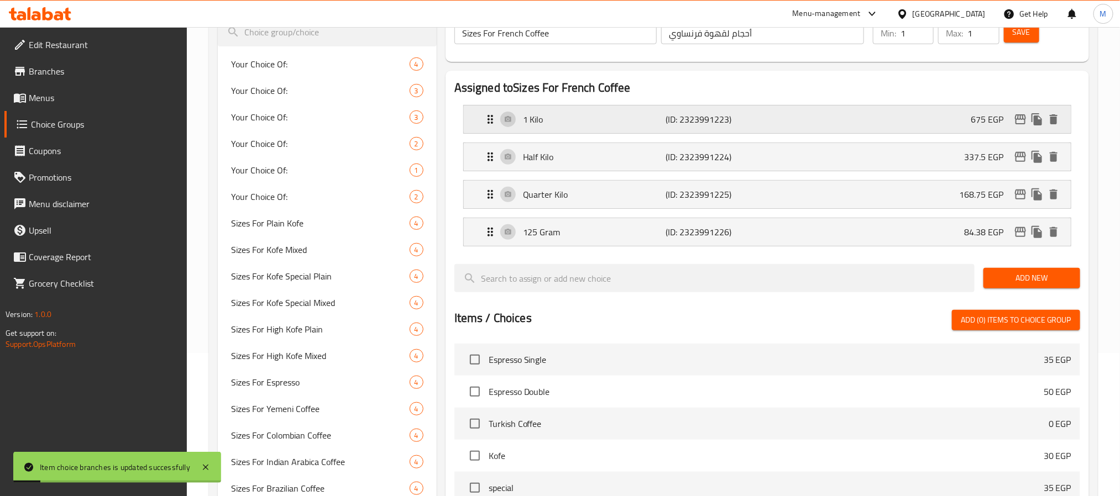
scroll to position [53, 0]
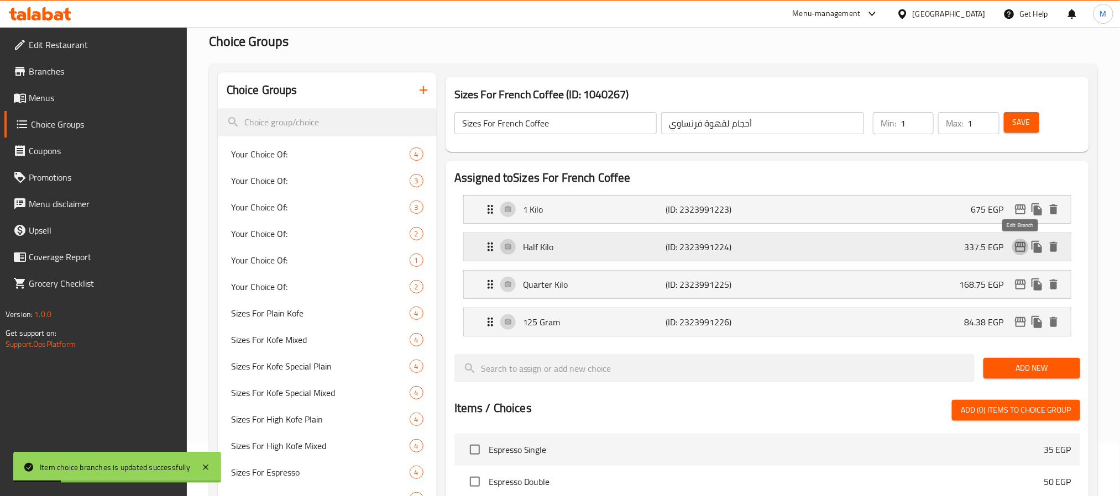
click at [1019, 254] on button "edit" at bounding box center [1020, 247] width 17 height 17
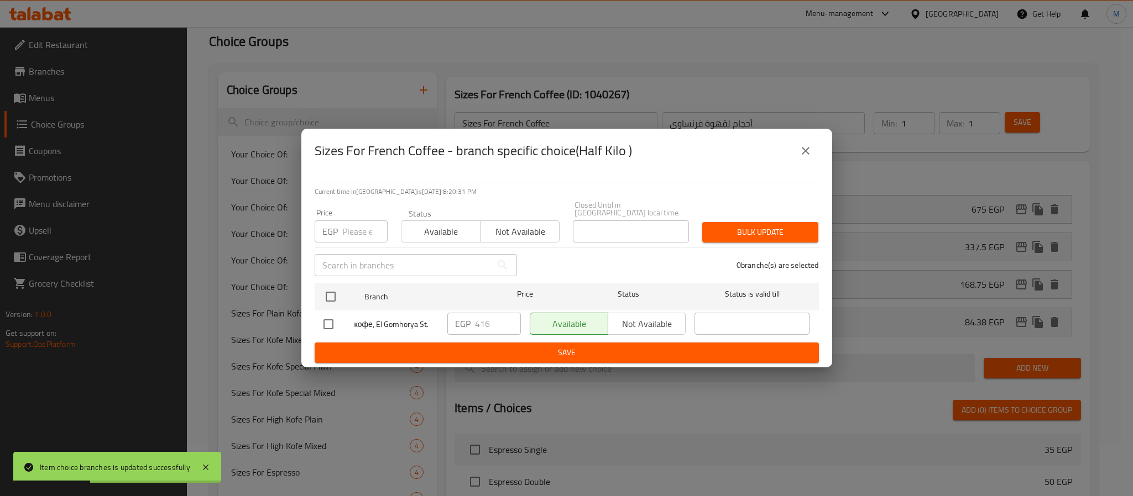
click at [336, 294] on input "checkbox" at bounding box center [330, 296] width 23 height 23
checkbox input "true"
click at [481, 315] on input "416" at bounding box center [498, 324] width 46 height 22
click at [481, 317] on input "416" at bounding box center [498, 324] width 46 height 22
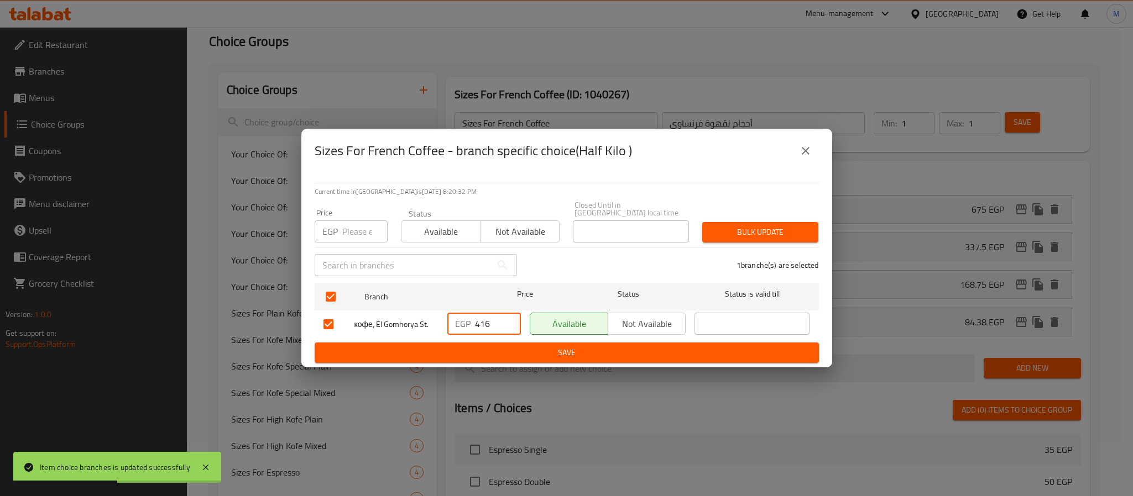
click at [481, 317] on input "416" at bounding box center [498, 324] width 46 height 22
click at [493, 314] on input "416" at bounding box center [498, 324] width 46 height 22
drag, startPoint x: 493, startPoint y: 314, endPoint x: 493, endPoint y: 322, distance: 7.7
click at [493, 322] on input "416" at bounding box center [498, 324] width 46 height 22
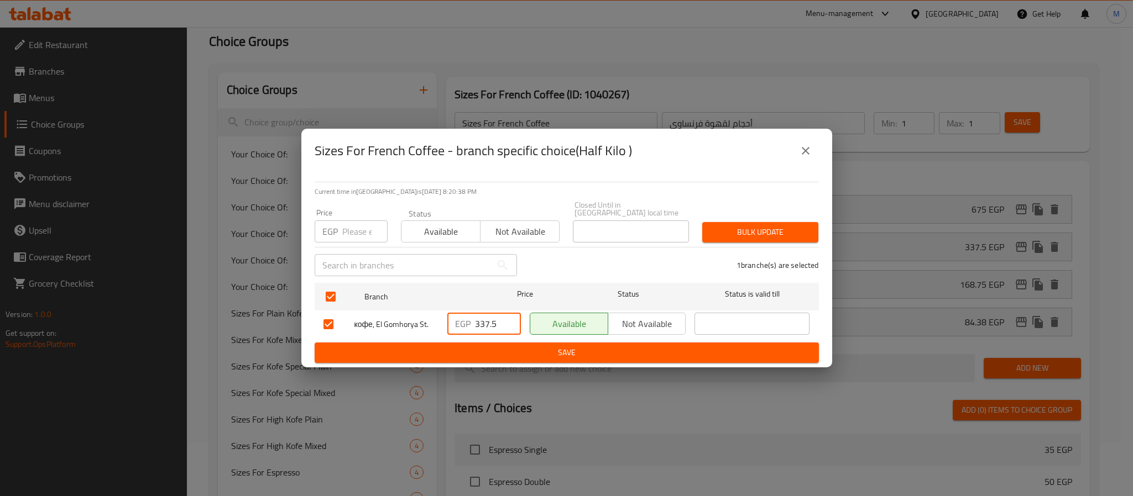
type input "337.5"
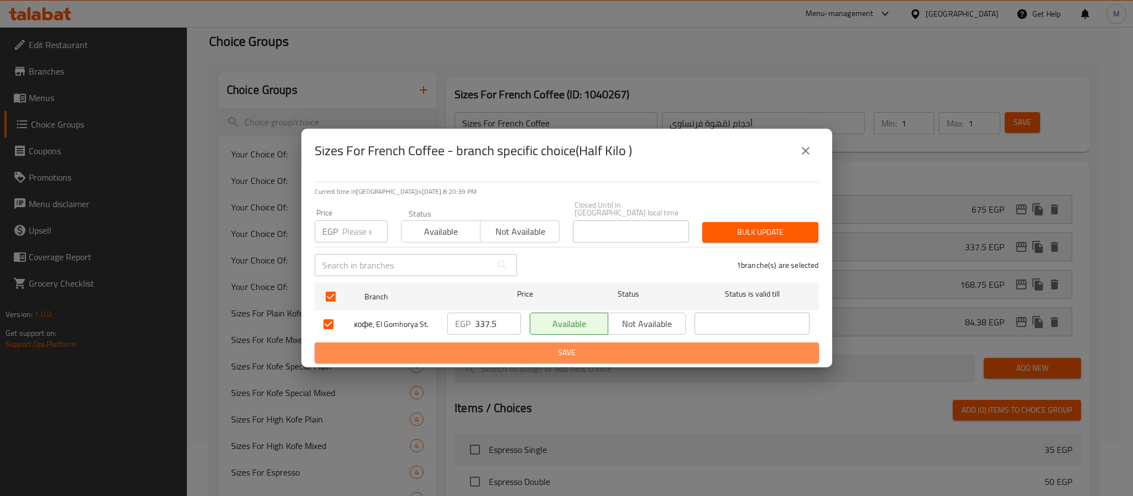
click at [537, 346] on span "Save" at bounding box center [566, 353] width 486 height 14
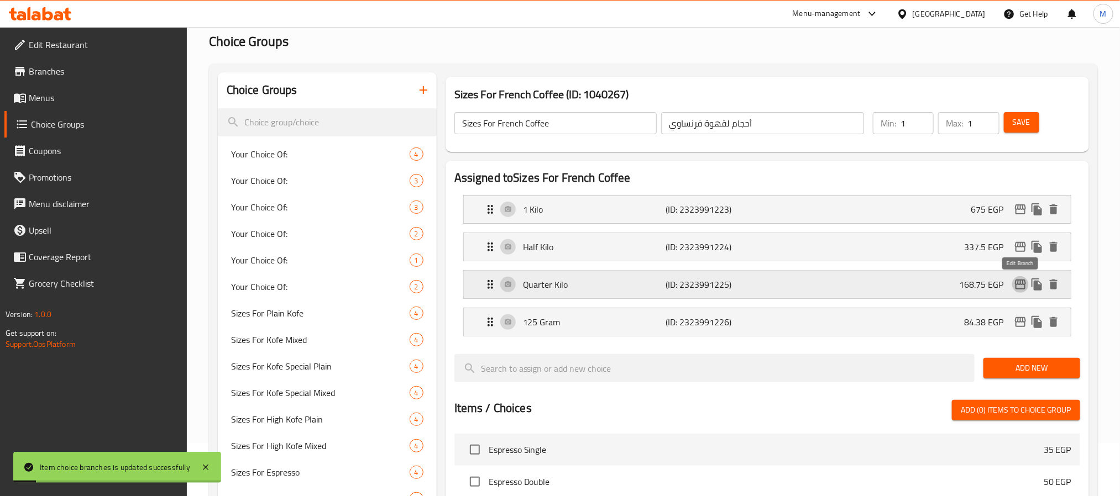
click at [1019, 287] on icon "edit" at bounding box center [1020, 284] width 13 height 13
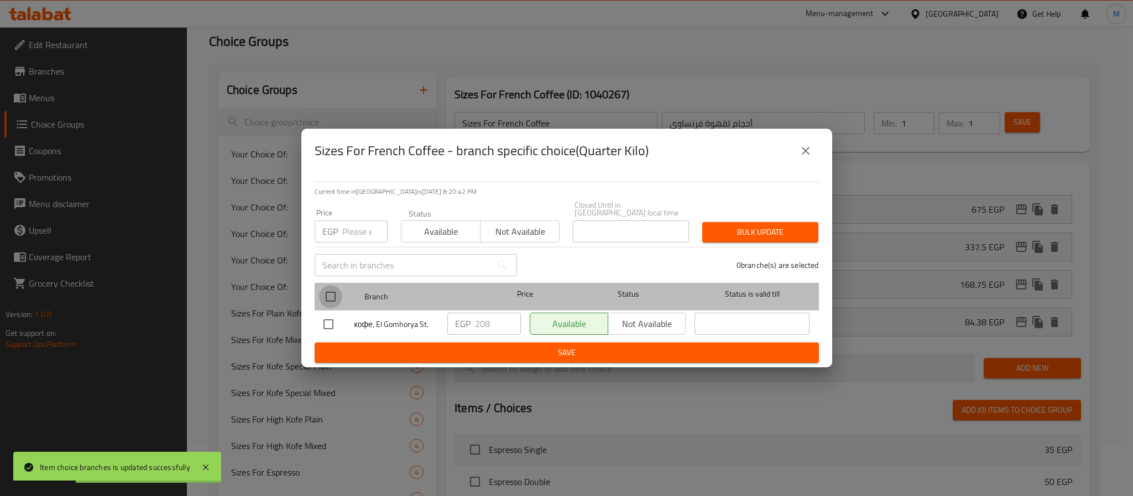
click at [329, 292] on input "checkbox" at bounding box center [330, 296] width 23 height 23
checkbox input "true"
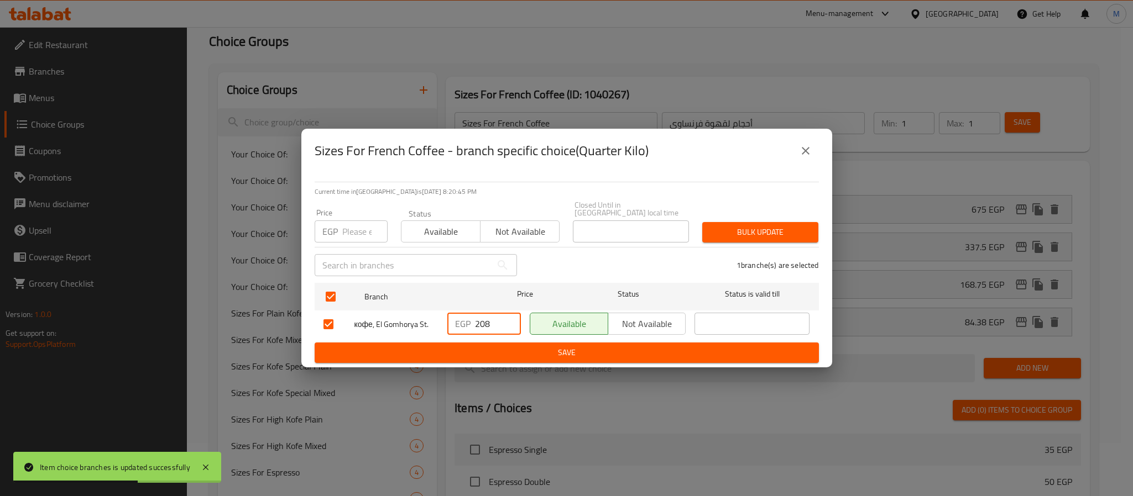
drag, startPoint x: 491, startPoint y: 318, endPoint x: 466, endPoint y: 328, distance: 27.3
click at [428, 347] on form "Branch Price Status Status is valid till кофе, El Gomhorya St. EGP 208 ​ Availa…" at bounding box center [567, 321] width 504 height 85
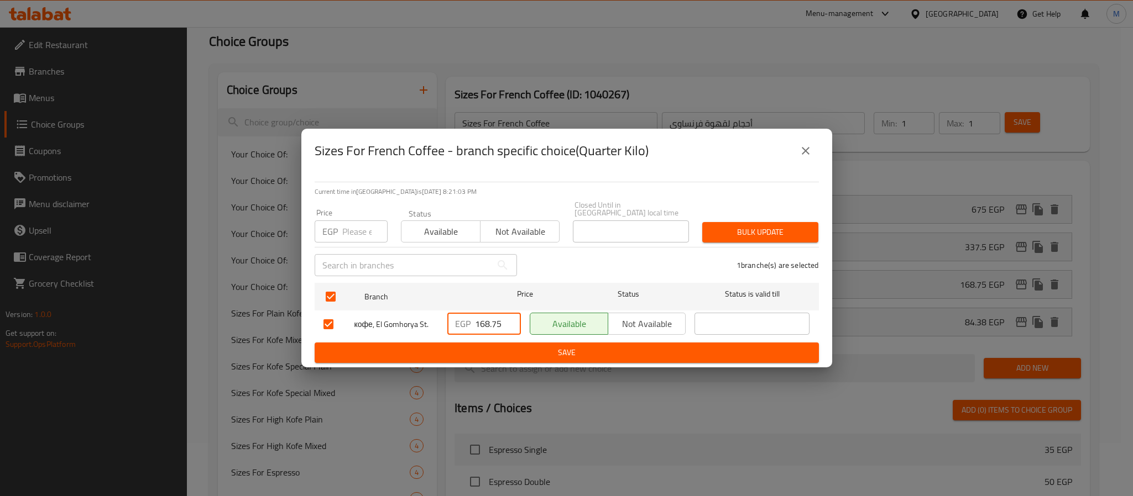
type input "168.75"
click at [530, 350] on span "Save" at bounding box center [566, 353] width 486 height 14
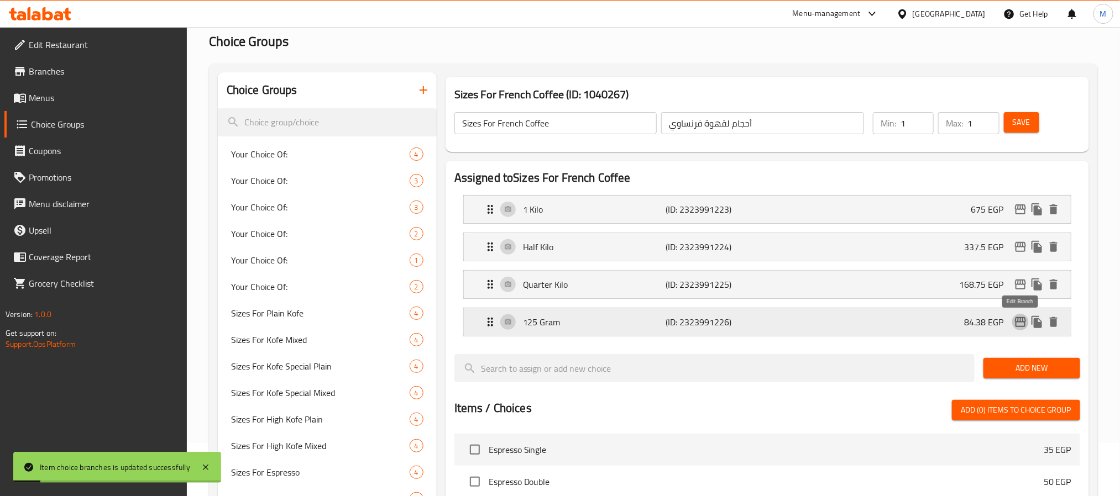
click at [1020, 325] on icon "edit" at bounding box center [1020, 322] width 13 height 13
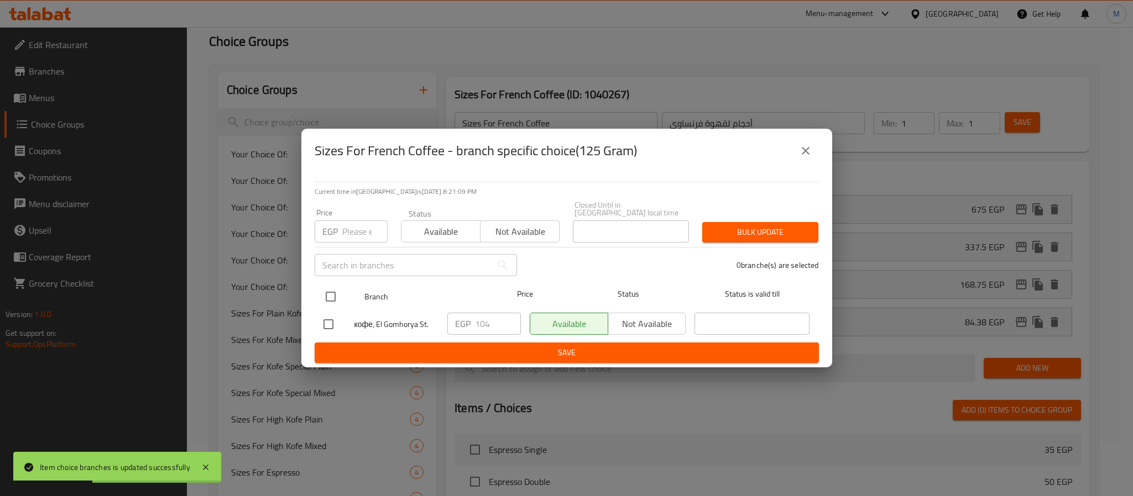
click at [328, 291] on input "checkbox" at bounding box center [330, 296] width 23 height 23
checkbox input "true"
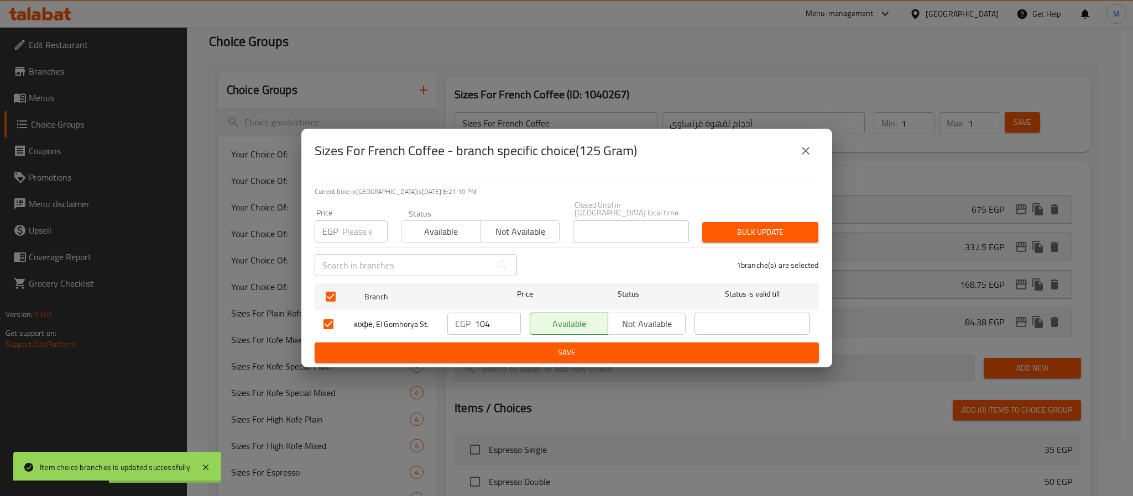
click at [483, 323] on input "104" at bounding box center [498, 324] width 46 height 22
type input "84.38"
click at [509, 352] on span "Save" at bounding box center [566, 353] width 486 height 14
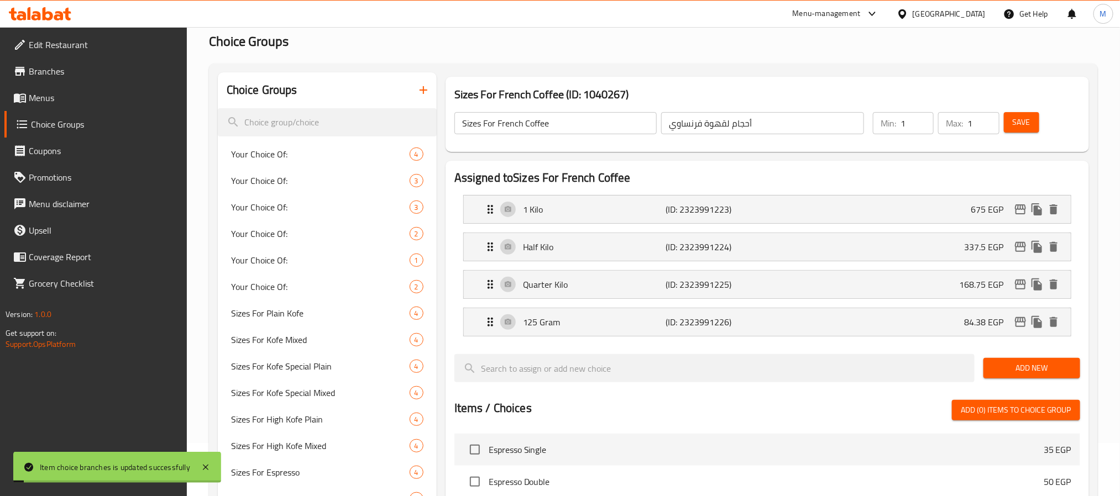
scroll to position [0, 0]
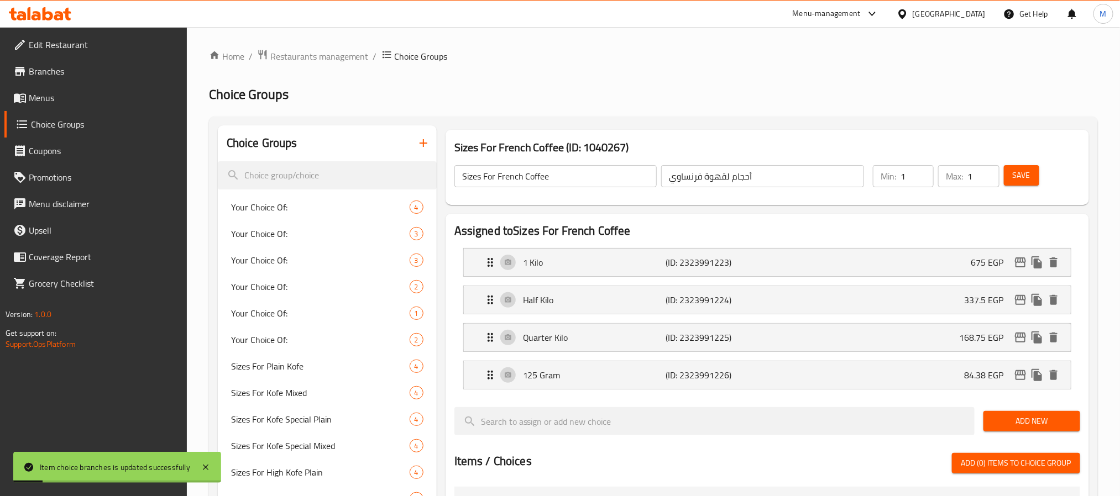
click at [1027, 174] on span "Save" at bounding box center [1022, 176] width 18 height 14
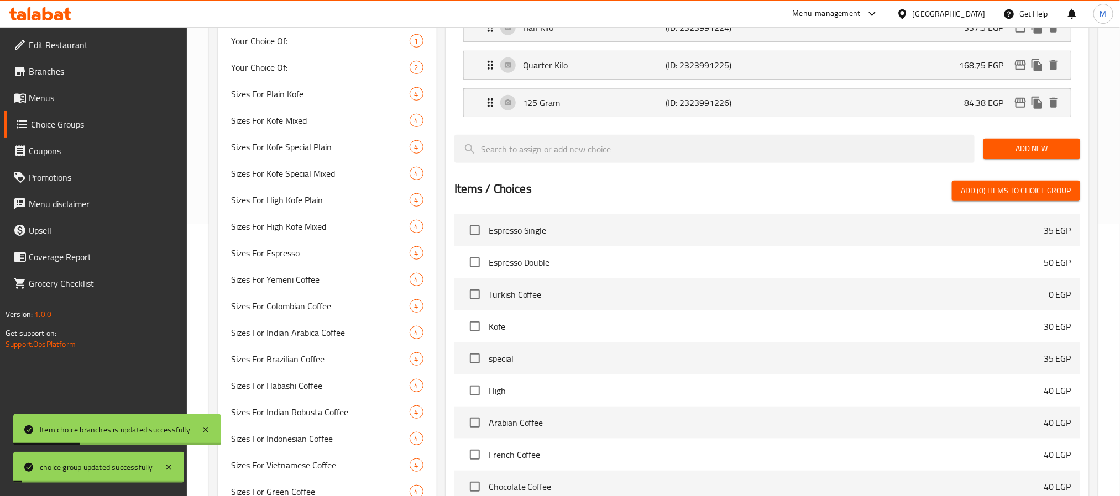
scroll to position [633, 0]
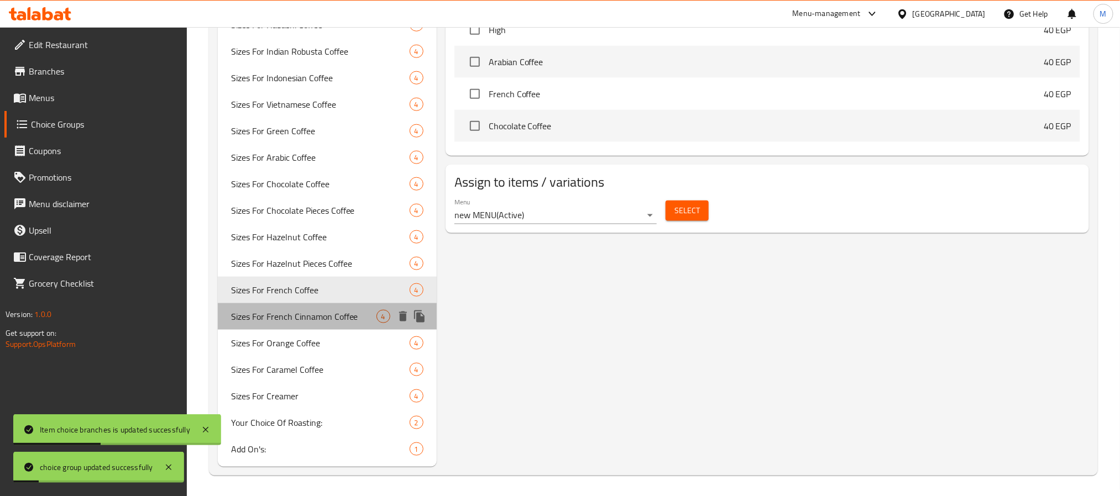
click at [349, 312] on span "Sizes For French Cinnamon Coffee" at bounding box center [303, 316] width 145 height 13
type input "Sizes For French Cinnamon Coffee"
type input "أحجام لقهوة فرنساوي قرفة"
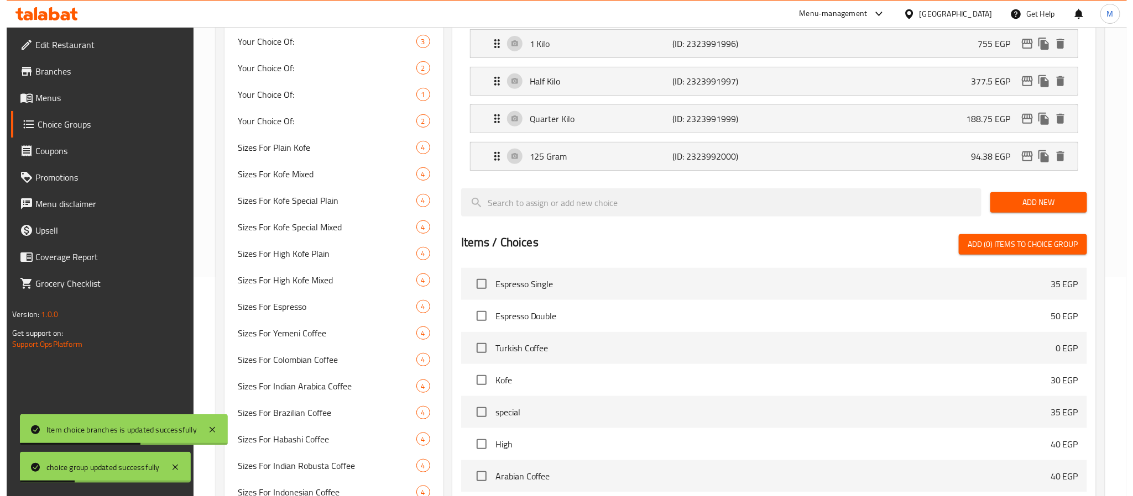
scroll to position [0, 0]
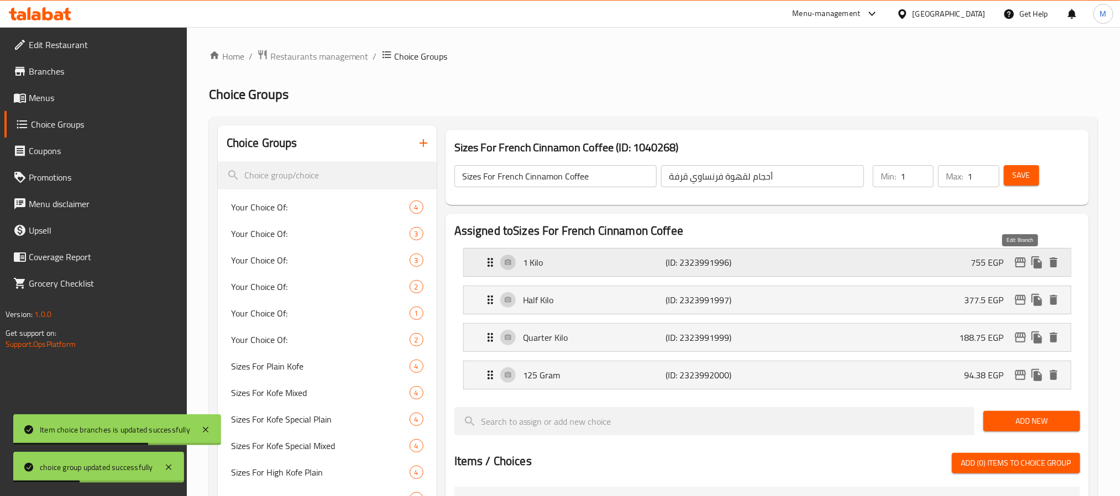
click at [1022, 265] on icon "edit" at bounding box center [1020, 262] width 13 height 13
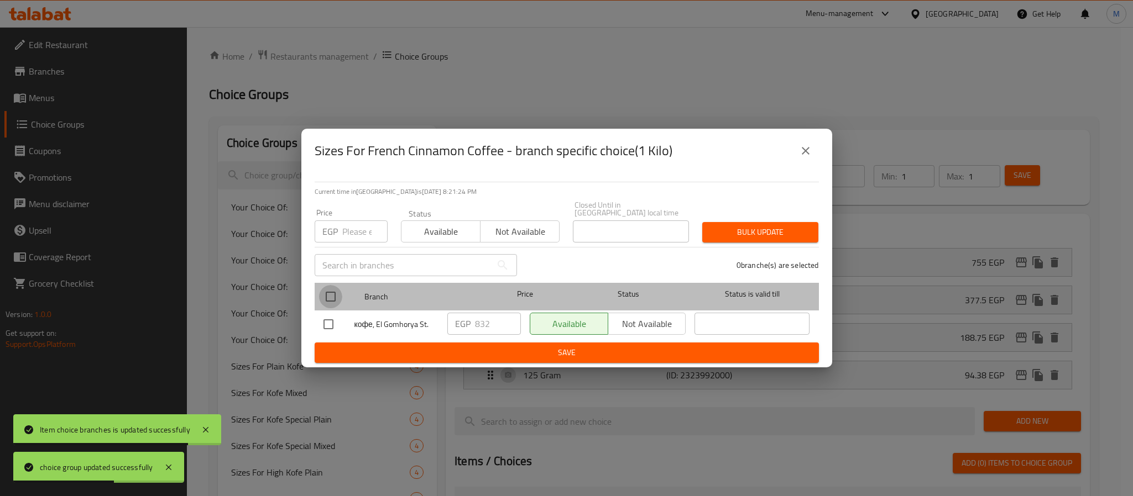
click at [328, 289] on input "checkbox" at bounding box center [330, 296] width 23 height 23
checkbox input "true"
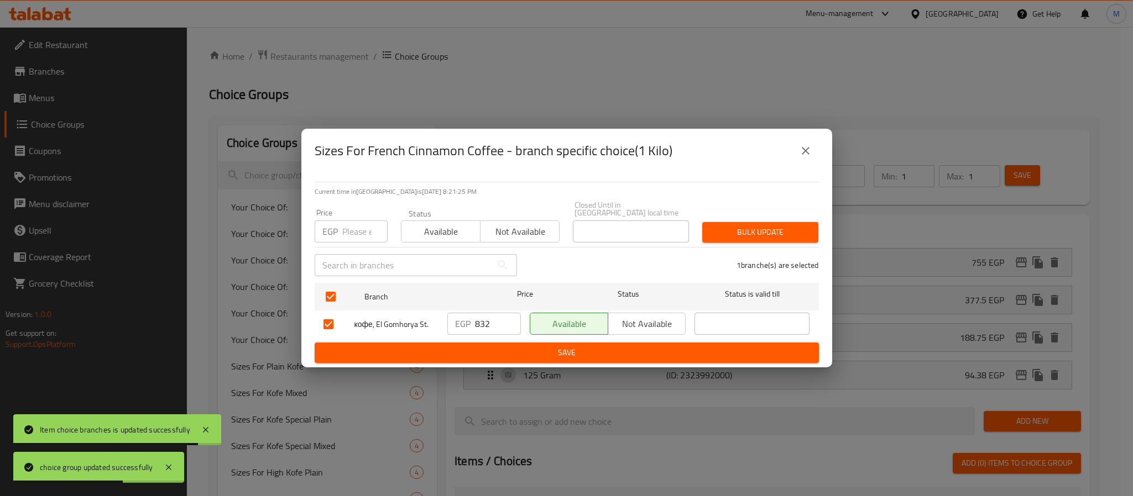
click at [478, 320] on input "832" at bounding box center [498, 324] width 46 height 22
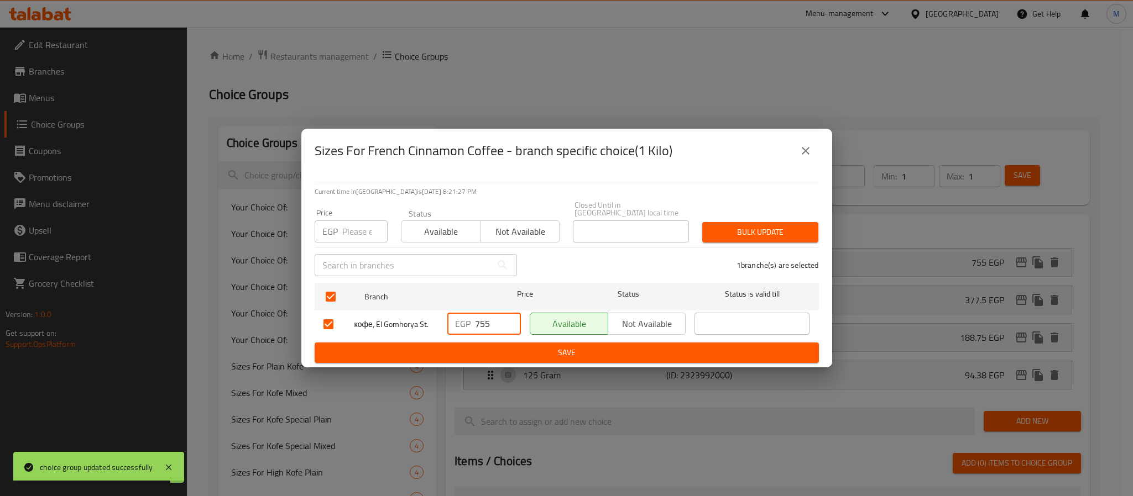
type input "755"
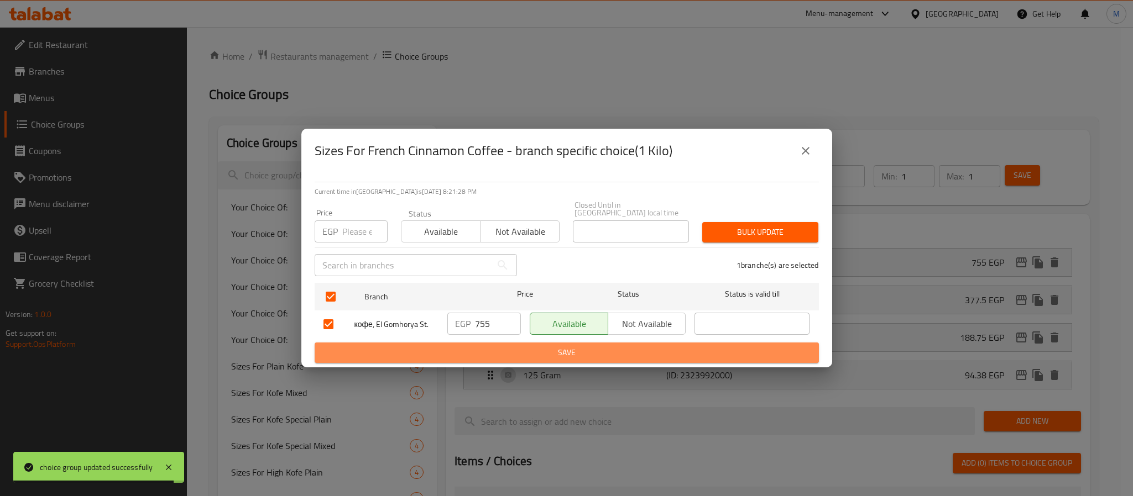
click at [510, 346] on span "Save" at bounding box center [566, 353] width 486 height 14
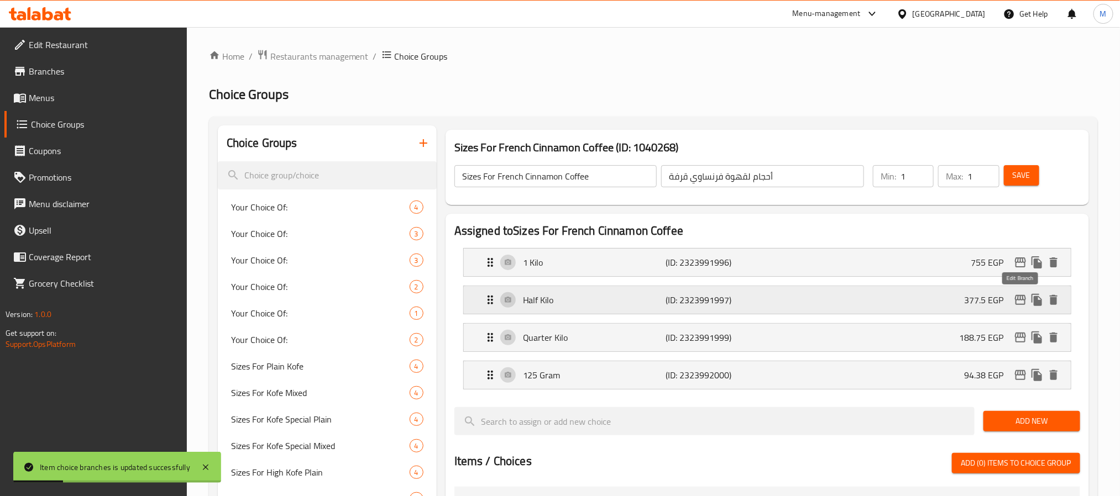
click at [1018, 303] on icon "edit" at bounding box center [1020, 300] width 13 height 13
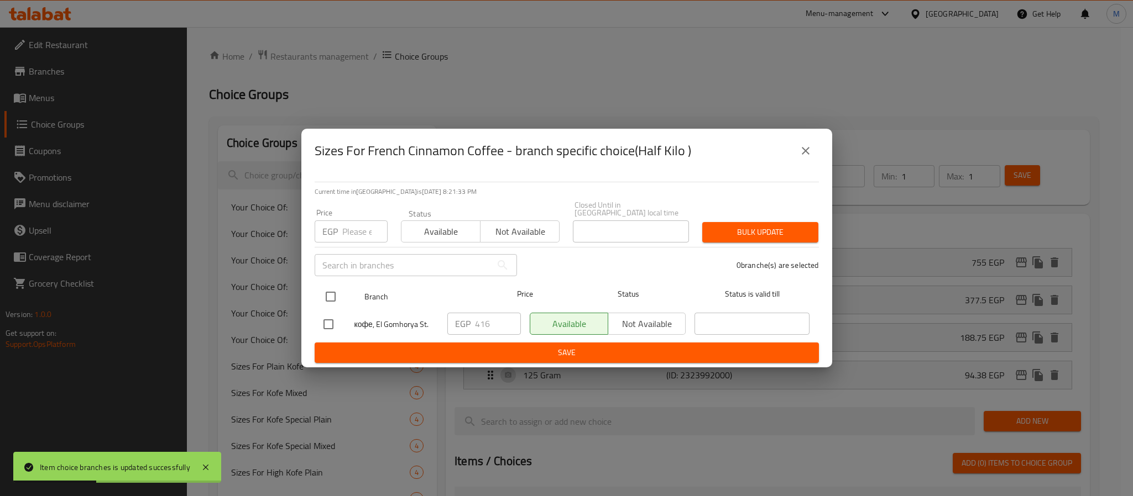
click at [329, 289] on input "checkbox" at bounding box center [330, 296] width 23 height 23
checkbox input "true"
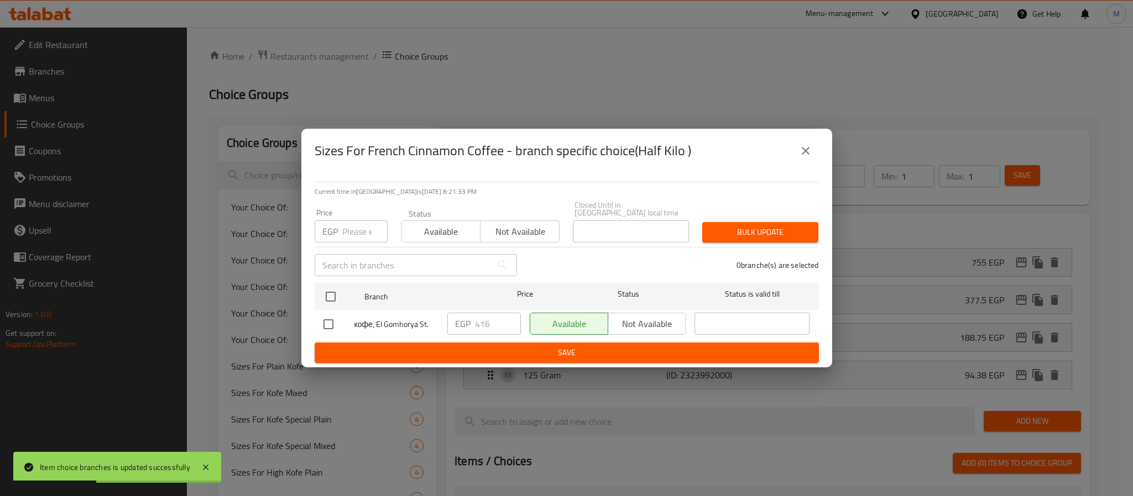
checkbox input "true"
click at [486, 320] on input "416" at bounding box center [498, 324] width 46 height 22
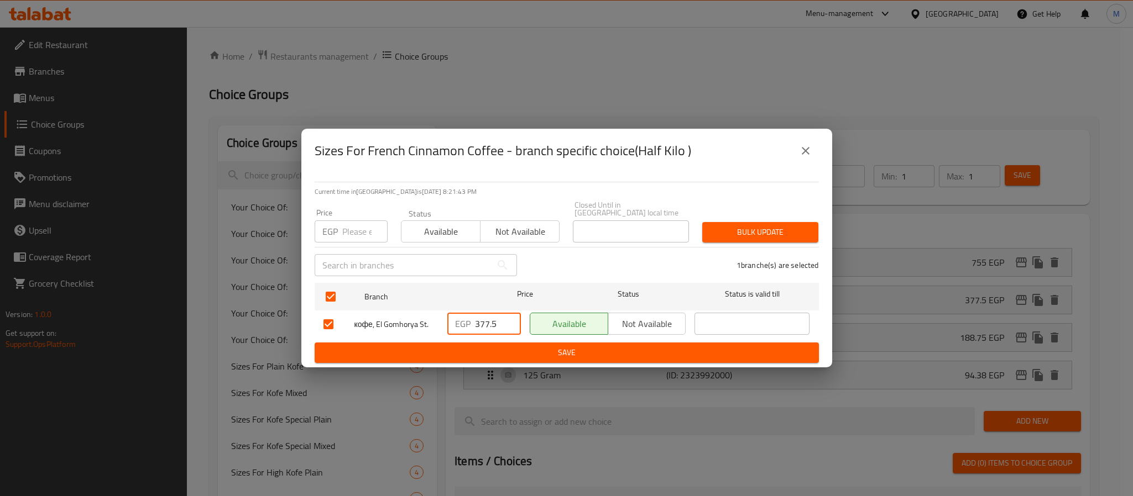
type input "377.5"
click at [548, 350] on span "Save" at bounding box center [566, 353] width 486 height 14
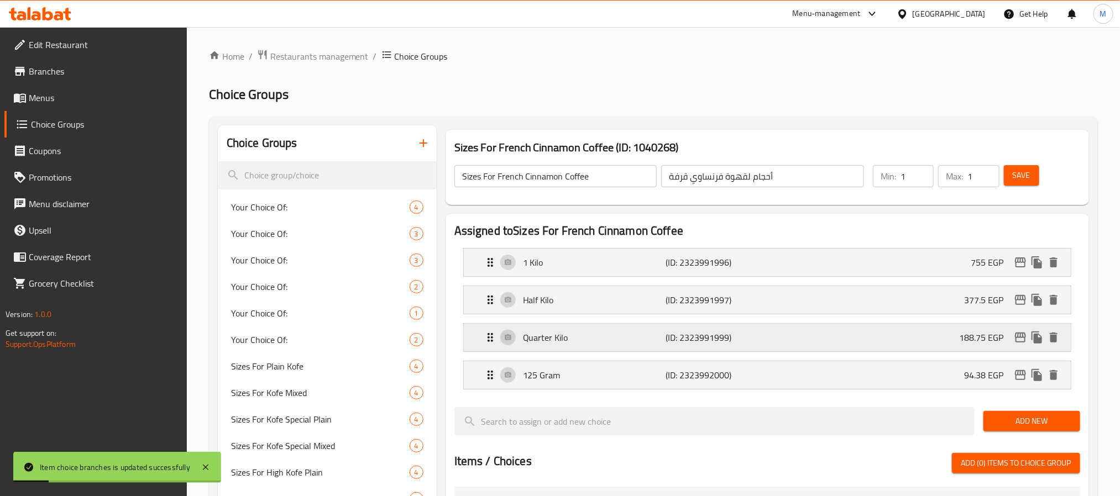
click at [1020, 338] on icon "edit" at bounding box center [1020, 338] width 11 height 10
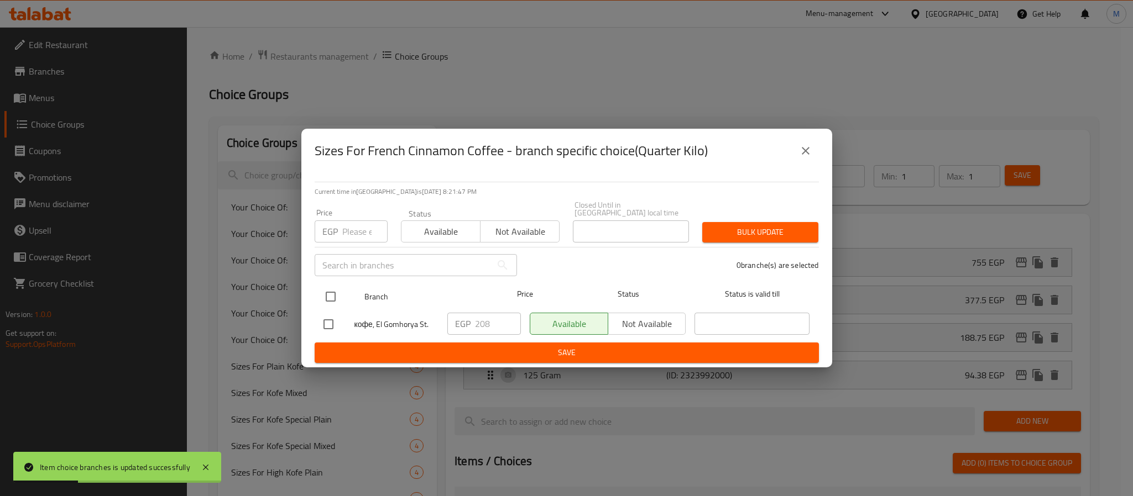
click at [326, 292] on input "checkbox" at bounding box center [330, 296] width 23 height 23
checkbox input "true"
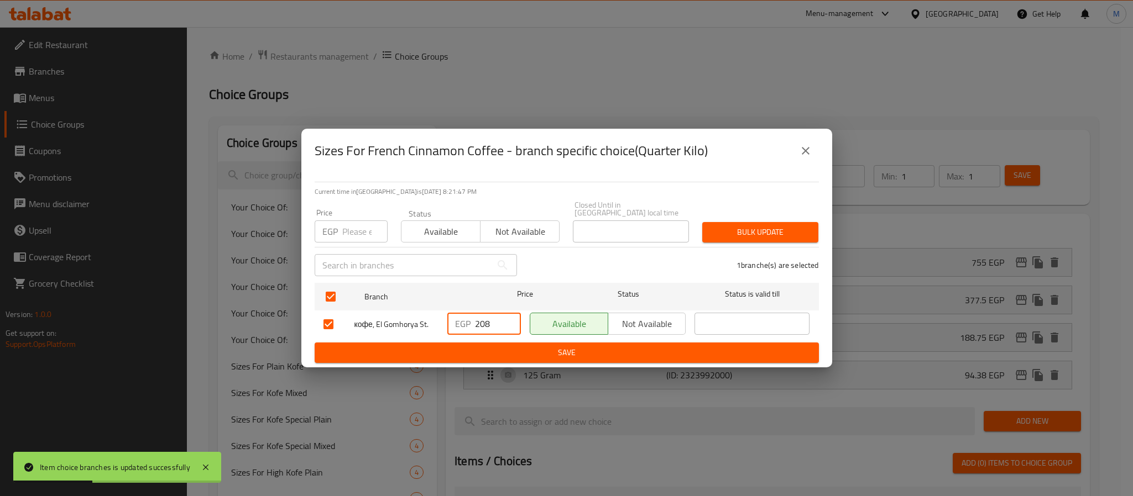
click at [483, 323] on input "208" at bounding box center [498, 324] width 46 height 22
type input "188.75"
click at [536, 346] on span "Save" at bounding box center [566, 353] width 486 height 14
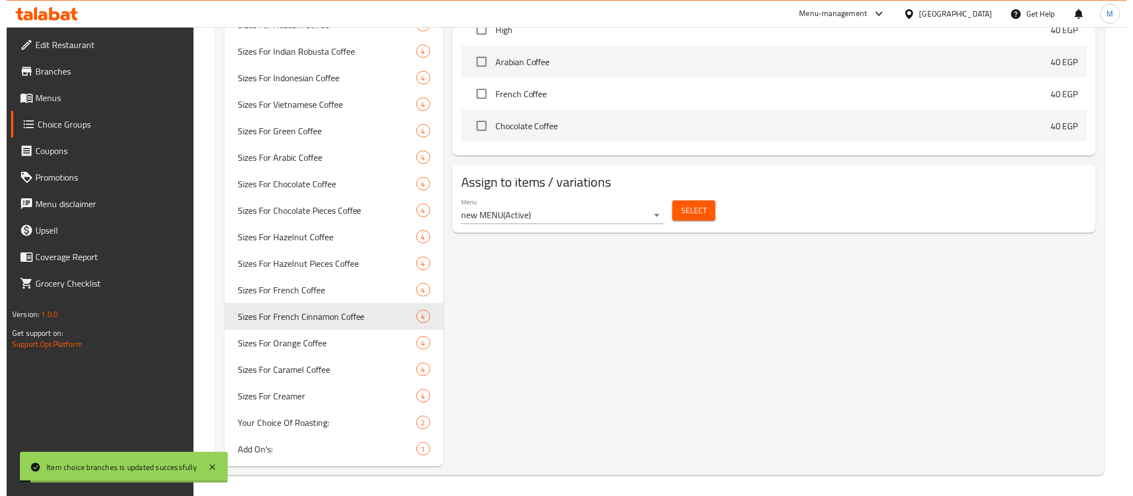
scroll to position [136, 0]
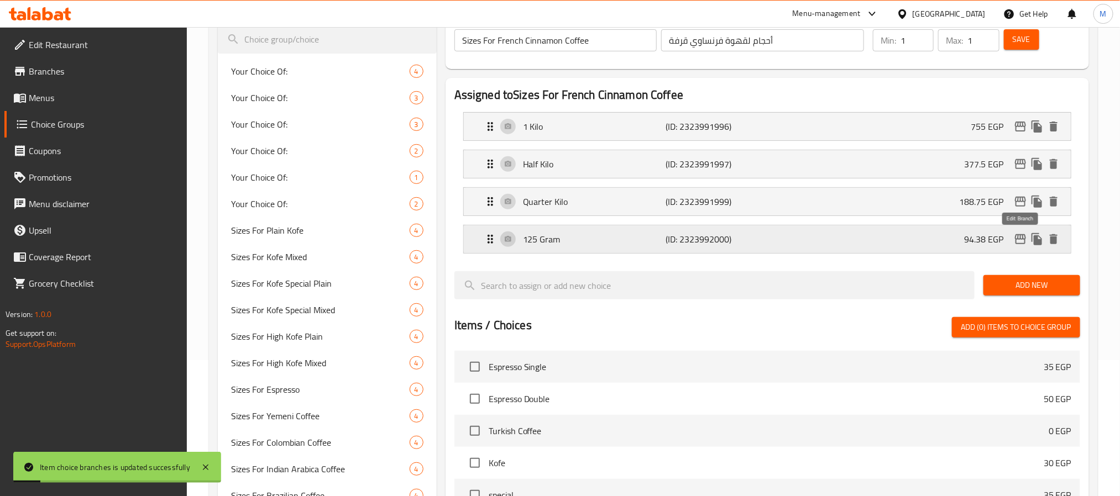
click at [1020, 236] on icon "edit" at bounding box center [1020, 239] width 11 height 10
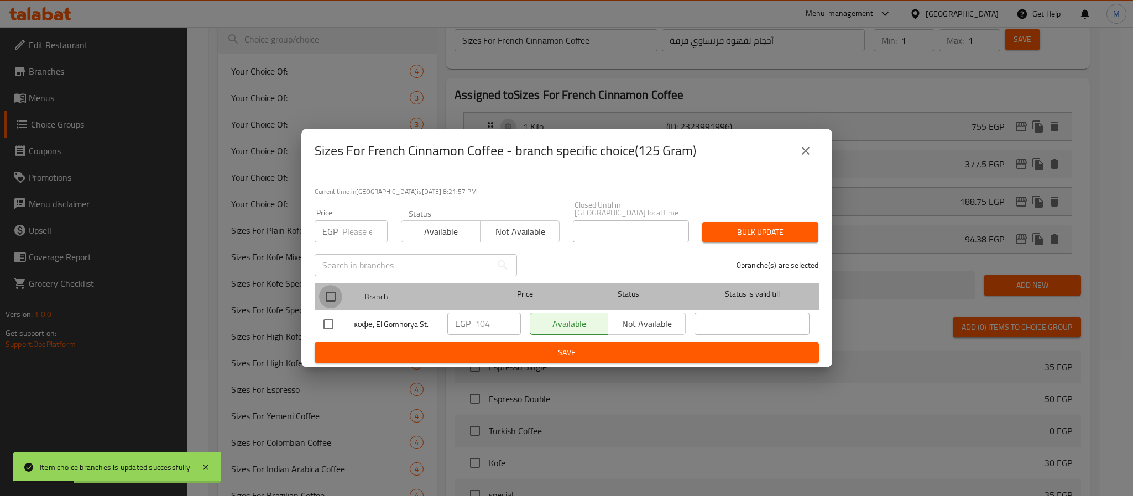
click at [330, 287] on input "checkbox" at bounding box center [330, 296] width 23 height 23
checkbox input "true"
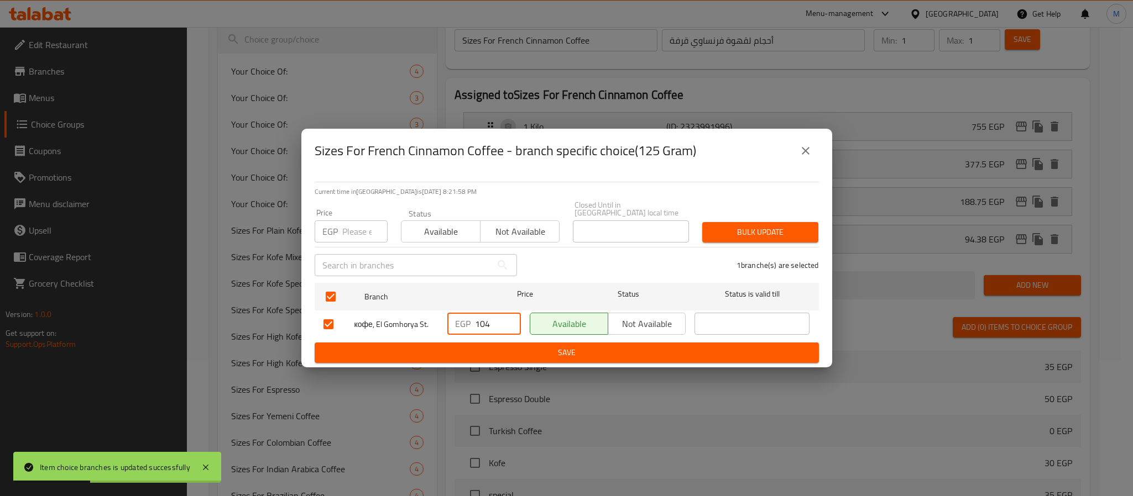
click at [486, 316] on input "104" at bounding box center [498, 324] width 46 height 22
type input "94.38"
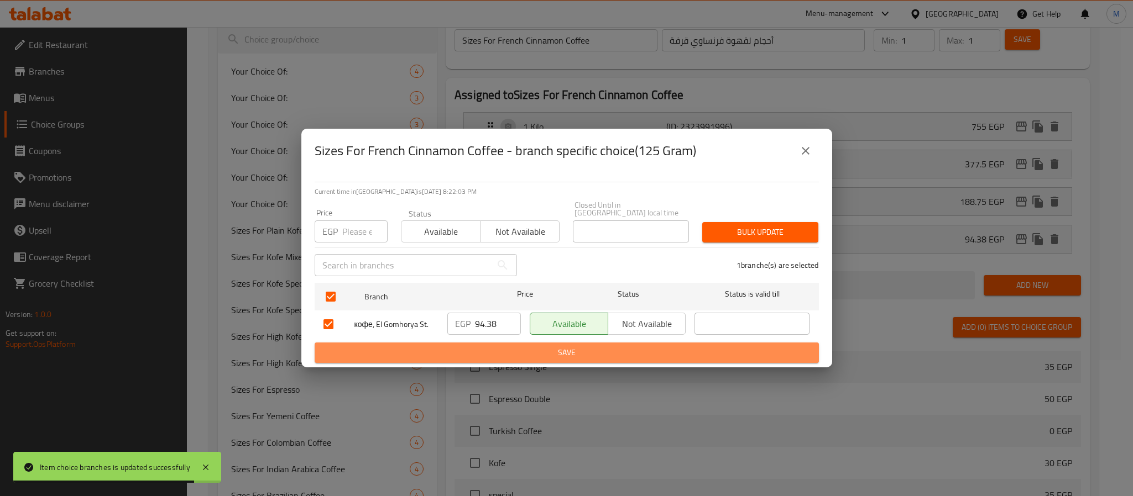
click at [533, 352] on span "Save" at bounding box center [566, 353] width 486 height 14
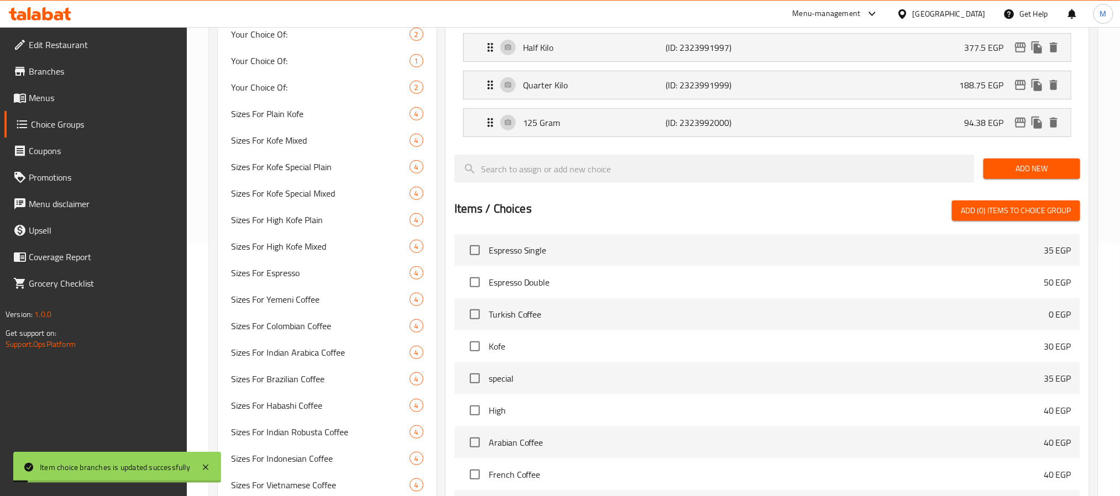
scroll to position [0, 0]
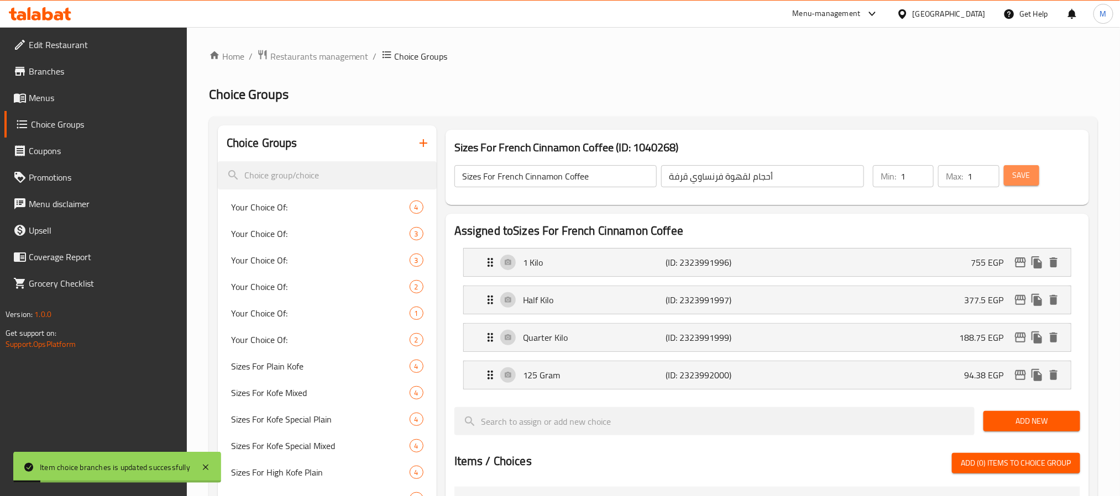
click at [1019, 178] on span "Save" at bounding box center [1022, 176] width 18 height 14
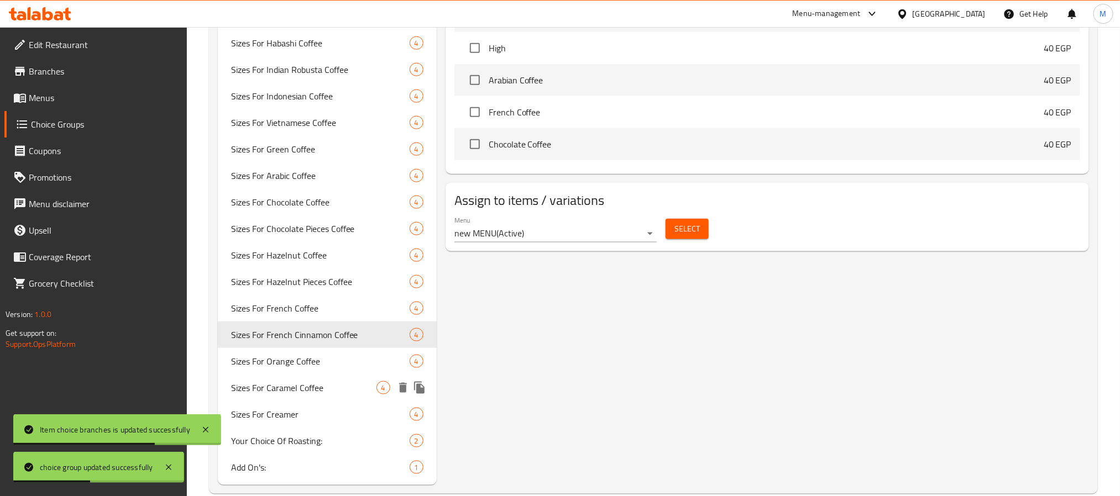
scroll to position [633, 0]
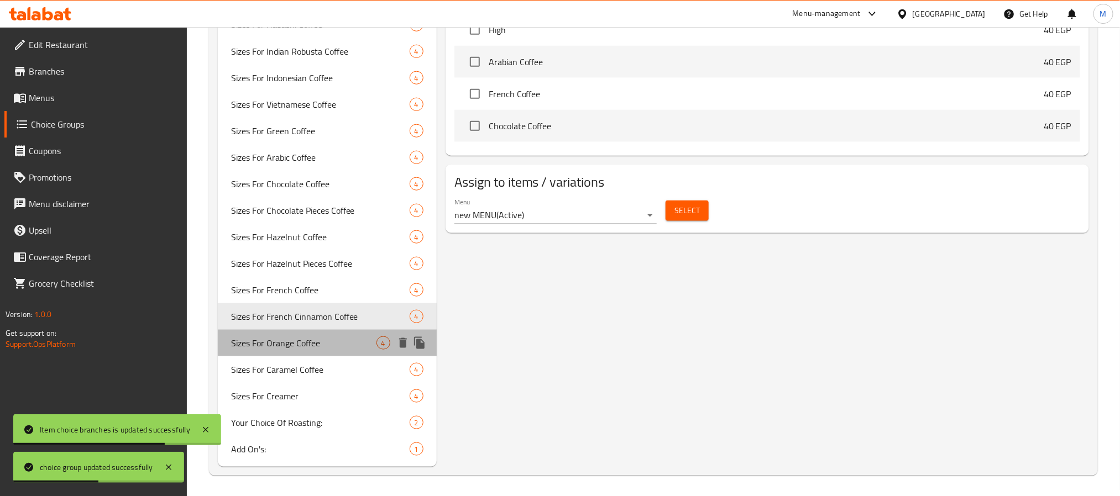
click at [319, 343] on span "Sizes For Orange Coffee" at bounding box center [303, 343] width 145 height 13
type input "Sizes For Orange Coffee"
type input "أحجام لقهوة برتقال"
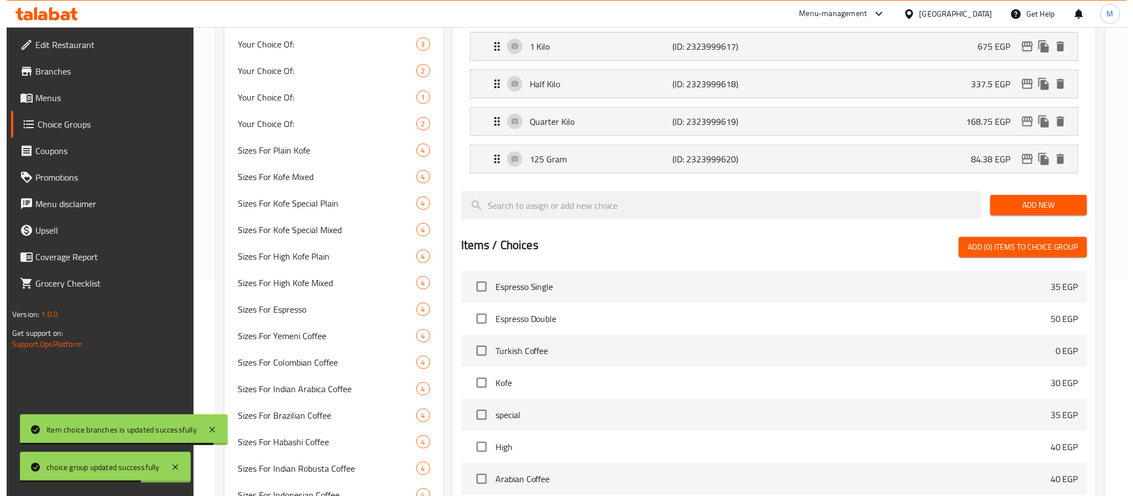
scroll to position [53, 0]
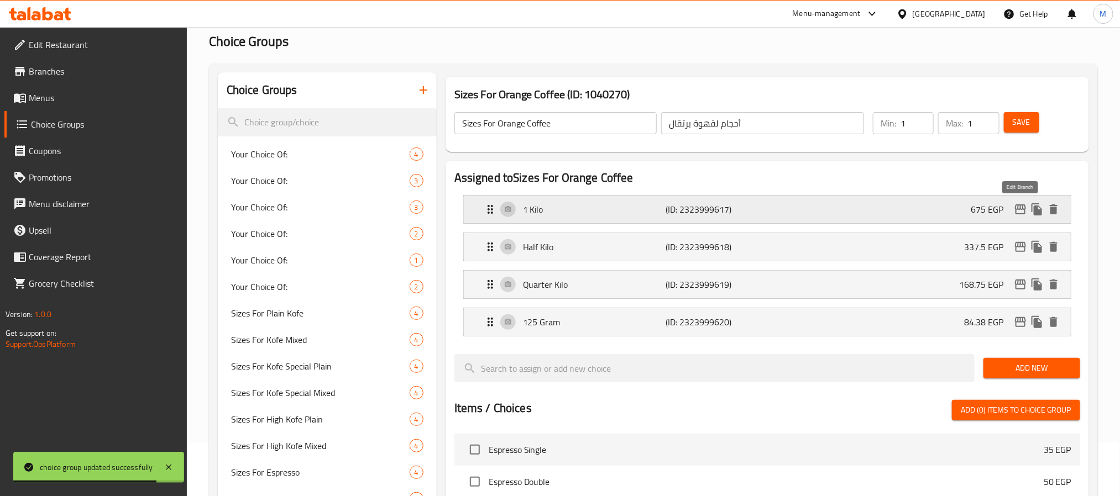
click at [1025, 206] on icon "edit" at bounding box center [1020, 210] width 11 height 10
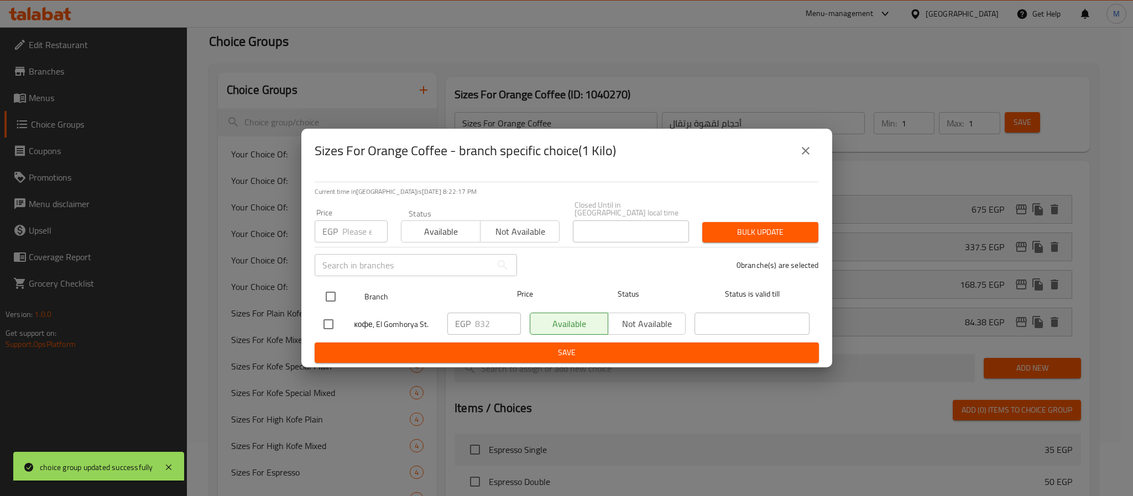
click at [327, 295] on input "checkbox" at bounding box center [330, 296] width 23 height 23
checkbox input "true"
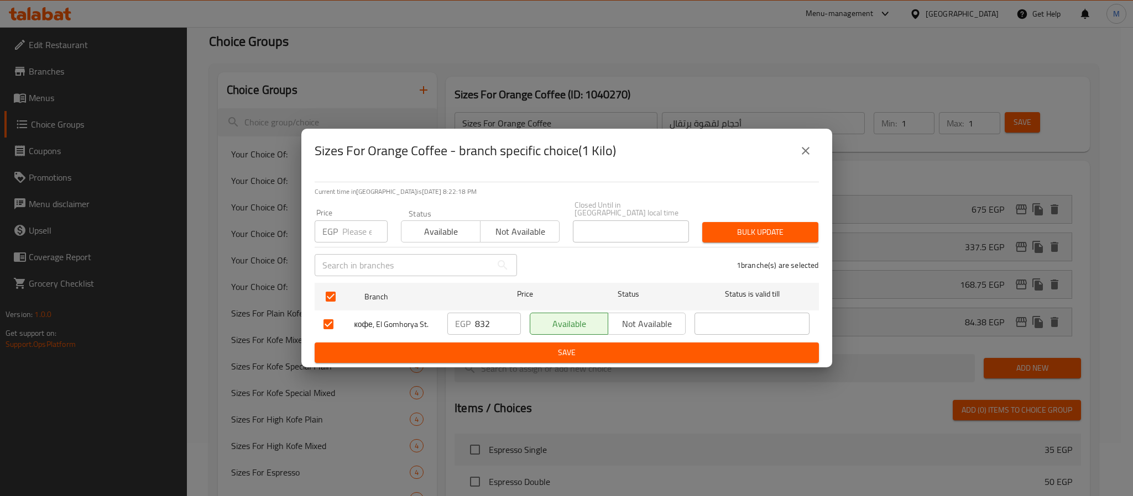
click at [473, 324] on div "EGP 832 ​" at bounding box center [484, 324] width 74 height 22
click at [485, 313] on input "832" at bounding box center [498, 324] width 46 height 22
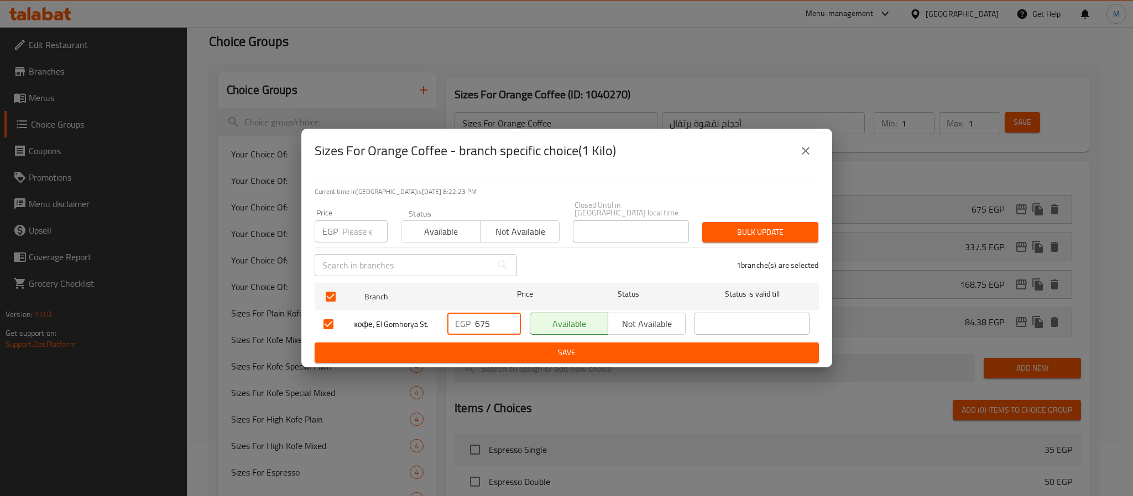
type input "675"
click at [542, 346] on span "Save" at bounding box center [566, 353] width 486 height 14
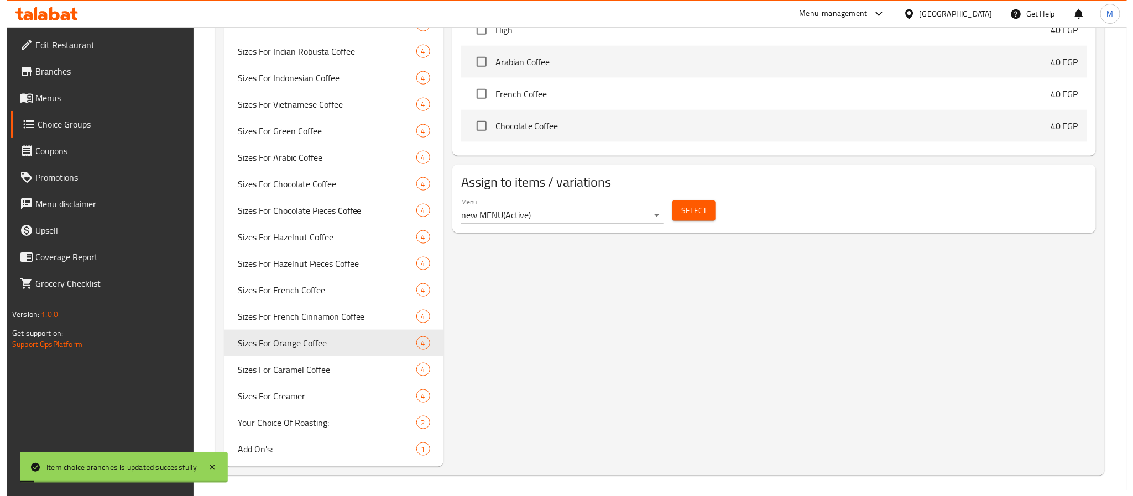
scroll to position [136, 0]
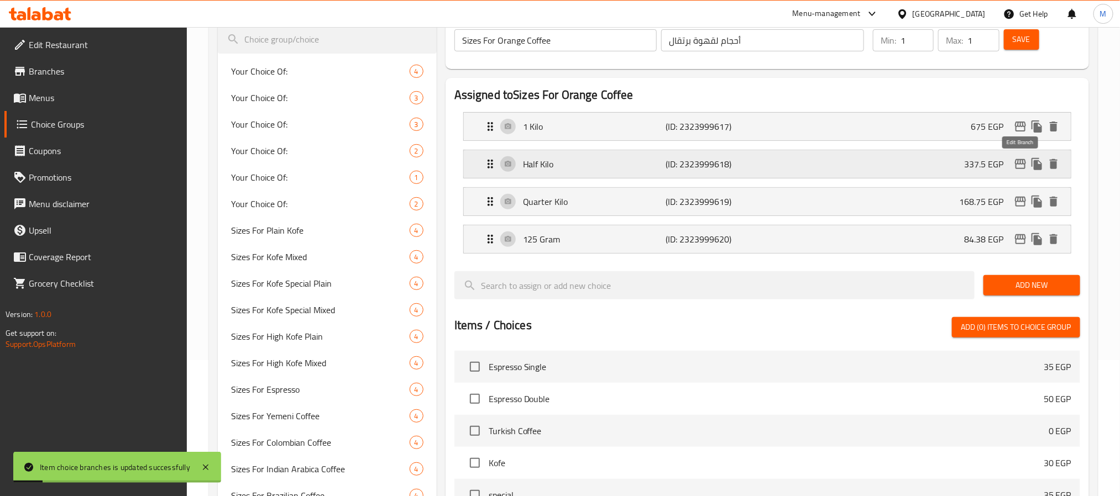
click at [1018, 167] on icon "edit" at bounding box center [1020, 164] width 13 height 13
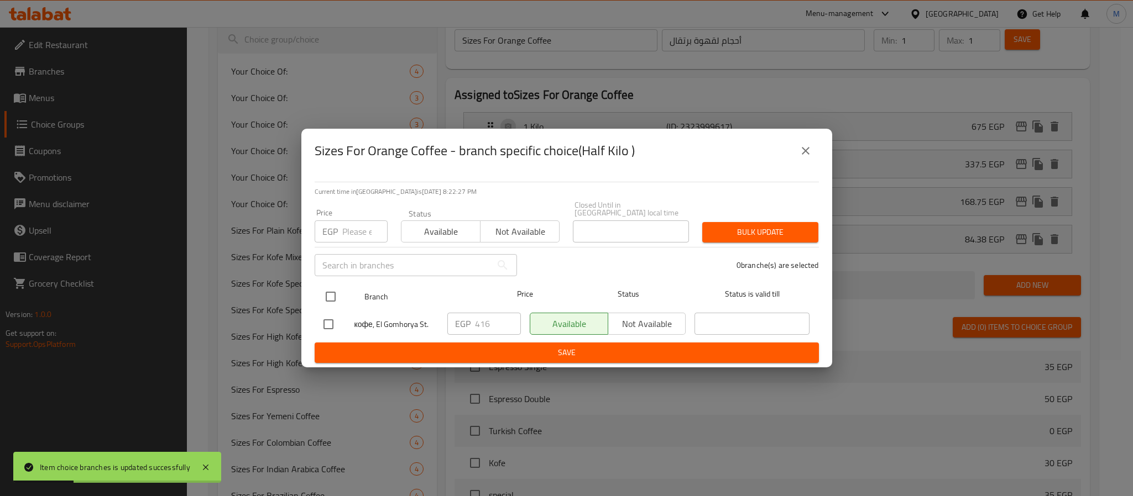
click at [332, 291] on input "checkbox" at bounding box center [330, 296] width 23 height 23
checkbox input "true"
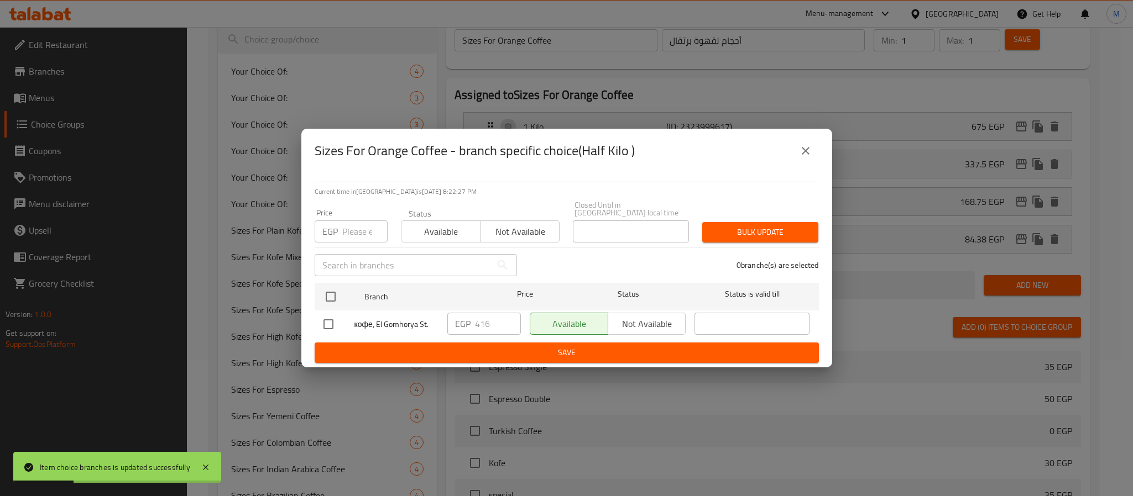
checkbox input "true"
click at [481, 321] on input "416" at bounding box center [498, 324] width 46 height 22
type input "337.5"
click at [579, 349] on span "Save" at bounding box center [566, 353] width 486 height 14
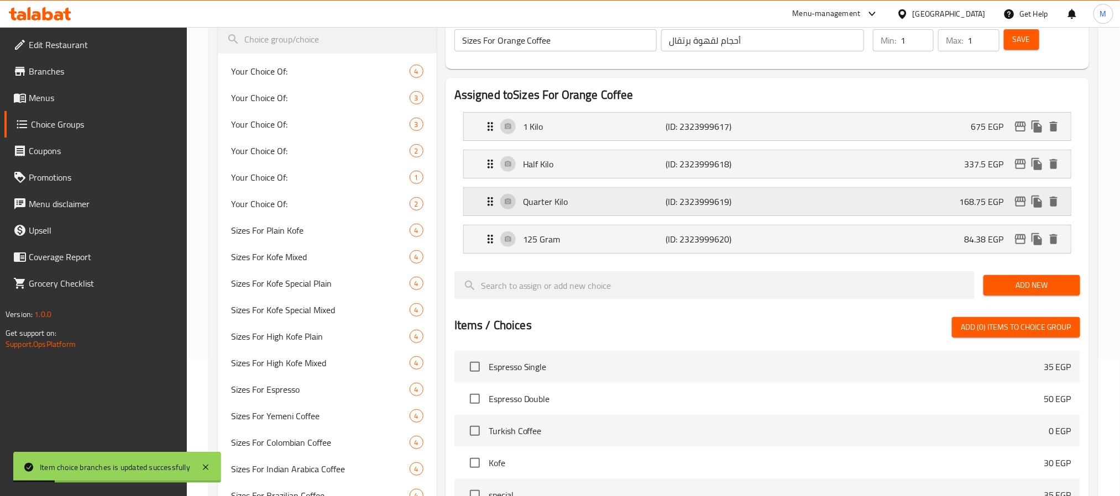
click at [1020, 207] on icon "edit" at bounding box center [1020, 202] width 11 height 10
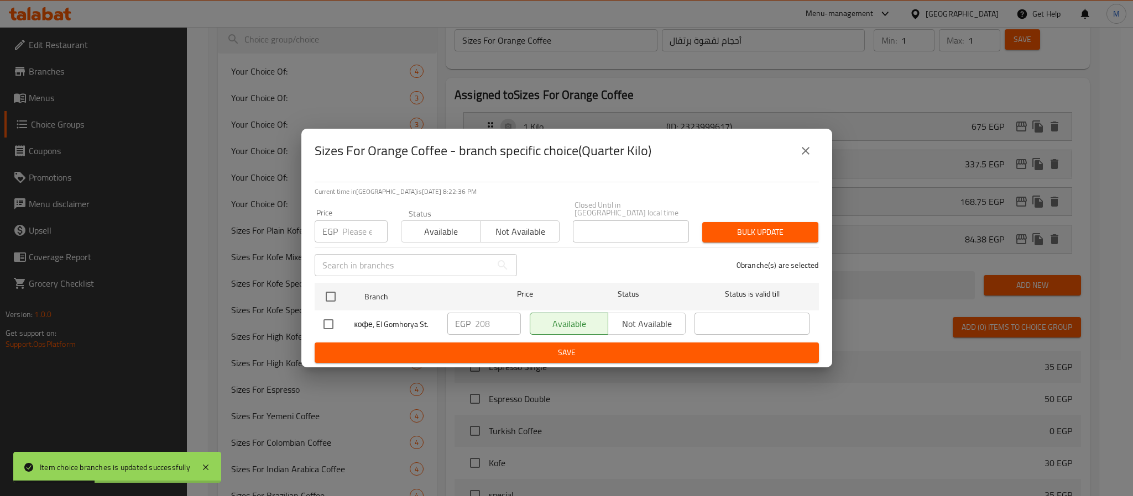
drag, startPoint x: 329, startPoint y: 290, endPoint x: 448, endPoint y: 357, distance: 136.9
click at [331, 290] on input "checkbox" at bounding box center [330, 296] width 23 height 23
checkbox input "true"
click at [480, 319] on input "208" at bounding box center [498, 324] width 46 height 22
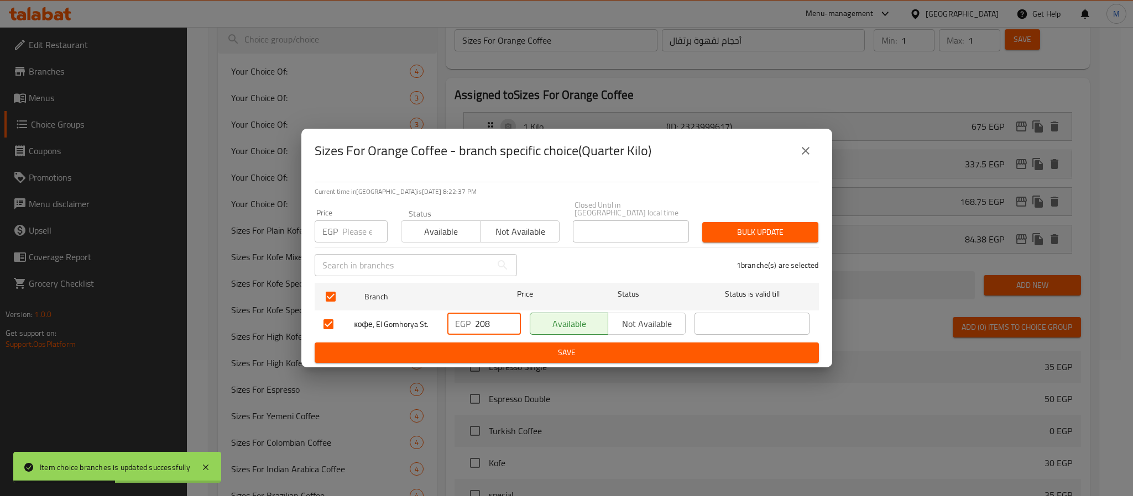
click at [480, 319] on input "208" at bounding box center [498, 324] width 46 height 22
type input "168.75"
click at [586, 349] on span "Save" at bounding box center [566, 353] width 486 height 14
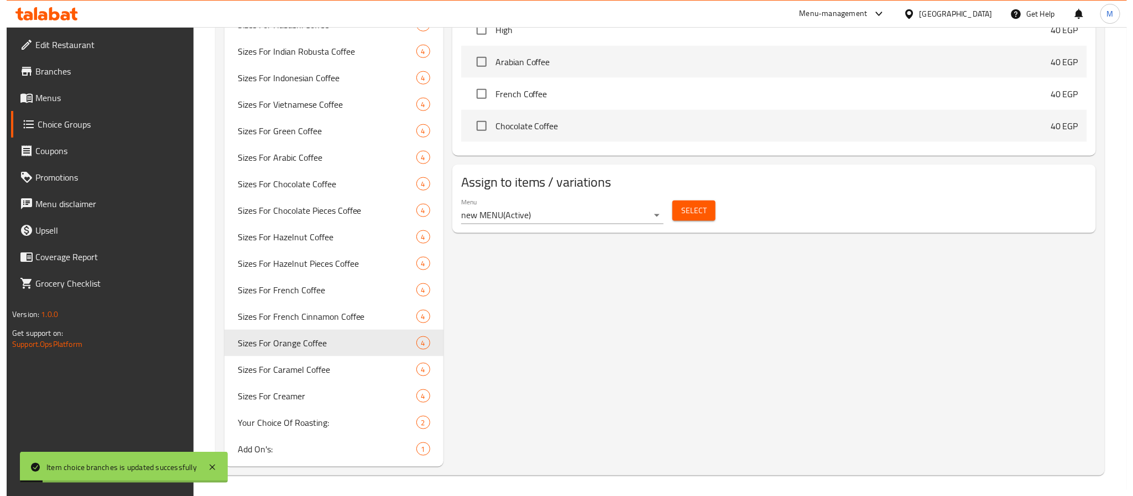
scroll to position [0, 0]
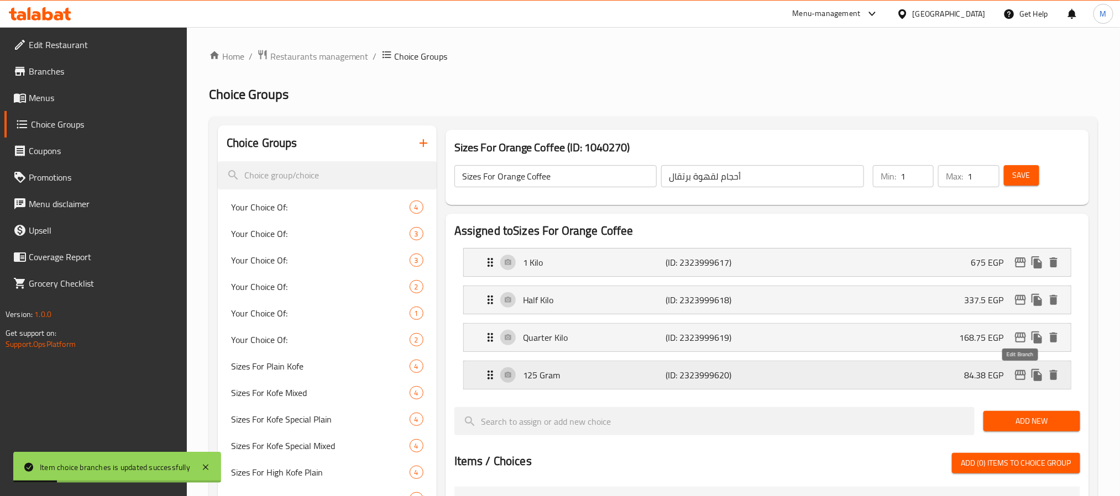
click at [1018, 379] on icon "edit" at bounding box center [1020, 375] width 13 height 13
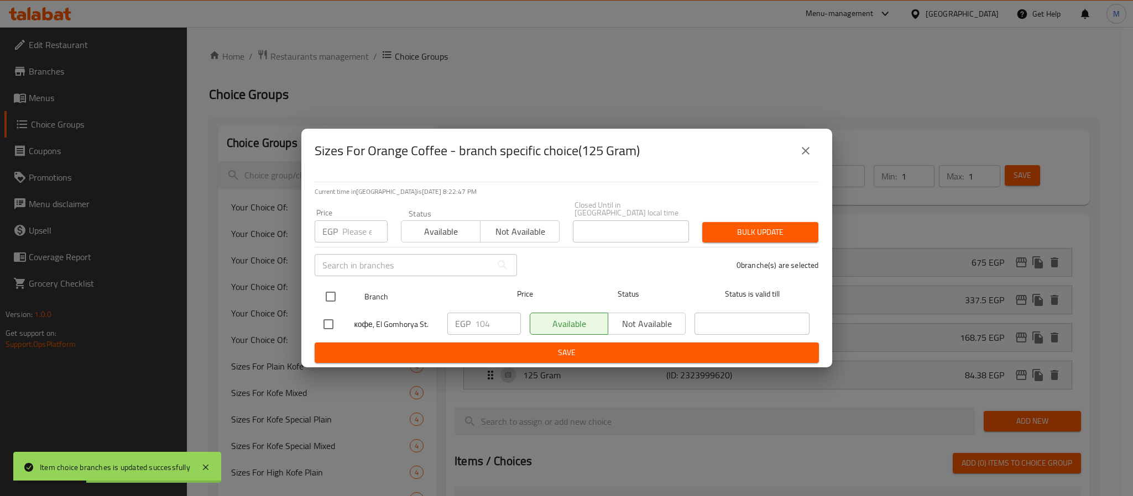
click at [329, 285] on input "checkbox" at bounding box center [330, 296] width 23 height 23
checkbox input "true"
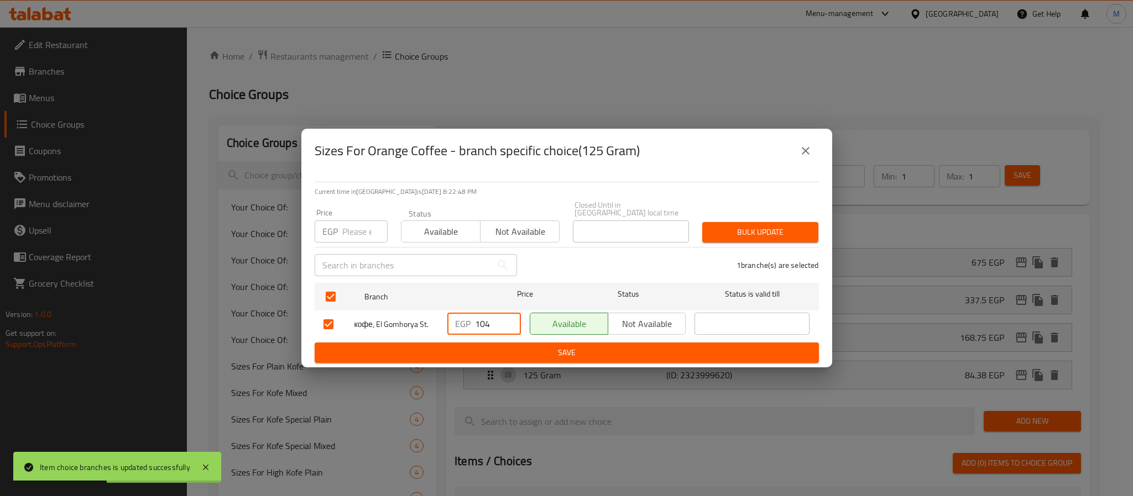
click at [488, 314] on input "104" at bounding box center [498, 324] width 46 height 22
click at [488, 315] on input "104" at bounding box center [498, 324] width 46 height 22
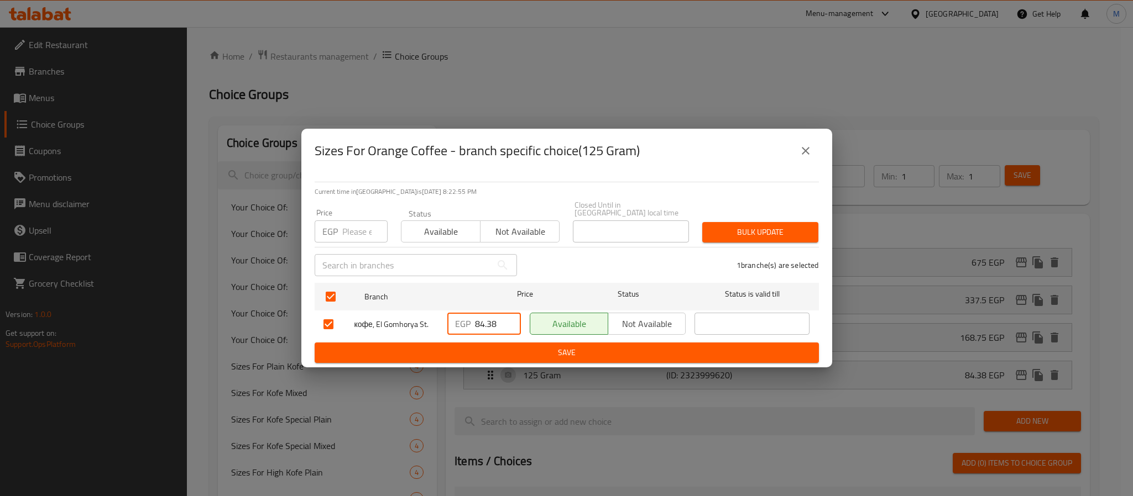
type input "84.38"
click at [586, 347] on span "Save" at bounding box center [566, 353] width 486 height 14
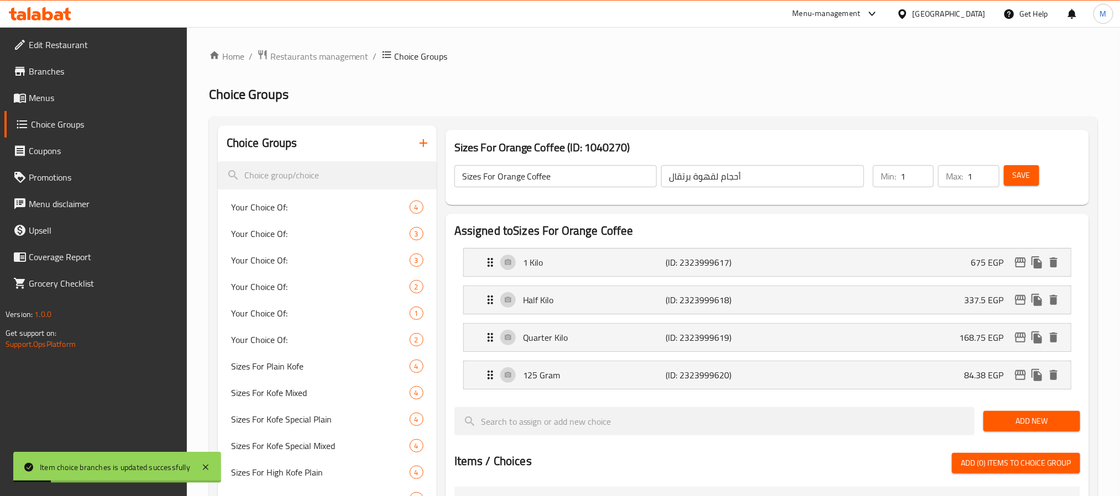
click at [1025, 181] on span "Save" at bounding box center [1022, 176] width 18 height 14
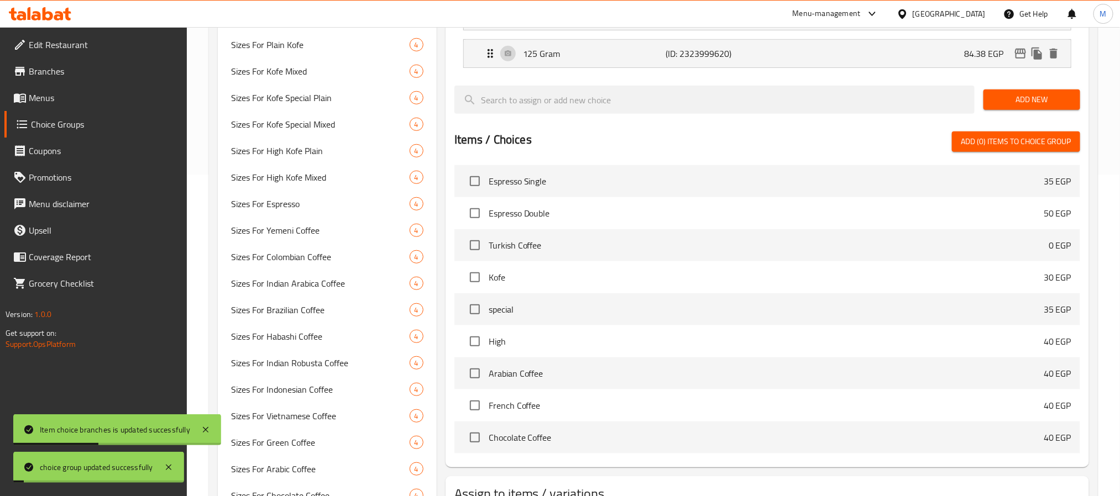
scroll to position [633, 0]
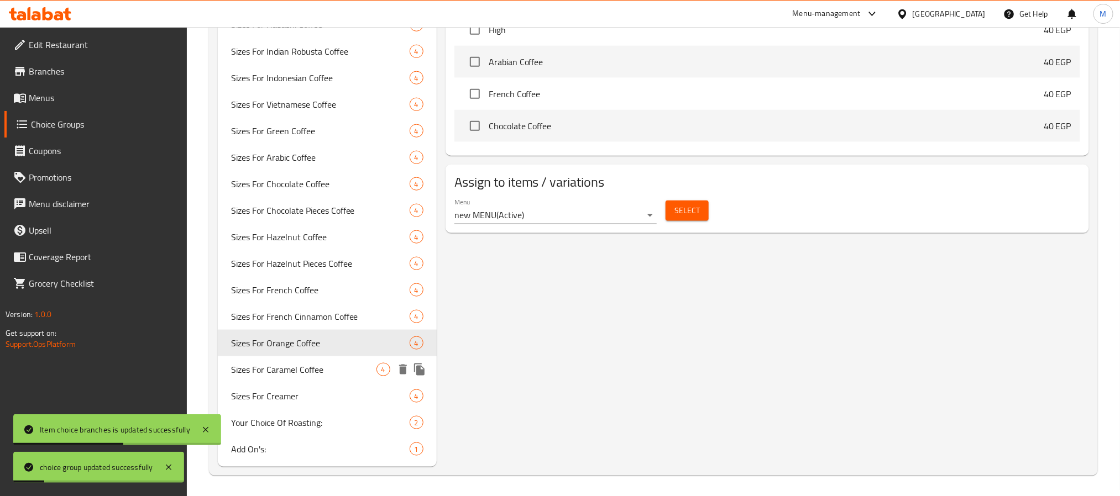
click at [297, 364] on span "Sizes For Caramel Coffee" at bounding box center [303, 369] width 145 height 13
type input "Sizes For Caramel Coffee"
type input "أحجام لقهوة كراميل"
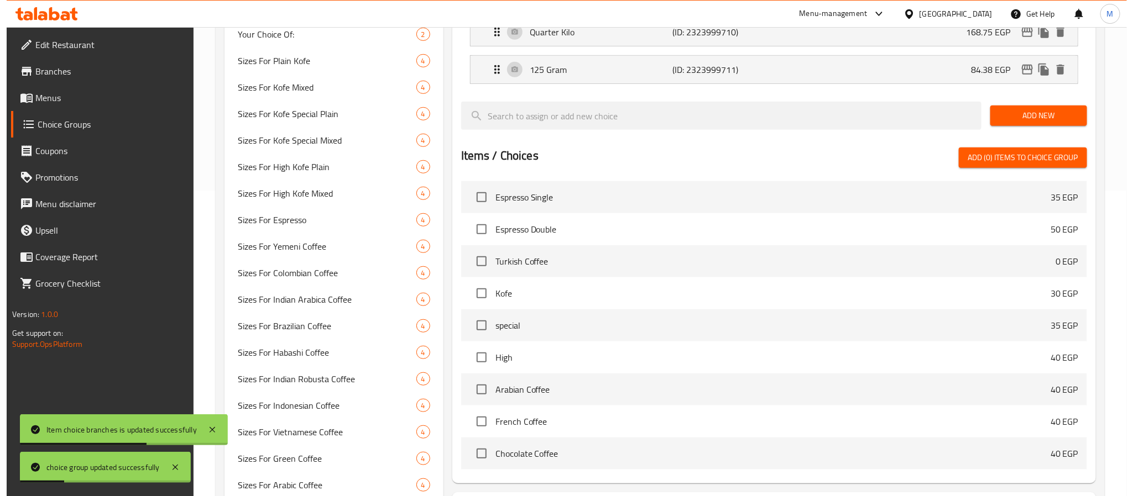
scroll to position [0, 0]
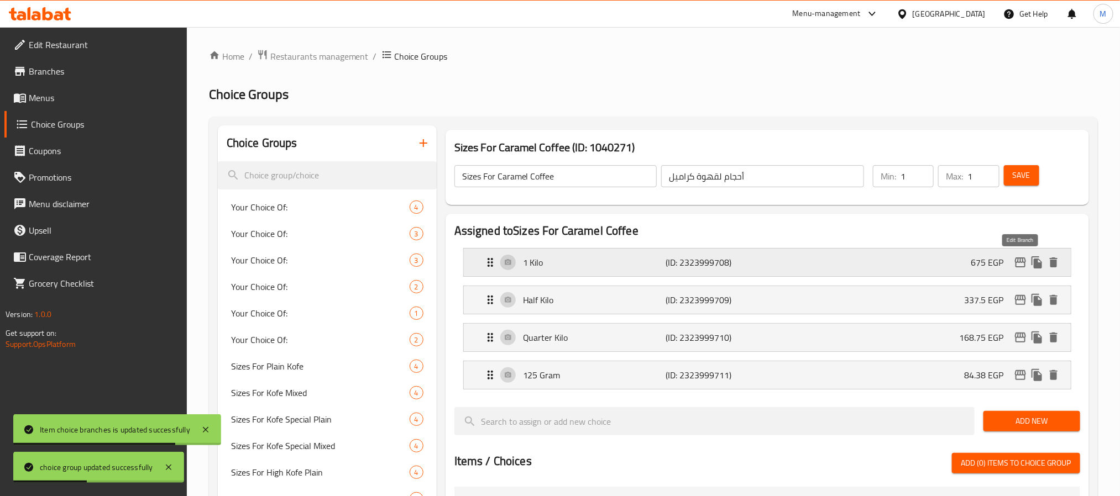
click at [1025, 265] on icon "edit" at bounding box center [1020, 263] width 11 height 10
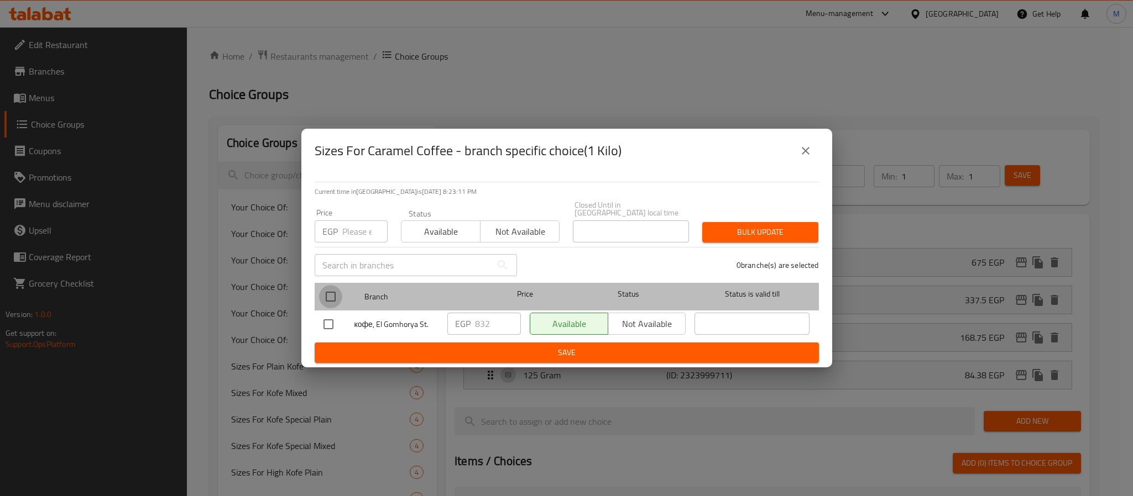
click at [336, 292] on input "checkbox" at bounding box center [330, 296] width 23 height 23
checkbox input "true"
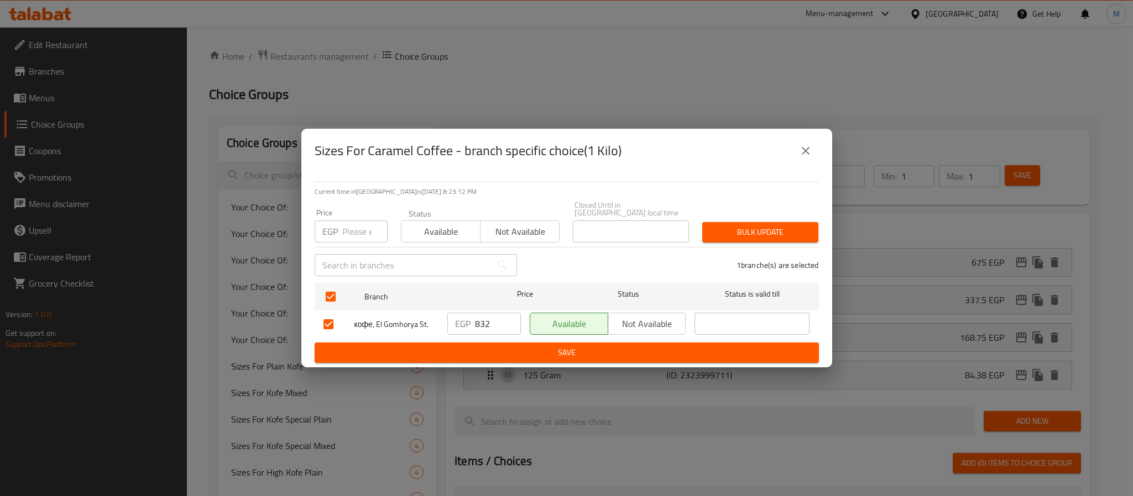
click at [478, 323] on input "832" at bounding box center [498, 324] width 46 height 22
click at [478, 322] on input "832" at bounding box center [498, 324] width 46 height 22
type input "675"
click at [526, 350] on span "Save" at bounding box center [566, 353] width 486 height 14
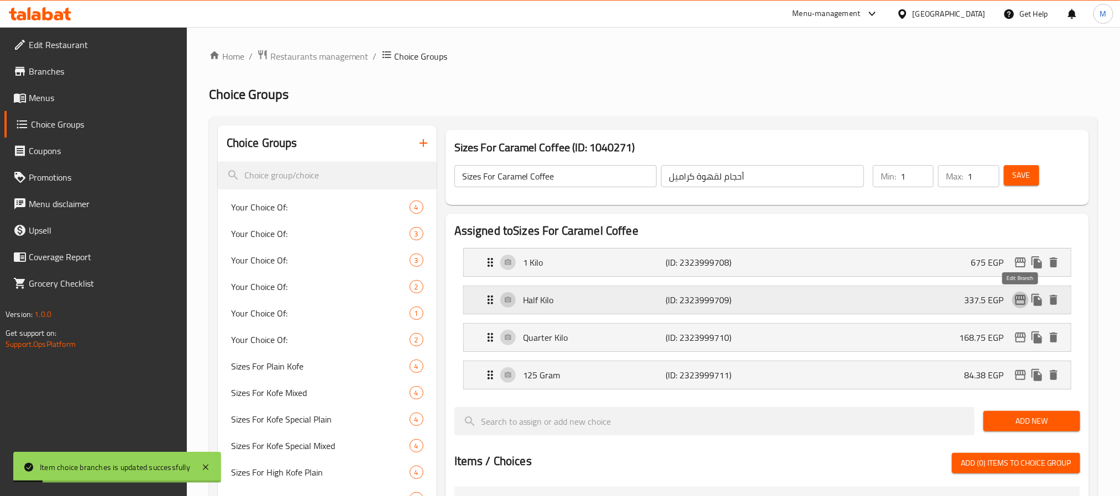
click at [1024, 303] on icon "edit" at bounding box center [1020, 300] width 13 height 13
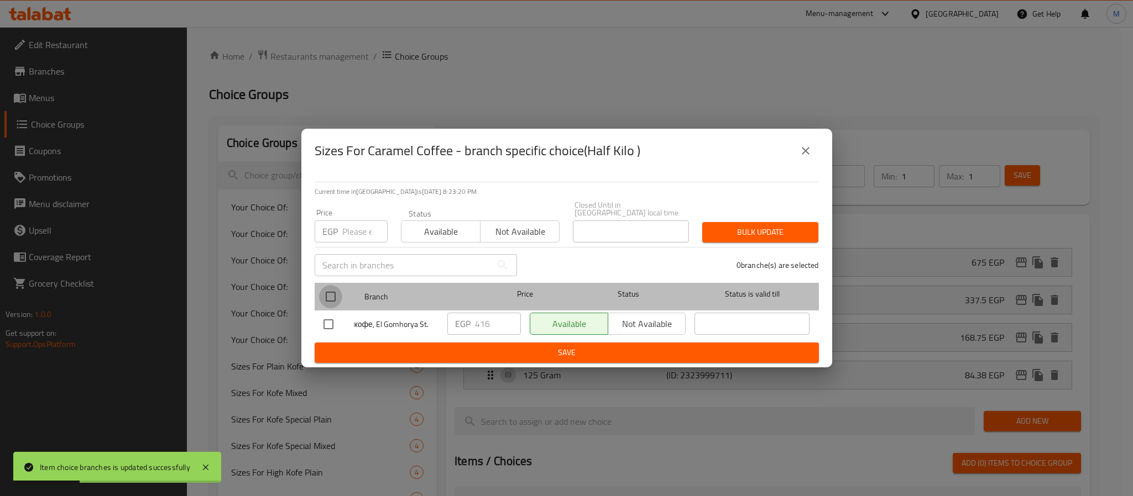
click at [334, 292] on input "checkbox" at bounding box center [330, 296] width 23 height 23
checkbox input "true"
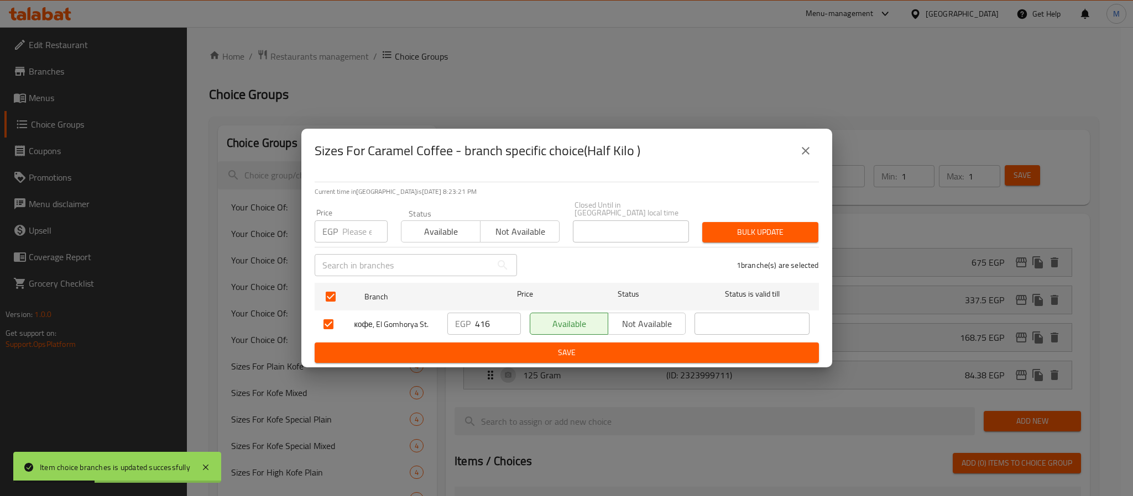
click at [485, 319] on input "416" at bounding box center [498, 324] width 46 height 22
type input "337.5"
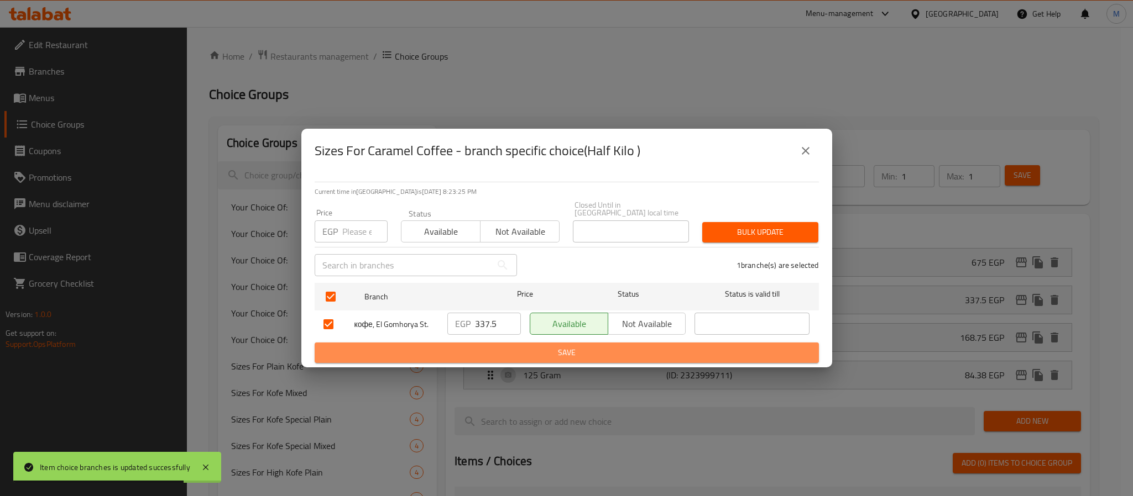
click at [539, 347] on span "Save" at bounding box center [566, 353] width 486 height 14
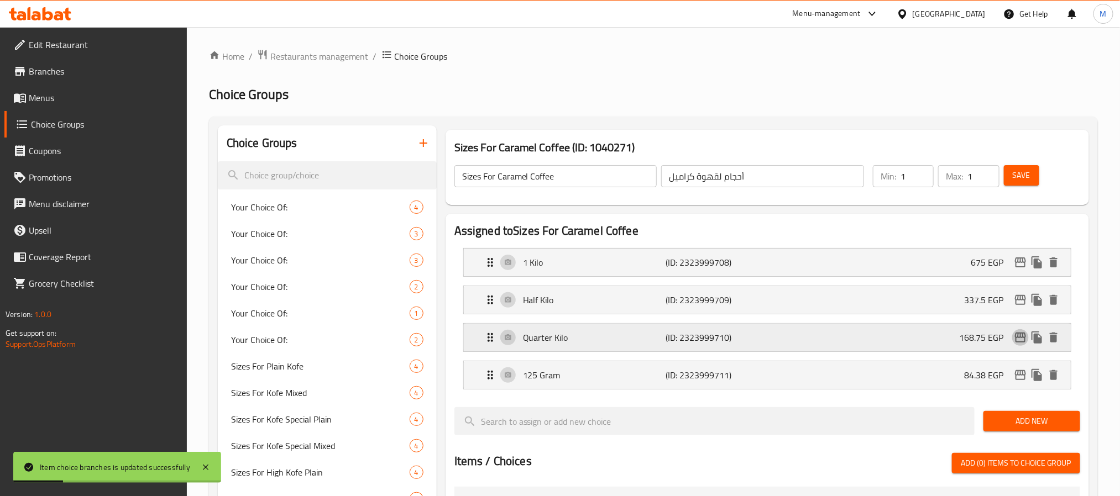
click at [1019, 339] on icon "edit" at bounding box center [1020, 338] width 11 height 10
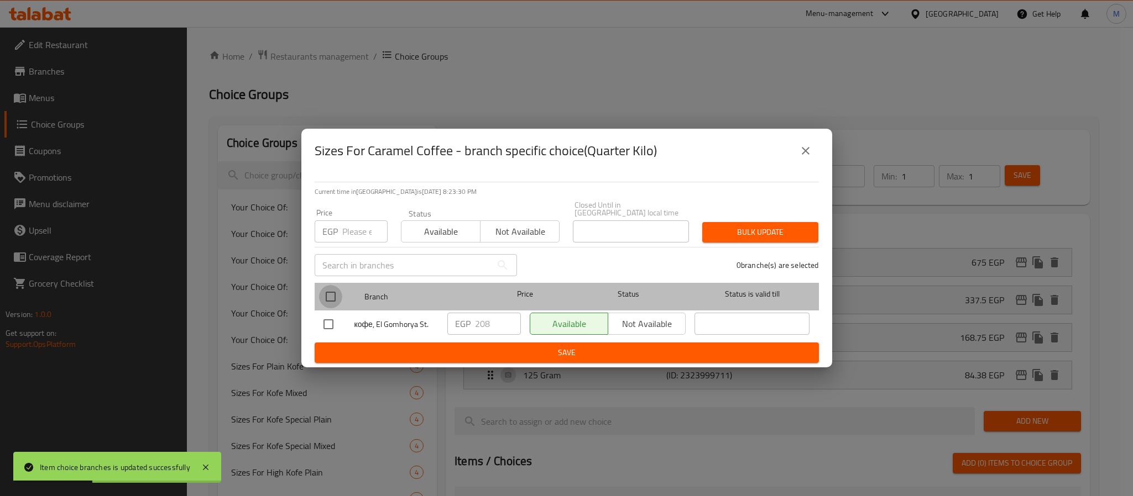
click at [322, 287] on input "checkbox" at bounding box center [330, 296] width 23 height 23
checkbox input "true"
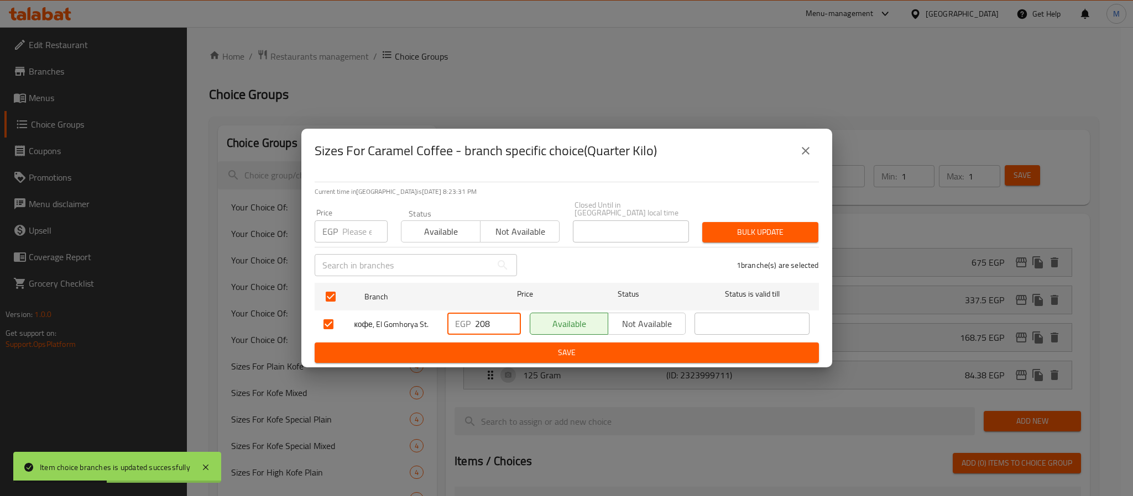
click at [488, 322] on input "208" at bounding box center [498, 324] width 46 height 22
click at [491, 323] on input "208" at bounding box center [498, 324] width 46 height 22
click at [485, 322] on input "208" at bounding box center [498, 324] width 46 height 22
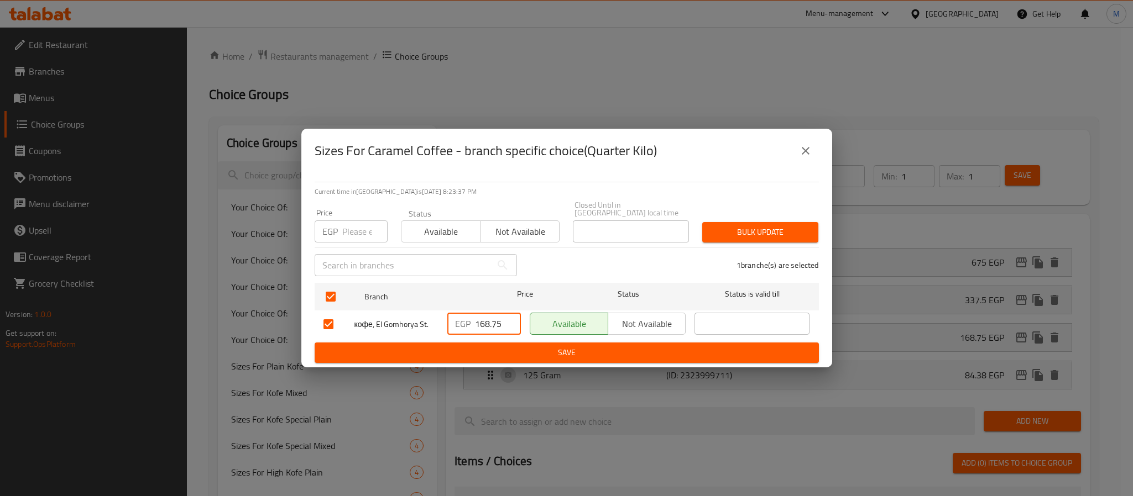
type input "168.75"
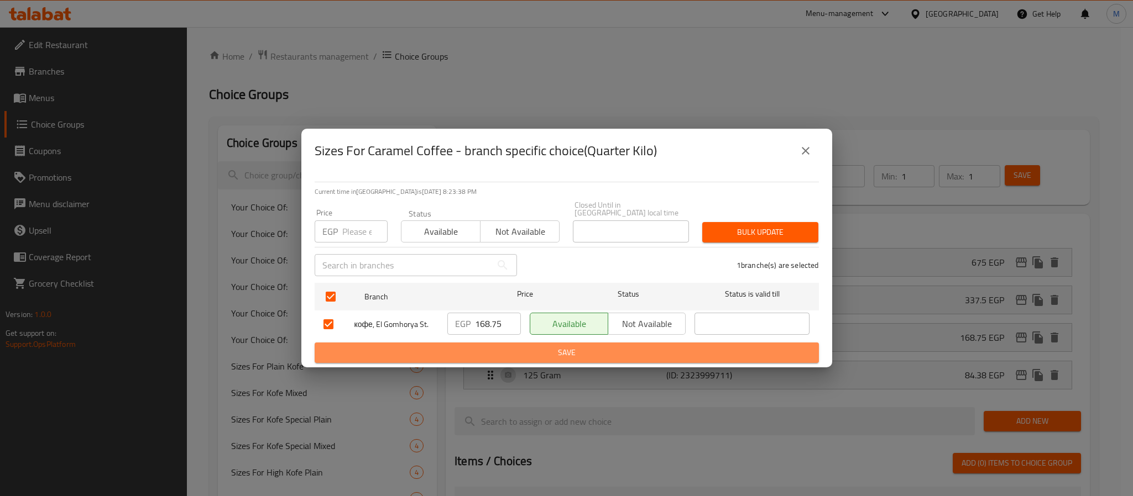
click at [582, 352] on span "Save" at bounding box center [566, 353] width 486 height 14
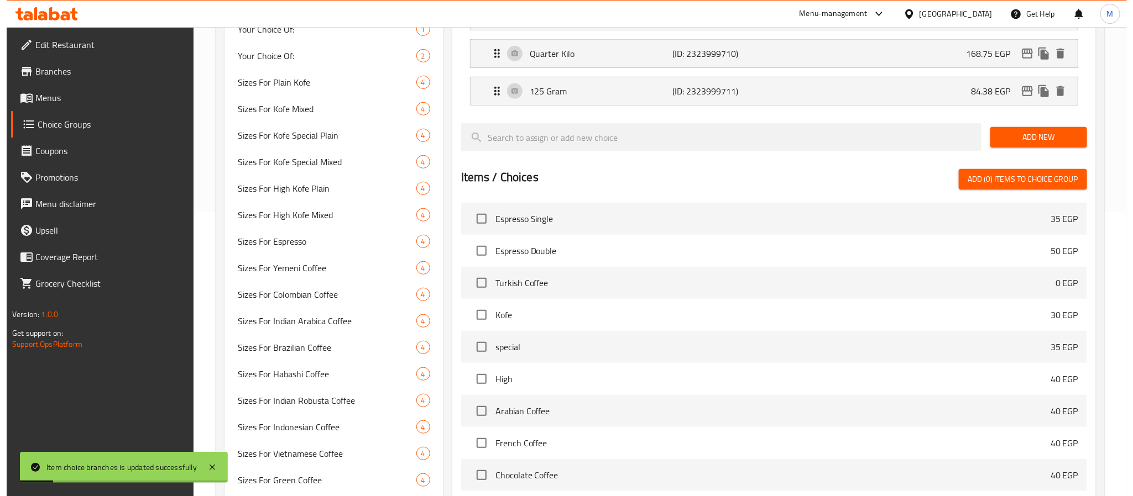
scroll to position [53, 0]
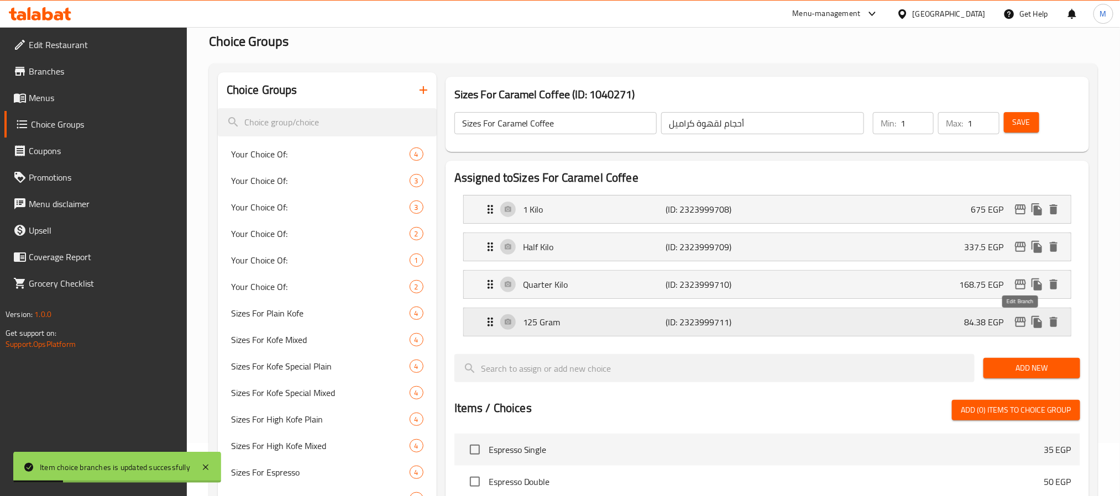
click at [1022, 327] on icon "edit" at bounding box center [1020, 322] width 13 height 13
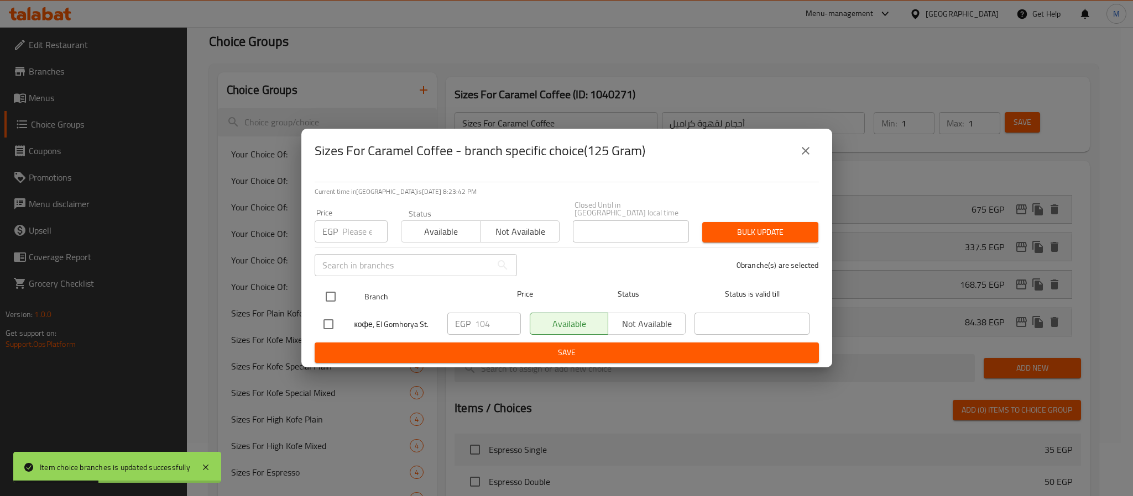
click at [334, 297] on input "checkbox" at bounding box center [330, 296] width 23 height 23
checkbox input "true"
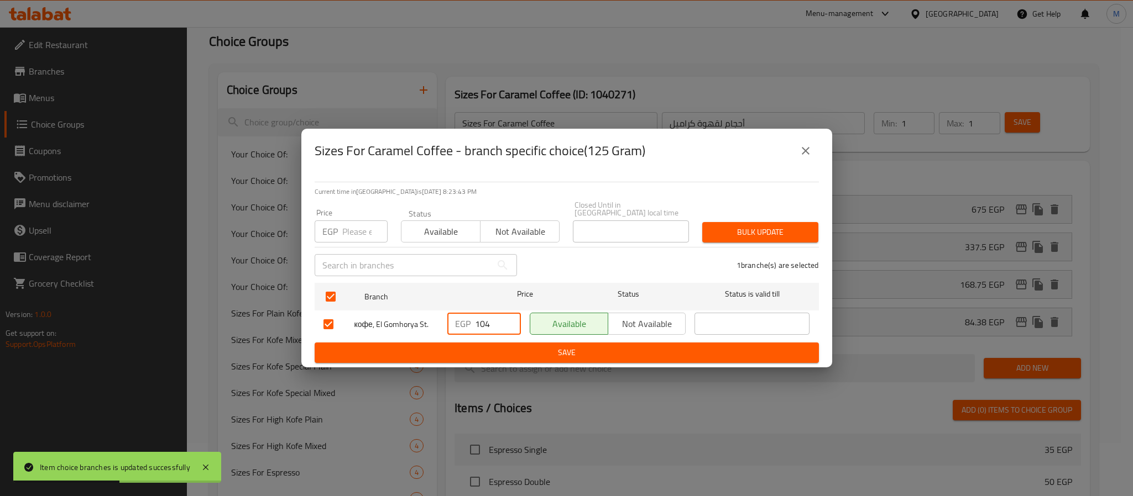
click at [484, 317] on input "104" at bounding box center [498, 324] width 46 height 22
type input "84.38"
click at [536, 347] on span "Save" at bounding box center [566, 353] width 486 height 14
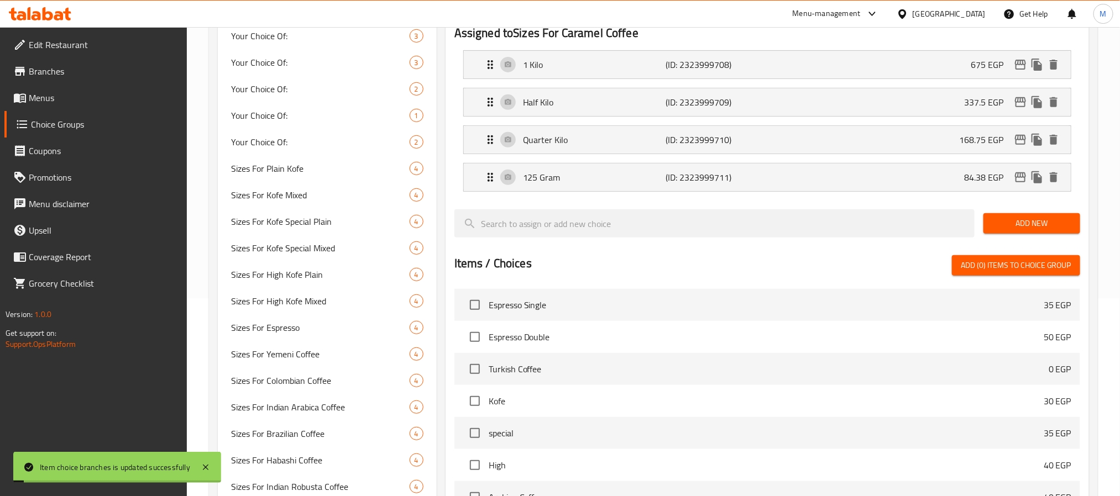
scroll to position [0, 0]
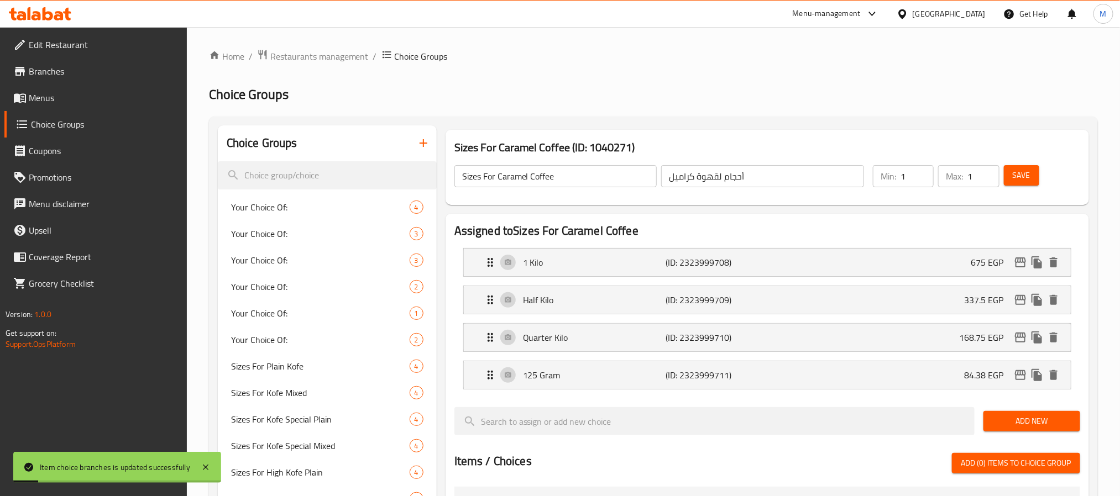
drag, startPoint x: 1017, startPoint y: 169, endPoint x: 1014, endPoint y: 182, distance: 13.7
click at [1017, 174] on span "Save" at bounding box center [1022, 176] width 18 height 14
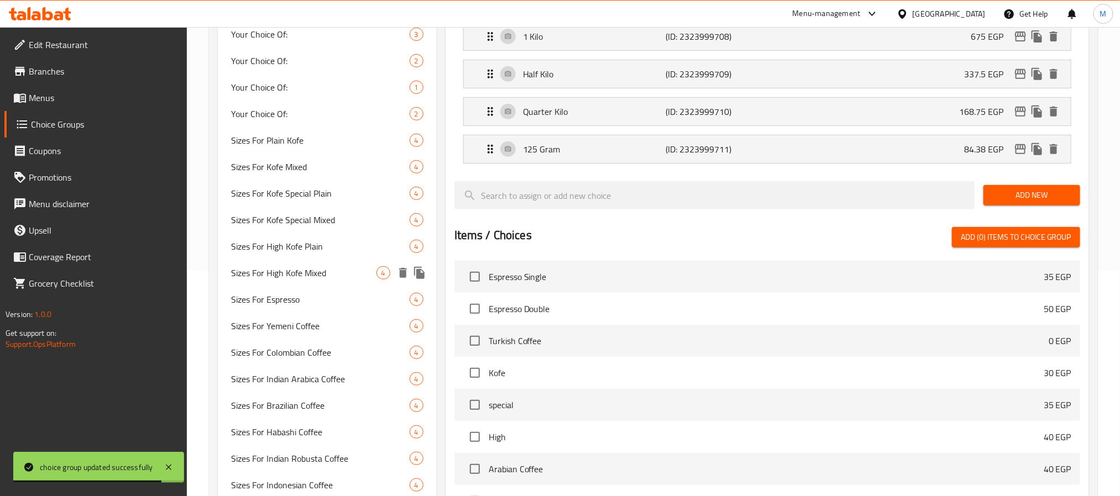
scroll to position [633, 0]
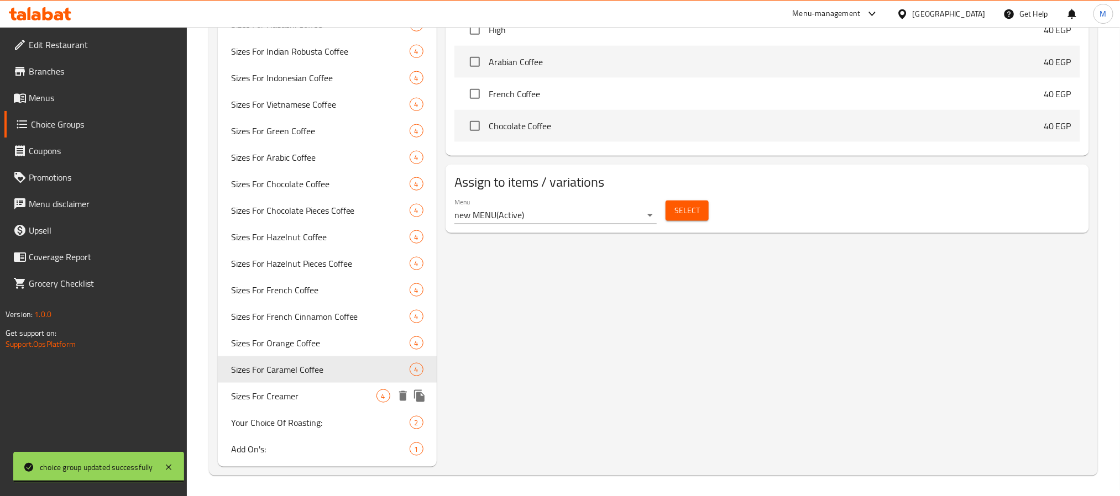
click at [301, 395] on span "Sizes For Creamer" at bounding box center [303, 396] width 145 height 13
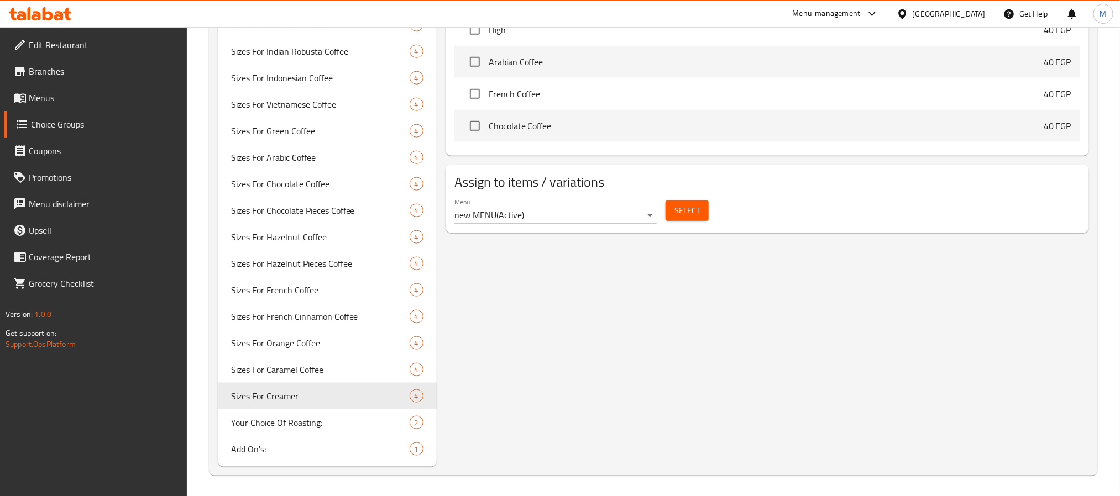
type input "Sizes For Creamer"
type input "أحجام لكريمر"
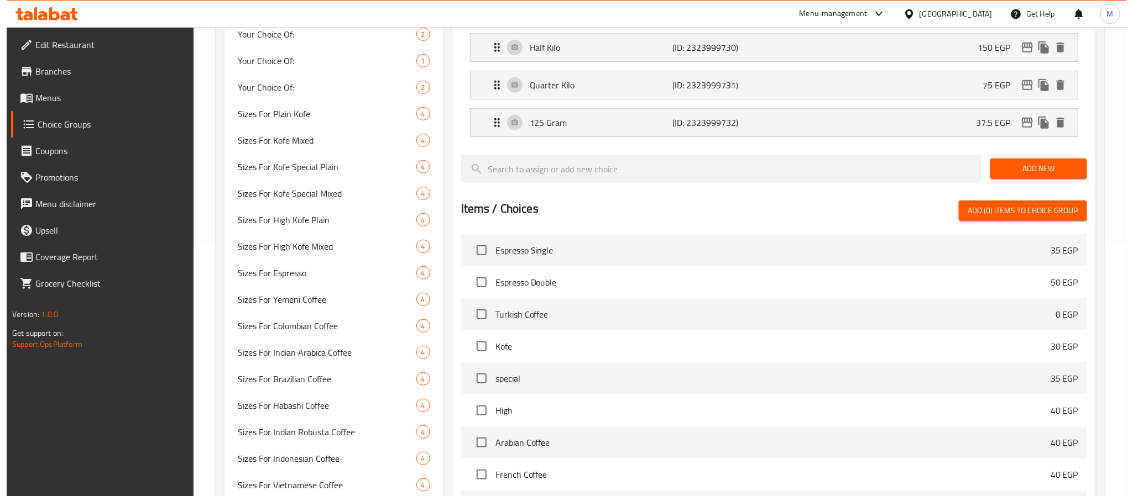
scroll to position [0, 0]
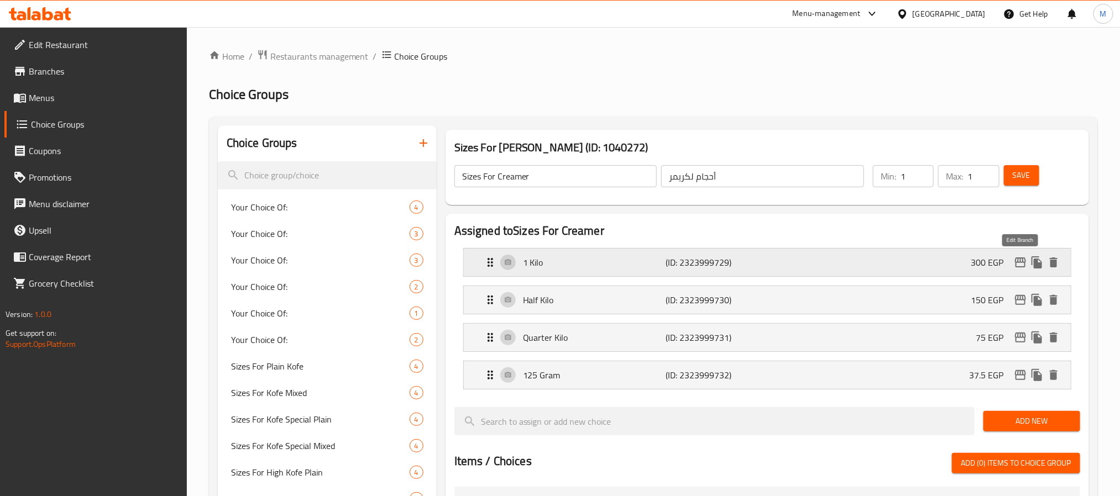
click at [1020, 260] on icon "edit" at bounding box center [1020, 262] width 13 height 13
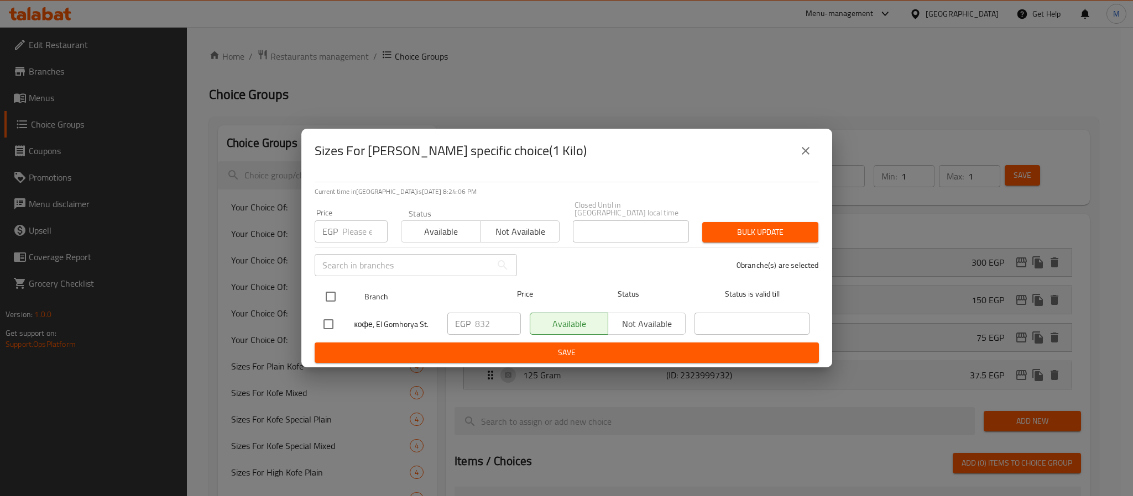
click at [326, 291] on input "checkbox" at bounding box center [330, 296] width 23 height 23
checkbox input "true"
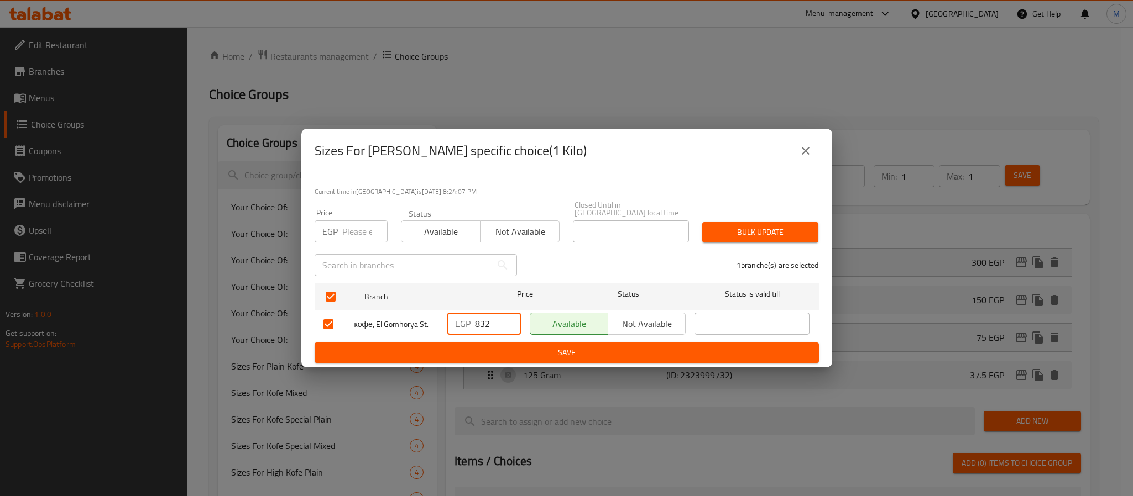
drag, startPoint x: 425, startPoint y: 335, endPoint x: 396, endPoint y: 364, distance: 40.6
click at [392, 362] on div "Current time in Egypt is 04 Oct 2025 8:24:07 PM Price EGP Price Status Availabl…" at bounding box center [566, 270] width 531 height 195
type input "300"
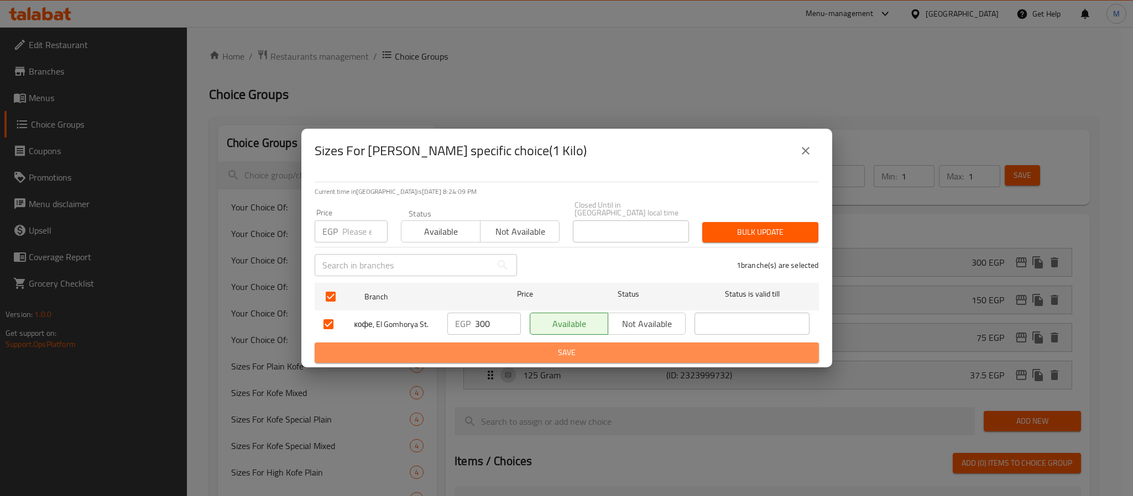
click at [561, 346] on span "Save" at bounding box center [566, 353] width 486 height 14
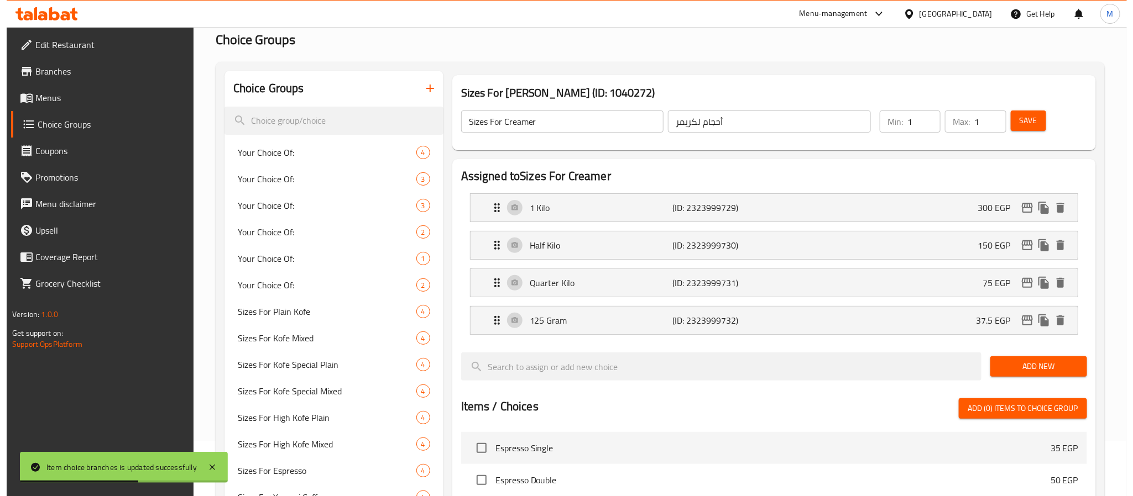
scroll to position [53, 0]
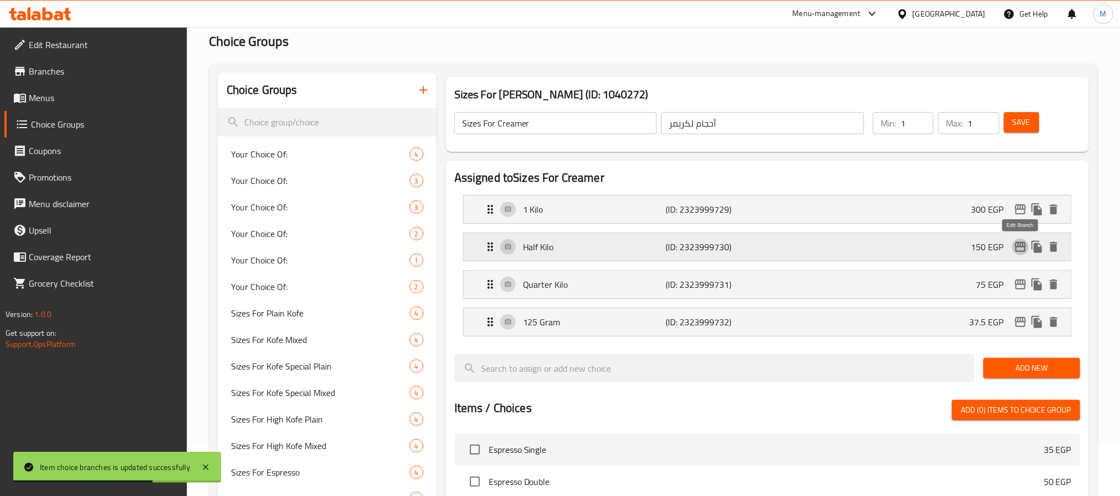
click at [1020, 247] on icon "edit" at bounding box center [1020, 247] width 11 height 10
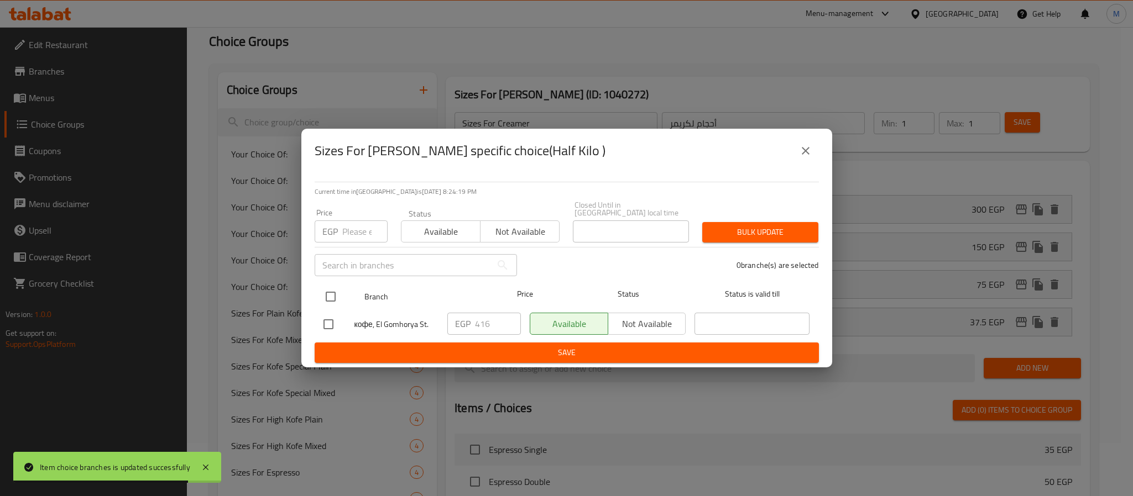
click at [334, 294] on input "checkbox" at bounding box center [330, 296] width 23 height 23
checkbox input "true"
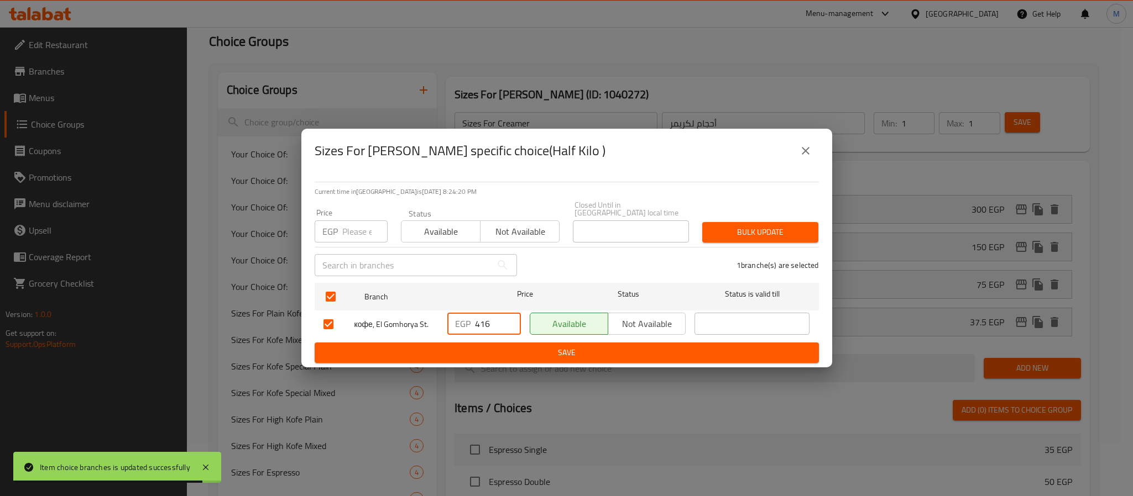
drag, startPoint x: 497, startPoint y: 321, endPoint x: 418, endPoint y: 349, distance: 83.9
click at [418, 345] on form "Branch Price Status Status is valid till кофе, El Gomhorya St. EGP 416 ​ Availa…" at bounding box center [567, 321] width 504 height 85
type input "150"
click at [457, 349] on span "Save" at bounding box center [566, 353] width 486 height 14
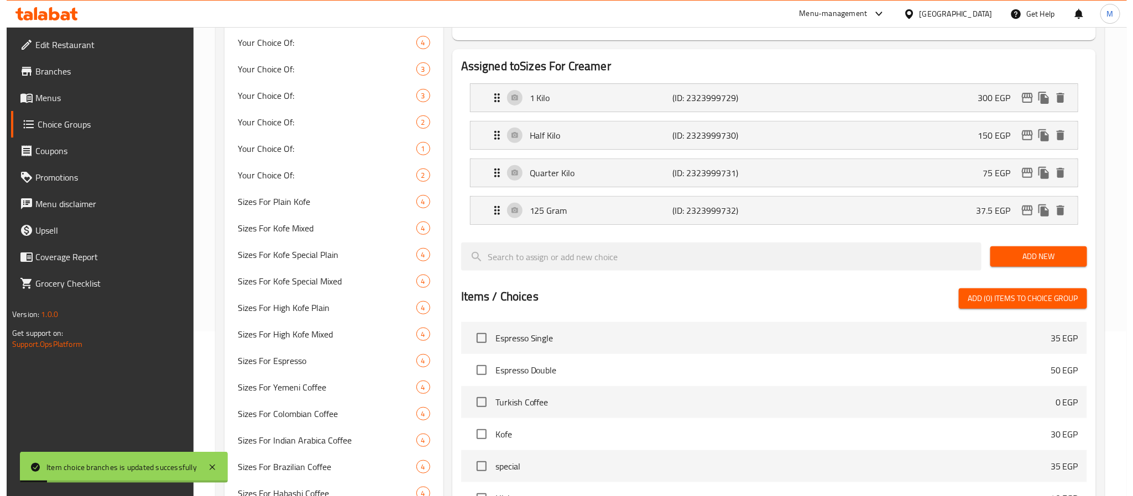
scroll to position [136, 0]
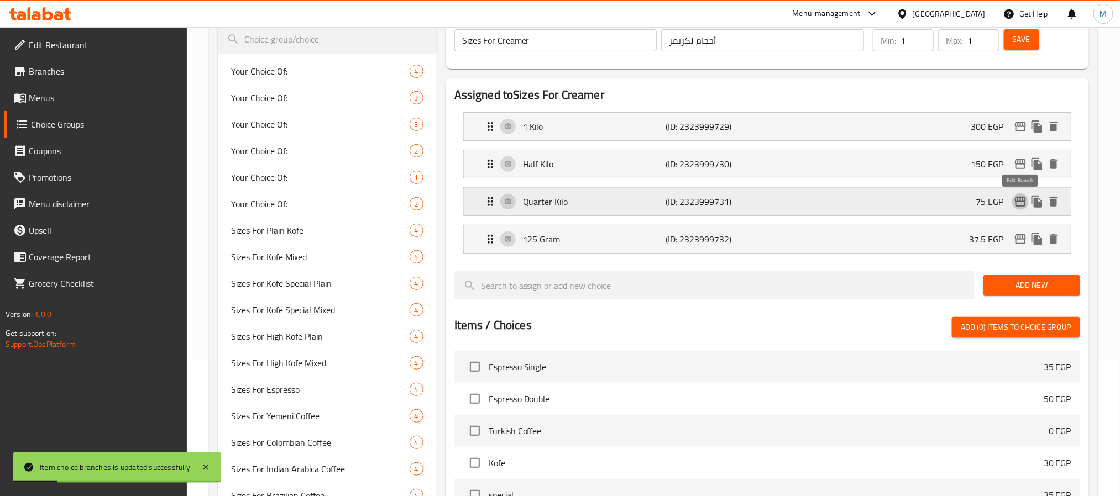
click at [1020, 202] on icon "edit" at bounding box center [1020, 202] width 11 height 10
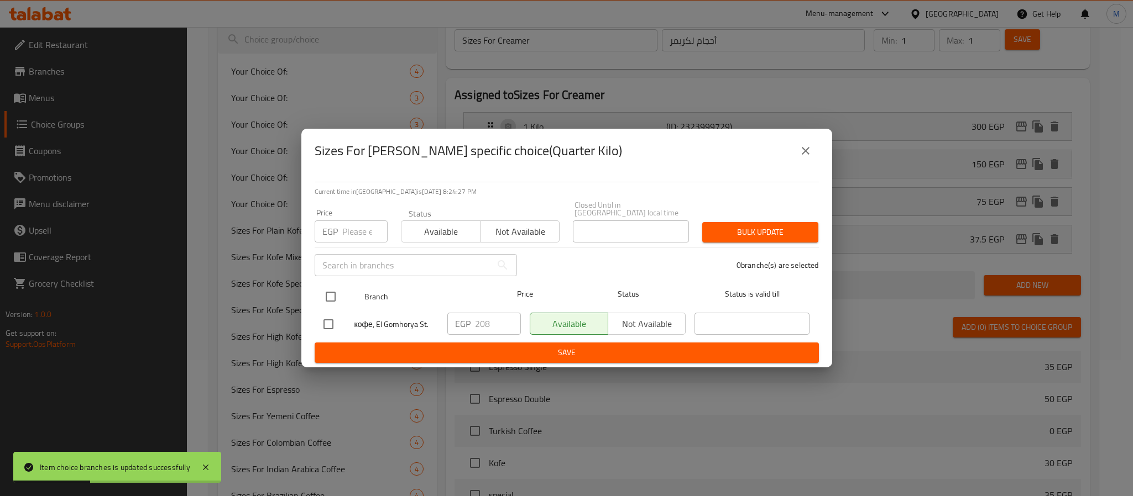
click at [326, 286] on input "checkbox" at bounding box center [330, 296] width 23 height 23
checkbox input "true"
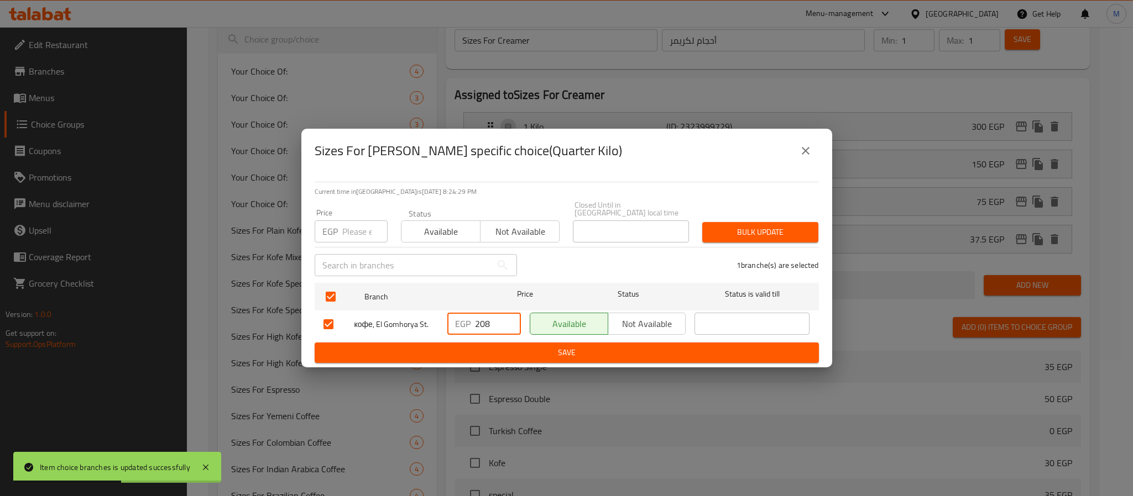
drag, startPoint x: 493, startPoint y: 322, endPoint x: 408, endPoint y: 354, distance: 90.4
click at [407, 353] on form "Branch Price Status Status is valid till кофе, El Gomhorya St. EGP 208 ​ Availa…" at bounding box center [567, 321] width 504 height 85
type input "75"
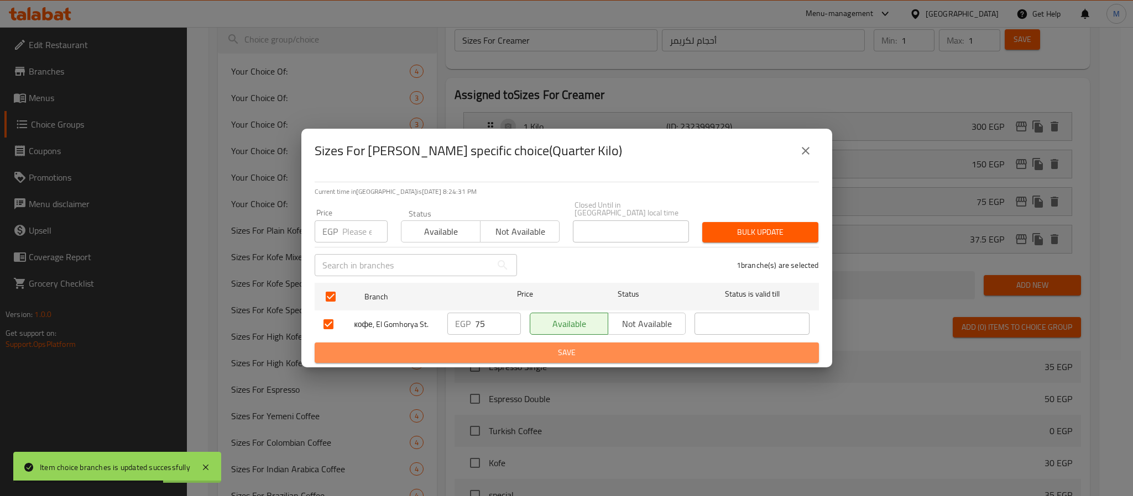
click at [498, 347] on span "Save" at bounding box center [566, 353] width 486 height 14
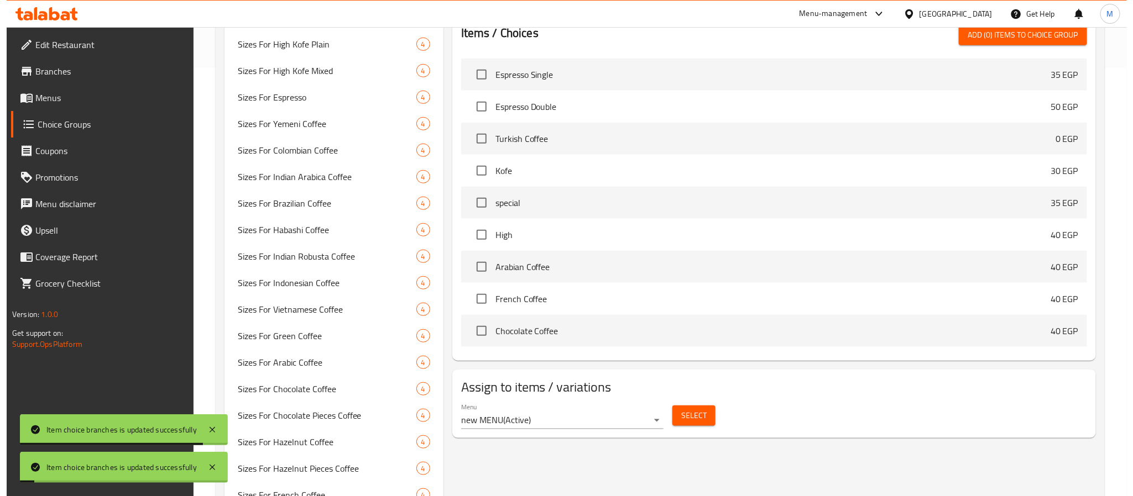
scroll to position [219, 0]
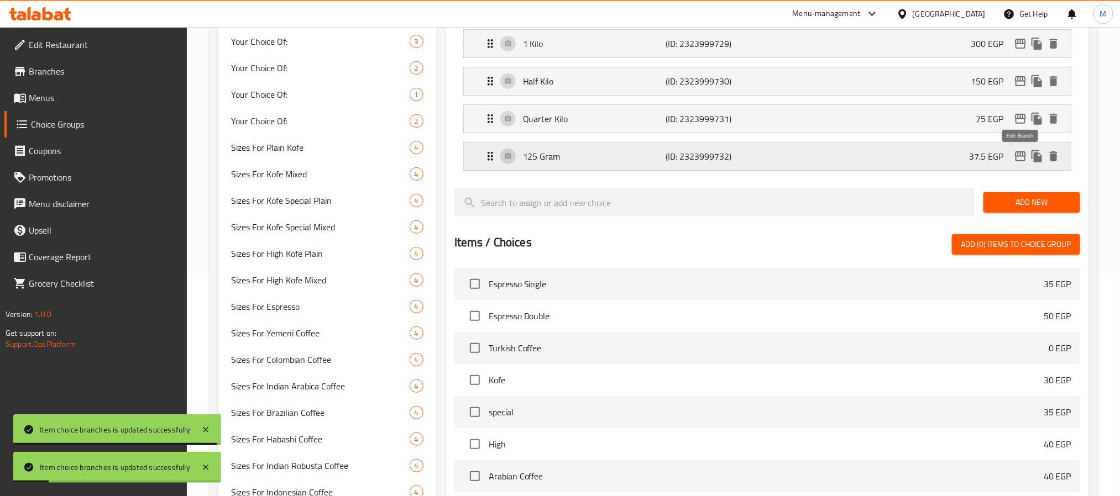
click at [1020, 156] on icon "edit" at bounding box center [1020, 156] width 11 height 10
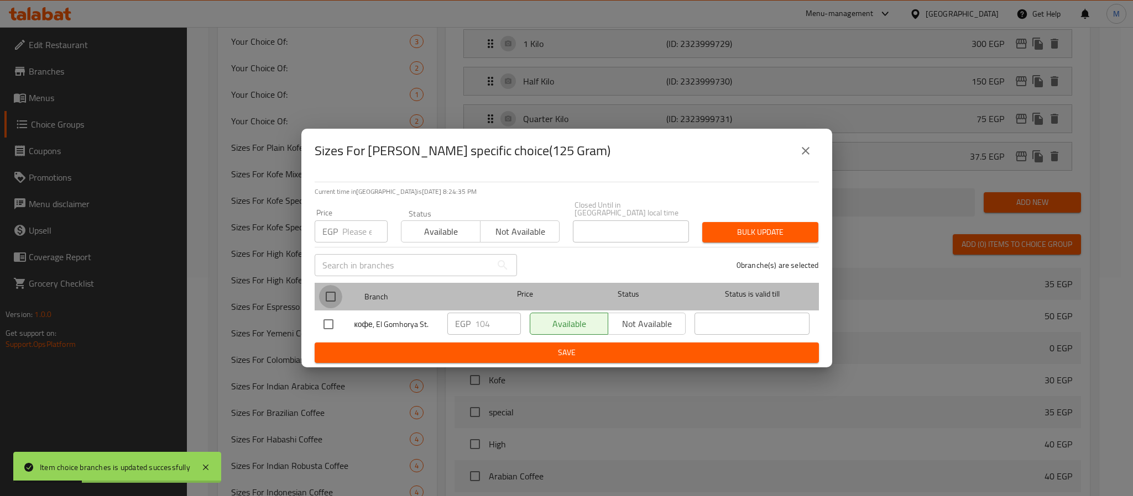
click at [337, 295] on input "checkbox" at bounding box center [330, 296] width 23 height 23
checkbox input "true"
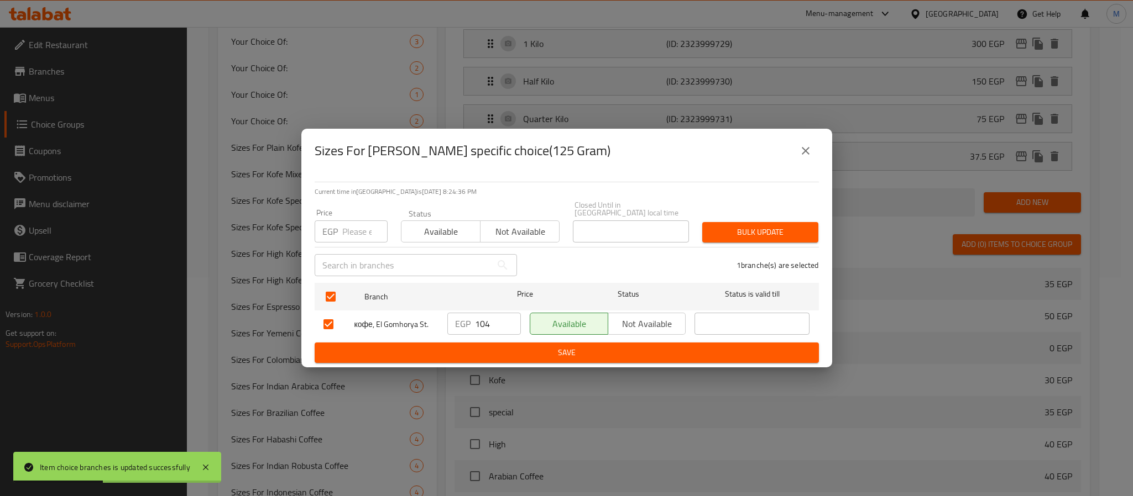
click at [483, 318] on input "104" at bounding box center [498, 324] width 46 height 22
type input "37.5"
click at [565, 346] on span "Save" at bounding box center [566, 353] width 486 height 14
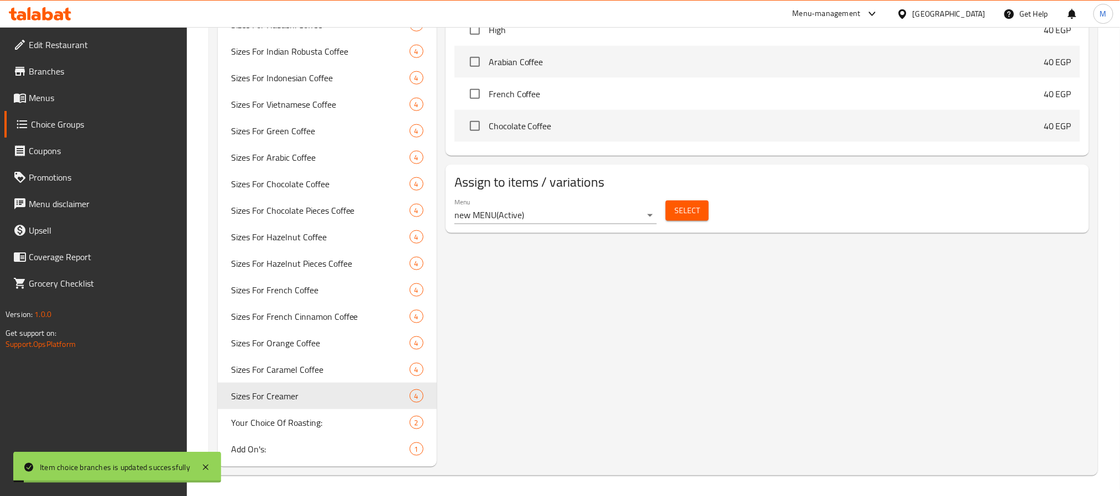
scroll to position [0, 0]
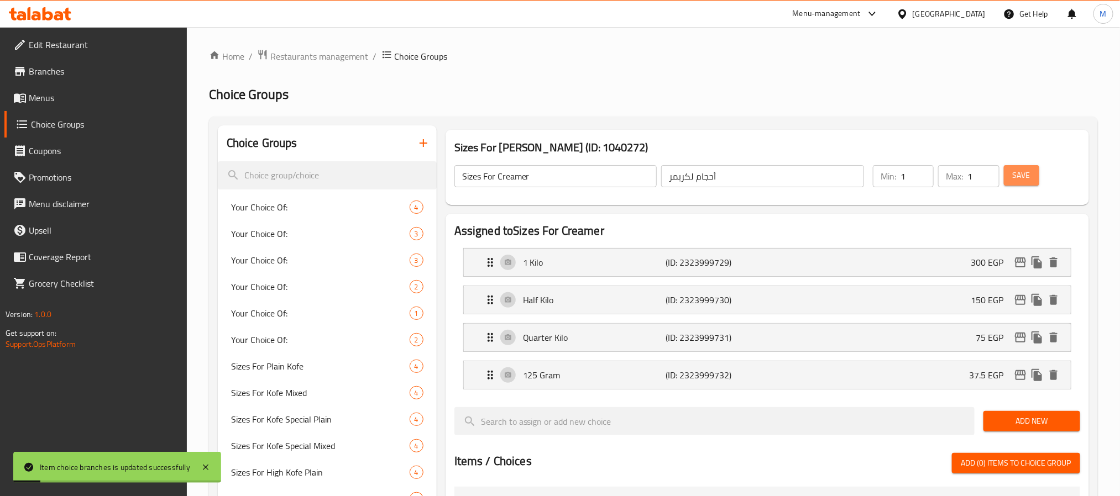
click at [1022, 175] on span "Save" at bounding box center [1022, 176] width 18 height 14
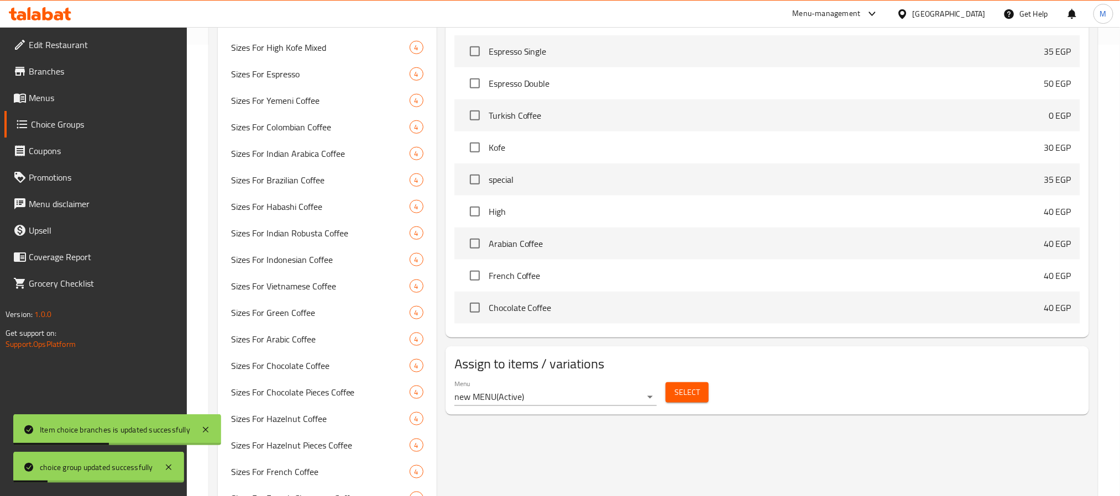
scroll to position [633, 0]
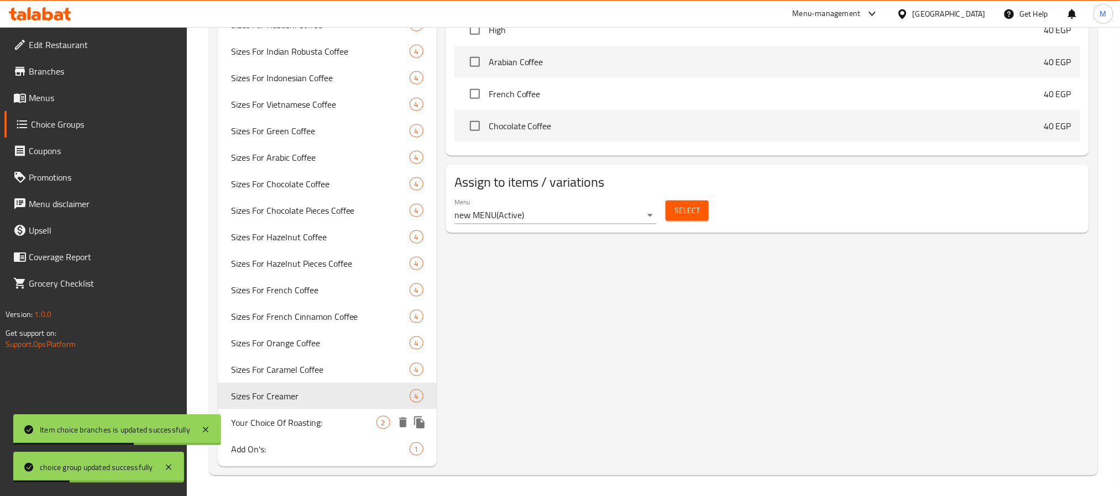
click at [322, 422] on span "Your Choice Of Roasting:" at bounding box center [303, 422] width 145 height 13
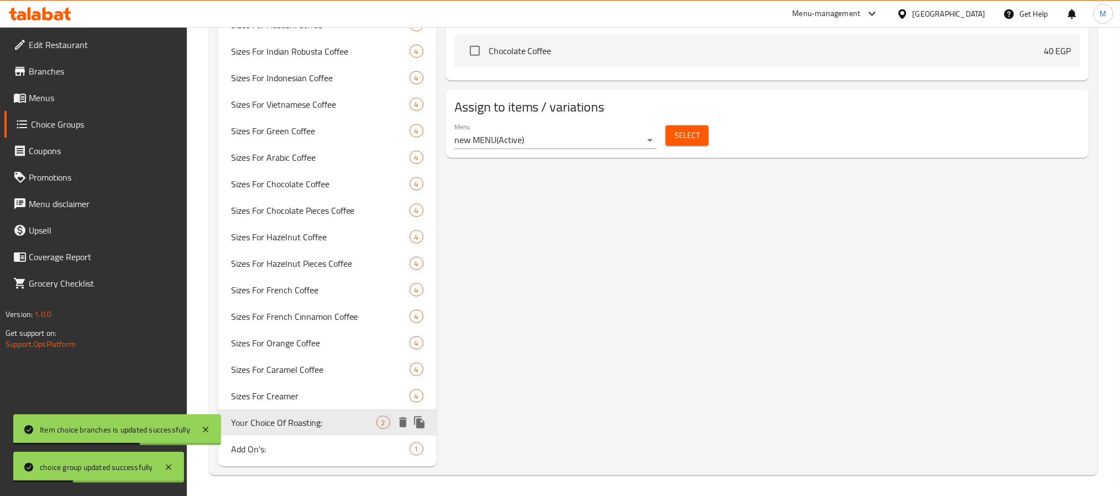
type input "Your Choice Of Roasting:"
type input "اختيارك من التحميص:"
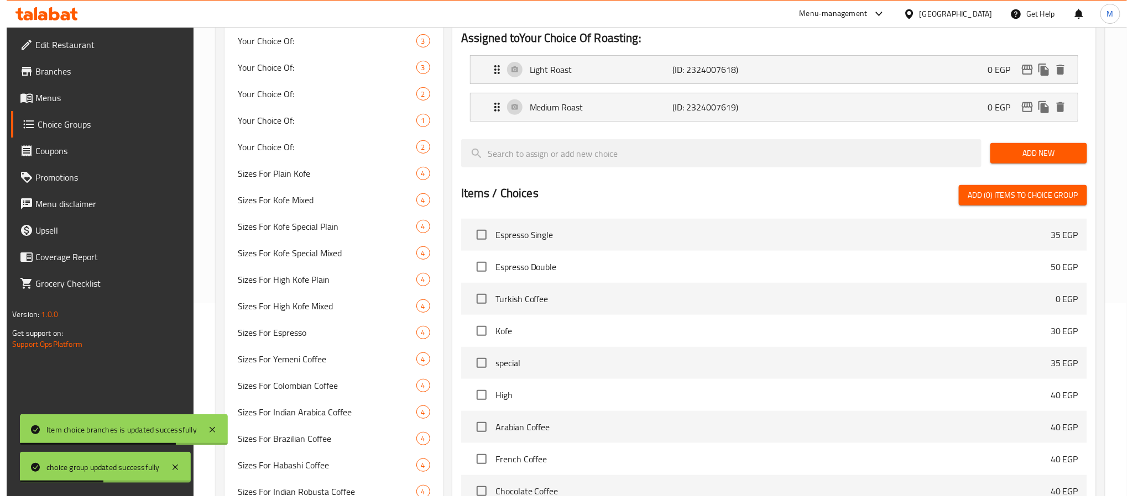
scroll to position [53, 0]
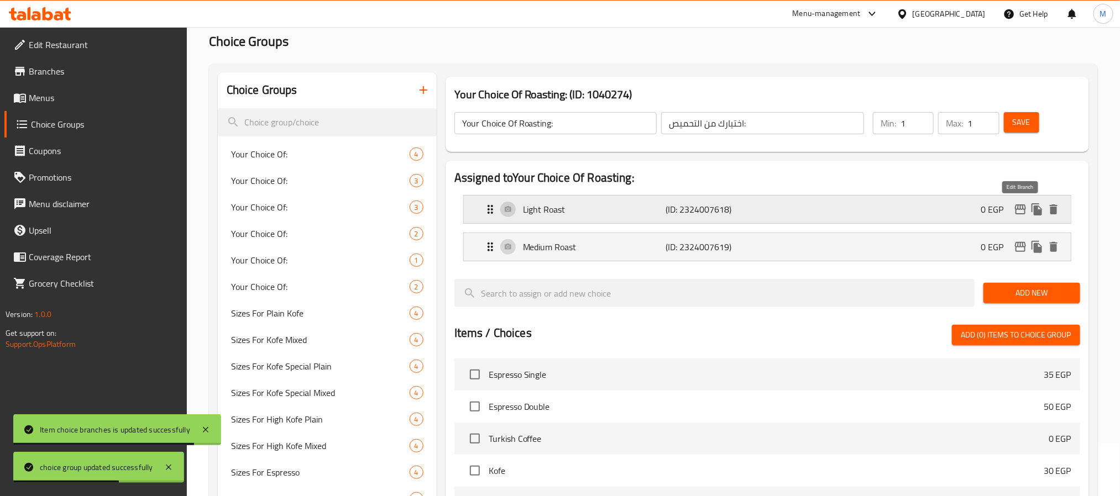
click at [1015, 209] on icon "edit" at bounding box center [1020, 210] width 11 height 10
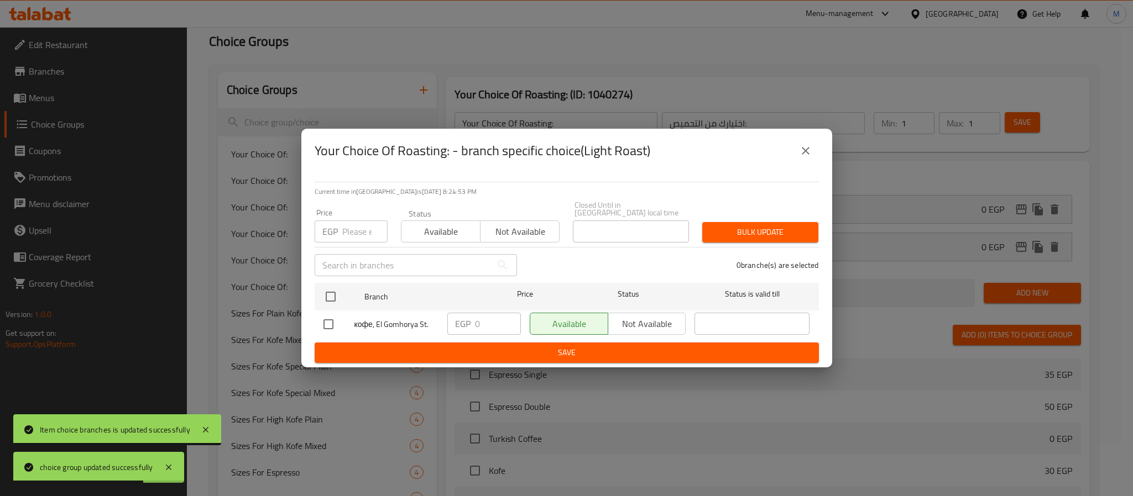
click at [802, 154] on icon "close" at bounding box center [805, 150] width 13 height 13
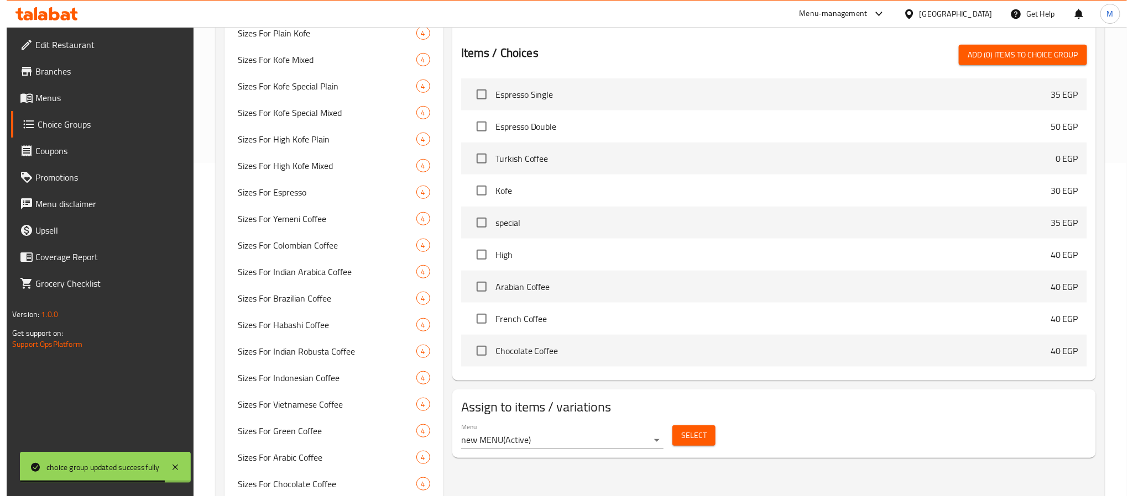
scroll to position [0, 0]
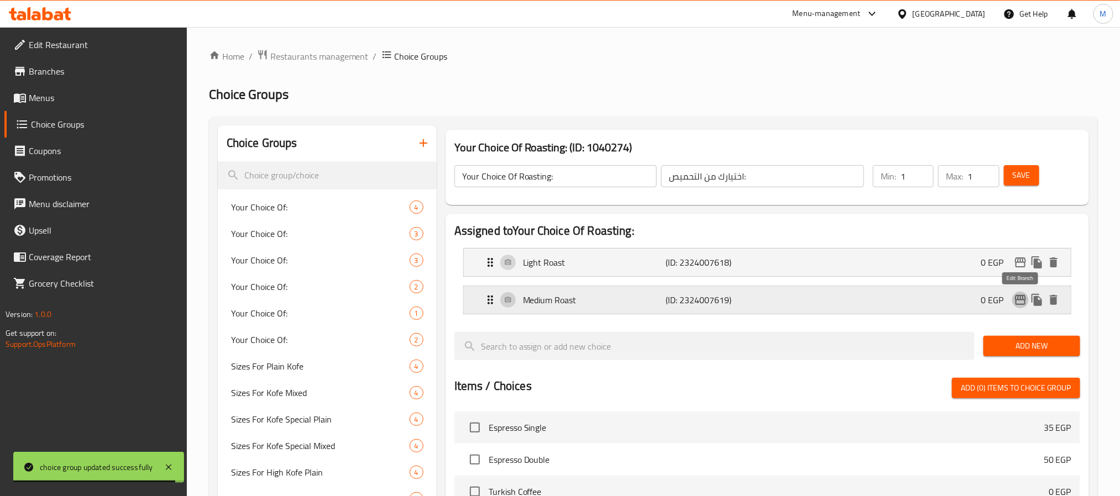
click at [1022, 302] on icon "edit" at bounding box center [1020, 300] width 13 height 13
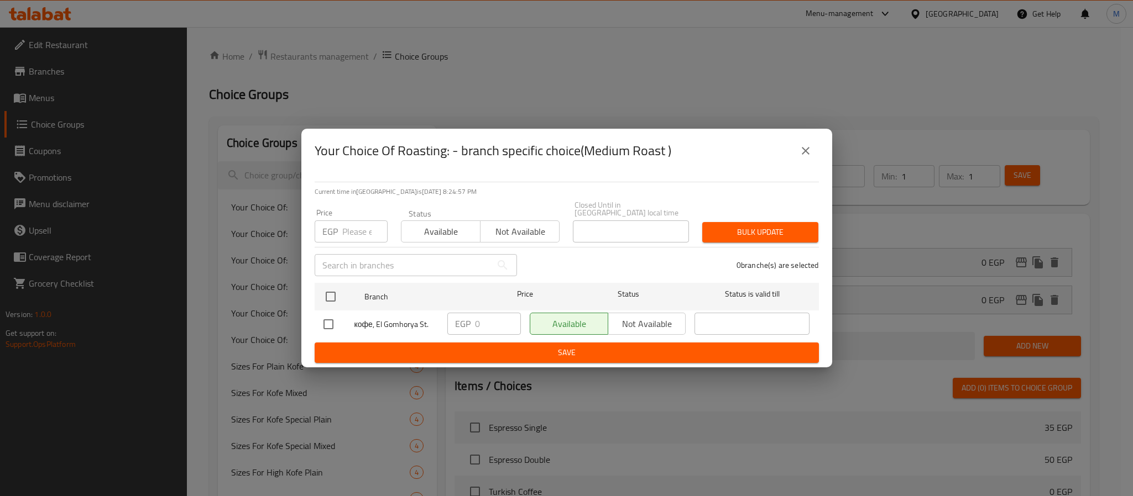
click at [808, 158] on icon "close" at bounding box center [805, 150] width 13 height 13
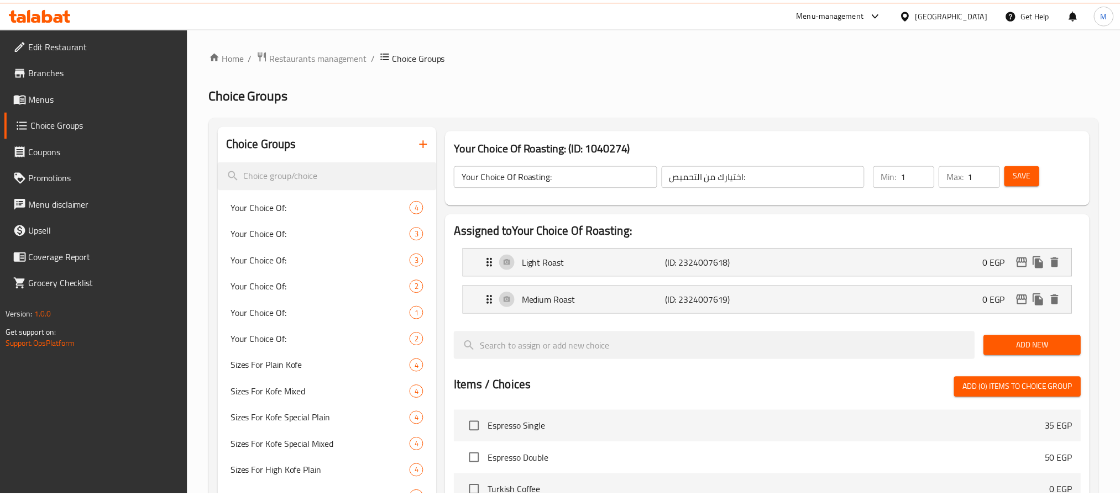
scroll to position [633, 0]
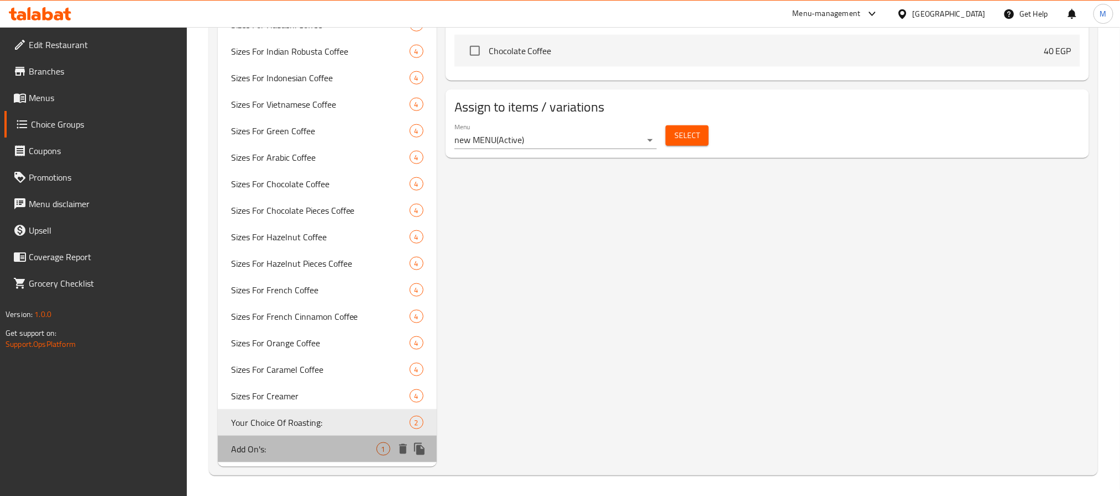
click at [286, 448] on span "Add On's:" at bounding box center [303, 449] width 145 height 13
type input "Add On's:"
type input "إضافات:"
type input "0"
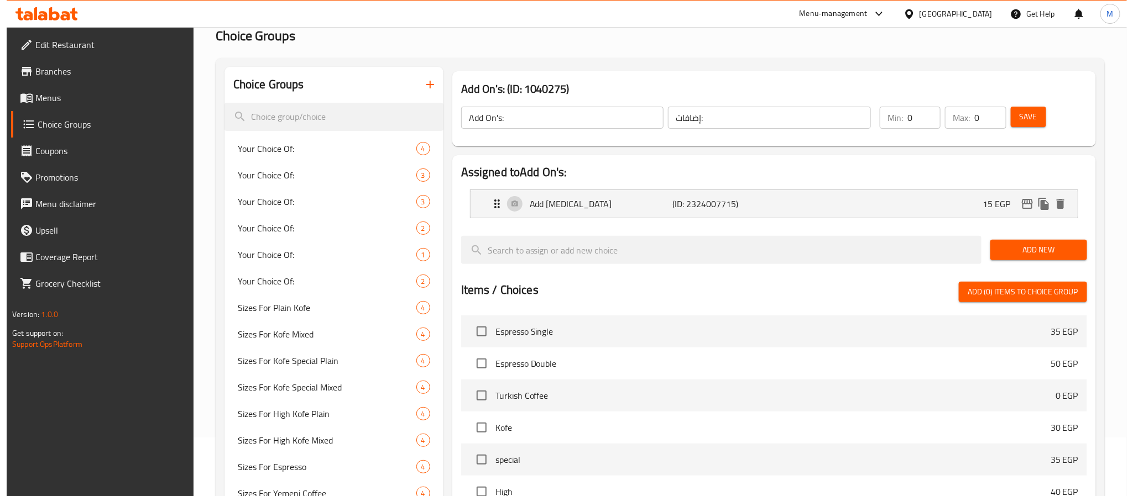
scroll to position [0, 0]
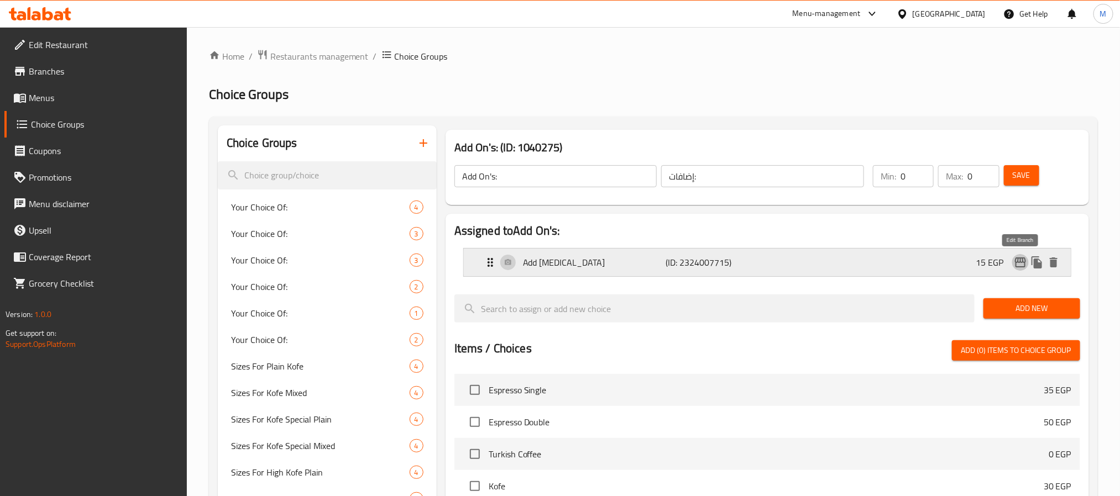
click at [1025, 264] on icon "edit" at bounding box center [1020, 263] width 11 height 10
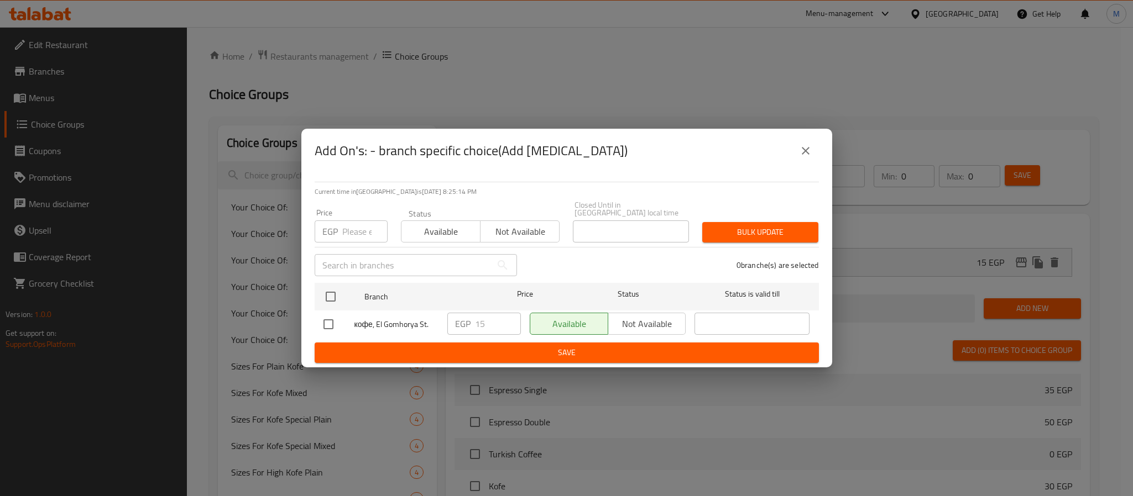
click at [805, 158] on icon "close" at bounding box center [805, 150] width 13 height 13
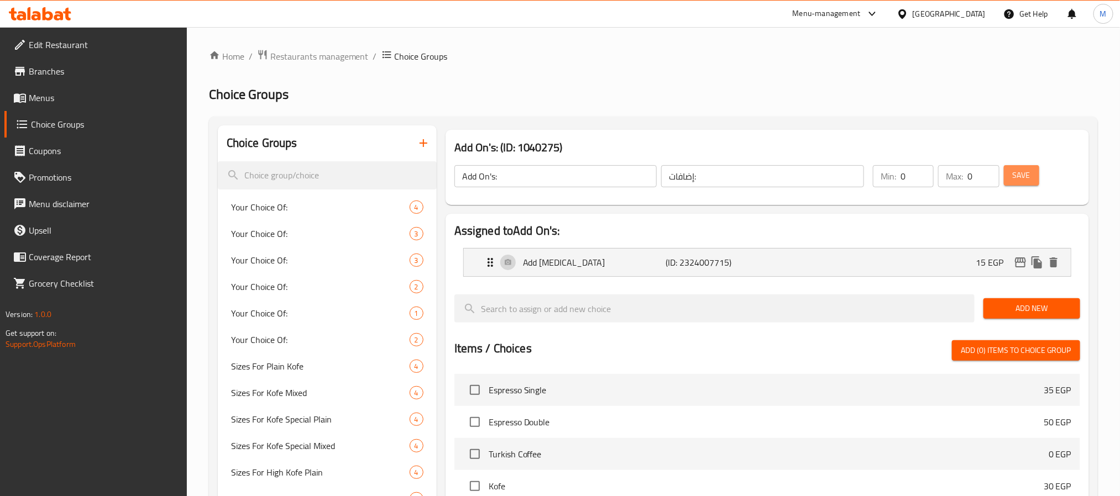
click at [1029, 170] on span "Save" at bounding box center [1022, 176] width 18 height 14
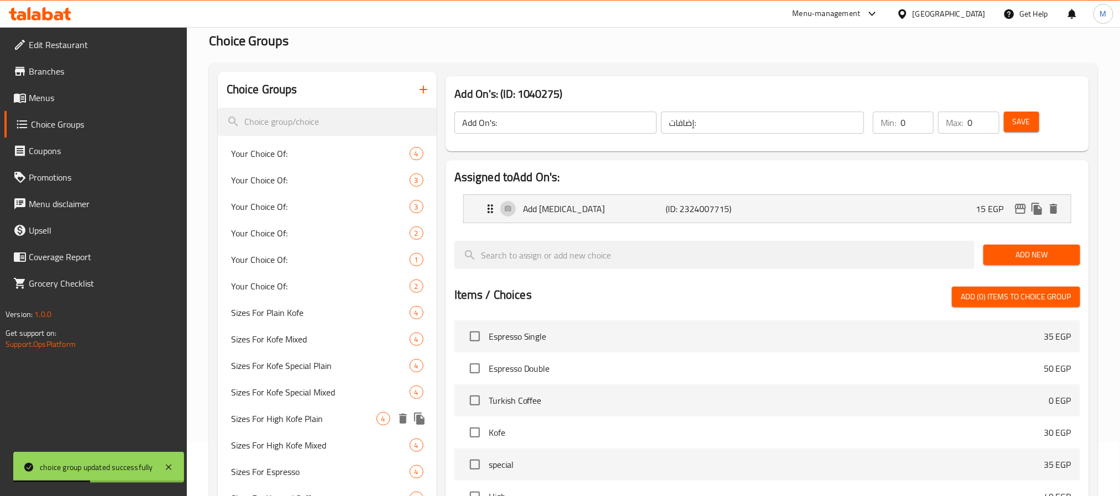
scroll to position [166, 0]
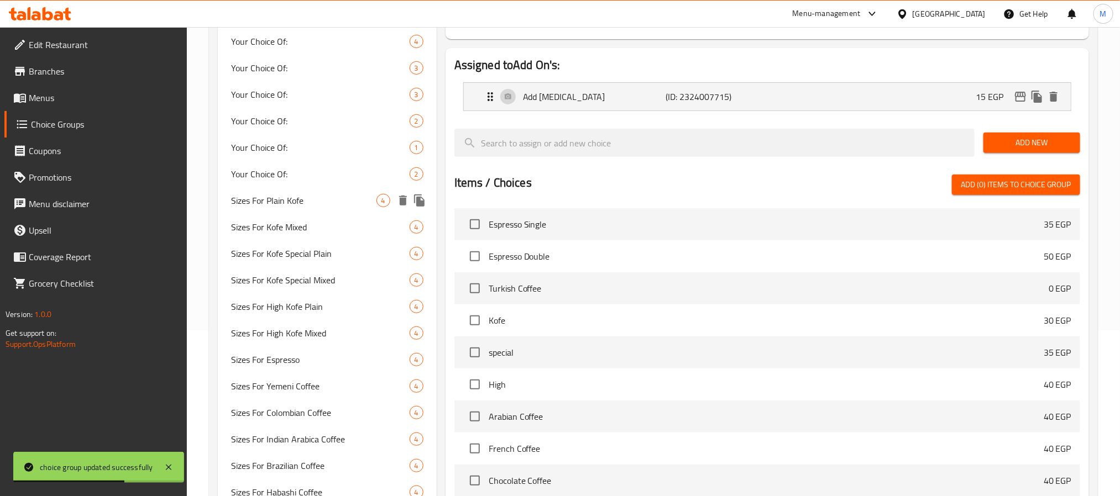
click at [282, 202] on span "Sizes For Plain Kofe" at bounding box center [303, 200] width 145 height 13
type input "Sizes For Plain Kofe"
type input "أحجام لكوف سادة"
type input "1"
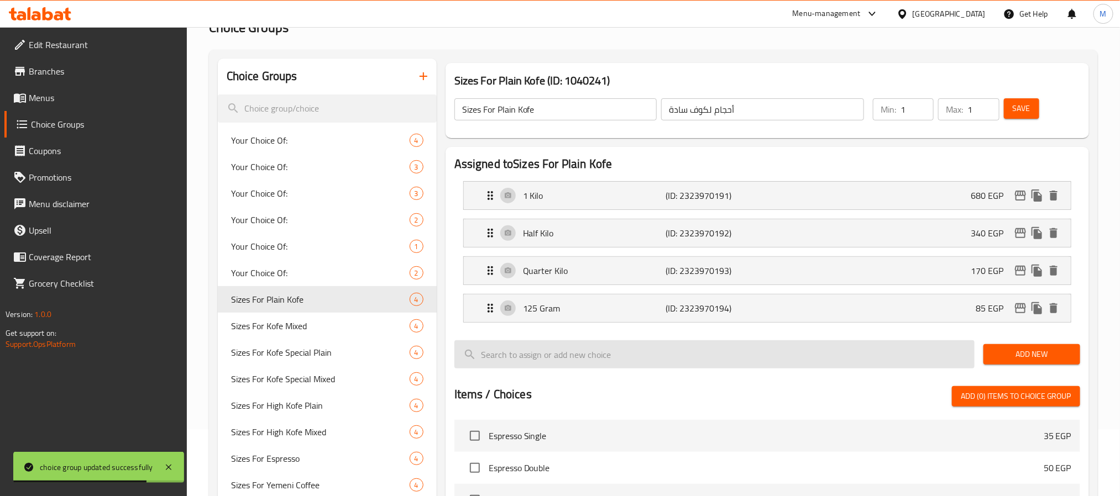
scroll to position [0, 0]
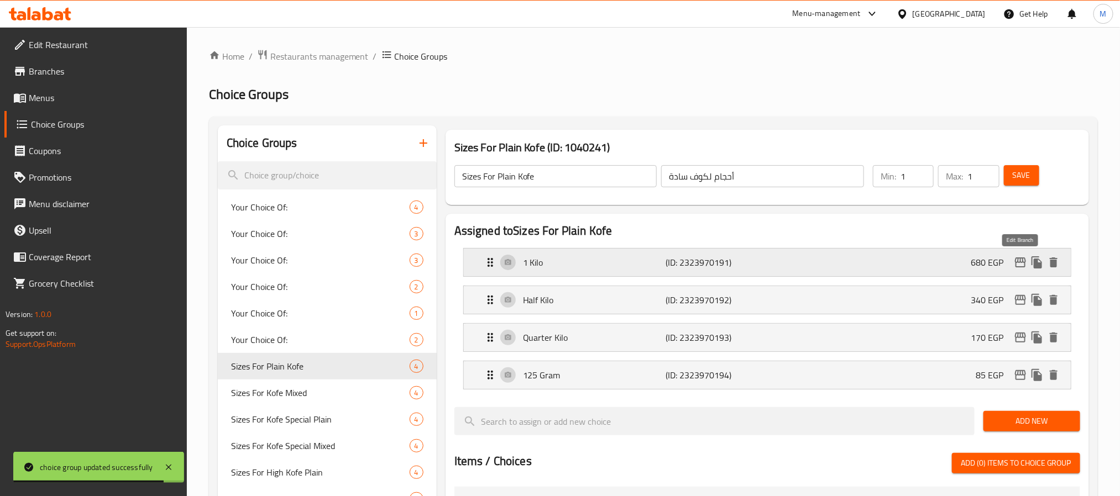
click at [1020, 264] on icon "edit" at bounding box center [1020, 262] width 13 height 13
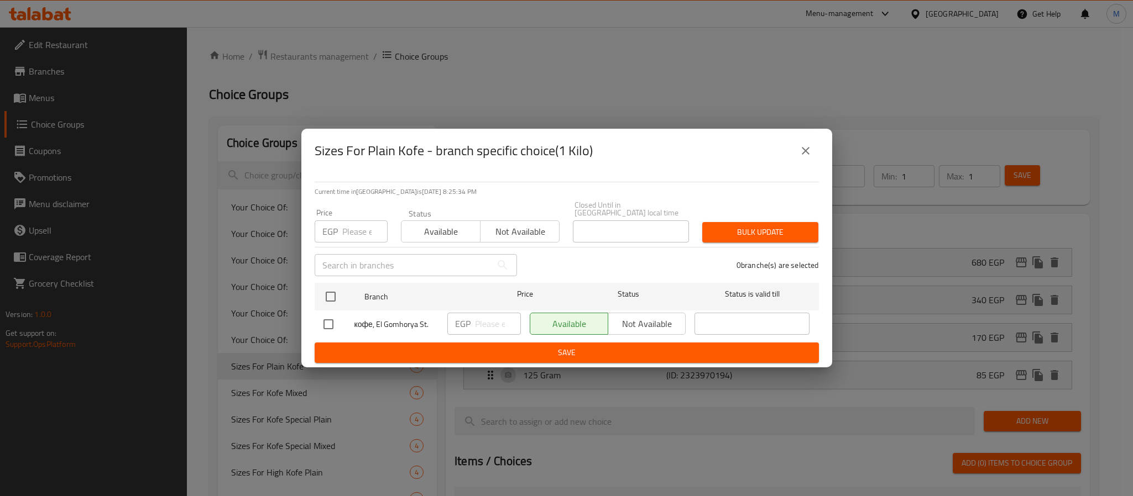
click at [805, 151] on icon "close" at bounding box center [805, 150] width 13 height 13
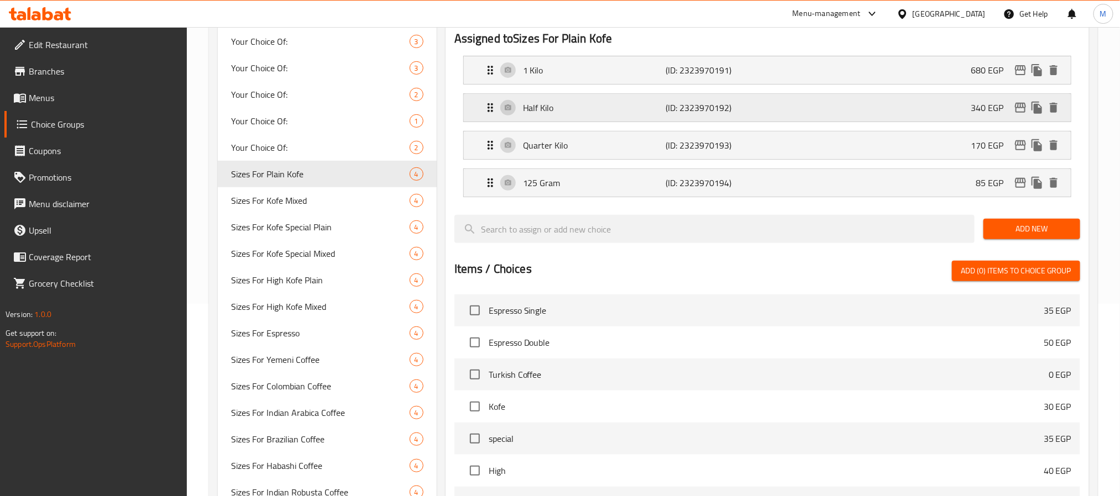
scroll to position [166, 0]
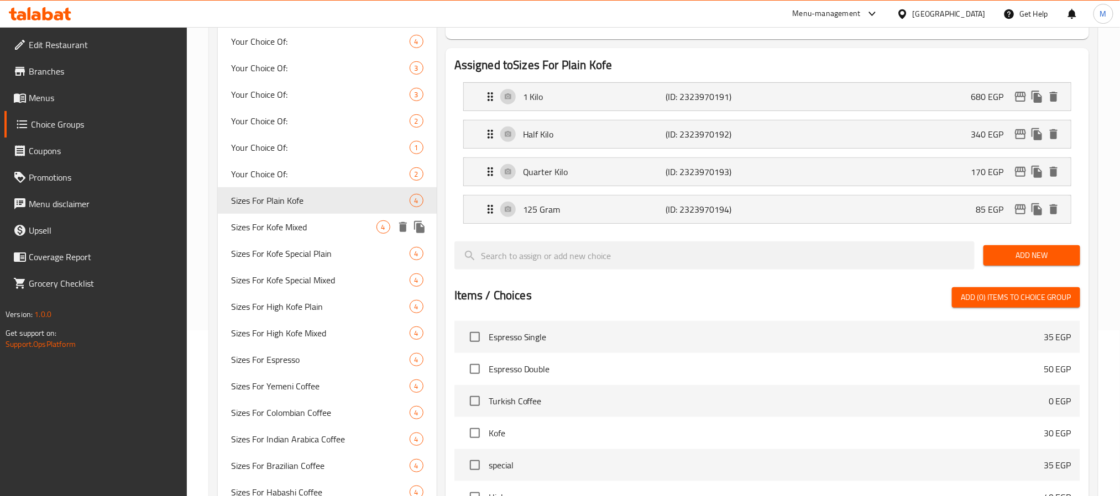
click at [258, 231] on span "Sizes For Kofe Mixed" at bounding box center [303, 227] width 145 height 13
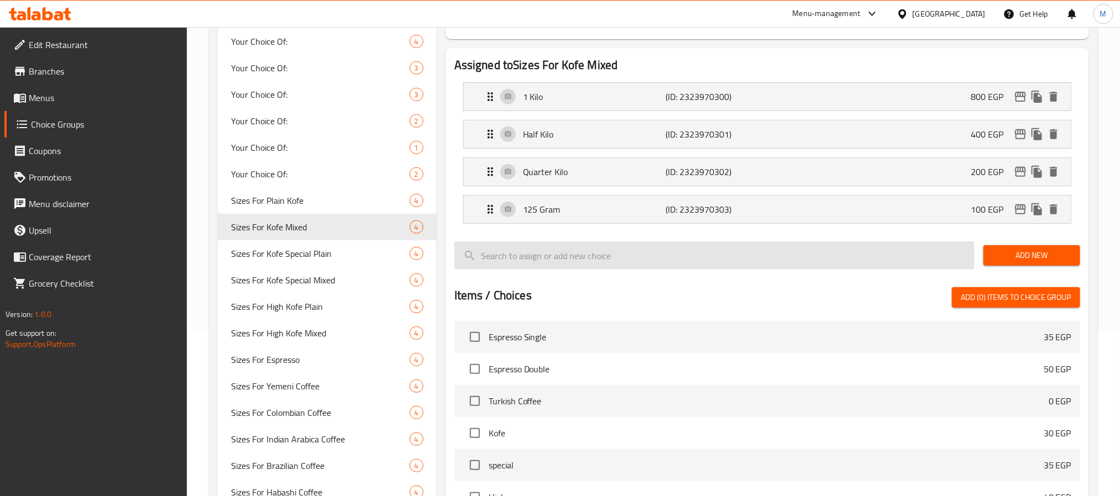
type input "Sizes For Kofe Mixed"
type input "أحجام لكوف محوج"
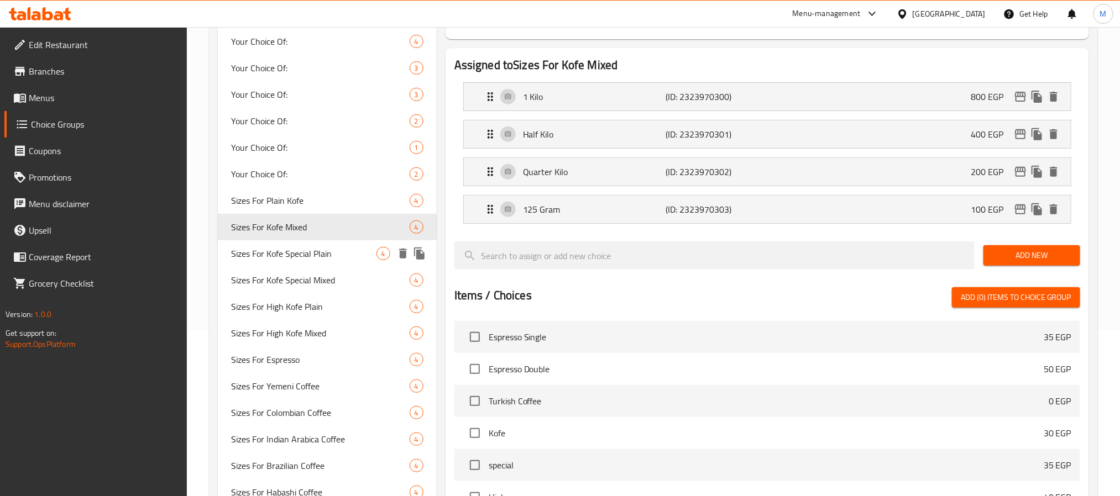
click at [257, 262] on div "Sizes For Kofe Special Plain 4" at bounding box center [327, 253] width 219 height 27
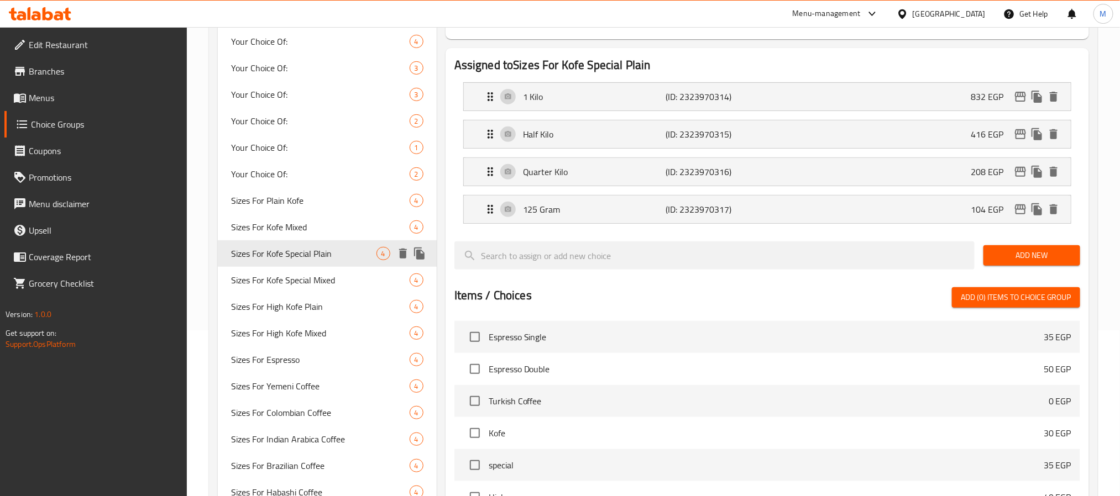
type input "Sizes For Kofe Special Plain"
type input "أحجام لكوف مخصوص سادة"
click at [311, 281] on span "Sizes For Kofe Special Mixed" at bounding box center [303, 280] width 145 height 13
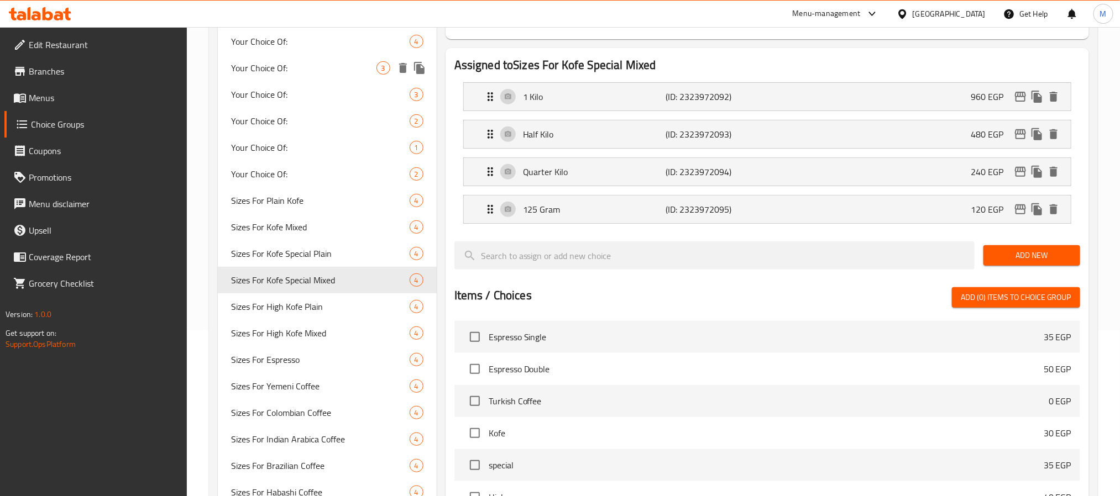
type input "Sizes For Kofe Special Mixed"
type input "أحجام لكوف مخصوص محوج"
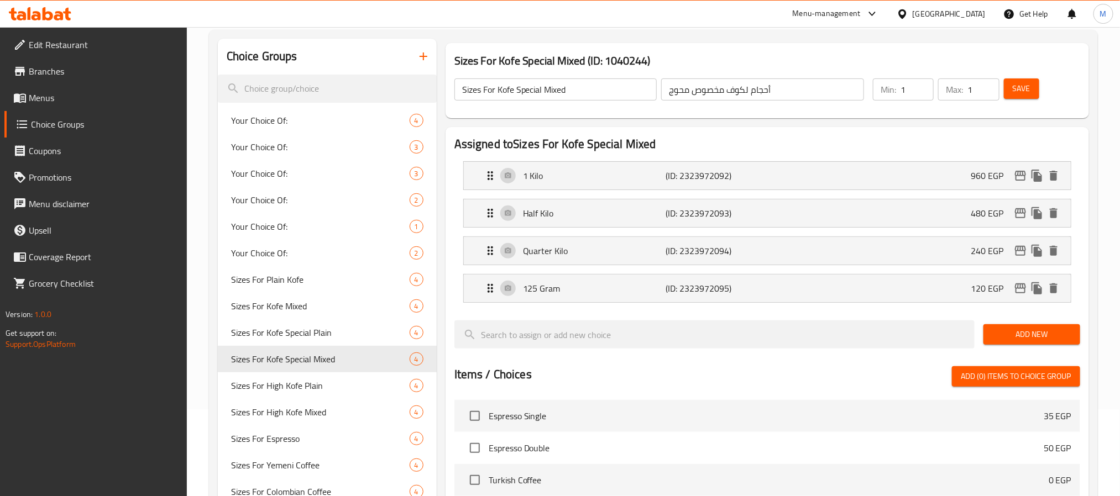
scroll to position [0, 0]
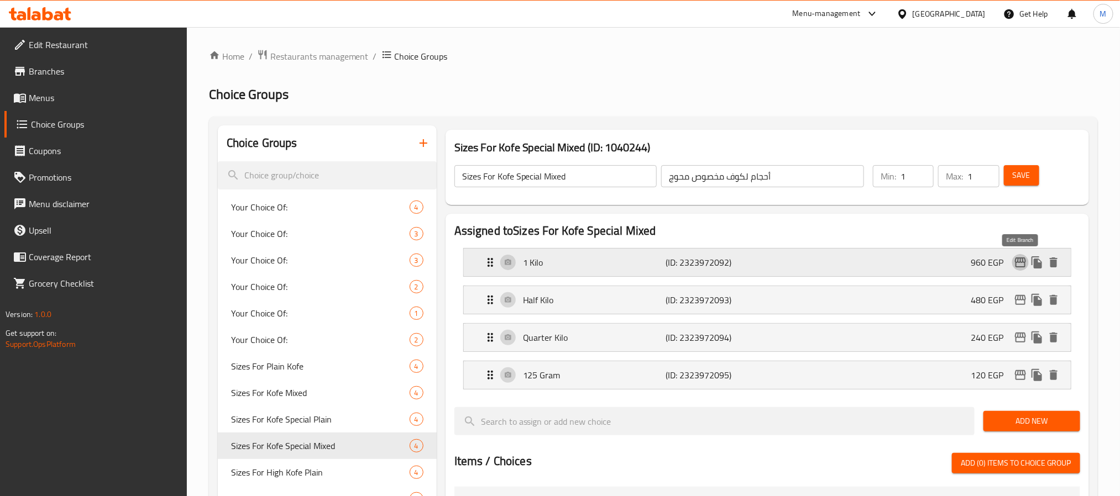
click at [1022, 260] on icon "edit" at bounding box center [1020, 263] width 11 height 10
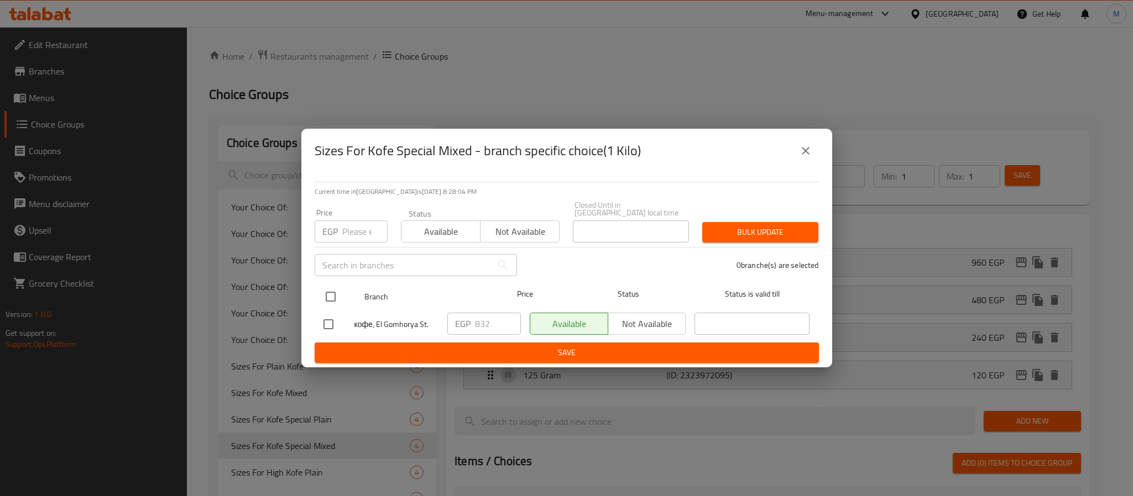
click at [328, 287] on input "checkbox" at bounding box center [330, 296] width 23 height 23
checkbox input "true"
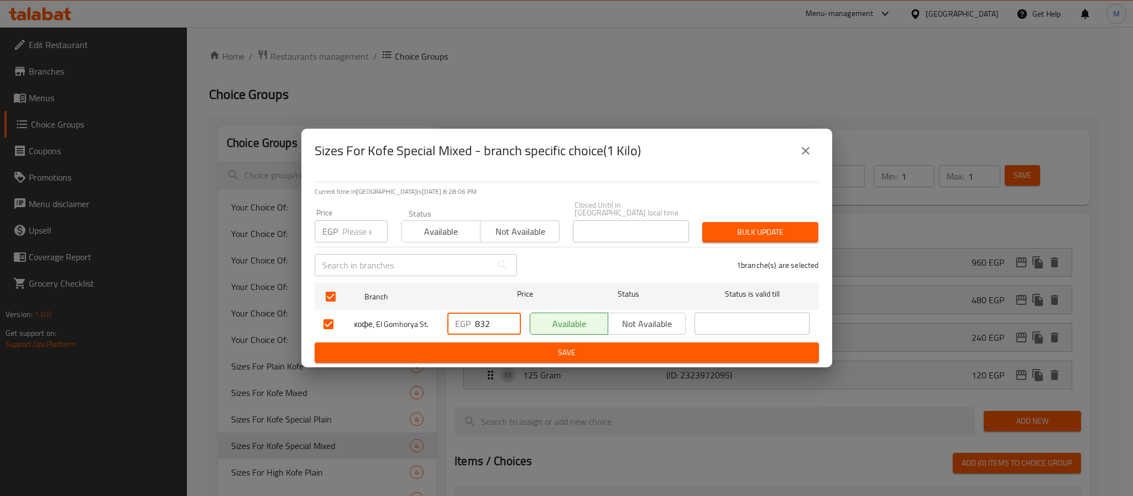
drag, startPoint x: 490, startPoint y: 317, endPoint x: 437, endPoint y: 342, distance: 58.8
click at [437, 342] on form "Branch Price Status Status is valid till кофе, El Gomhorya St. EGP 832 ​ Availa…" at bounding box center [567, 321] width 504 height 85
type input "960"
click at [518, 350] on span "Save" at bounding box center [566, 353] width 486 height 14
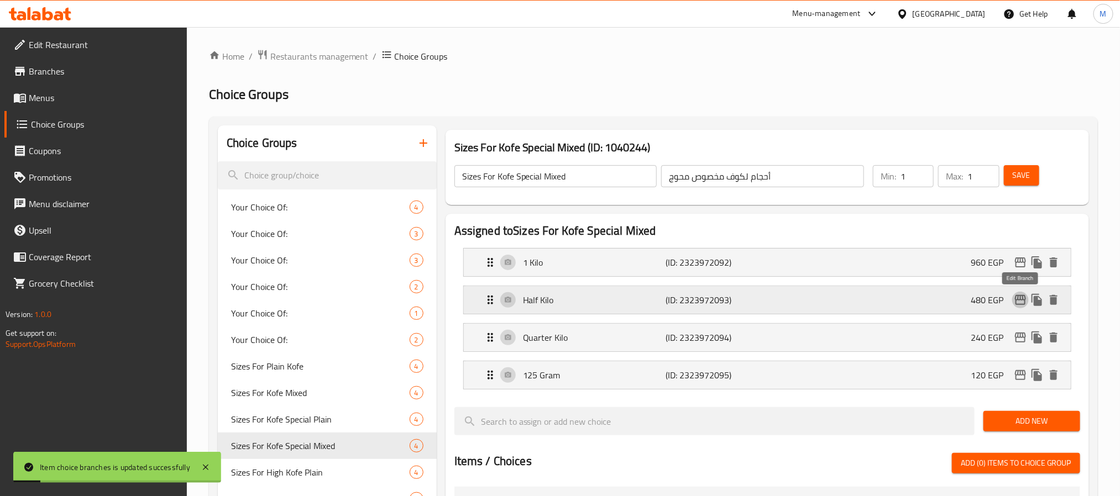
click at [1022, 298] on icon "edit" at bounding box center [1020, 300] width 11 height 10
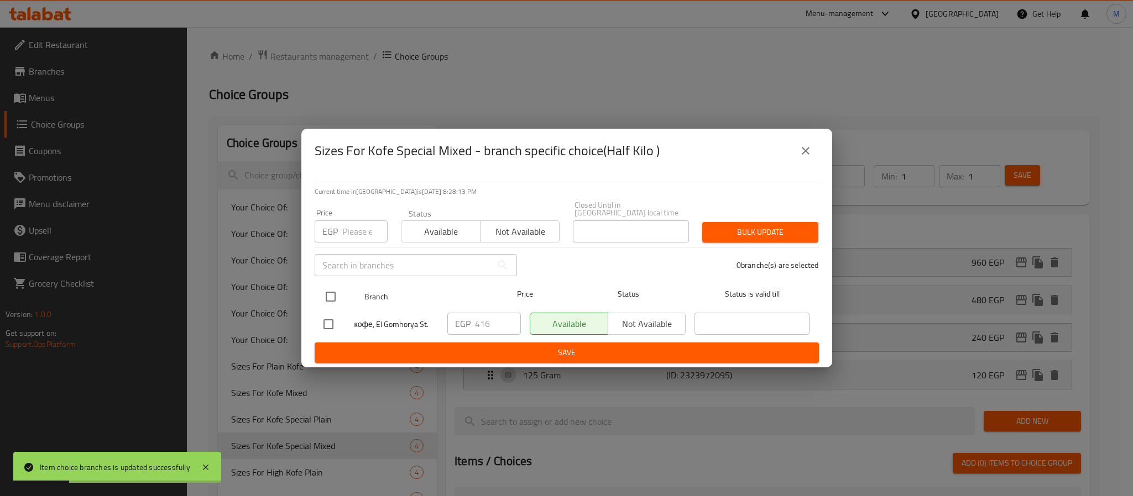
click at [325, 290] on input "checkbox" at bounding box center [330, 296] width 23 height 23
checkbox input "true"
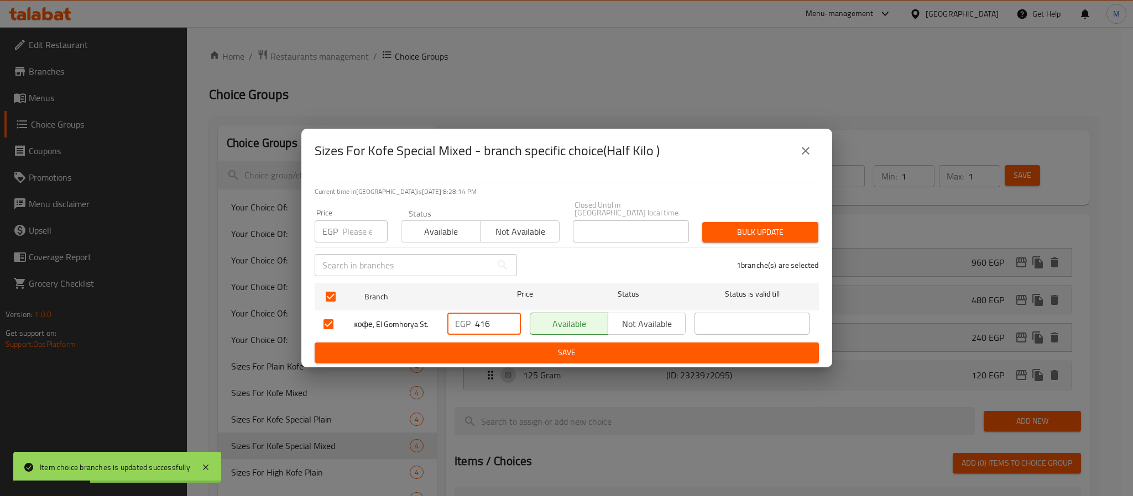
drag, startPoint x: 495, startPoint y: 322, endPoint x: 327, endPoint y: 390, distance: 181.3
click at [328, 388] on div "Sizes For Kofe Special Mixed - branch specific choice(Half Kilo ) Current time …" at bounding box center [566, 248] width 1133 height 496
type input "480"
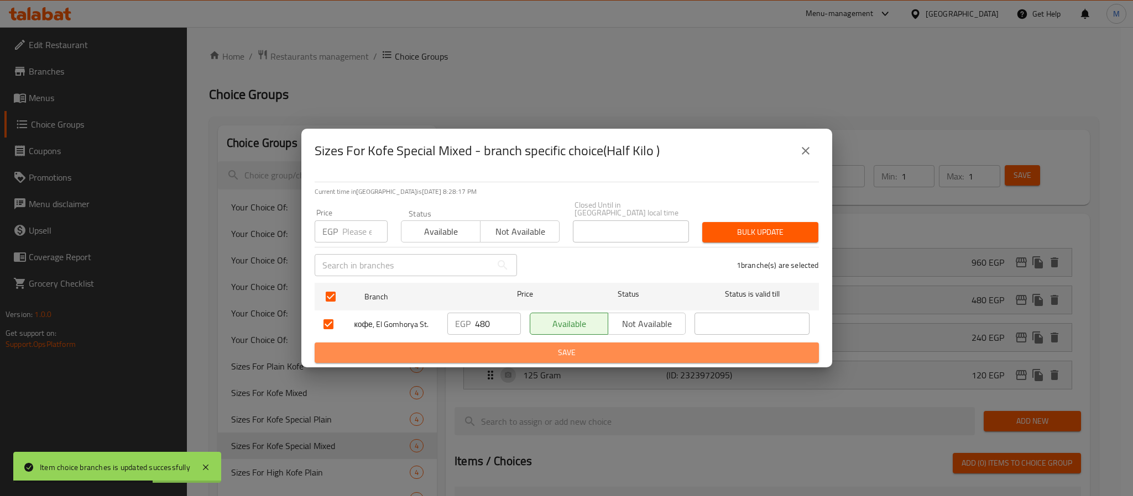
click at [577, 350] on span "Save" at bounding box center [566, 353] width 486 height 14
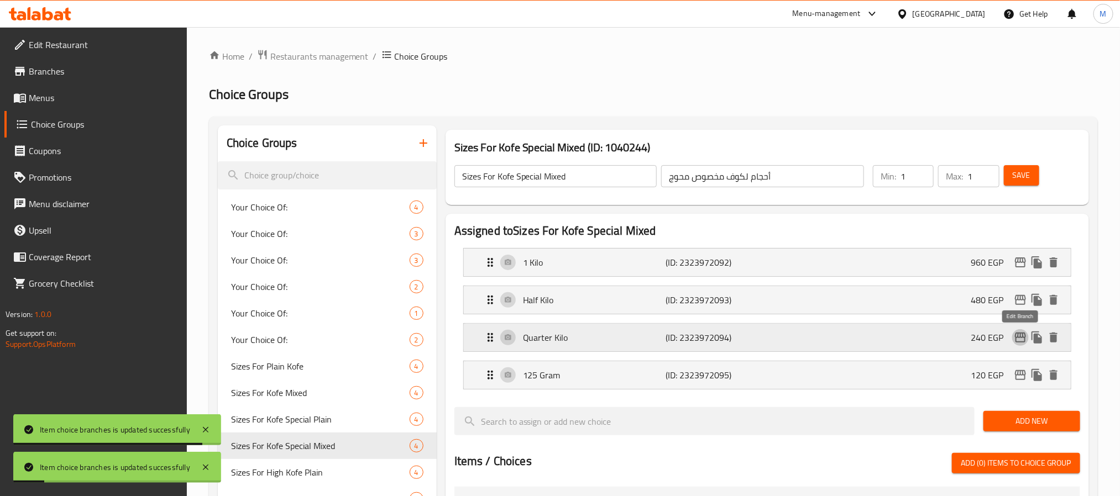
click at [1017, 338] on icon "edit" at bounding box center [1020, 338] width 11 height 10
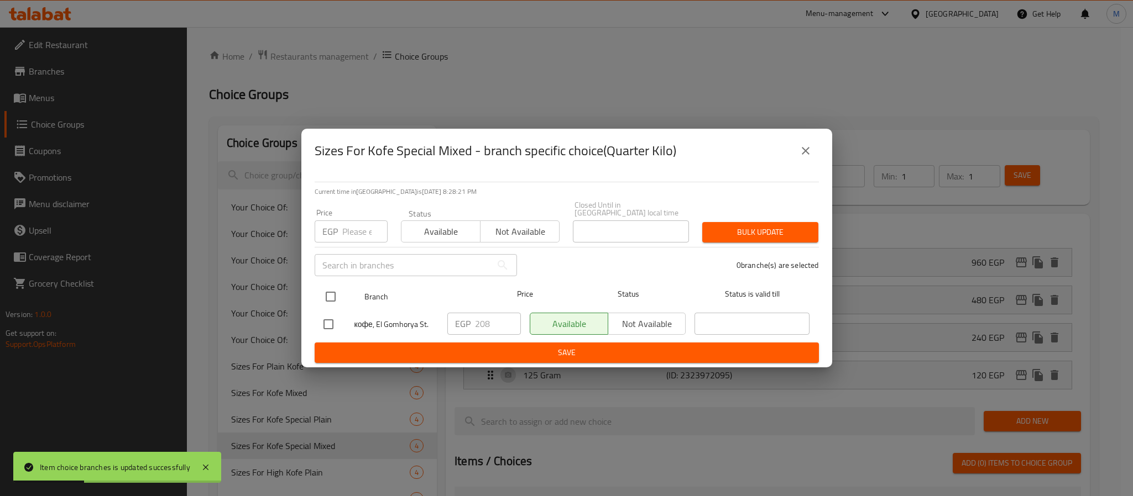
drag, startPoint x: 323, startPoint y: 291, endPoint x: 423, endPoint y: 312, distance: 102.3
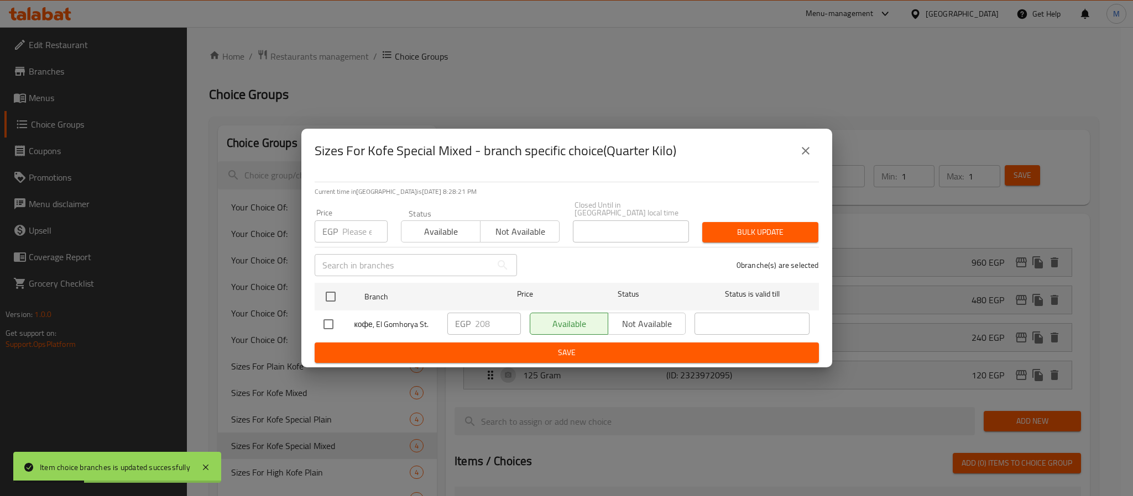
click at [323, 292] on input "checkbox" at bounding box center [330, 296] width 23 height 23
checkbox input "true"
drag, startPoint x: 494, startPoint y: 322, endPoint x: 354, endPoint y: 366, distance: 147.4
click at [355, 366] on div "Sizes For Kofe Special Mixed - branch specific choice(Quarter Kilo) Current tim…" at bounding box center [566, 248] width 1133 height 496
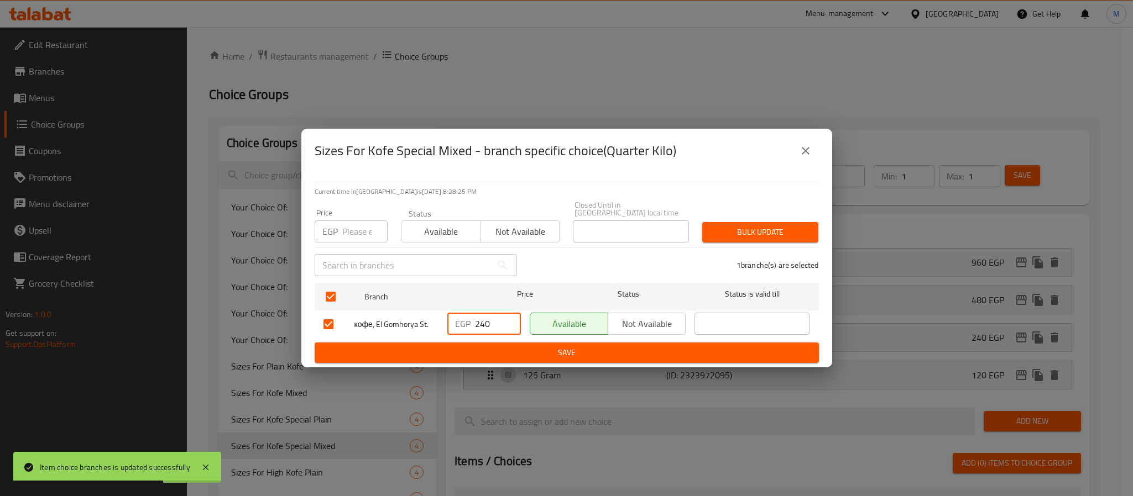
type input "240"
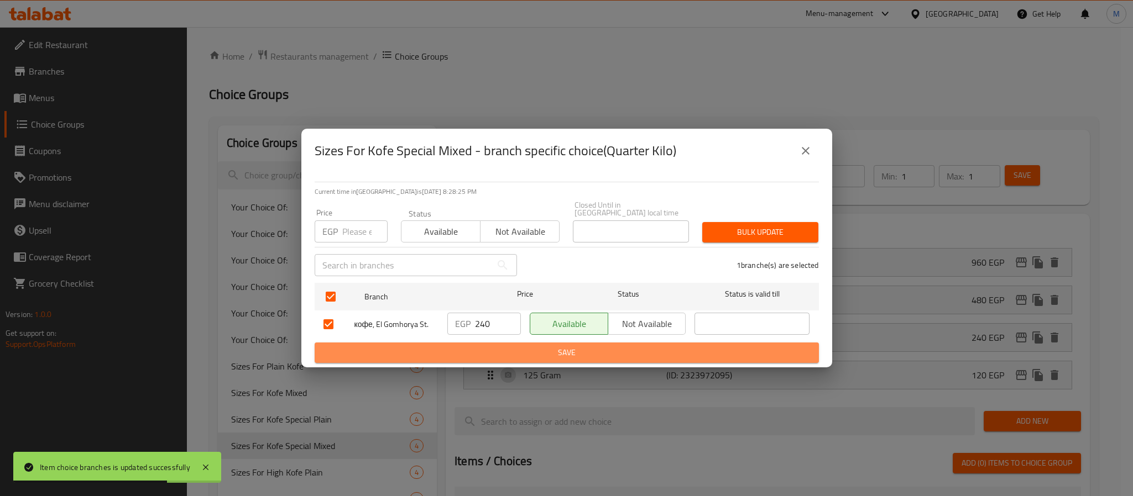
click at [526, 350] on span "Save" at bounding box center [566, 353] width 486 height 14
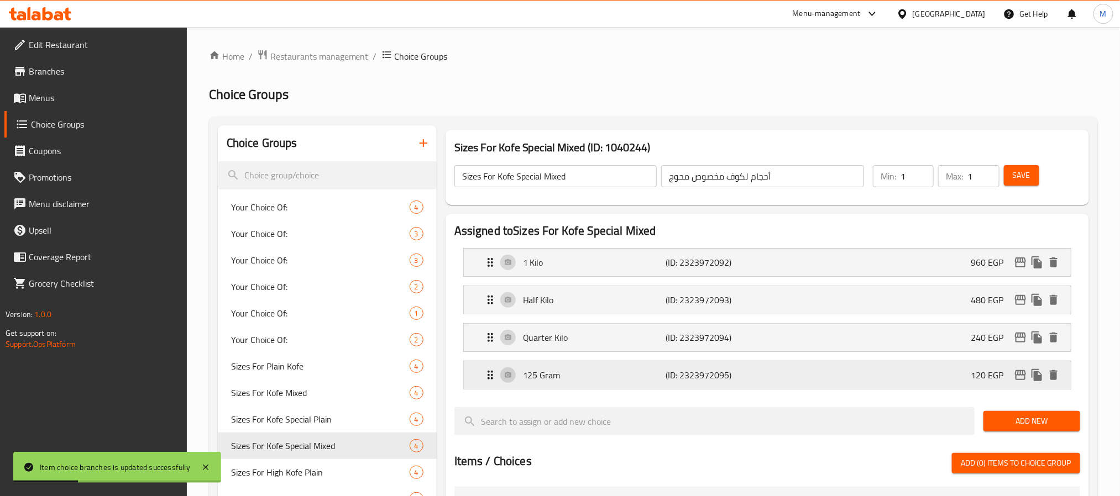
click at [1022, 378] on icon "edit" at bounding box center [1020, 375] width 13 height 13
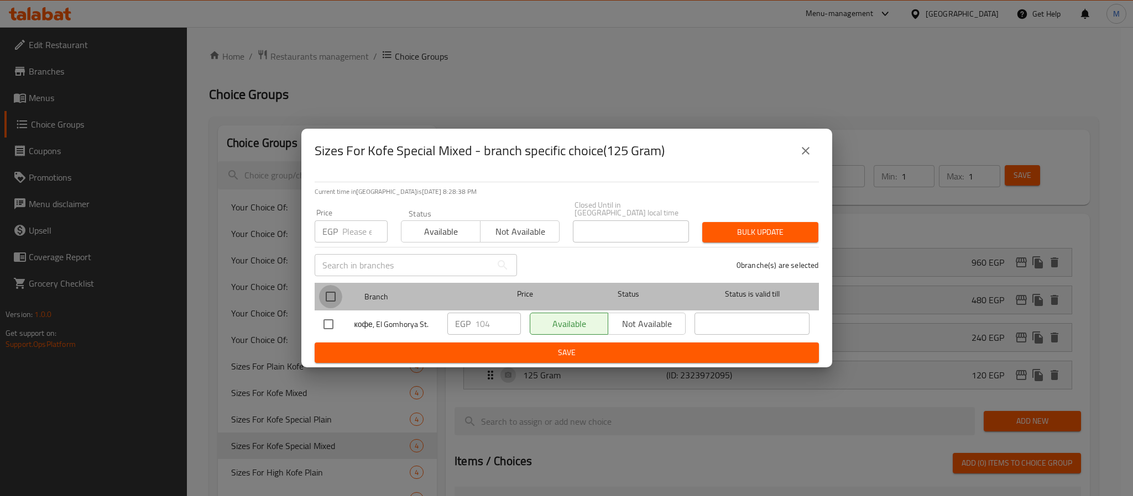
click at [330, 289] on input "checkbox" at bounding box center [330, 296] width 23 height 23
checkbox input "true"
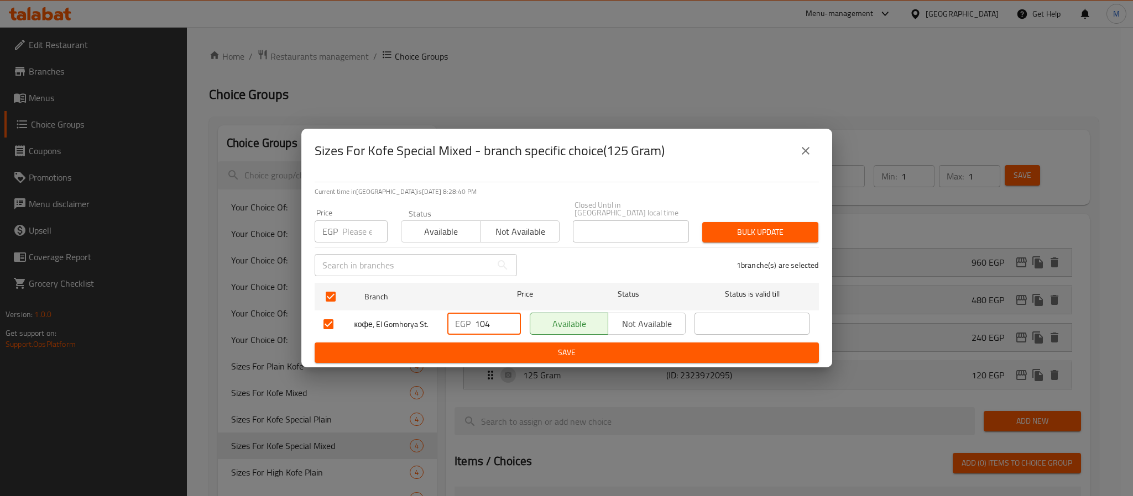
drag, startPoint x: 490, startPoint y: 318, endPoint x: 430, endPoint y: 350, distance: 67.5
click at [430, 347] on form "Branch Price Status Status is valid till кофе, El Gomhorya St. EGP 104 ​ Availa…" at bounding box center [567, 321] width 504 height 85
type input "120"
click at [507, 348] on span "Save" at bounding box center [566, 353] width 486 height 14
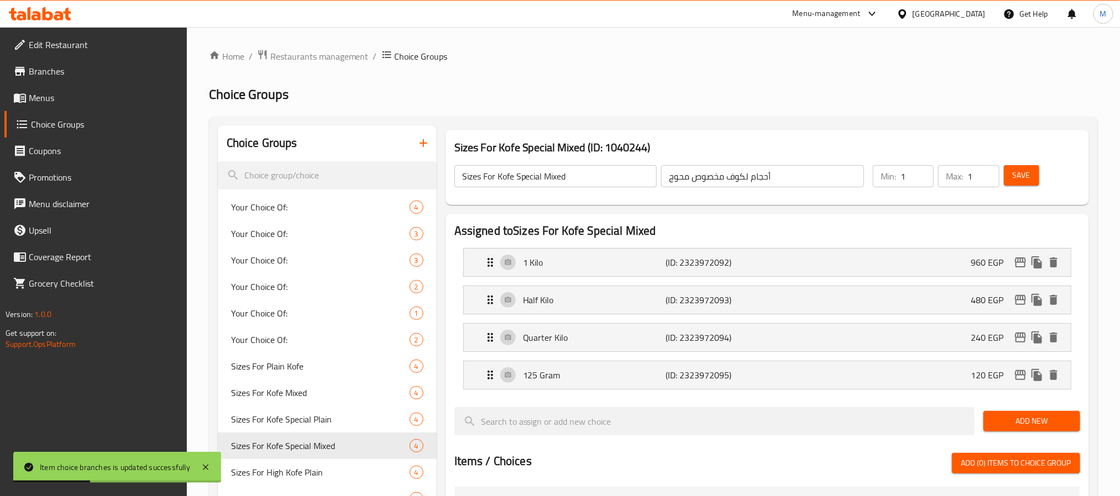
click at [1029, 176] on span "Save" at bounding box center [1022, 176] width 18 height 14
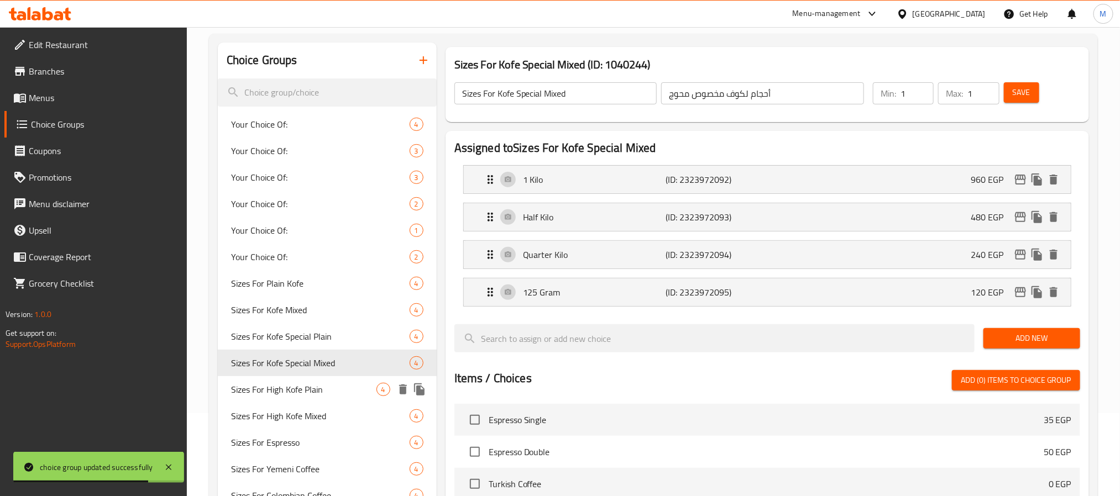
click at [310, 395] on span "Sizes For High Kofe Plain" at bounding box center [303, 389] width 145 height 13
type input "Sizes For High Kofe Plain"
type input "أحجام لهاي كوف سادة"
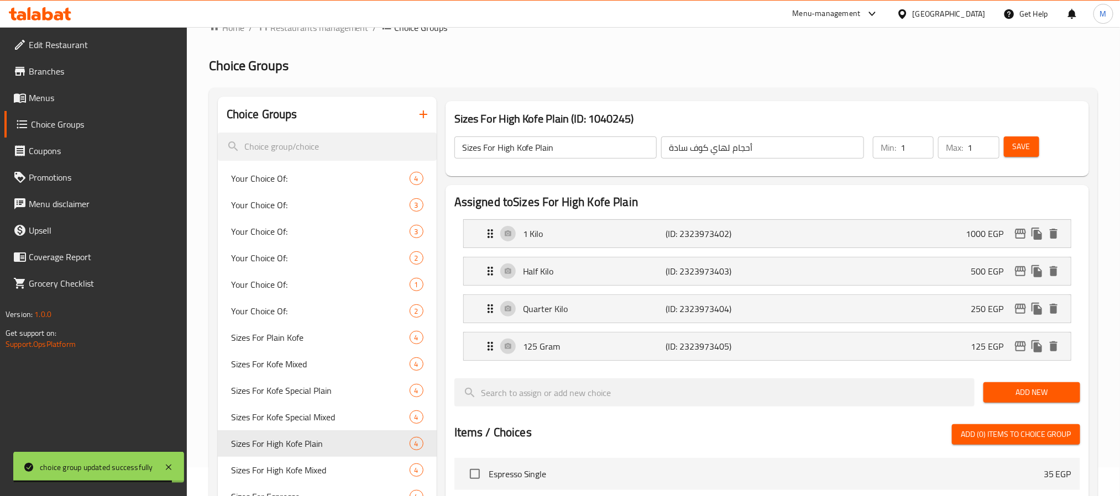
scroll to position [0, 0]
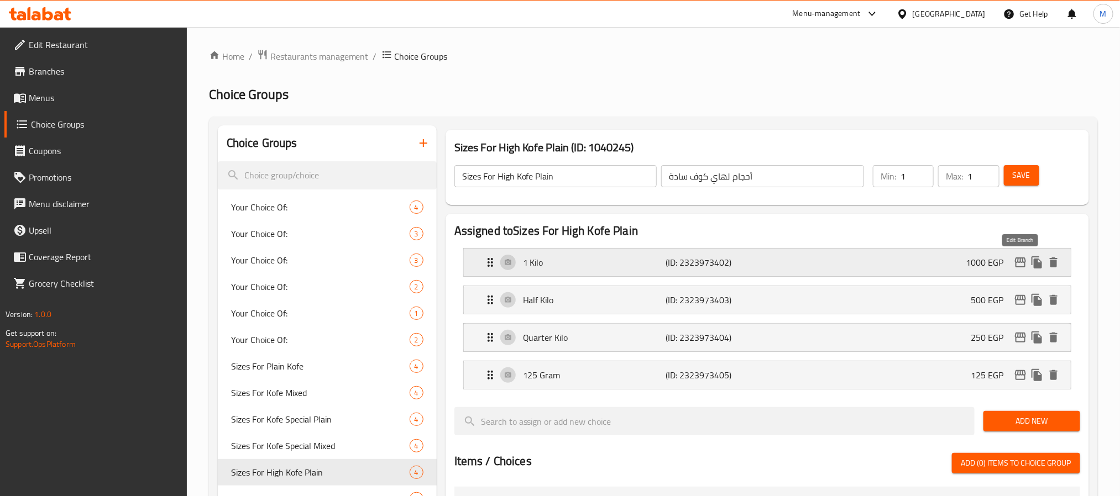
click at [1020, 261] on icon "edit" at bounding box center [1020, 262] width 13 height 13
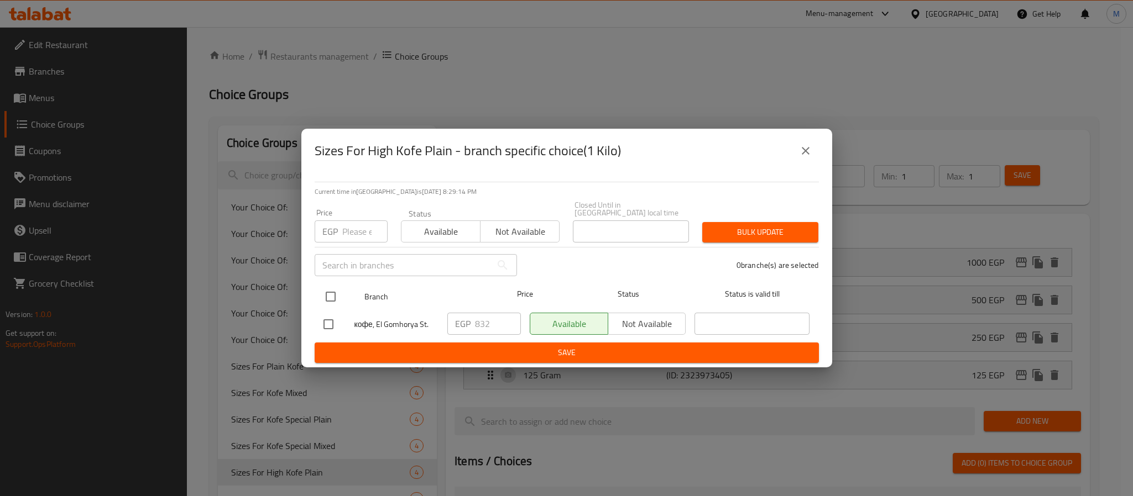
click at [332, 295] on input "checkbox" at bounding box center [330, 296] width 23 height 23
checkbox input "true"
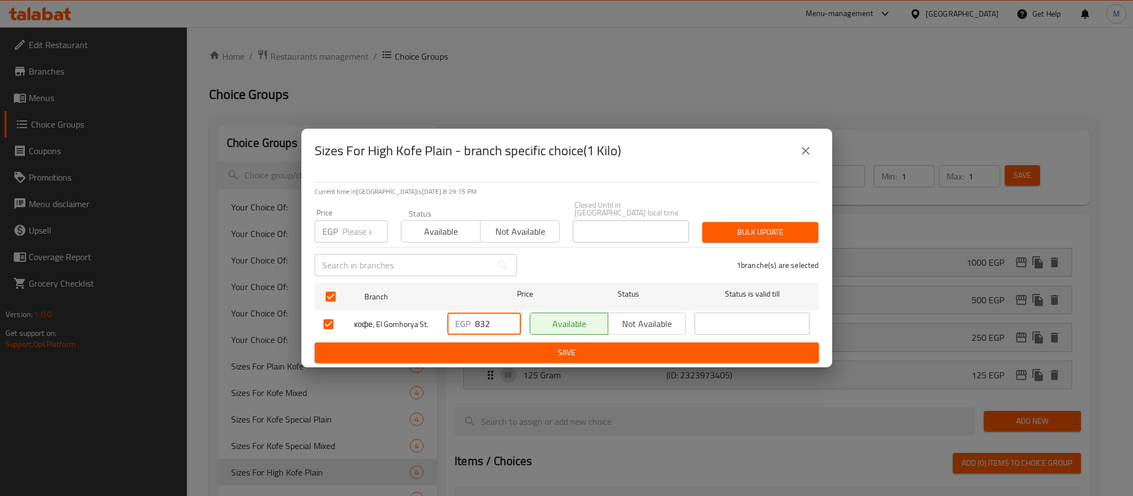
drag, startPoint x: 491, startPoint y: 319, endPoint x: 406, endPoint y: 347, distance: 89.1
click at [406, 347] on form "Branch Price Status Status is valid till кофе, El Gomhorya St. EGP 832 ​ Availa…" at bounding box center [567, 321] width 504 height 85
type input "1000"
click at [425, 347] on span "Save" at bounding box center [566, 353] width 486 height 14
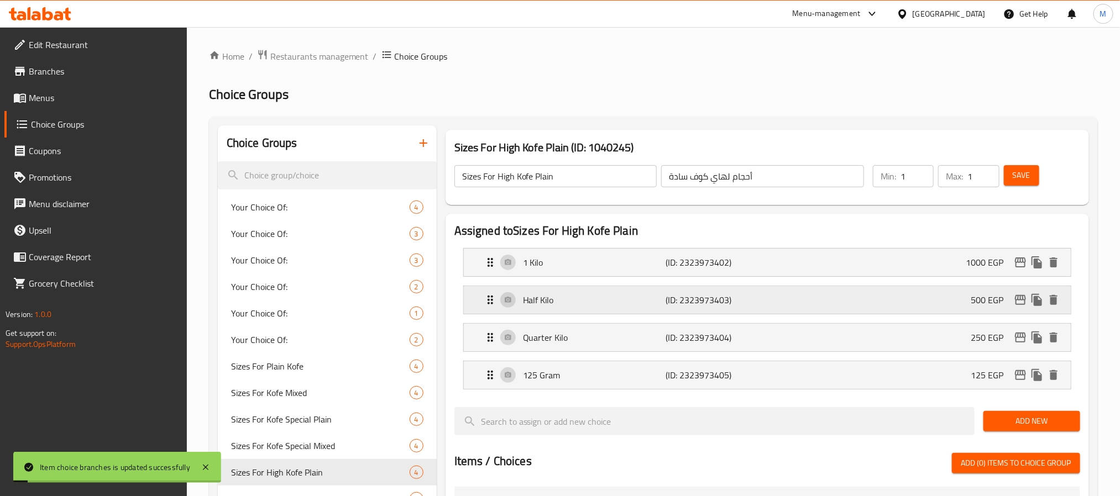
click at [1023, 297] on icon "edit" at bounding box center [1020, 300] width 13 height 13
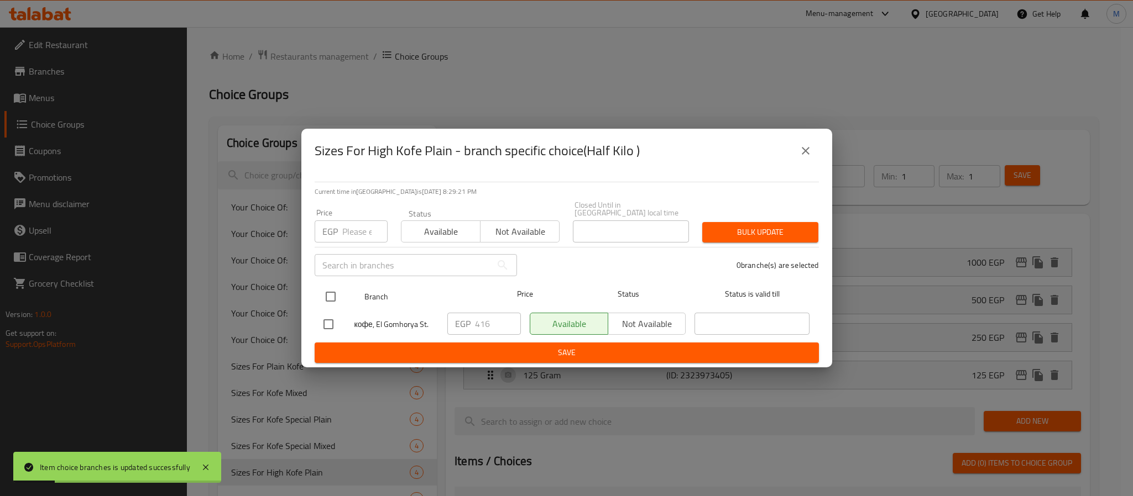
click at [329, 292] on input "checkbox" at bounding box center [330, 296] width 23 height 23
checkbox input "true"
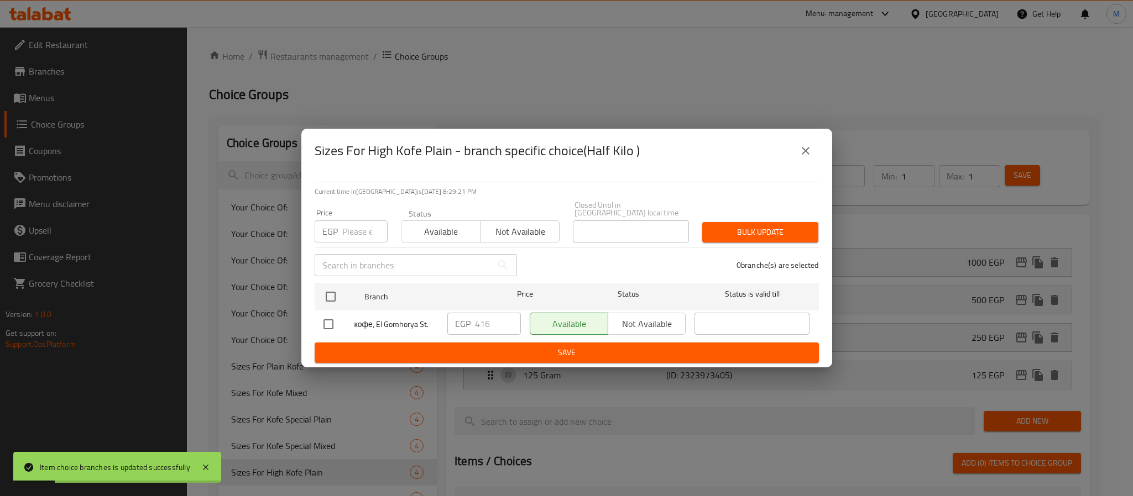
checkbox input "true"
drag, startPoint x: 494, startPoint y: 320, endPoint x: 353, endPoint y: 378, distance: 152.4
click at [353, 374] on div "Sizes For High Kofe Plain - branch specific choice(Half Kilo ) Current time in …" at bounding box center [566, 248] width 1133 height 496
type input "500"
click at [484, 350] on span "Save" at bounding box center [566, 353] width 486 height 14
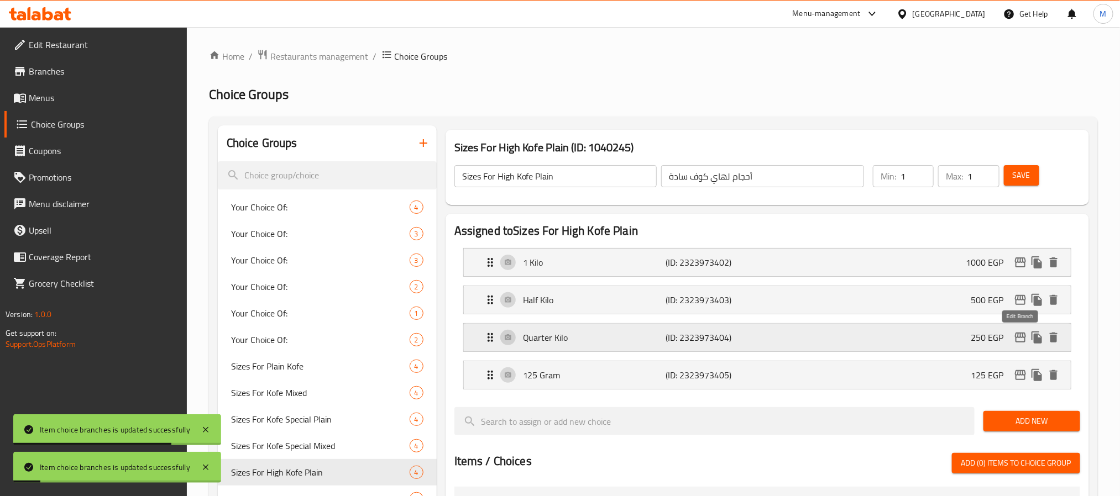
click at [1017, 340] on icon "edit" at bounding box center [1020, 337] width 13 height 13
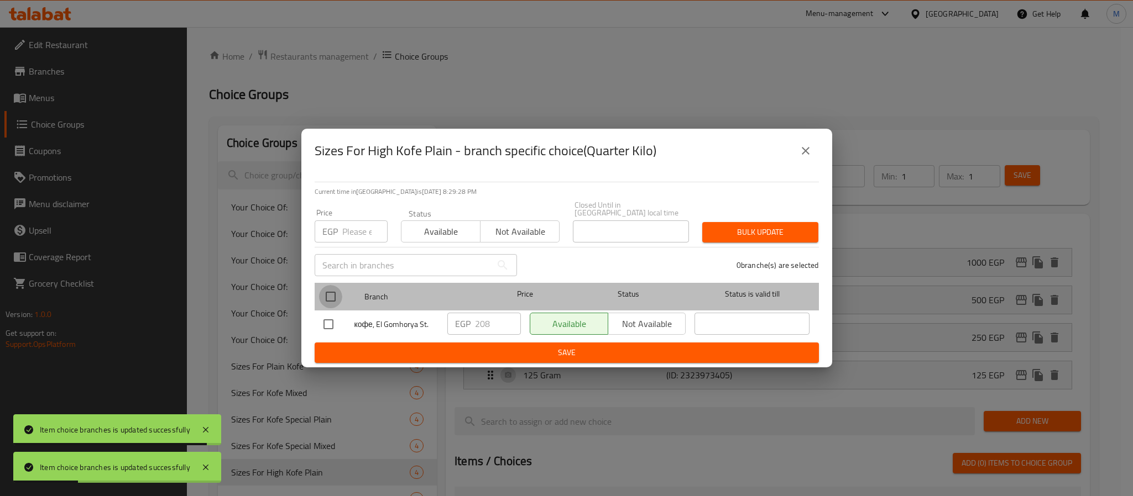
click at [329, 292] on input "checkbox" at bounding box center [330, 296] width 23 height 23
checkbox input "true"
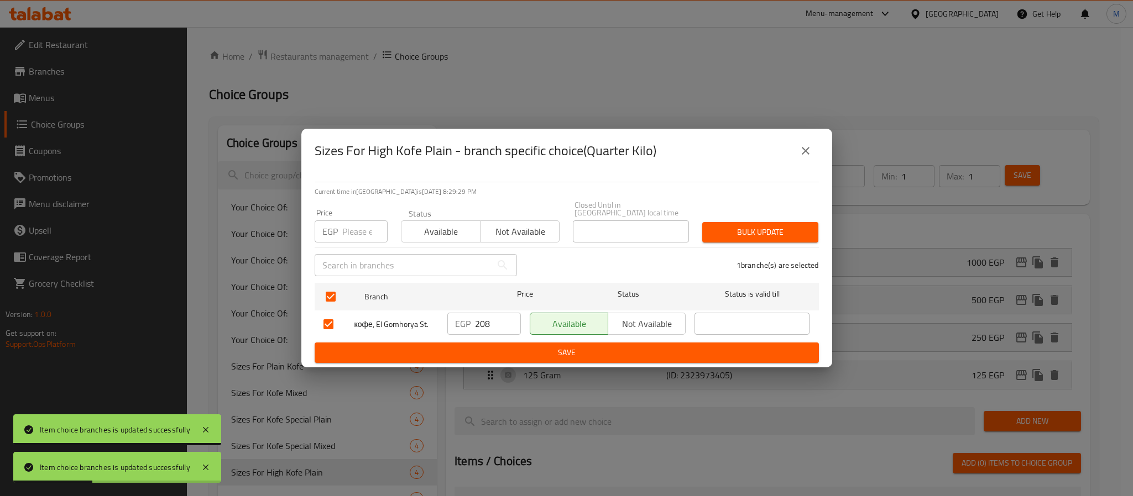
click at [483, 317] on input "208" at bounding box center [498, 324] width 46 height 22
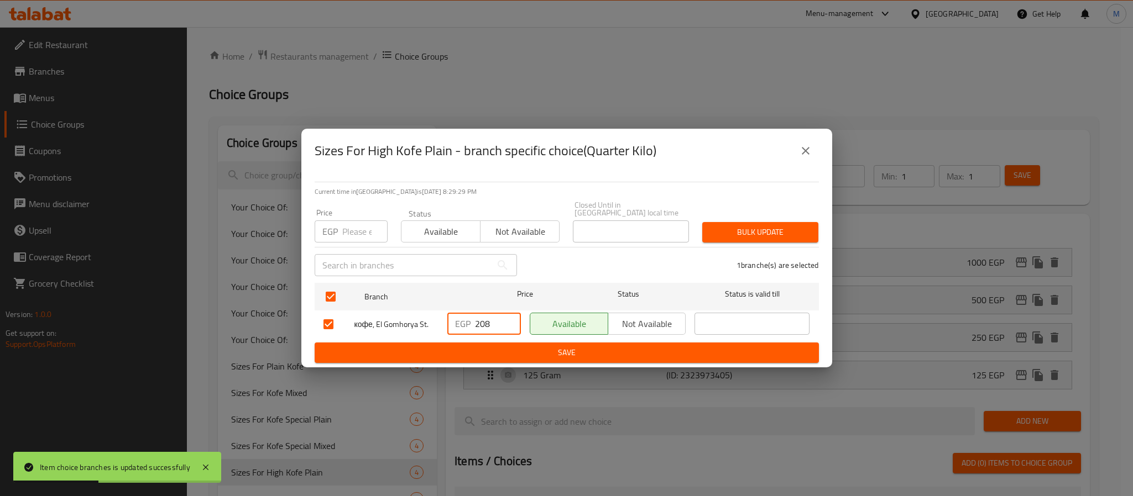
click at [483, 317] on input "208" at bounding box center [498, 324] width 46 height 22
type input "250"
click at [501, 346] on span "Save" at bounding box center [566, 353] width 486 height 14
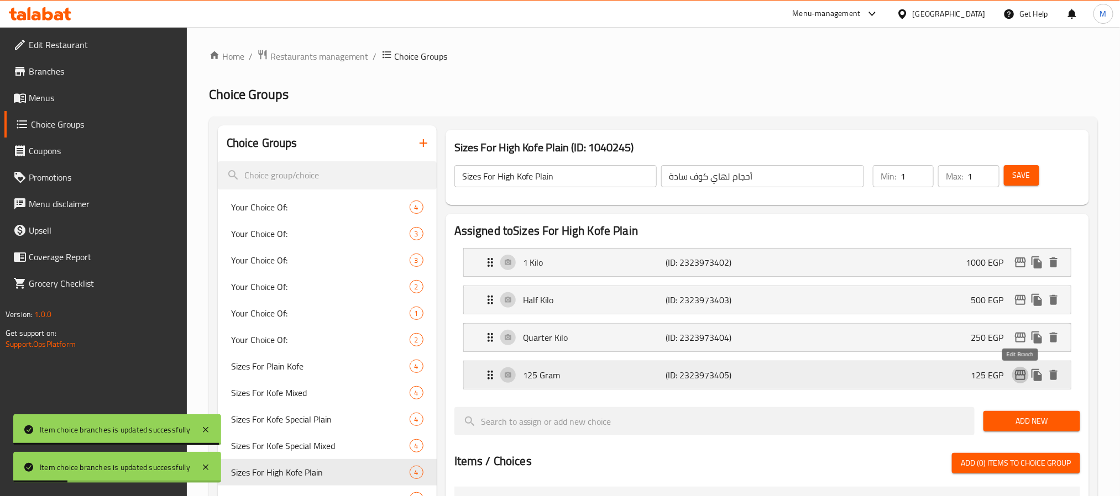
click at [1025, 375] on icon "edit" at bounding box center [1020, 375] width 11 height 10
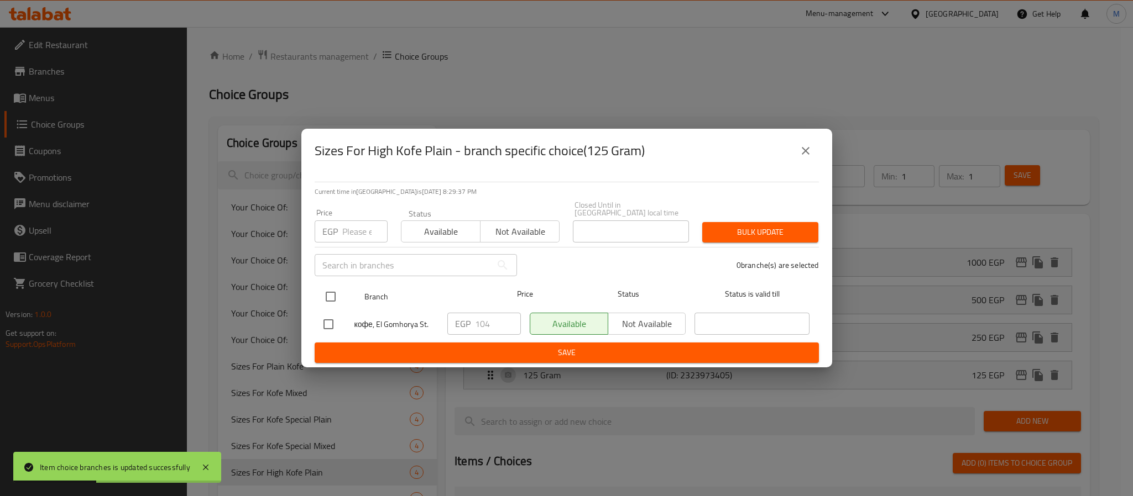
drag, startPoint x: 323, startPoint y: 292, endPoint x: 448, endPoint y: 330, distance: 130.5
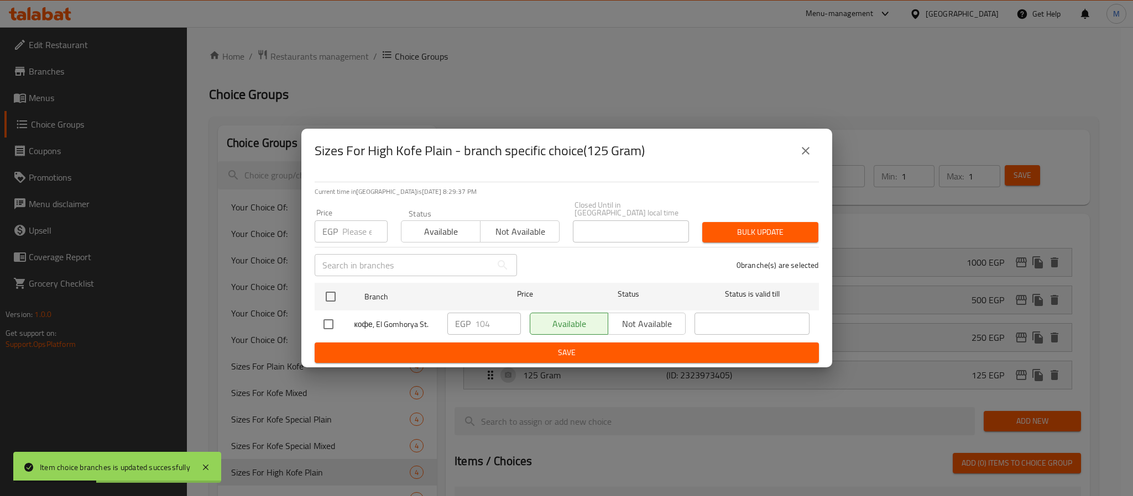
click at [324, 294] on input "checkbox" at bounding box center [330, 296] width 23 height 23
checkbox input "true"
click at [493, 323] on input "104" at bounding box center [498, 324] width 46 height 22
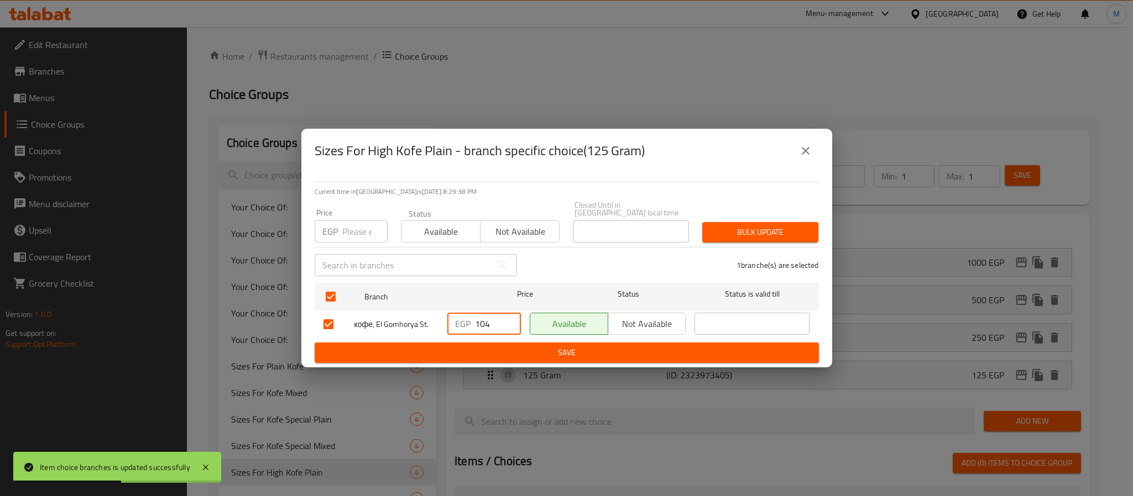
click at [493, 323] on input "104" at bounding box center [498, 324] width 46 height 22
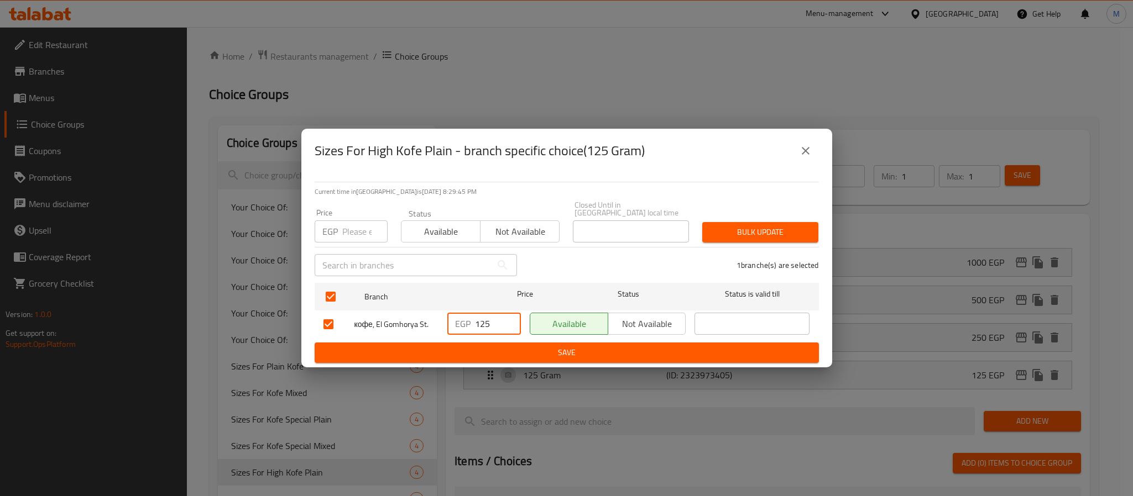
type input "125"
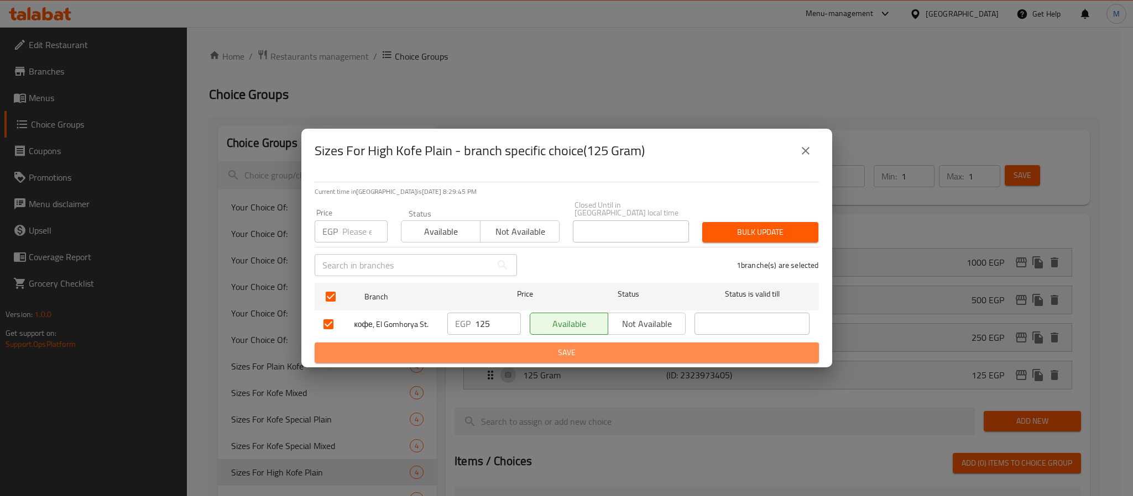
click at [524, 346] on span "Save" at bounding box center [566, 353] width 486 height 14
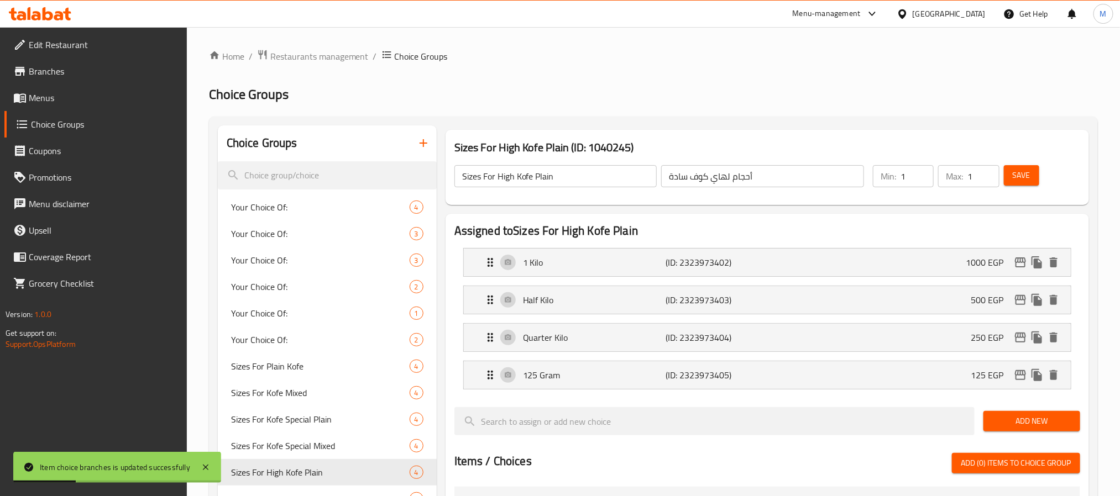
click at [1017, 175] on span "Save" at bounding box center [1022, 176] width 18 height 14
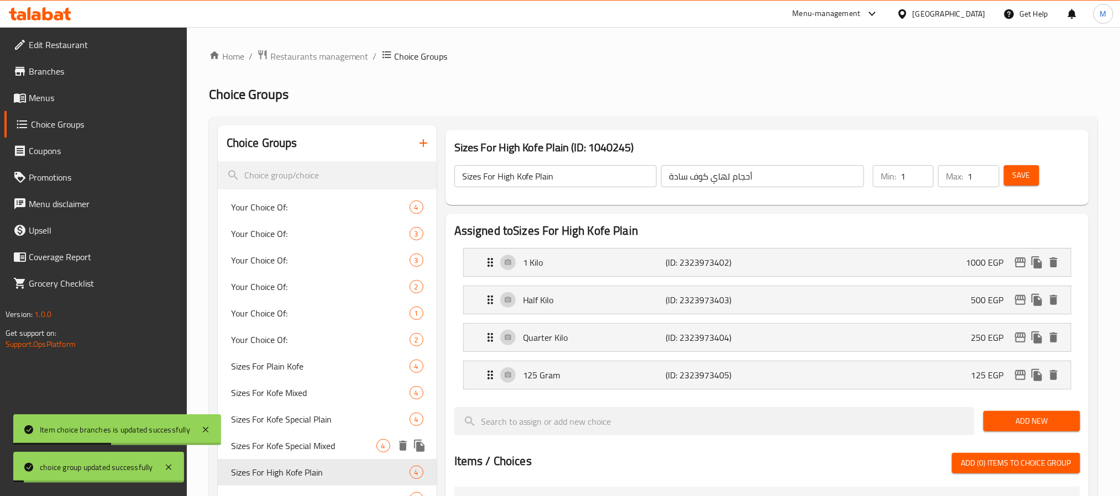
scroll to position [166, 0]
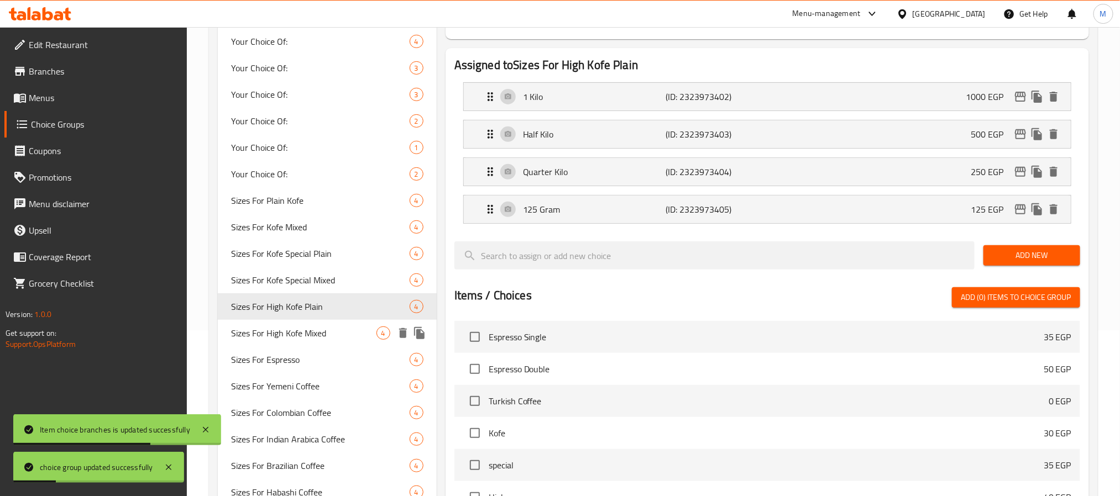
click at [329, 335] on span "Sizes For High Kofe Mixed" at bounding box center [303, 333] width 145 height 13
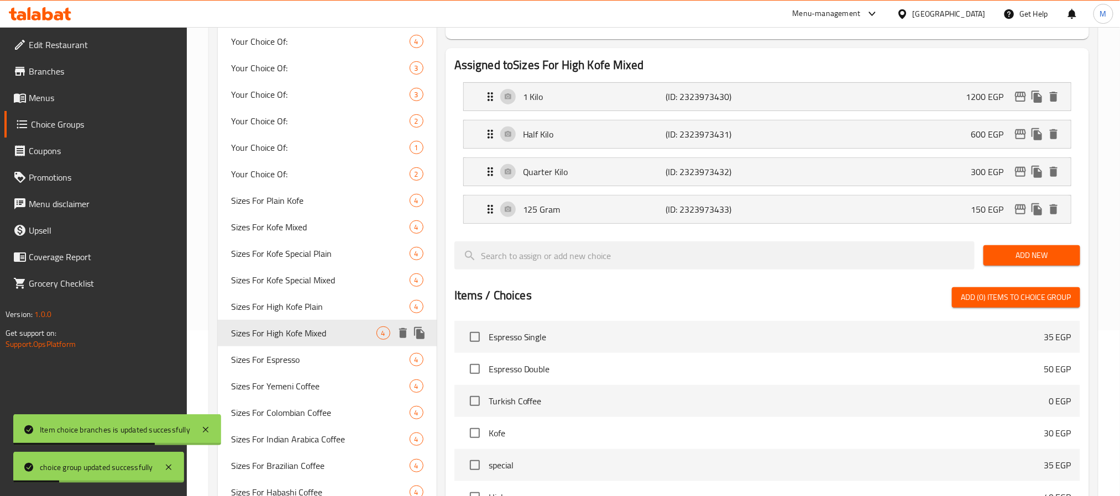
type input "Sizes For High Kofe Mixed"
type input "أحجام لهاي كوف محوج"
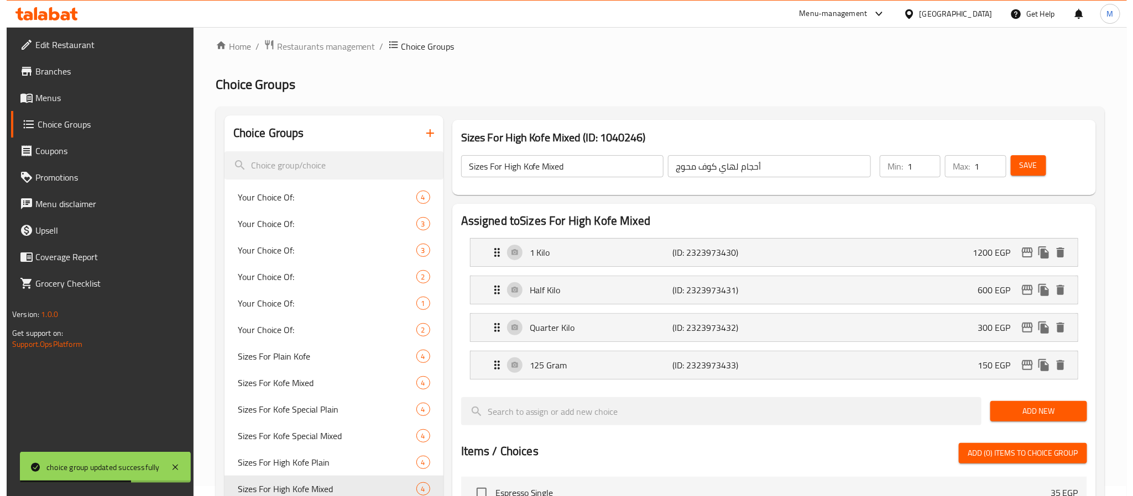
scroll to position [0, 0]
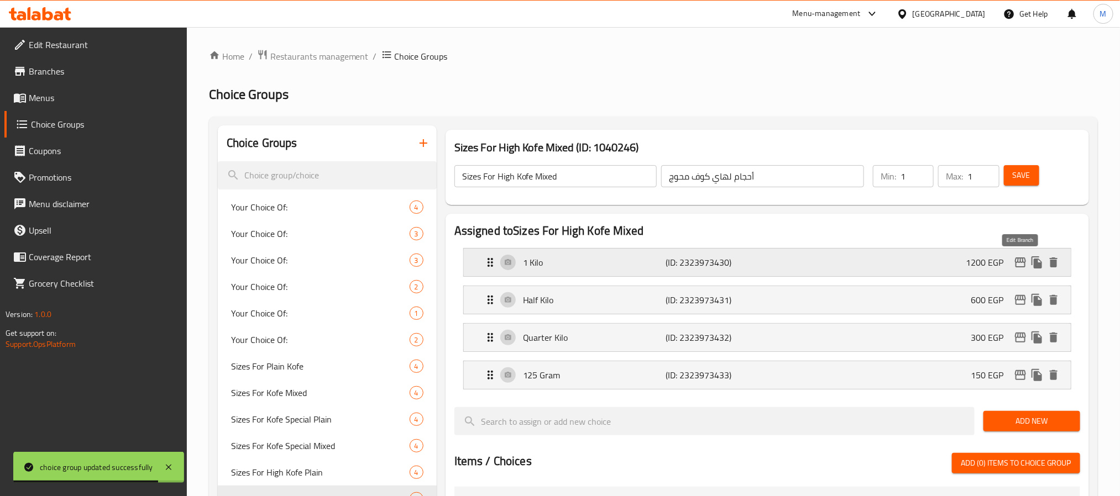
click at [1022, 257] on icon "edit" at bounding box center [1020, 262] width 13 height 13
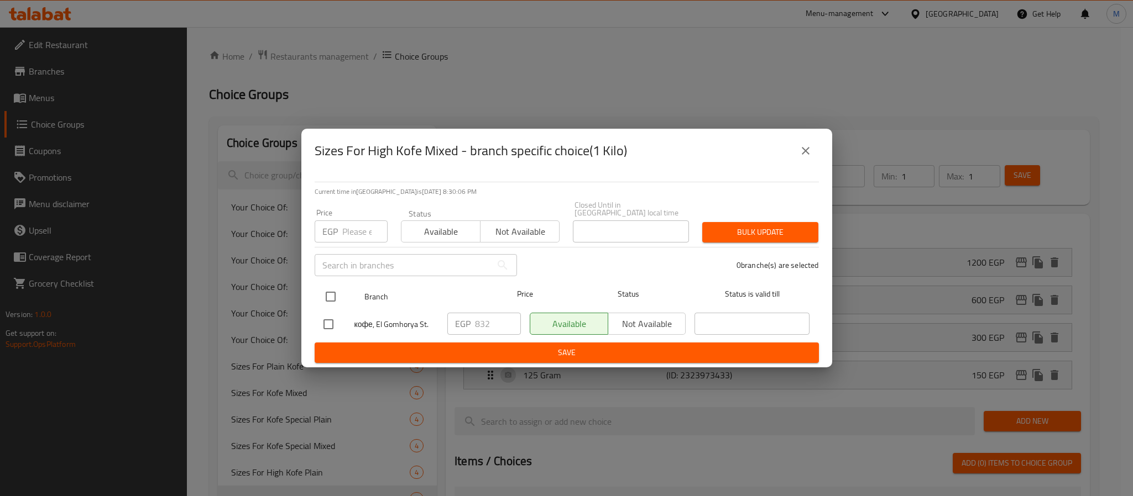
click at [330, 286] on input "checkbox" at bounding box center [330, 296] width 23 height 23
checkbox input "true"
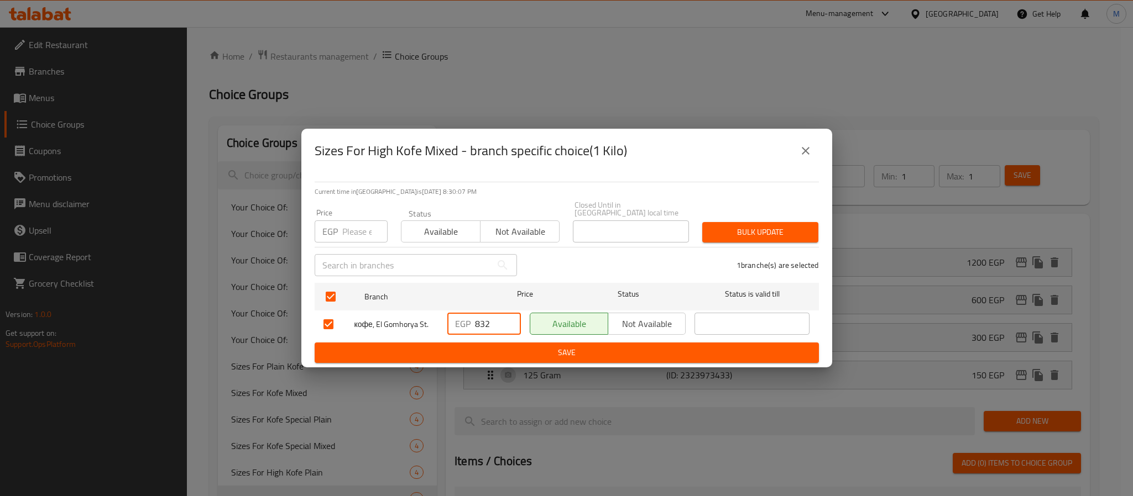
drag, startPoint x: 458, startPoint y: 336, endPoint x: 388, endPoint y: 360, distance: 74.0
click at [388, 360] on div "Current time in Egypt is 04 Oct 2025 8:30:07 PM Price EGP Price Status Availabl…" at bounding box center [566, 270] width 531 height 195
type input "1200"
click at [518, 350] on span "Save" at bounding box center [566, 353] width 486 height 14
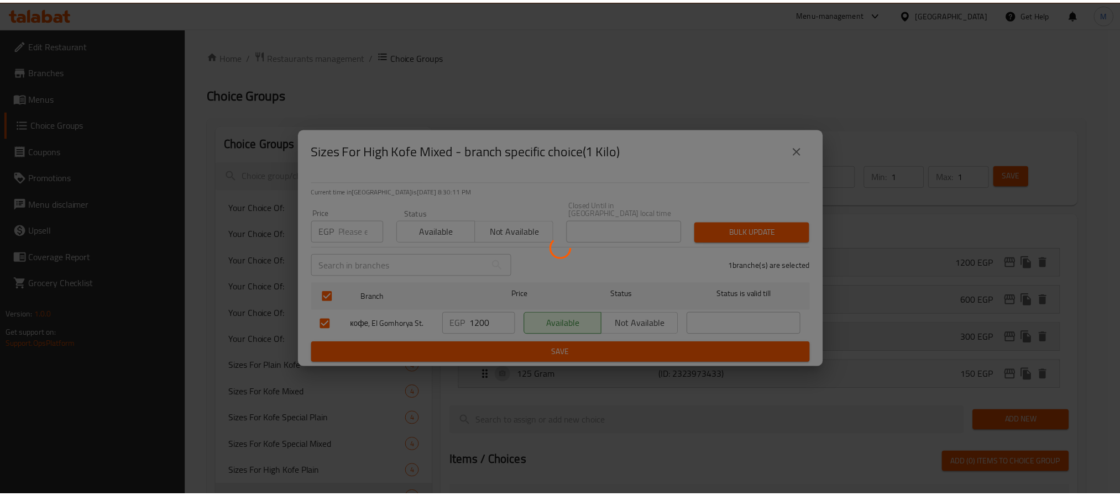
scroll to position [15, 0]
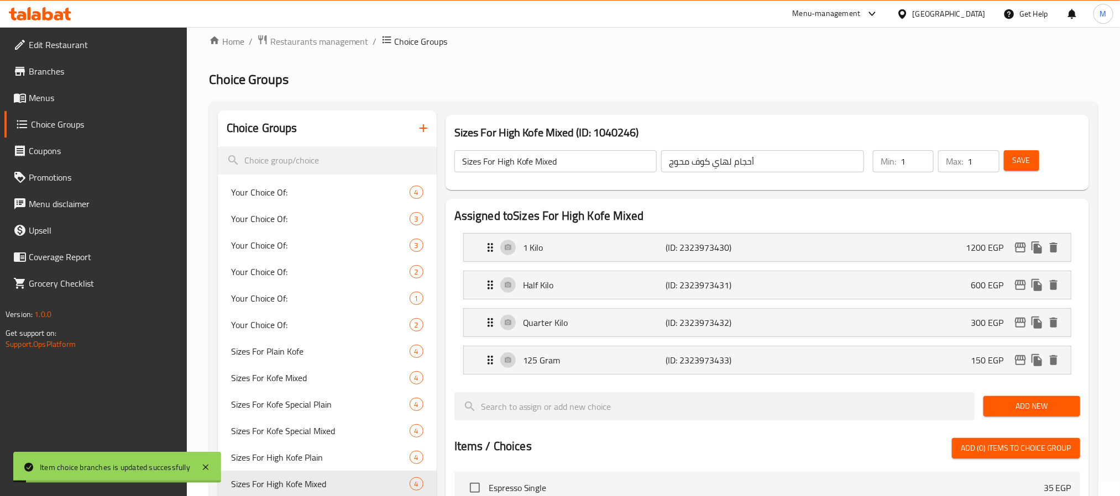
click at [1020, 280] on icon "edit" at bounding box center [1020, 285] width 13 height 13
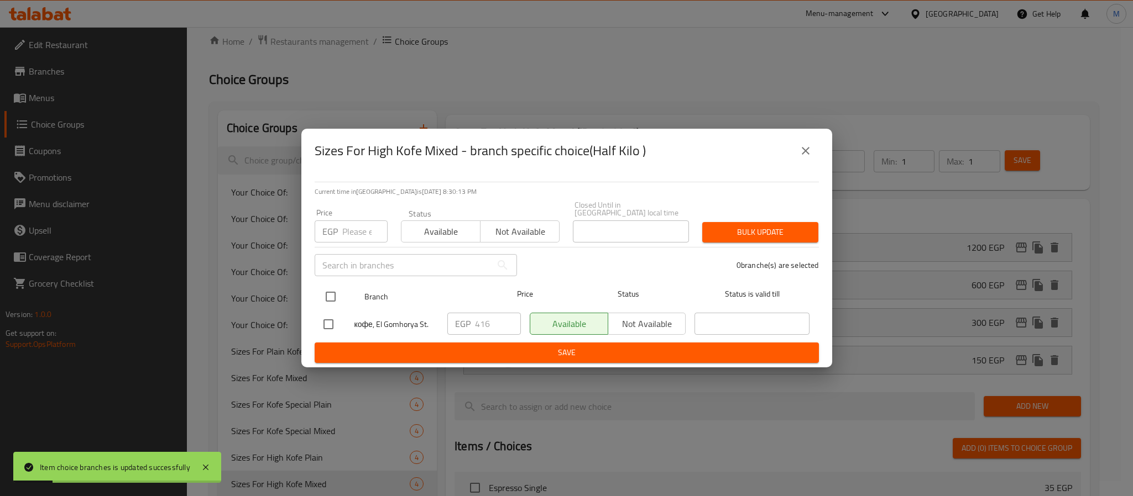
drag, startPoint x: 332, startPoint y: 291, endPoint x: 345, endPoint y: 295, distance: 14.0
click at [332, 292] on input "checkbox" at bounding box center [330, 296] width 23 height 23
checkbox input "true"
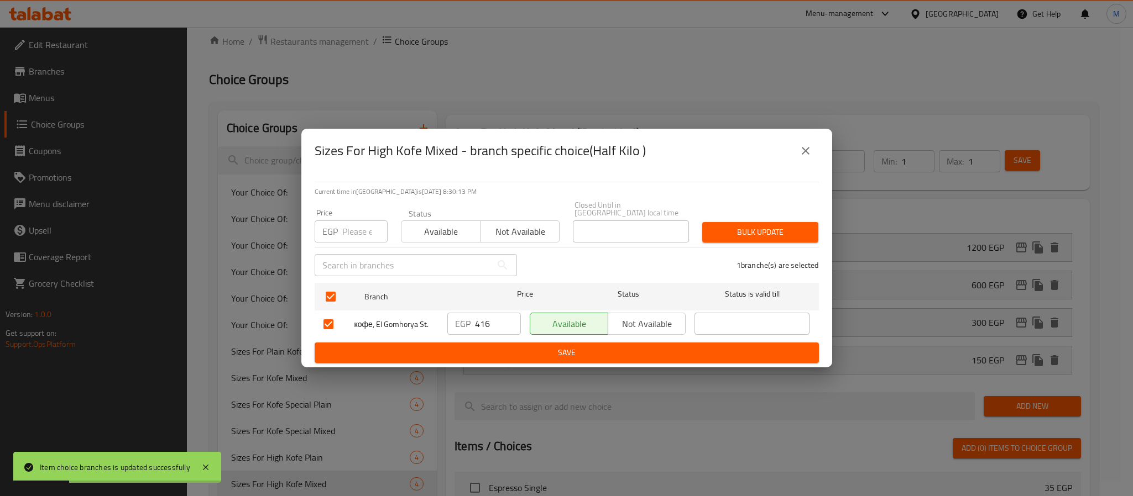
drag, startPoint x: 494, startPoint y: 320, endPoint x: 324, endPoint y: 421, distance: 198.0
click at [294, 413] on div "Sizes For High Kofe Mixed - branch specific choice(Half Kilo ) Current time in …" at bounding box center [566, 248] width 1133 height 496
type input "600"
click at [536, 348] on span "Save" at bounding box center [566, 353] width 486 height 14
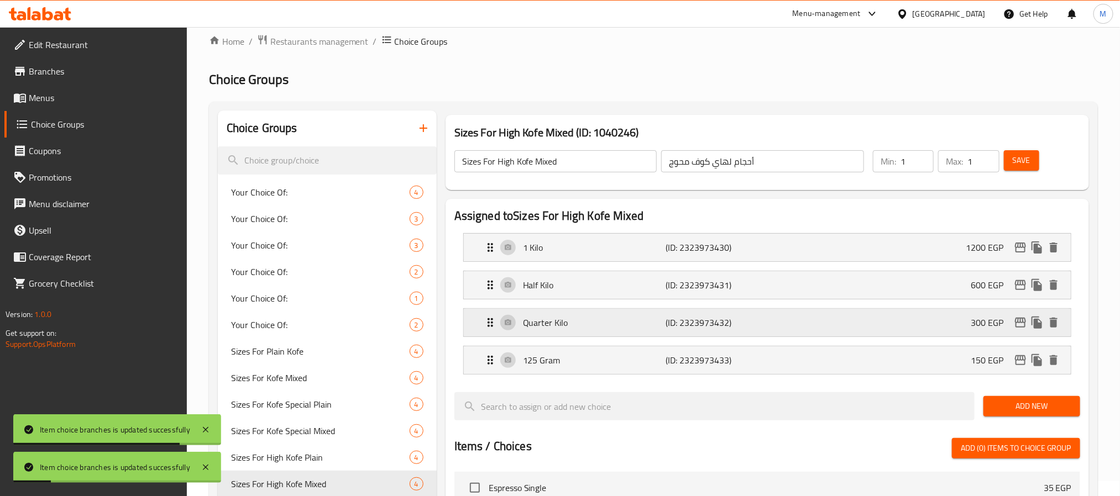
click at [1017, 321] on icon "edit" at bounding box center [1020, 322] width 13 height 13
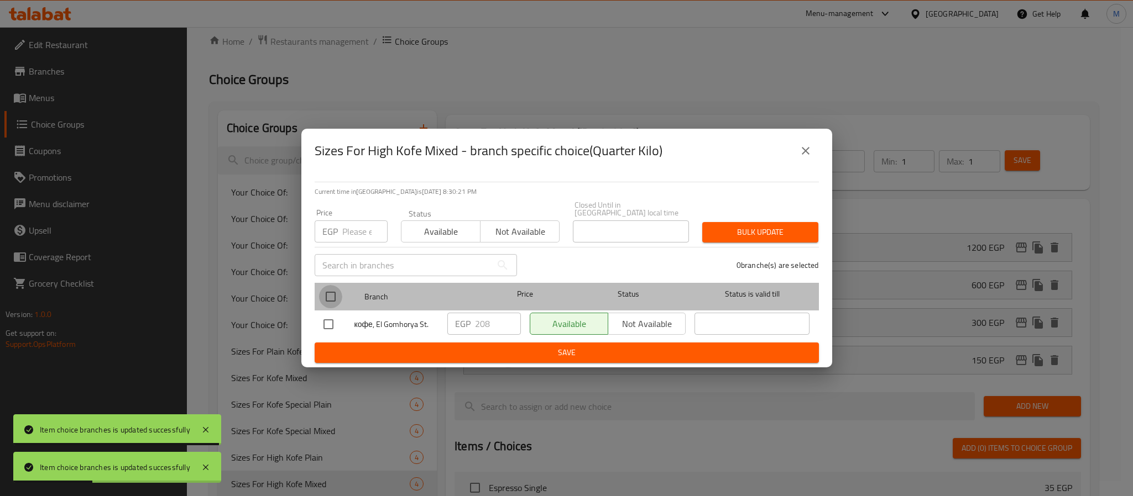
click at [330, 295] on input "checkbox" at bounding box center [330, 296] width 23 height 23
checkbox input "true"
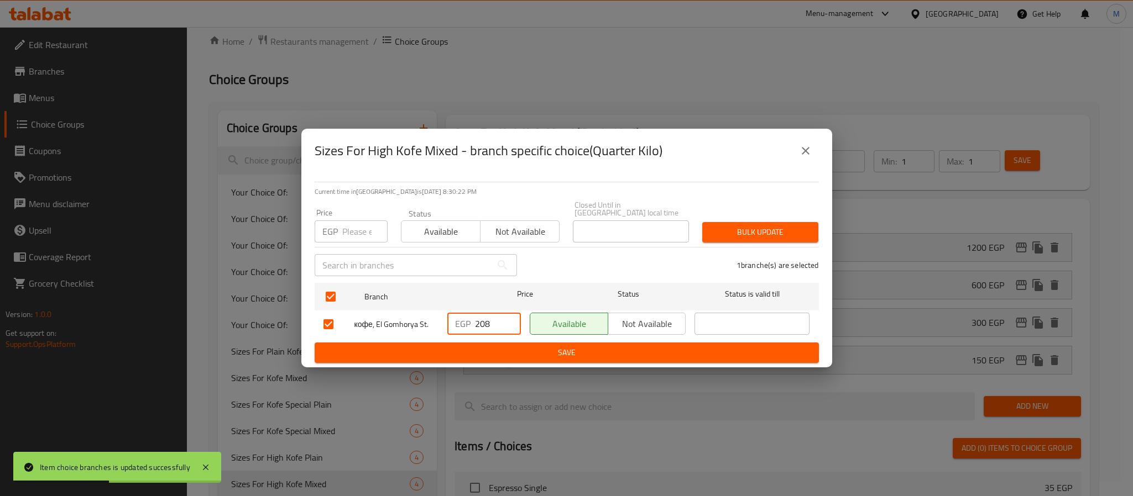
drag, startPoint x: 506, startPoint y: 316, endPoint x: 354, endPoint y: 374, distance: 163.2
click at [475, 335] on input "208" at bounding box center [498, 324] width 46 height 22
click at [491, 316] on input "208" at bounding box center [498, 324] width 46 height 22
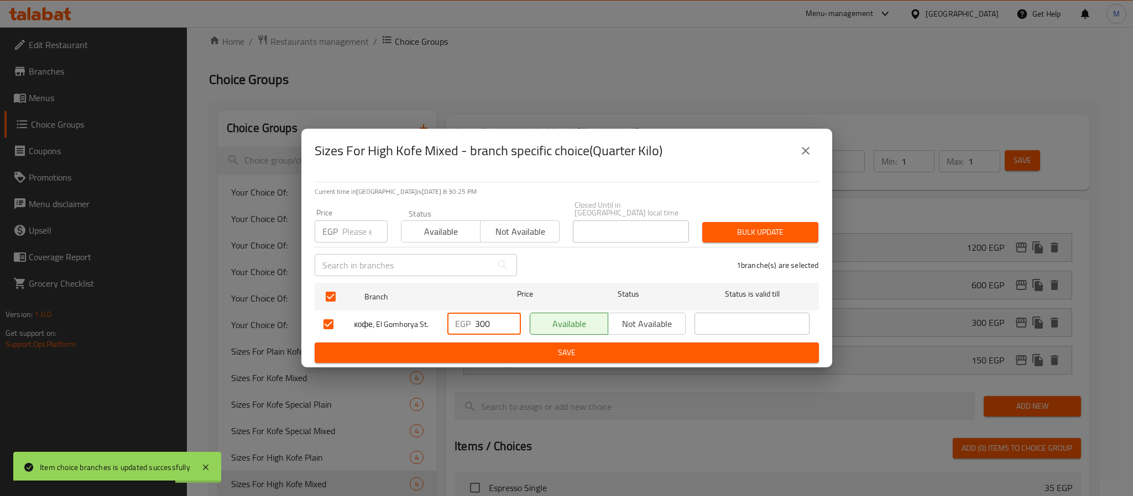
type input "300"
click at [524, 350] on span "Save" at bounding box center [566, 353] width 486 height 14
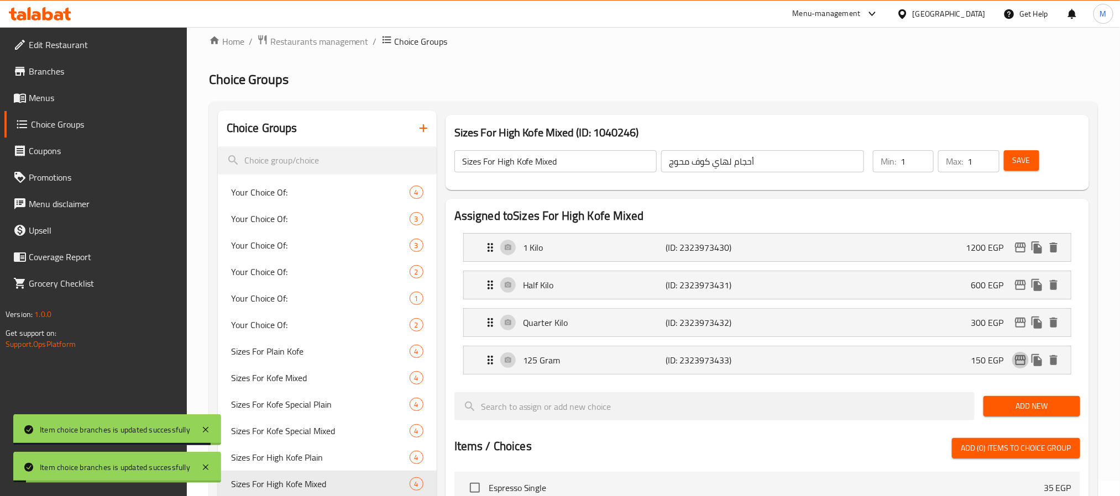
click at [1020, 360] on icon "edit" at bounding box center [1020, 360] width 13 height 13
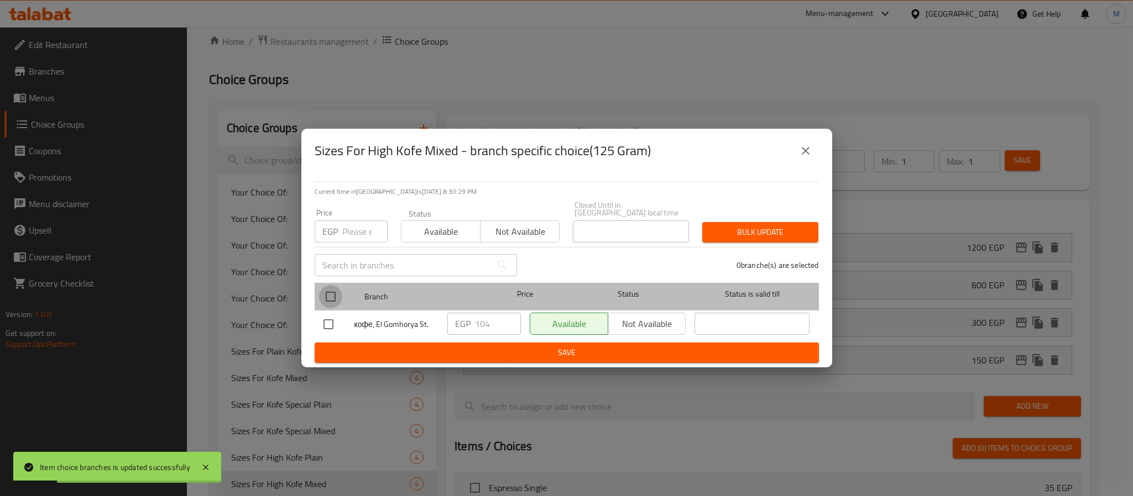
click at [327, 291] on input "checkbox" at bounding box center [330, 296] width 23 height 23
checkbox input "true"
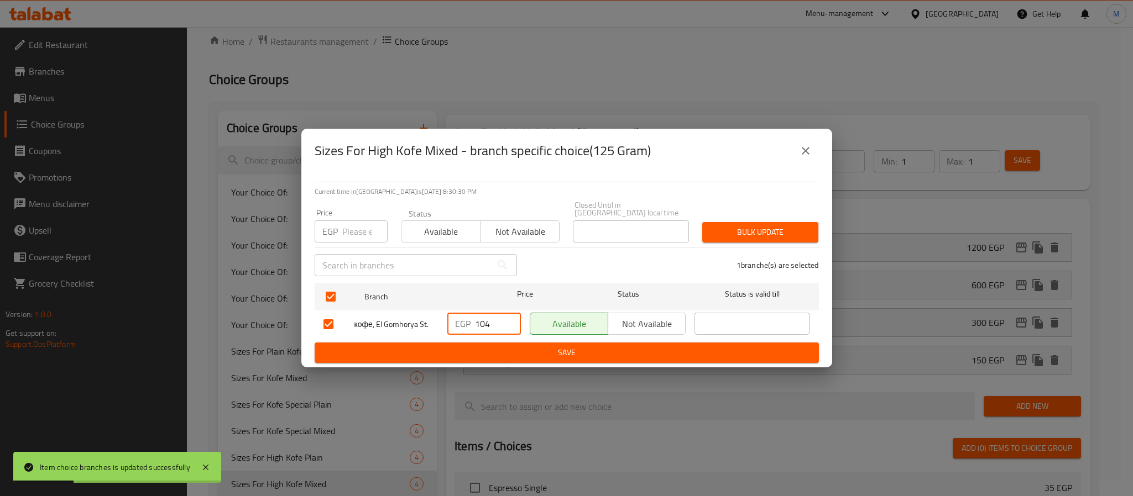
drag, startPoint x: 489, startPoint y: 317, endPoint x: 408, endPoint y: 359, distance: 91.2
click at [408, 359] on form "Branch Price Status Status is valid till кофе, El Gomhorya St. EGP 104 ​ Availa…" at bounding box center [567, 321] width 504 height 85
type input "150"
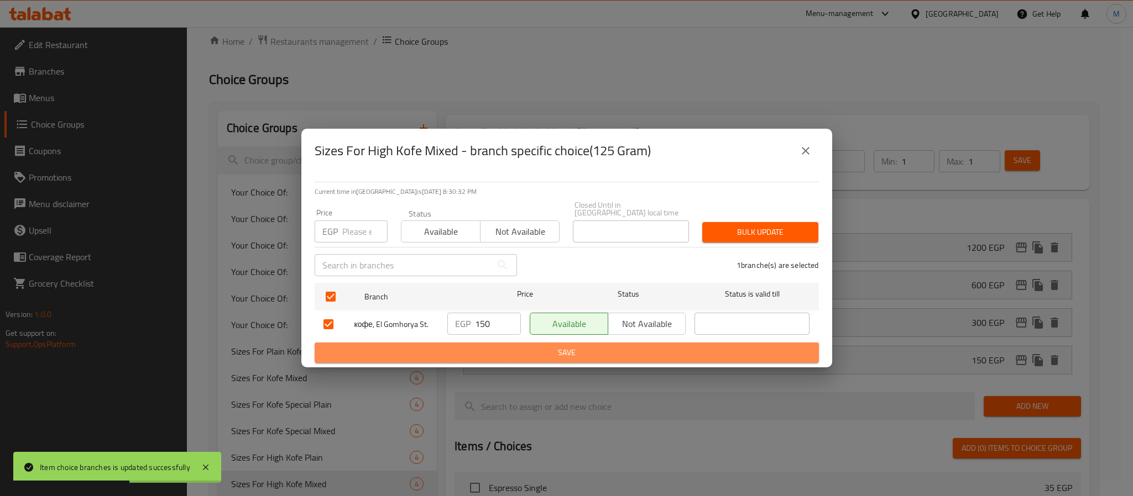
click at [493, 347] on span "Save" at bounding box center [566, 353] width 486 height 14
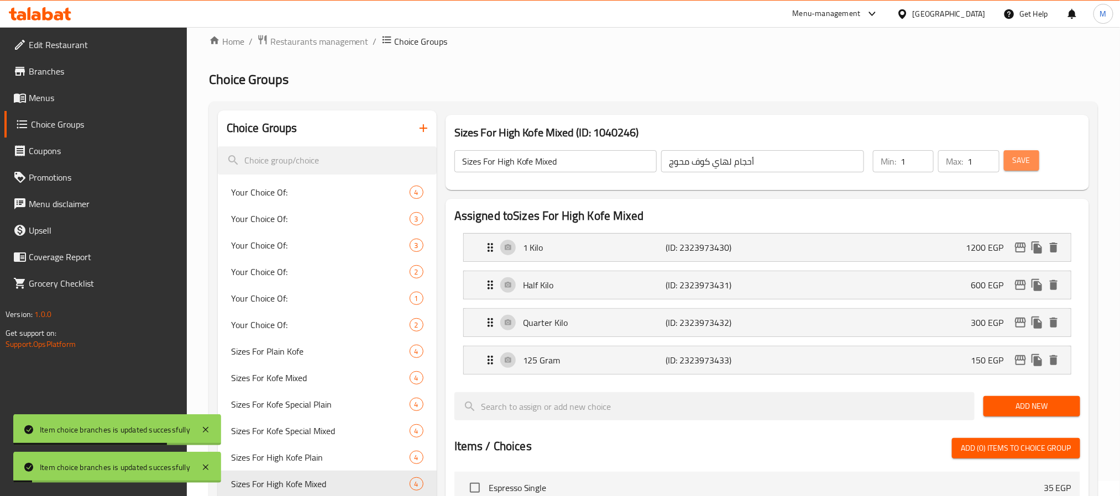
drag, startPoint x: 1020, startPoint y: 158, endPoint x: 1005, endPoint y: 201, distance: 45.4
click at [1020, 156] on span "Save" at bounding box center [1022, 161] width 18 height 14
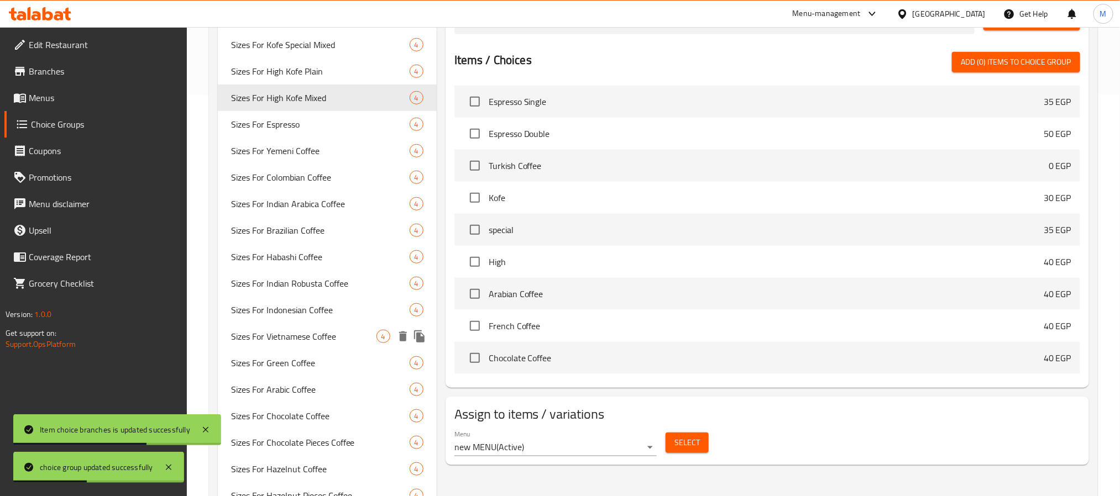
scroll to position [219, 0]
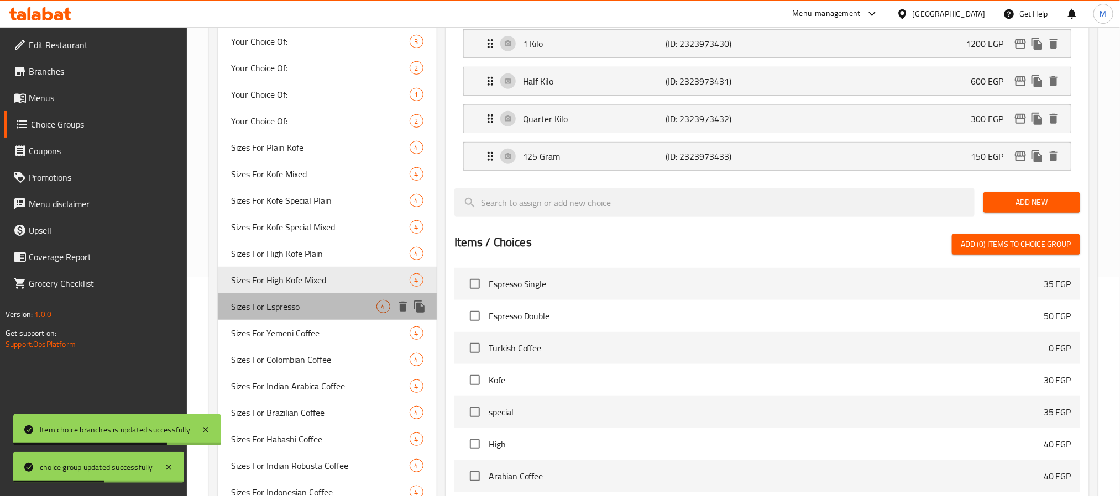
drag, startPoint x: 311, startPoint y: 299, endPoint x: 325, endPoint y: 307, distance: 16.6
click at [311, 301] on span "Sizes For Espresso" at bounding box center [303, 306] width 145 height 13
type input "Sizes For Espresso"
type input "أحجام لاسبريسو"
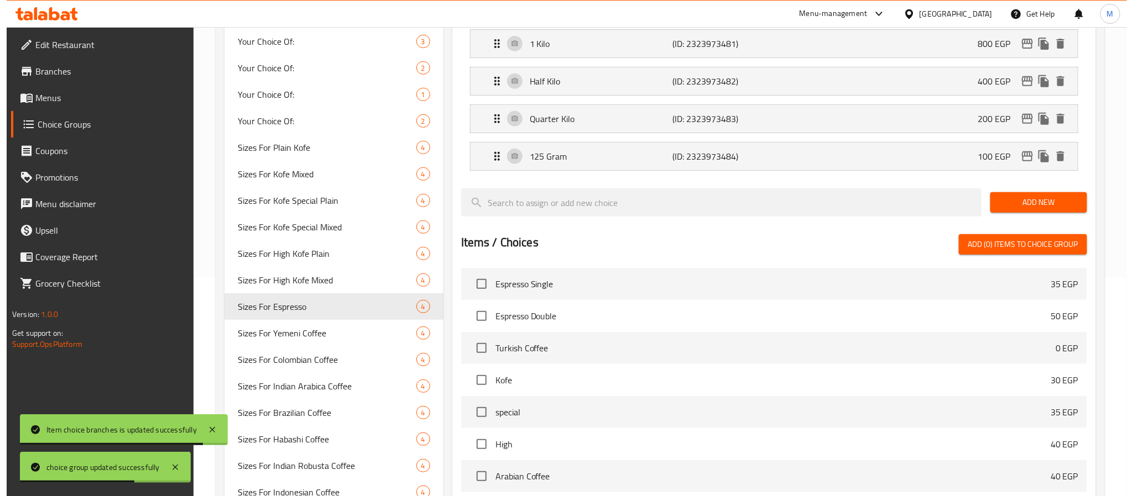
scroll to position [0, 0]
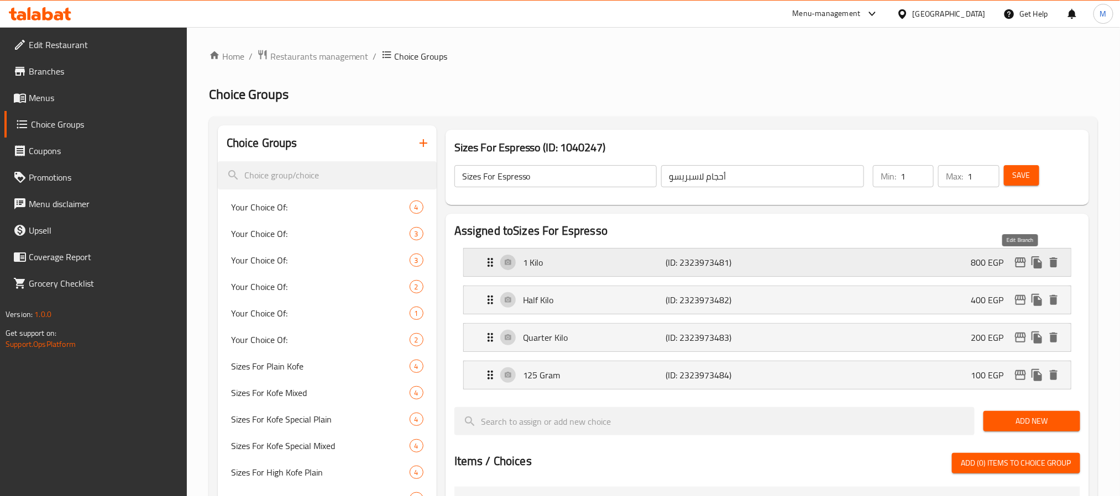
click at [1018, 264] on icon "edit" at bounding box center [1020, 262] width 13 height 13
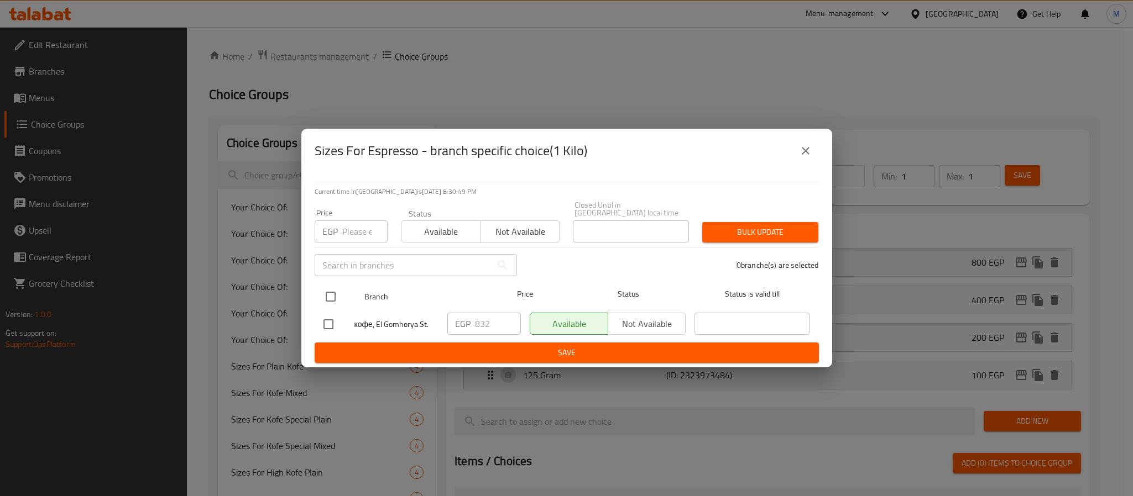
click at [331, 292] on input "checkbox" at bounding box center [330, 296] width 23 height 23
checkbox input "true"
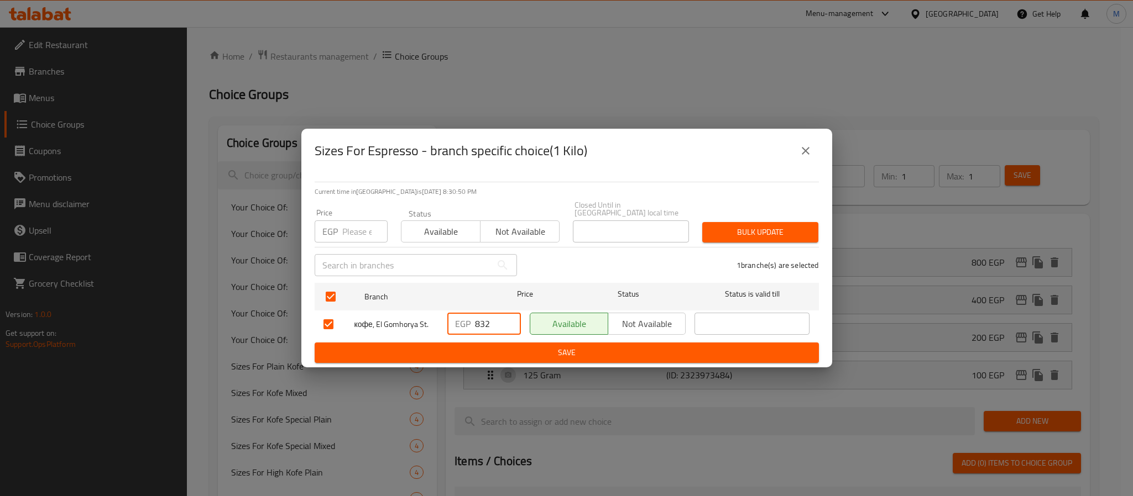
drag, startPoint x: 501, startPoint y: 317, endPoint x: 380, endPoint y: 363, distance: 128.9
click at [375, 360] on div "Current time in Egypt is 04 Oct 2025 8:30:50 PM Price EGP Price Status Availabl…" at bounding box center [566, 270] width 531 height 195
type input "800"
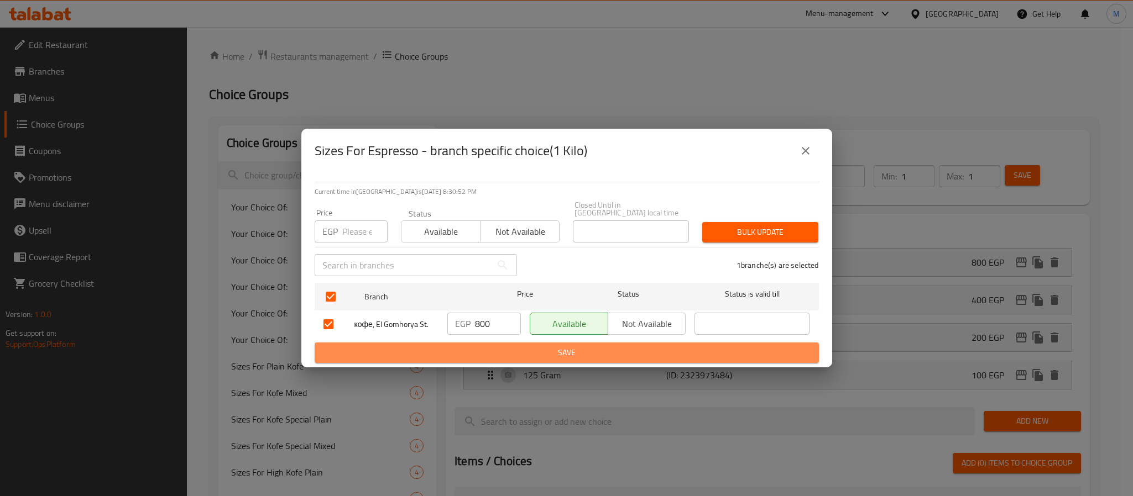
click at [473, 346] on span "Save" at bounding box center [566, 353] width 486 height 14
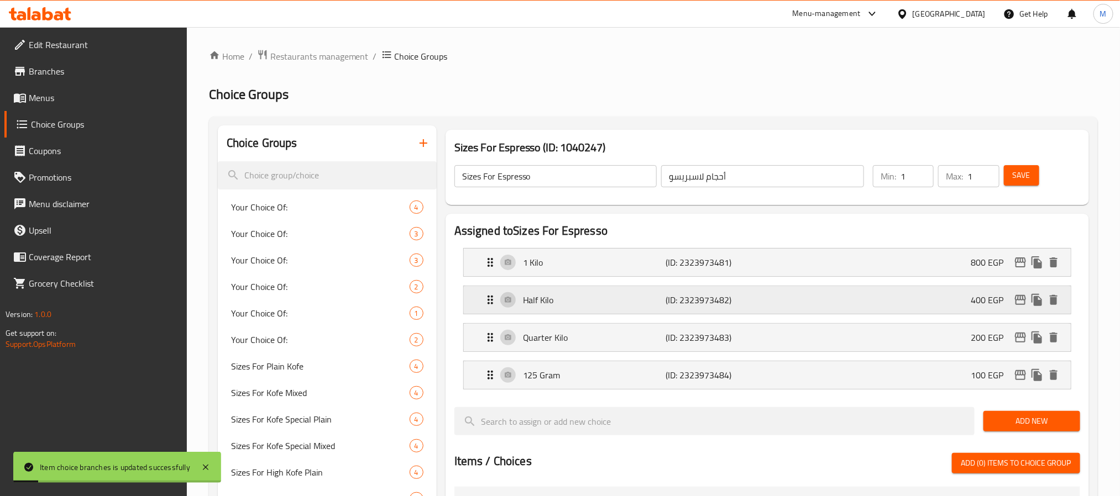
click at [1022, 305] on icon "edit" at bounding box center [1020, 300] width 11 height 10
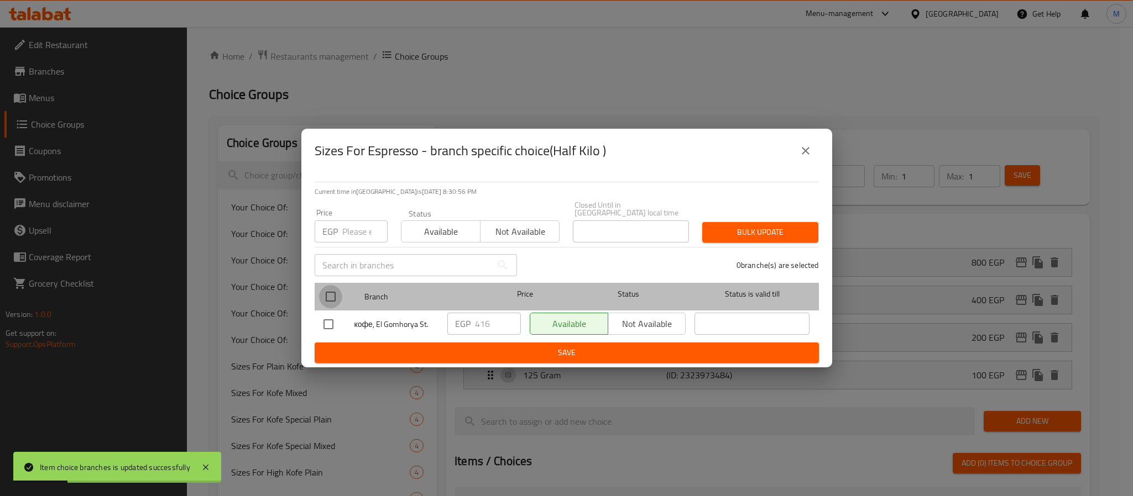
click at [330, 287] on input "checkbox" at bounding box center [330, 296] width 23 height 23
checkbox input "true"
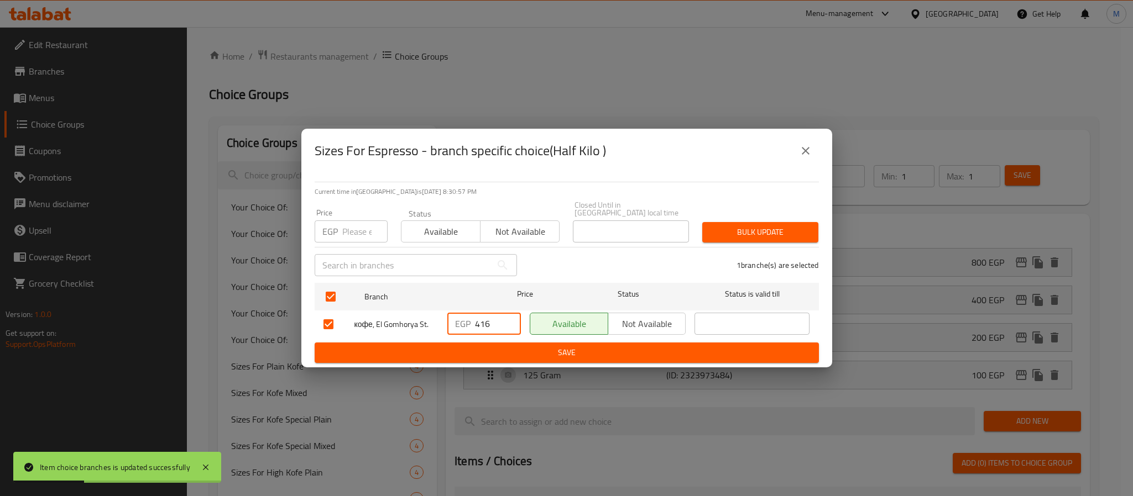
drag, startPoint x: 344, startPoint y: 343, endPoint x: 206, endPoint y: 428, distance: 161.5
click at [205, 426] on div "Sizes For Espresso - branch specific choice(Half Kilo ) Current time in Egypt i…" at bounding box center [566, 248] width 1133 height 496
type input "400"
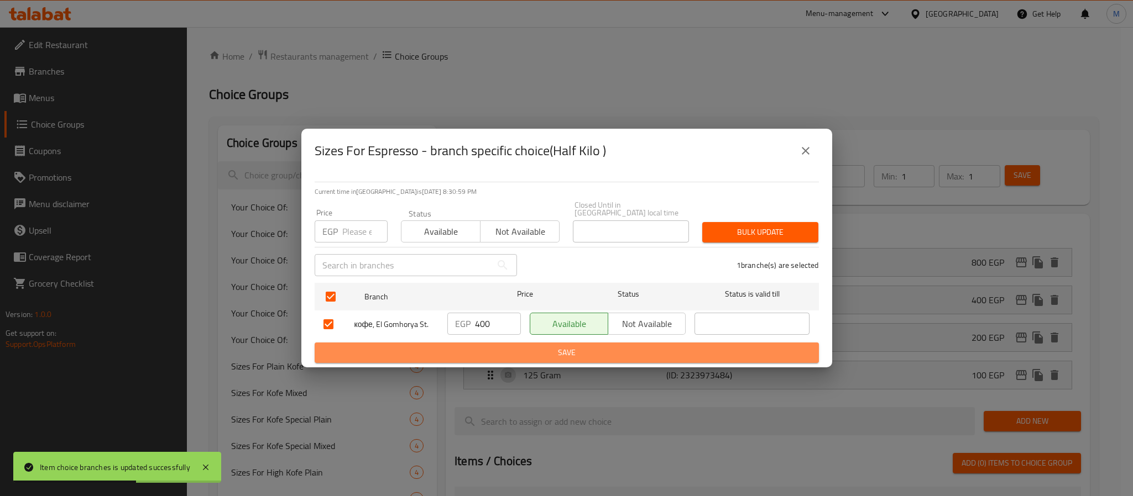
click at [438, 353] on span "Save" at bounding box center [566, 353] width 486 height 14
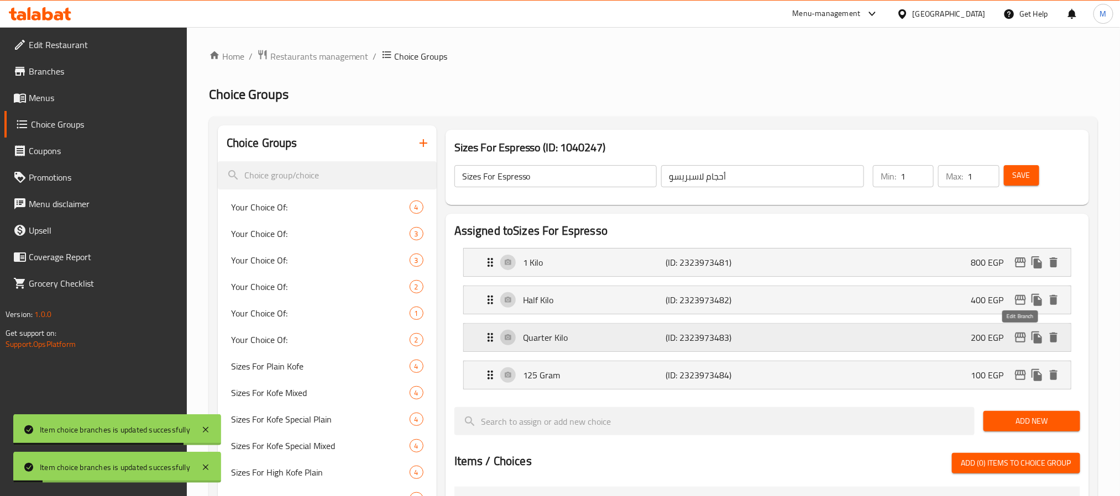
click at [1022, 336] on icon "edit" at bounding box center [1020, 338] width 11 height 10
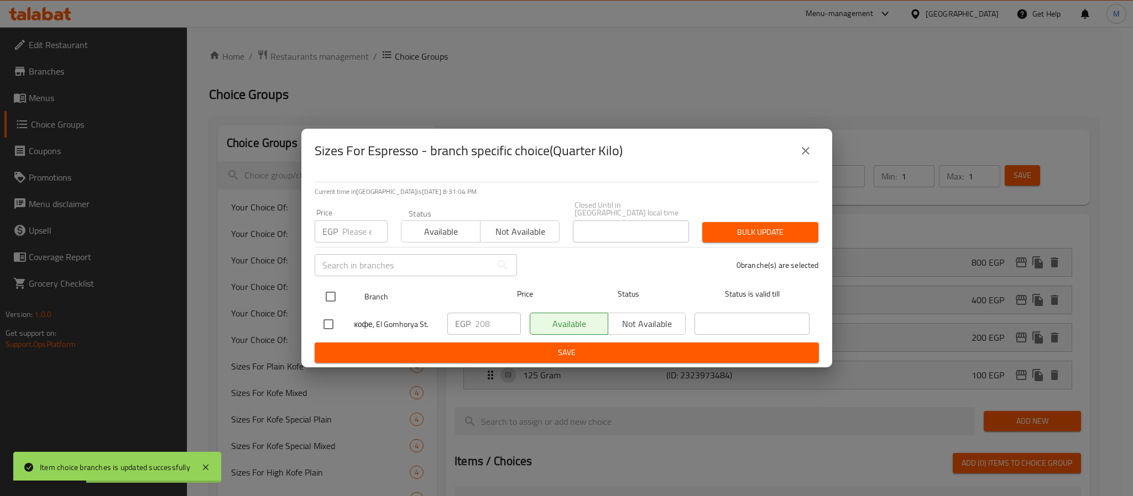
click at [334, 292] on input "checkbox" at bounding box center [330, 296] width 23 height 23
checkbox input "true"
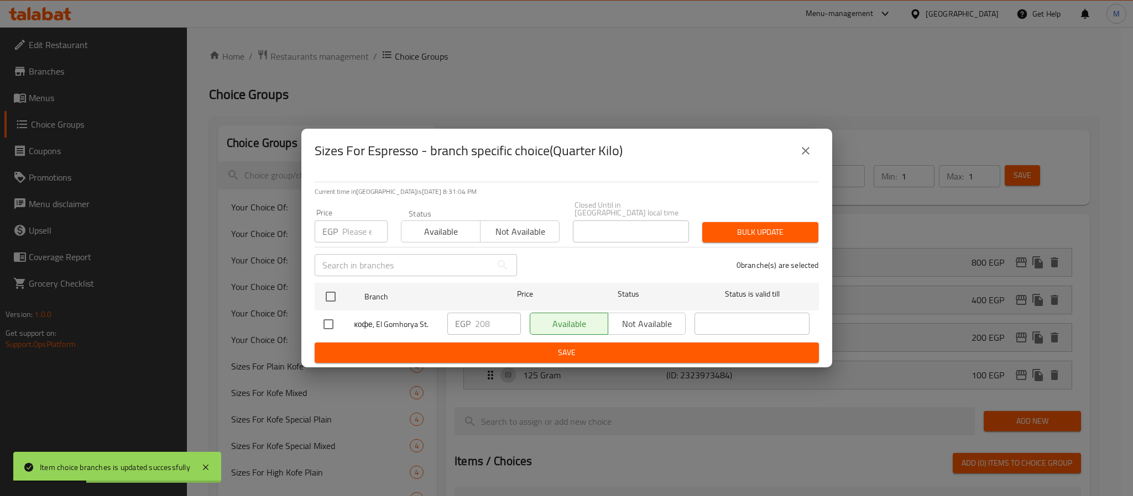
checkbox input "true"
click at [486, 325] on input "208" at bounding box center [498, 324] width 46 height 22
click at [495, 326] on input "208" at bounding box center [498, 324] width 46 height 22
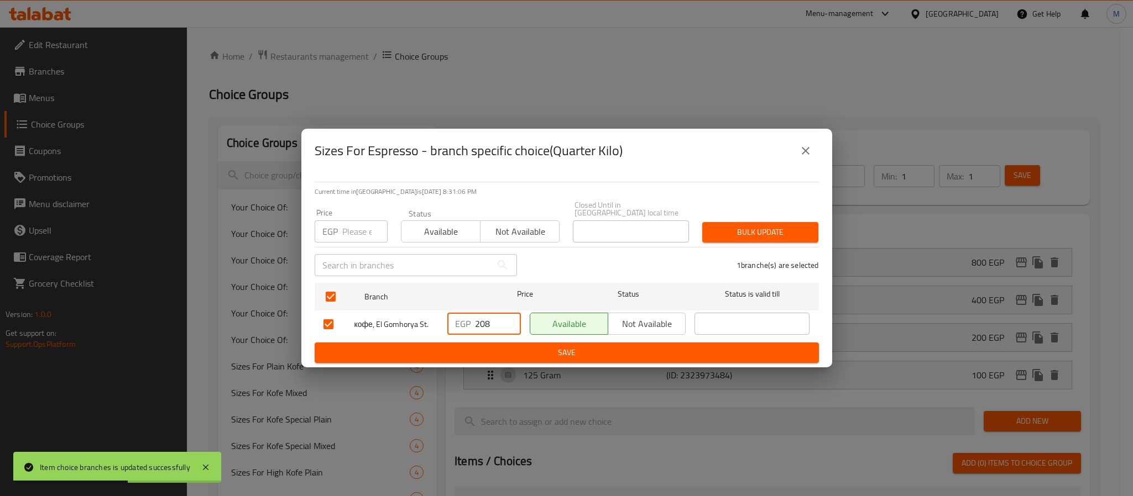
click at [495, 326] on input "208" at bounding box center [498, 324] width 46 height 22
type input "3"
type input "200"
click at [515, 347] on span "Save" at bounding box center [566, 353] width 486 height 14
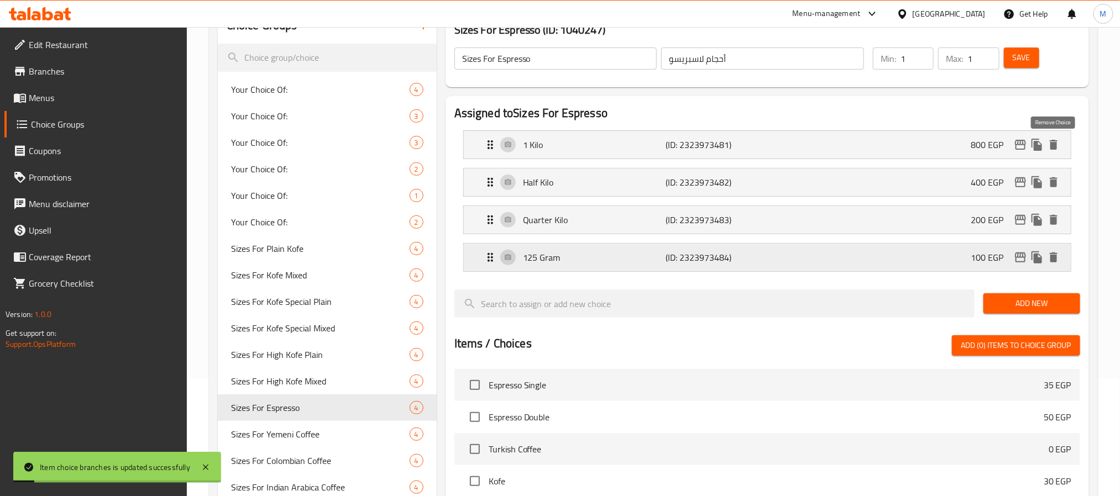
scroll to position [111, 0]
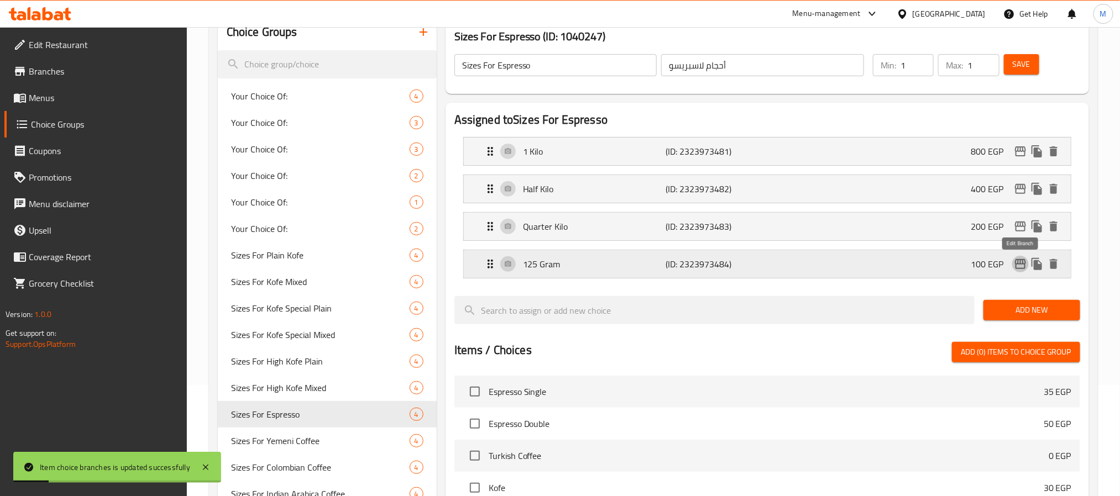
click at [1015, 261] on icon "edit" at bounding box center [1020, 264] width 13 height 13
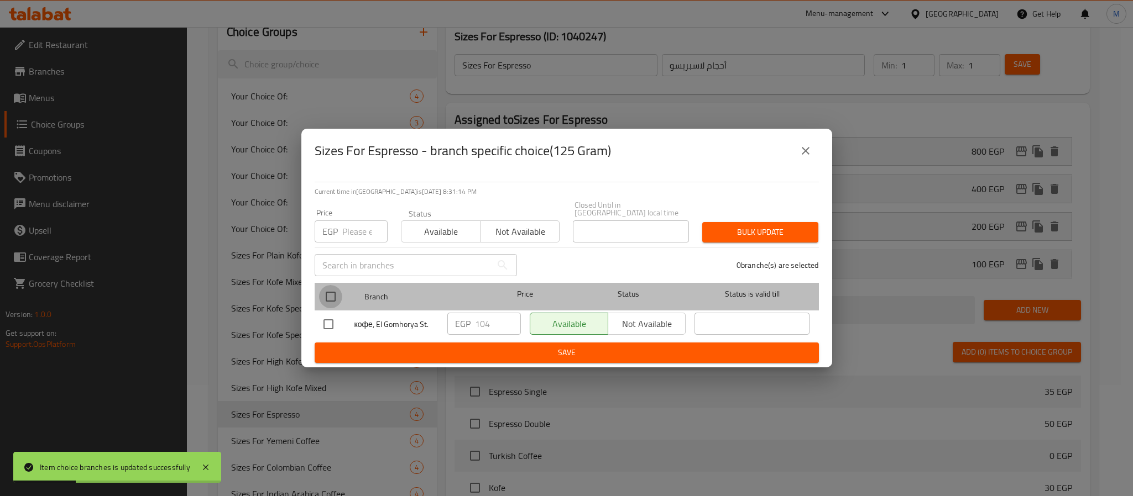
click at [332, 287] on input "checkbox" at bounding box center [330, 296] width 23 height 23
checkbox input "true"
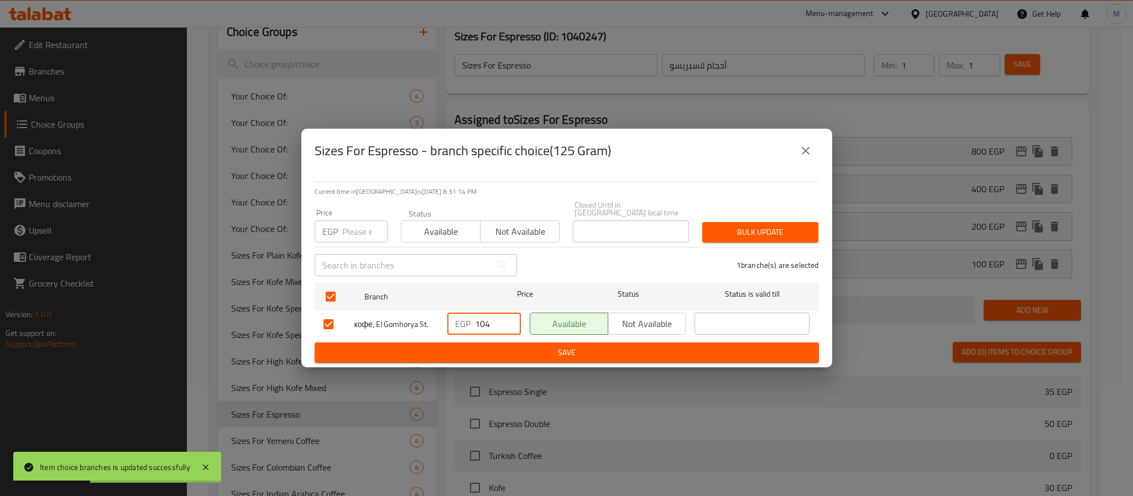
drag, startPoint x: 494, startPoint y: 317, endPoint x: 408, endPoint y: 360, distance: 95.9
click at [408, 360] on div "Current time in Egypt is 04 Oct 2025 8:31:14 PM Price EGP Price Status Availabl…" at bounding box center [566, 270] width 531 height 195
click at [556, 355] on span "Save" at bounding box center [566, 353] width 486 height 14
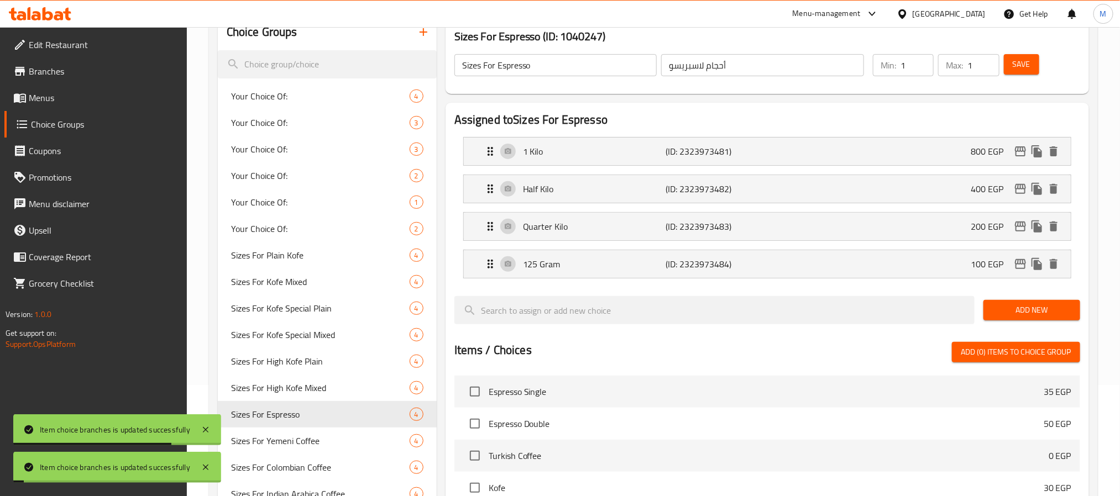
scroll to position [0, 0]
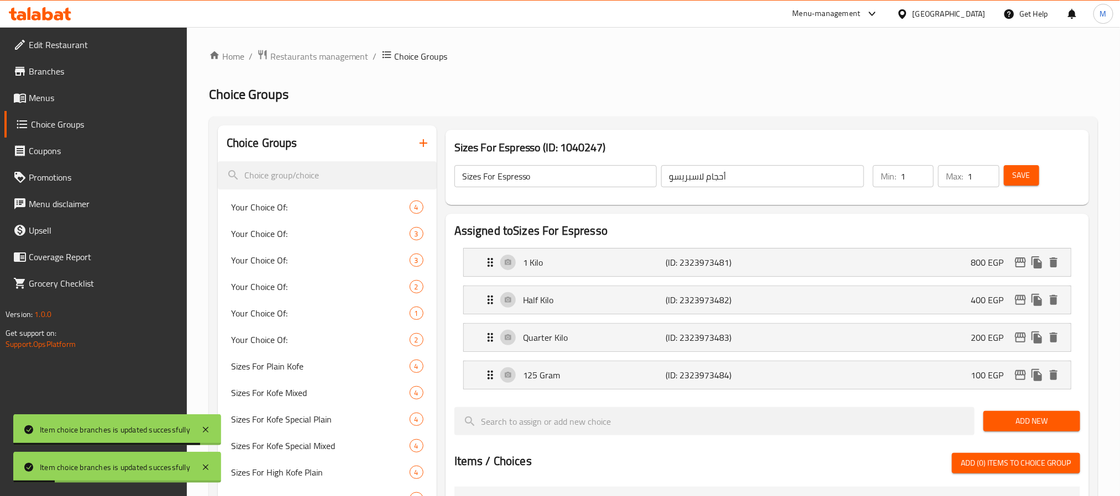
click at [1019, 179] on span "Save" at bounding box center [1022, 176] width 18 height 14
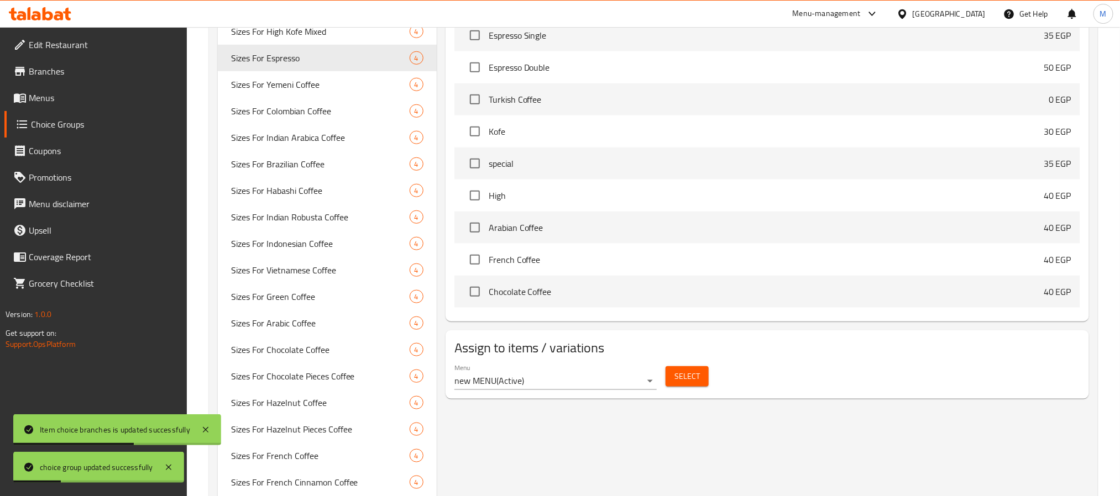
scroll to position [385, 0]
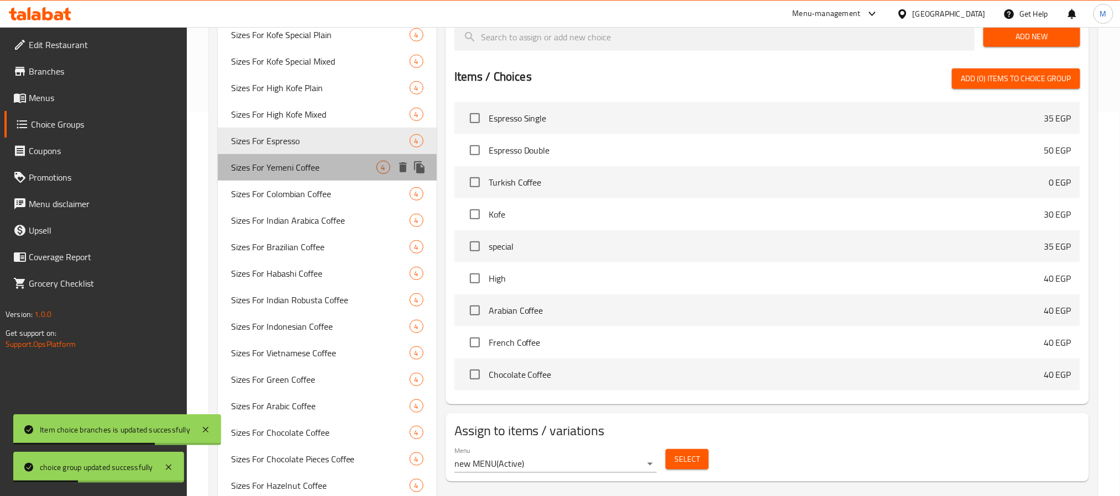
click at [310, 170] on span "Sizes For Yemeni Coffee" at bounding box center [303, 167] width 145 height 13
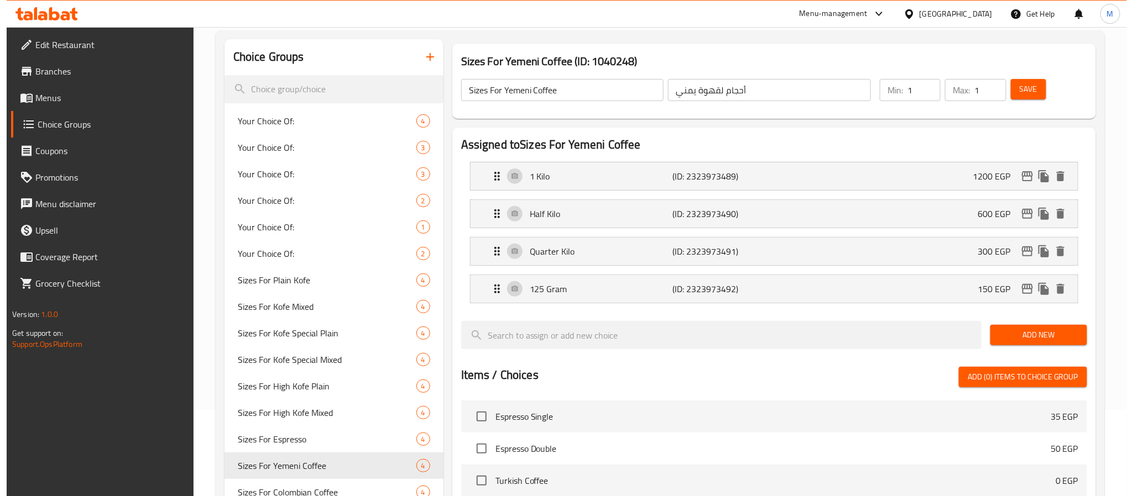
scroll to position [0, 0]
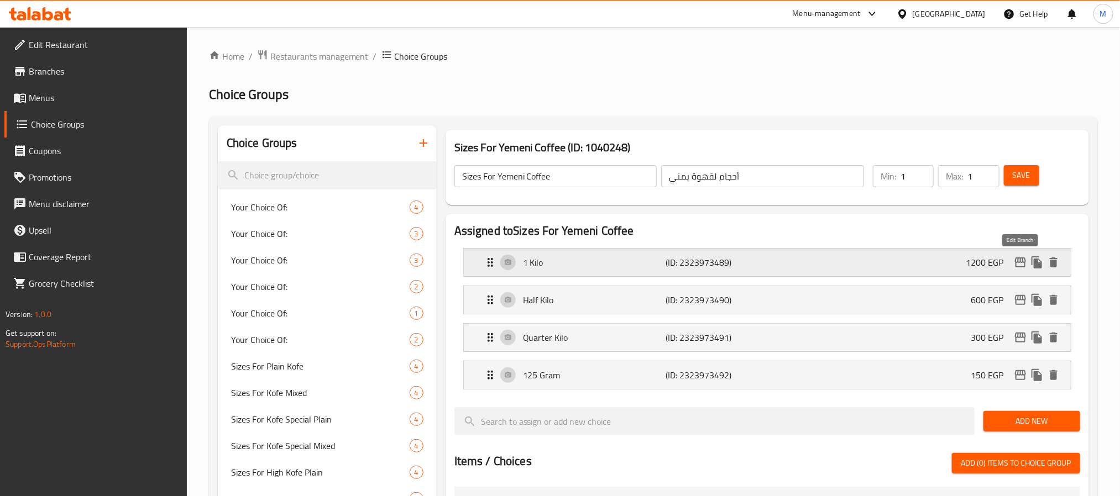
click at [1025, 265] on icon "edit" at bounding box center [1020, 263] width 11 height 10
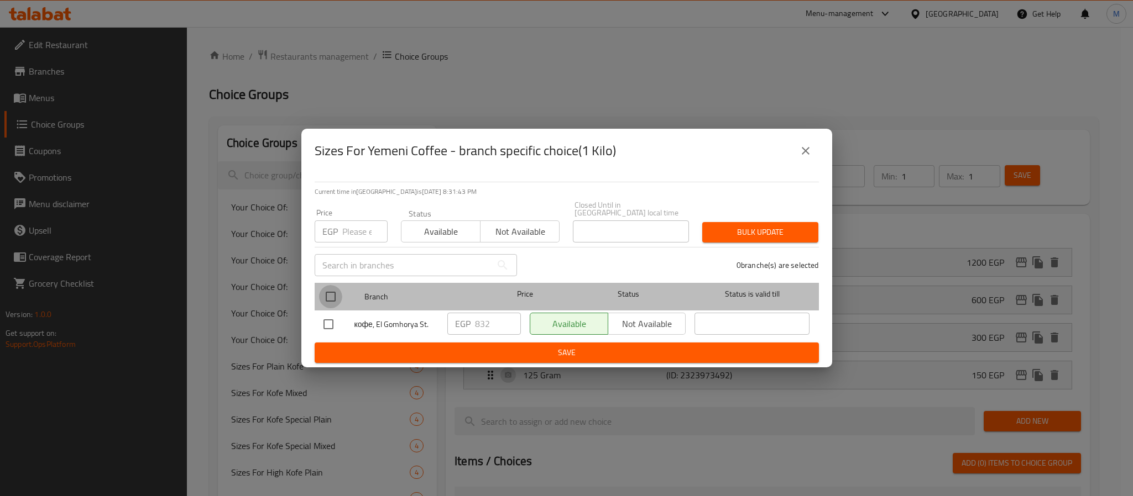
drag, startPoint x: 327, startPoint y: 291, endPoint x: 562, endPoint y: 307, distance: 235.5
click at [327, 292] on input "checkbox" at bounding box center [330, 296] width 23 height 23
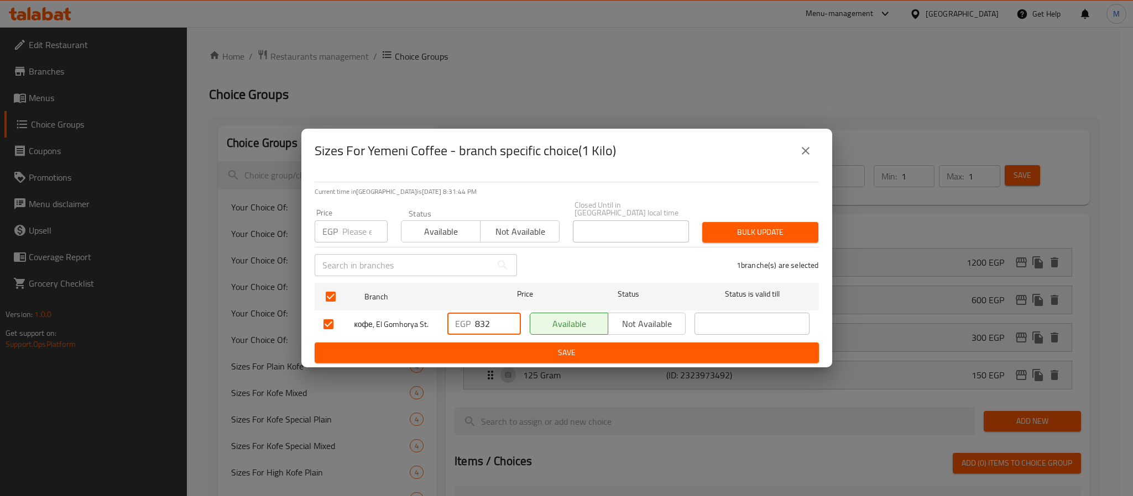
drag, startPoint x: 491, startPoint y: 314, endPoint x: 448, endPoint y: 349, distance: 55.0
click at [445, 348] on form "Branch Price Status Status is valid till кофе, El Gomhorya St. EGP 832 ​ Availa…" at bounding box center [567, 321] width 504 height 85
click at [435, 346] on span "Save" at bounding box center [566, 353] width 486 height 14
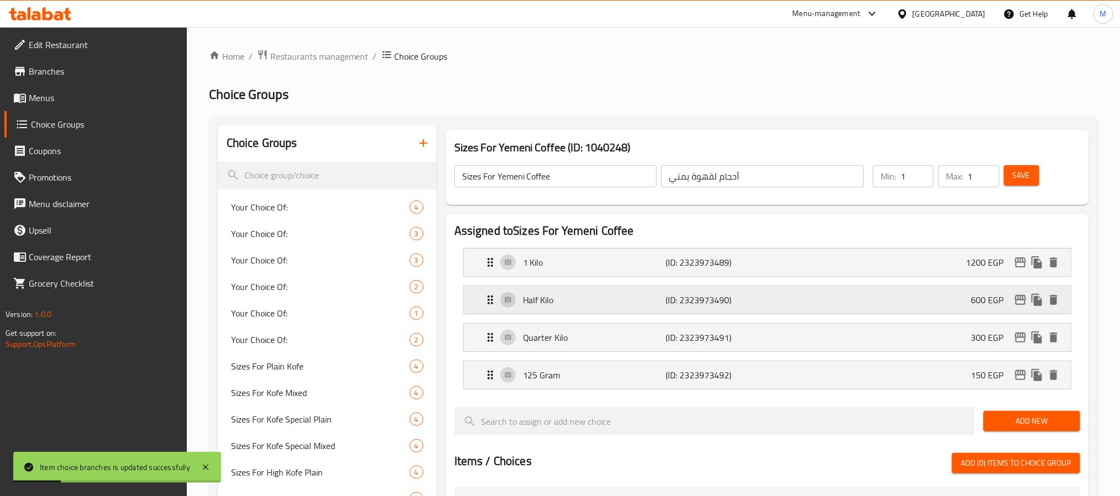
click at [1020, 297] on icon "edit" at bounding box center [1020, 300] width 11 height 10
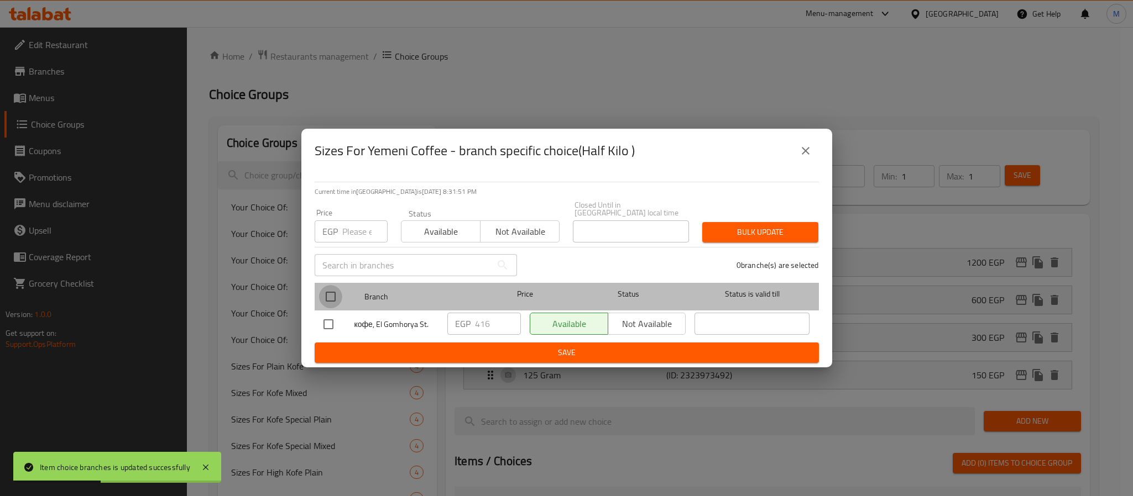
click at [332, 294] on input "checkbox" at bounding box center [330, 296] width 23 height 23
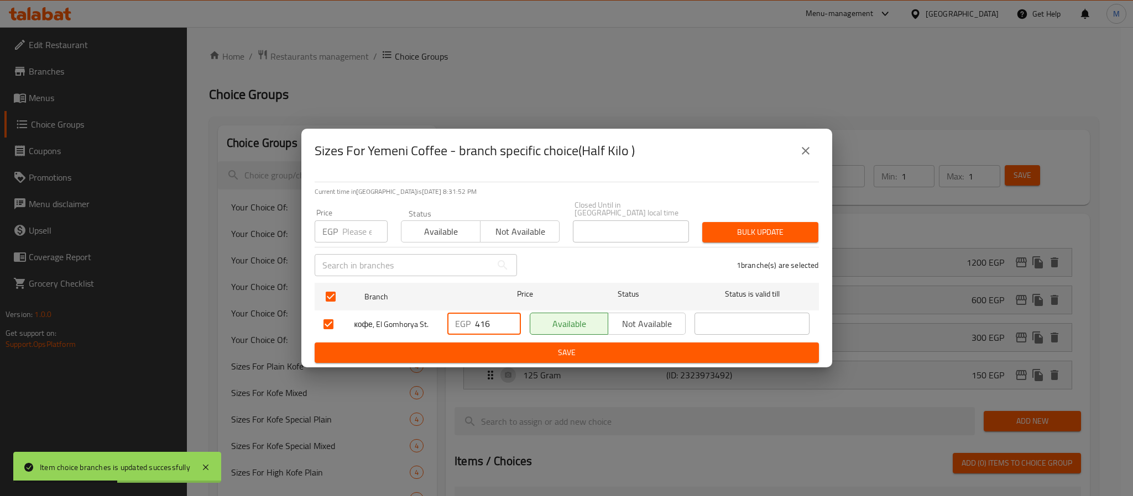
drag, startPoint x: 491, startPoint y: 322, endPoint x: 453, endPoint y: 348, distance: 46.1
click at [423, 345] on form "Branch Price Status Status is valid till кофе, El Gomhorya St. EGP 416 ​ Availa…" at bounding box center [567, 321] width 504 height 85
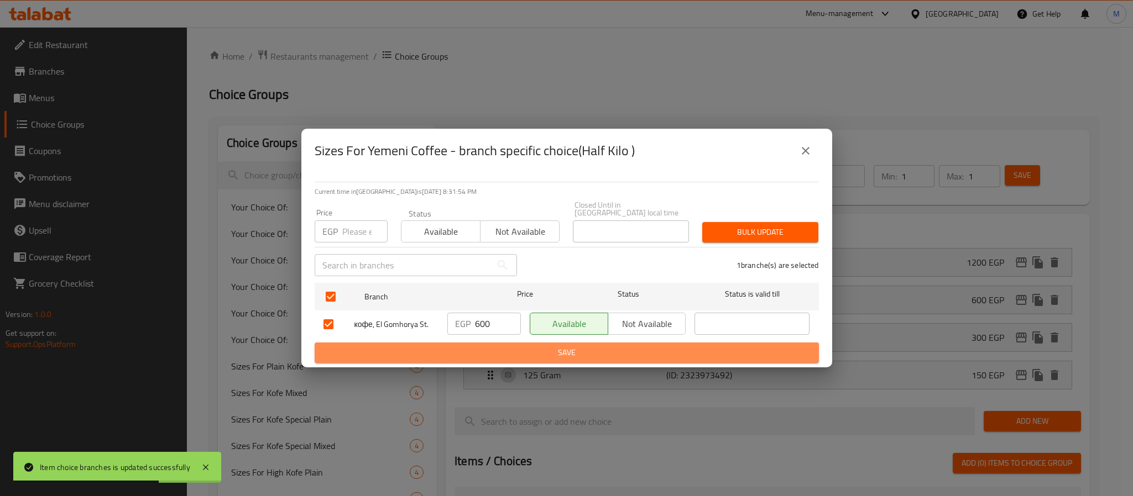
click at [506, 346] on span "Save" at bounding box center [566, 353] width 486 height 14
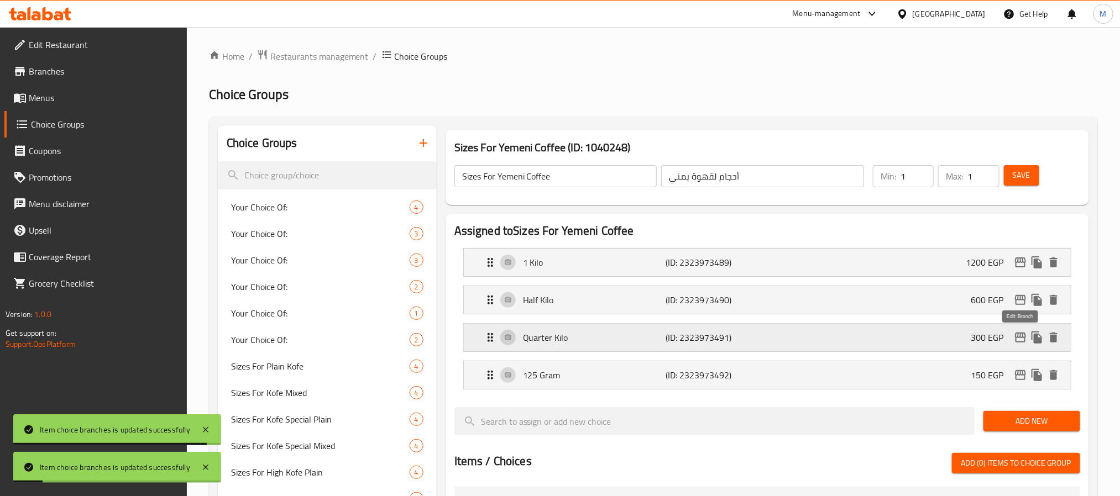
click at [1022, 335] on icon "edit" at bounding box center [1020, 338] width 11 height 10
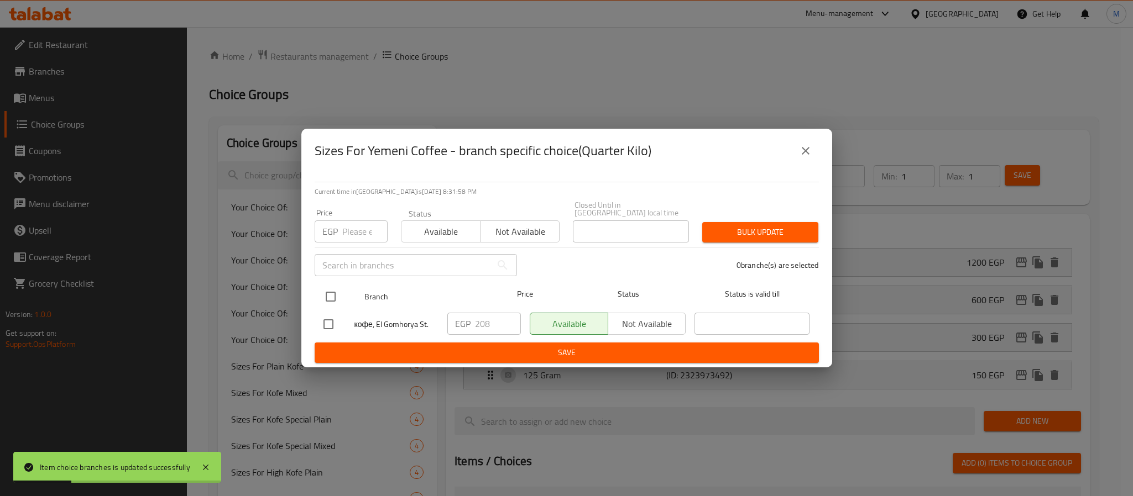
click at [337, 290] on input "checkbox" at bounding box center [330, 296] width 23 height 23
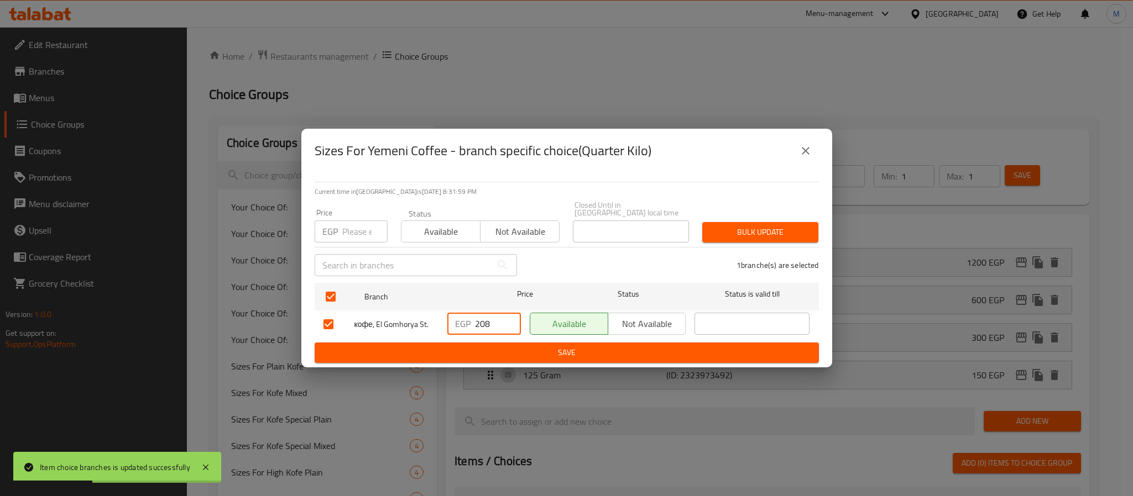
drag, startPoint x: 441, startPoint y: 341, endPoint x: 420, endPoint y: 352, distance: 24.5
click at [420, 352] on form "Branch Price Status Status is valid till кофе, El Gomhorya St. EGP 208 ​ Availa…" at bounding box center [567, 321] width 504 height 85
click at [442, 343] on button "Save" at bounding box center [567, 353] width 504 height 20
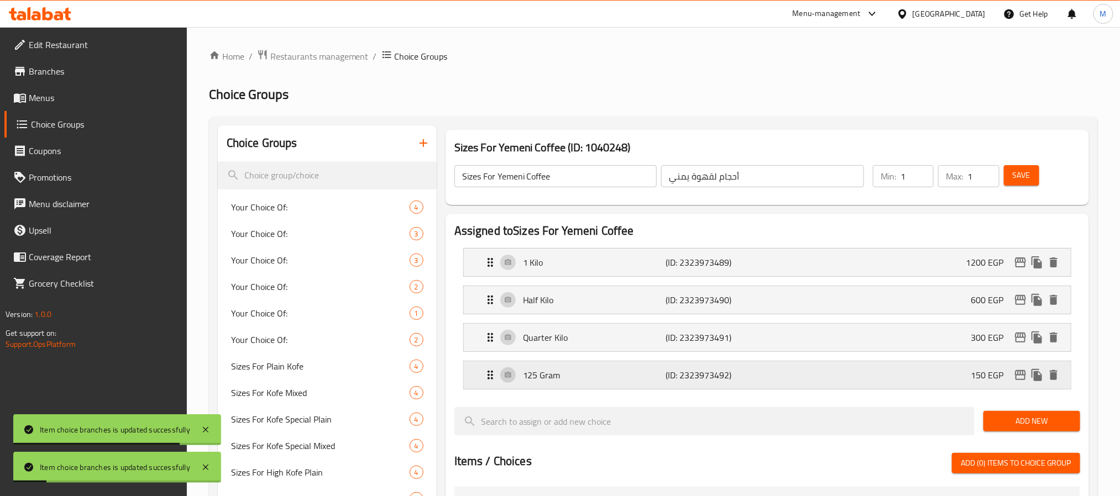
click at [1022, 376] on icon "edit" at bounding box center [1020, 375] width 11 height 10
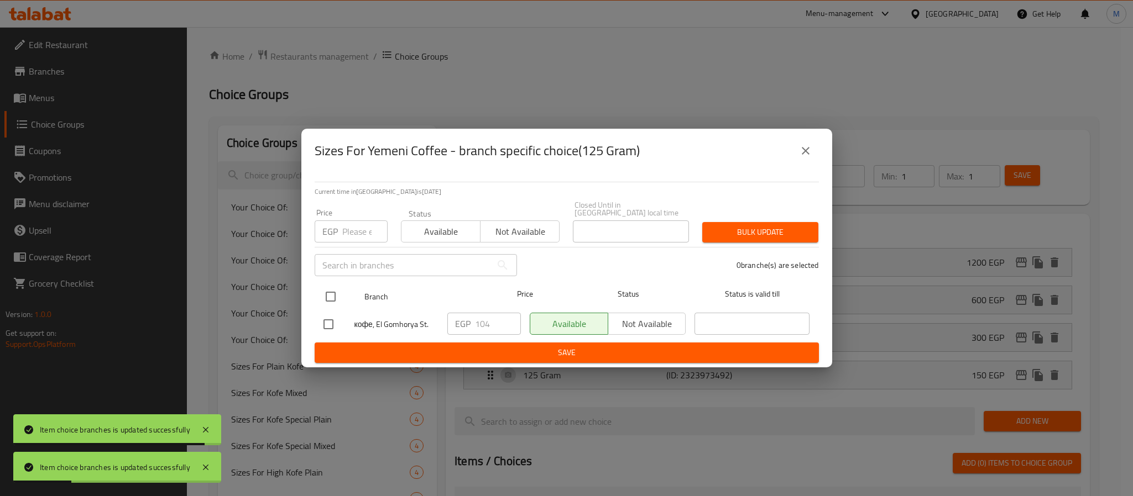
click at [331, 298] on input "checkbox" at bounding box center [330, 296] width 23 height 23
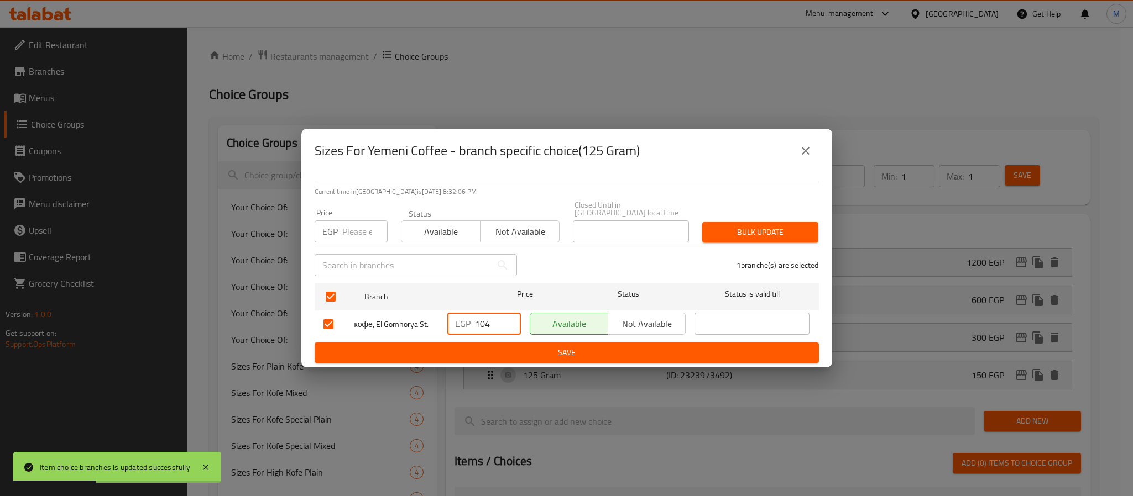
drag, startPoint x: 490, startPoint y: 324, endPoint x: 433, endPoint y: 357, distance: 65.9
click at [433, 357] on form "Branch Price Status Status is valid till кофе, El Gomhorya St. EGP 104 ​ Availa…" at bounding box center [567, 321] width 504 height 85
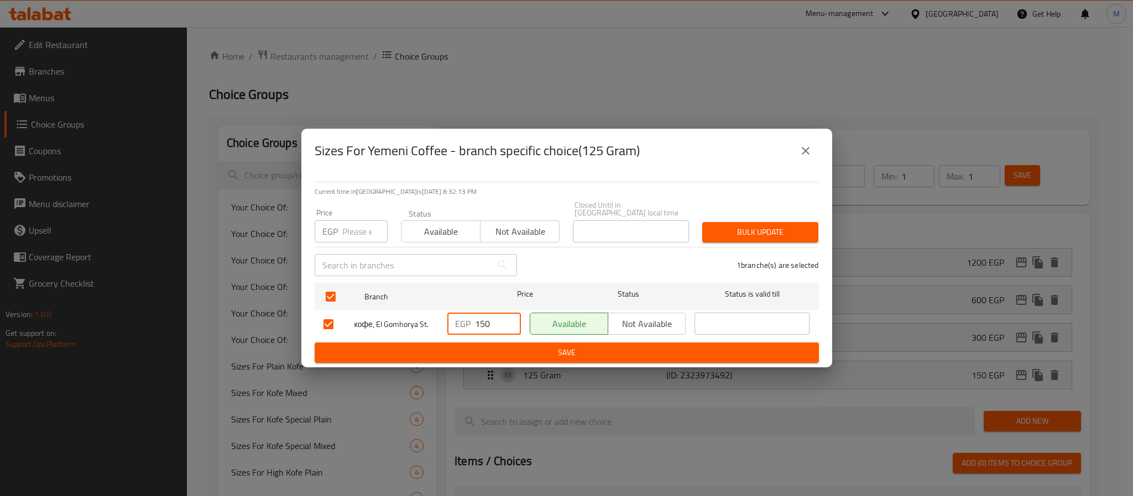
click at [511, 346] on span "Save" at bounding box center [566, 353] width 486 height 14
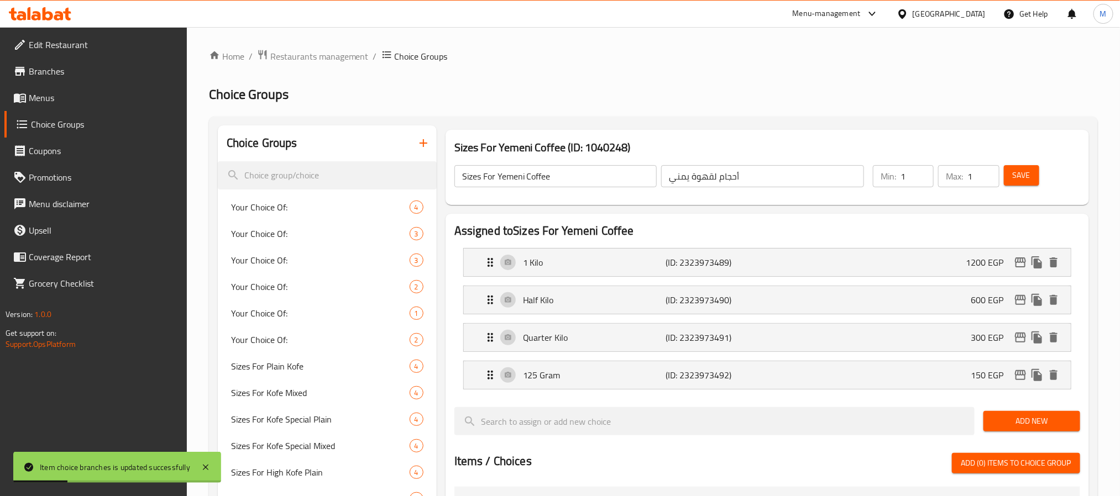
click at [1024, 179] on span "Save" at bounding box center [1022, 176] width 18 height 14
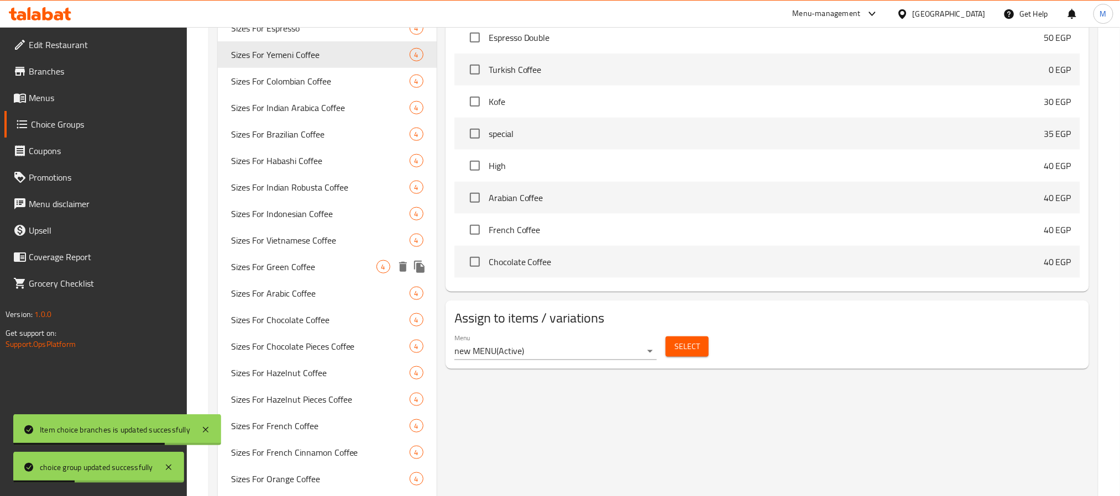
scroll to position [415, 0]
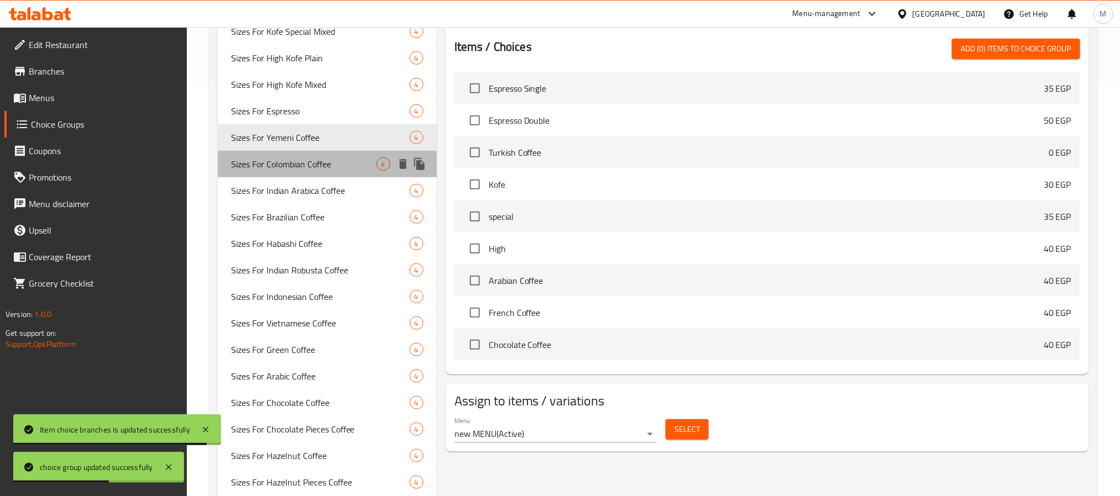
click at [302, 161] on span "Sizes For Colombian Coffee" at bounding box center [303, 164] width 145 height 13
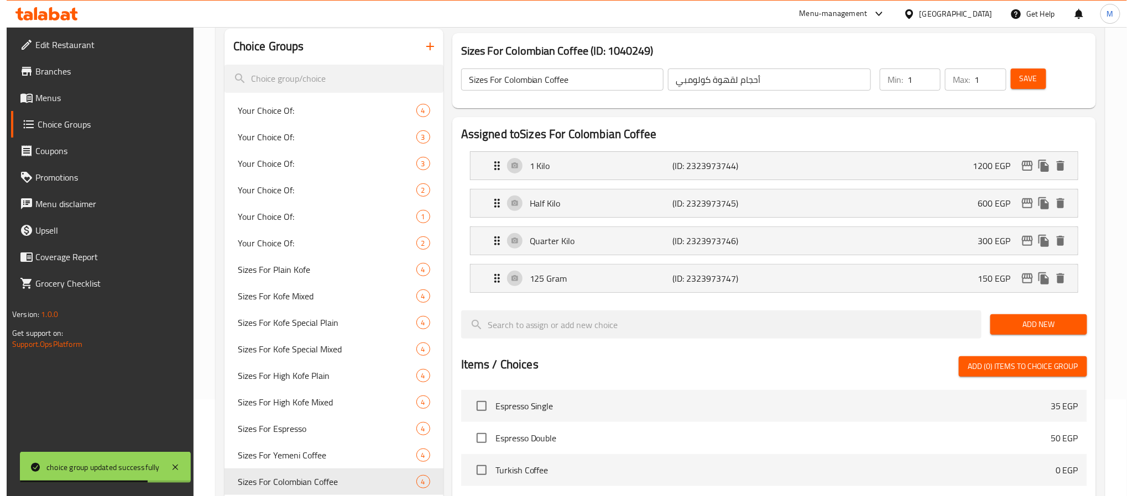
scroll to position [0, 0]
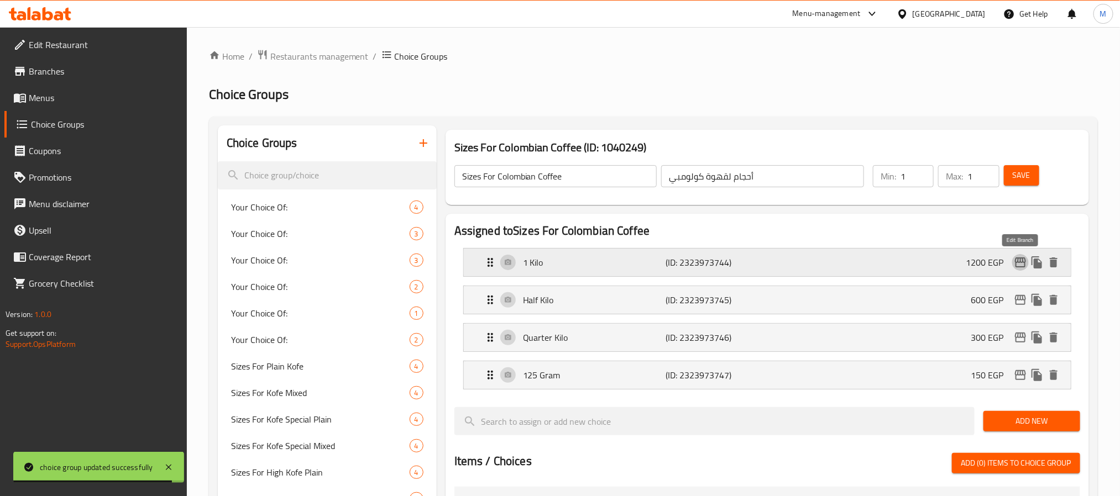
click at [1025, 264] on icon "edit" at bounding box center [1020, 262] width 13 height 13
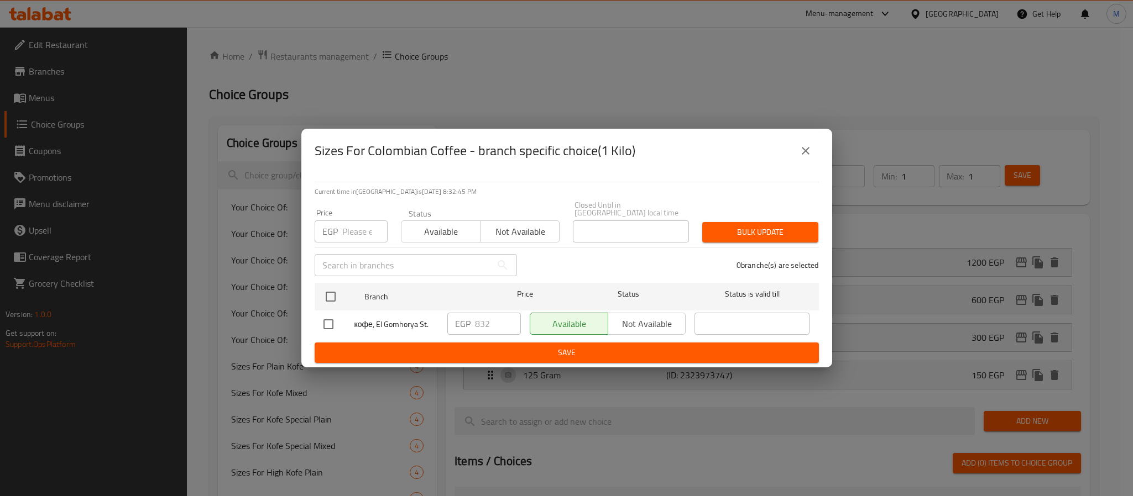
click at [806, 146] on button "close" at bounding box center [805, 151] width 27 height 27
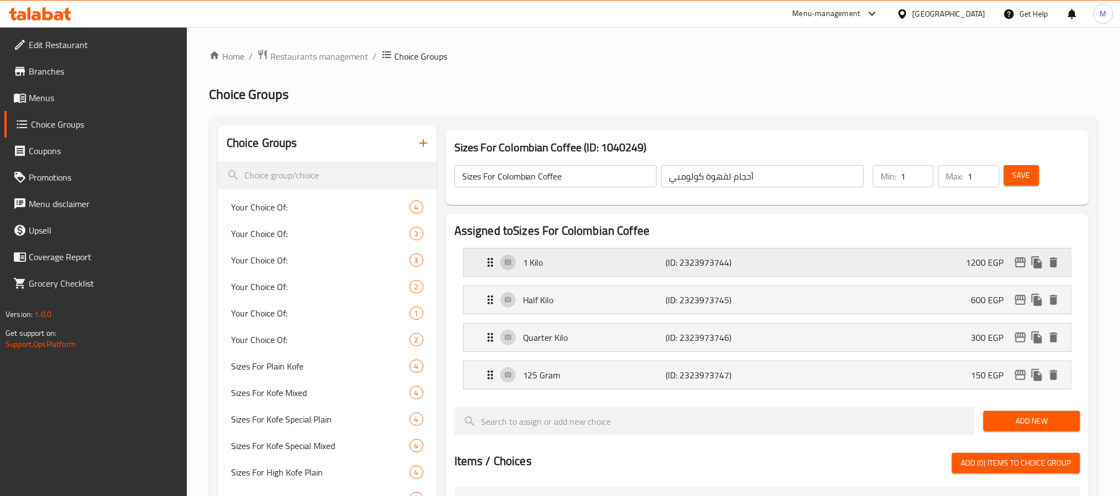
click at [827, 267] on div "1 Kilo (ID: 2323973744) 1200 EGP" at bounding box center [771, 263] width 574 height 28
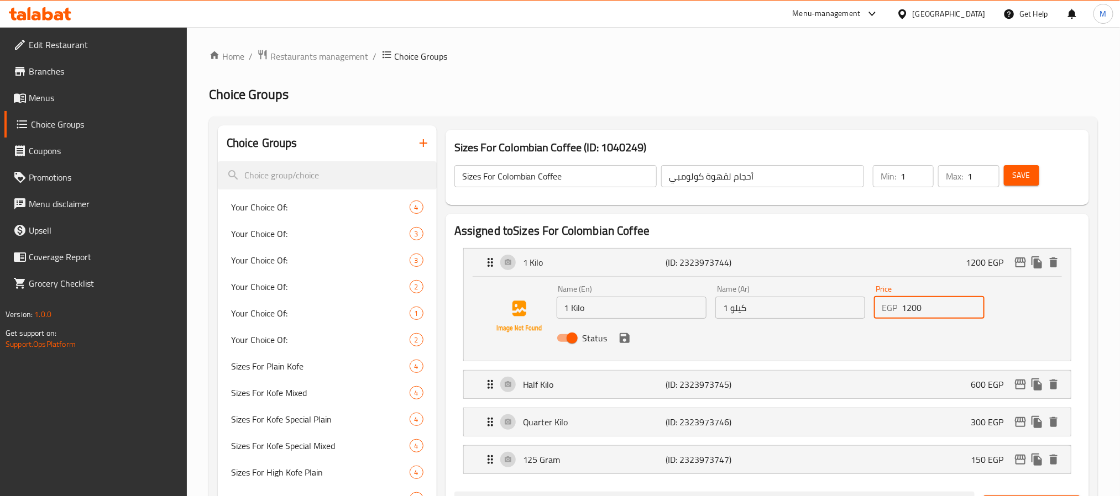
drag, startPoint x: 929, startPoint y: 312, endPoint x: 892, endPoint y: 325, distance: 38.6
click at [892, 325] on div "Name (En) 1 Kilo Name (En) Name (Ar) 1 كيلو Name (Ar) Price EGP 1200 Price Stat…" at bounding box center [790, 317] width 476 height 72
click at [896, 394] on div "Half Kilo (ID: 2323973745) 600 EGP" at bounding box center [771, 385] width 574 height 28
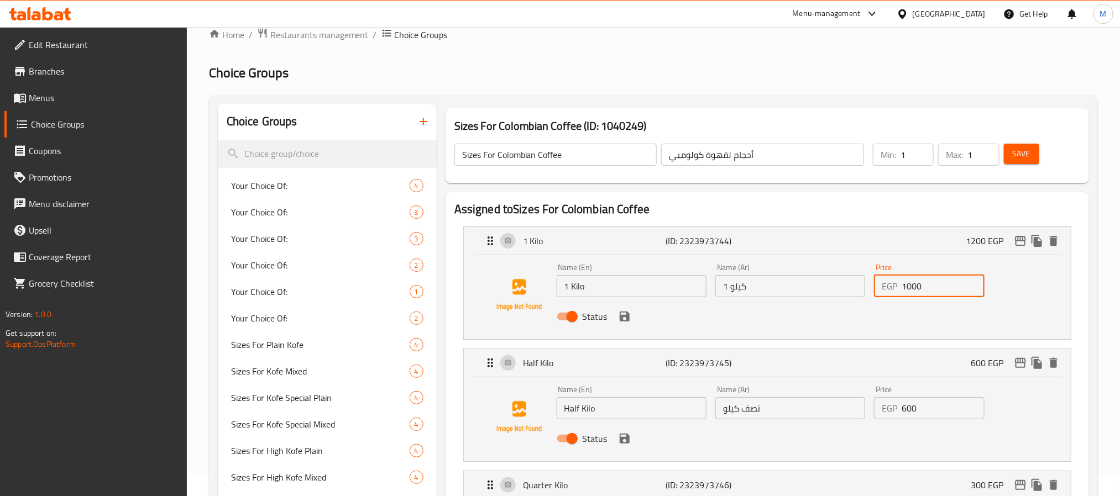
scroll to position [83, 0]
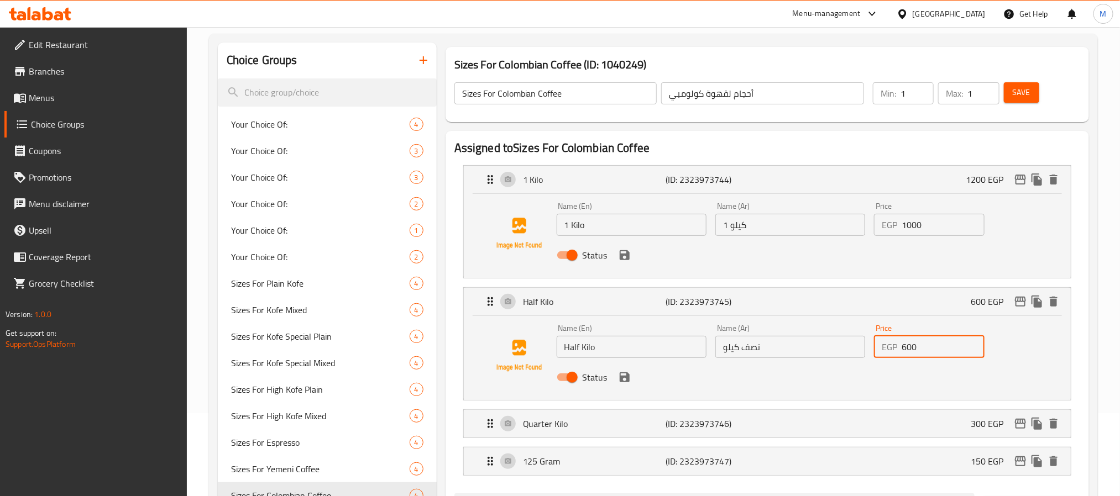
drag, startPoint x: 939, startPoint y: 345, endPoint x: 904, endPoint y: 380, distance: 49.2
click at [862, 374] on div "Name (En) Half Kilo Name (En) Name (Ar) نصف كيلو Name (Ar) Price EGP 600 Price …" at bounding box center [790, 356] width 476 height 72
click at [908, 431] on div "Quarter Kilo (ID: 2323973746) 300 EGP" at bounding box center [771, 424] width 574 height 28
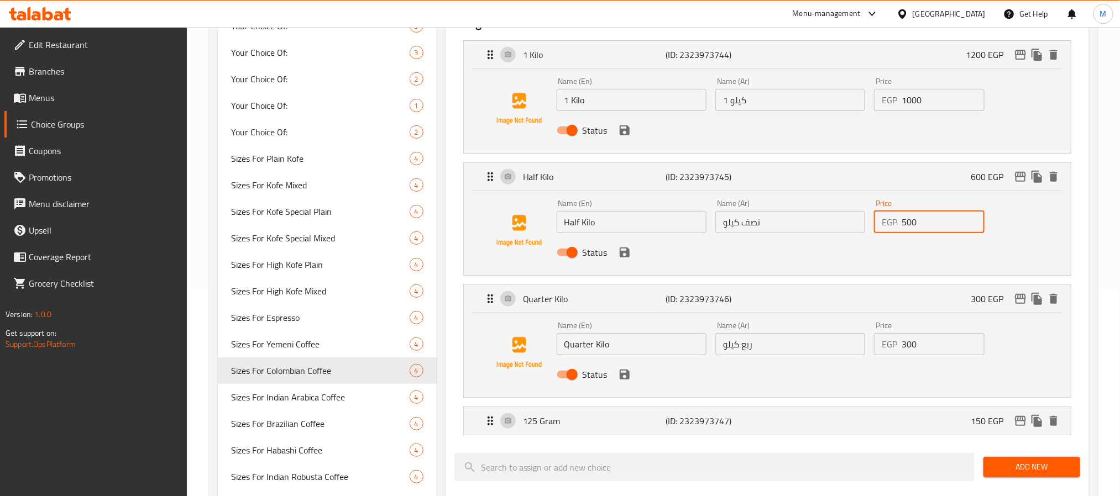
scroll to position [249, 0]
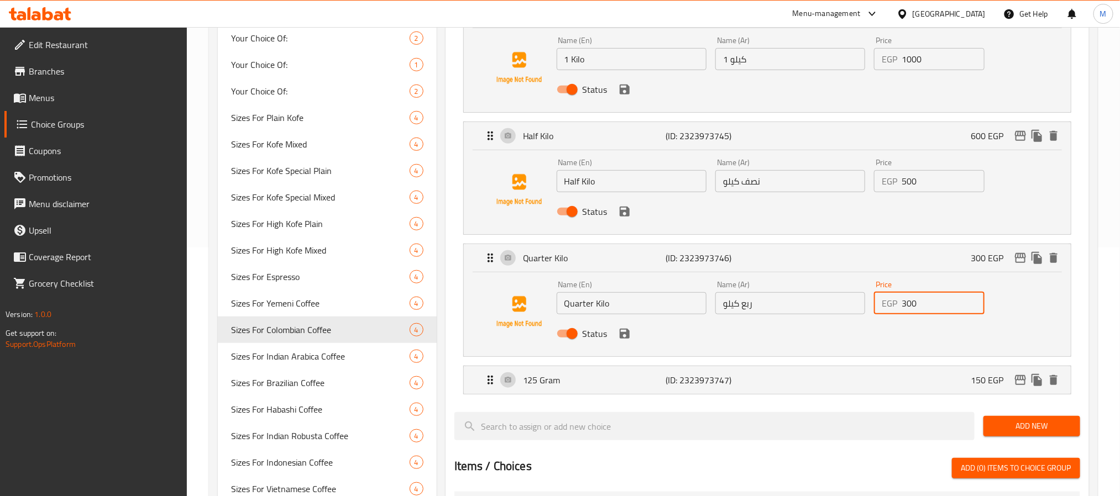
click at [832, 341] on div "Name (En) Quarter Kilo Name (En) Name (Ar) ربع كيلو Name (Ar) Price EGP 300 Pri…" at bounding box center [790, 312] width 476 height 72
click at [844, 381] on div "125 Gram (ID: 2323973747) 150 EGP" at bounding box center [771, 380] width 574 height 28
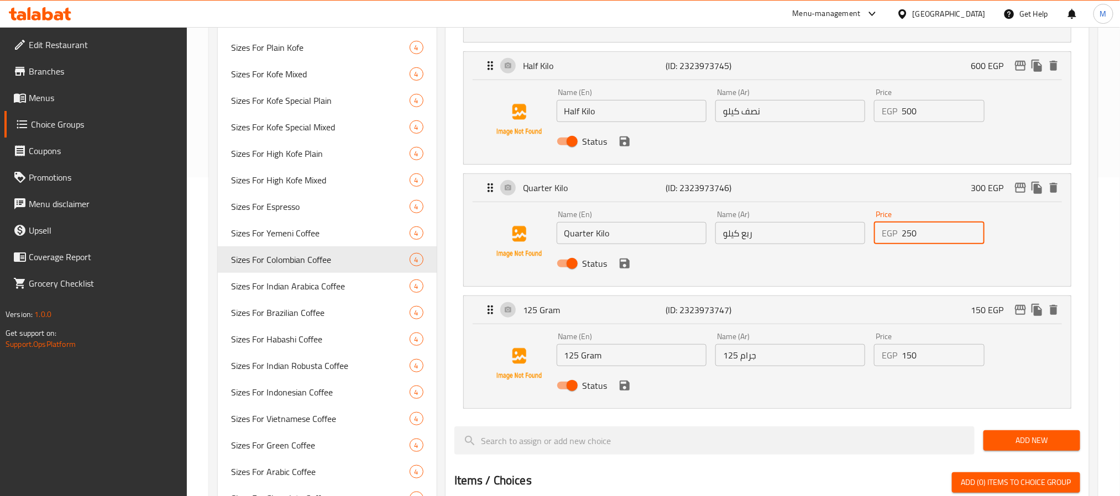
scroll to position [415, 0]
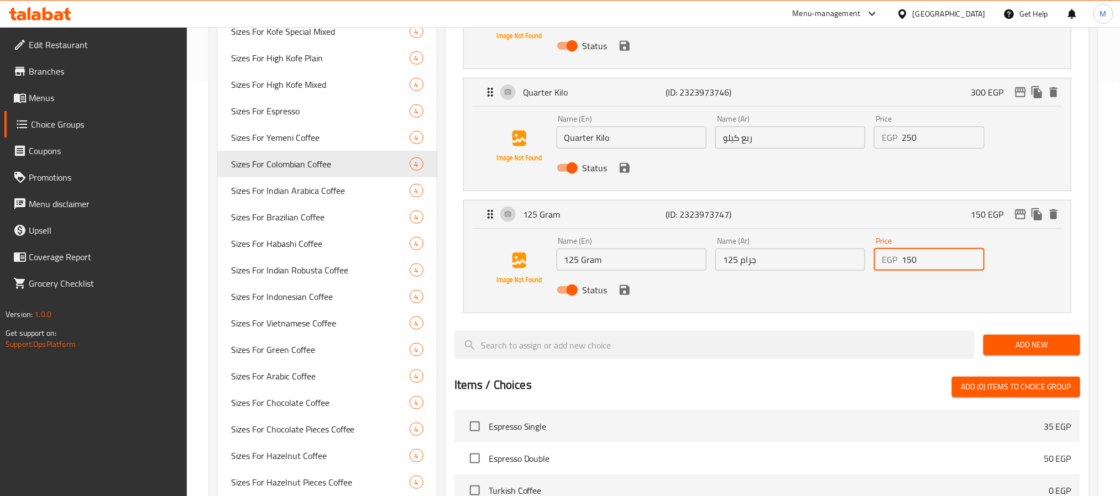
drag, startPoint x: 933, startPoint y: 262, endPoint x: 793, endPoint y: 299, distance: 144.7
click at [793, 299] on div "Name (En) 125 Gram Name (En) Name (Ar) 125 جرام Name (Ar) Price EGP 150 Price S…" at bounding box center [790, 269] width 476 height 72
click at [621, 291] on icon "save" at bounding box center [625, 290] width 10 height 10
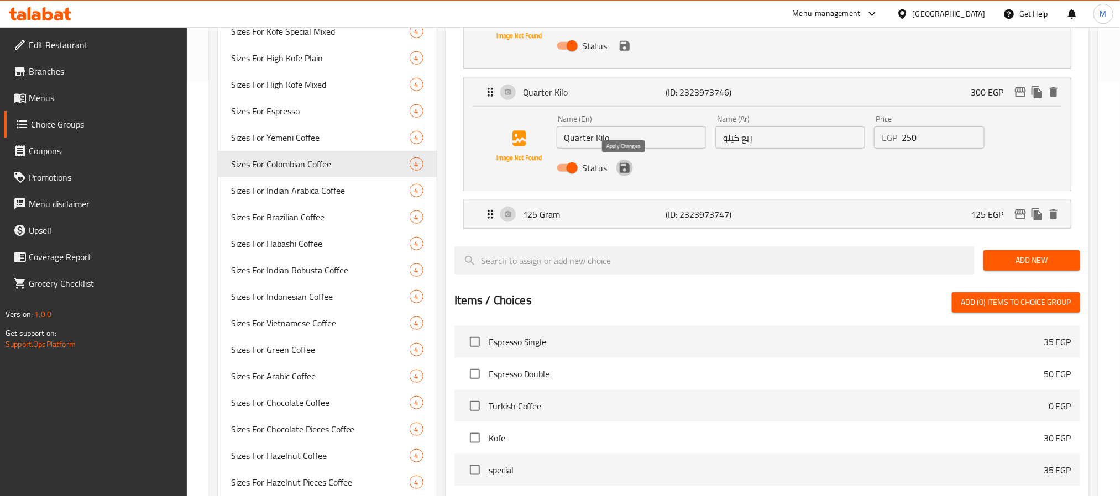
click at [626, 175] on icon "save" at bounding box center [624, 167] width 13 height 13
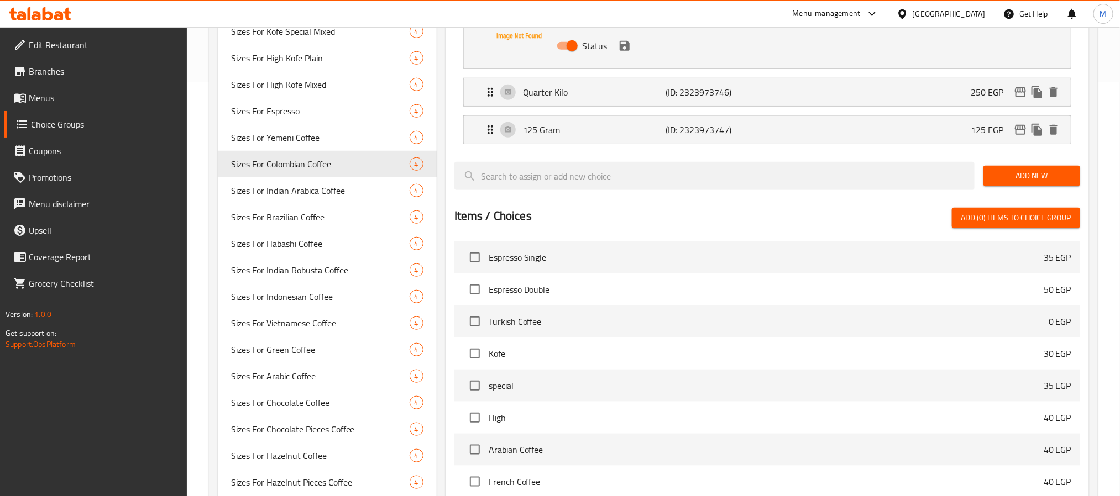
click at [633, 51] on div "Status" at bounding box center [790, 46] width 476 height 30
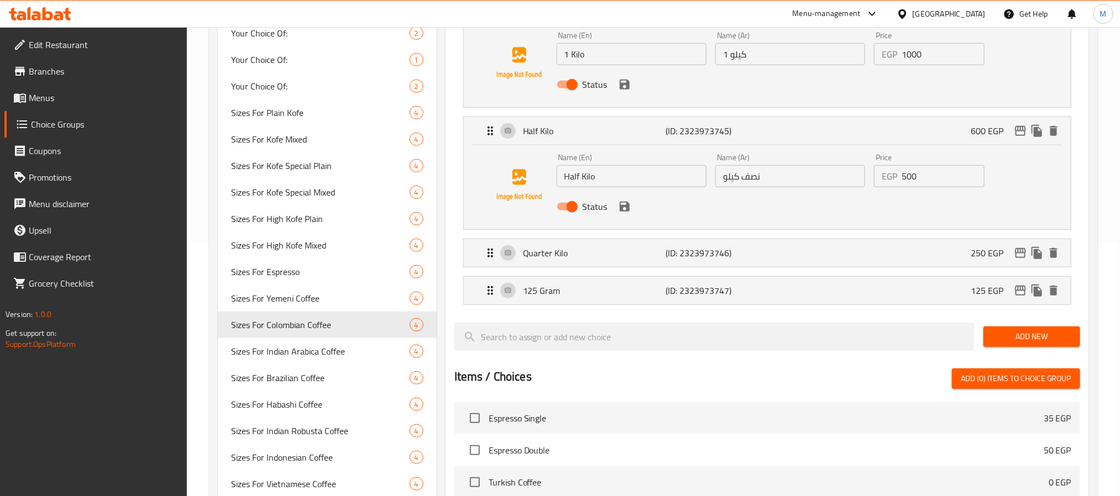
scroll to position [249, 0]
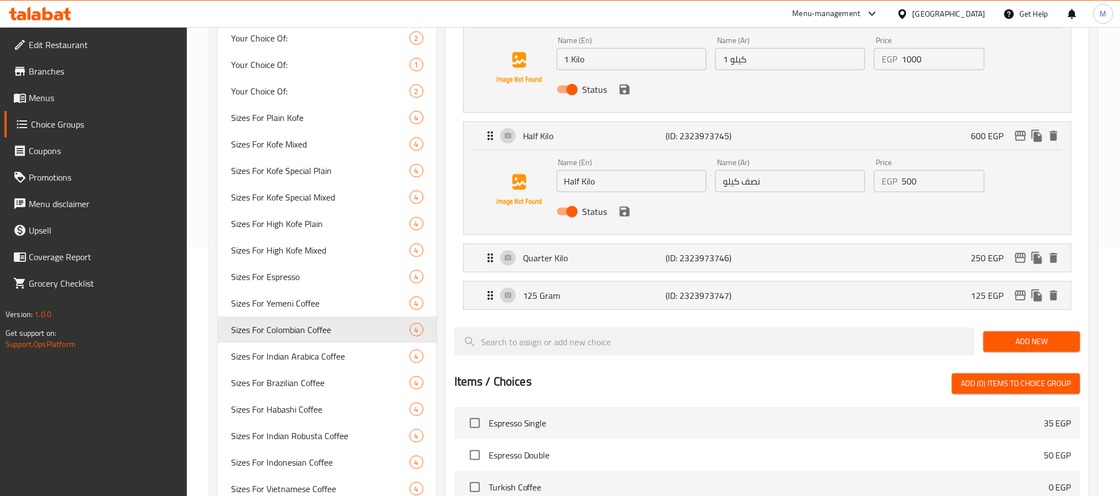
click at [626, 217] on icon "save" at bounding box center [624, 211] width 13 height 13
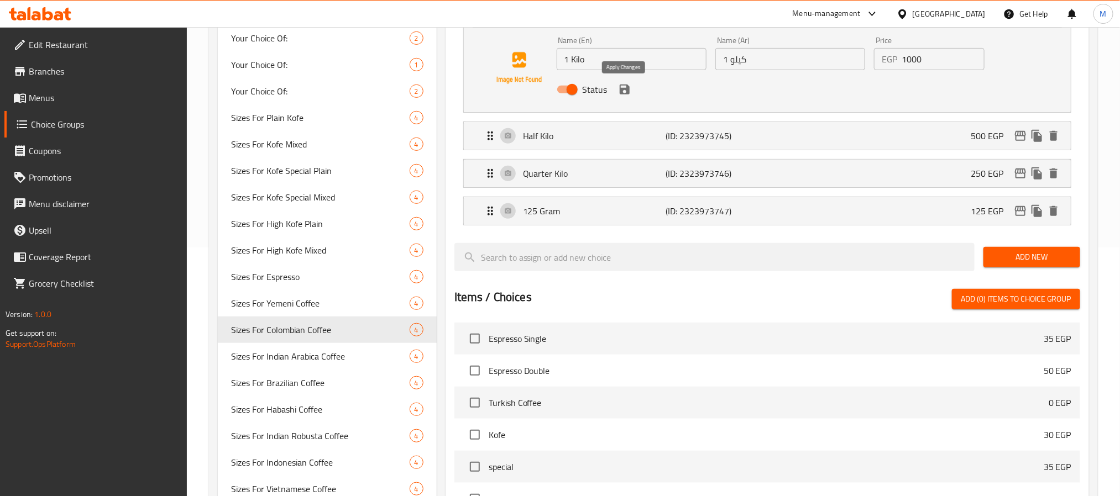
click at [625, 95] on icon "save" at bounding box center [624, 89] width 13 height 13
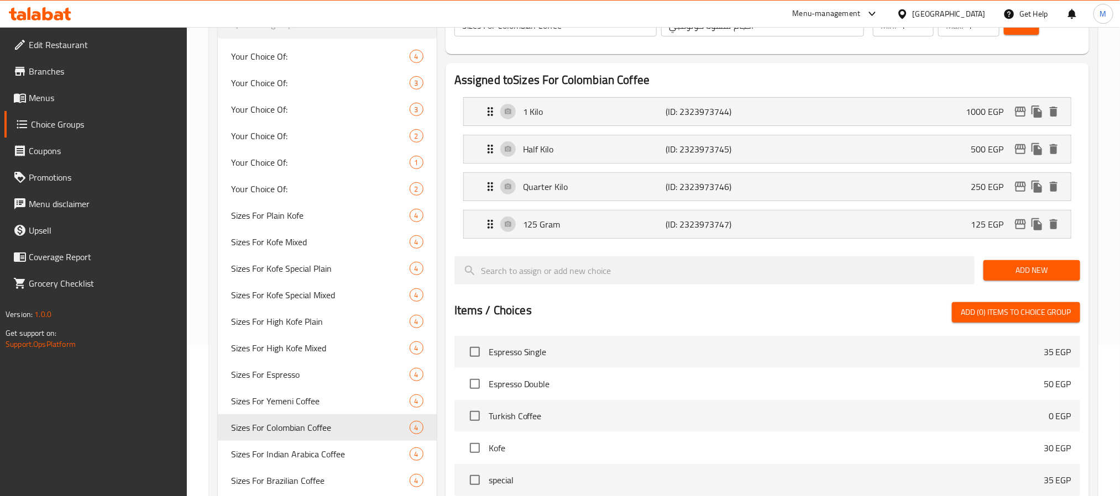
scroll to position [0, 0]
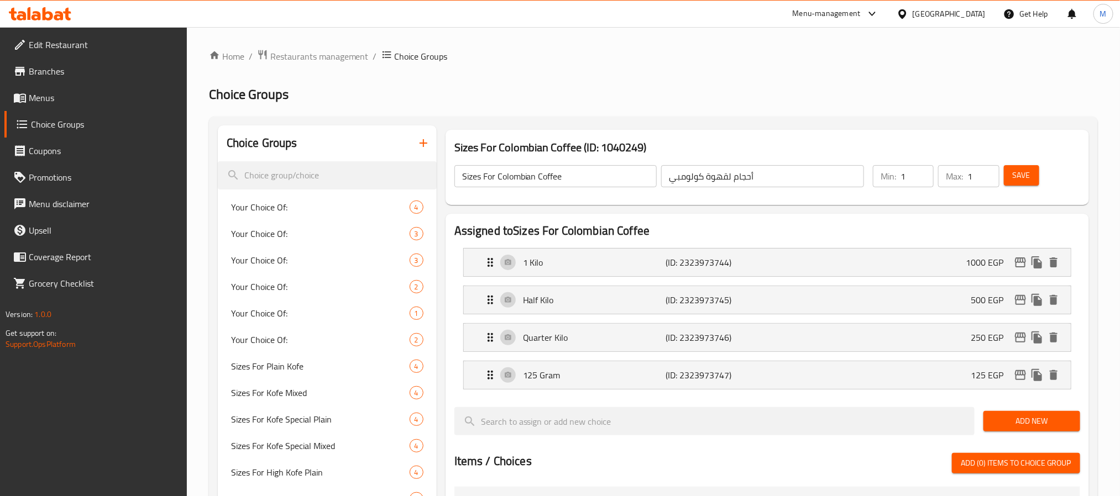
click at [1025, 175] on span "Save" at bounding box center [1022, 176] width 18 height 14
click at [1022, 270] on button "edit" at bounding box center [1020, 262] width 17 height 17
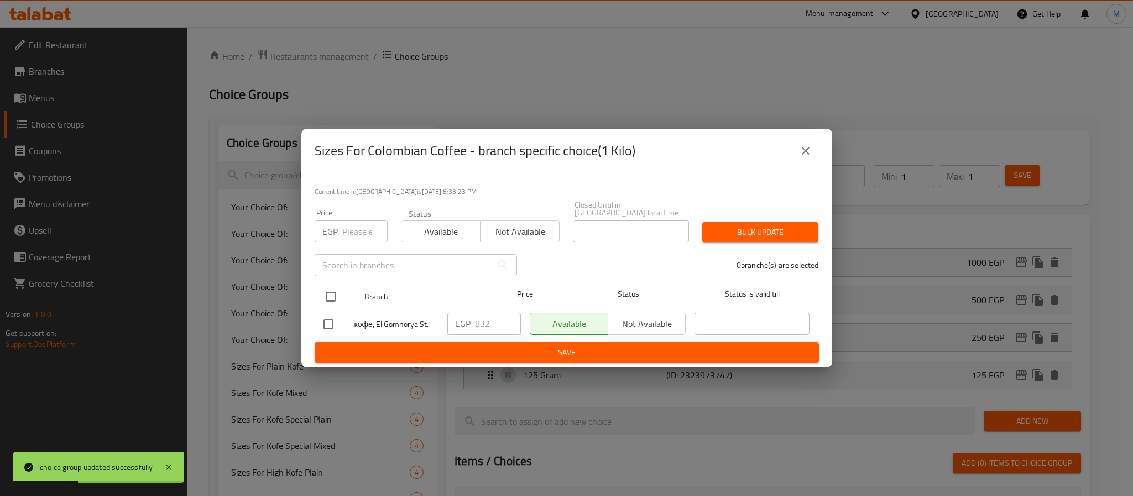
drag, startPoint x: 335, startPoint y: 291, endPoint x: 438, endPoint y: 313, distance: 105.8
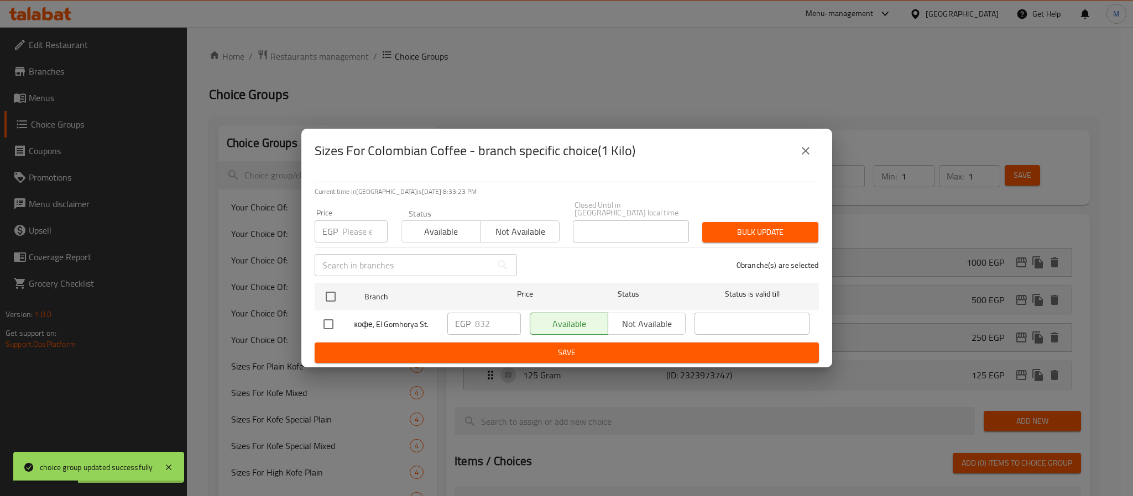
click at [334, 291] on input "checkbox" at bounding box center [330, 296] width 23 height 23
drag, startPoint x: 431, startPoint y: 337, endPoint x: 399, endPoint y: 354, distance: 36.8
click at [399, 354] on form "Branch Price Status Status is valid till кофе, El Gomhorya St. EGP 832 ​ Availa…" at bounding box center [567, 321] width 504 height 85
click at [399, 354] on span "Save" at bounding box center [566, 353] width 486 height 14
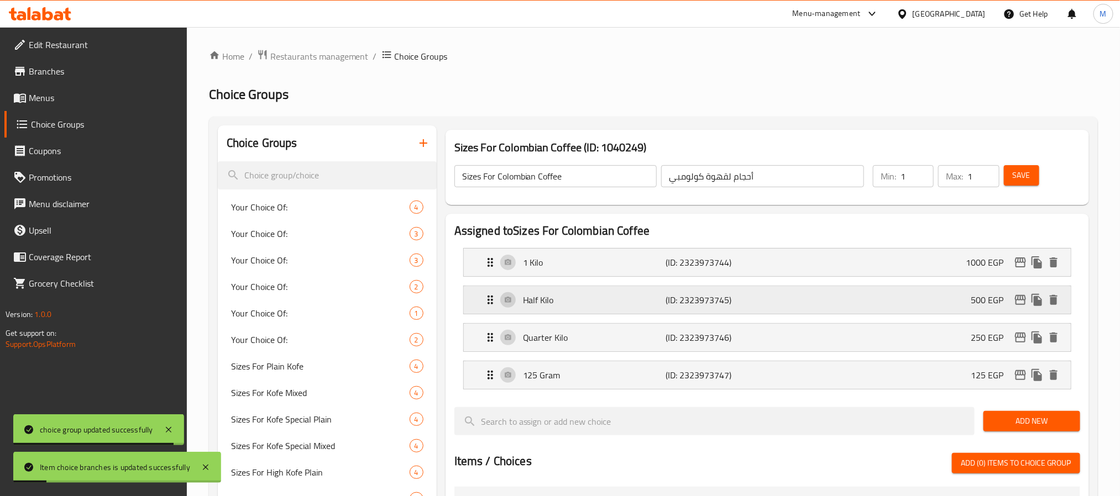
click at [1020, 300] on icon "edit" at bounding box center [1020, 300] width 11 height 10
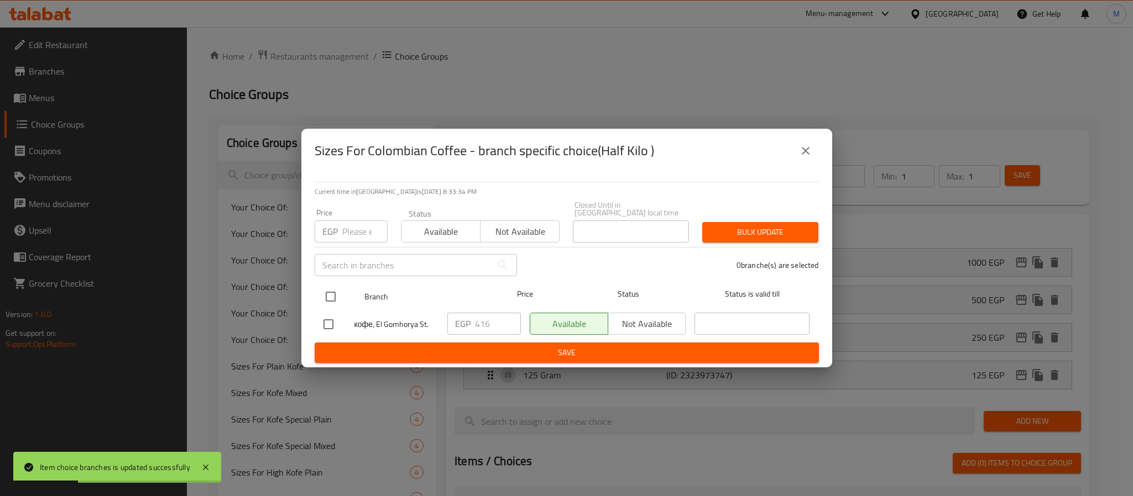
click at [332, 289] on input "checkbox" at bounding box center [330, 296] width 23 height 23
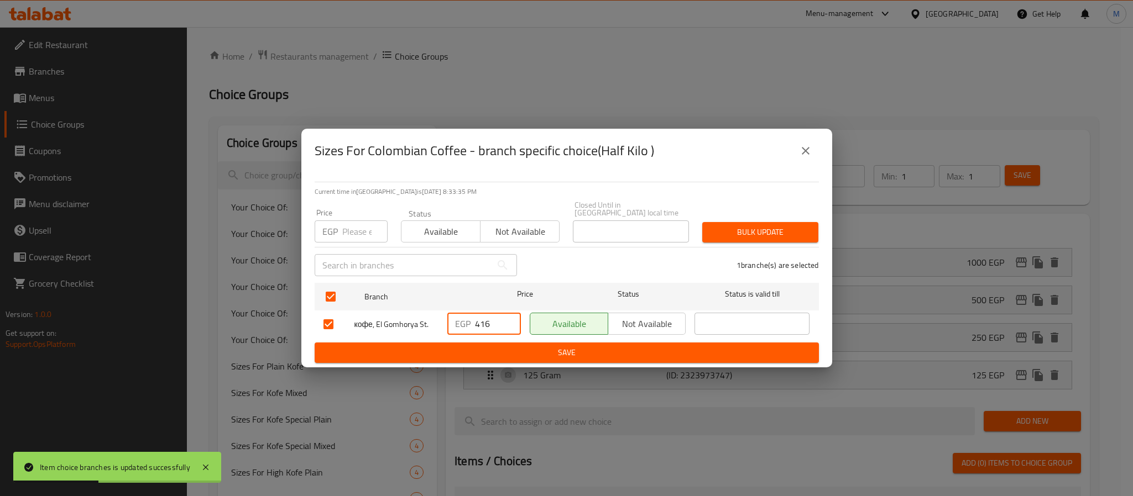
drag, startPoint x: 496, startPoint y: 318, endPoint x: 386, endPoint y: 353, distance: 115.4
click at [386, 353] on form "Branch Price Status Status is valid till кофе, El Gomhorya St. EGP 416 ​ Availa…" at bounding box center [567, 321] width 504 height 85
click at [529, 346] on span "Save" at bounding box center [566, 353] width 486 height 14
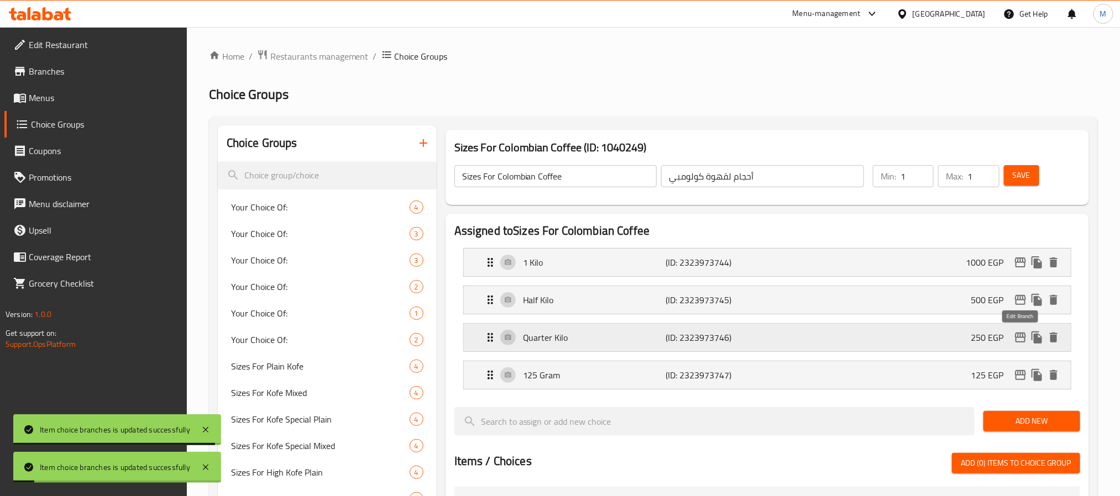
click at [1020, 333] on icon "edit" at bounding box center [1020, 337] width 13 height 13
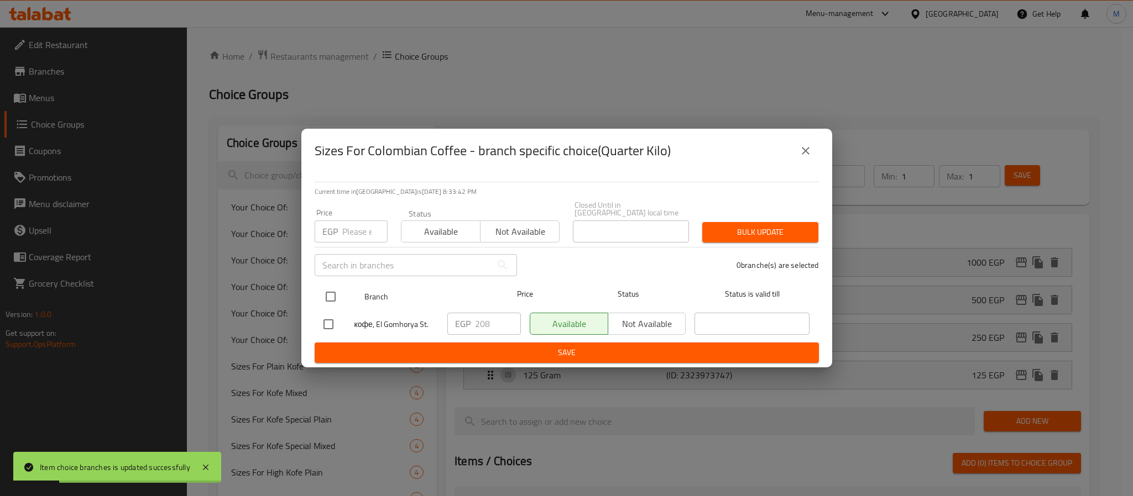
click at [329, 291] on input "checkbox" at bounding box center [330, 296] width 23 height 23
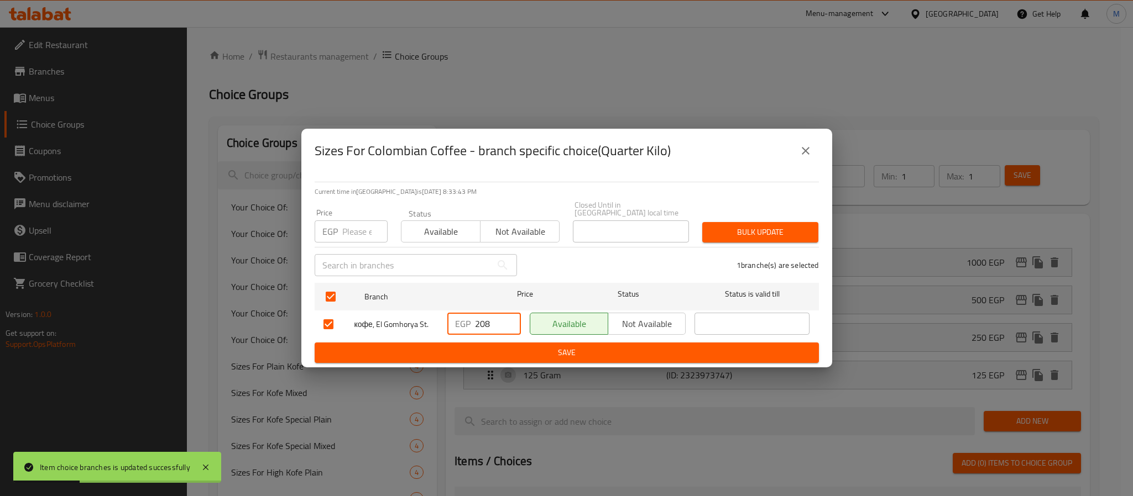
drag, startPoint x: 491, startPoint y: 322, endPoint x: 378, endPoint y: 363, distance: 120.5
click at [378, 360] on div "Current time in Egypt is 04 Oct 2025 8:33:43 PM Price EGP Price Status Availabl…" at bounding box center [566, 270] width 531 height 195
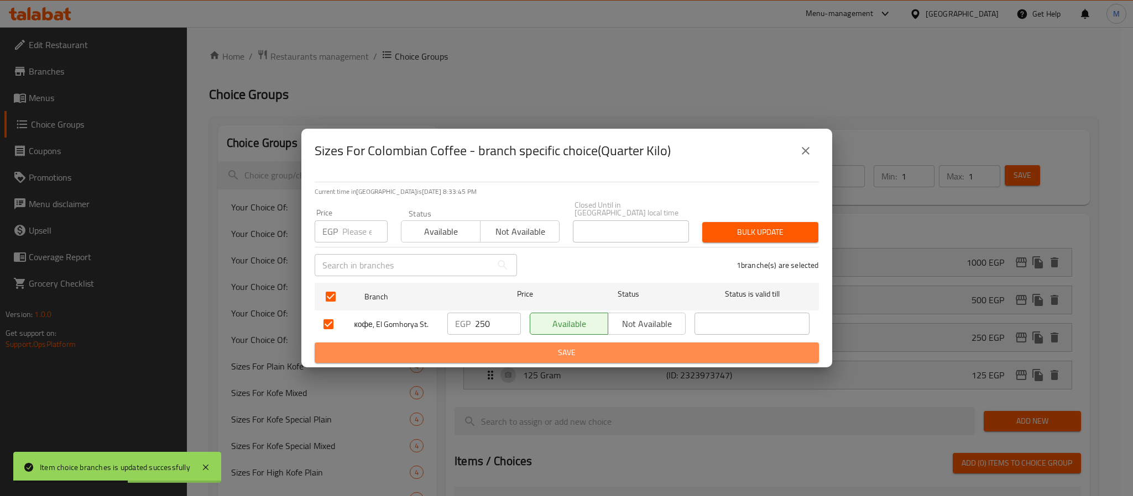
click at [426, 346] on span "Save" at bounding box center [566, 353] width 486 height 14
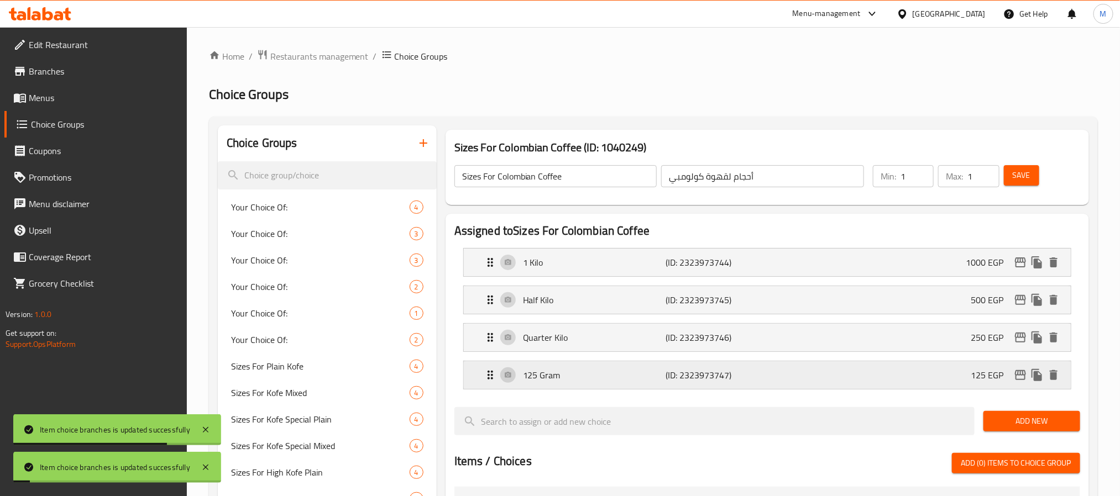
click at [1019, 379] on icon "edit" at bounding box center [1020, 375] width 13 height 13
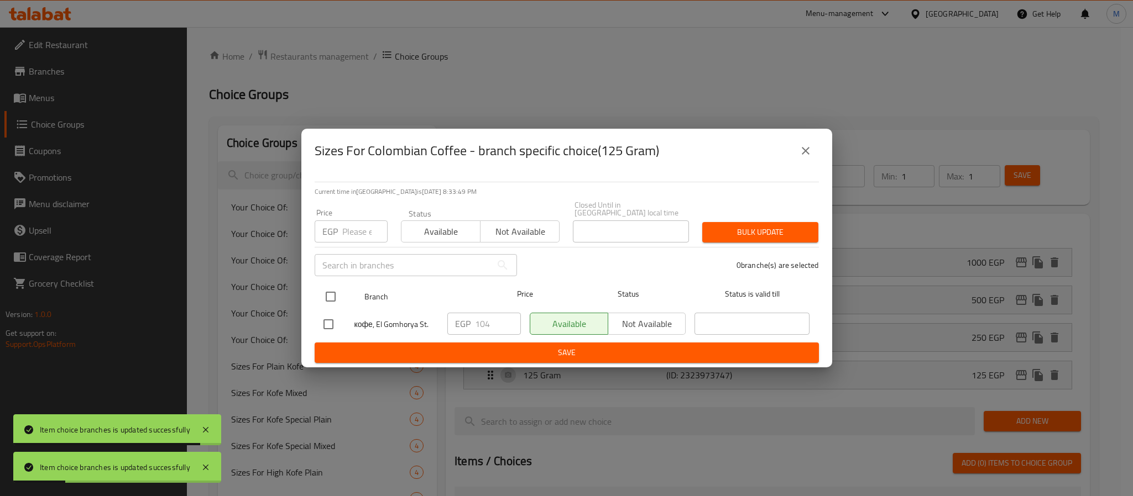
drag, startPoint x: 327, startPoint y: 289, endPoint x: 332, endPoint y: 300, distance: 12.6
click at [327, 289] on input "checkbox" at bounding box center [330, 296] width 23 height 23
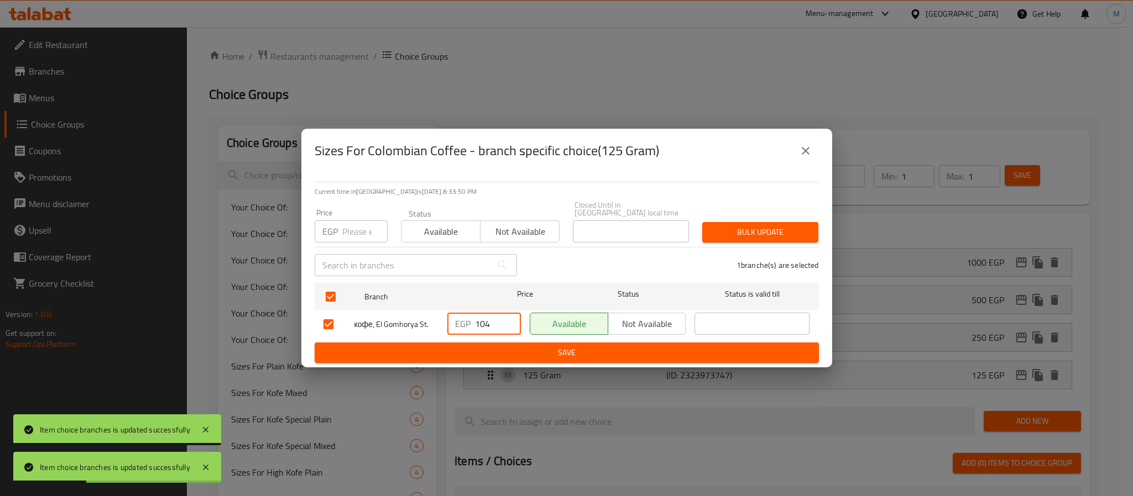
drag, startPoint x: 493, startPoint y: 324, endPoint x: 437, endPoint y: 353, distance: 63.5
click at [437, 348] on form "Branch Price Status Status is valid till кофе, El Gomhorya St. EGP 104 ​ Availa…" at bounding box center [567, 321] width 504 height 85
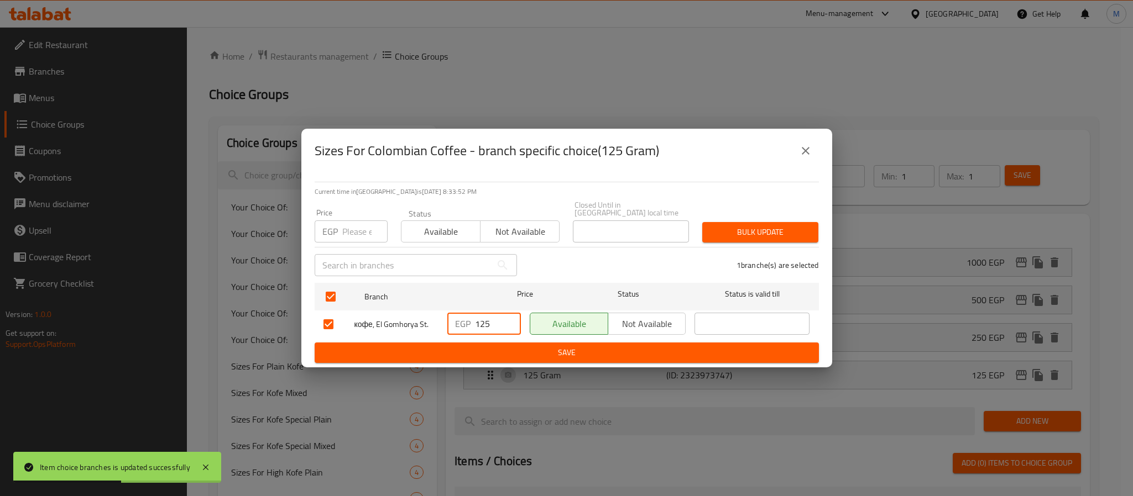
click at [437, 353] on span "Save" at bounding box center [566, 353] width 486 height 14
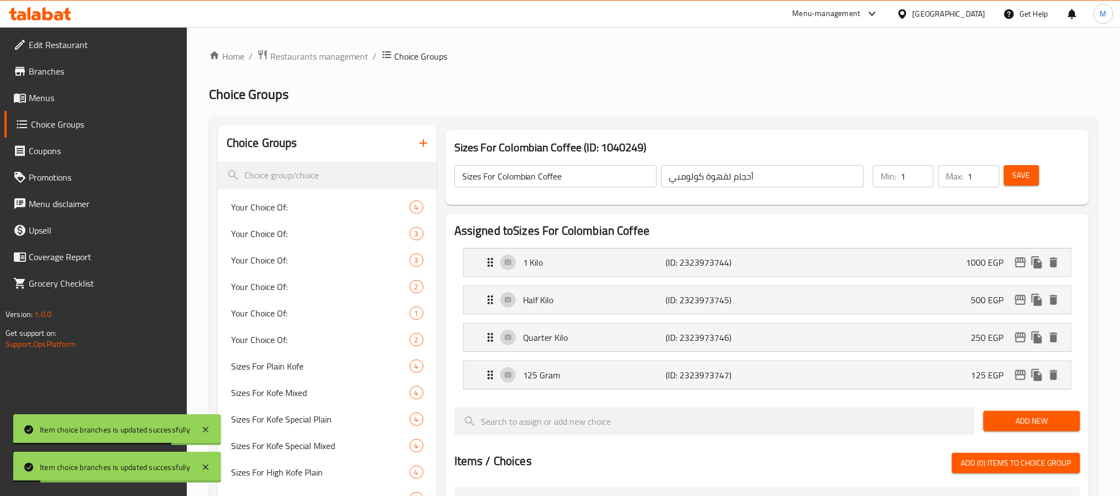
click at [1024, 161] on div "Min: 1 ​ Max: 1 ​ Save" at bounding box center [972, 176] width 212 height 35
click at [1022, 181] on span "Save" at bounding box center [1022, 176] width 18 height 14
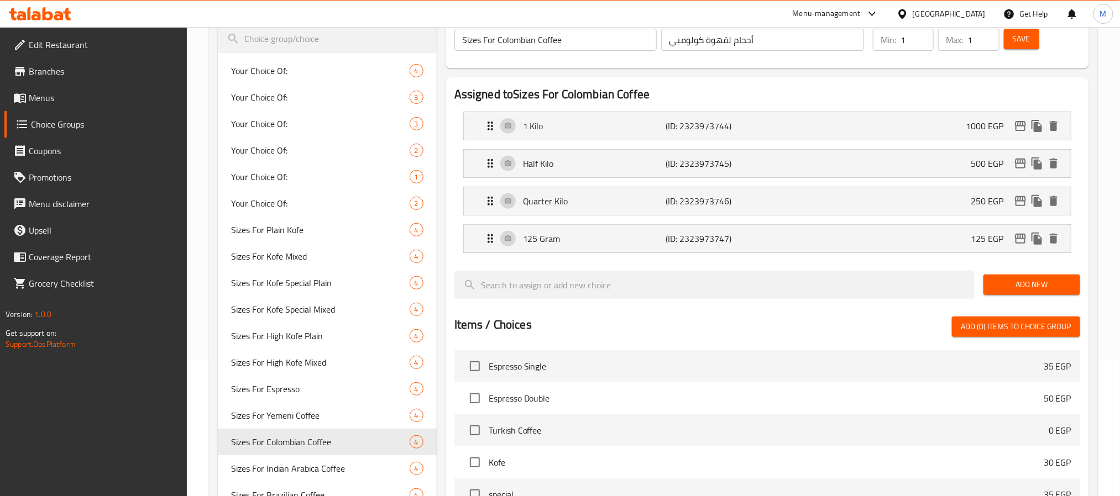
scroll to position [166, 0]
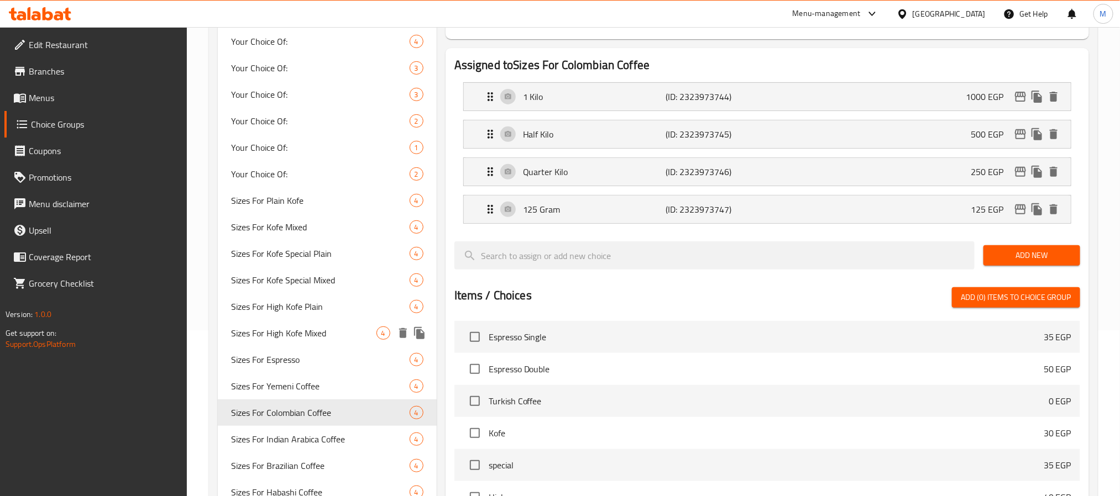
click at [318, 330] on span "Sizes For High Kofe Mixed" at bounding box center [303, 333] width 145 height 13
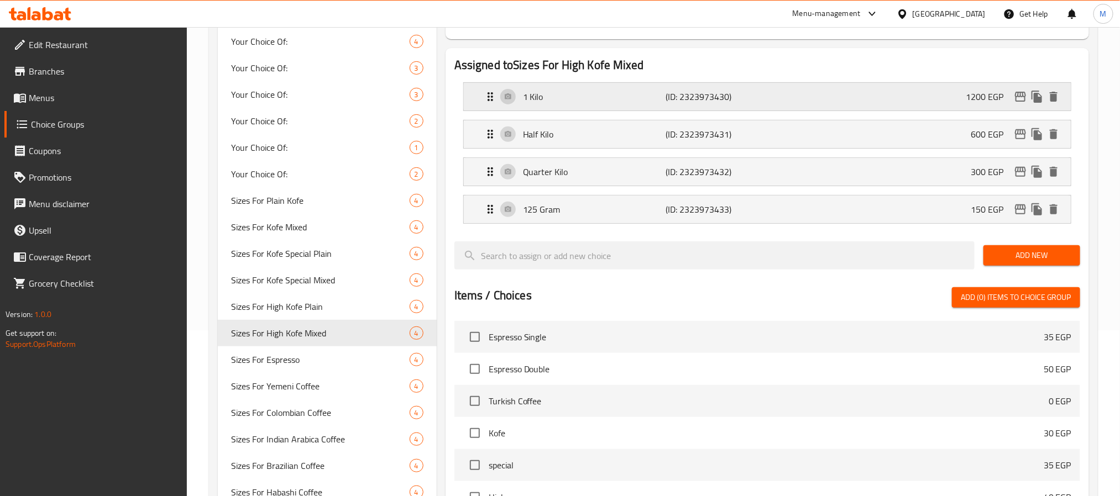
click at [1023, 90] on icon "edit" at bounding box center [1020, 96] width 13 height 13
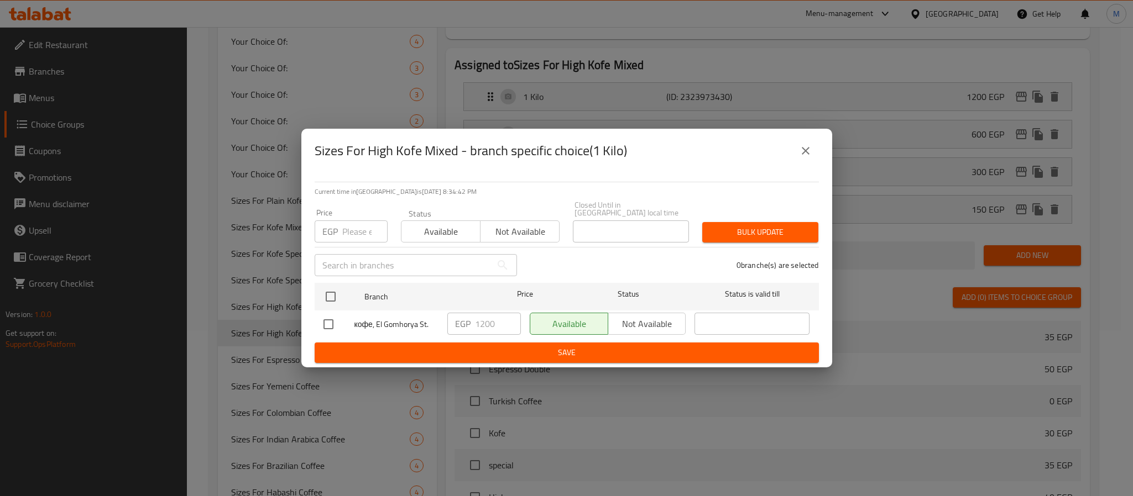
click at [808, 151] on icon "close" at bounding box center [806, 151] width 8 height 8
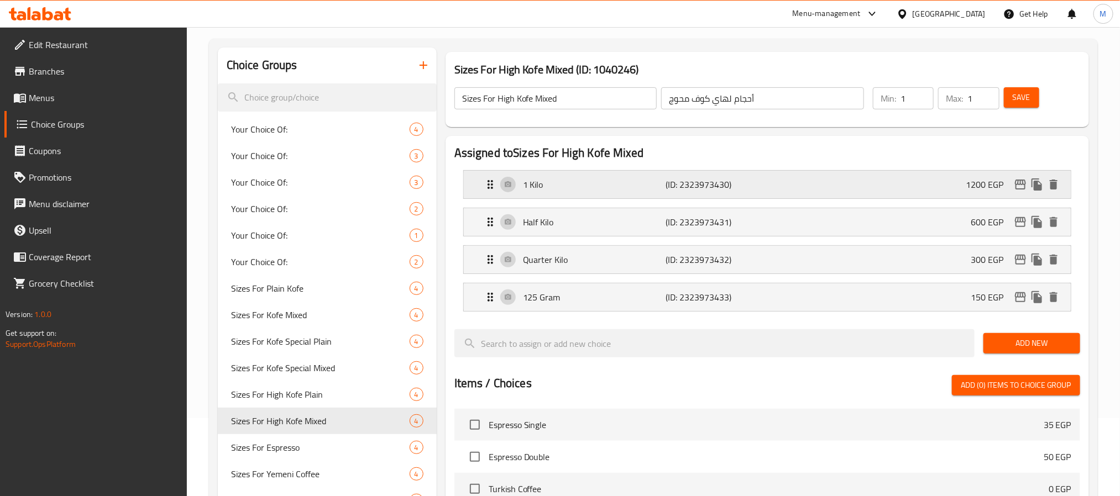
scroll to position [0, 0]
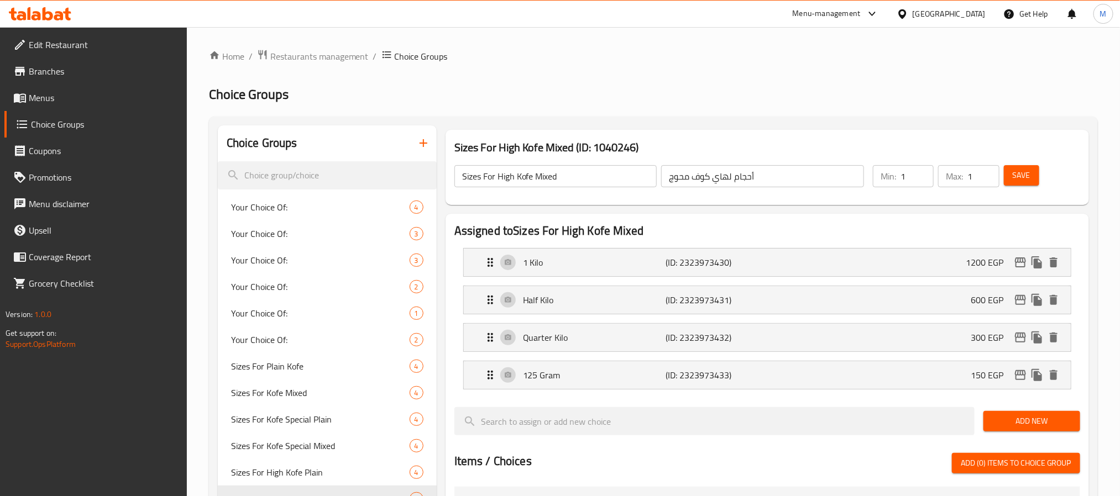
click at [1017, 179] on span "Save" at bounding box center [1022, 176] width 18 height 14
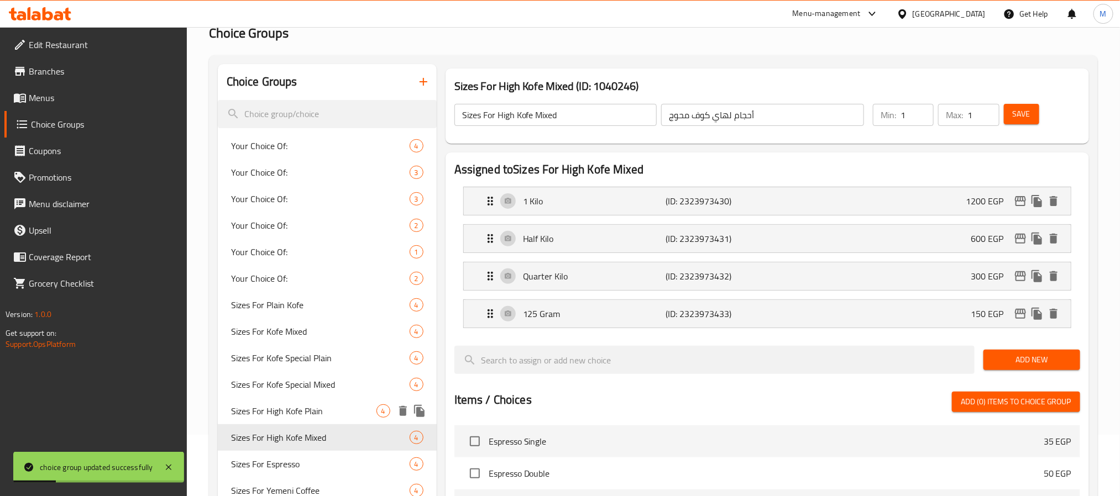
scroll to position [249, 0]
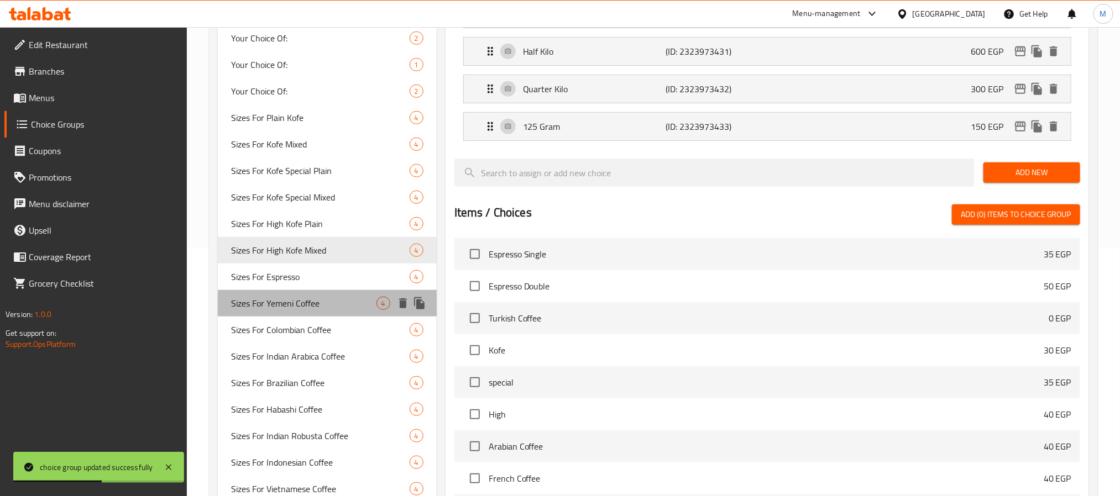
click at [332, 306] on span "Sizes For Yemeni Coffee" at bounding box center [303, 303] width 145 height 13
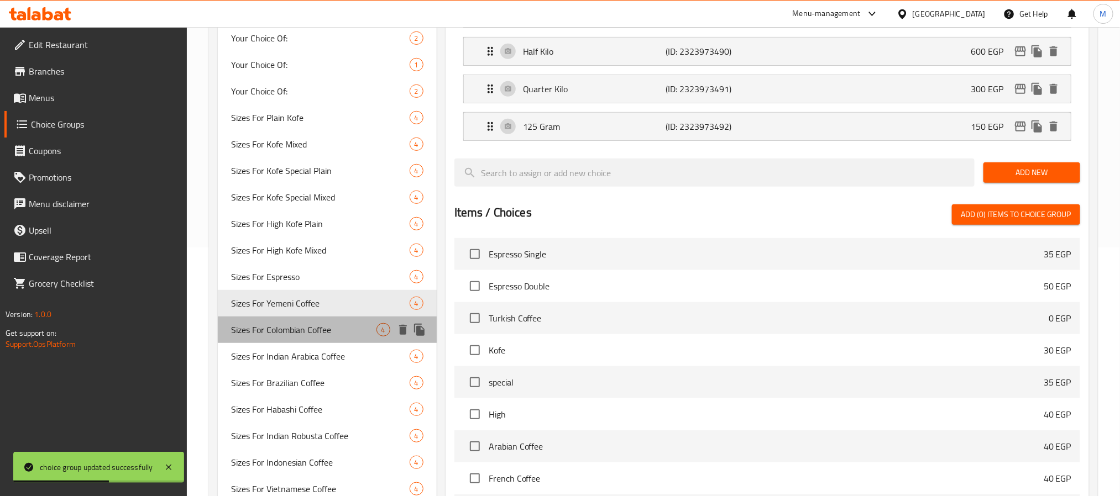
click at [334, 324] on span "Sizes For Colombian Coffee" at bounding box center [303, 329] width 145 height 13
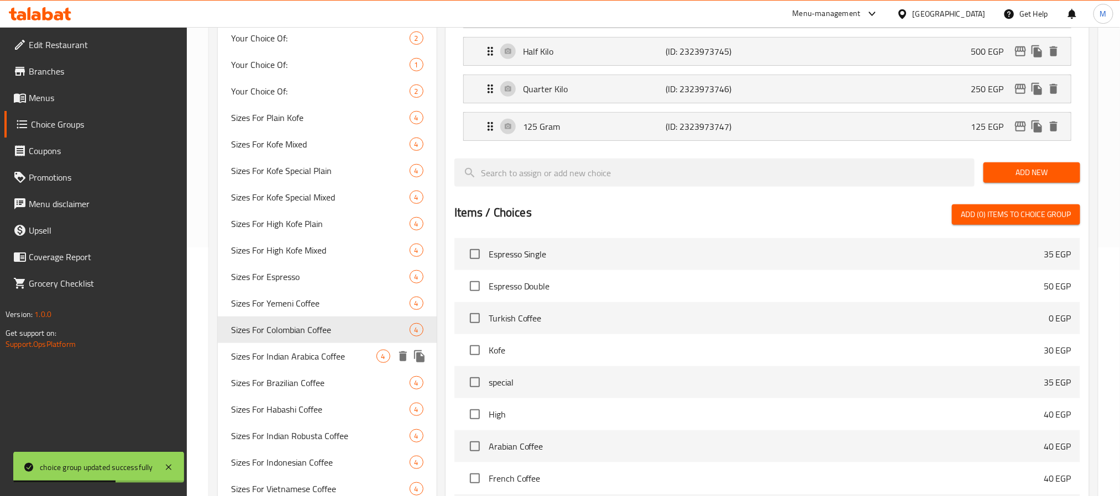
click at [330, 357] on span "Sizes For Indian Arabica Coffee" at bounding box center [303, 356] width 145 height 13
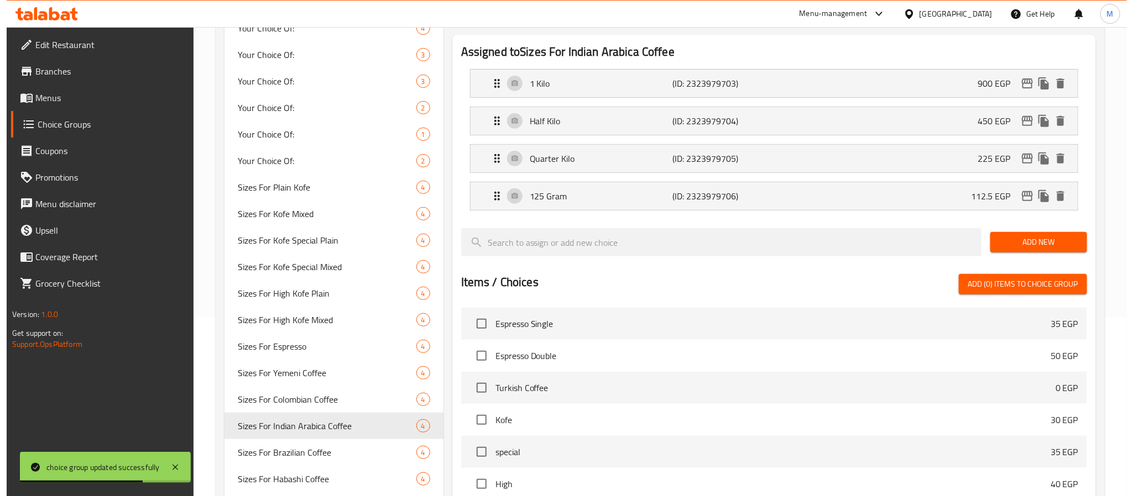
scroll to position [83, 0]
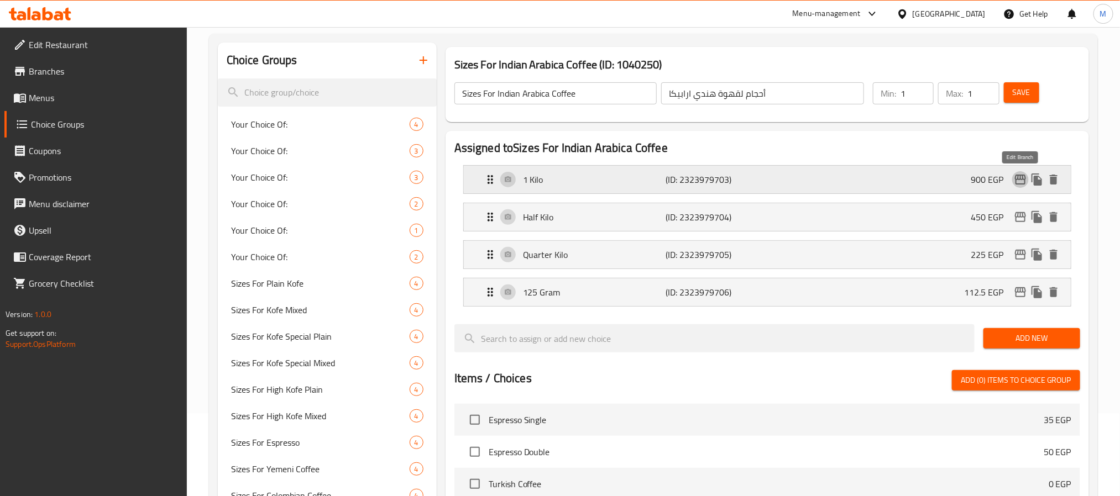
click at [1022, 179] on icon "edit" at bounding box center [1020, 180] width 11 height 10
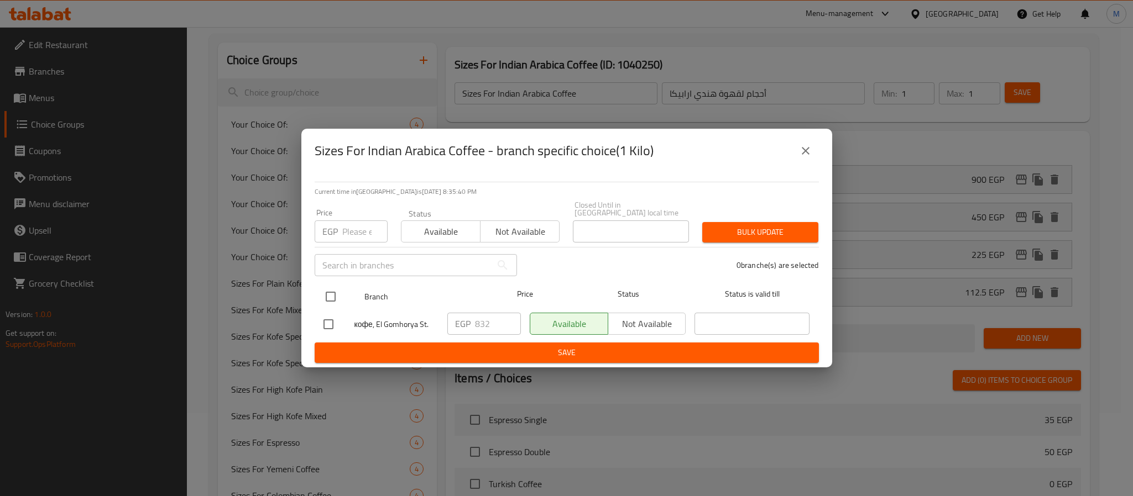
click at [330, 290] on input "checkbox" at bounding box center [330, 296] width 23 height 23
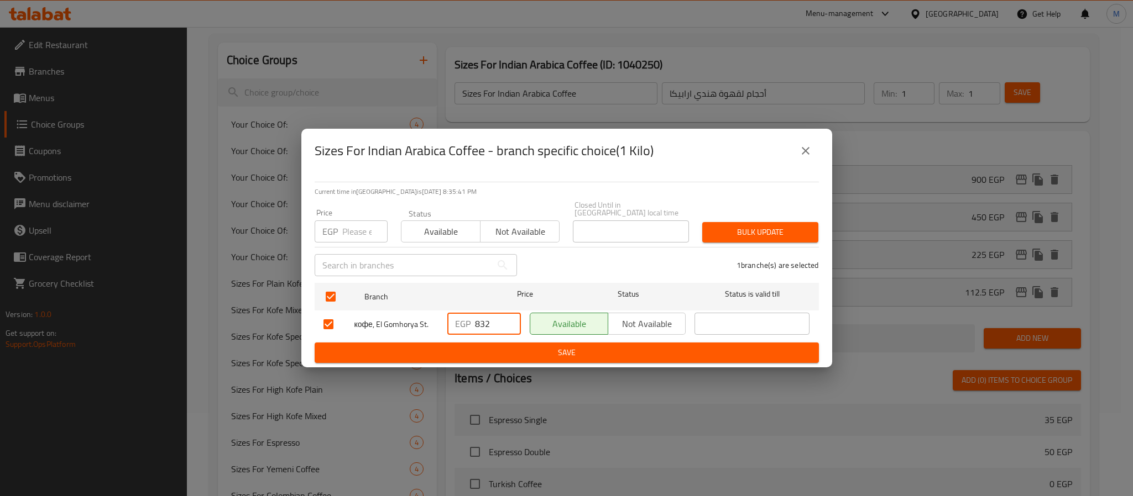
drag, startPoint x: 489, startPoint y: 323, endPoint x: 454, endPoint y: 335, distance: 36.7
click at [454, 335] on div "EGP 832 ​" at bounding box center [484, 324] width 82 height 32
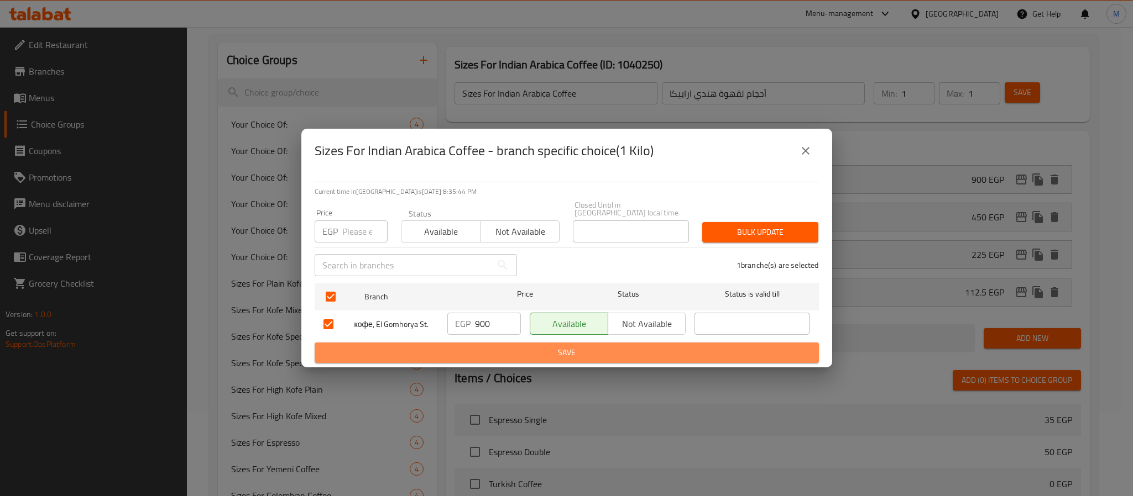
click at [491, 349] on span "Save" at bounding box center [566, 353] width 486 height 14
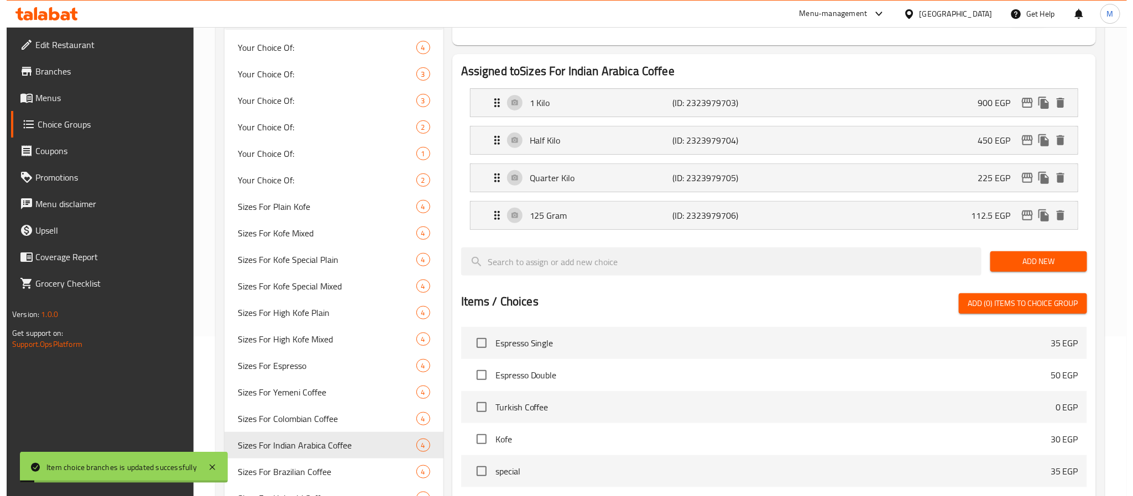
scroll to position [0, 0]
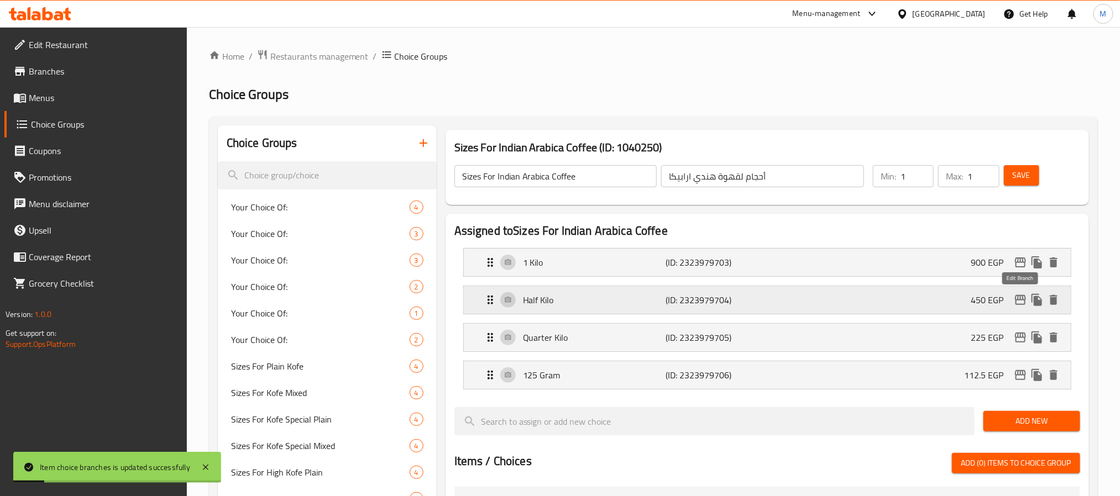
click at [1022, 297] on icon "edit" at bounding box center [1020, 300] width 11 height 10
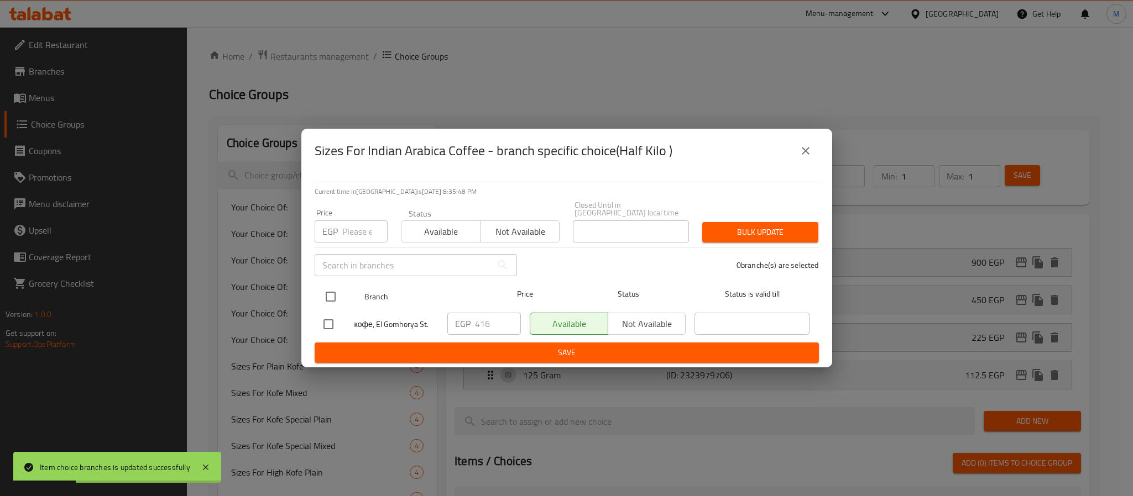
click at [333, 297] on input "checkbox" at bounding box center [330, 296] width 23 height 23
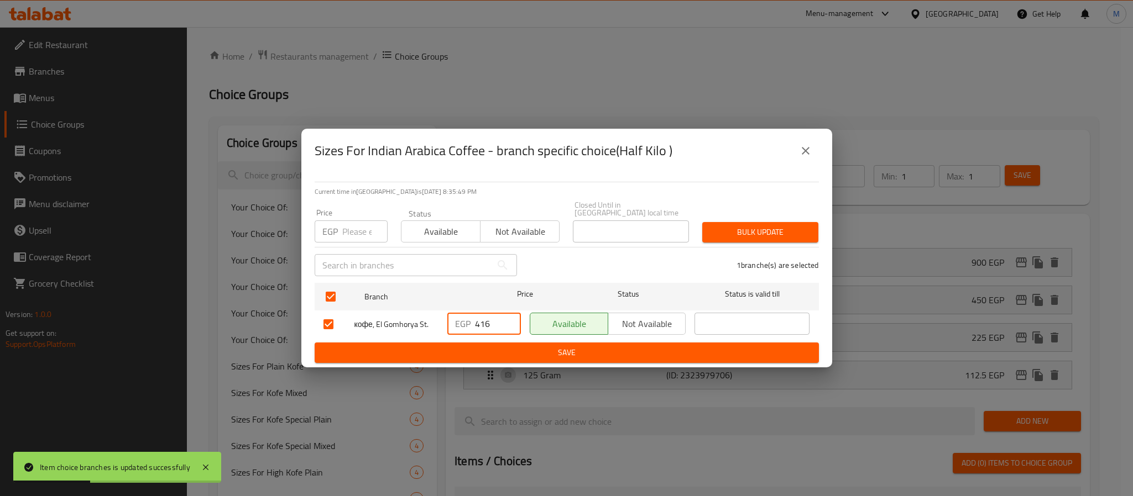
click at [481, 320] on input "416" at bounding box center [498, 324] width 46 height 22
click at [536, 352] on span "Save" at bounding box center [566, 353] width 486 height 14
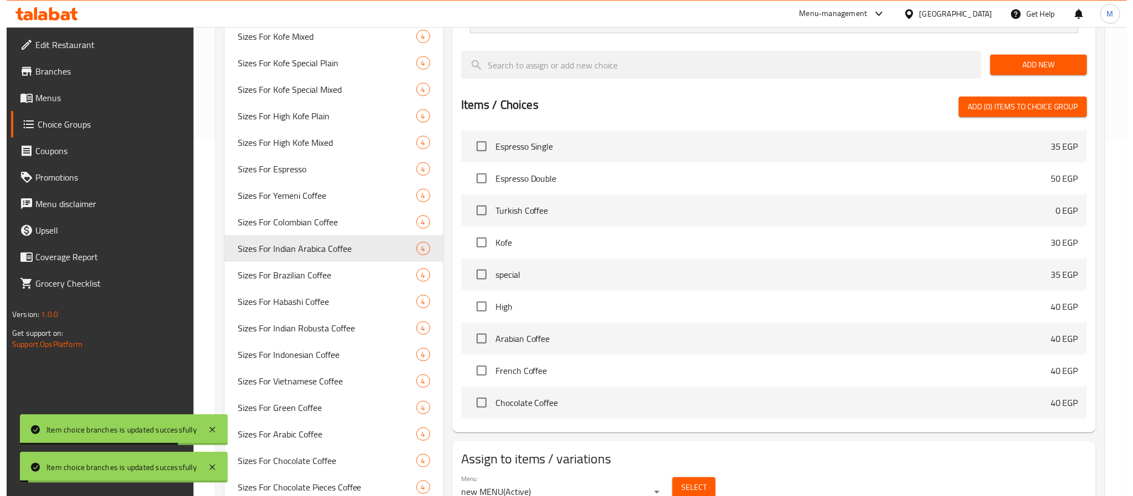
scroll to position [108, 0]
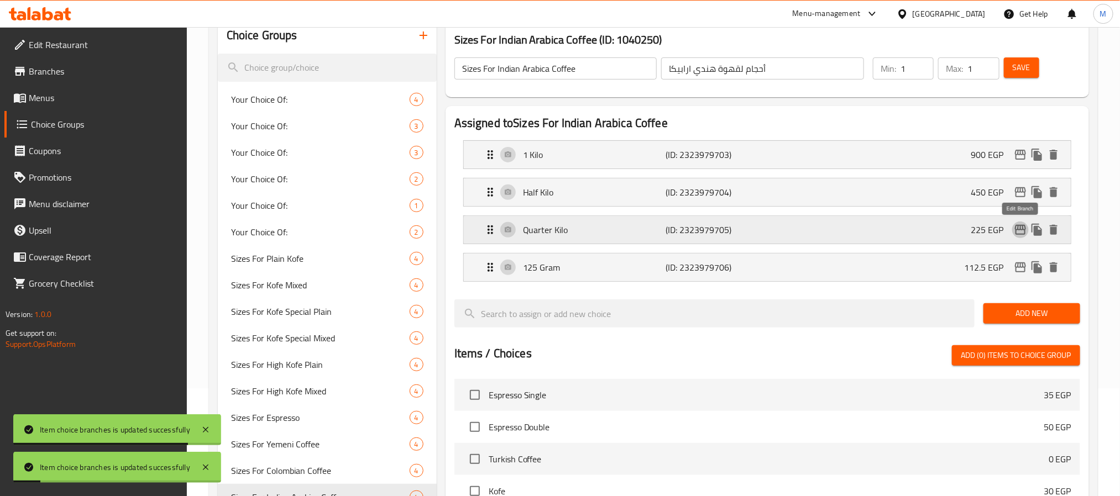
click at [1023, 234] on icon "edit" at bounding box center [1020, 229] width 13 height 13
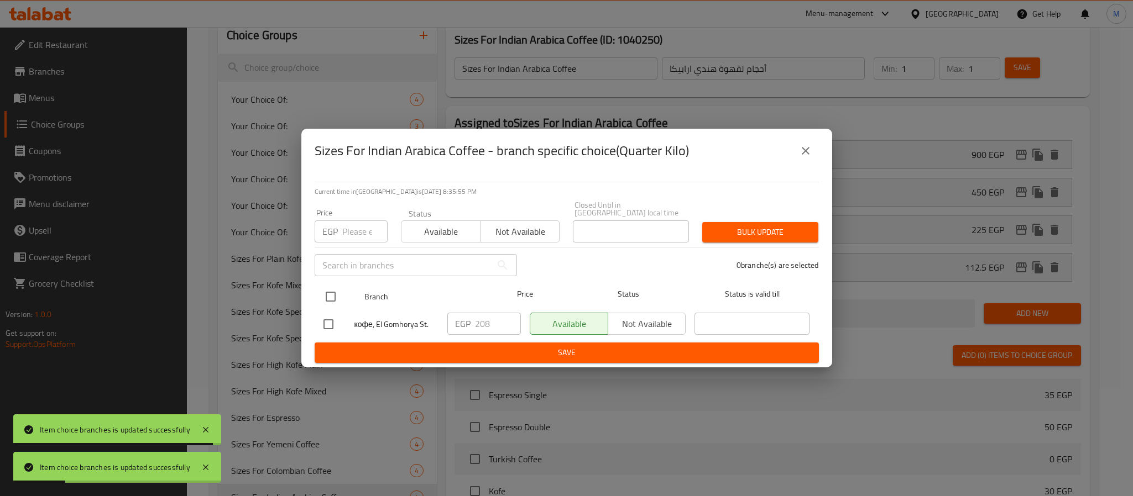
click at [323, 289] on input "checkbox" at bounding box center [330, 296] width 23 height 23
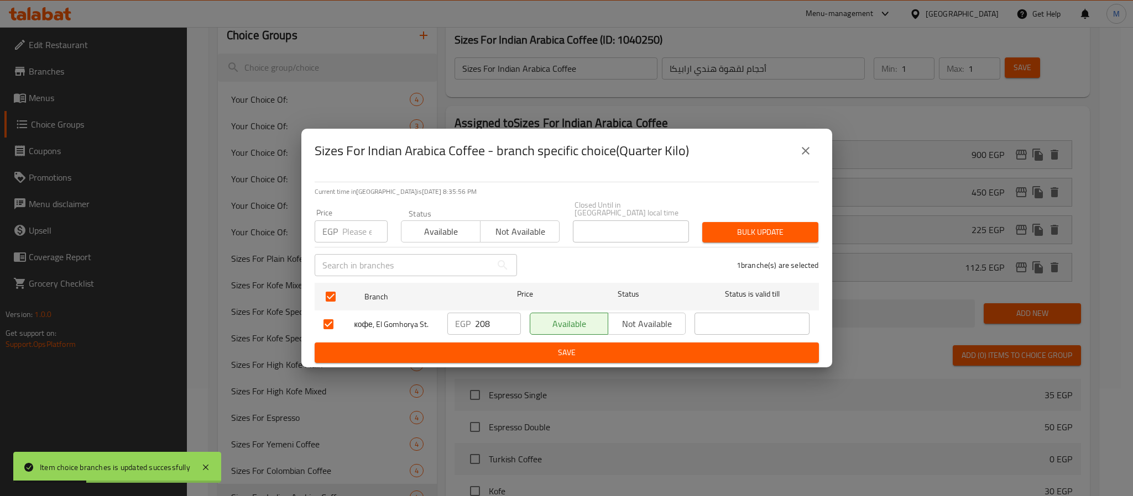
click at [480, 319] on input "208" at bounding box center [498, 324] width 46 height 22
click at [497, 346] on span "Save" at bounding box center [566, 353] width 486 height 14
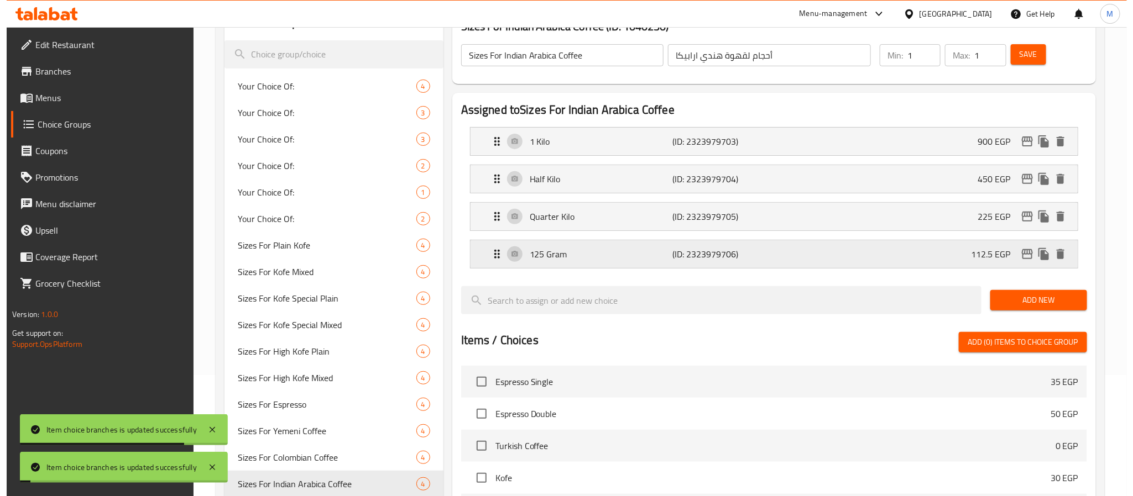
scroll to position [0, 0]
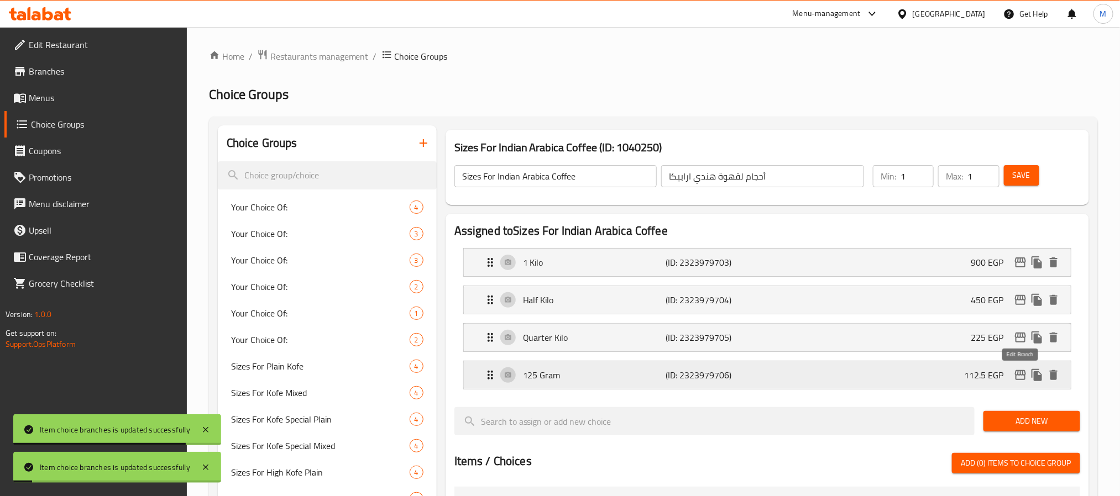
click at [1025, 382] on icon "edit" at bounding box center [1020, 375] width 13 height 13
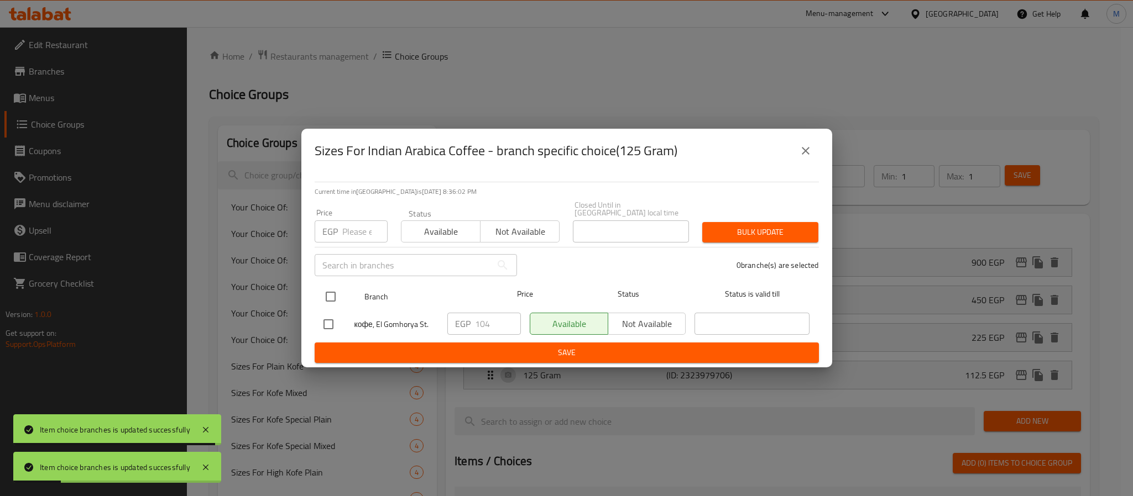
click at [334, 292] on input "checkbox" at bounding box center [330, 296] width 23 height 23
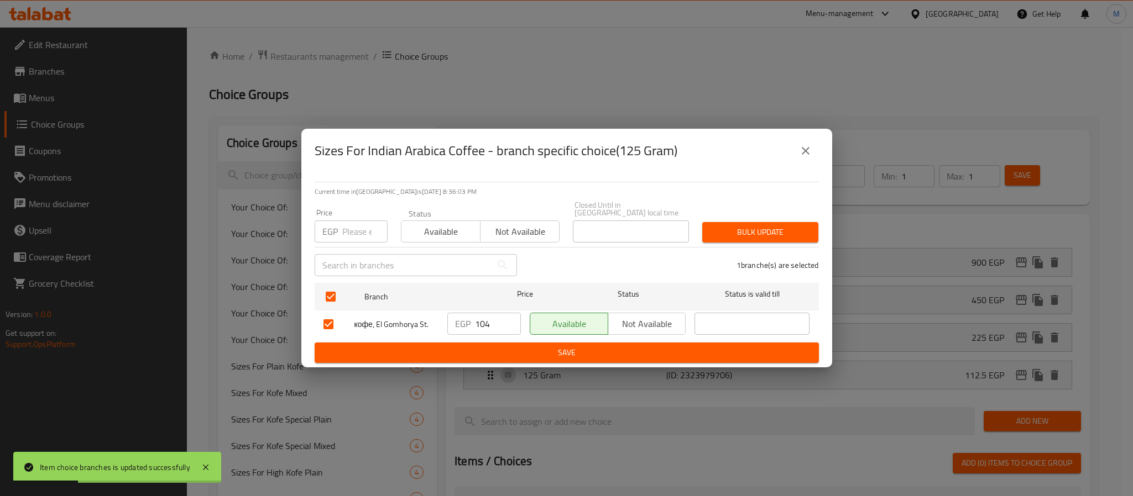
click at [485, 322] on input "104" at bounding box center [498, 324] width 46 height 22
click at [488, 322] on input "104" at bounding box center [498, 324] width 46 height 22
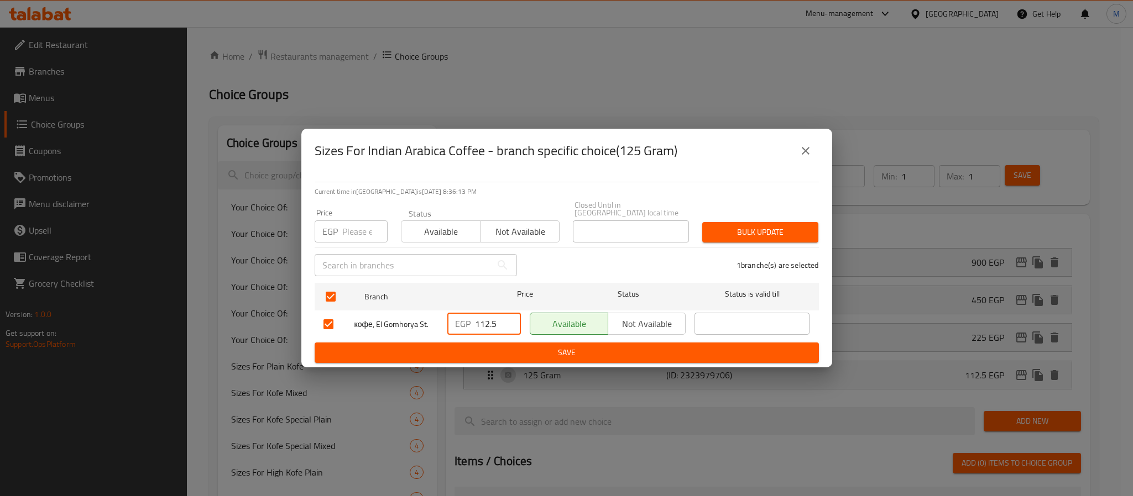
click at [604, 346] on span "Save" at bounding box center [566, 353] width 486 height 14
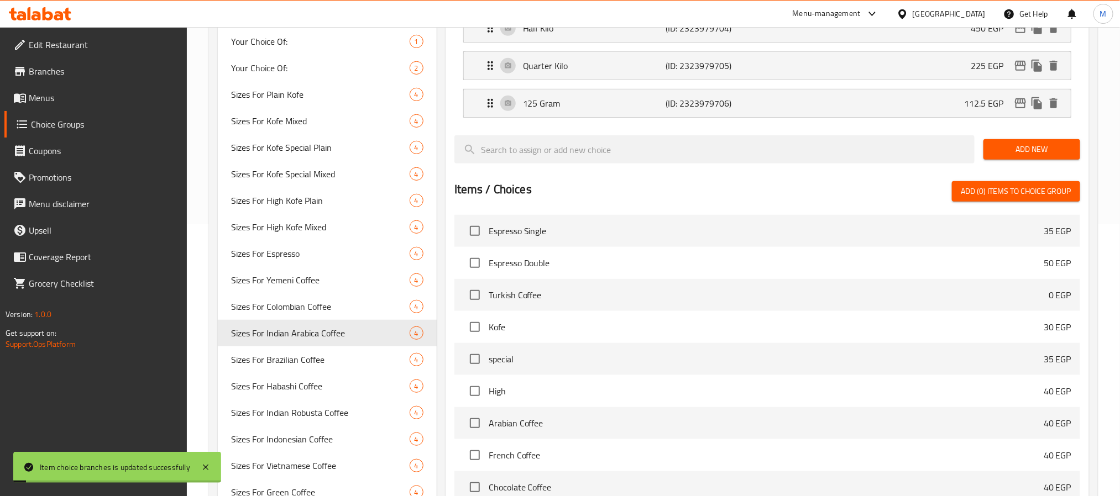
scroll to position [108, 0]
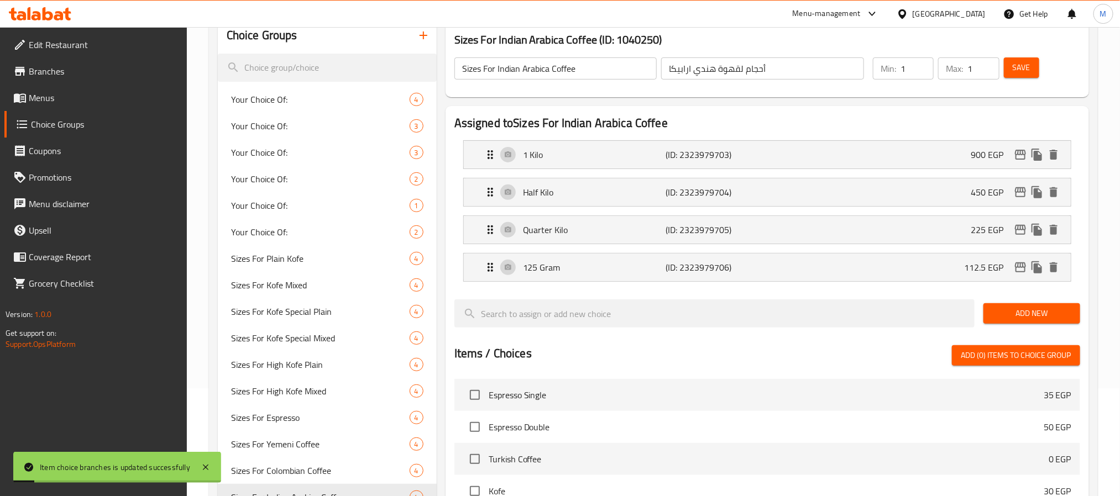
click at [1018, 56] on div "Save" at bounding box center [1035, 68] width 67 height 27
click at [1024, 69] on span "Save" at bounding box center [1022, 68] width 18 height 14
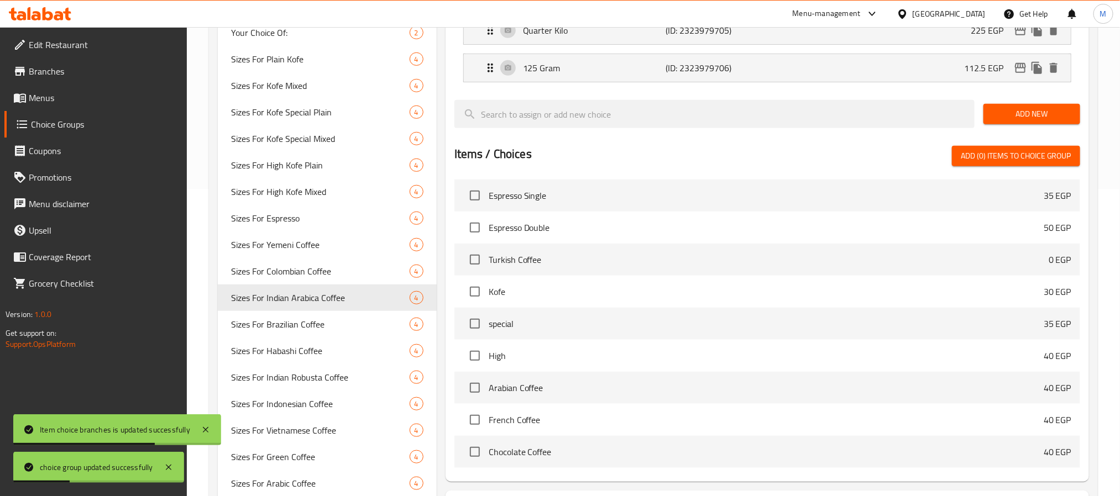
scroll to position [302, 0]
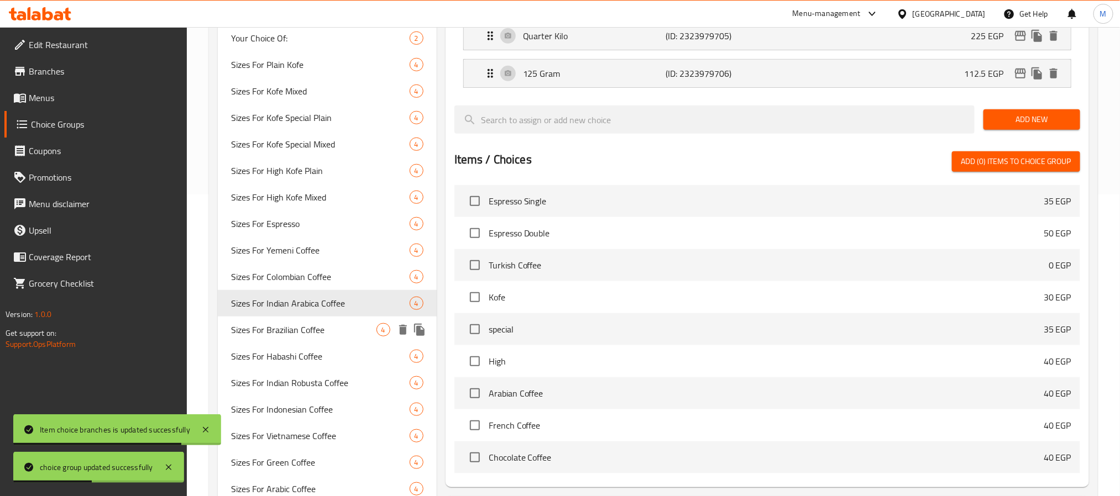
click at [313, 327] on span "Sizes For Brazilian Coffee" at bounding box center [303, 329] width 145 height 13
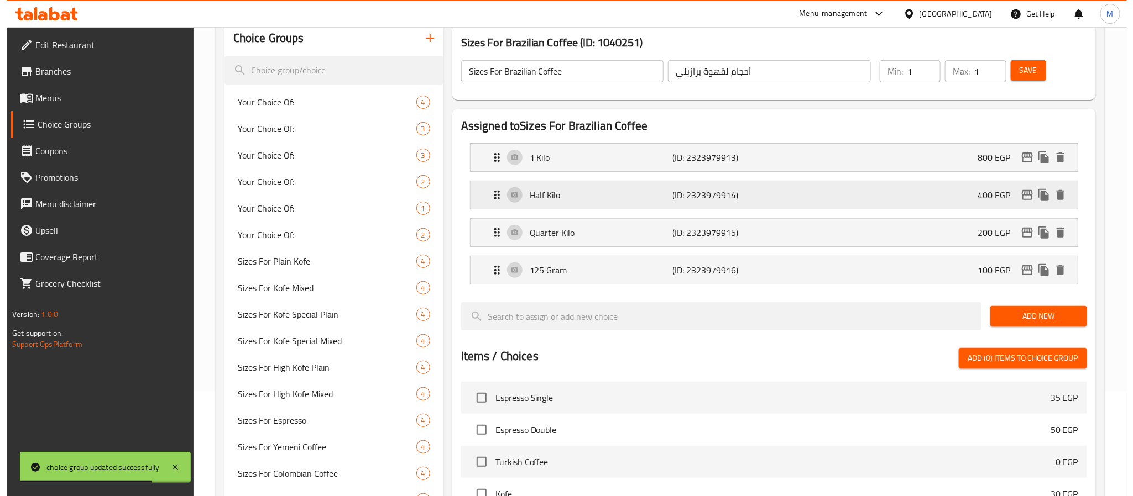
scroll to position [53, 0]
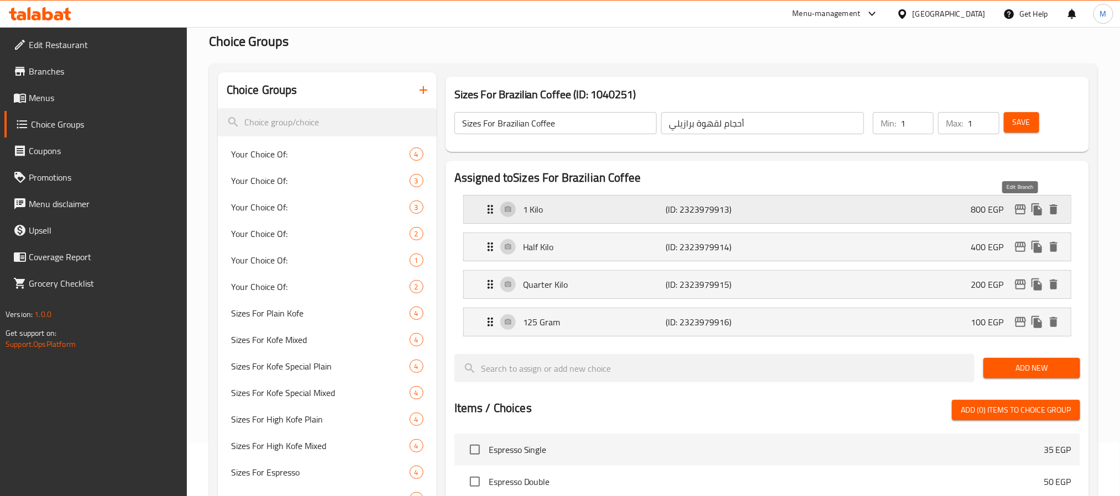
click at [1020, 207] on icon "edit" at bounding box center [1020, 209] width 13 height 13
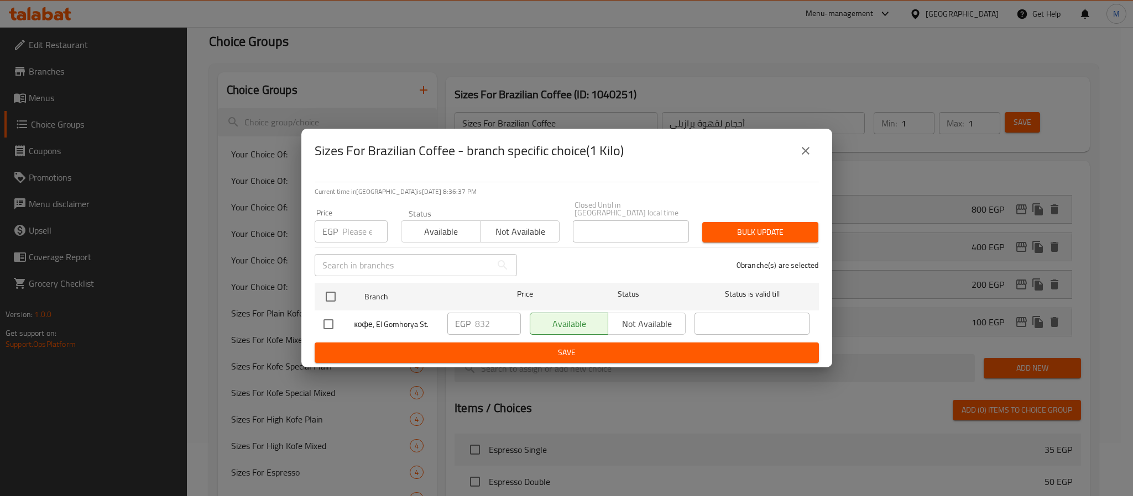
drag, startPoint x: 332, startPoint y: 290, endPoint x: 557, endPoint y: 347, distance: 232.6
click at [332, 292] on input "checkbox" at bounding box center [330, 296] width 23 height 23
click at [486, 322] on input "832" at bounding box center [498, 324] width 46 height 22
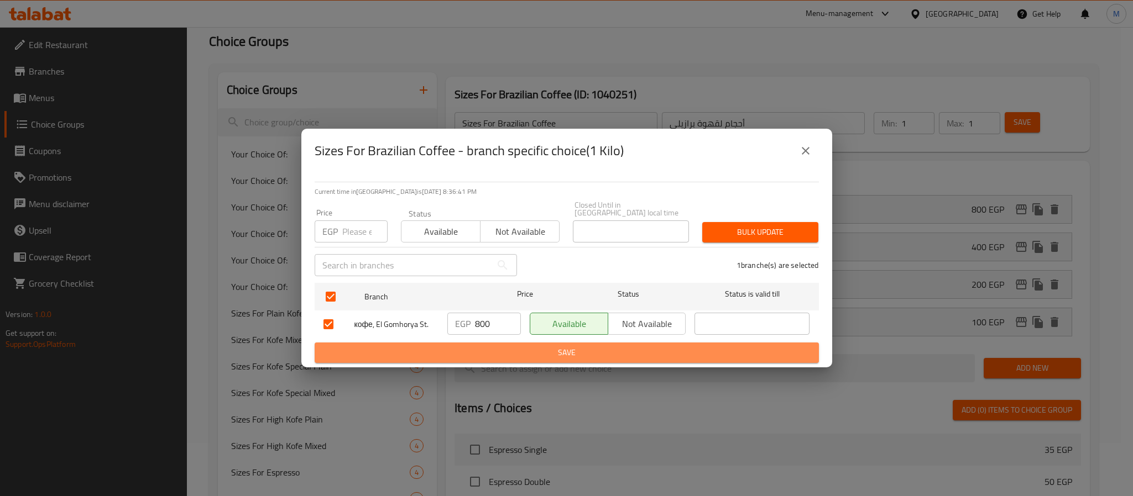
click at [493, 343] on button "Save" at bounding box center [567, 353] width 504 height 20
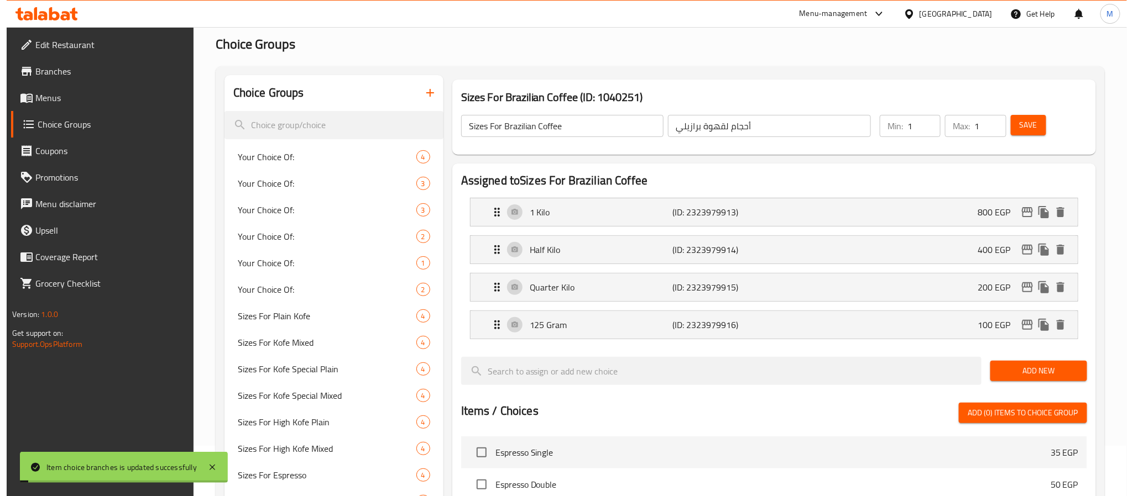
scroll to position [0, 0]
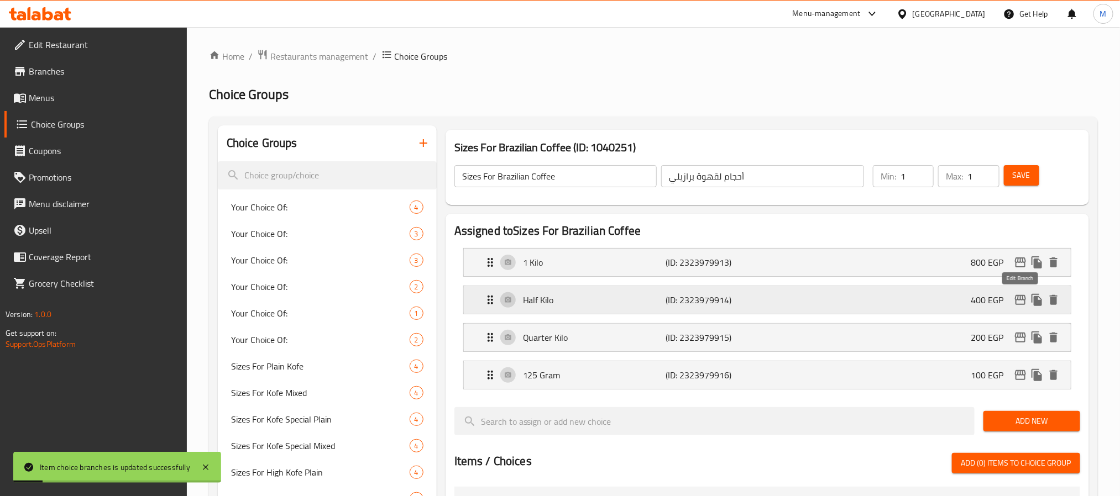
click at [1024, 298] on icon "edit" at bounding box center [1020, 300] width 13 height 13
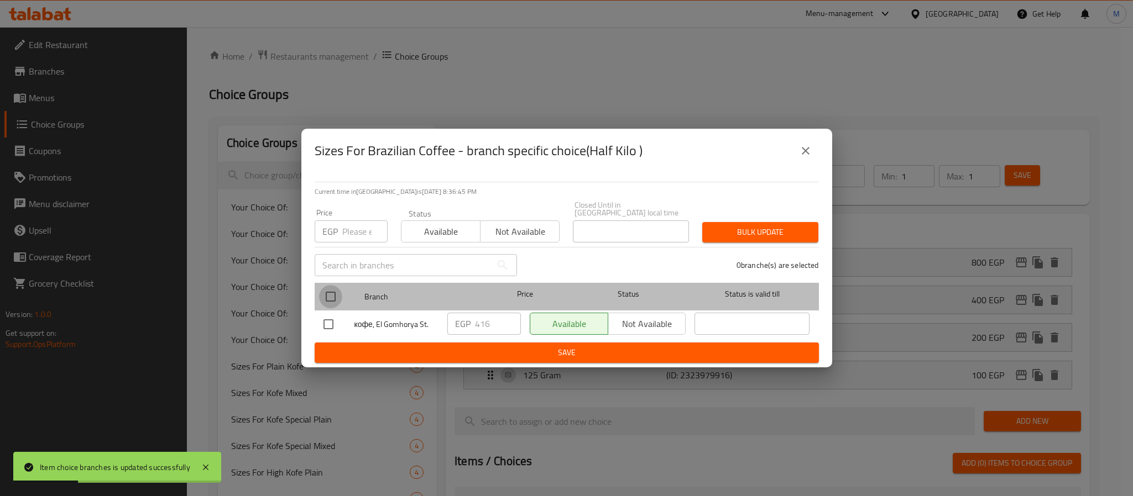
click at [332, 291] on input "checkbox" at bounding box center [330, 296] width 23 height 23
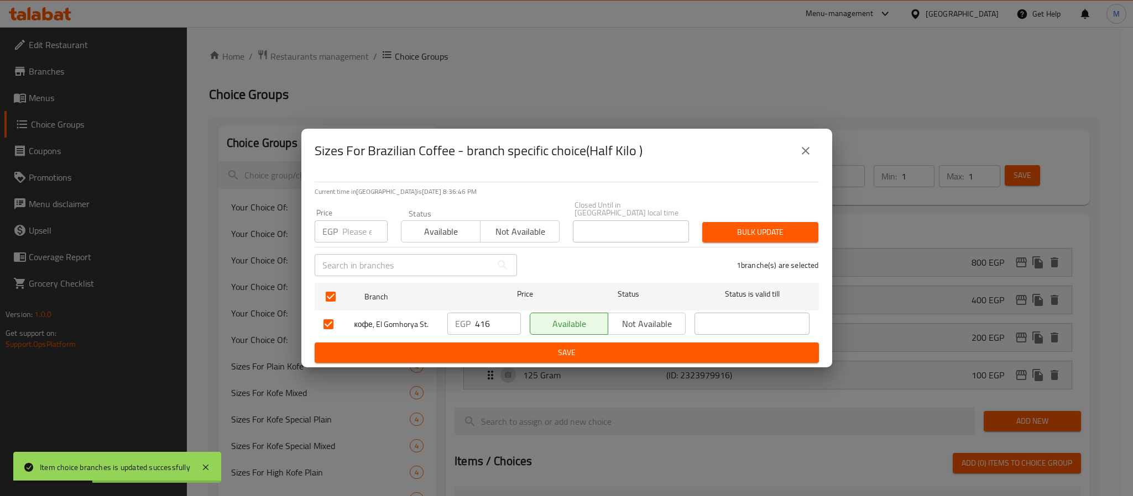
click at [478, 322] on input "416" at bounding box center [498, 324] width 46 height 22
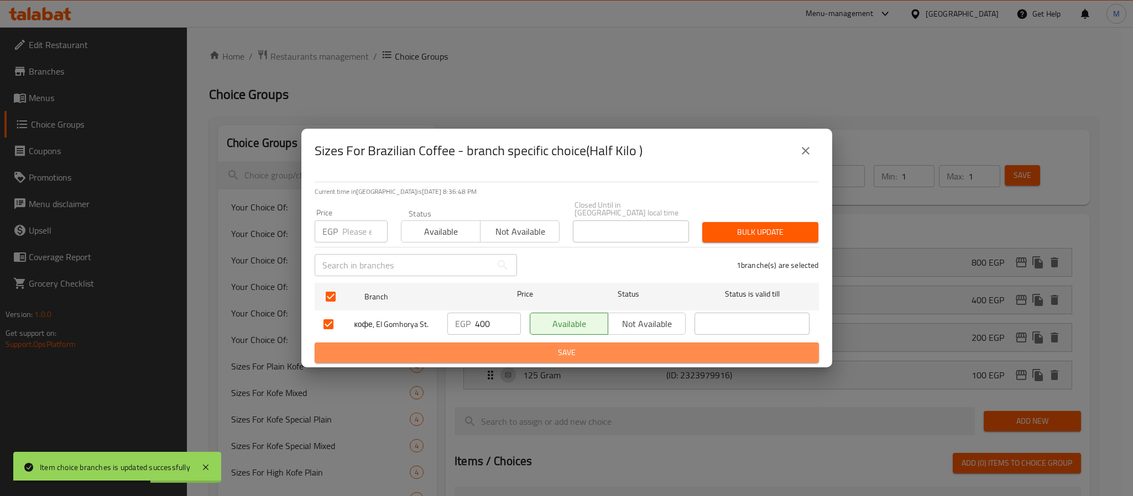
click at [572, 358] on button "Save" at bounding box center [567, 353] width 504 height 20
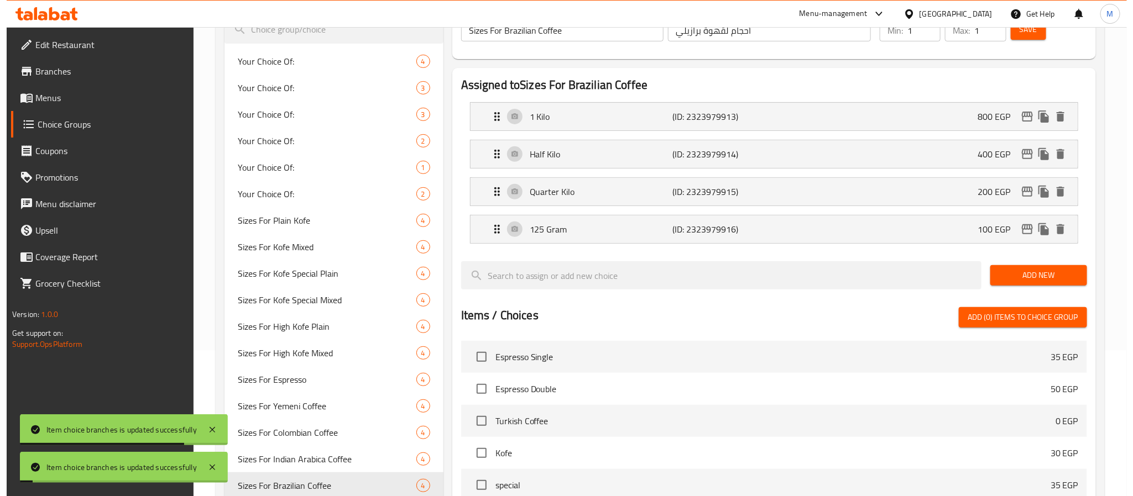
scroll to position [134, 0]
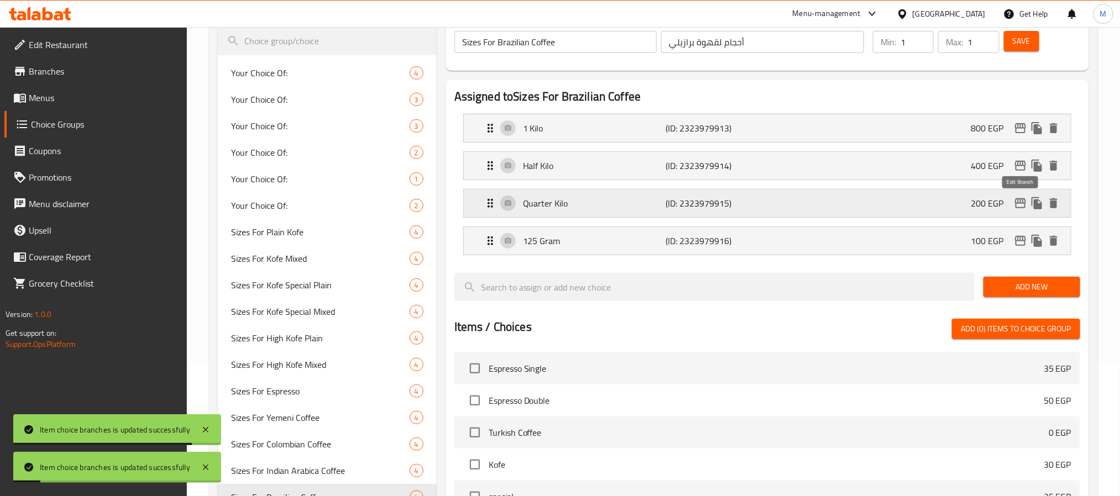
click at [1019, 201] on icon "edit" at bounding box center [1020, 203] width 13 height 13
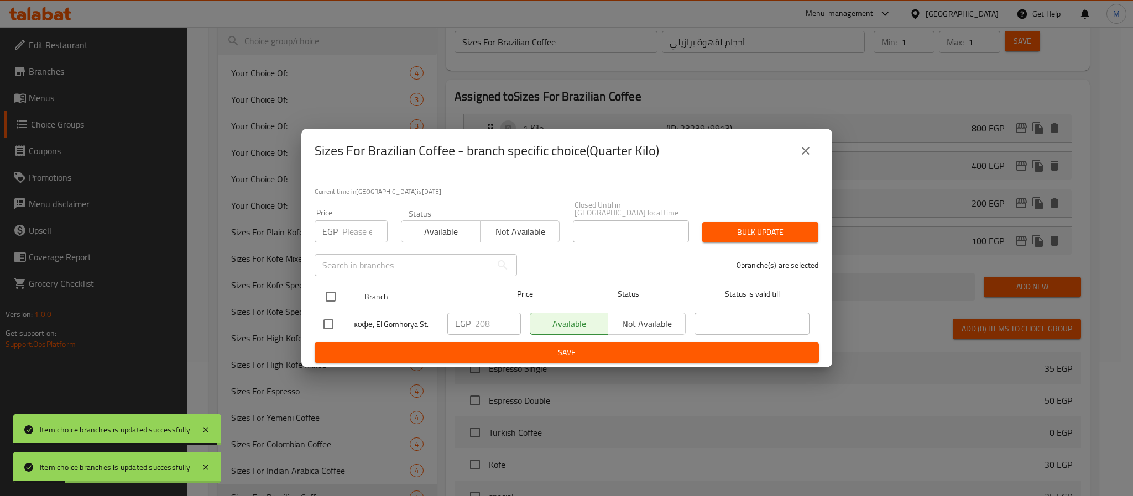
click at [330, 291] on input "checkbox" at bounding box center [330, 296] width 23 height 23
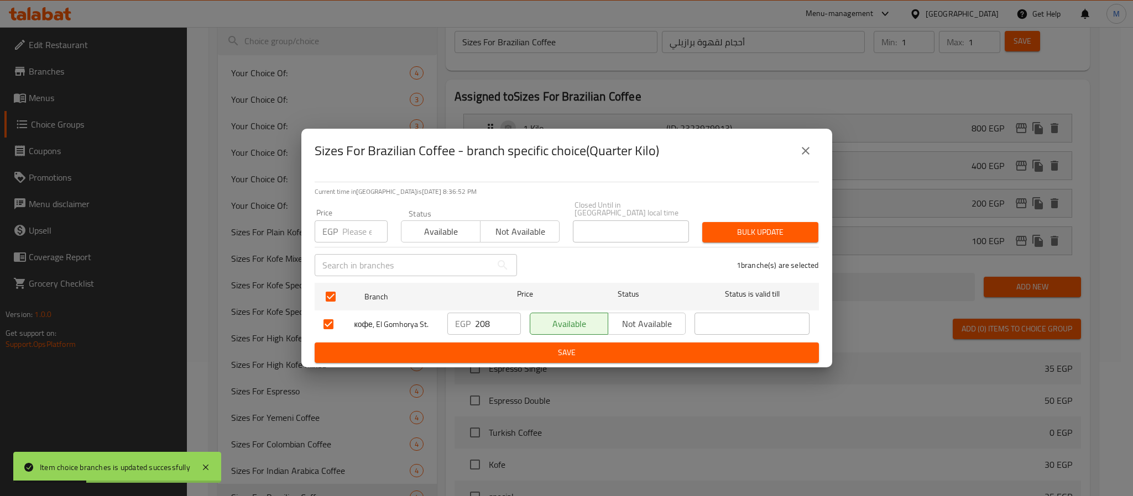
click at [474, 327] on div "EGP 208 ​" at bounding box center [484, 324] width 74 height 22
click at [475, 327] on input "208" at bounding box center [498, 324] width 46 height 22
drag, startPoint x: 491, startPoint y: 349, endPoint x: 534, endPoint y: 349, distance: 42.6
click at [493, 350] on span "Save" at bounding box center [566, 353] width 486 height 14
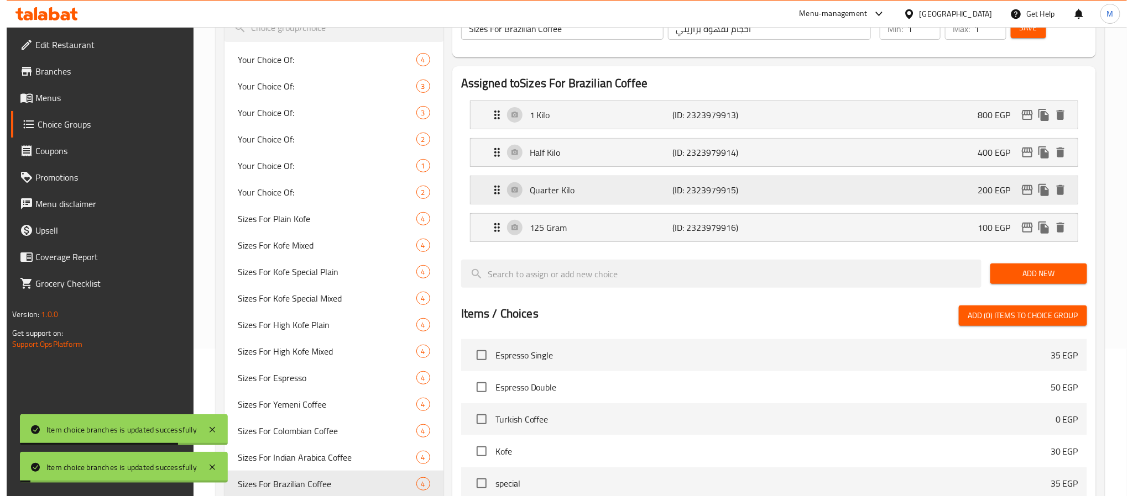
scroll to position [0, 0]
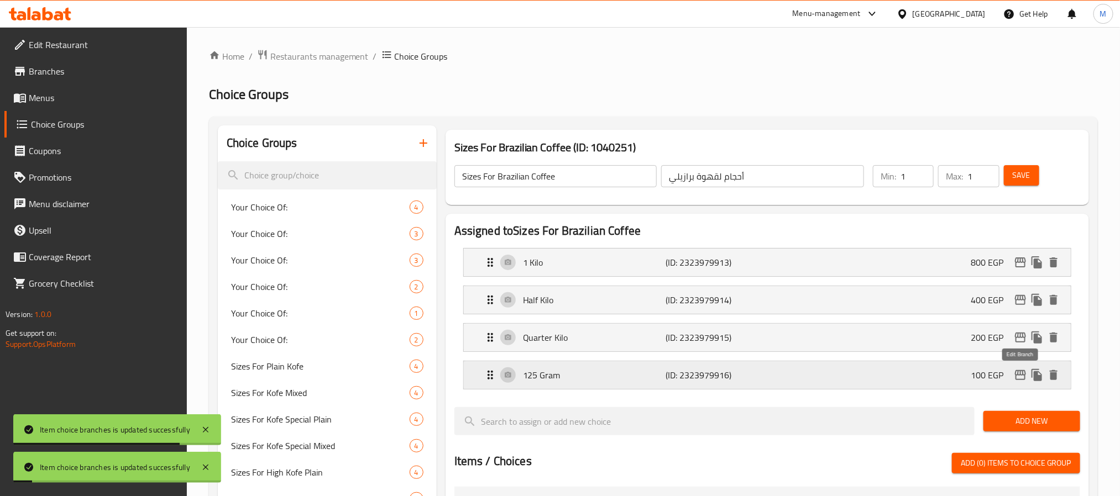
click at [1017, 374] on icon "edit" at bounding box center [1020, 375] width 13 height 13
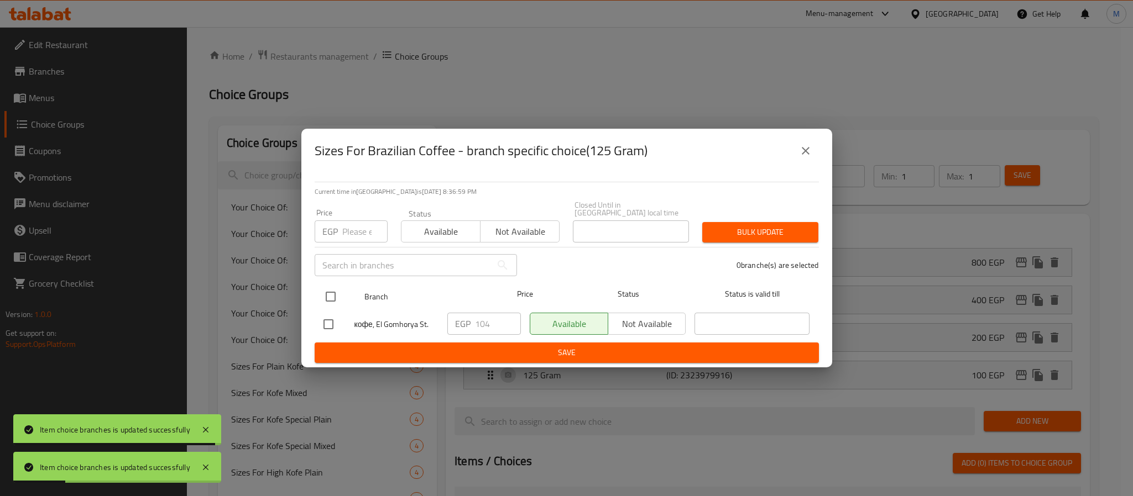
click at [334, 289] on input "checkbox" at bounding box center [330, 296] width 23 height 23
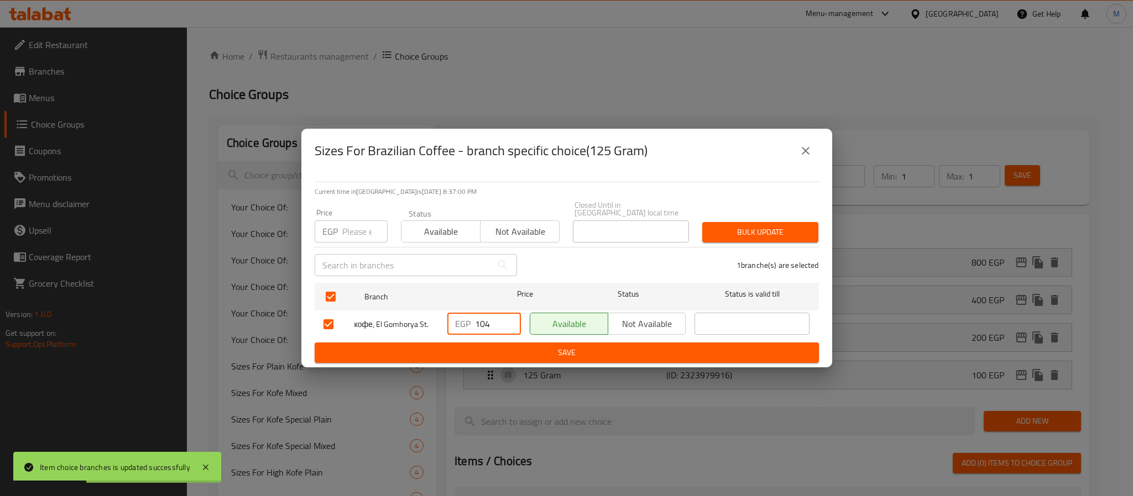
drag, startPoint x: 455, startPoint y: 332, endPoint x: 393, endPoint y: 350, distance: 64.5
click at [393, 350] on form "Branch Price Status Status is valid till кофе, El Gomhorya St. EGP 104 ​ Availa…" at bounding box center [567, 321] width 504 height 85
click at [431, 349] on span "Save" at bounding box center [566, 353] width 486 height 14
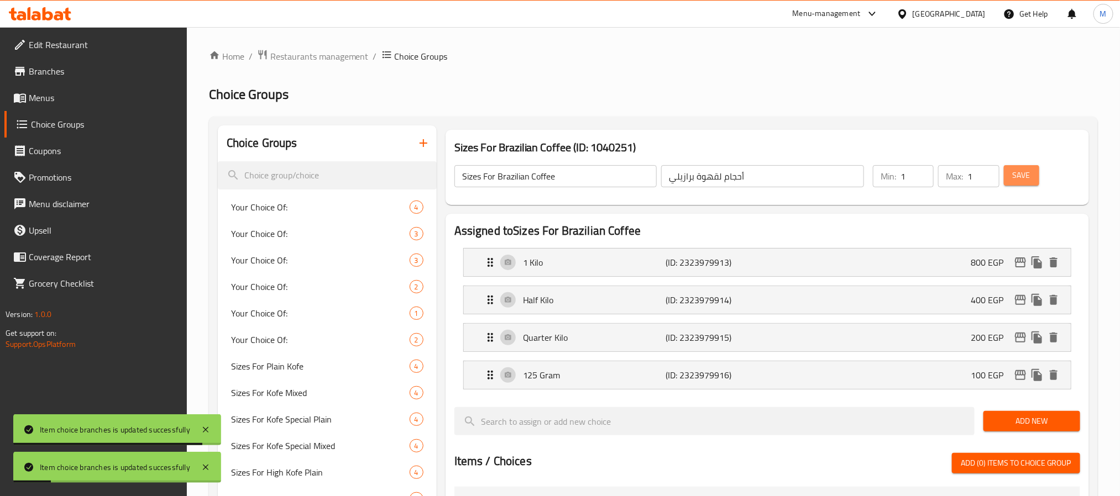
click at [1017, 179] on span "Save" at bounding box center [1022, 176] width 18 height 14
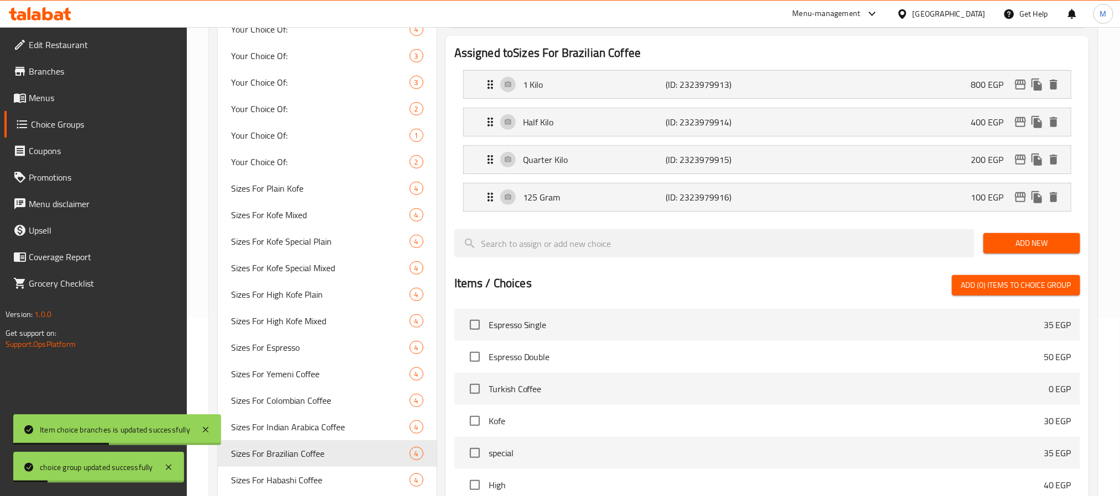
scroll to position [332, 0]
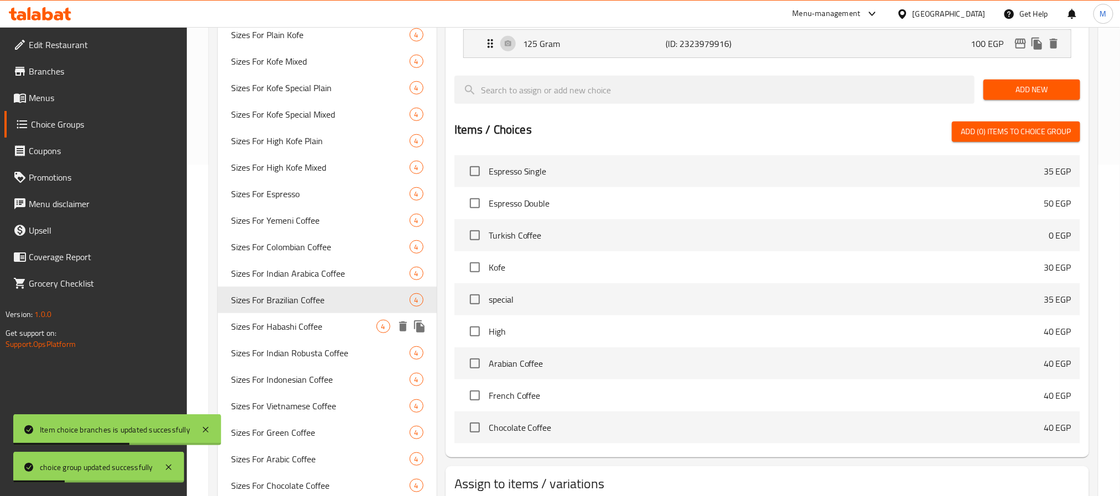
click at [313, 326] on span "Sizes For Habashi Coffee" at bounding box center [303, 326] width 145 height 13
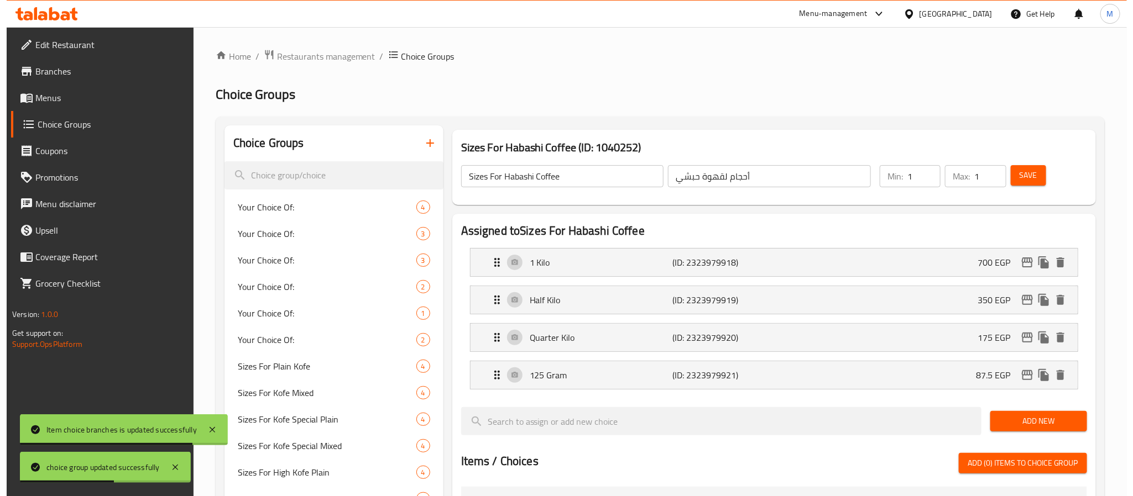
scroll to position [83, 0]
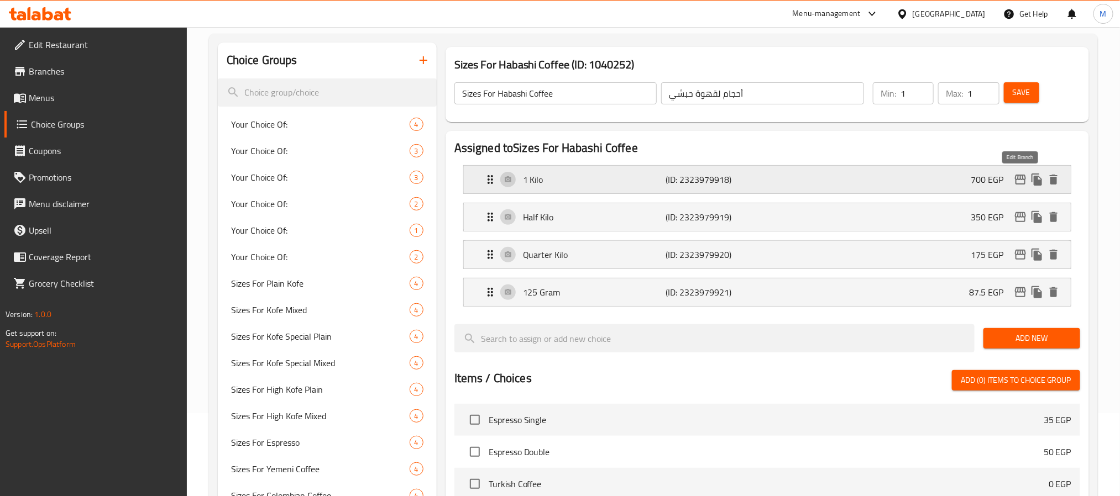
click at [1022, 180] on icon "edit" at bounding box center [1020, 180] width 11 height 10
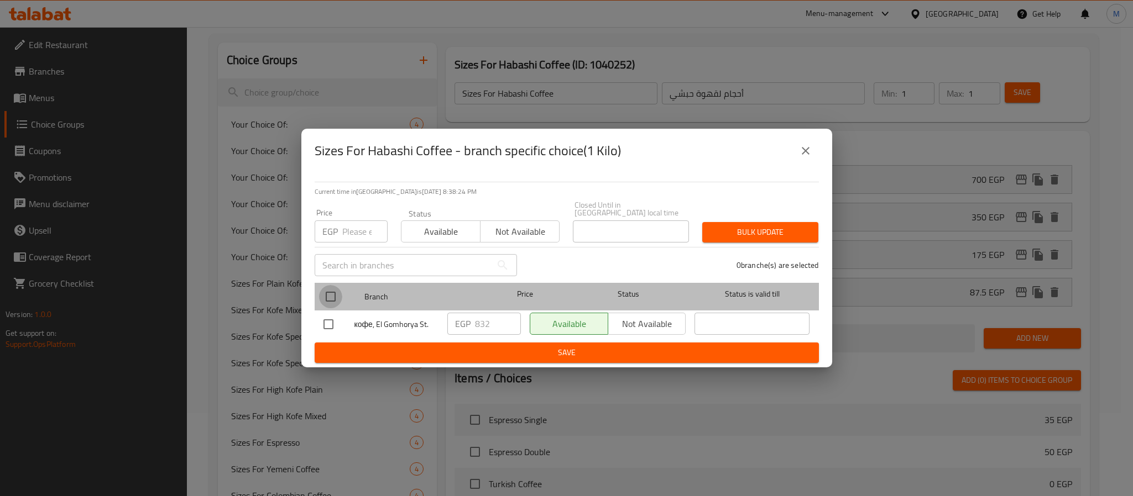
click at [329, 296] on input "checkbox" at bounding box center [330, 296] width 23 height 23
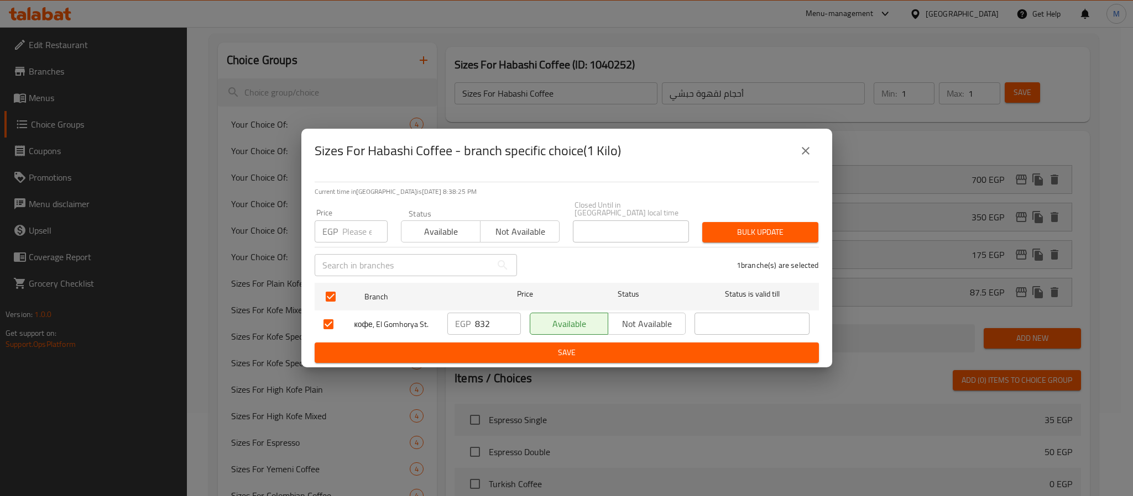
click at [481, 322] on input "832" at bounding box center [498, 324] width 46 height 22
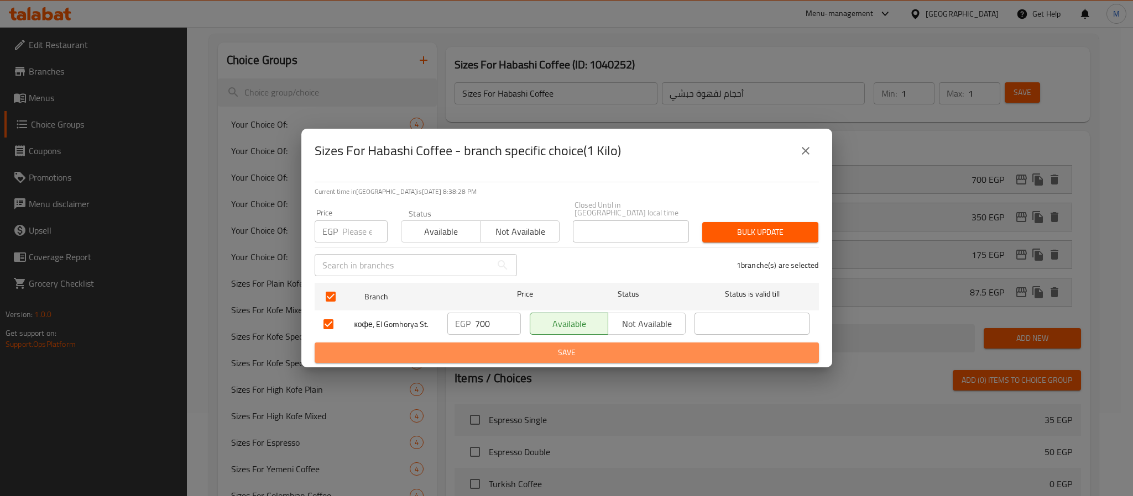
click at [546, 350] on span "Save" at bounding box center [566, 353] width 486 height 14
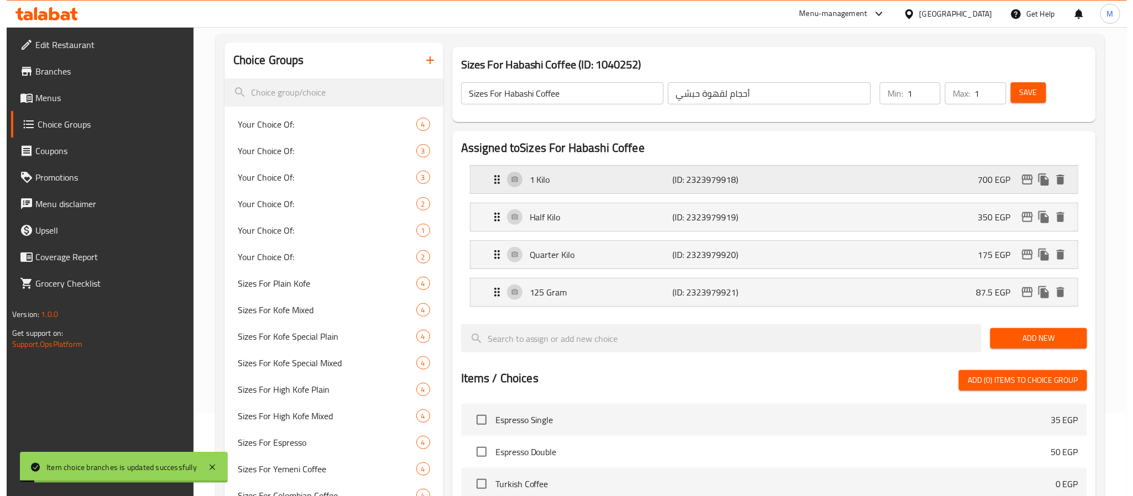
scroll to position [0, 0]
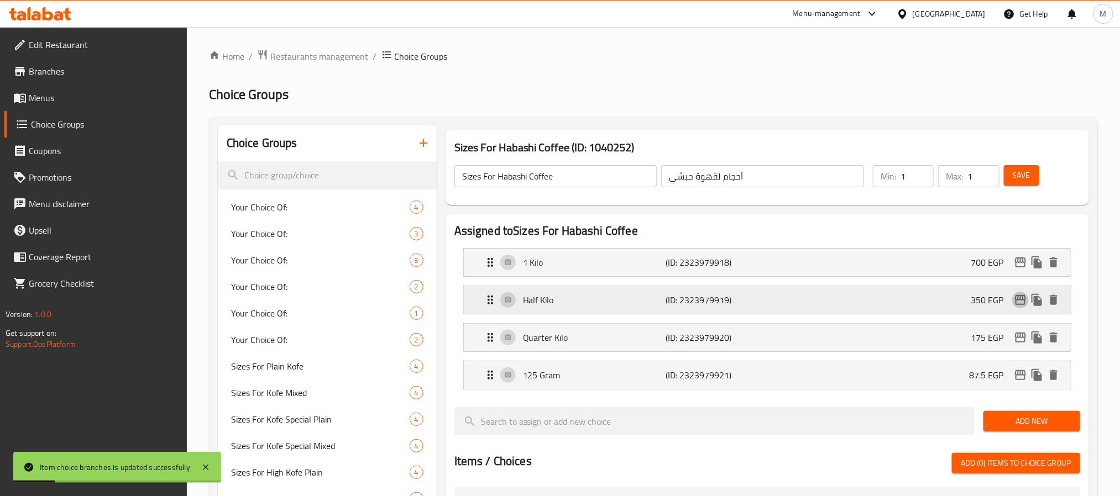
click at [1022, 300] on icon "edit" at bounding box center [1020, 300] width 13 height 13
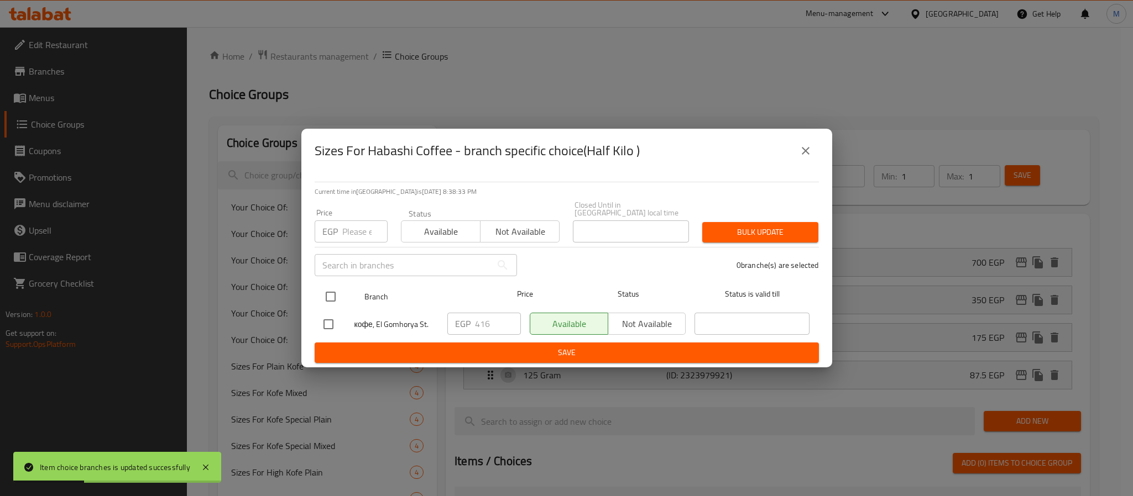
click at [329, 294] on input "checkbox" at bounding box center [330, 296] width 23 height 23
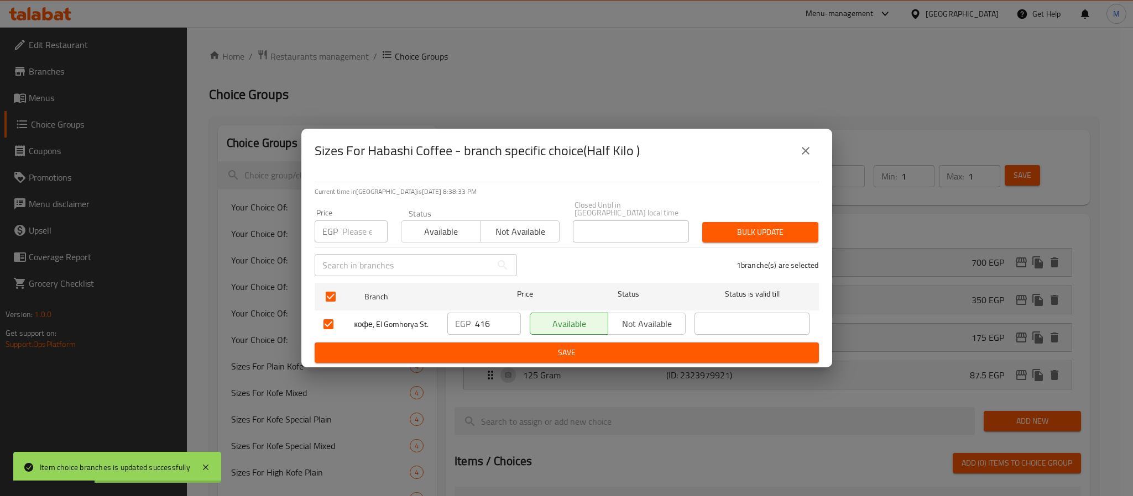
click at [483, 318] on input "416" at bounding box center [498, 324] width 46 height 22
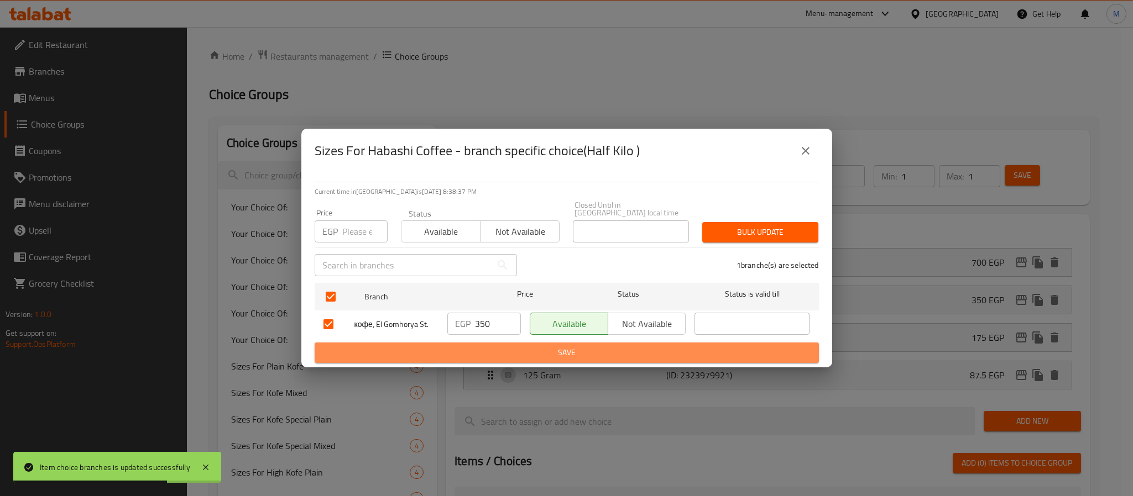
click at [510, 354] on span "Save" at bounding box center [566, 353] width 486 height 14
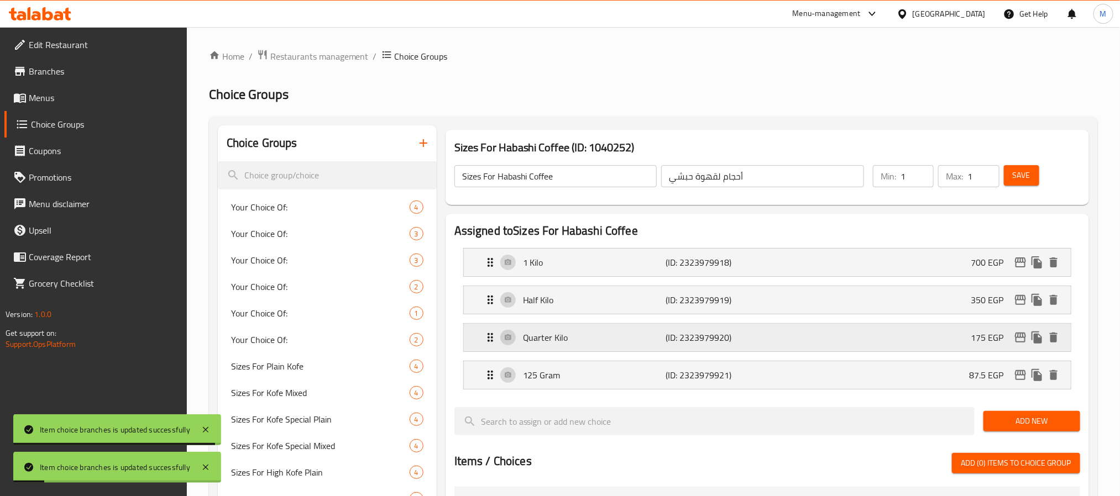
click at [1020, 337] on icon "edit" at bounding box center [1020, 338] width 11 height 10
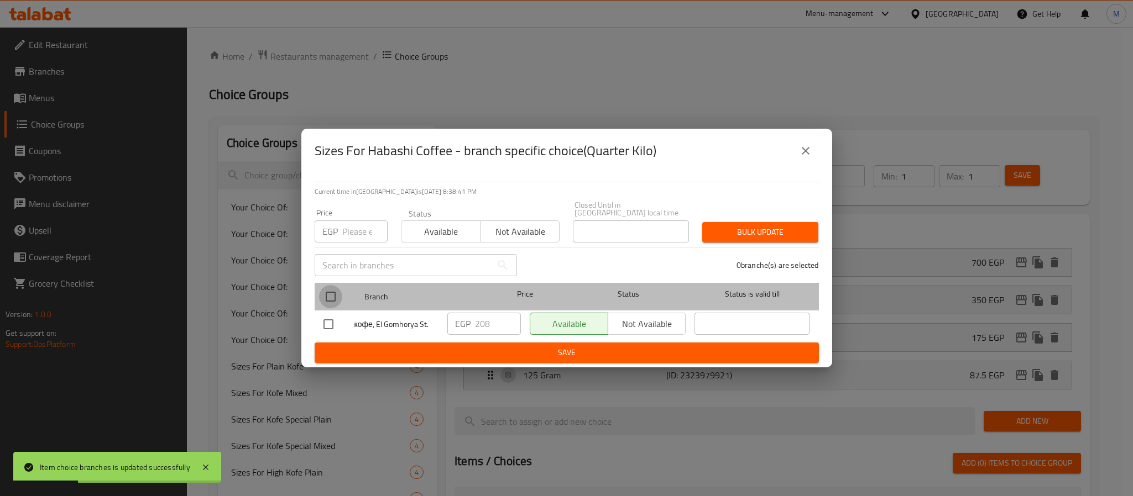
click at [327, 290] on input "checkbox" at bounding box center [330, 296] width 23 height 23
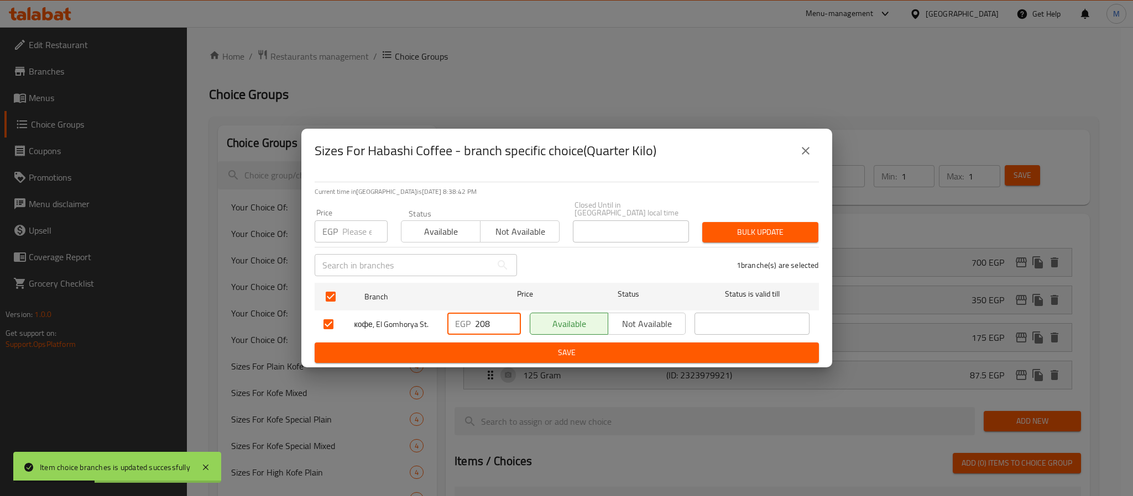
drag, startPoint x: 496, startPoint y: 316, endPoint x: 407, endPoint y: 347, distance: 94.7
click at [407, 347] on form "Branch Price Status Status is valid till кофе, El Gomhorya St. EGP 208 ​ Availa…" at bounding box center [567, 321] width 504 height 85
click at [459, 353] on span "Save" at bounding box center [566, 353] width 486 height 14
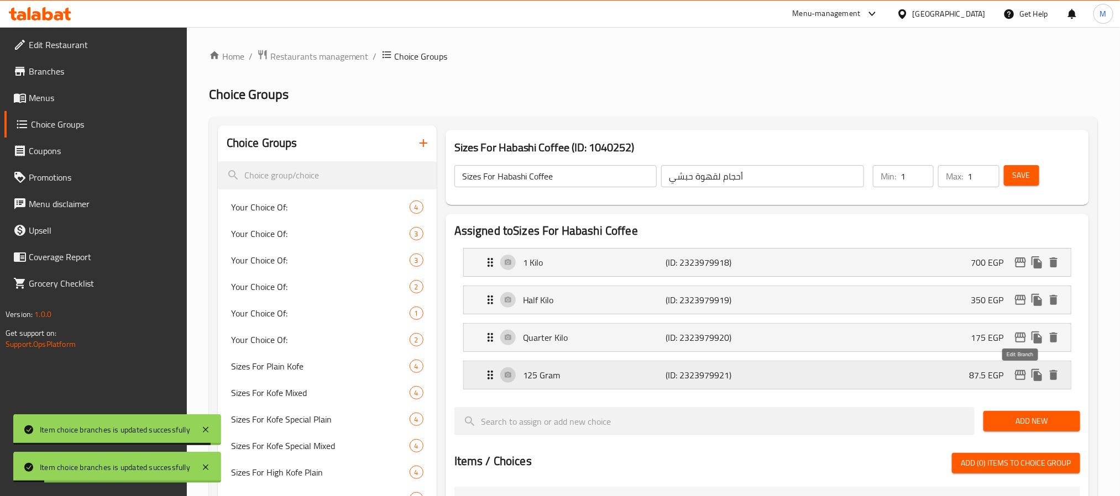
click at [1020, 379] on icon "edit" at bounding box center [1020, 375] width 13 height 13
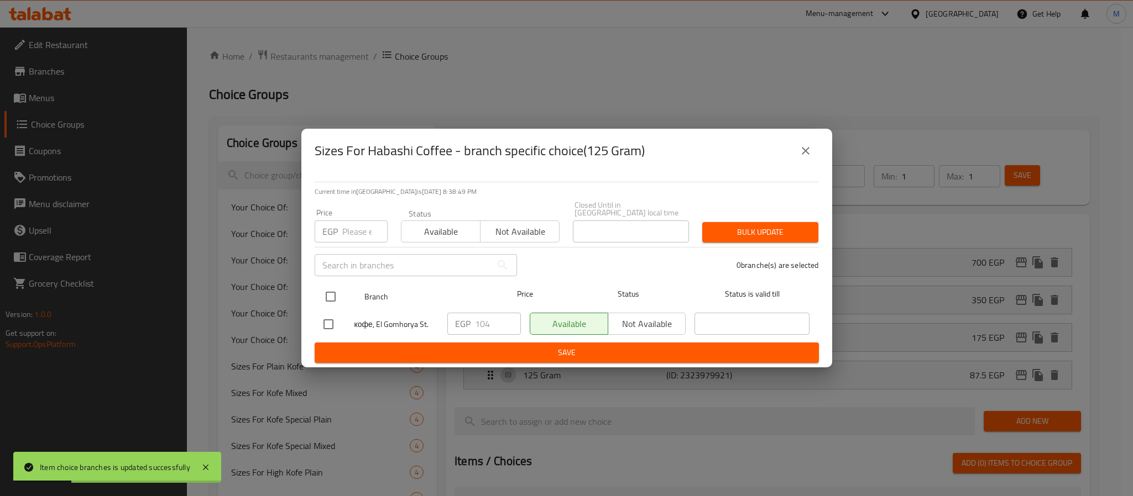
click at [323, 292] on input "checkbox" at bounding box center [330, 296] width 23 height 23
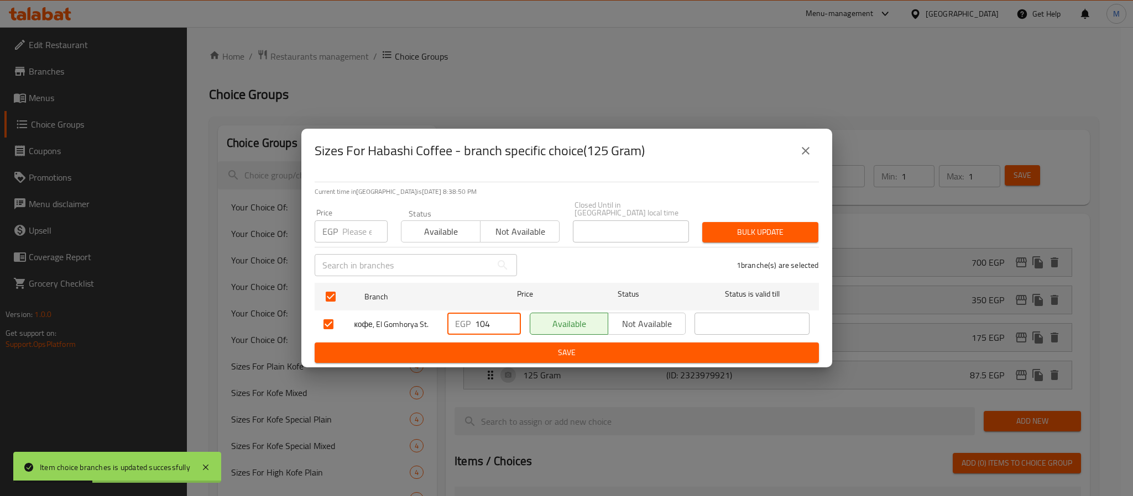
click at [486, 317] on input "104" at bounding box center [498, 324] width 46 height 22
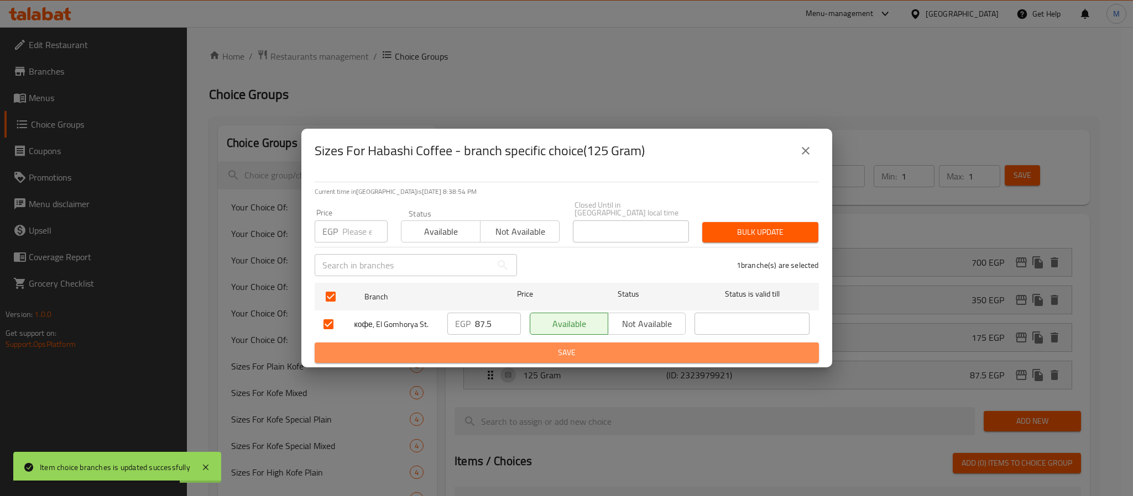
click at [539, 346] on span "Save" at bounding box center [566, 353] width 486 height 14
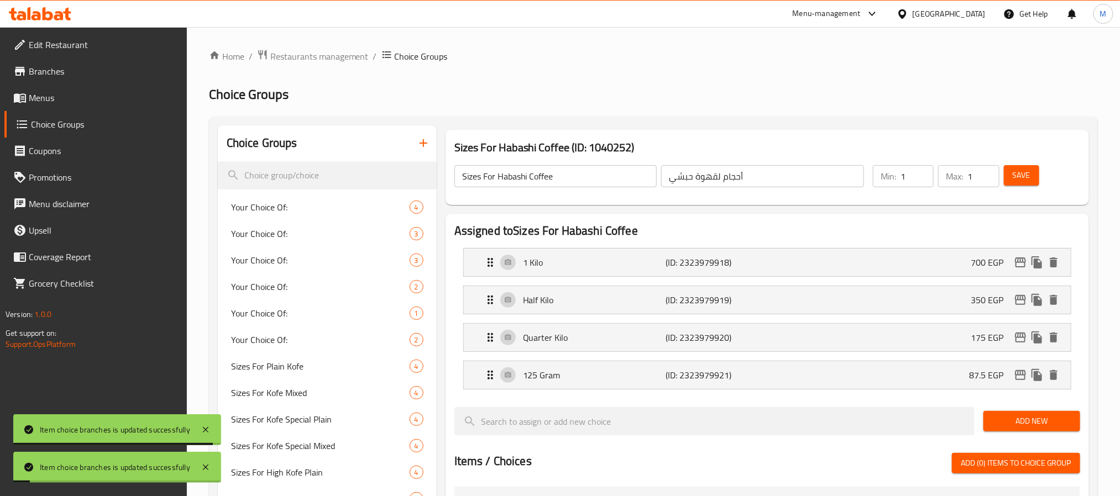
click at [1019, 170] on span "Save" at bounding box center [1022, 176] width 18 height 14
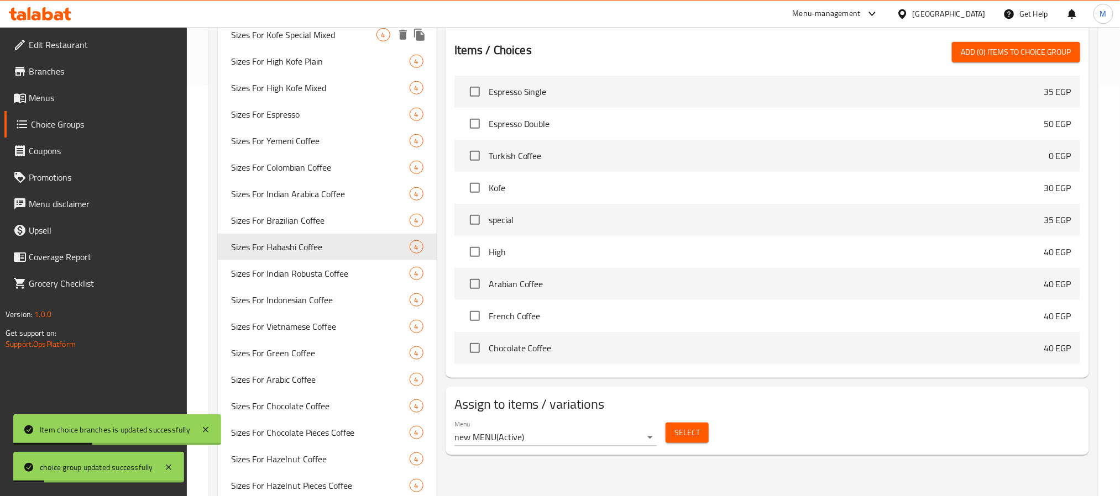
scroll to position [415, 0]
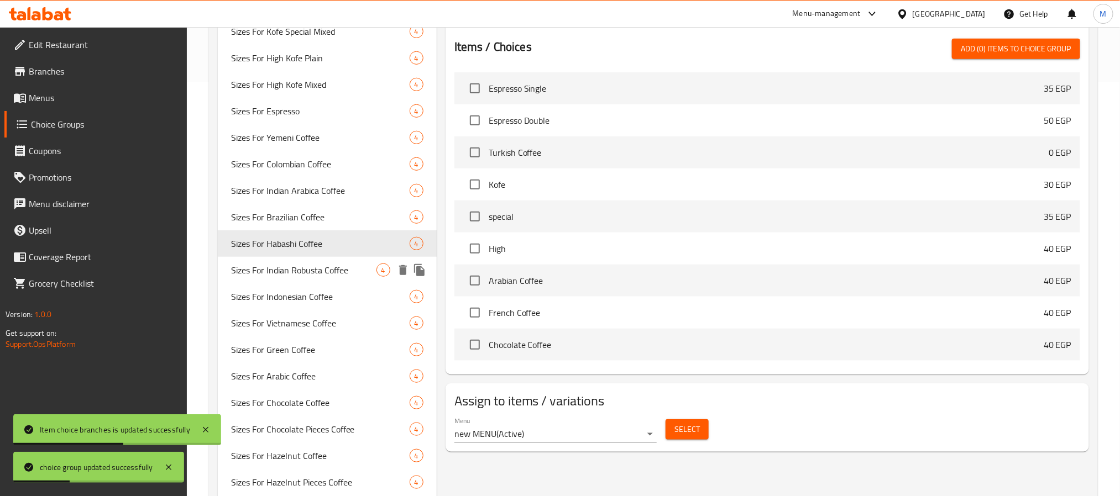
click at [310, 274] on span "Sizes For Indian Robusta Coffee" at bounding box center [303, 270] width 145 height 13
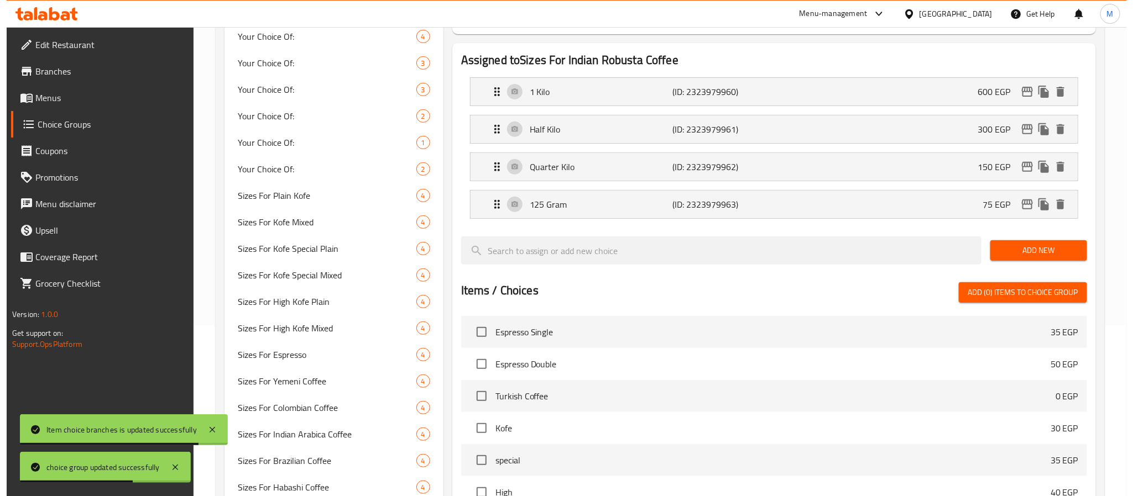
scroll to position [0, 0]
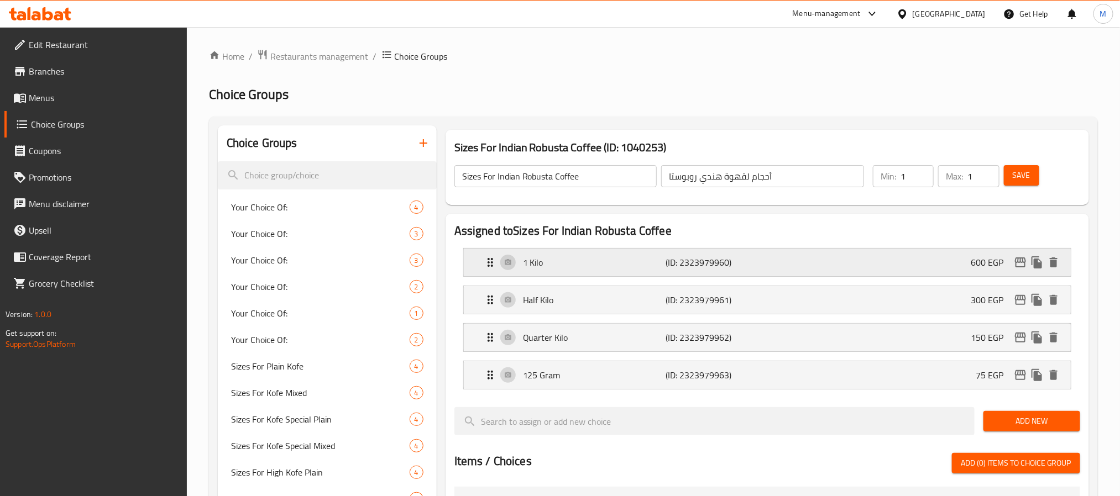
click at [1022, 262] on icon "edit" at bounding box center [1020, 262] width 13 height 13
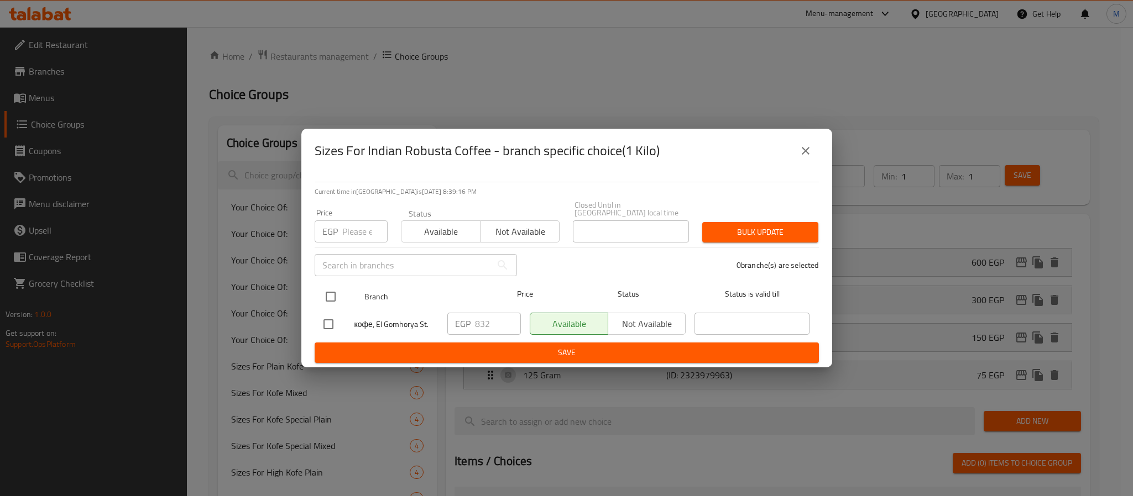
click at [333, 296] on input "checkbox" at bounding box center [330, 296] width 23 height 23
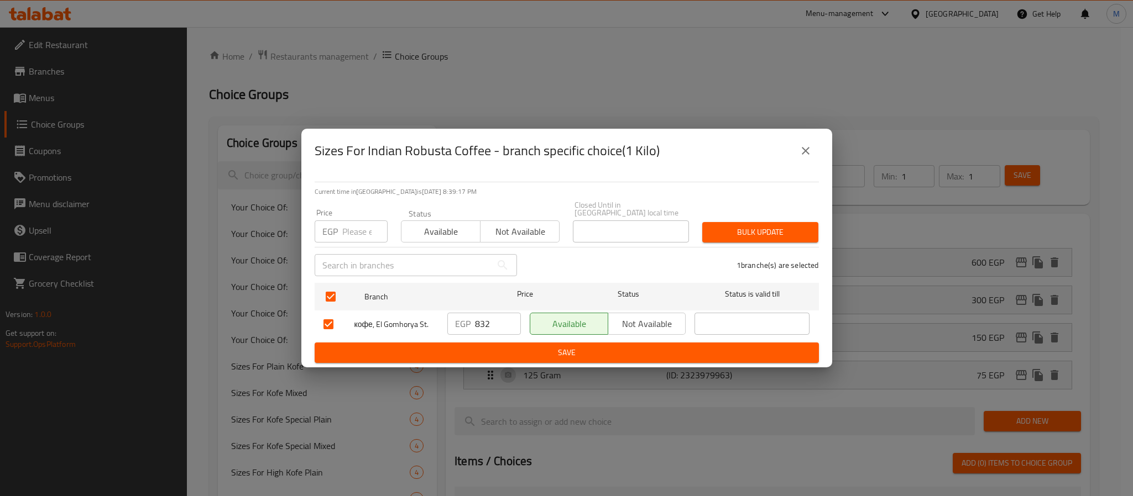
click at [483, 322] on input "832" at bounding box center [498, 324] width 46 height 22
click at [509, 346] on span "Save" at bounding box center [566, 353] width 486 height 14
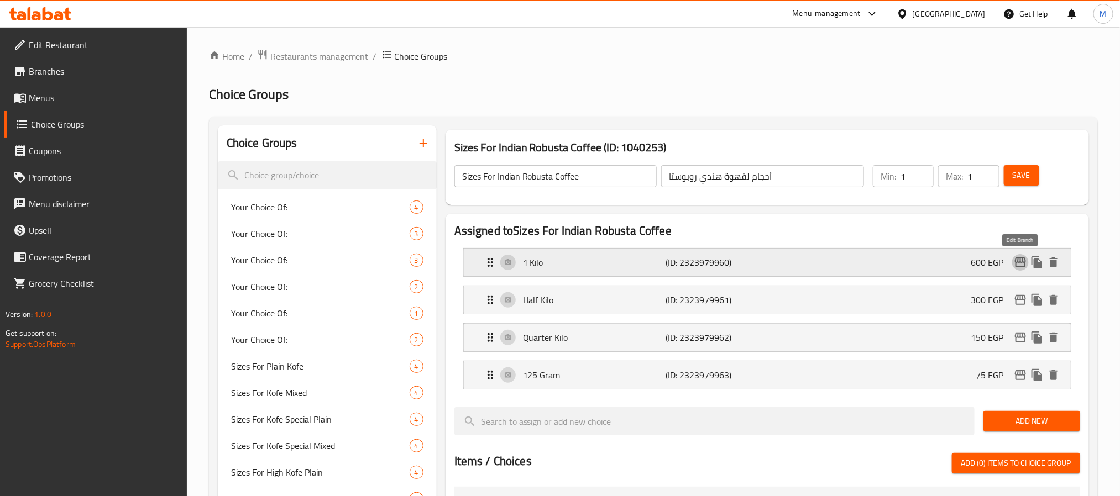
click at [1020, 269] on button "edit" at bounding box center [1020, 262] width 17 height 17
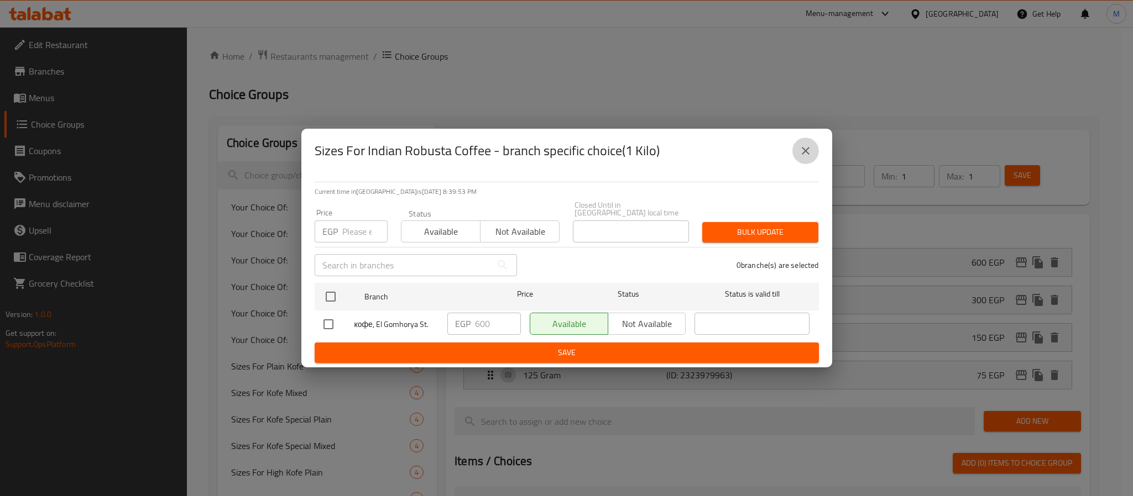
click at [808, 151] on icon "close" at bounding box center [806, 151] width 8 height 8
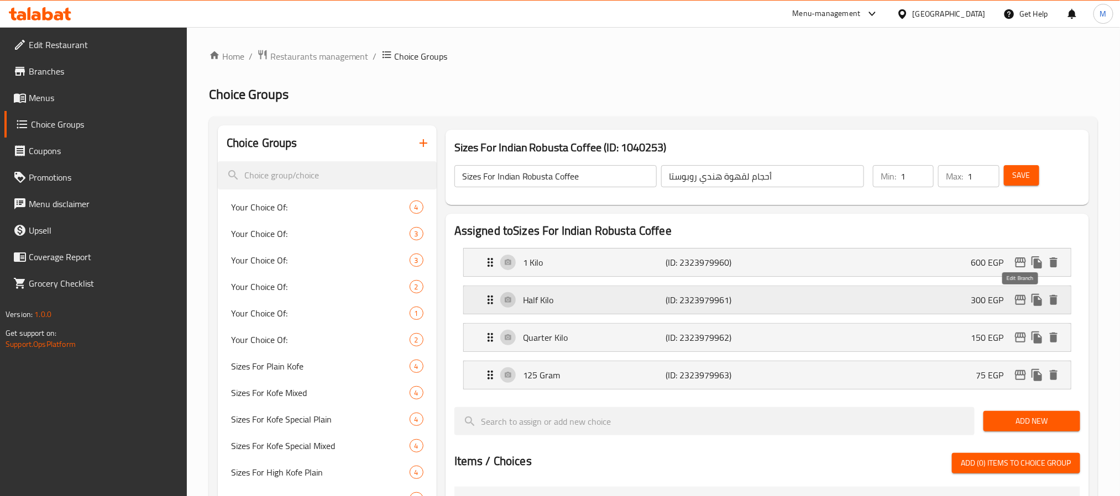
click at [1023, 302] on icon "edit" at bounding box center [1020, 300] width 13 height 13
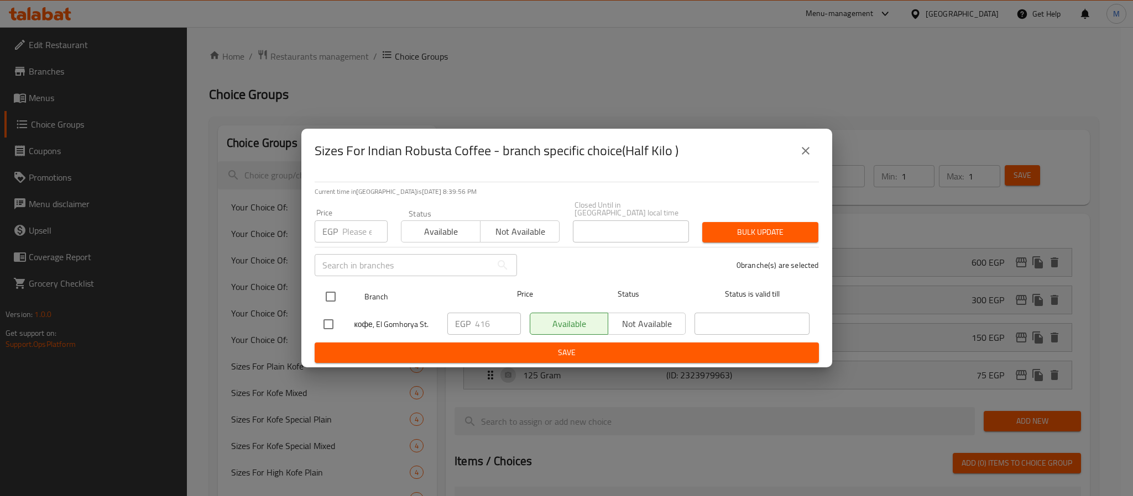
click at [327, 292] on input "checkbox" at bounding box center [330, 296] width 23 height 23
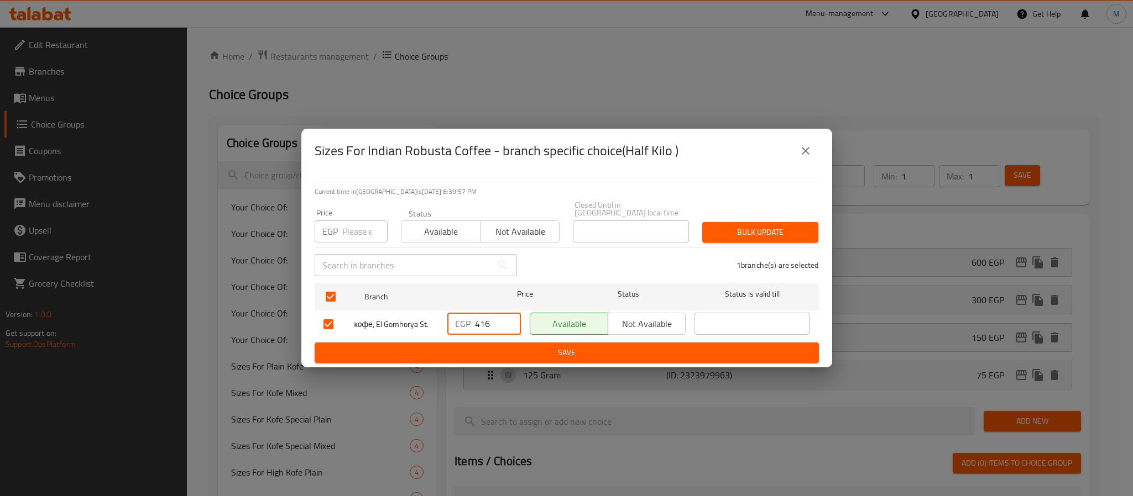
click at [485, 318] on input "416" at bounding box center [498, 324] width 46 height 22
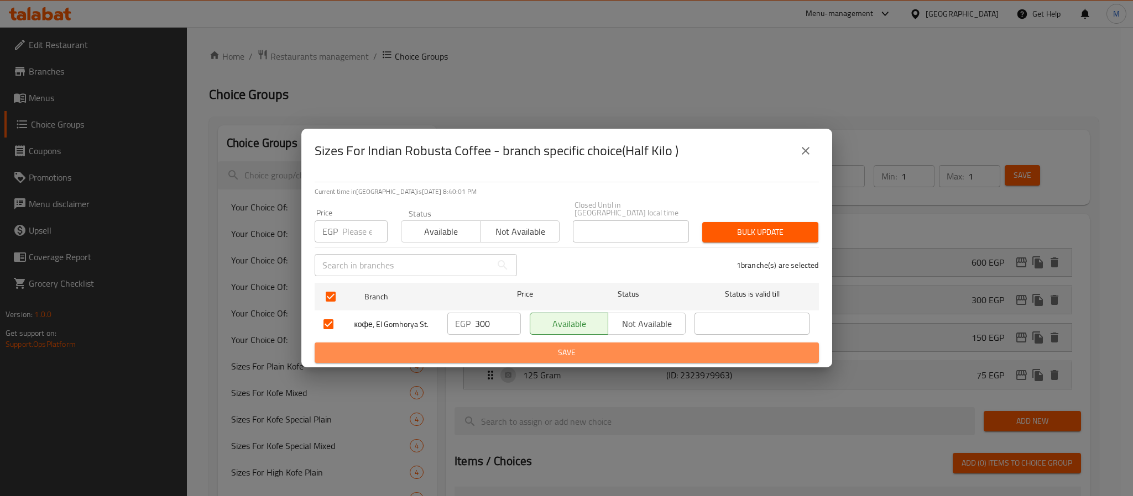
click at [503, 346] on span "Save" at bounding box center [566, 353] width 486 height 14
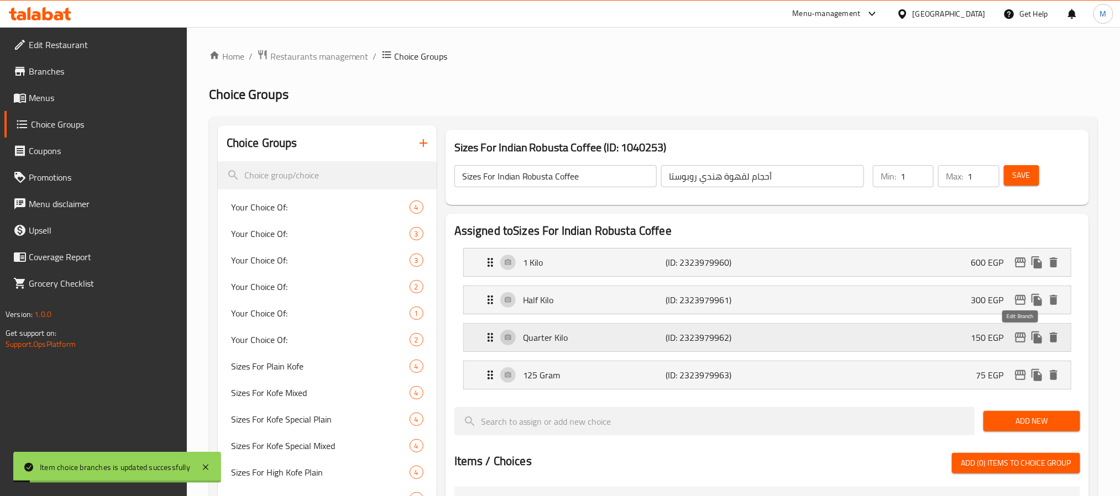
click at [1018, 341] on icon "edit" at bounding box center [1020, 337] width 13 height 13
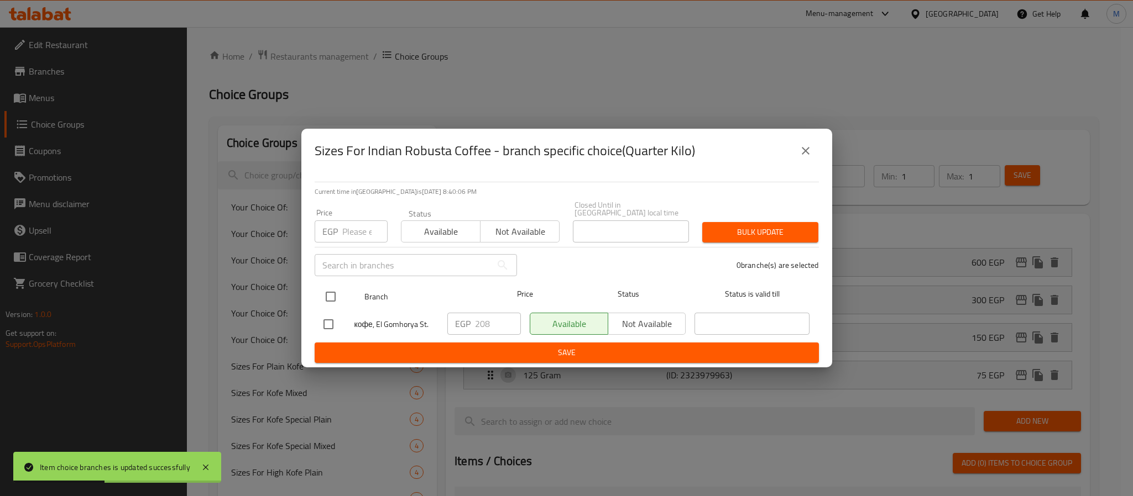
click at [329, 292] on input "checkbox" at bounding box center [330, 296] width 23 height 23
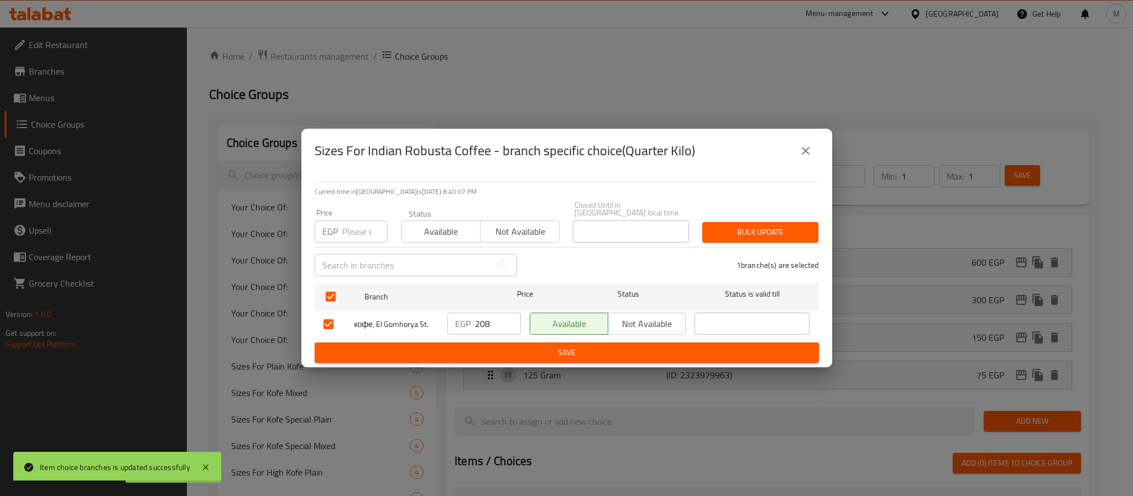
click at [488, 321] on input "208" at bounding box center [498, 324] width 46 height 22
click at [481, 322] on input "208" at bounding box center [498, 324] width 46 height 22
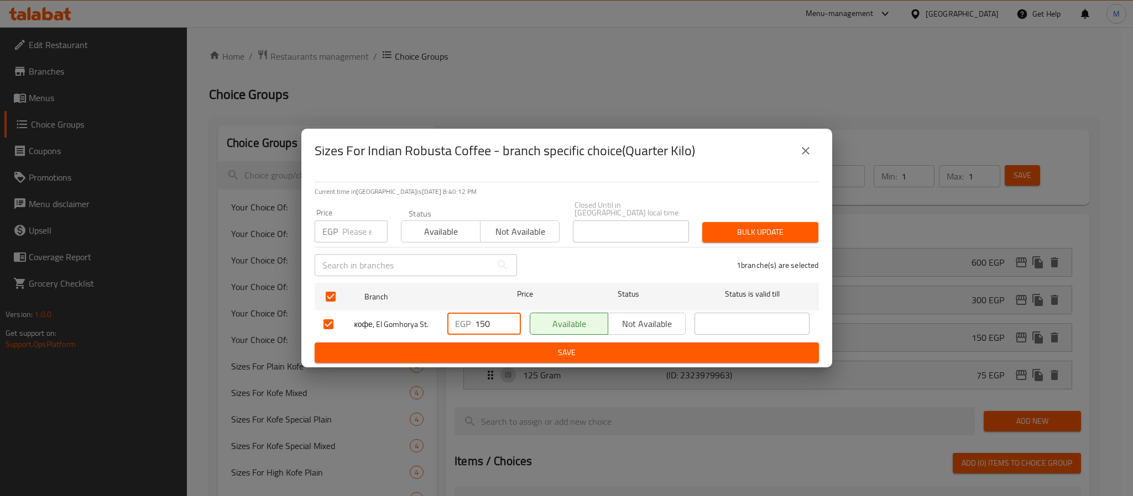
click at [504, 346] on span "Save" at bounding box center [566, 353] width 486 height 14
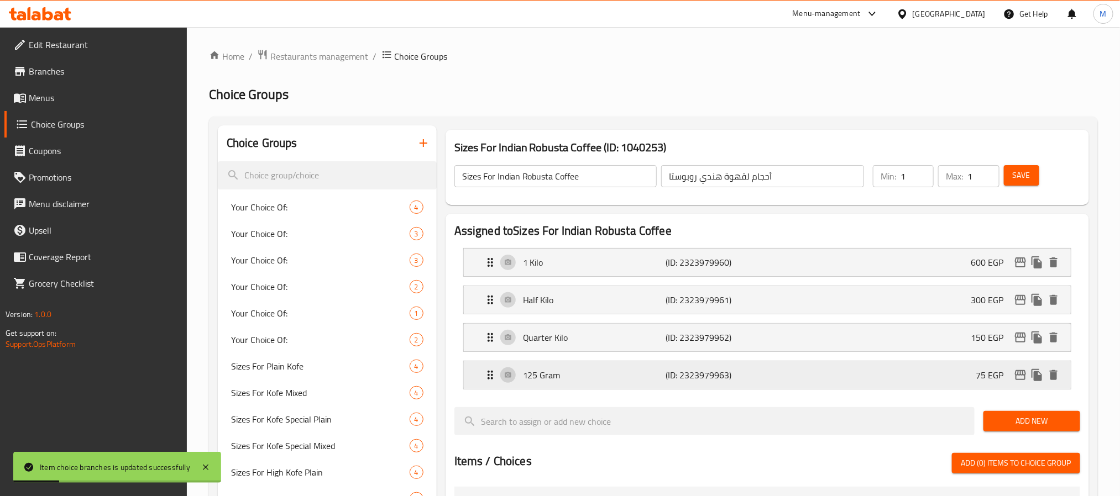
click at [1017, 379] on icon "edit" at bounding box center [1020, 375] width 13 height 13
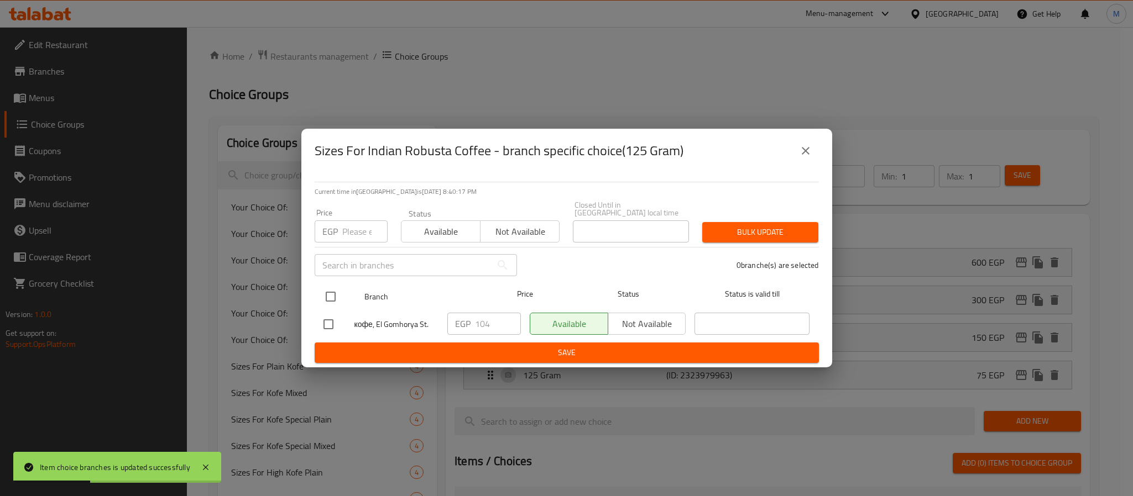
click at [338, 290] on input "checkbox" at bounding box center [330, 296] width 23 height 23
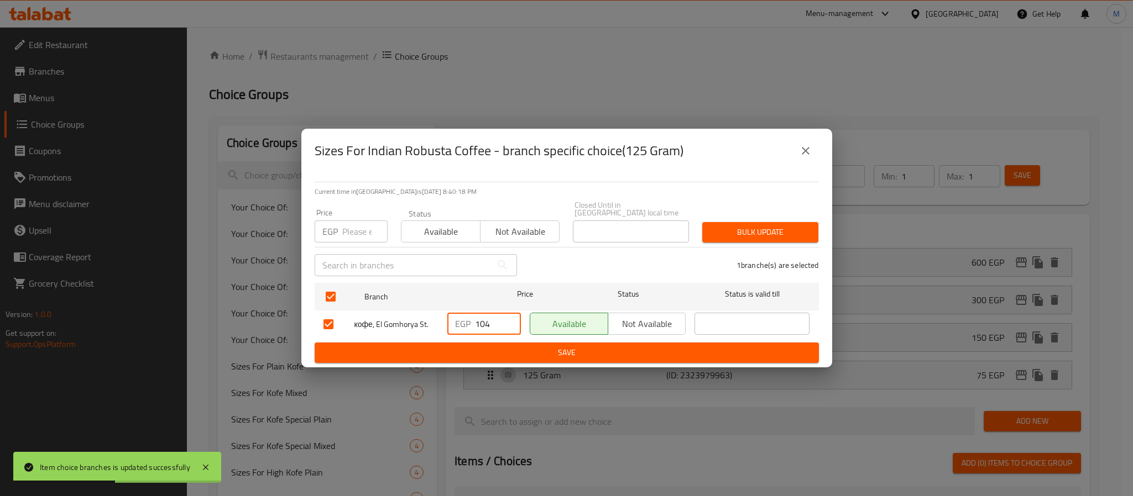
drag, startPoint x: 496, startPoint y: 322, endPoint x: 425, endPoint y: 357, distance: 79.1
click at [430, 347] on form "Branch Price Status Status is valid till кофе, El Gomhorya St. EGP 104 ​ Availa…" at bounding box center [567, 321] width 504 height 85
click at [553, 346] on span "Save" at bounding box center [566, 353] width 486 height 14
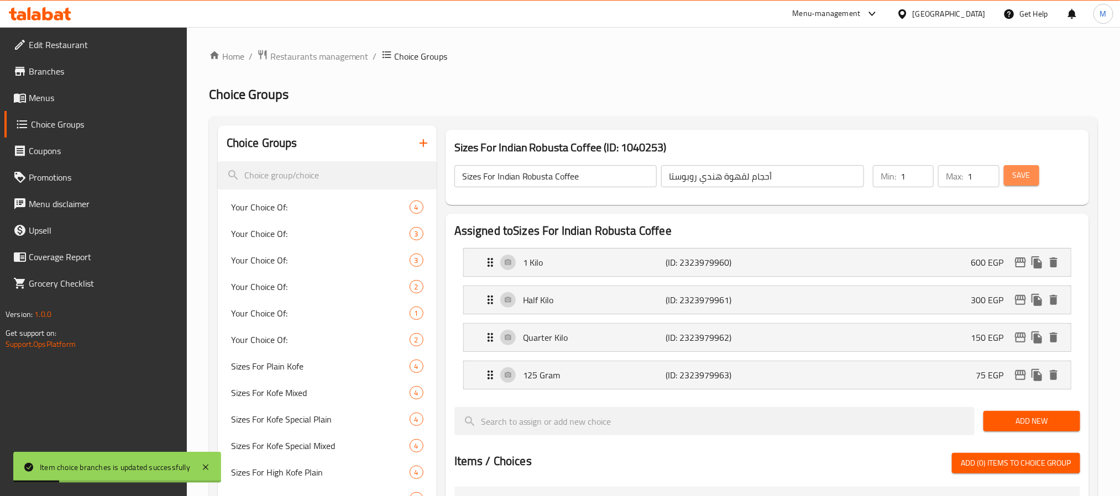
click at [1020, 171] on span "Save" at bounding box center [1022, 176] width 18 height 14
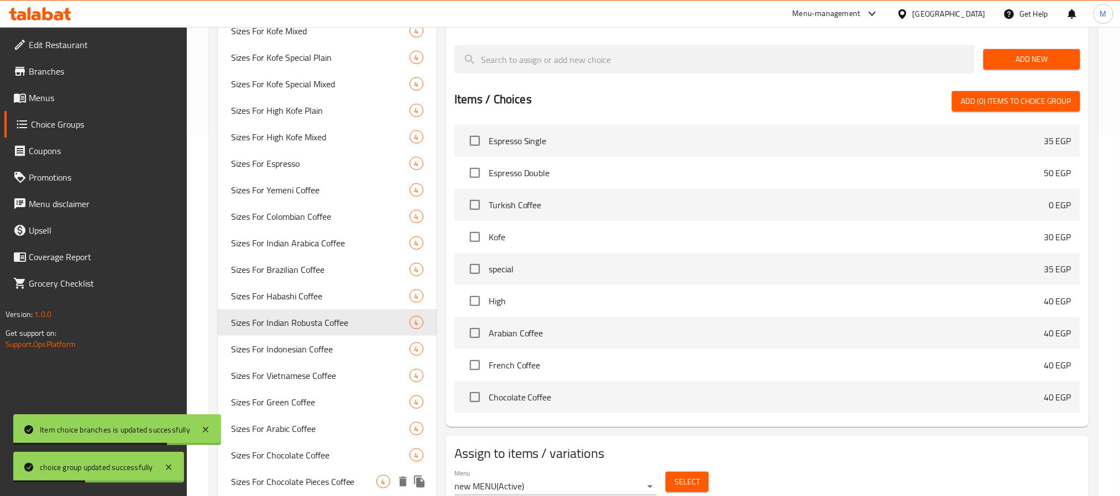
scroll to position [415, 0]
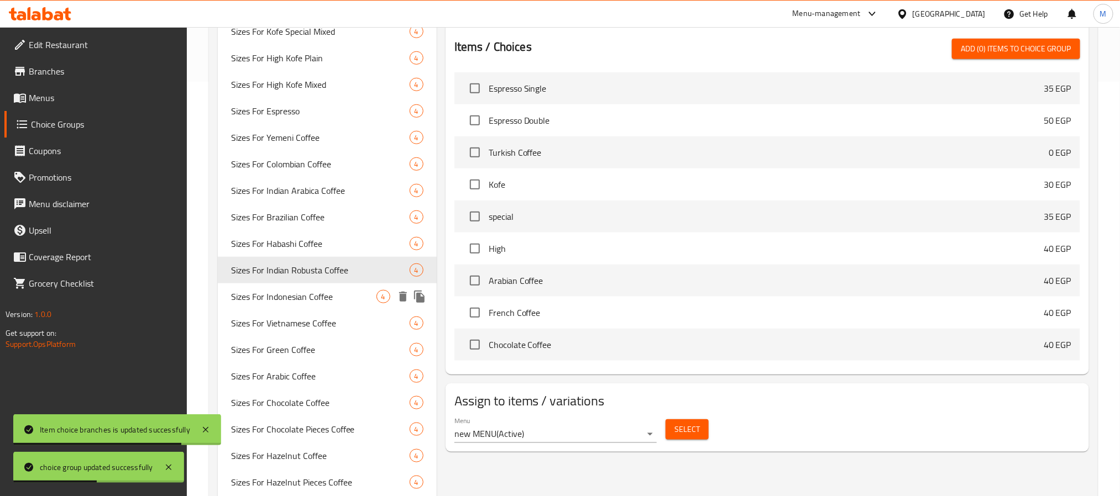
click at [299, 297] on span "Sizes For Indonesian Coffee" at bounding box center [303, 296] width 145 height 13
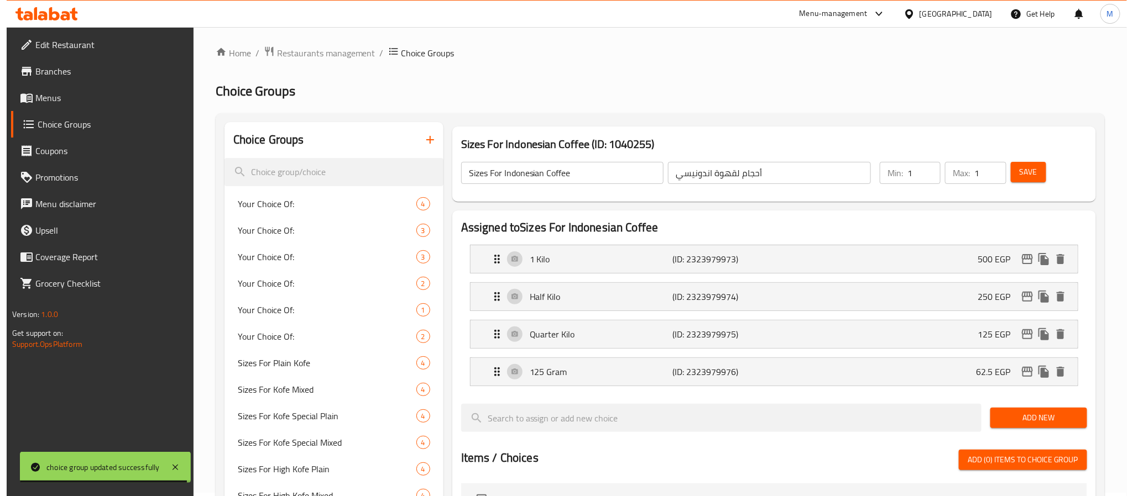
scroll to position [0, 0]
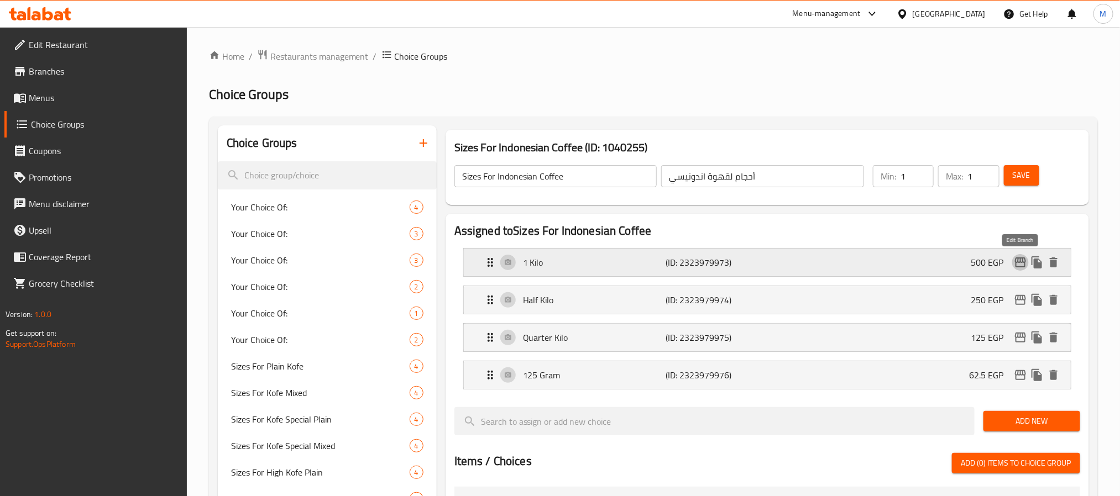
click at [1023, 261] on icon "edit" at bounding box center [1020, 263] width 11 height 10
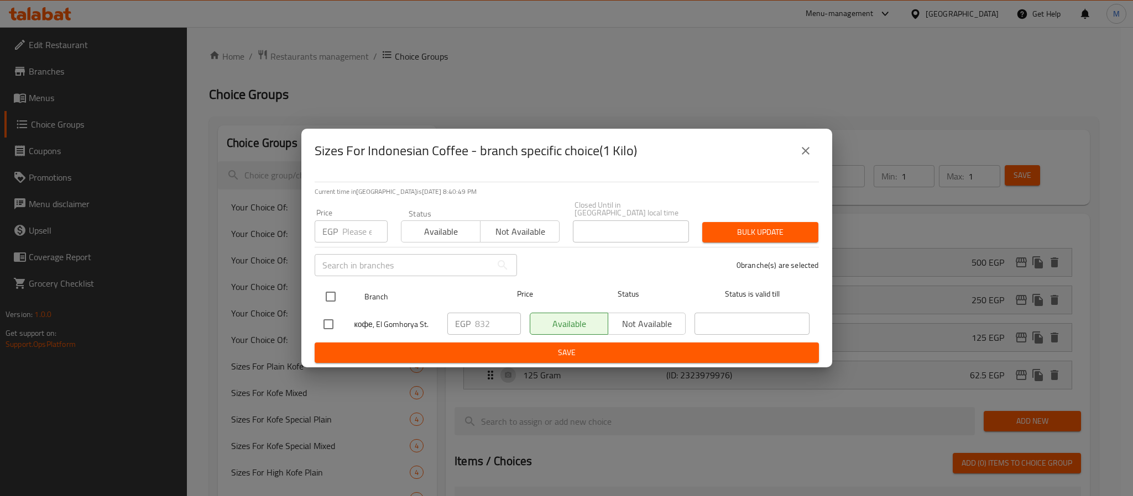
click at [328, 287] on input "checkbox" at bounding box center [330, 296] width 23 height 23
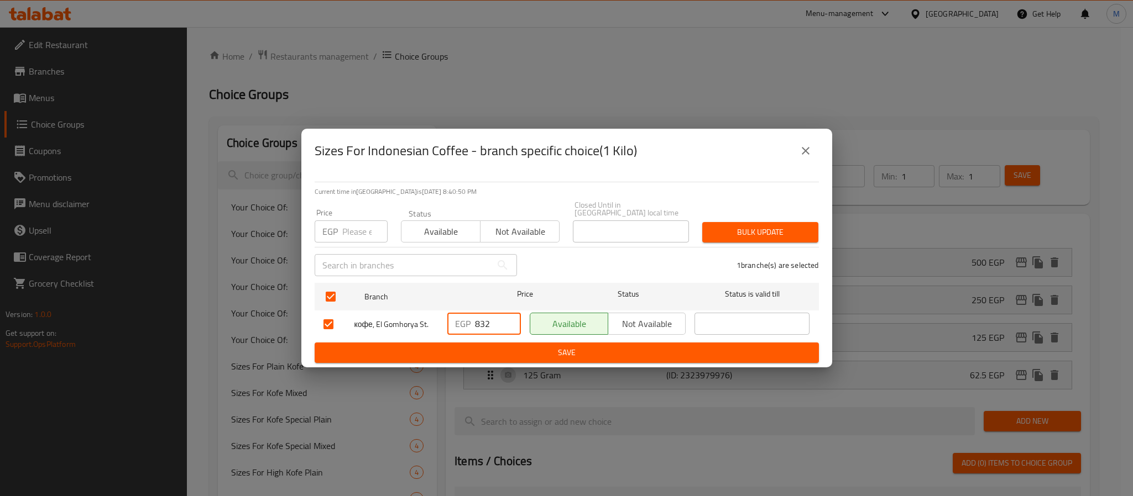
drag, startPoint x: 490, startPoint y: 318, endPoint x: 417, endPoint y: 353, distance: 80.8
click at [417, 353] on form "Branch Price Status Status is valid till кофе, El Gomhorya St. EGP 832 ​ Availa…" at bounding box center [567, 321] width 504 height 85
click at [417, 353] on span "Save" at bounding box center [566, 353] width 486 height 14
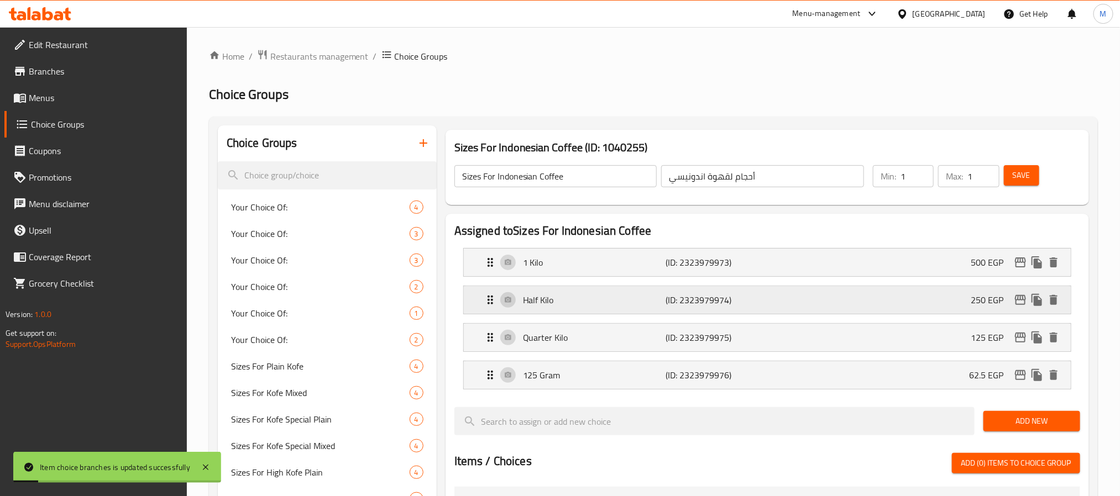
click at [1020, 307] on icon "edit" at bounding box center [1020, 300] width 13 height 13
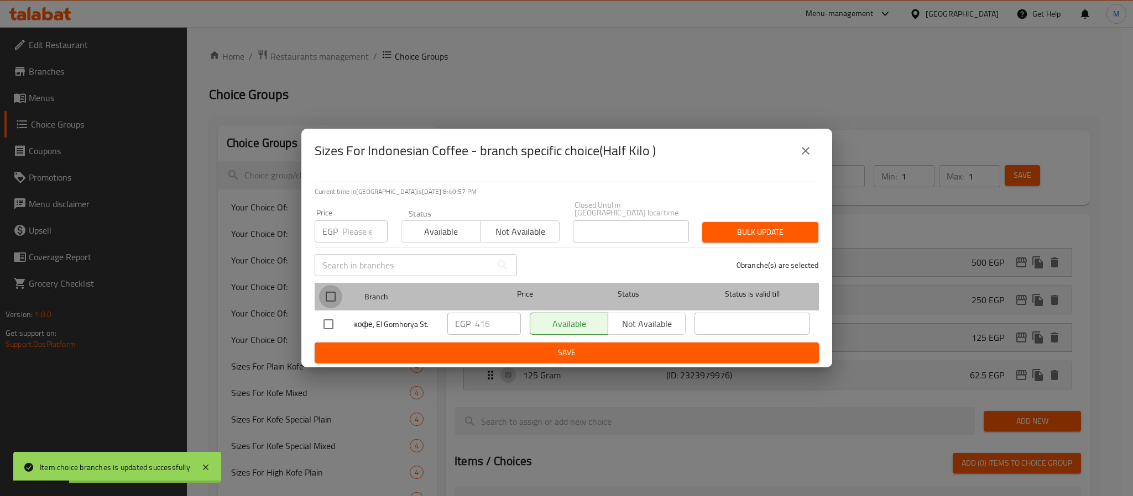
click at [329, 291] on input "checkbox" at bounding box center [330, 296] width 23 height 23
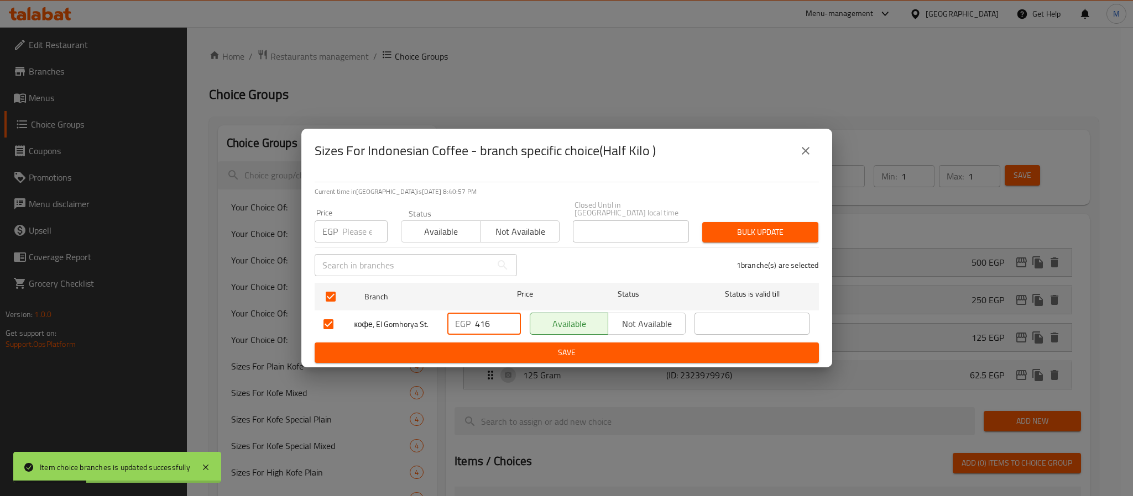
drag, startPoint x: 496, startPoint y: 322, endPoint x: 400, endPoint y: 350, distance: 100.9
click at [400, 350] on form "Branch Price Status Status is valid till кофе, El Gomhorya St. EGP 416 ​ Availa…" at bounding box center [567, 321] width 504 height 85
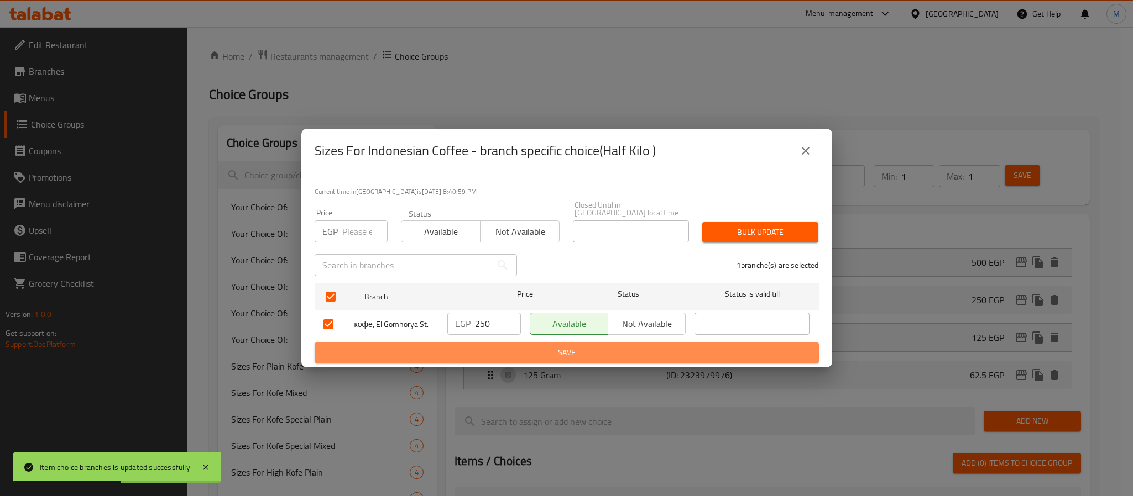
click at [400, 350] on span "Save" at bounding box center [566, 353] width 486 height 14
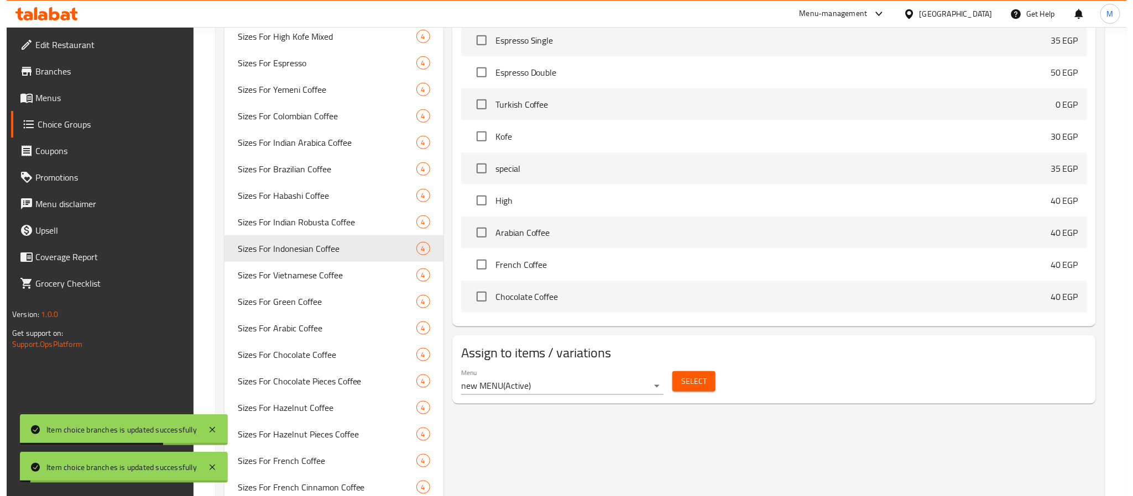
scroll to position [48, 0]
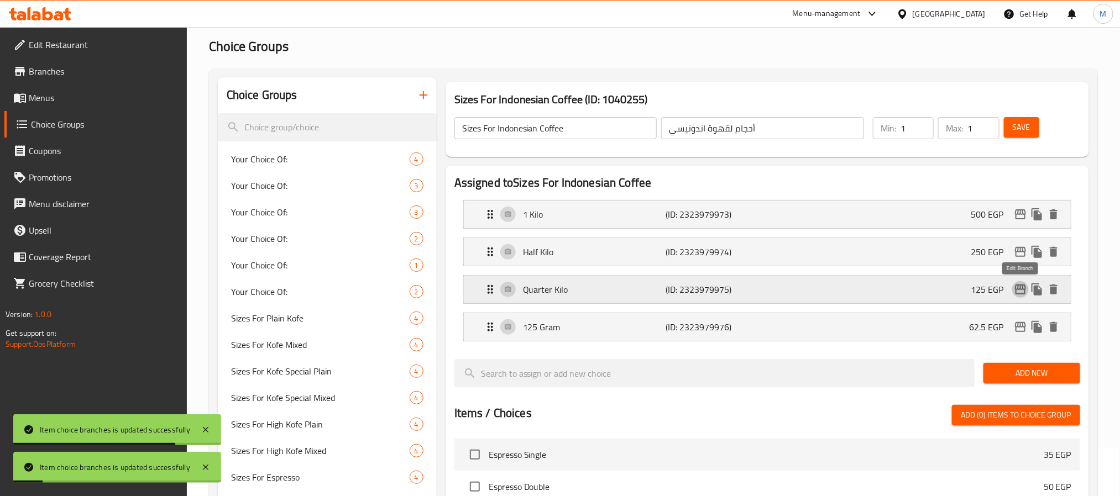
click at [1023, 292] on icon "edit" at bounding box center [1020, 289] width 13 height 13
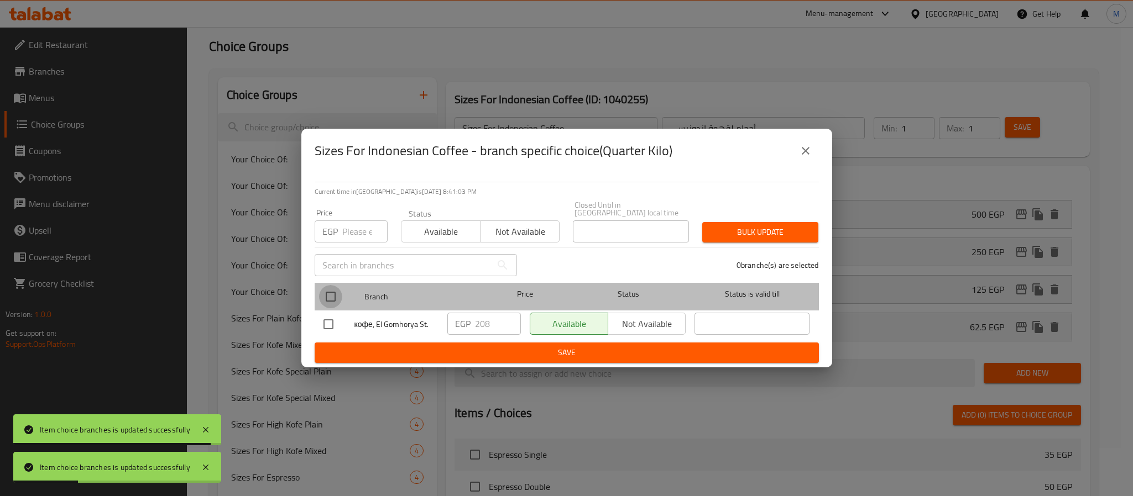
click at [325, 290] on input "checkbox" at bounding box center [330, 296] width 23 height 23
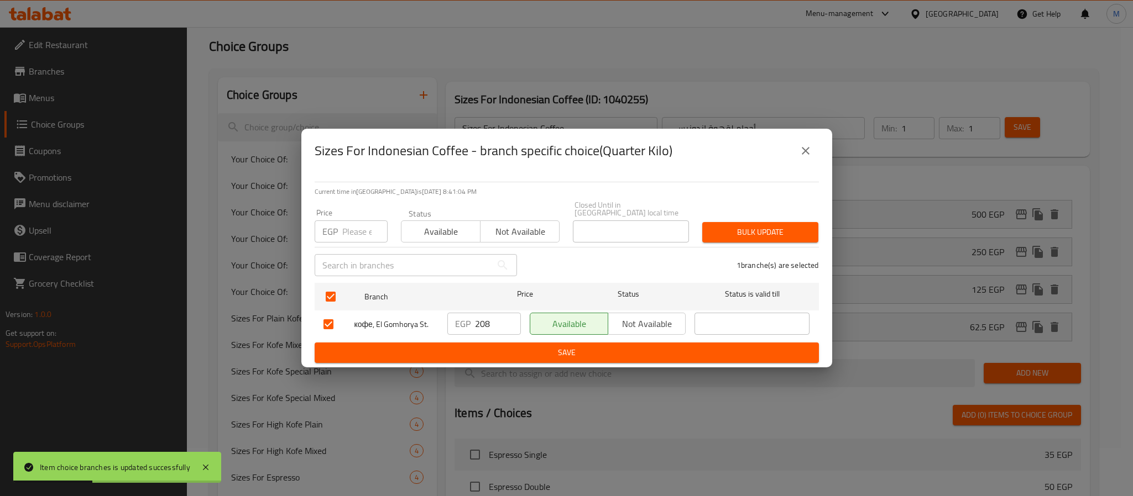
click at [481, 319] on input "208" at bounding box center [498, 324] width 46 height 22
click at [607, 346] on span "Save" at bounding box center [566, 353] width 486 height 14
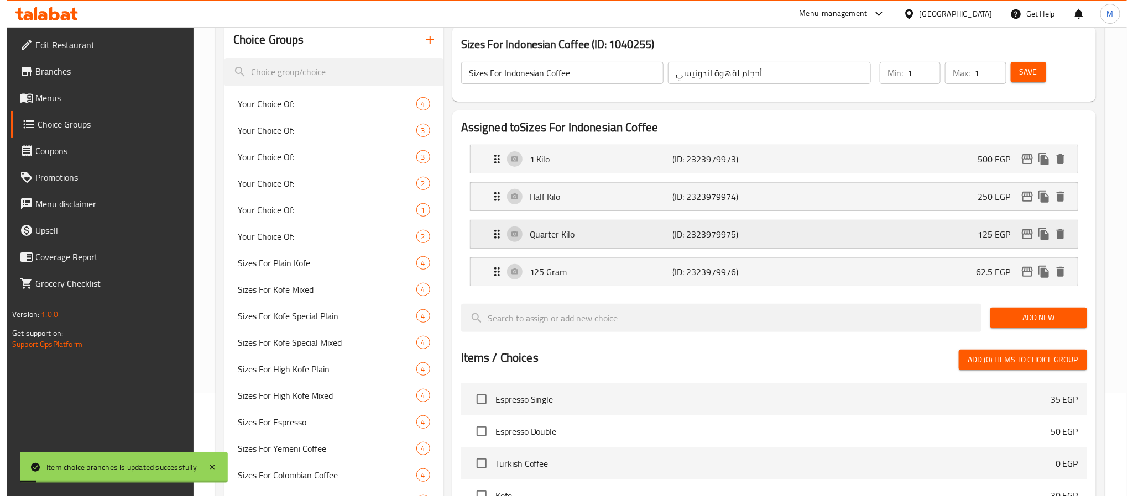
scroll to position [0, 0]
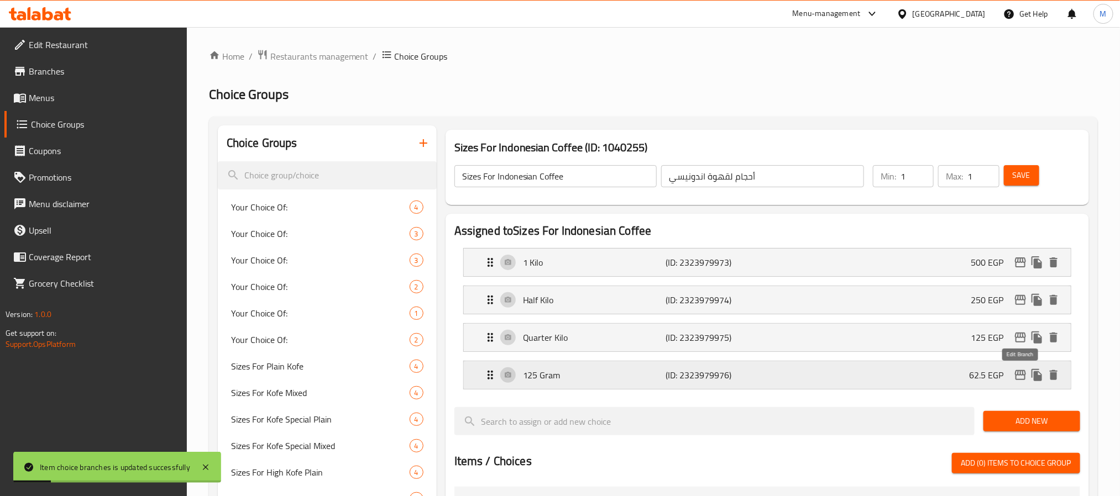
click at [1022, 380] on icon "edit" at bounding box center [1020, 375] width 11 height 10
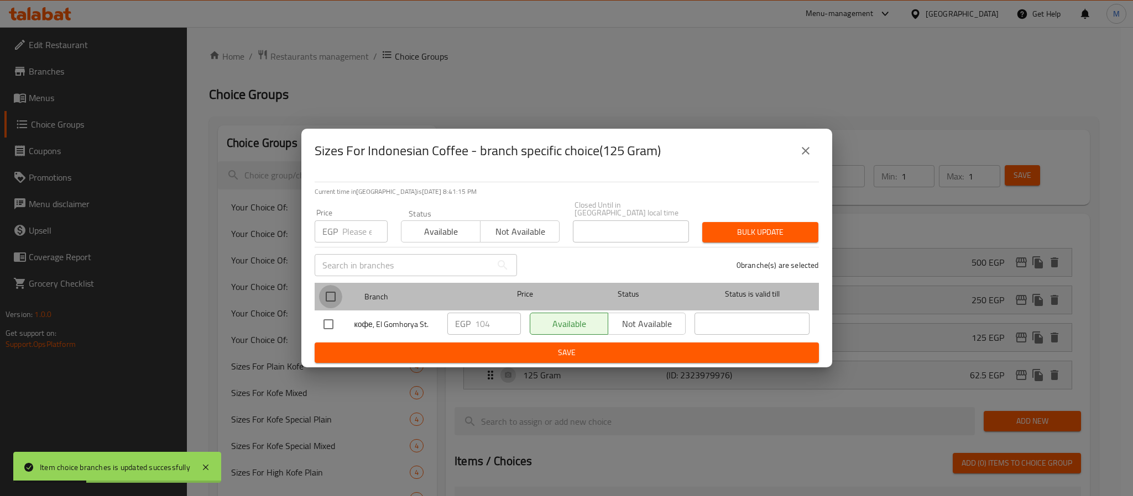
click at [330, 290] on input "checkbox" at bounding box center [330, 296] width 23 height 23
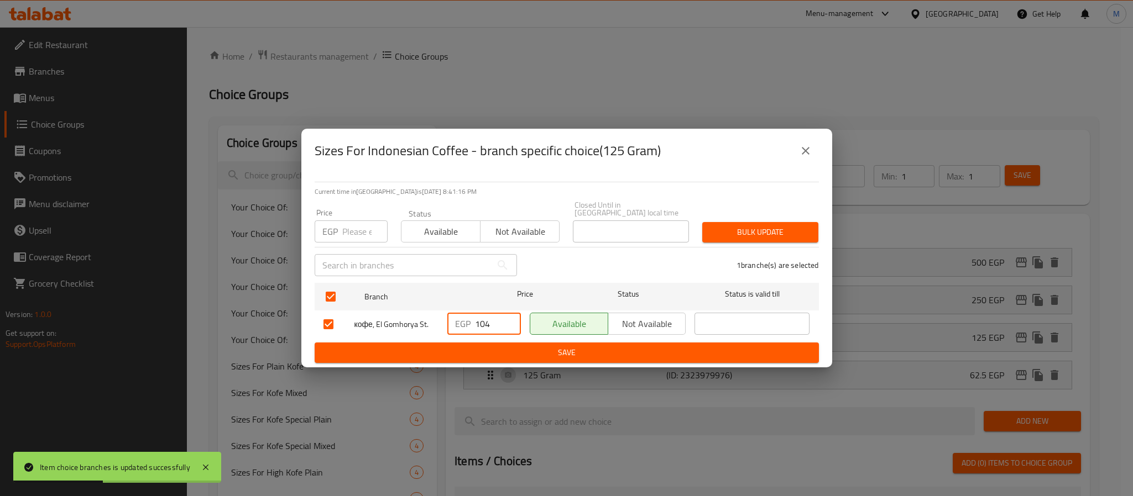
click at [486, 322] on input "104" at bounding box center [498, 324] width 46 height 22
click at [538, 346] on span "Save" at bounding box center [566, 353] width 486 height 14
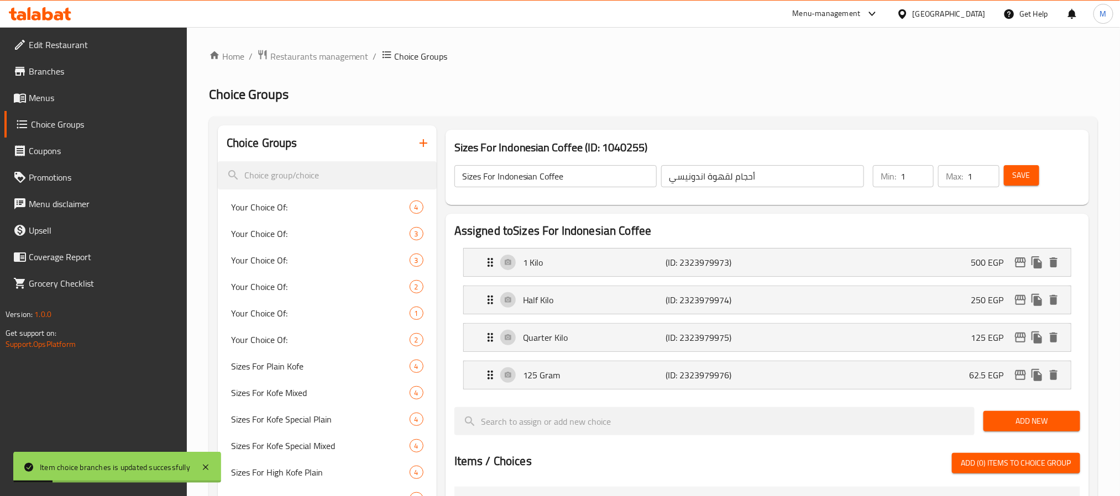
click at [1024, 166] on button "Save" at bounding box center [1021, 175] width 35 height 20
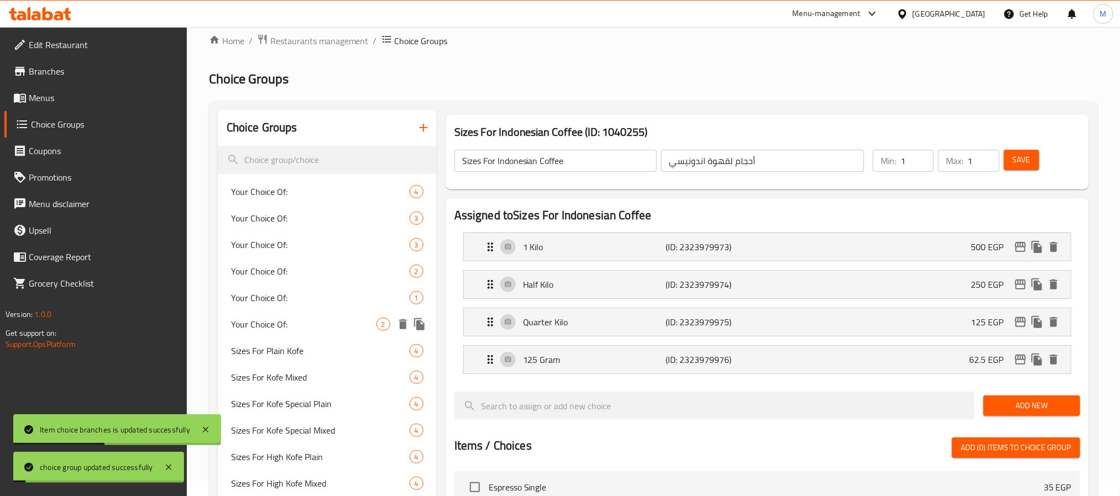
scroll to position [633, 0]
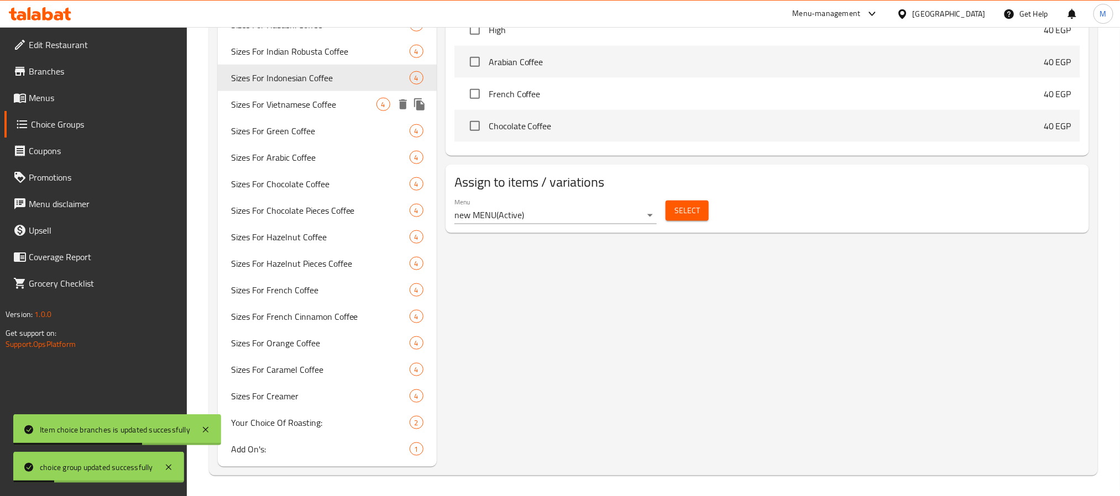
click at [312, 105] on span "Sizes For Vietnamese Coffee" at bounding box center [303, 104] width 145 height 13
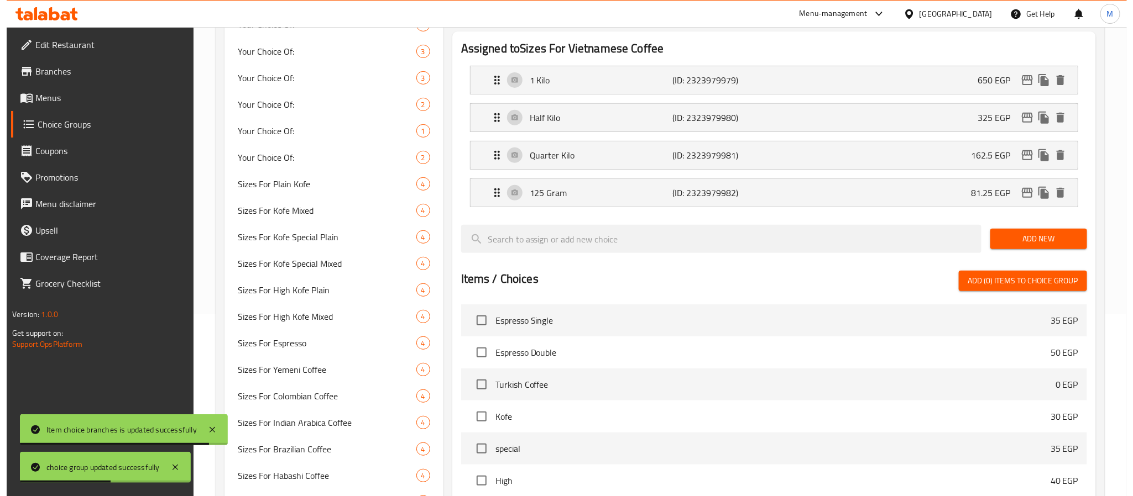
scroll to position [0, 0]
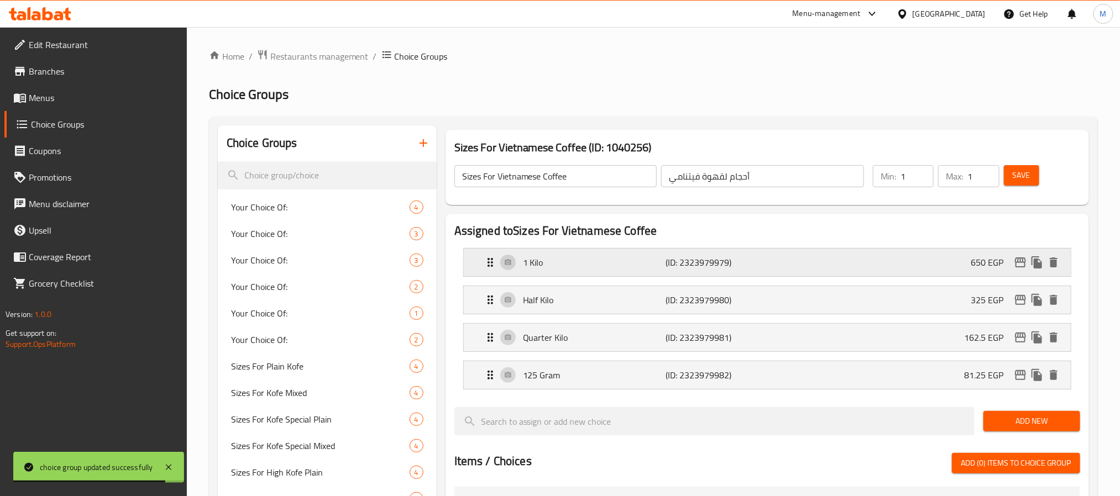
click at [1022, 264] on icon "edit" at bounding box center [1020, 262] width 13 height 13
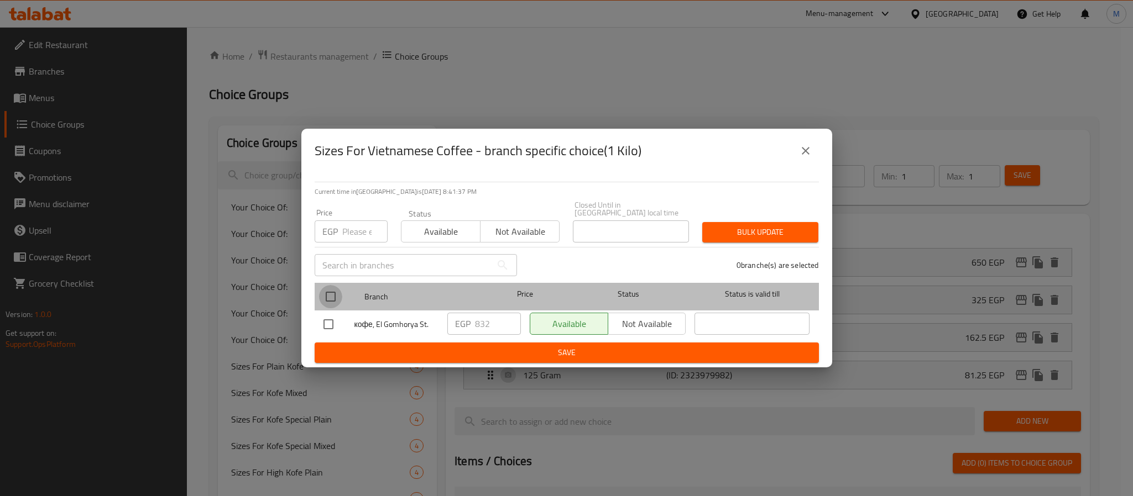
click at [332, 292] on input "checkbox" at bounding box center [330, 296] width 23 height 23
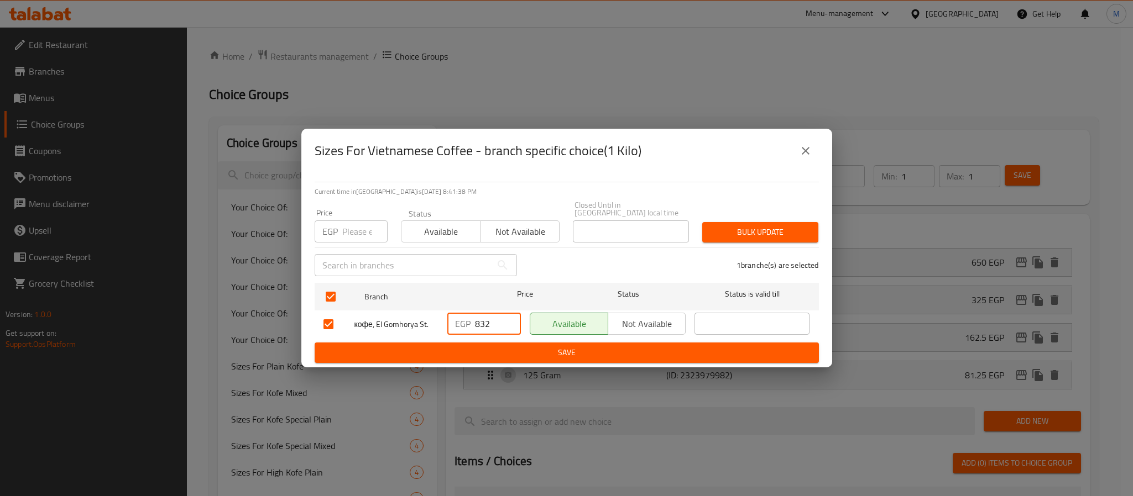
drag, startPoint x: 493, startPoint y: 323, endPoint x: 425, endPoint y: 347, distance: 72.0
click at [425, 347] on form "Branch Price Status Status is valid till кофе, El Gomhorya St. EGP 832 ​ Availa…" at bounding box center [567, 321] width 504 height 85
click at [488, 350] on span "Save" at bounding box center [566, 353] width 486 height 14
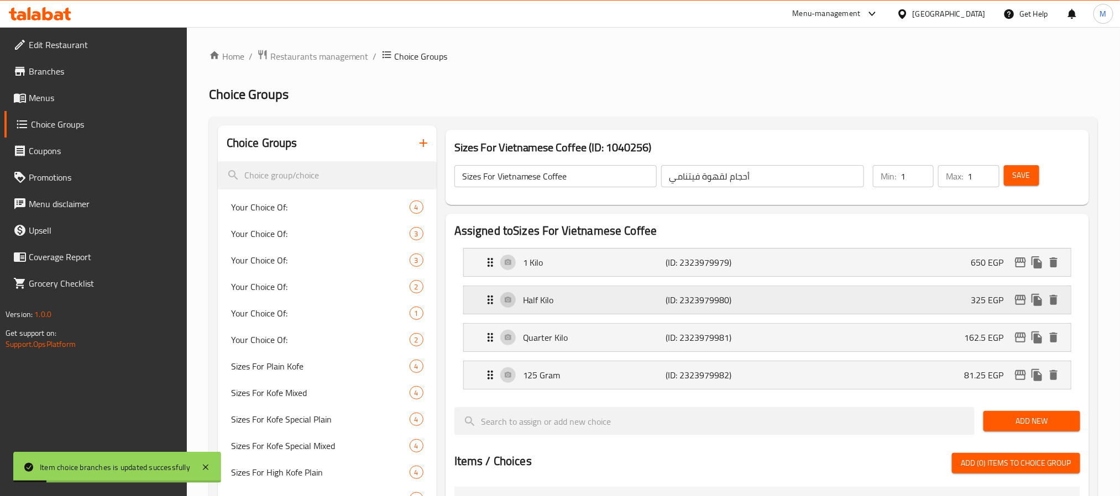
click at [1020, 302] on icon "edit" at bounding box center [1020, 300] width 13 height 13
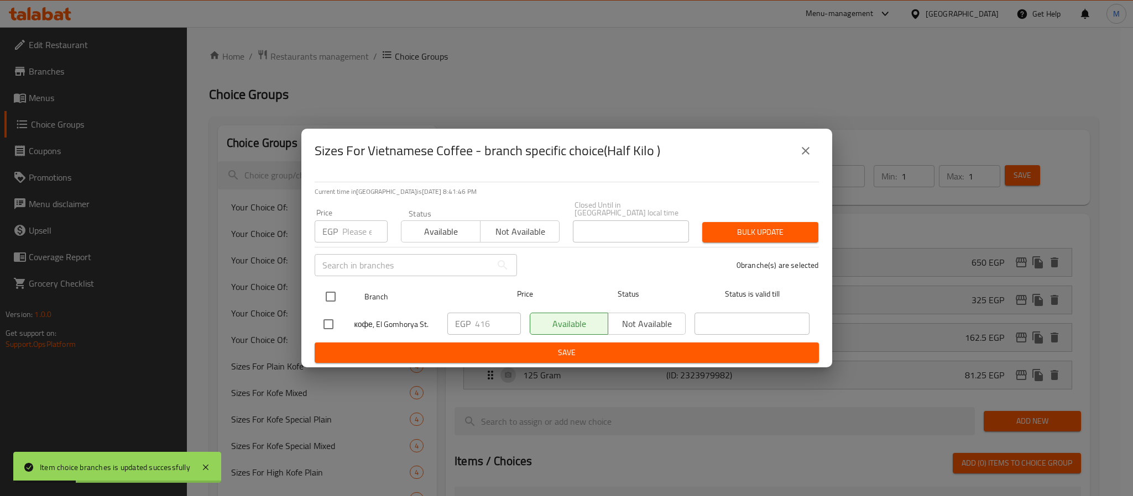
click at [332, 285] on input "checkbox" at bounding box center [330, 296] width 23 height 23
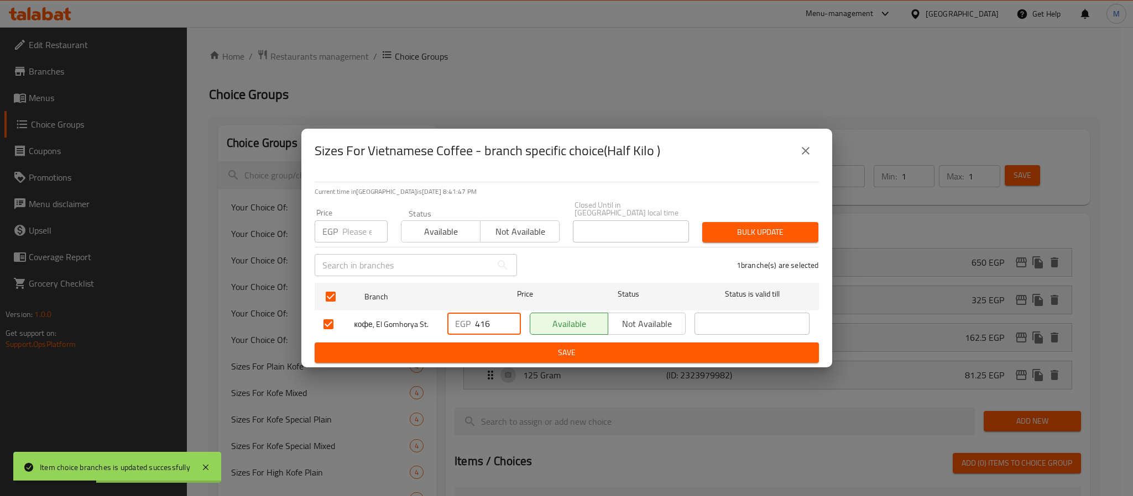
click at [480, 319] on input "416" at bounding box center [498, 324] width 46 height 22
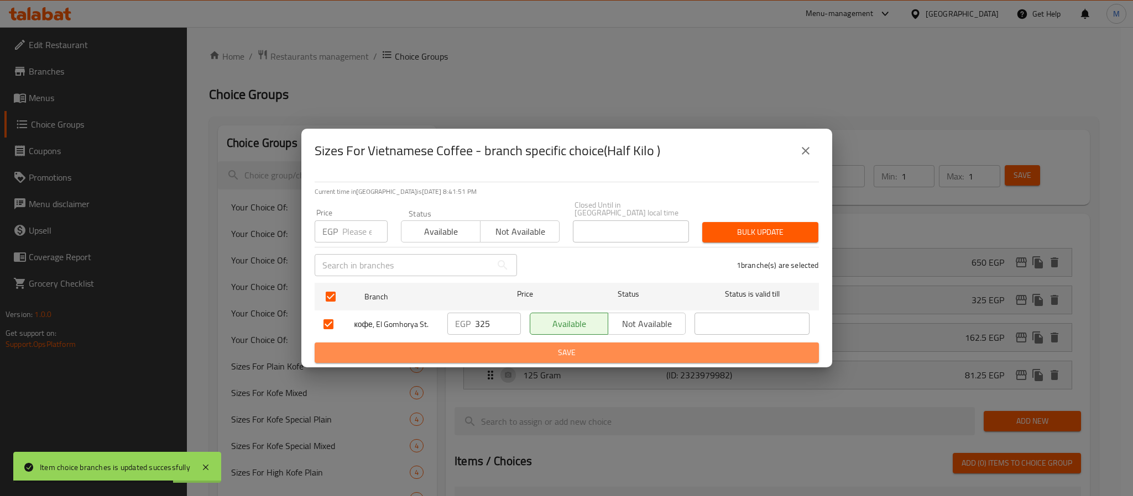
click at [554, 343] on button "Save" at bounding box center [567, 353] width 504 height 20
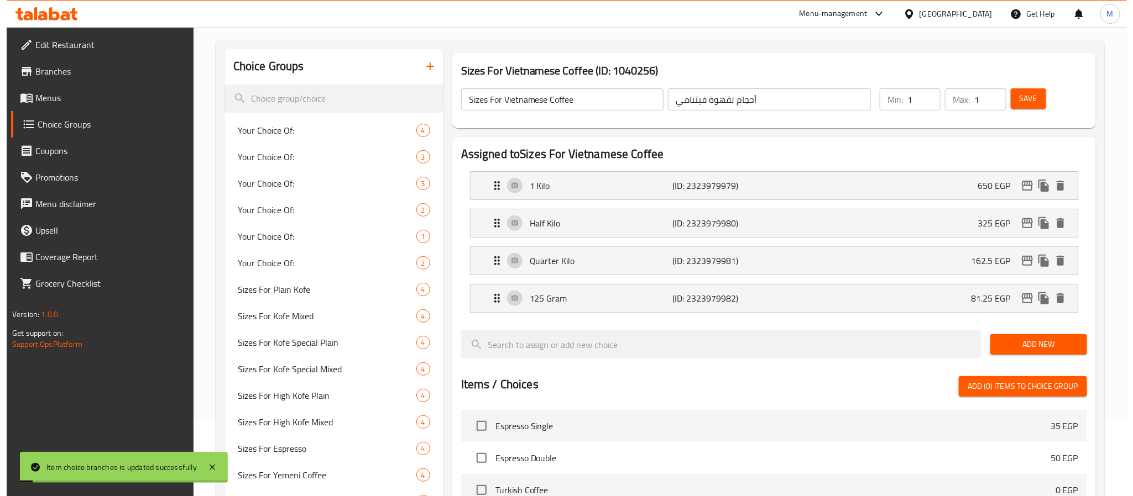
scroll to position [75, 0]
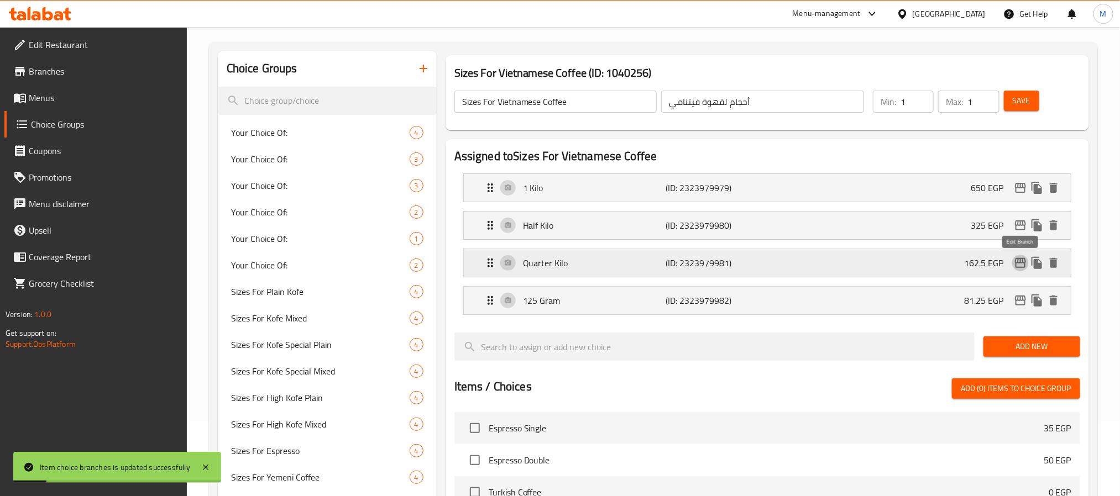
click at [1019, 263] on icon "edit" at bounding box center [1020, 262] width 13 height 13
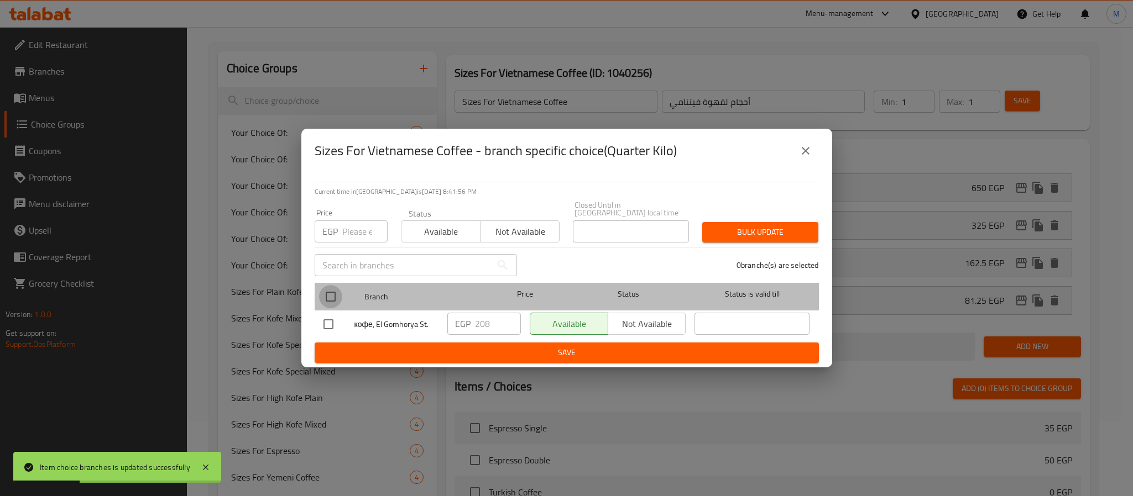
click at [326, 290] on input "checkbox" at bounding box center [330, 296] width 23 height 23
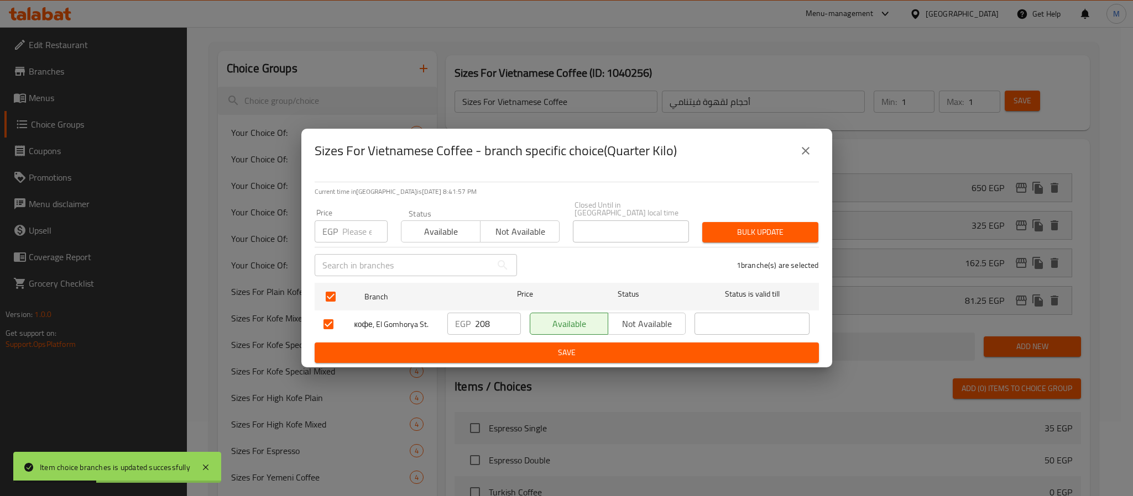
click at [481, 320] on input "208" at bounding box center [498, 324] width 46 height 22
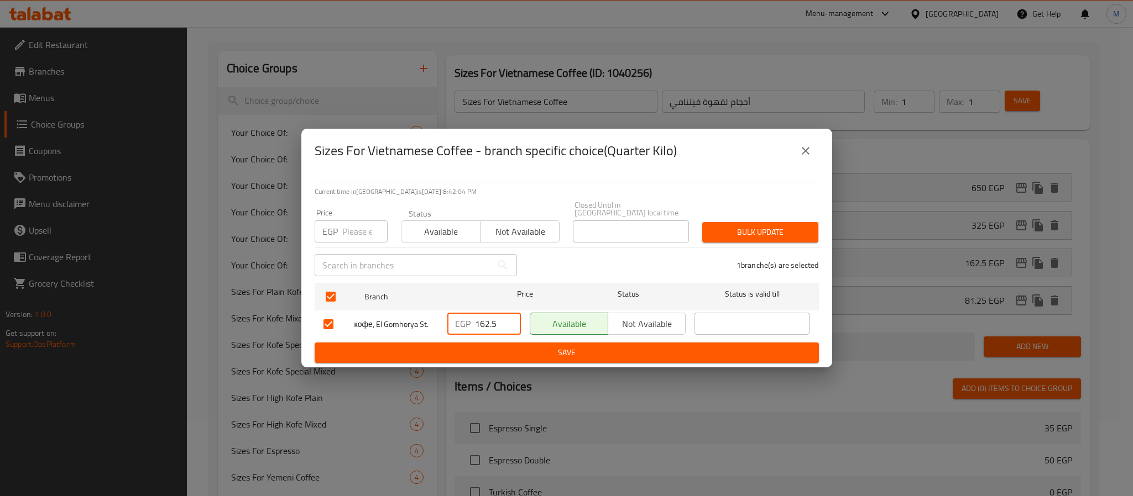
click at [554, 349] on span "Save" at bounding box center [566, 353] width 486 height 14
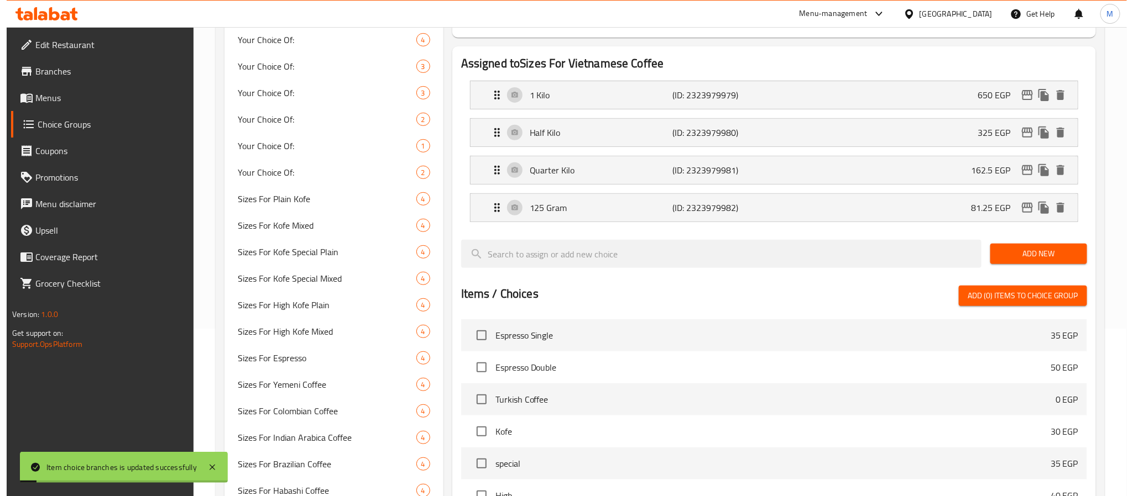
scroll to position [0, 0]
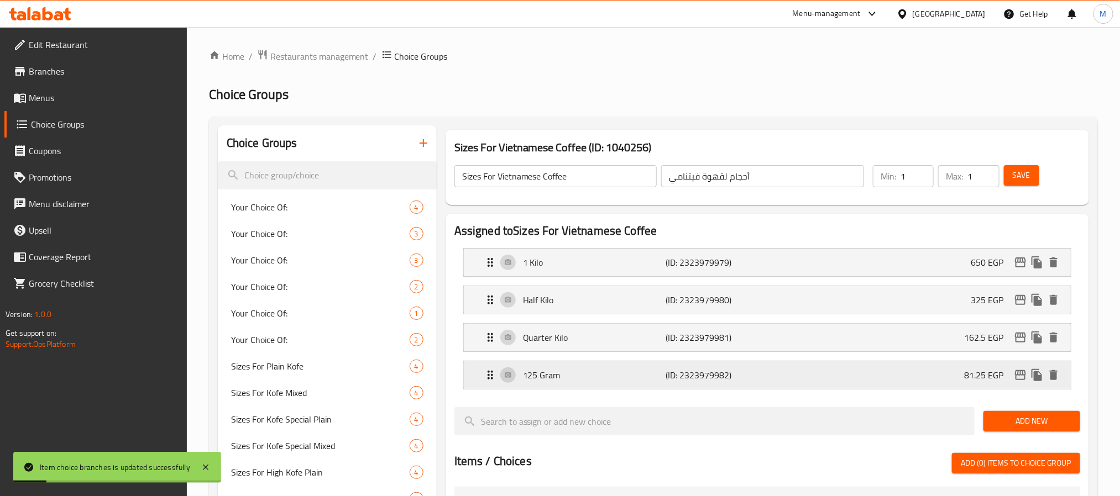
click at [1023, 373] on icon "edit" at bounding box center [1020, 375] width 11 height 10
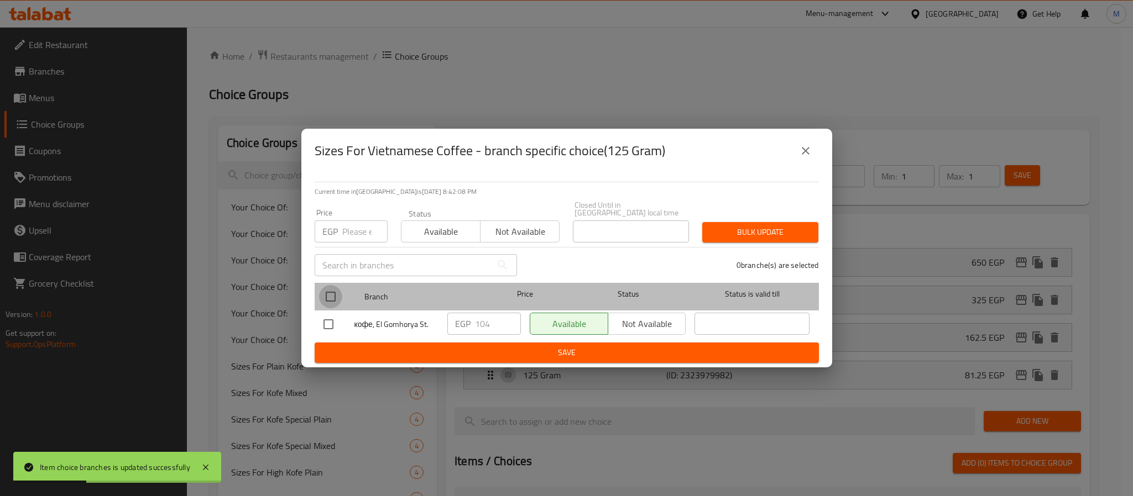
click at [336, 289] on input "checkbox" at bounding box center [330, 296] width 23 height 23
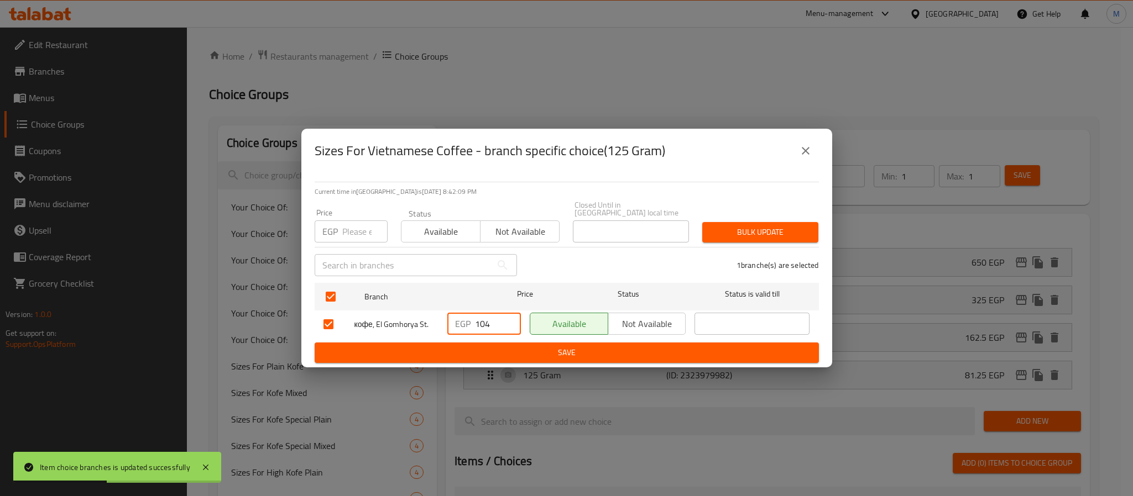
drag, startPoint x: 483, startPoint y: 321, endPoint x: 436, endPoint y: 345, distance: 52.7
click at [436, 345] on form "Branch Price Status Status is valid till кофе, El Gomhorya St. EGP 104 ​ Availa…" at bounding box center [567, 321] width 504 height 85
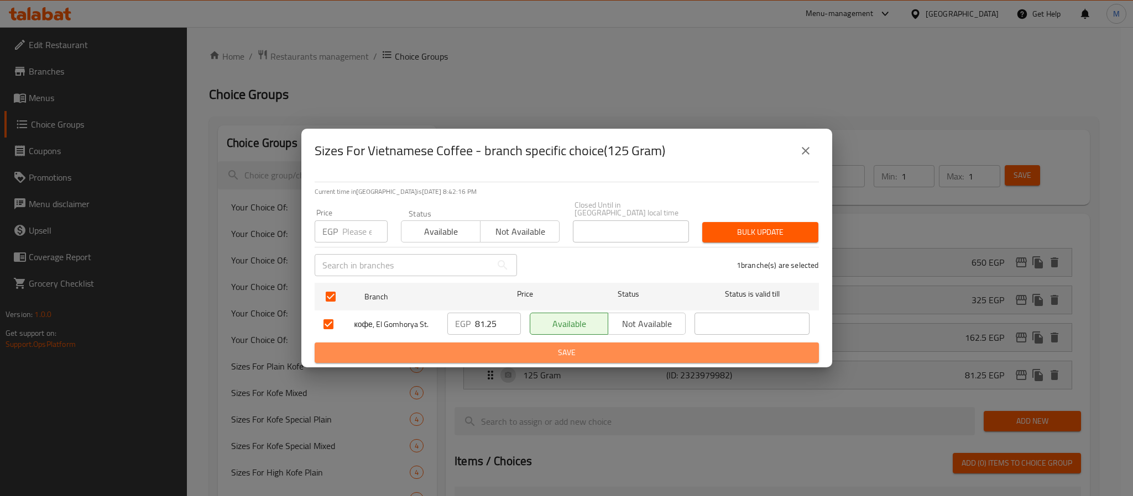
click at [533, 346] on span "Save" at bounding box center [566, 353] width 486 height 14
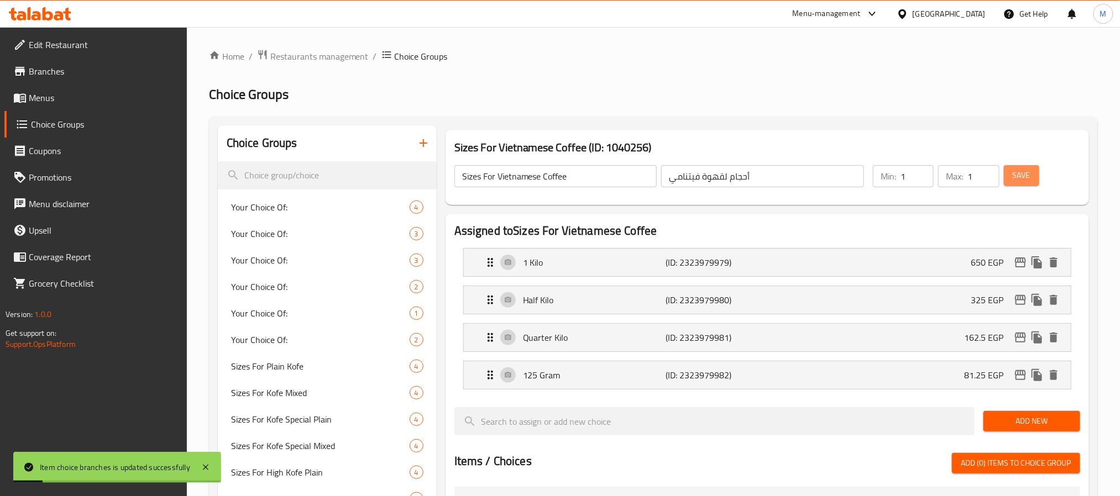
click at [1025, 172] on span "Save" at bounding box center [1022, 176] width 18 height 14
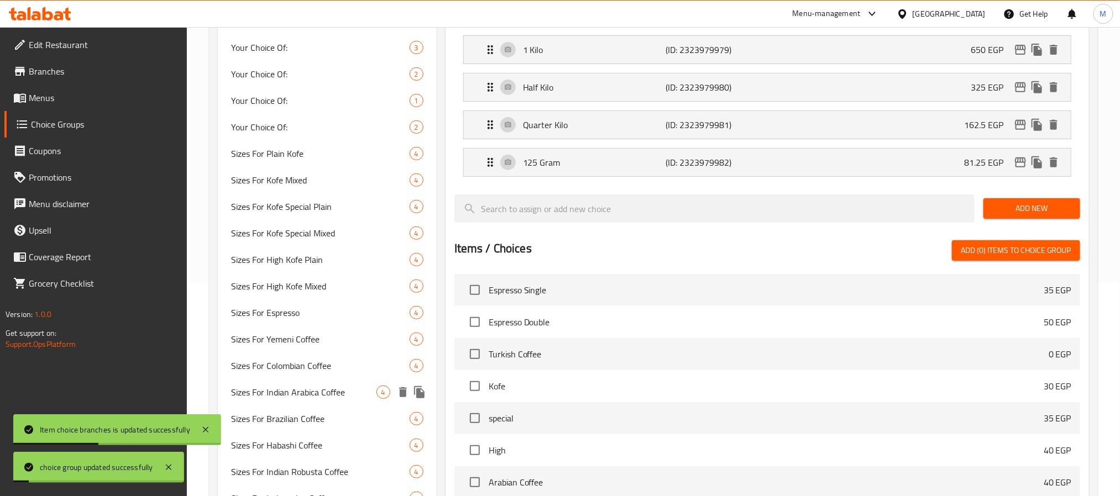
scroll to position [415, 0]
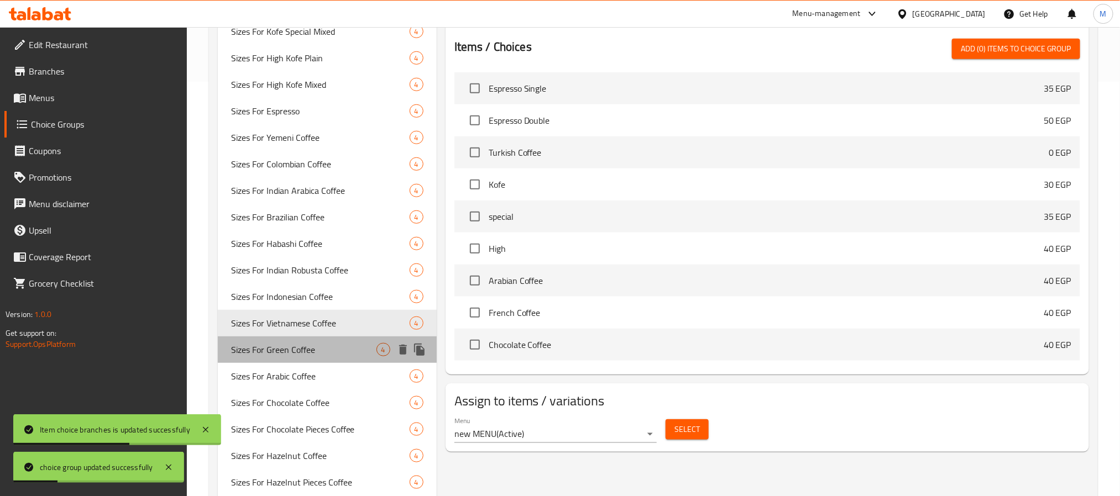
click at [296, 352] on span "Sizes For Green Coffee" at bounding box center [303, 349] width 145 height 13
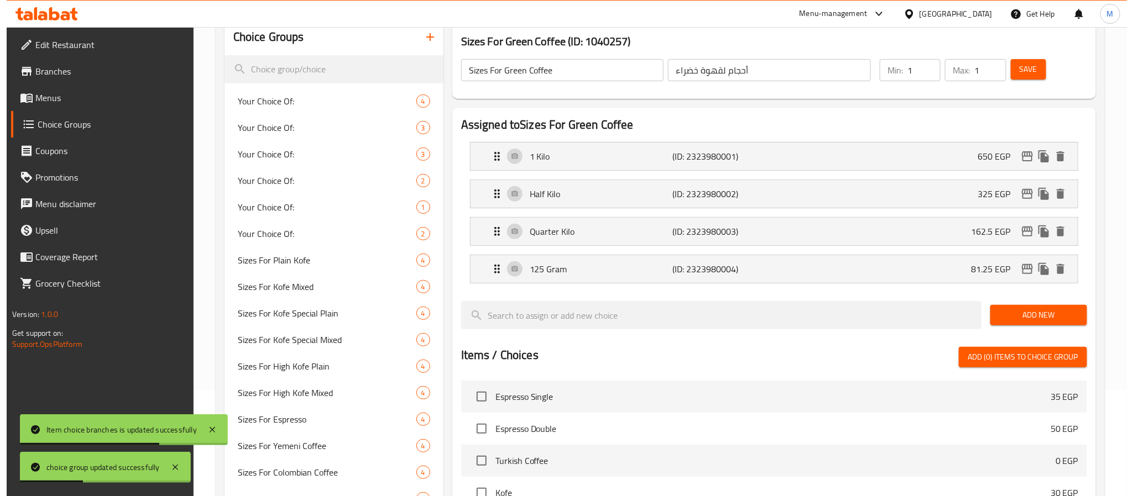
scroll to position [0, 0]
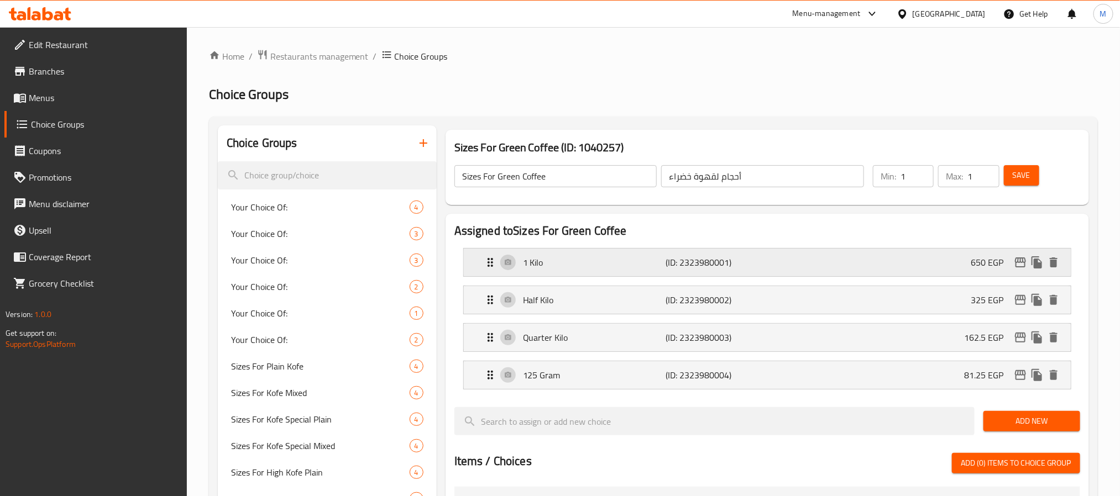
click at [1023, 263] on icon "edit" at bounding box center [1020, 263] width 11 height 10
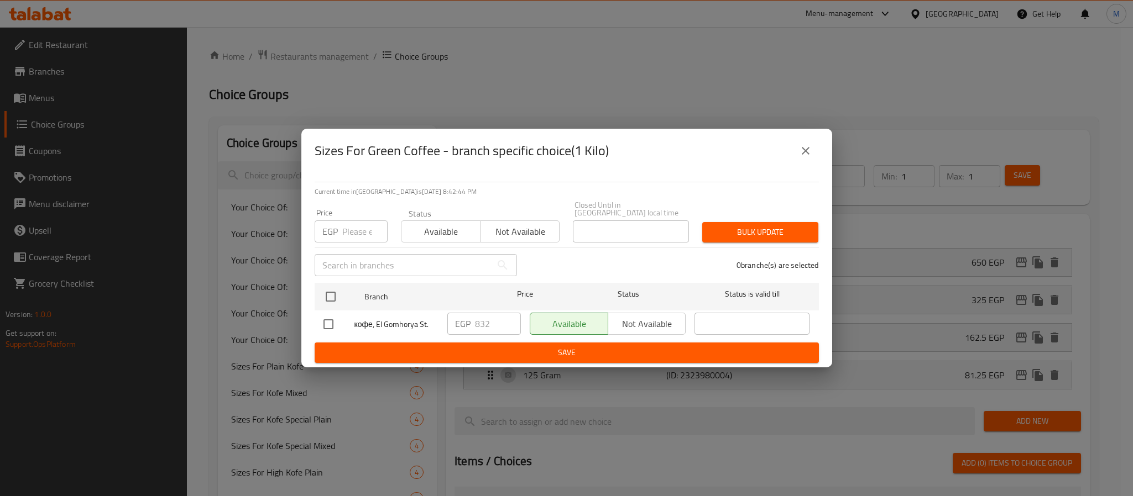
drag, startPoint x: 334, startPoint y: 287, endPoint x: 519, endPoint y: 321, distance: 188.1
click at [336, 289] on input "checkbox" at bounding box center [330, 296] width 23 height 23
drag, startPoint x: 417, startPoint y: 345, endPoint x: 385, endPoint y: 364, distance: 36.4
click at [385, 363] on div "Current time in Egypt is 04 Oct 2025 8:42:45 PM Price EGP Price Status Availabl…" at bounding box center [566, 270] width 531 height 195
click at [500, 346] on span "Save" at bounding box center [566, 353] width 486 height 14
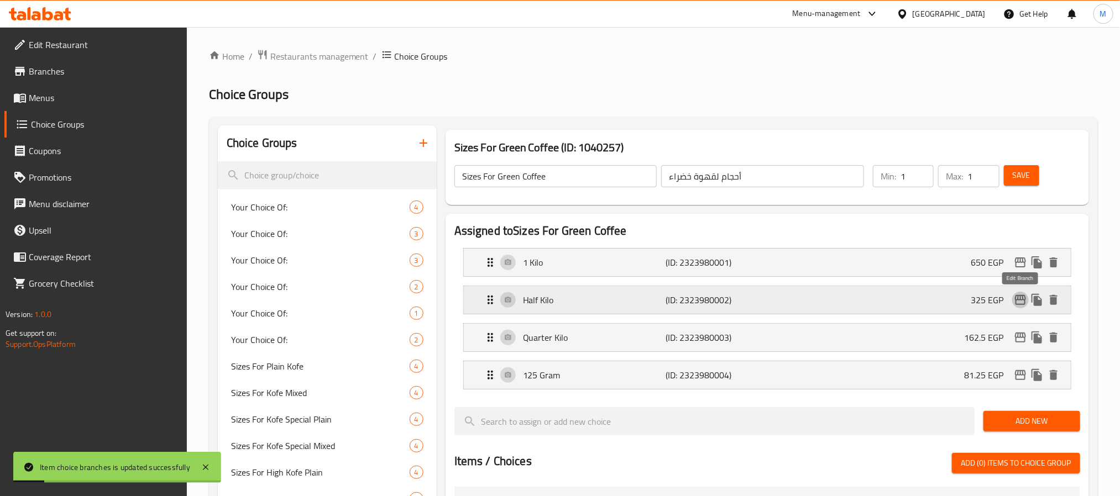
click at [1018, 299] on icon "edit" at bounding box center [1020, 300] width 11 height 10
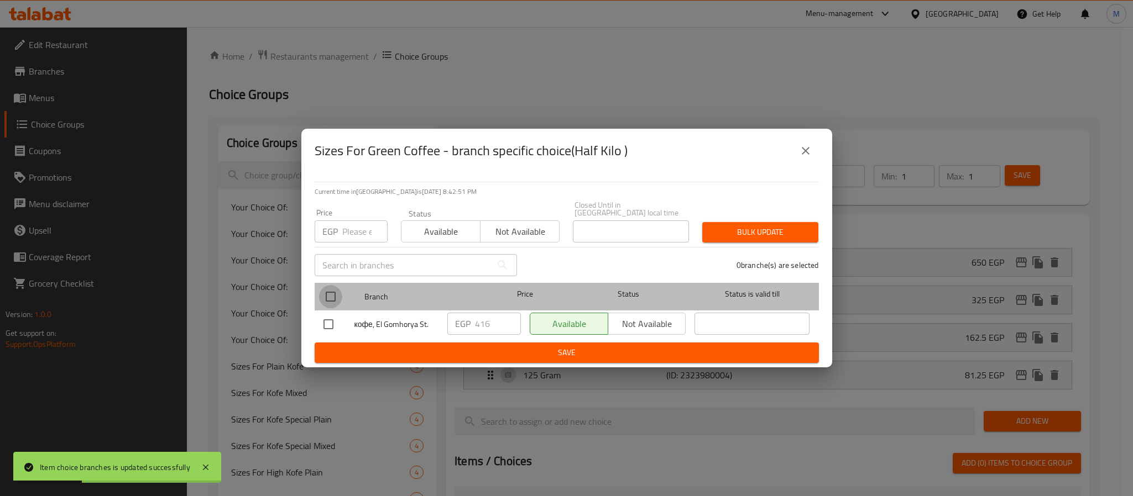
click at [327, 294] on input "checkbox" at bounding box center [330, 296] width 23 height 23
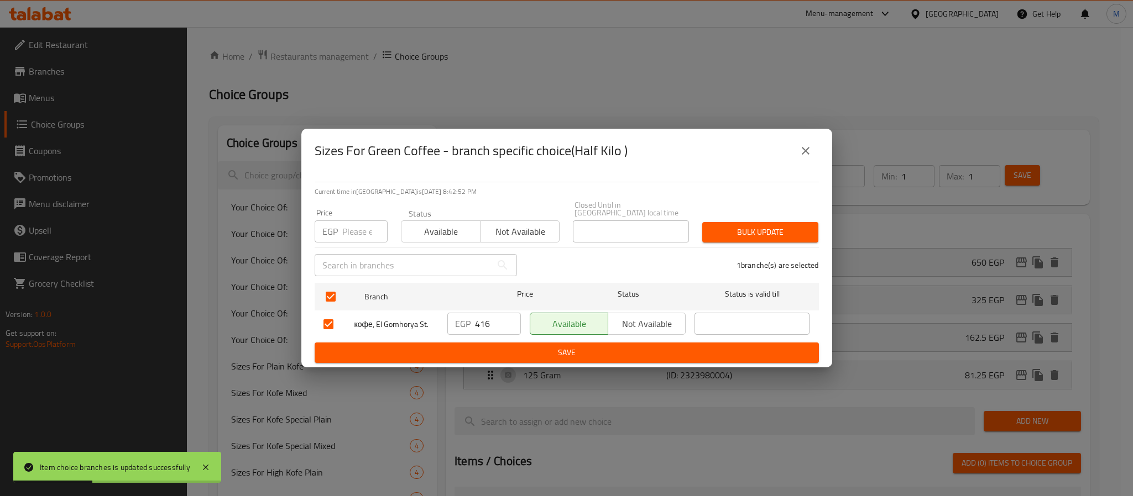
click at [485, 317] on input "416" at bounding box center [498, 324] width 46 height 22
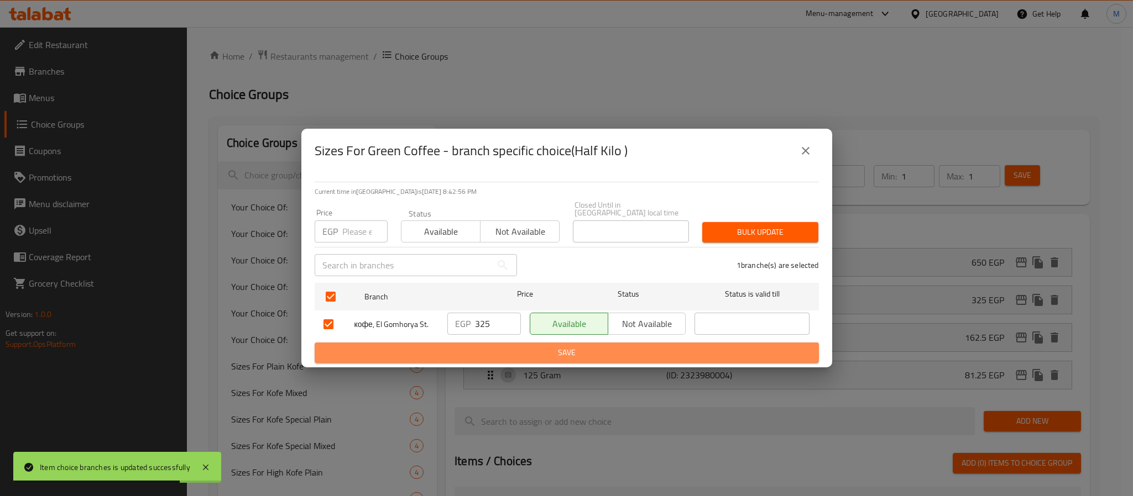
click at [615, 349] on span "Save" at bounding box center [566, 353] width 486 height 14
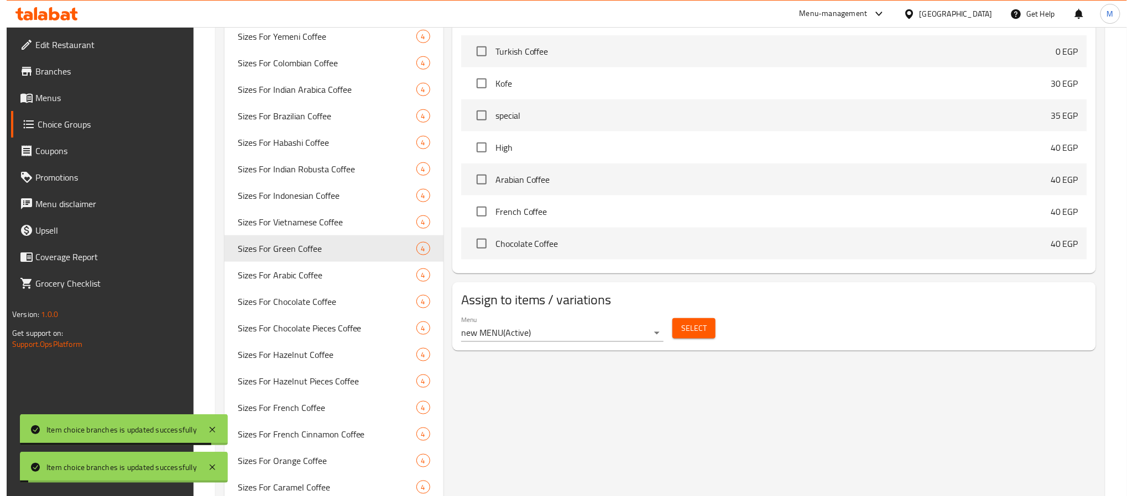
scroll to position [18, 0]
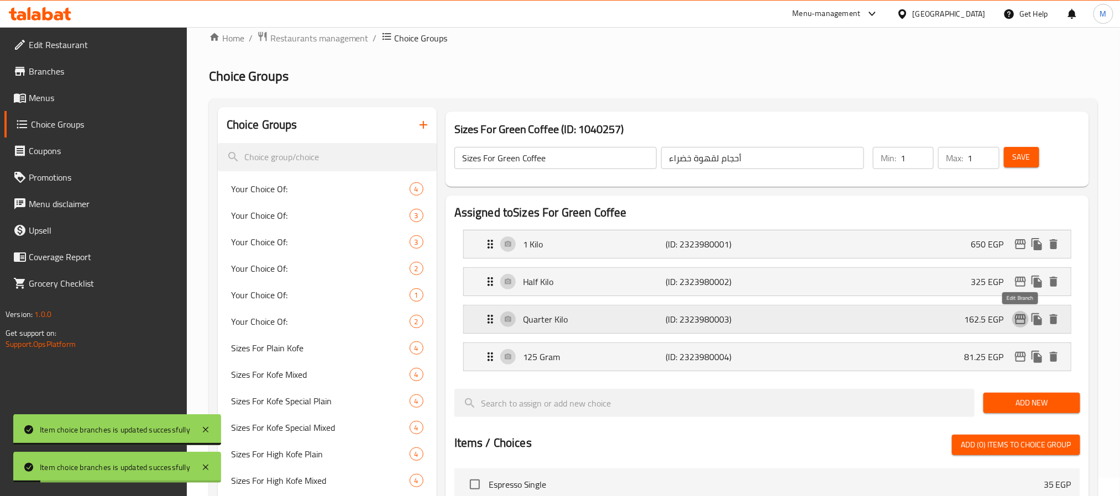
click at [1024, 321] on icon "edit" at bounding box center [1020, 319] width 13 height 13
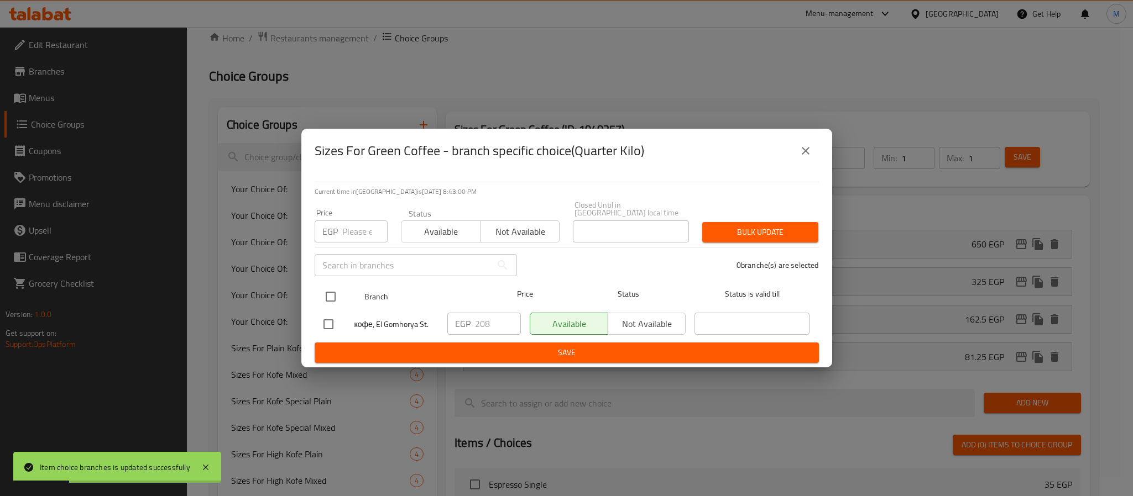
click at [328, 297] on input "checkbox" at bounding box center [330, 296] width 23 height 23
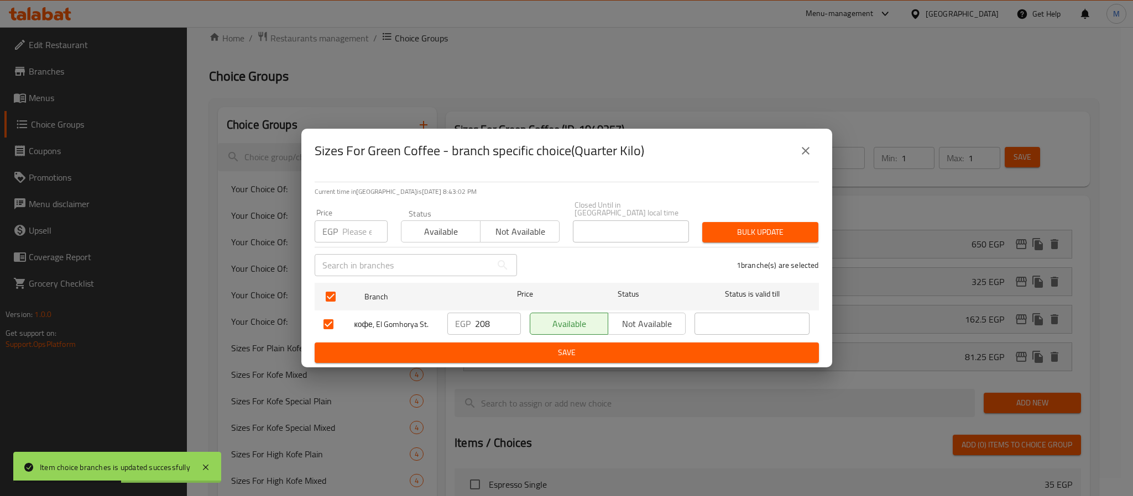
click at [478, 324] on input "208" at bounding box center [498, 324] width 46 height 22
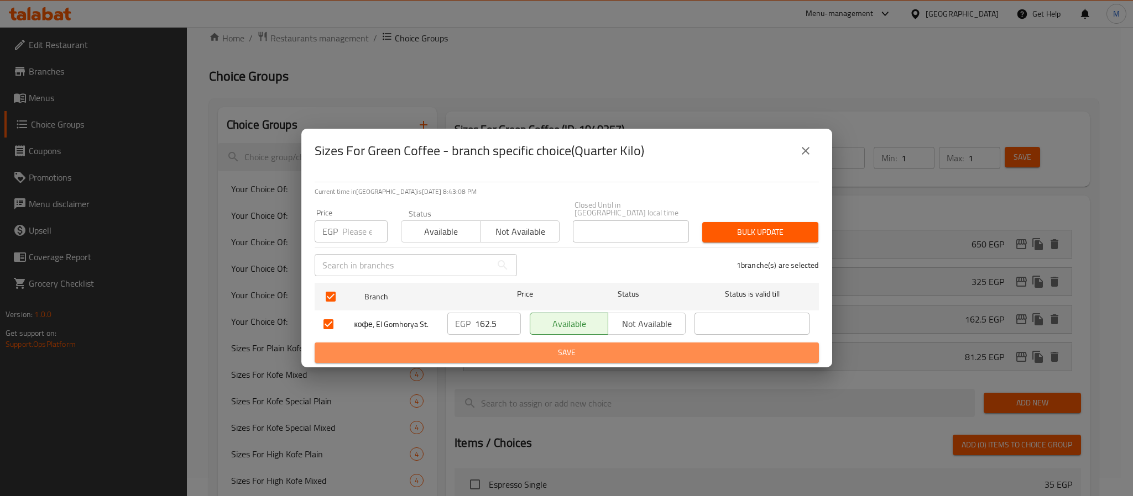
click at [520, 346] on span "Save" at bounding box center [566, 353] width 486 height 14
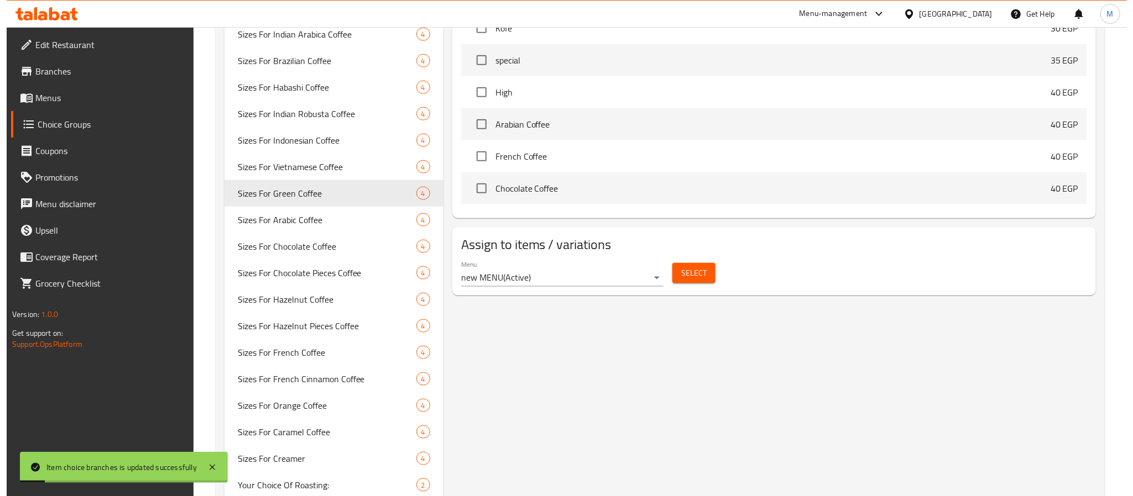
scroll to position [53, 0]
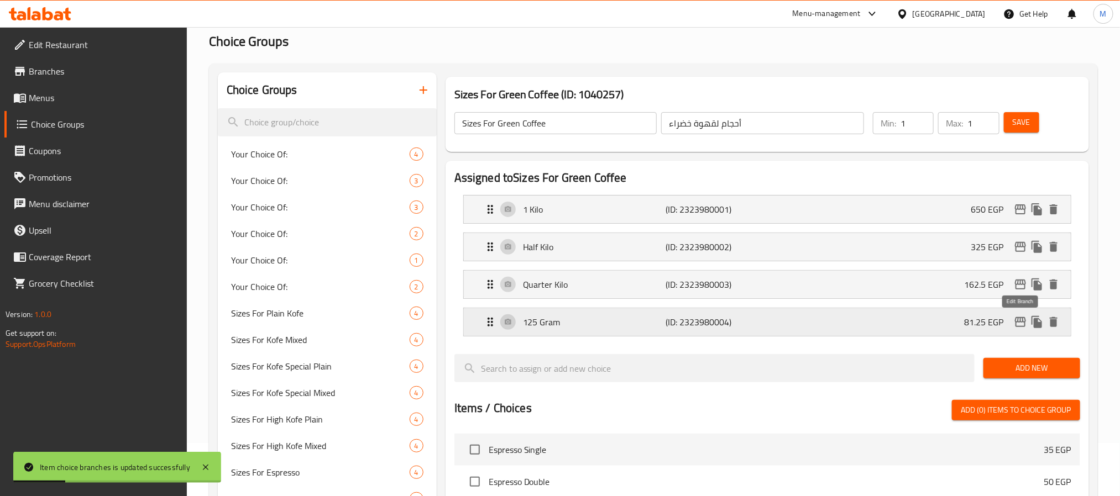
click at [1020, 325] on icon "edit" at bounding box center [1020, 322] width 13 height 13
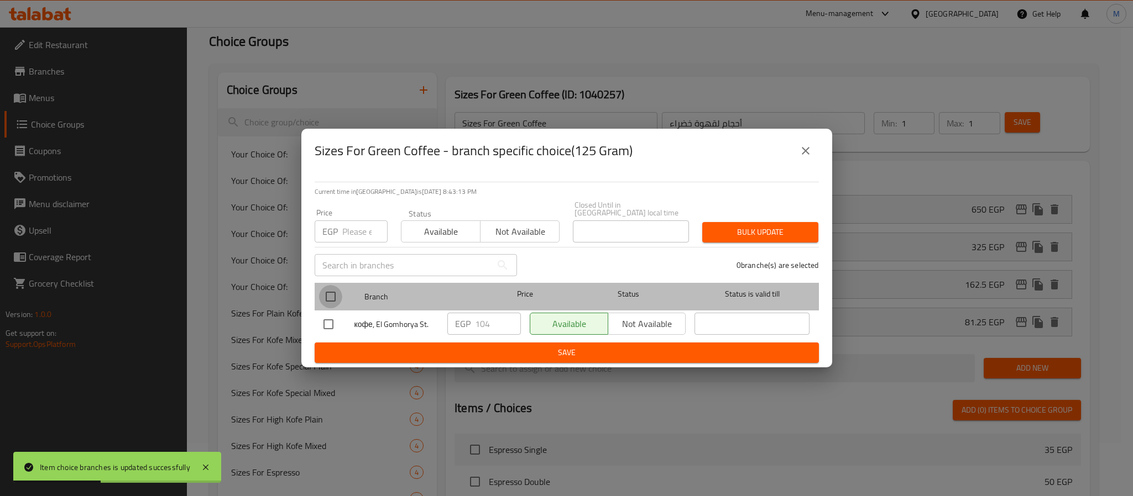
click at [329, 289] on input "checkbox" at bounding box center [330, 296] width 23 height 23
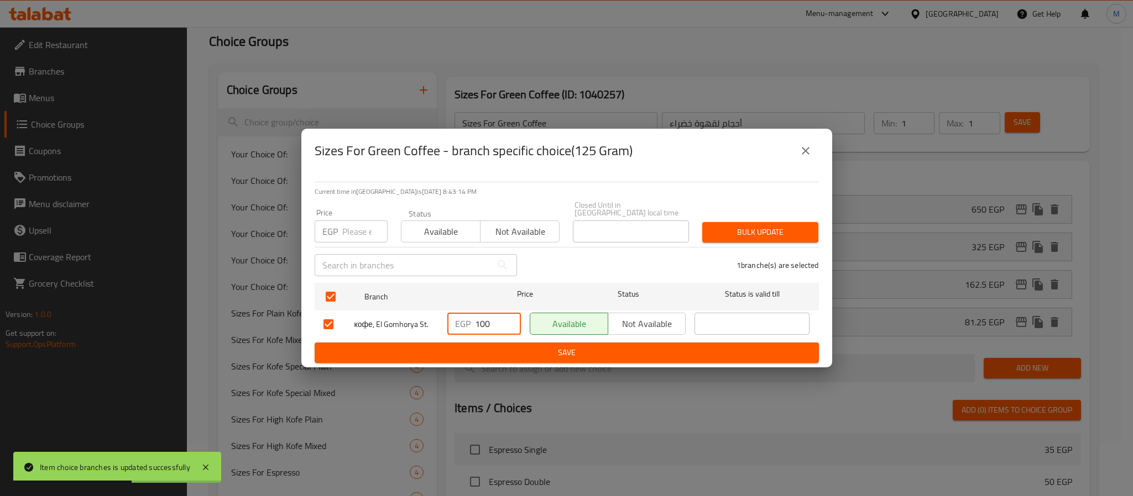
drag, startPoint x: 493, startPoint y: 320, endPoint x: 443, endPoint y: 345, distance: 55.9
click at [475, 335] on input "100" at bounding box center [498, 324] width 46 height 22
drag, startPoint x: 500, startPoint y: 318, endPoint x: 378, endPoint y: 365, distance: 130.4
click at [378, 365] on div "Sizes For Green Coffee - branch specific choice(125 Gram) Current time in Egypt…" at bounding box center [566, 248] width 1133 height 496
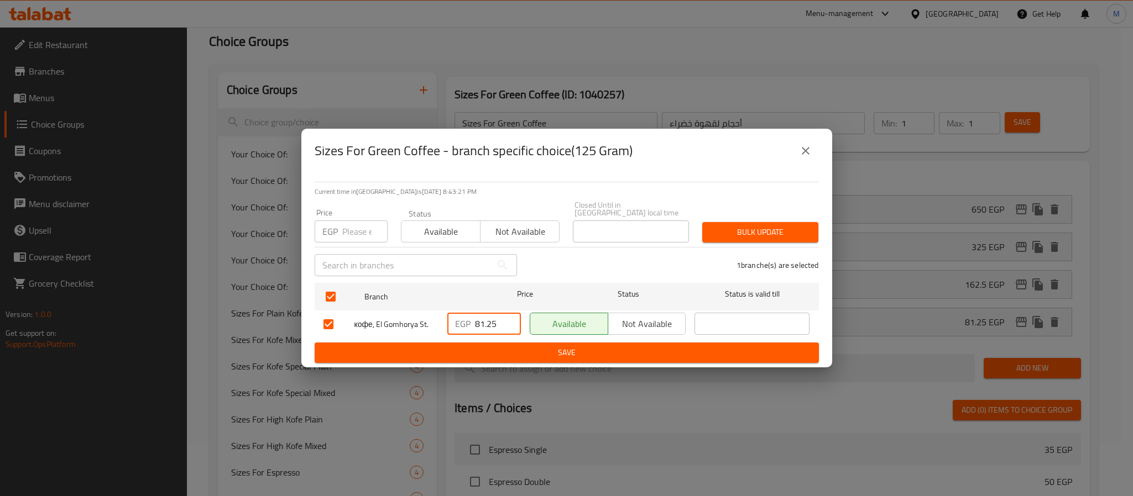
click at [566, 346] on span "Save" at bounding box center [566, 353] width 486 height 14
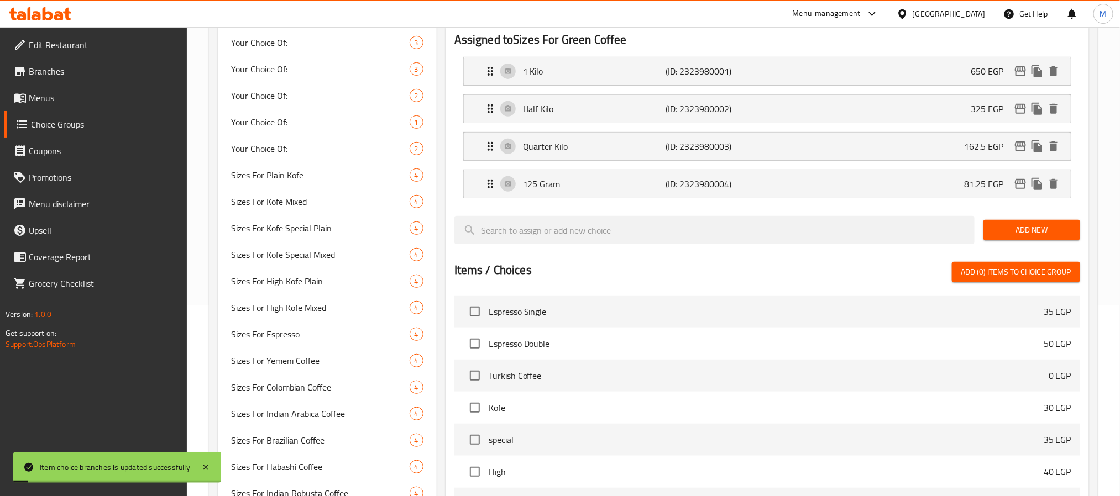
scroll to position [0, 0]
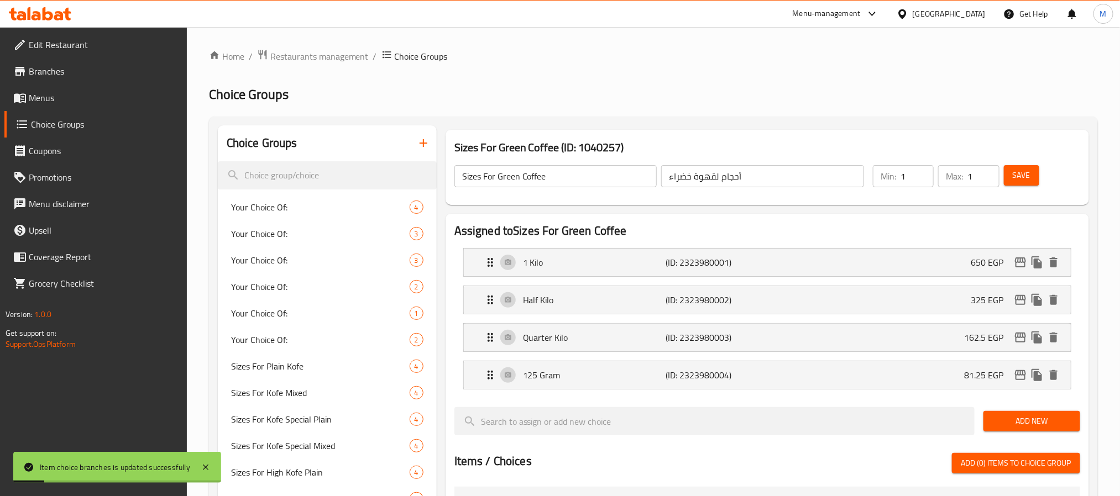
click at [1017, 172] on span "Save" at bounding box center [1022, 176] width 18 height 14
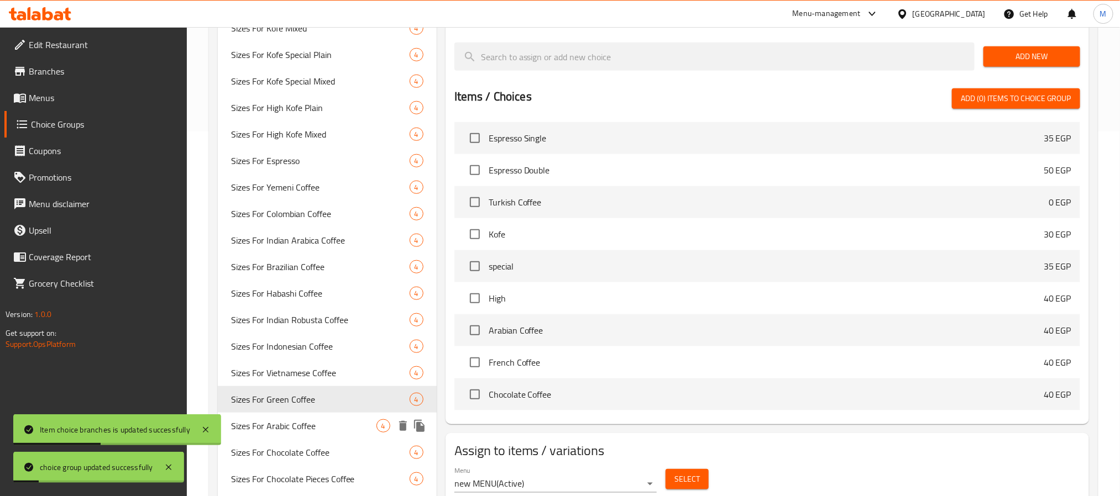
scroll to position [415, 0]
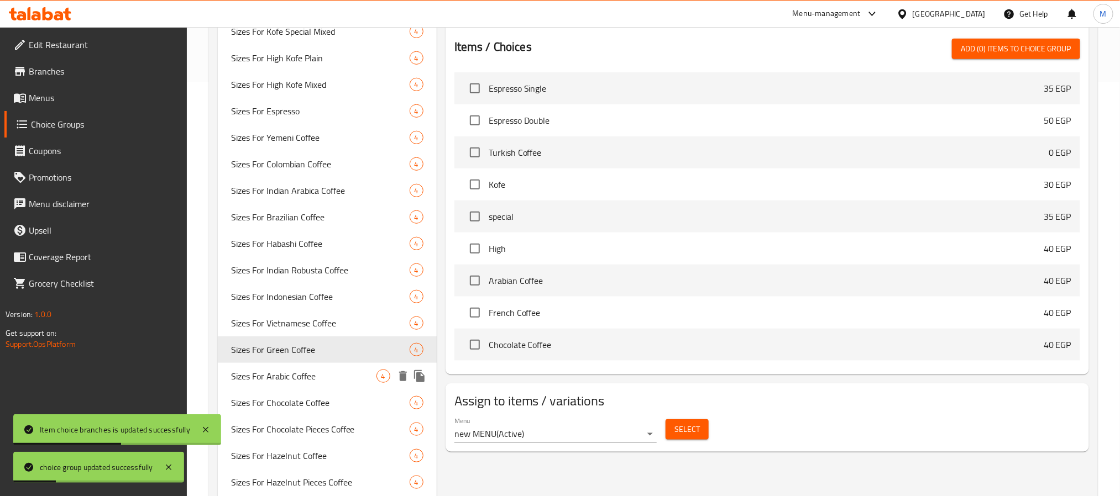
click at [329, 378] on span "Sizes For Arabic Coffee" at bounding box center [303, 376] width 145 height 13
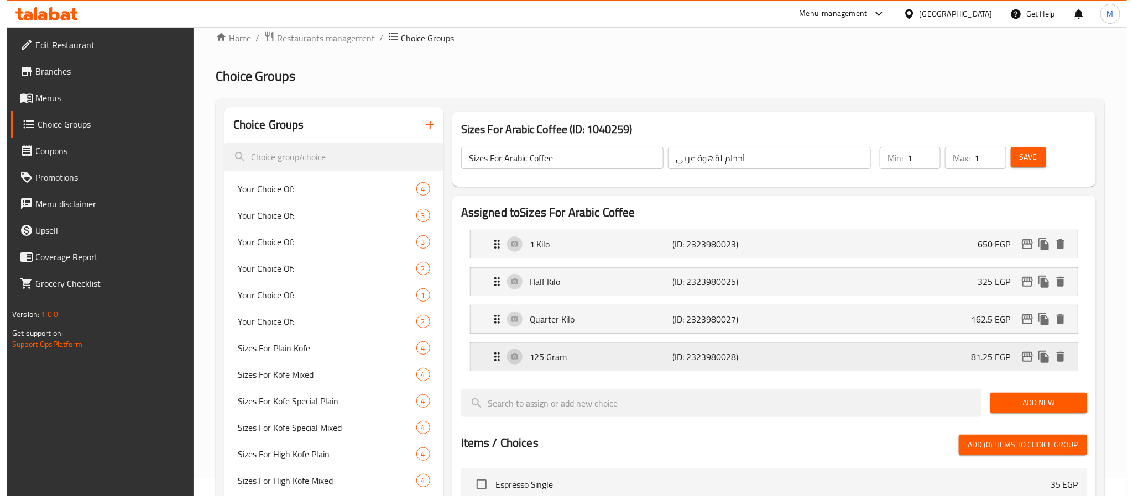
scroll to position [0, 0]
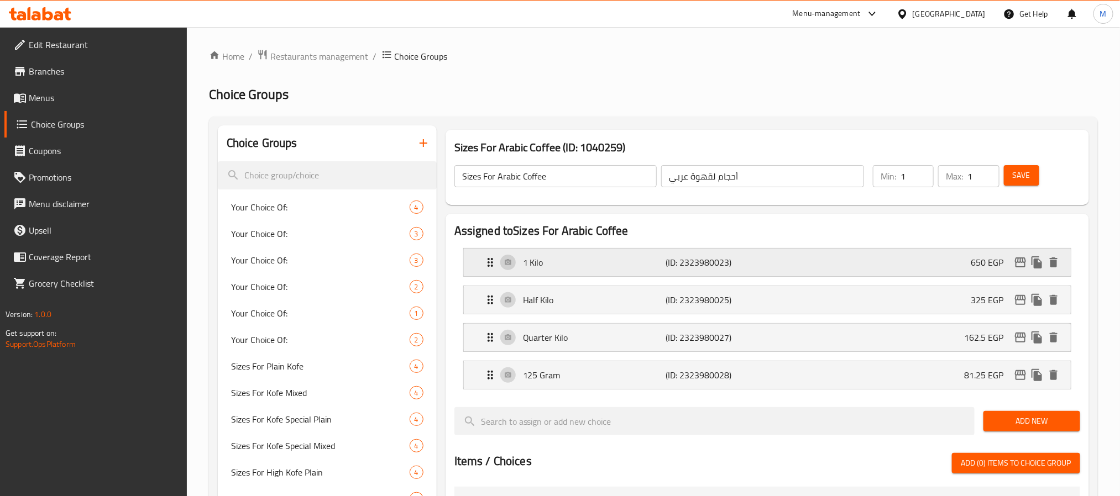
click at [1017, 260] on icon "edit" at bounding box center [1020, 262] width 13 height 13
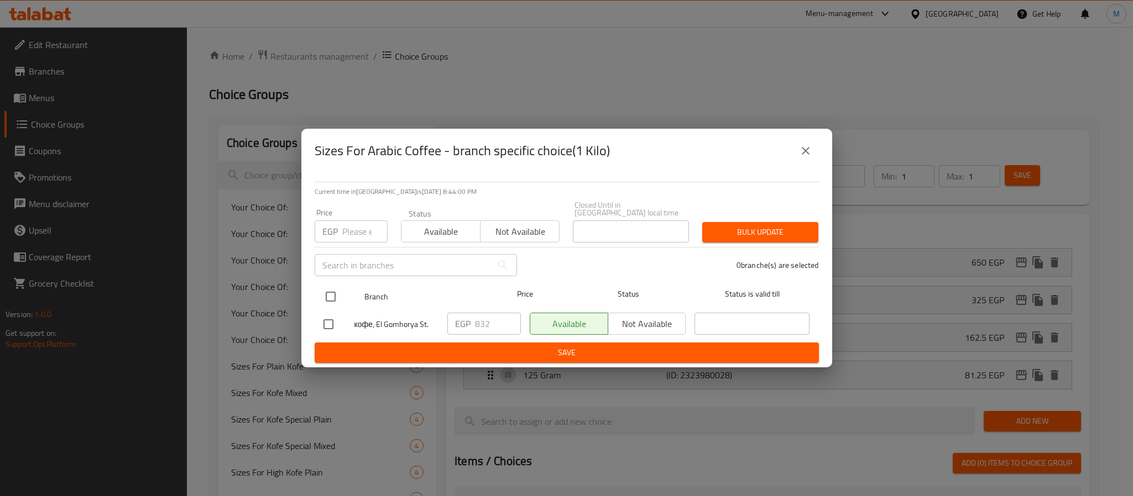
click at [331, 292] on input "checkbox" at bounding box center [330, 296] width 23 height 23
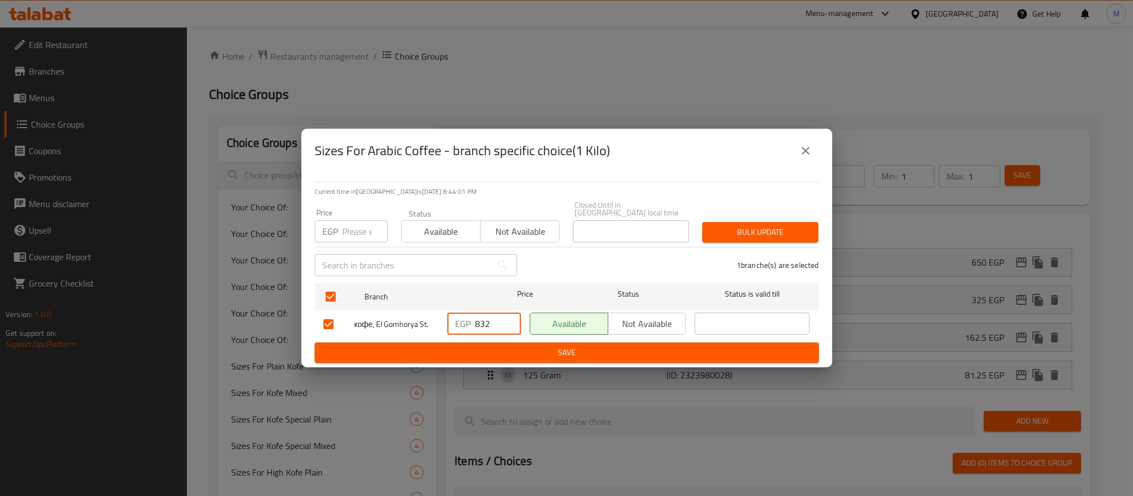
click at [488, 319] on input "832" at bounding box center [498, 324] width 46 height 22
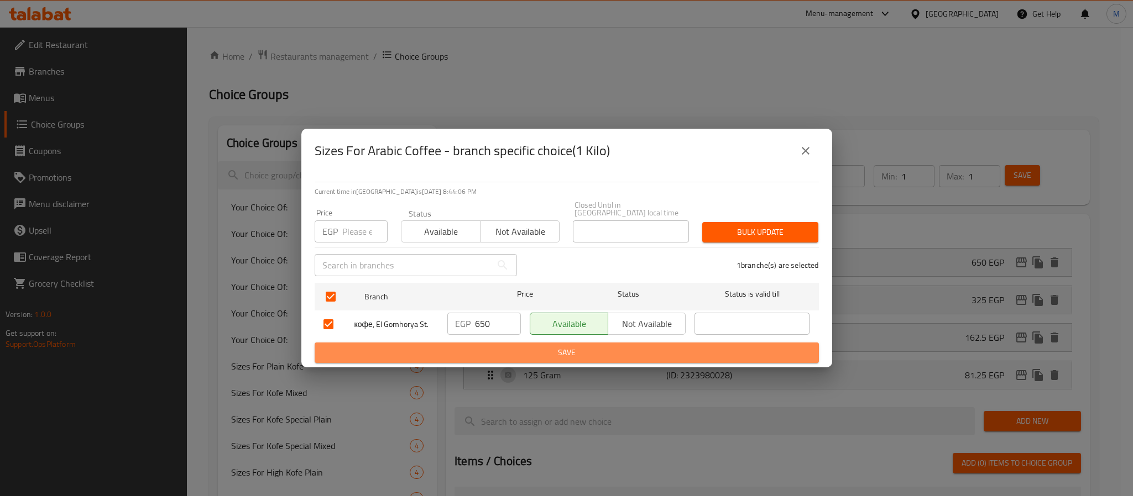
click at [556, 352] on span "Save" at bounding box center [566, 353] width 486 height 14
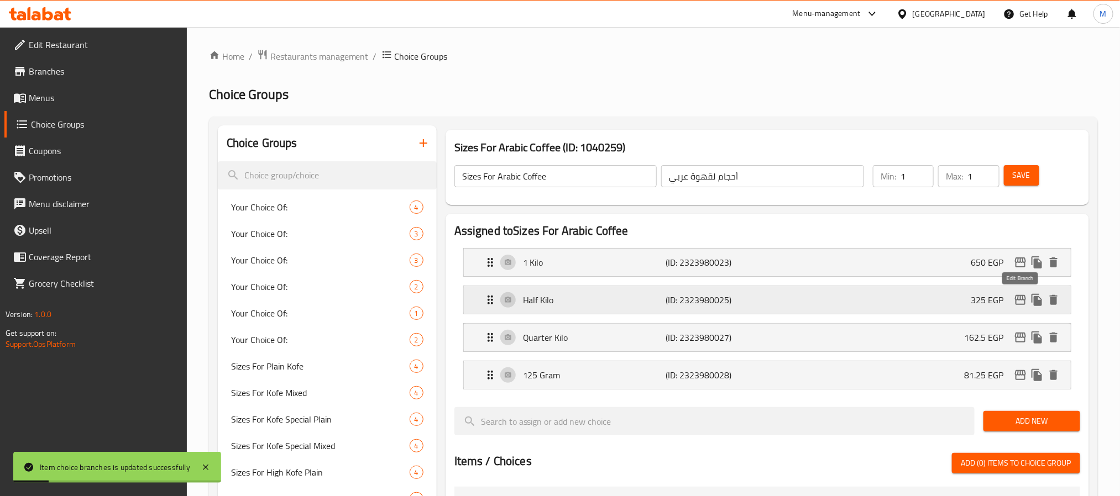
click at [1017, 296] on icon "edit" at bounding box center [1020, 300] width 11 height 10
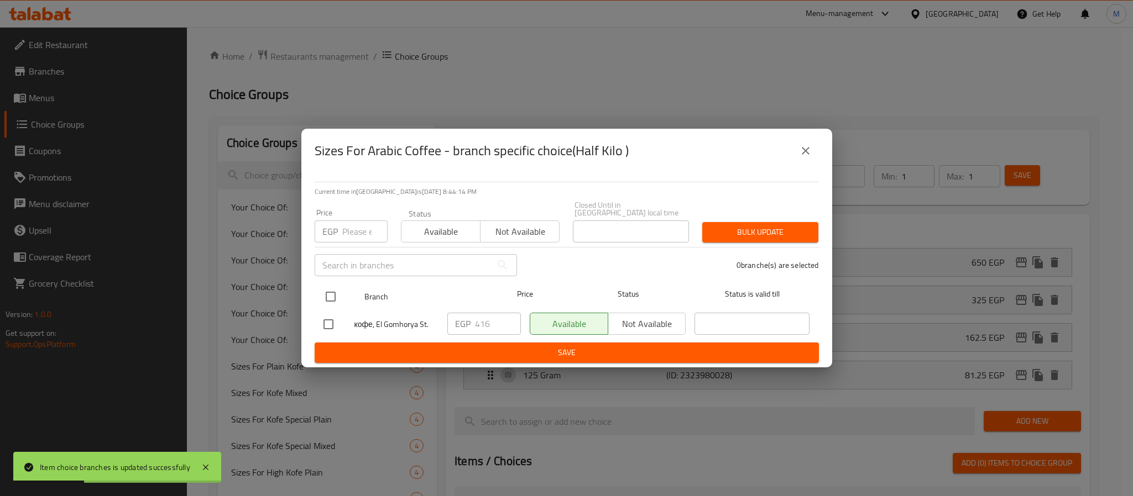
click at [331, 294] on input "checkbox" at bounding box center [330, 296] width 23 height 23
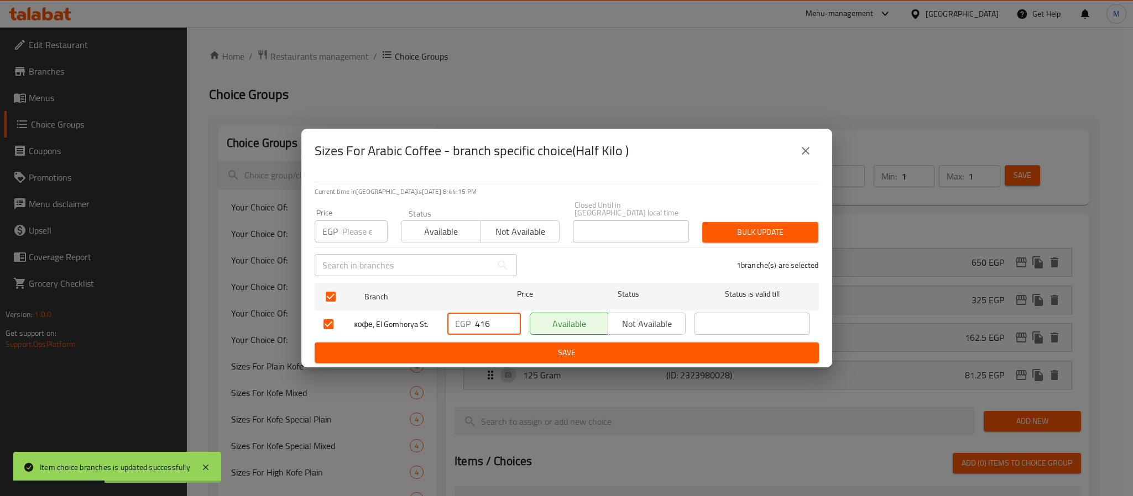
drag, startPoint x: 498, startPoint y: 317, endPoint x: 387, endPoint y: 366, distance: 121.7
click at [387, 366] on div "Sizes For Arabic Coffee - branch specific choice(Half Kilo ) Current time in Eg…" at bounding box center [566, 248] width 1133 height 496
click at [498, 343] on button "Save" at bounding box center [567, 353] width 504 height 20
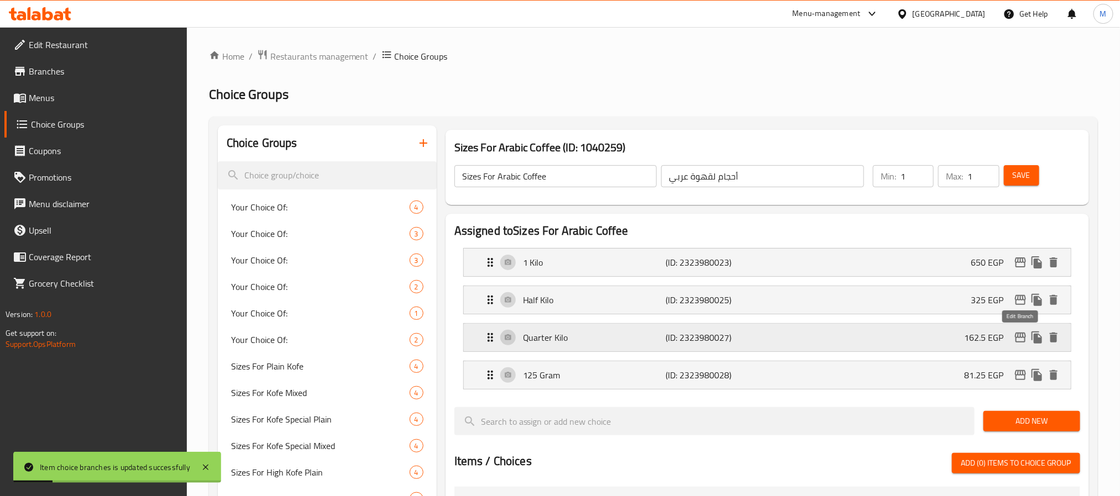
click at [1024, 338] on icon "edit" at bounding box center [1020, 337] width 13 height 13
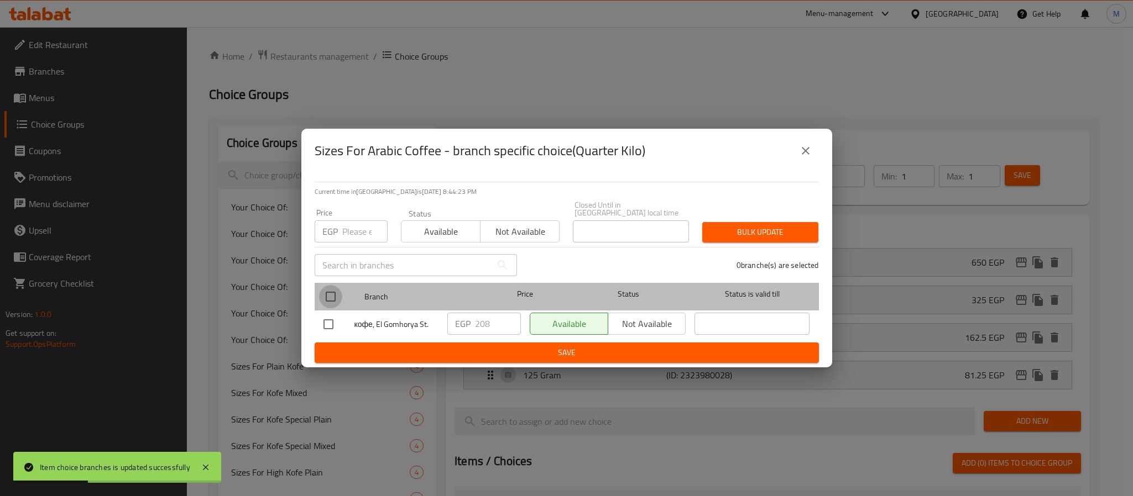
click at [328, 297] on input "checkbox" at bounding box center [330, 296] width 23 height 23
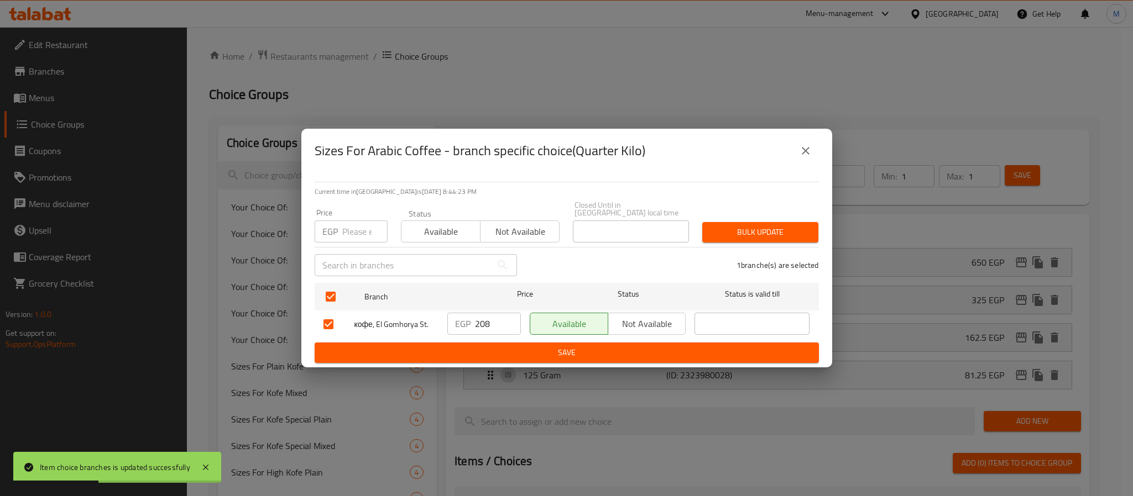
click at [481, 317] on input "208" at bounding box center [498, 324] width 46 height 22
click at [551, 347] on span "Save" at bounding box center [566, 353] width 486 height 14
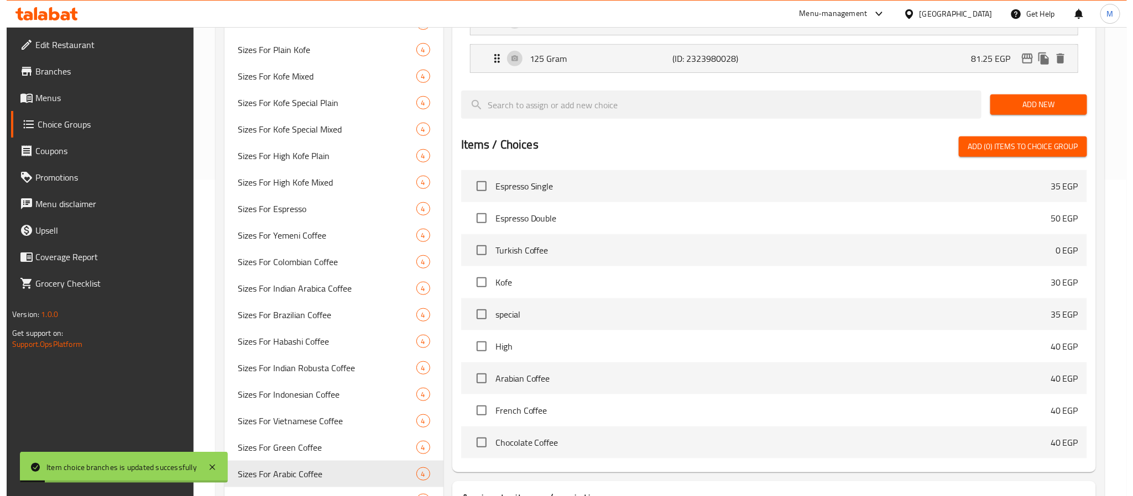
scroll to position [128, 0]
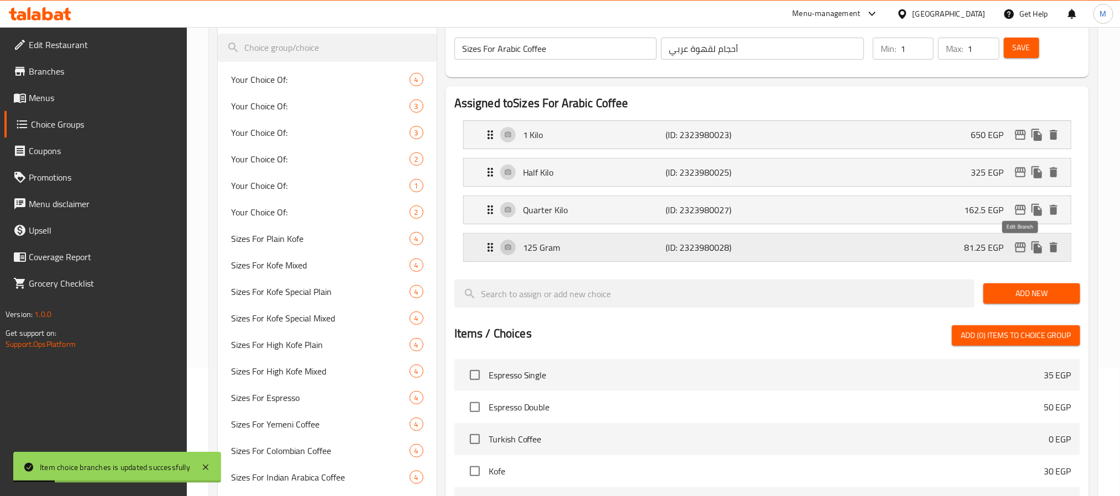
click at [1022, 251] on icon "edit" at bounding box center [1020, 247] width 13 height 13
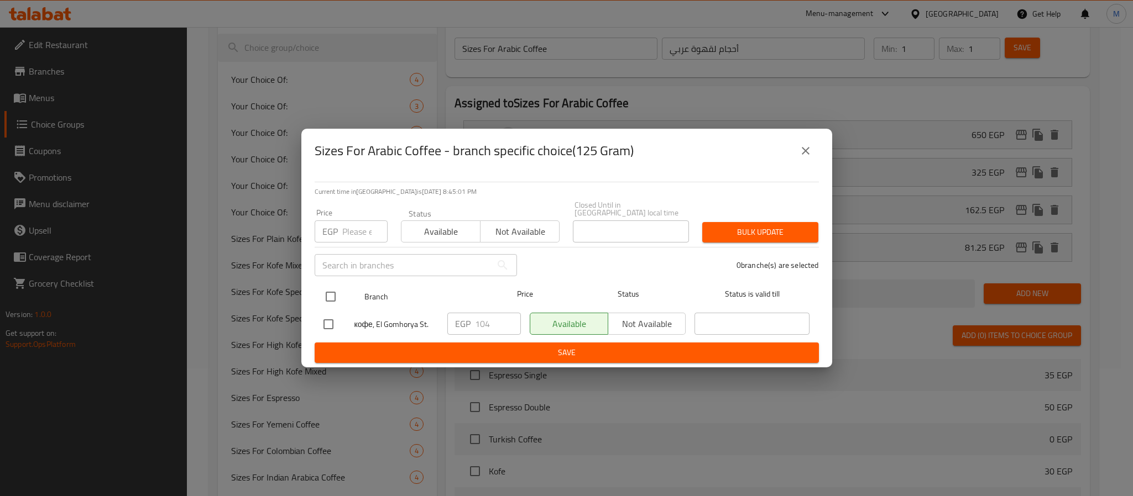
click at [334, 290] on input "checkbox" at bounding box center [330, 296] width 23 height 23
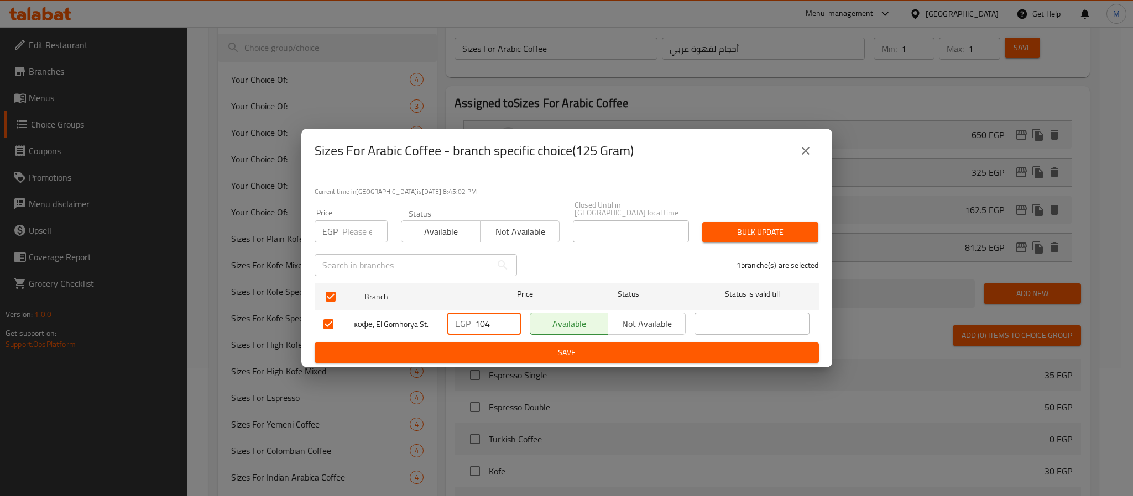
drag, startPoint x: 494, startPoint y: 323, endPoint x: 429, endPoint y: 350, distance: 70.1
click at [429, 350] on form "Branch Price Status Status is valid till кофе, El Gomhorya St. EGP 104 ​ Availa…" at bounding box center [567, 321] width 504 height 85
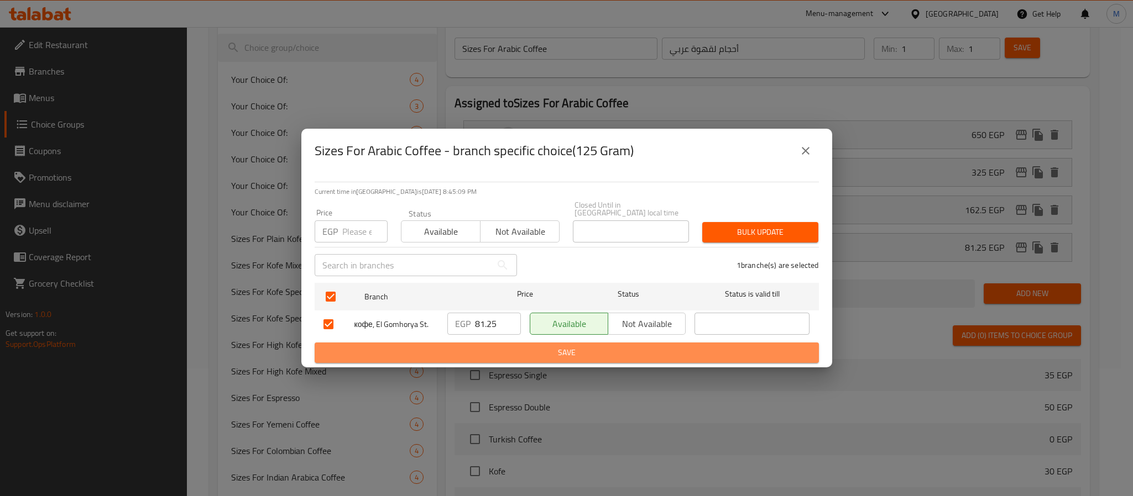
click at [483, 352] on span "Save" at bounding box center [566, 353] width 486 height 14
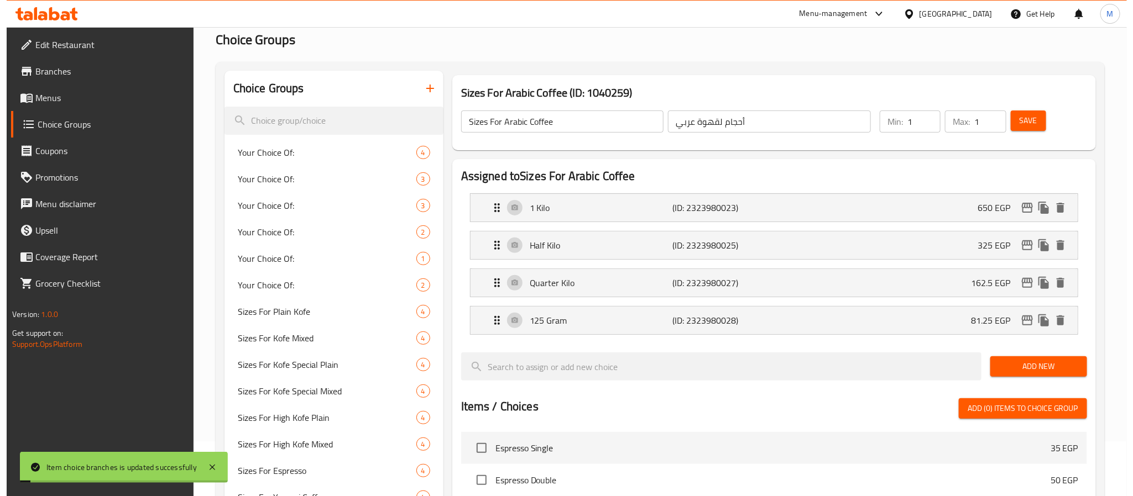
scroll to position [0, 0]
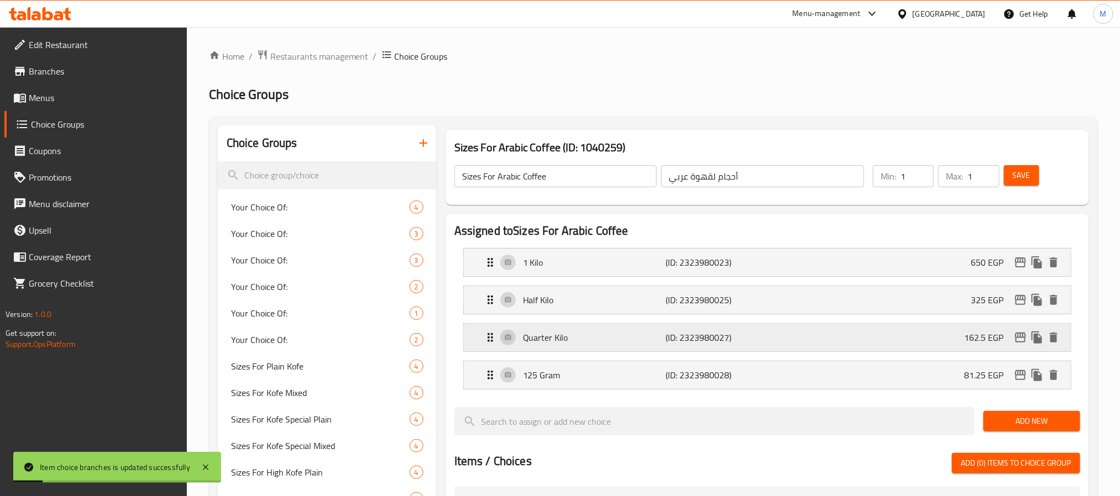
click at [1024, 345] on nav "1 Kilo (ID: 2323980023) 650 EGP Name (En) 1 Kilo Name (En) Name (Ar) 1 كيلو Nam…" at bounding box center [767, 318] width 626 height 159
click at [1024, 342] on icon "edit" at bounding box center [1020, 337] width 13 height 13
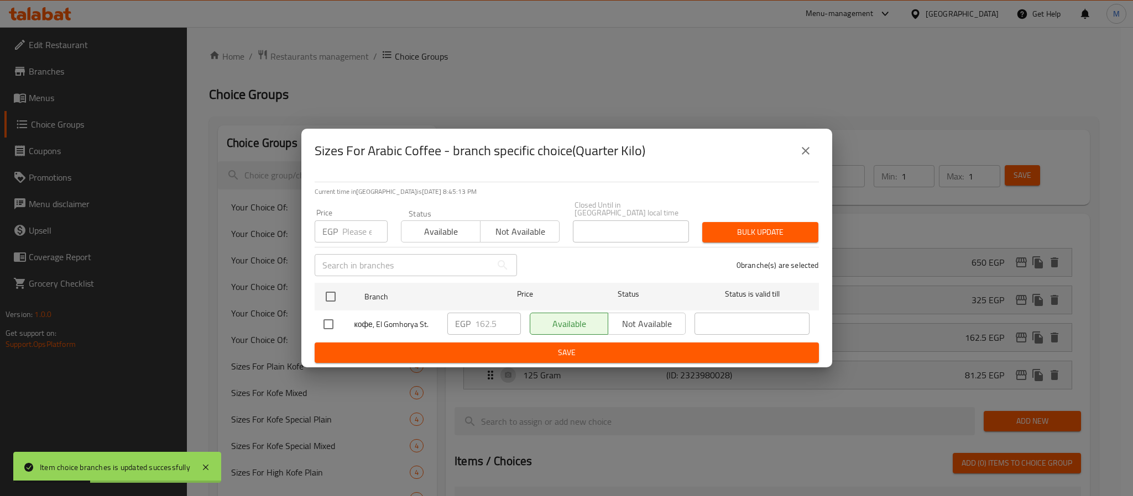
click at [811, 158] on icon "close" at bounding box center [805, 150] width 13 height 13
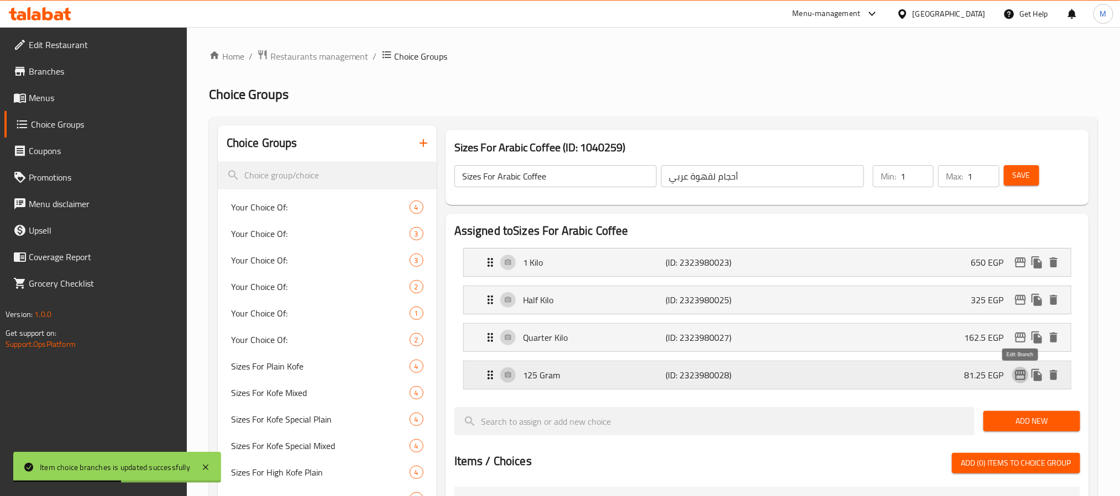
click at [1019, 375] on icon "edit" at bounding box center [1020, 375] width 13 height 13
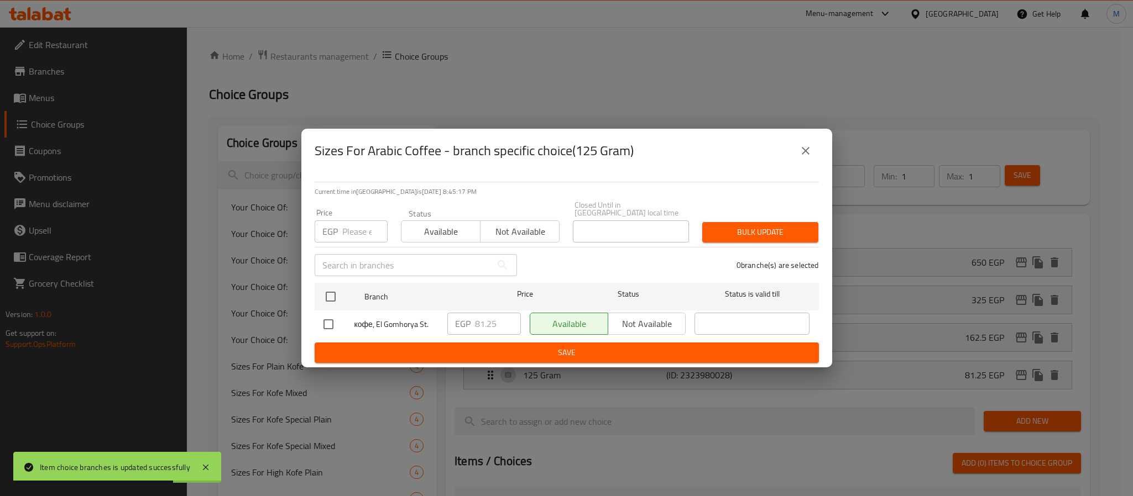
click at [808, 153] on icon "close" at bounding box center [805, 150] width 13 height 13
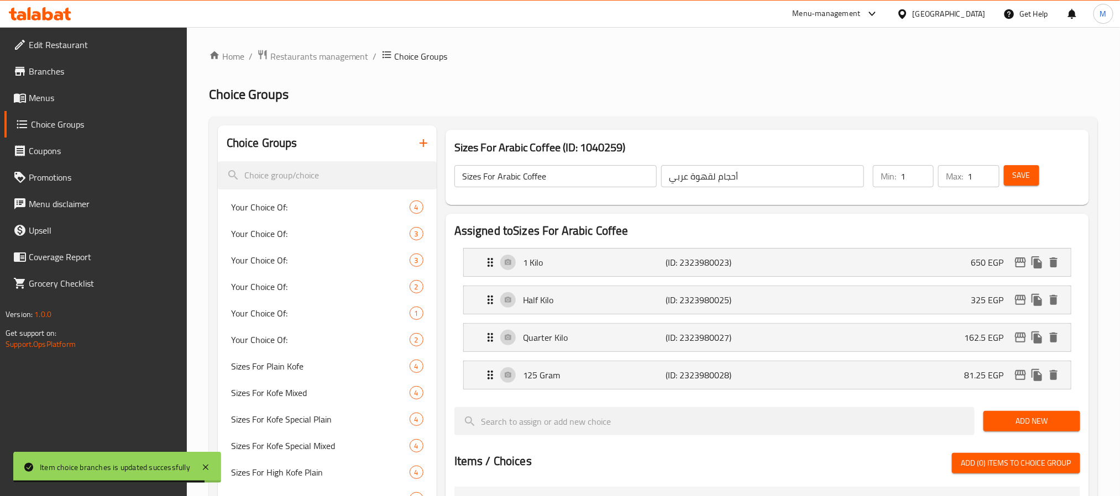
click at [1017, 178] on span "Save" at bounding box center [1022, 176] width 18 height 14
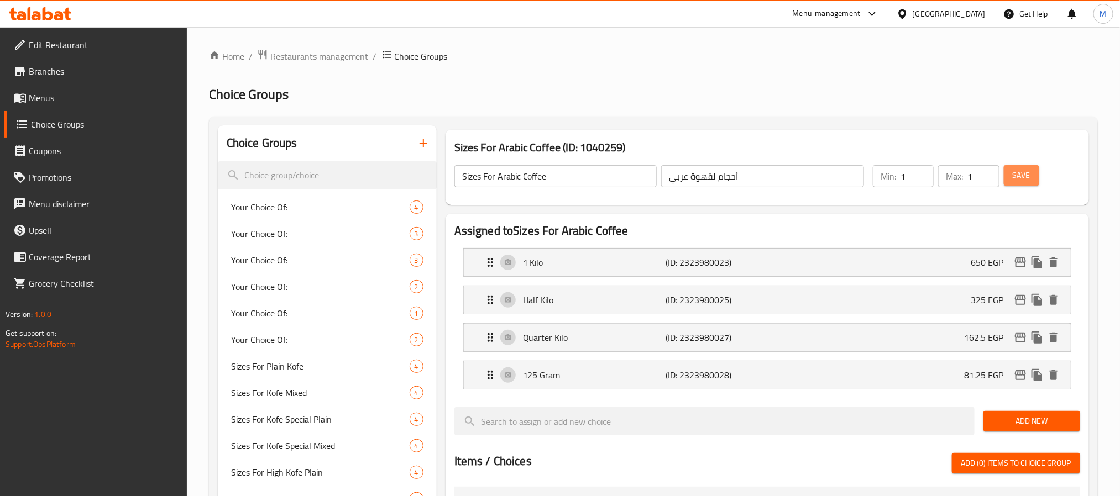
click at [1026, 171] on span "Save" at bounding box center [1022, 176] width 18 height 14
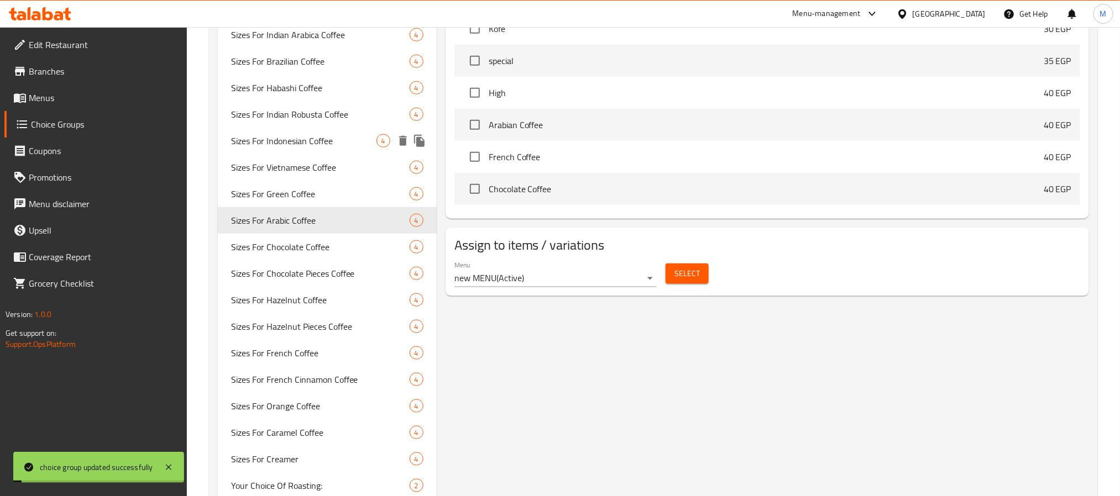
scroll to position [580, 0]
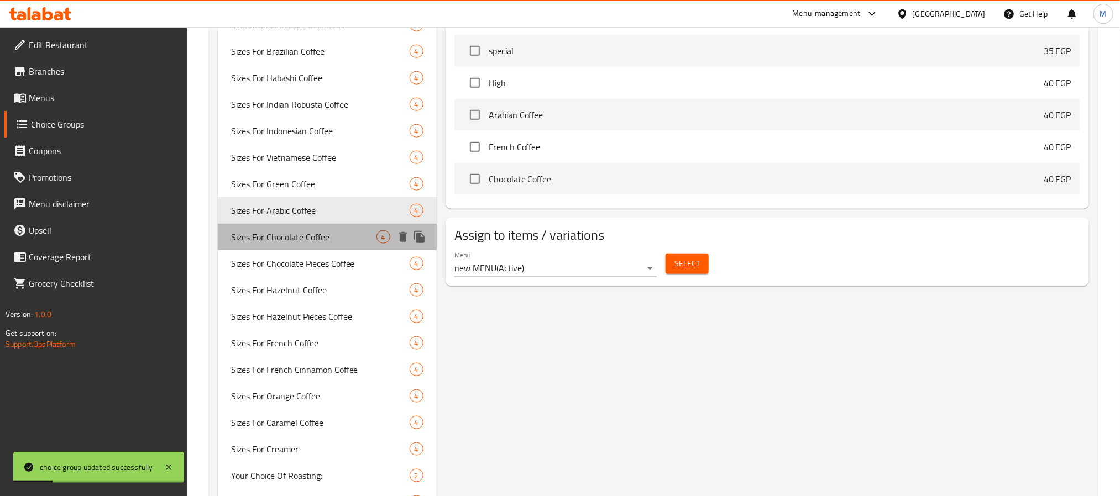
click at [319, 242] on span "Sizes For Chocolate Coffee" at bounding box center [303, 237] width 145 height 13
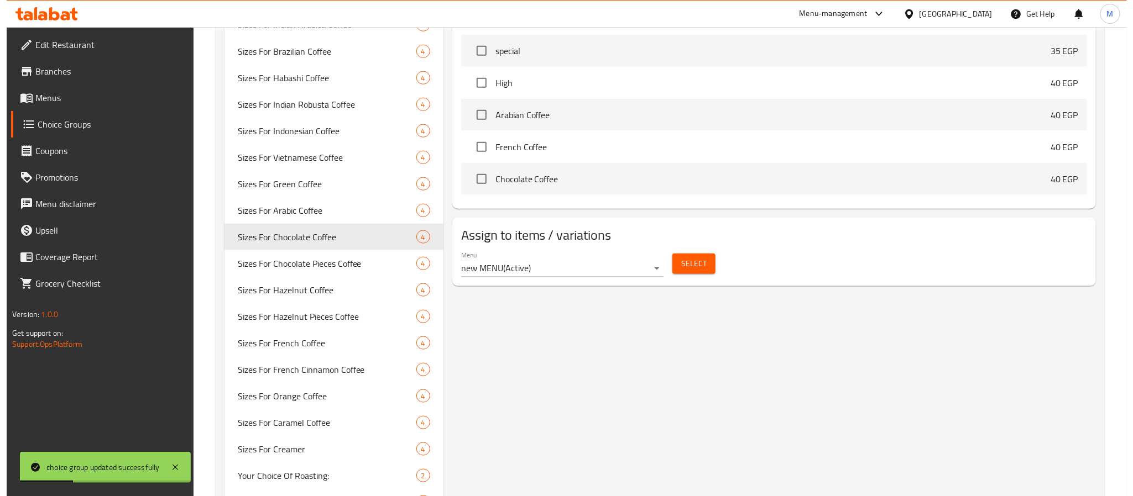
scroll to position [83, 0]
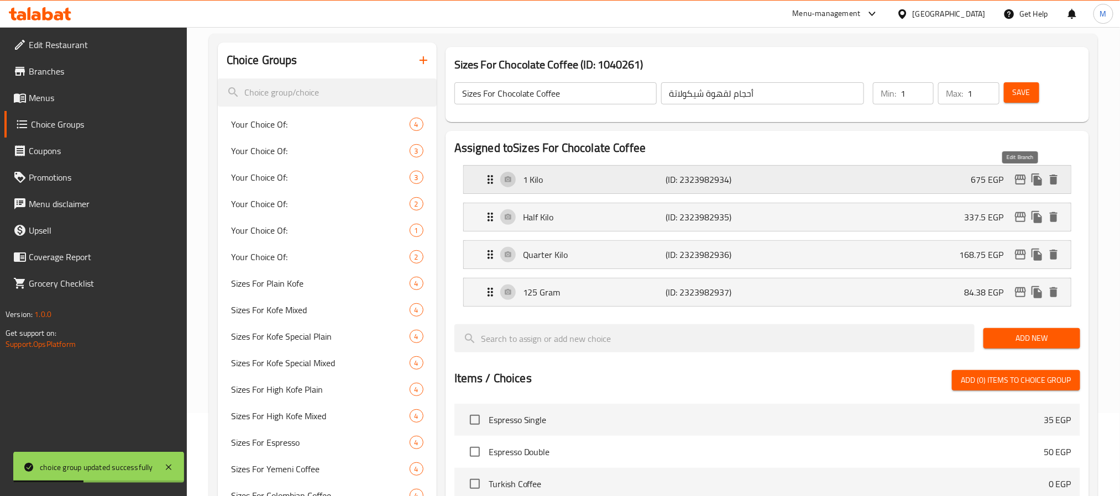
click at [1017, 177] on icon "edit" at bounding box center [1020, 179] width 13 height 13
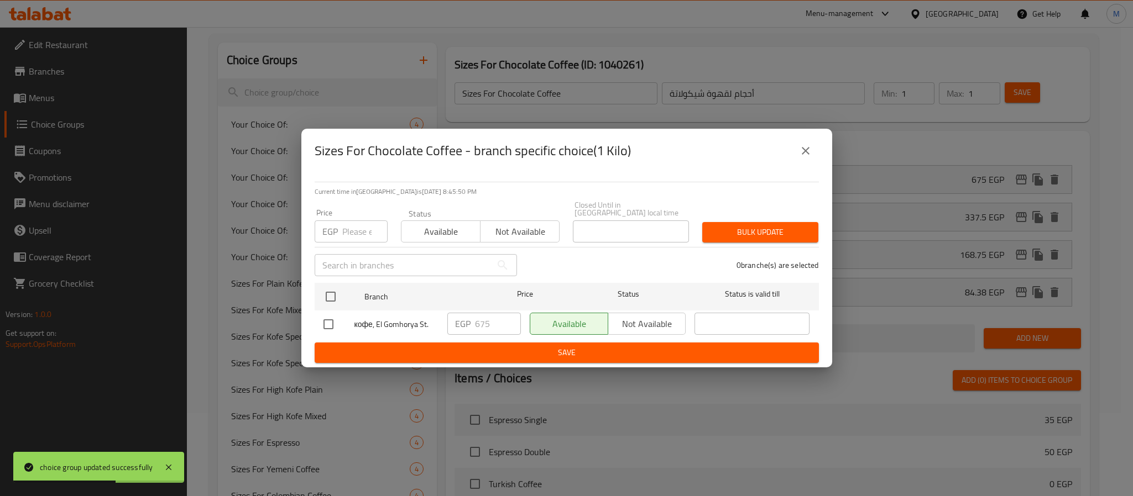
click at [799, 155] on icon "close" at bounding box center [805, 150] width 13 height 13
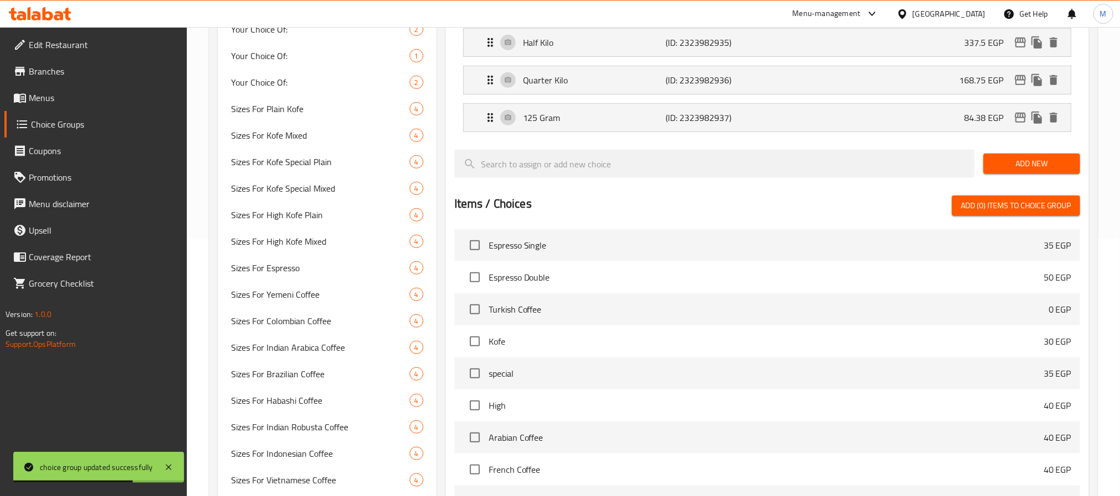
scroll to position [0, 0]
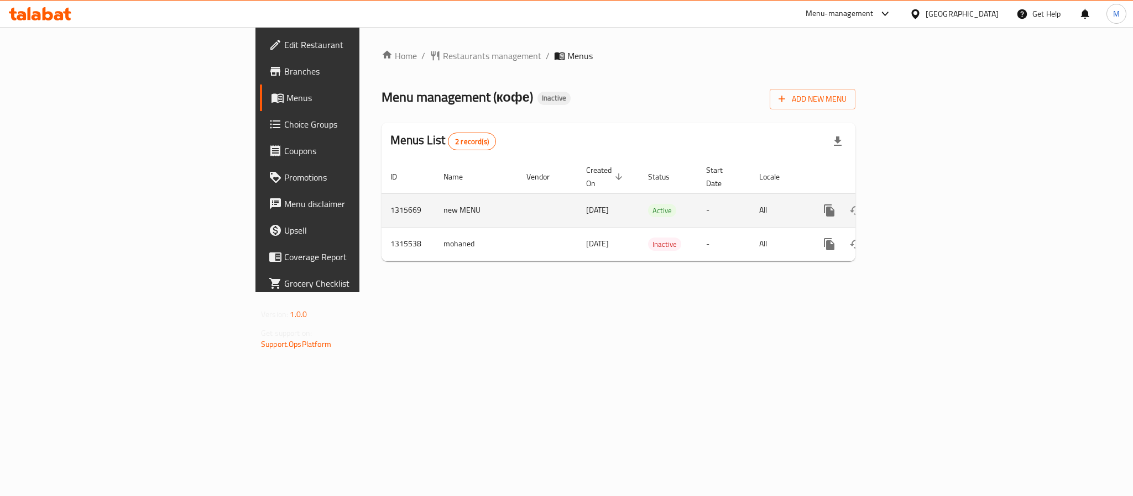
click at [914, 206] on icon "enhanced table" at bounding box center [909, 211] width 10 height 10
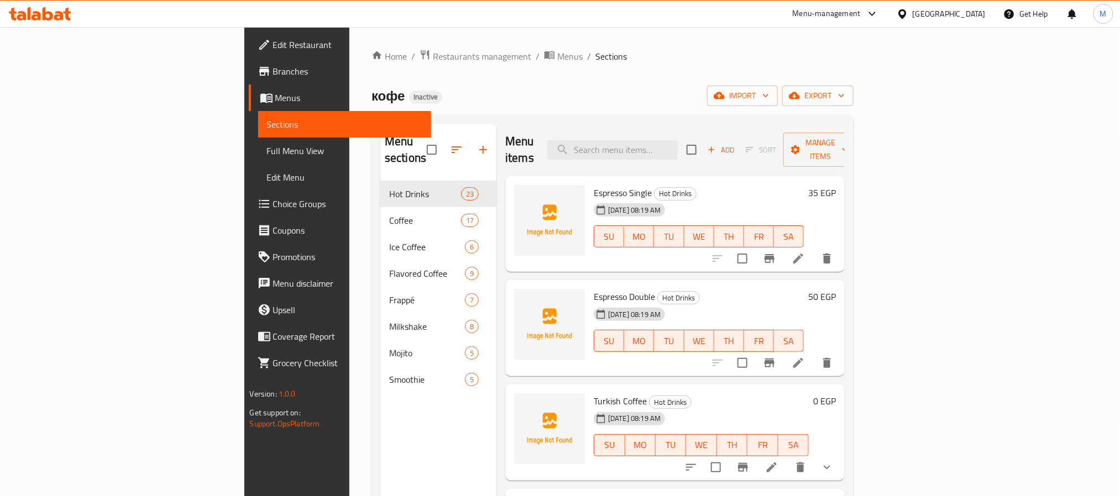
click at [273, 202] on span "Choice Groups" at bounding box center [347, 203] width 149 height 13
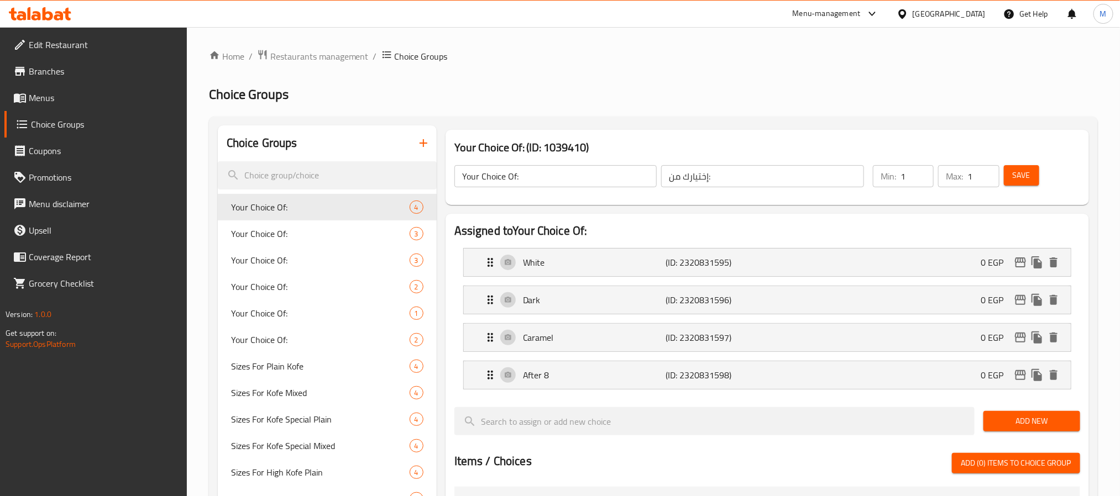
scroll to position [633, 0]
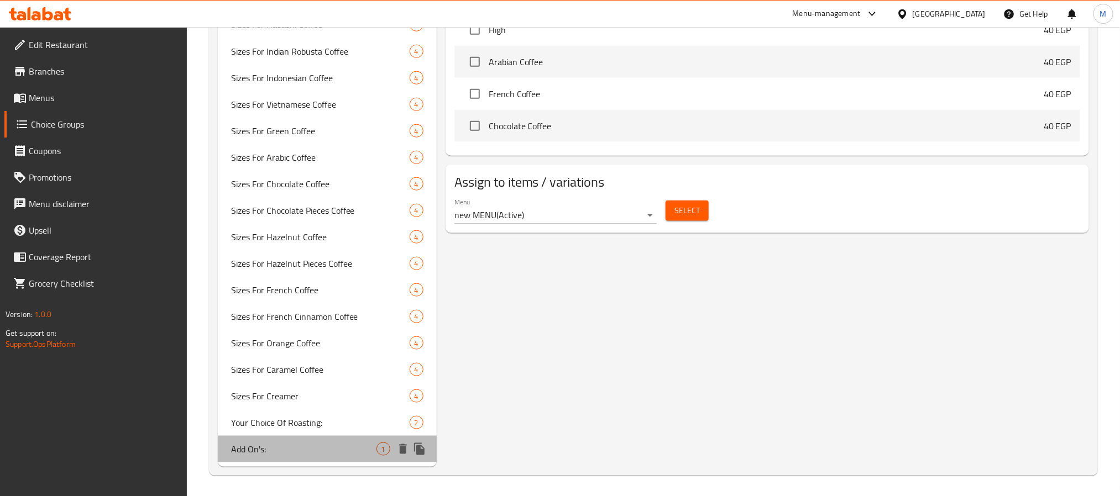
click at [298, 452] on span "Add On's:" at bounding box center [303, 449] width 145 height 13
type input "Add On's:"
type input "إضافات:"
type input "0"
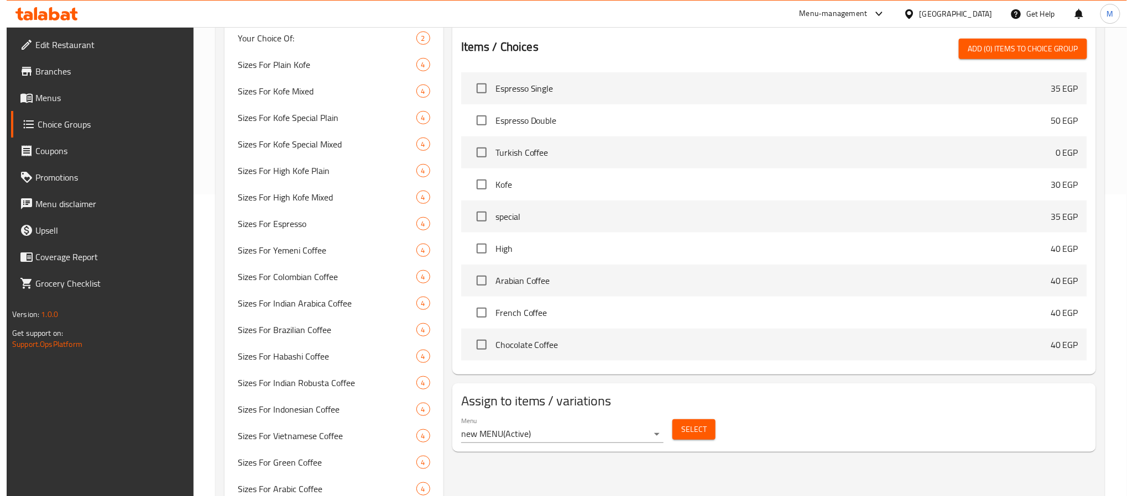
scroll to position [0, 0]
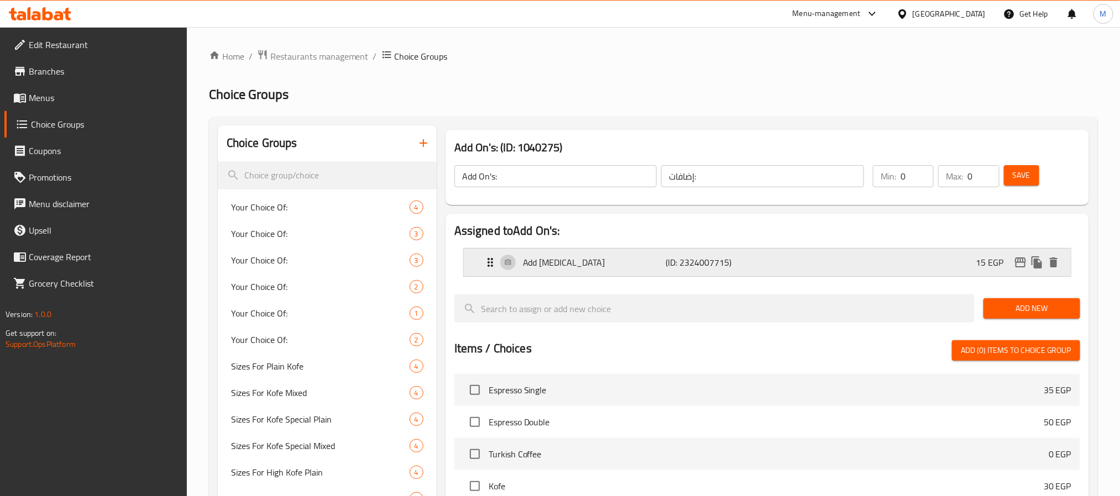
click at [1022, 259] on icon "edit" at bounding box center [1020, 262] width 13 height 13
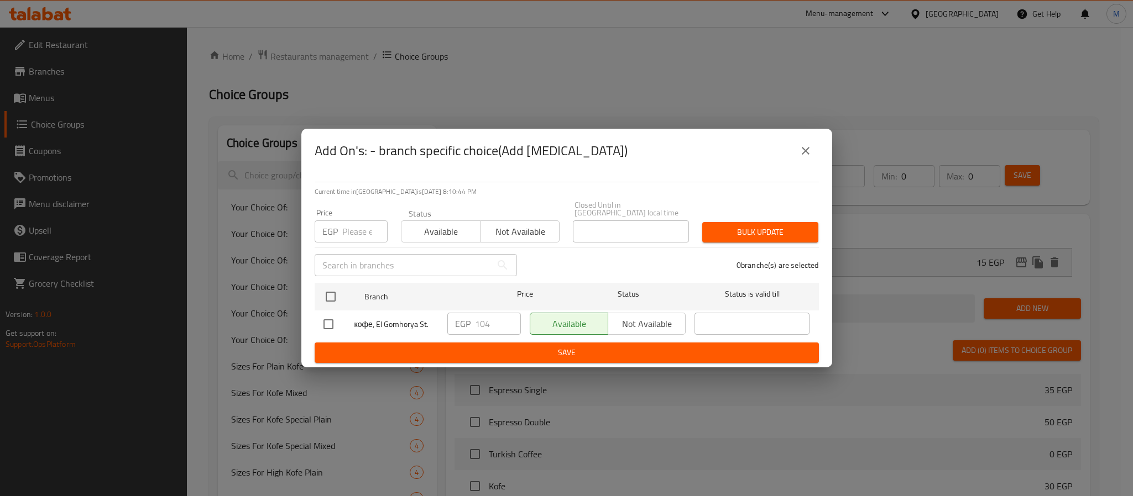
click at [327, 321] on input "checkbox" at bounding box center [328, 324] width 23 height 23
checkbox input "true"
drag, startPoint x: 486, startPoint y: 317, endPoint x: 443, endPoint y: 344, distance: 50.9
click at [443, 344] on form "Branch Price Status Status is valid till кофе, [STREET_ADDRESS] ​ Available Not…" at bounding box center [567, 321] width 504 height 85
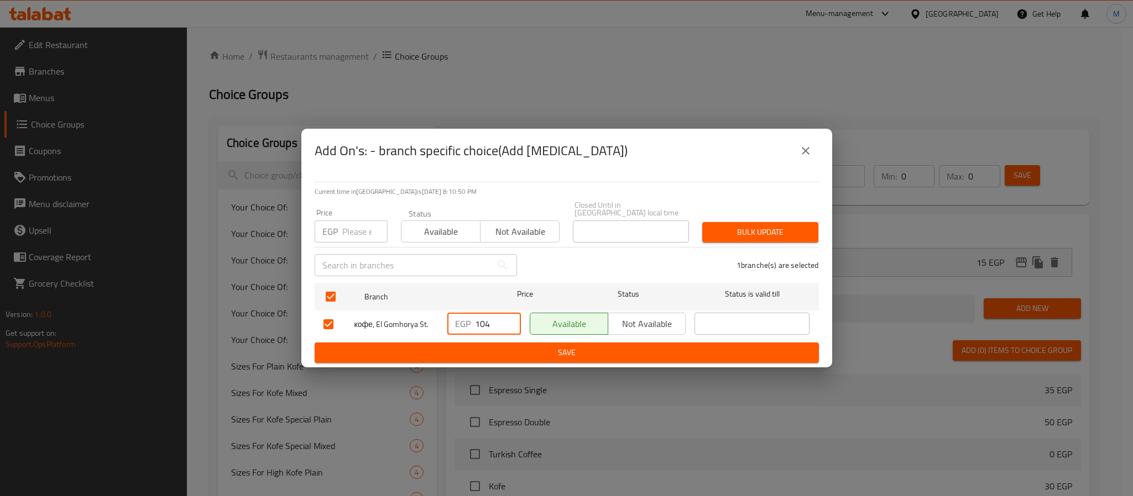
click at [476, 321] on input "104" at bounding box center [498, 324] width 46 height 22
type input "0"
click at [581, 349] on span "Save" at bounding box center [566, 353] width 486 height 14
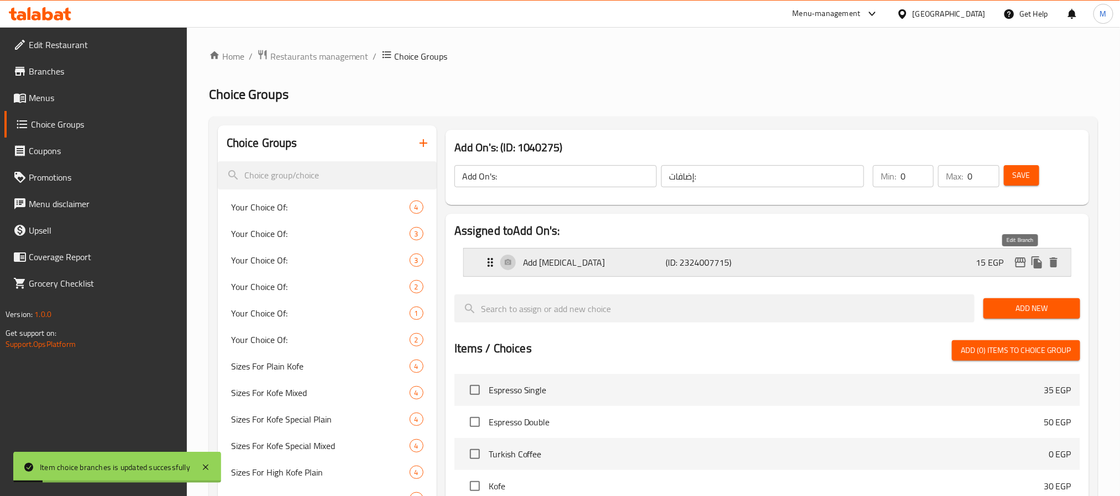
click at [1022, 269] on icon "edit" at bounding box center [1020, 262] width 13 height 13
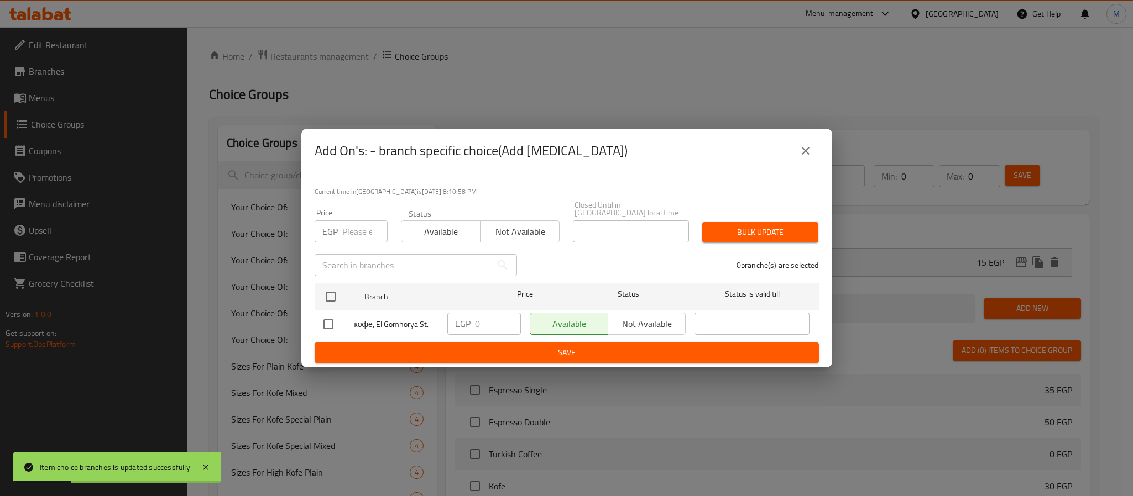
click at [806, 150] on icon "close" at bounding box center [805, 150] width 13 height 13
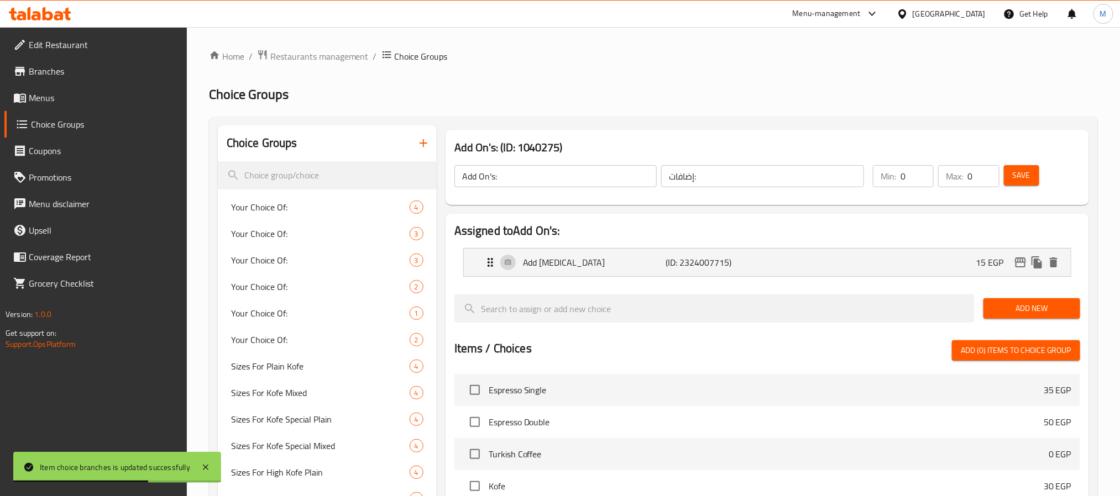
click at [1025, 174] on span "Save" at bounding box center [1022, 176] width 18 height 14
click at [59, 98] on span "Menus" at bounding box center [103, 97] width 149 height 13
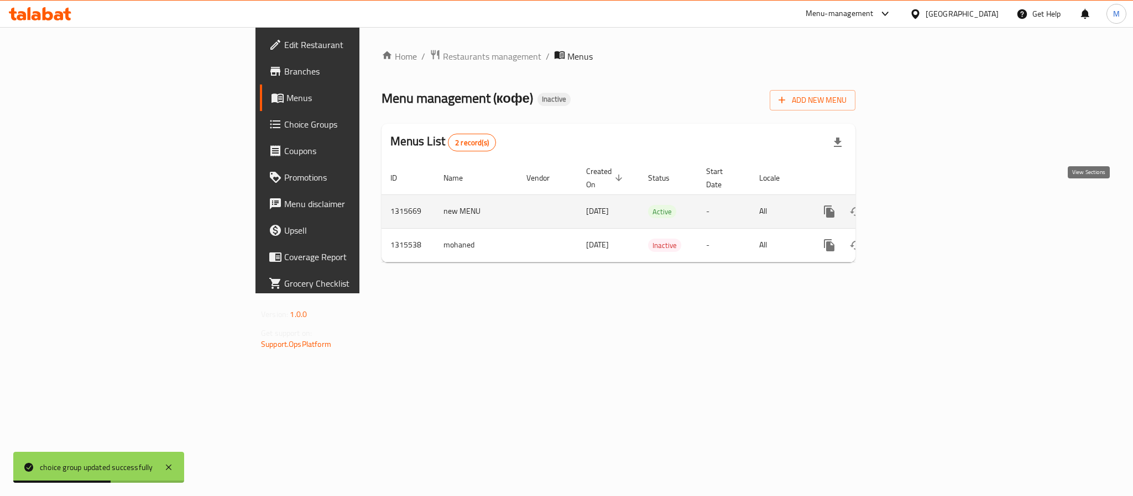
click at [914, 207] on icon "enhanced table" at bounding box center [909, 212] width 10 height 10
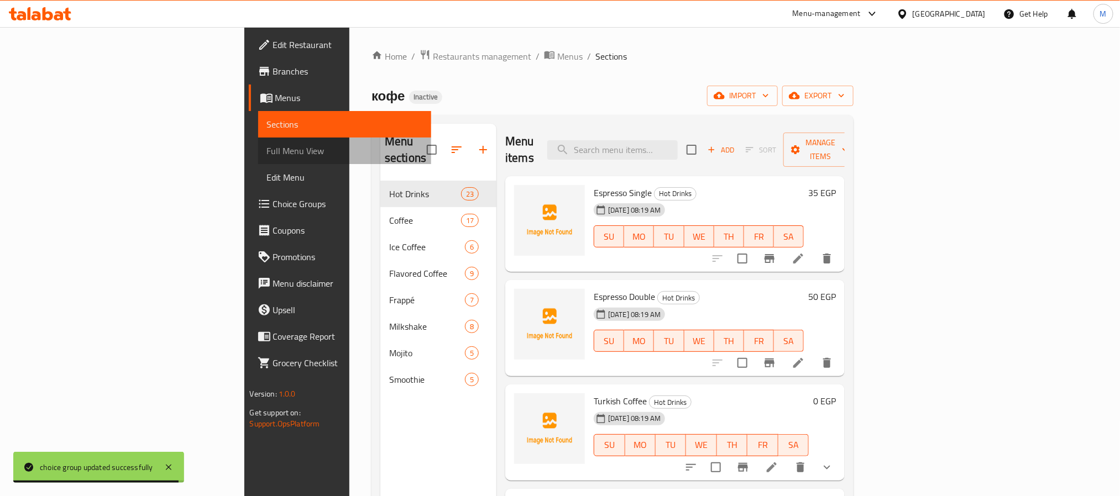
click at [267, 149] on span "Full Menu View" at bounding box center [344, 150] width 155 height 13
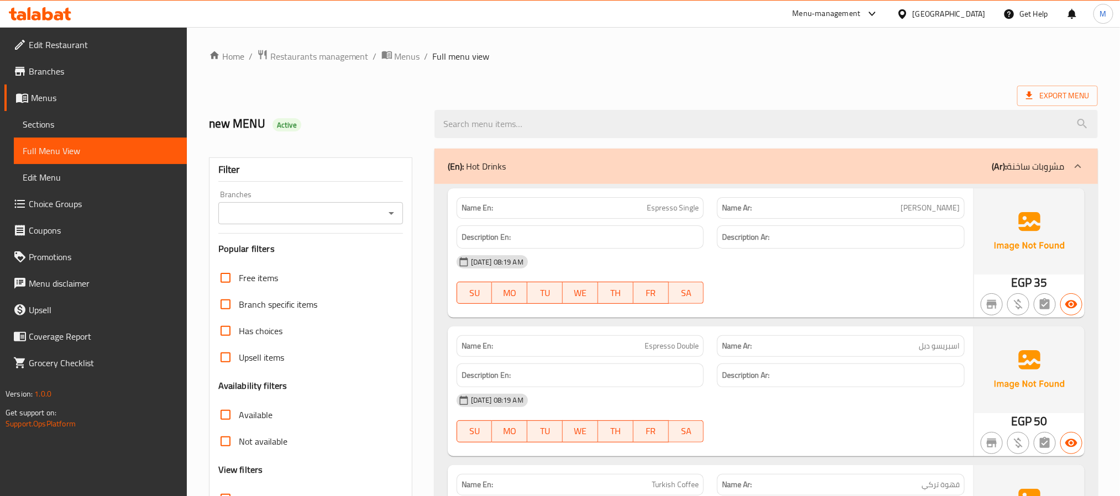
click at [350, 221] on input "Branches" at bounding box center [302, 213] width 160 height 15
drag, startPoint x: 343, startPoint y: 253, endPoint x: 341, endPoint y: 258, distance: 5.7
click at [343, 254] on li "кофе, El Gomhorya St." at bounding box center [310, 262] width 184 height 20
type input "кофе, El Gomhorya St."
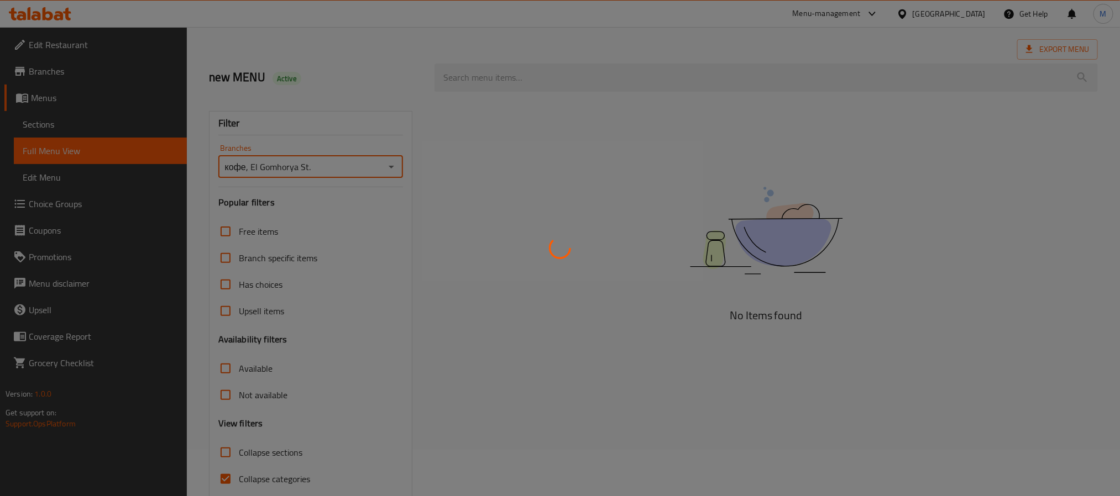
scroll to position [93, 0]
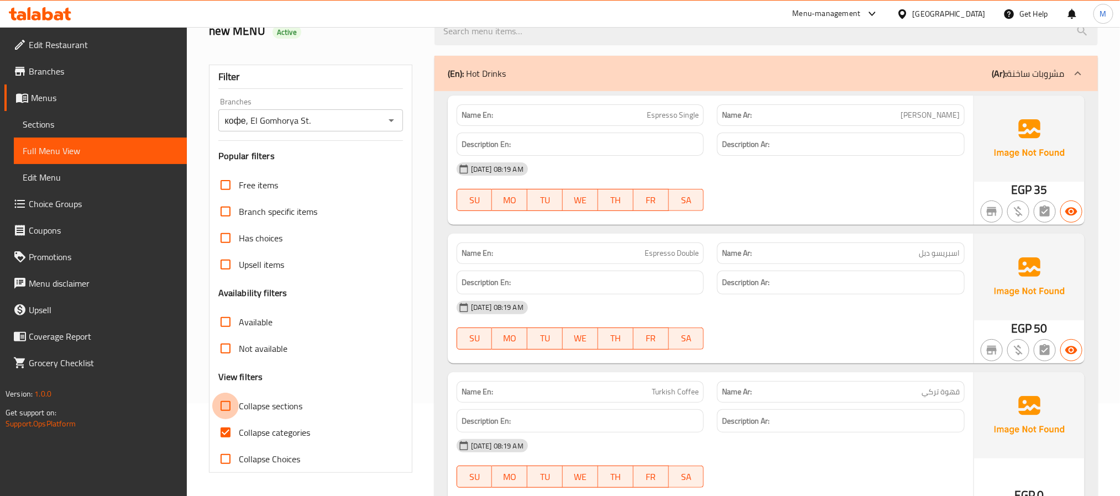
click at [224, 404] on input "Collapse sections" at bounding box center [225, 406] width 27 height 27
checkbox input "true"
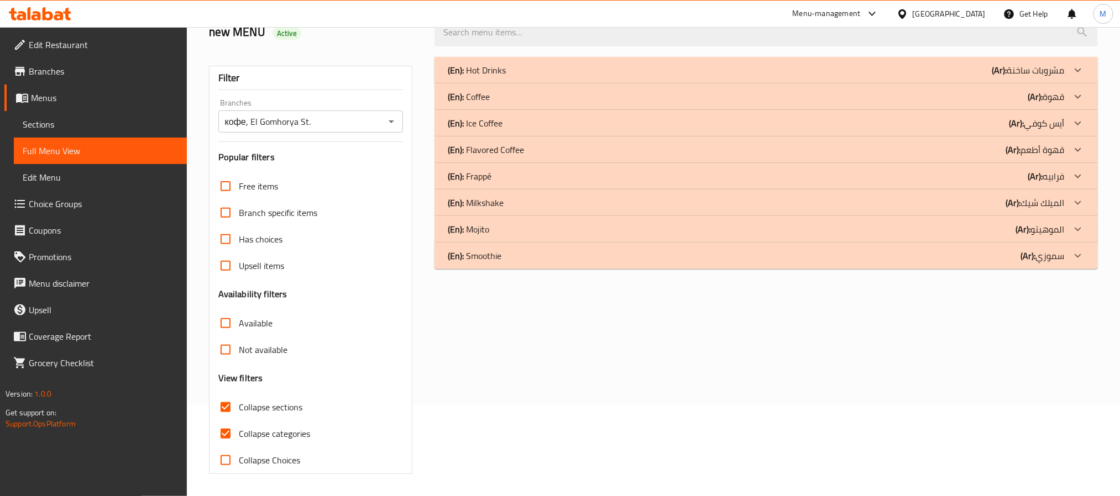
click at [932, 151] on div "(En): Flavored Coffee (Ar): قهوة أطعم" at bounding box center [756, 149] width 617 height 13
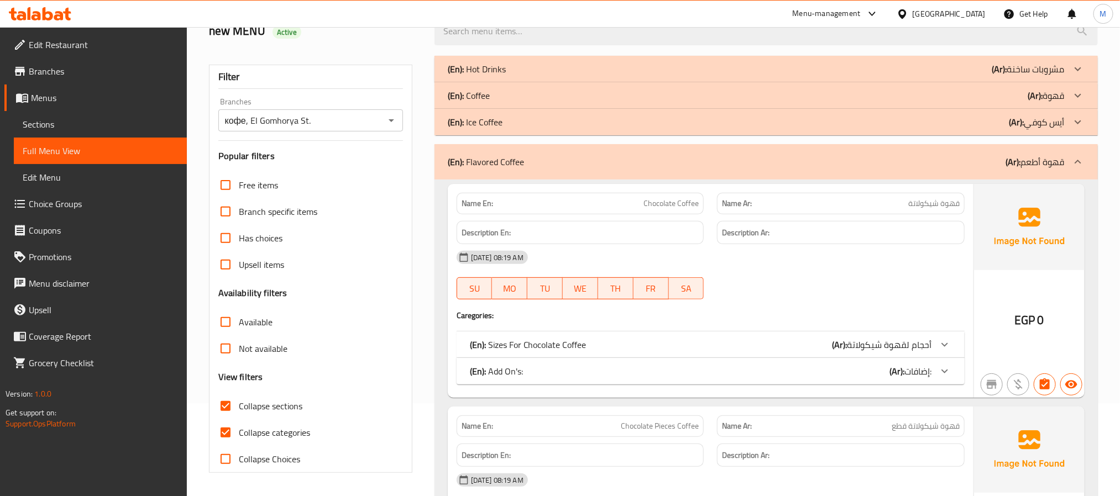
click at [224, 433] on input "Collapse categories" at bounding box center [225, 433] width 27 height 27
checkbox input "false"
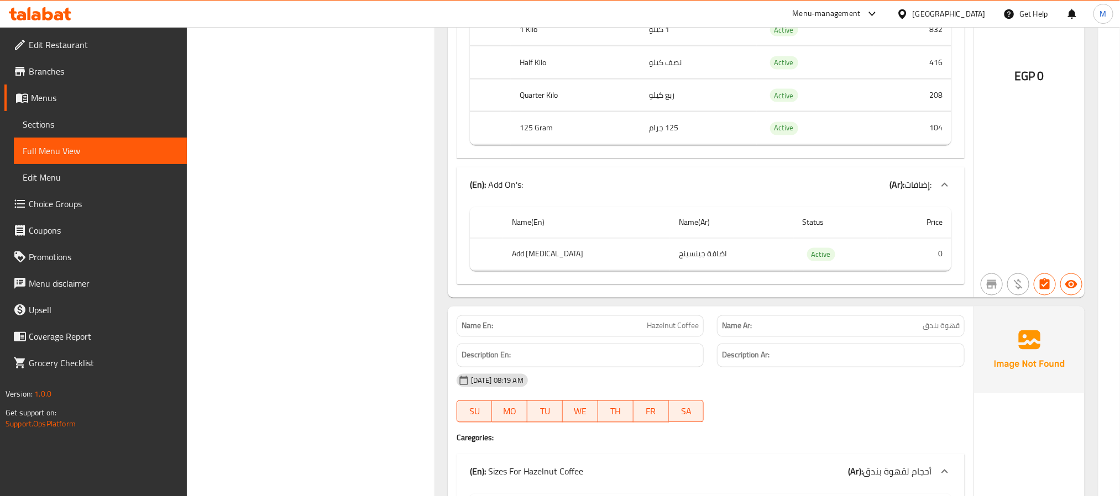
scroll to position [1088, 0]
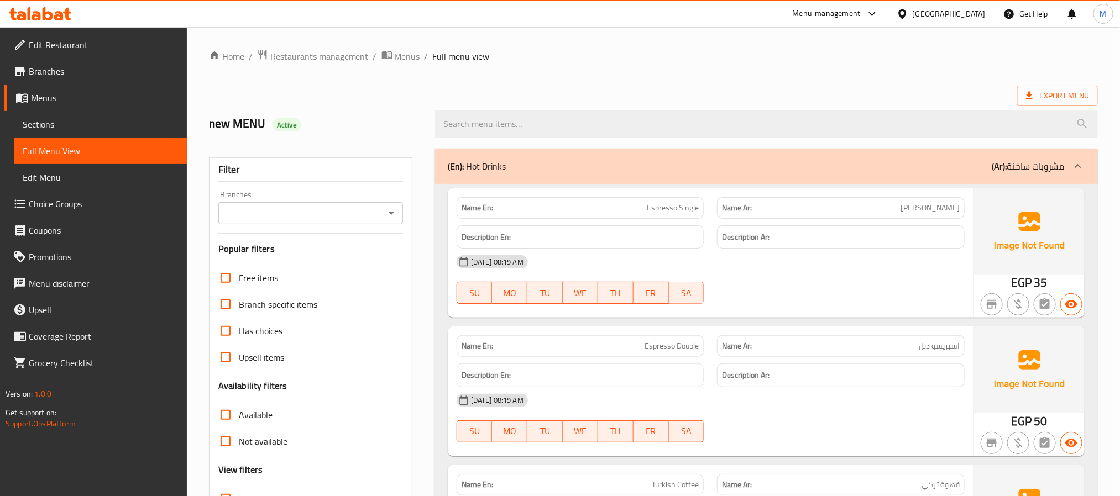
click at [311, 224] on div "Branches" at bounding box center [310, 213] width 185 height 22
click at [302, 209] on input "Branches" at bounding box center [302, 213] width 160 height 15
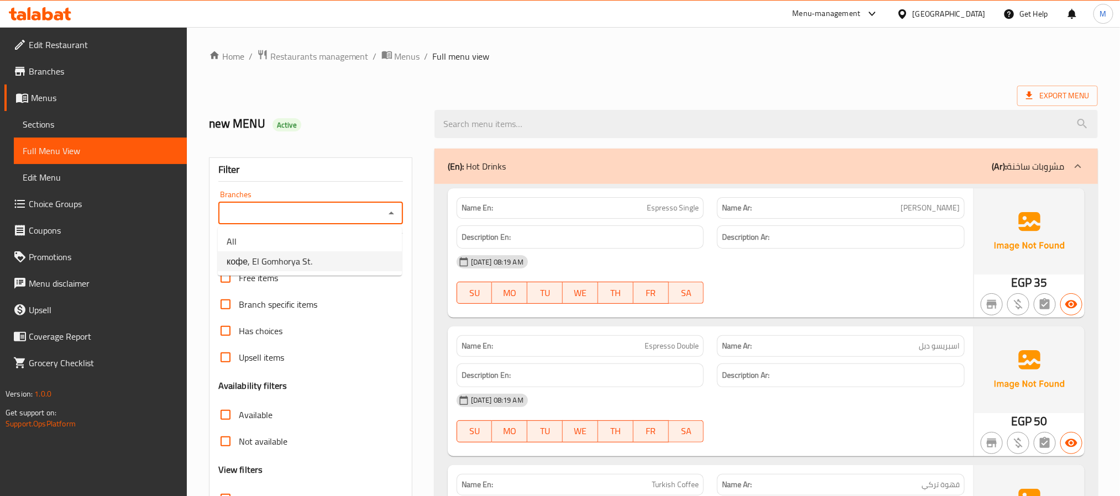
click at [291, 259] on span "кофе, El Gomhorya St." at bounding box center [270, 261] width 86 height 13
type input "кофе, El Gomhorya St."
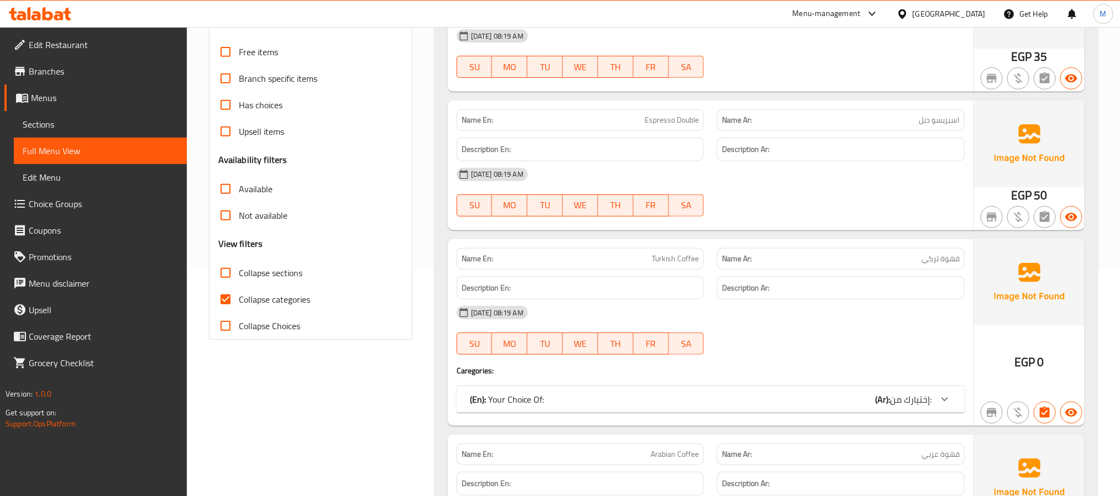
scroll to position [249, 0]
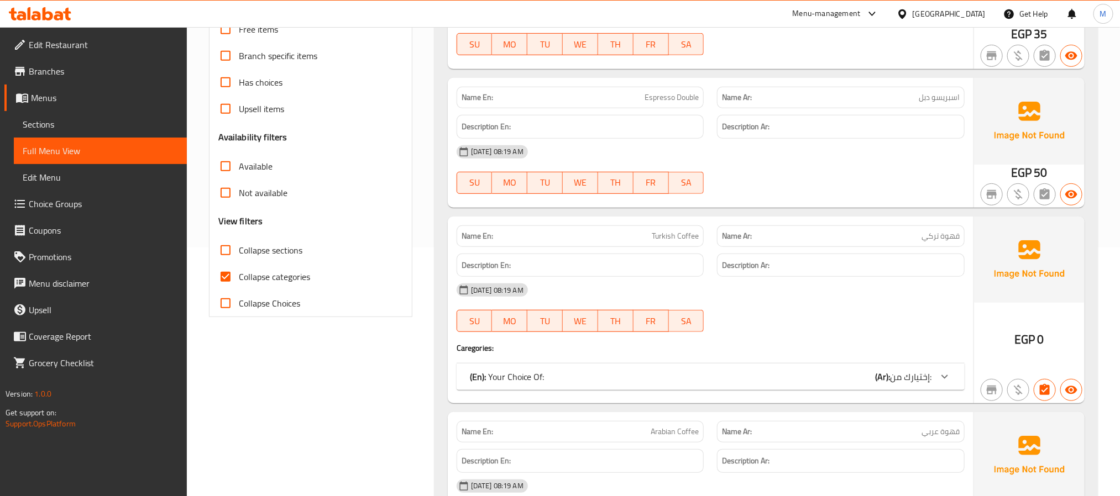
click at [271, 253] on span "Collapse sections" at bounding box center [271, 250] width 64 height 13
click at [239, 253] on input "Collapse sections" at bounding box center [225, 250] width 27 height 27
checkbox input "true"
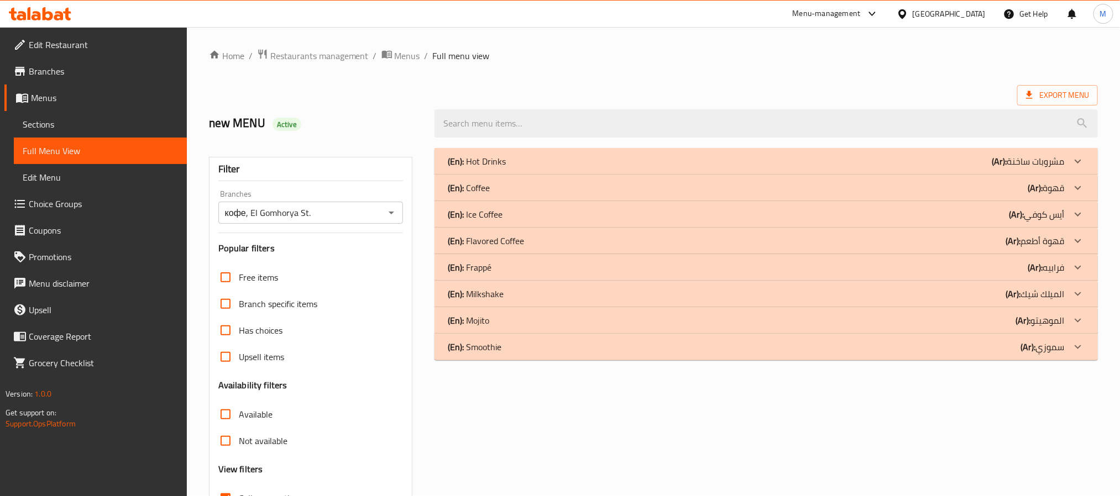
scroll to position [0, 0]
click at [1031, 241] on p "(Ar): قهوة أطعم" at bounding box center [1034, 241] width 59 height 13
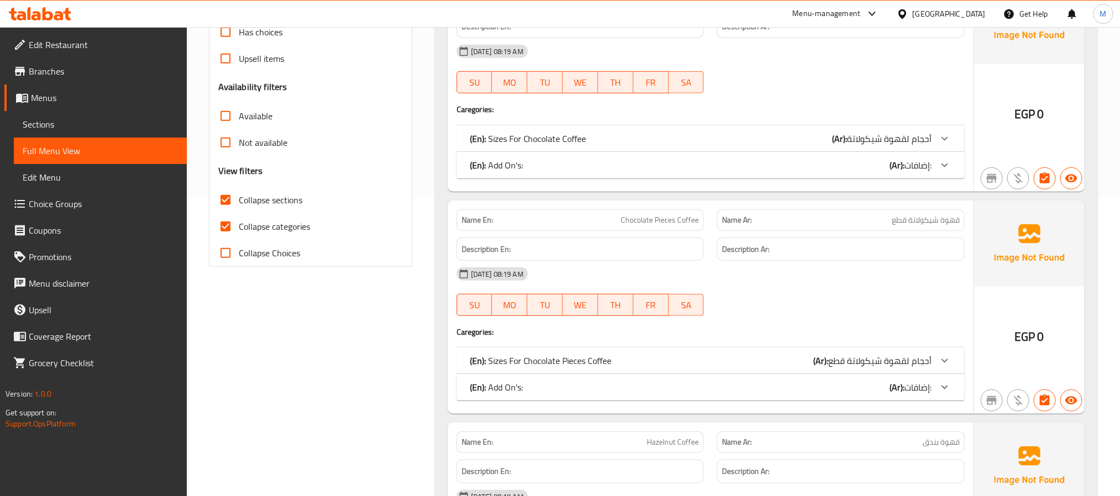
scroll to position [332, 0]
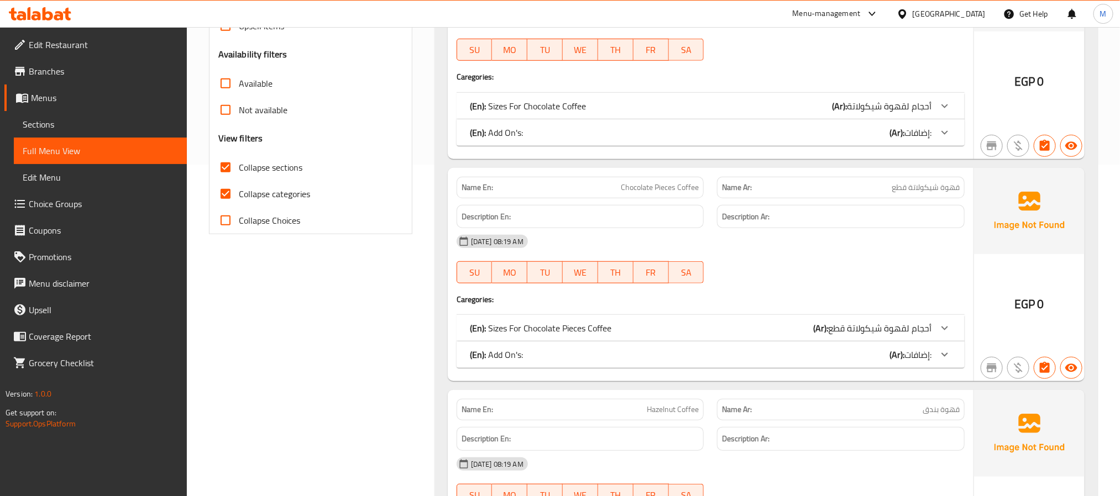
drag, startPoint x: 224, startPoint y: 192, endPoint x: 501, endPoint y: 251, distance: 283.6
click at [224, 192] on input "Collapse categories" at bounding box center [225, 194] width 27 height 27
checkbox input "false"
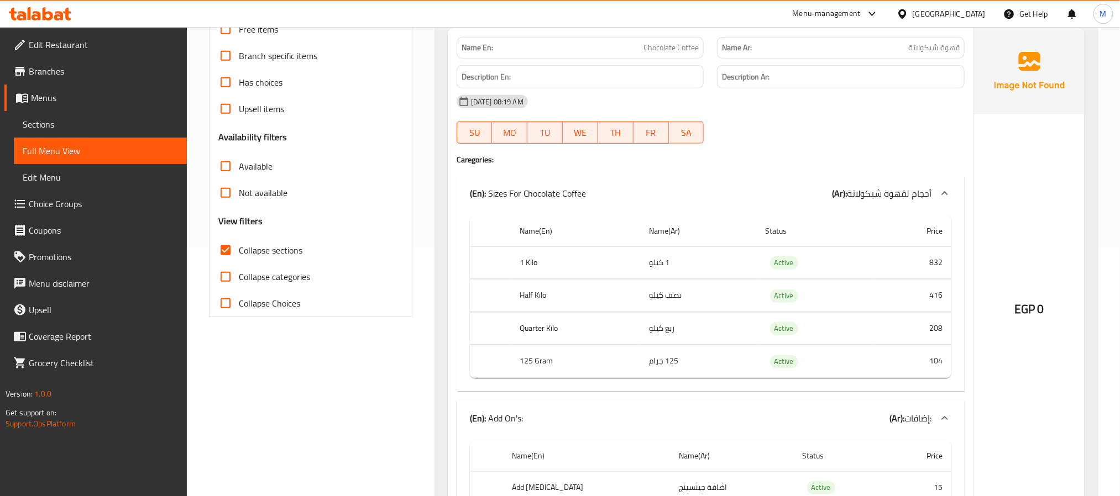
scroll to position [0, 0]
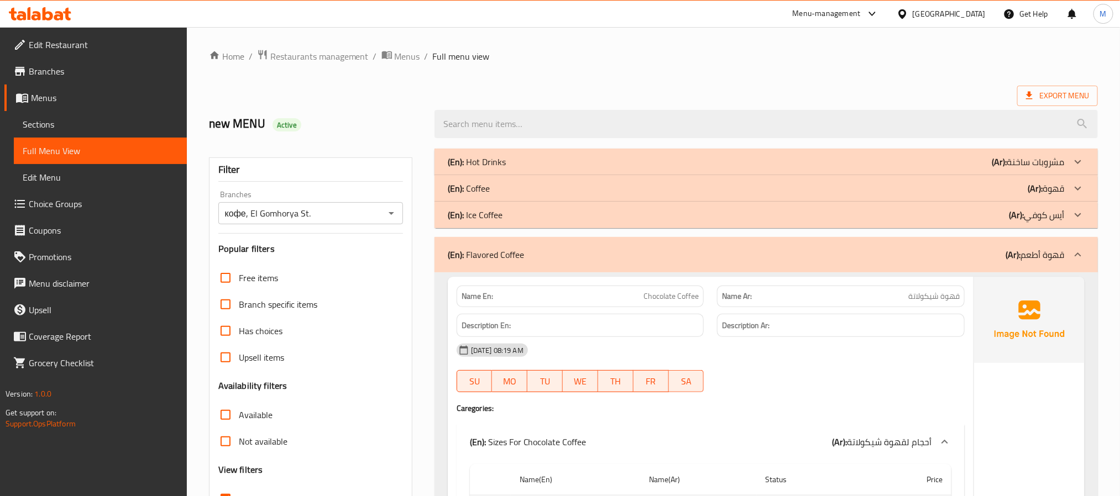
click at [1080, 187] on icon at bounding box center [1077, 188] width 13 height 13
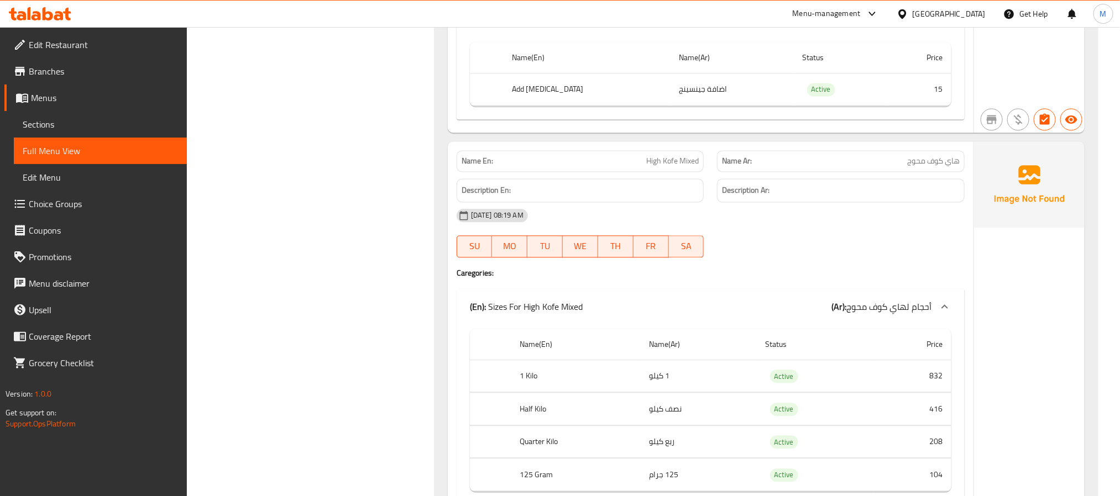
scroll to position [3482, 0]
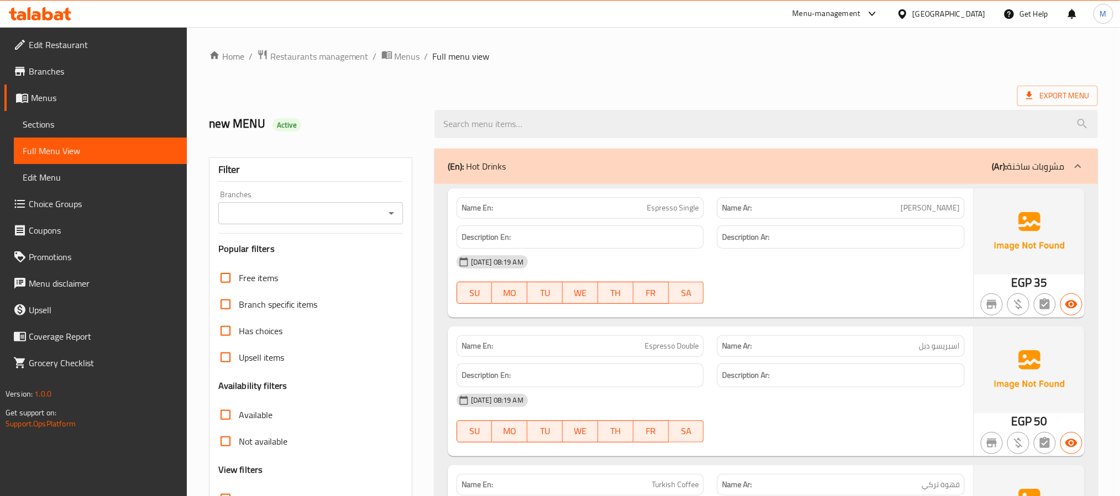
click at [270, 209] on input "Branches" at bounding box center [302, 213] width 160 height 15
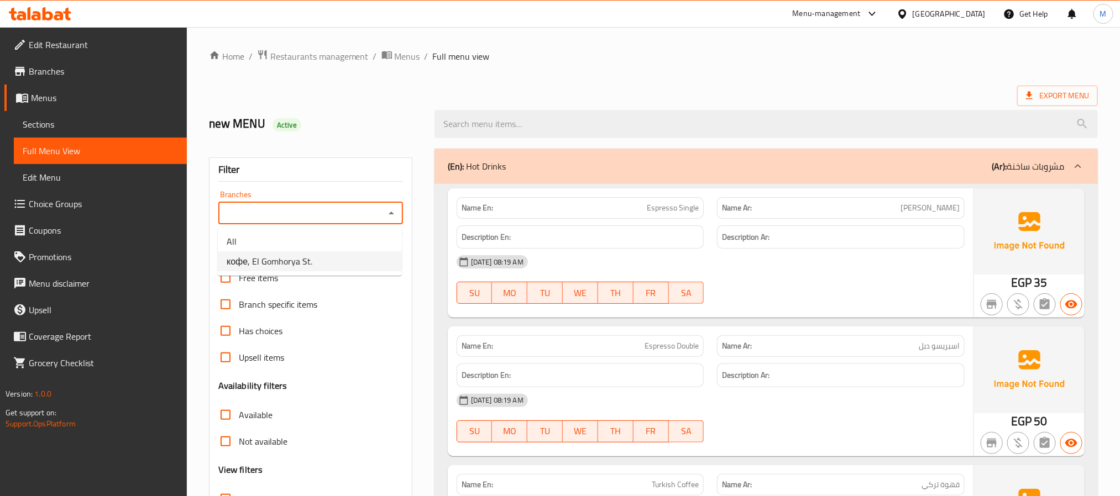
click at [306, 260] on span "кофе, El Gomhorya St." at bounding box center [270, 261] width 86 height 13
type input "кофе, El Gomhorya St."
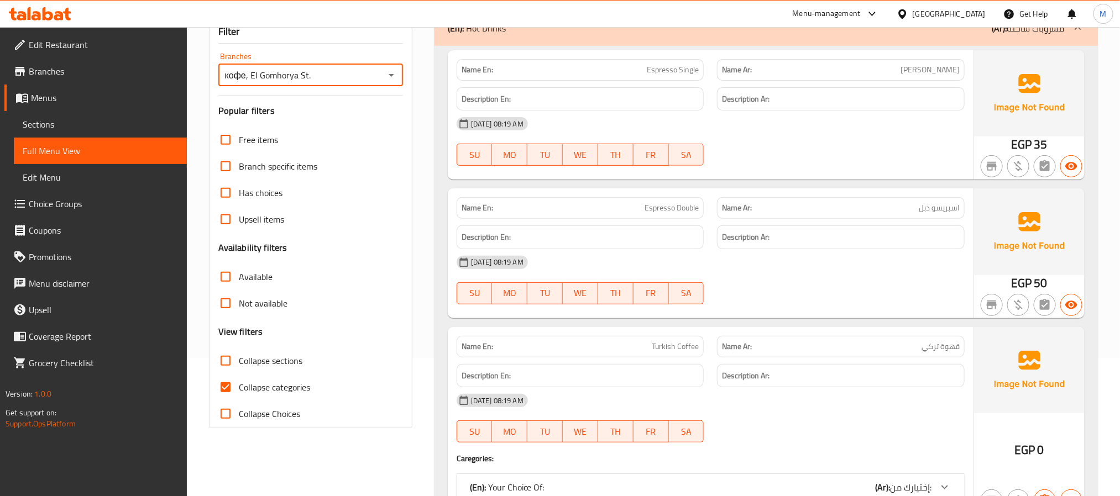
scroll to position [332, 0]
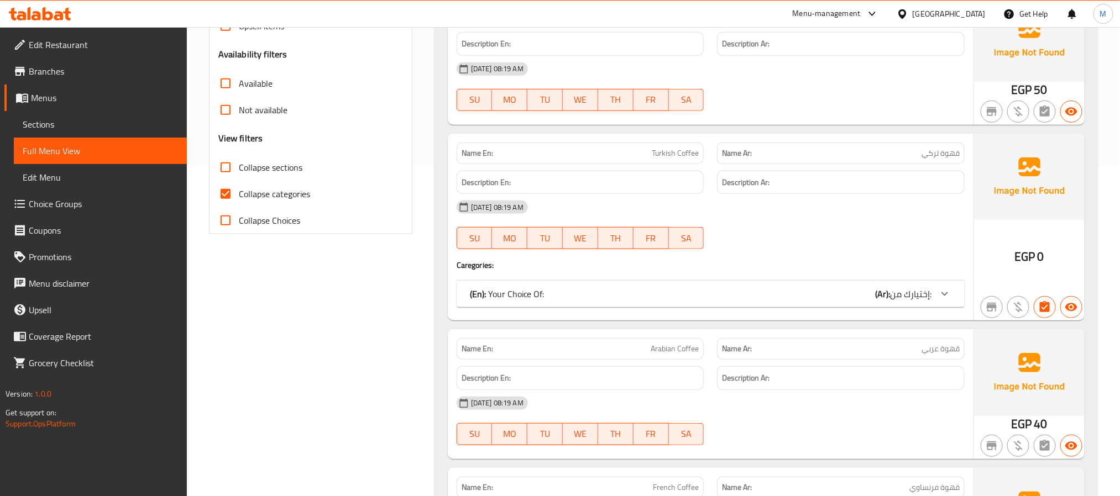
click at [244, 166] on span "Collapse sections" at bounding box center [271, 167] width 64 height 13
click at [239, 166] on input "Collapse sections" at bounding box center [225, 167] width 27 height 27
checkbox input "true"
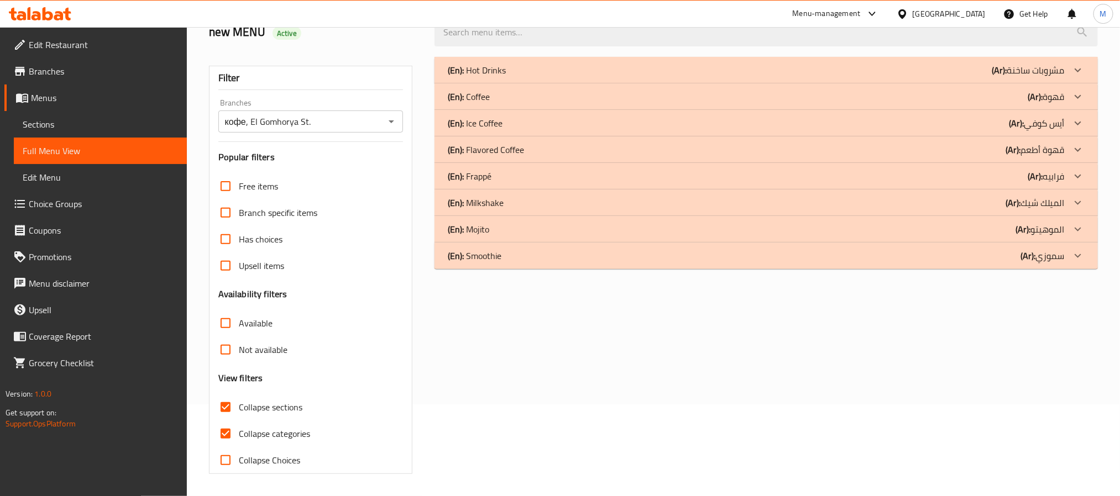
scroll to position [93, 0]
click at [1039, 148] on p "(Ar): قهوة أطعم" at bounding box center [1034, 149] width 59 height 13
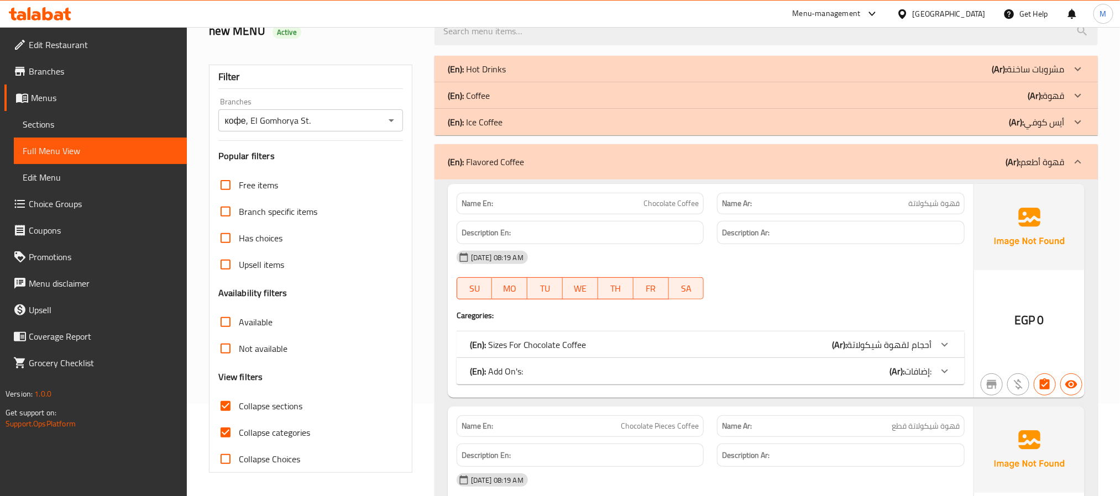
click at [1045, 97] on p "(Ar): قهوة" at bounding box center [1046, 95] width 37 height 13
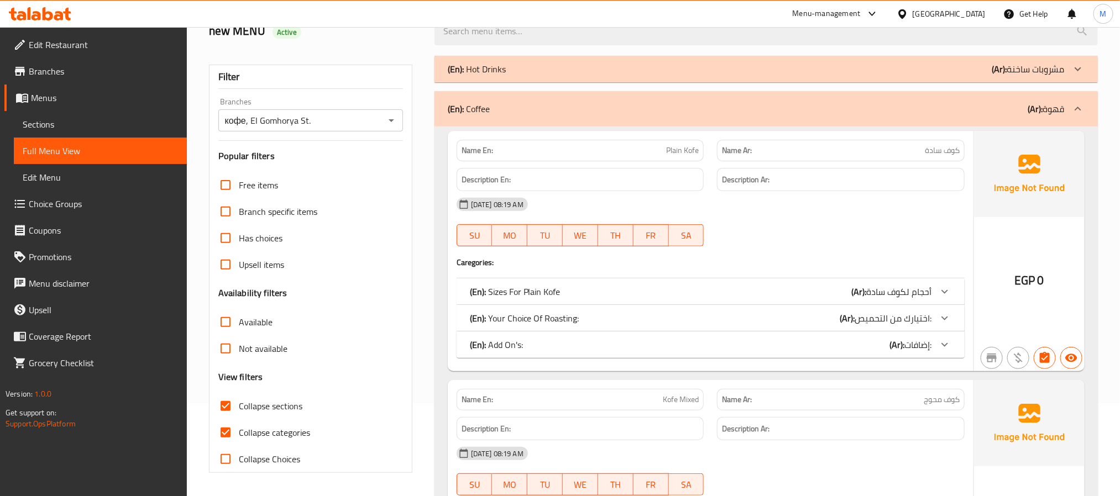
click at [231, 433] on input "Collapse categories" at bounding box center [225, 433] width 27 height 27
checkbox input "false"
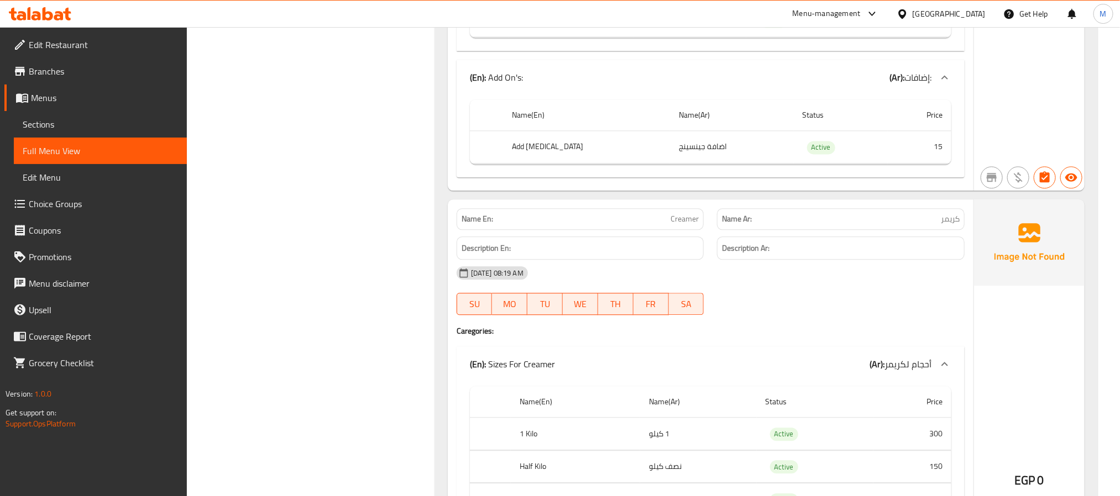
scroll to position [14539, 0]
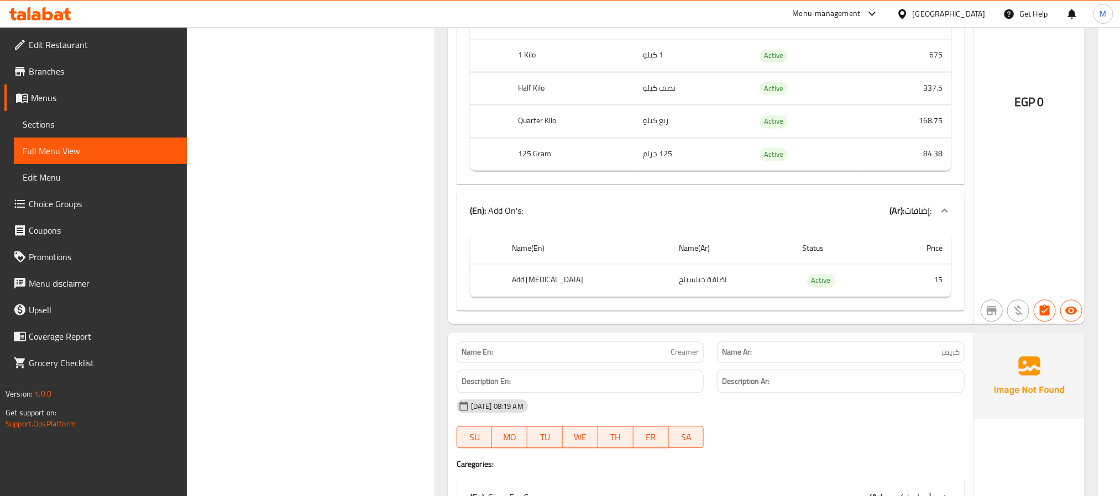
click at [56, 118] on span "Sections" at bounding box center [100, 124] width 155 height 13
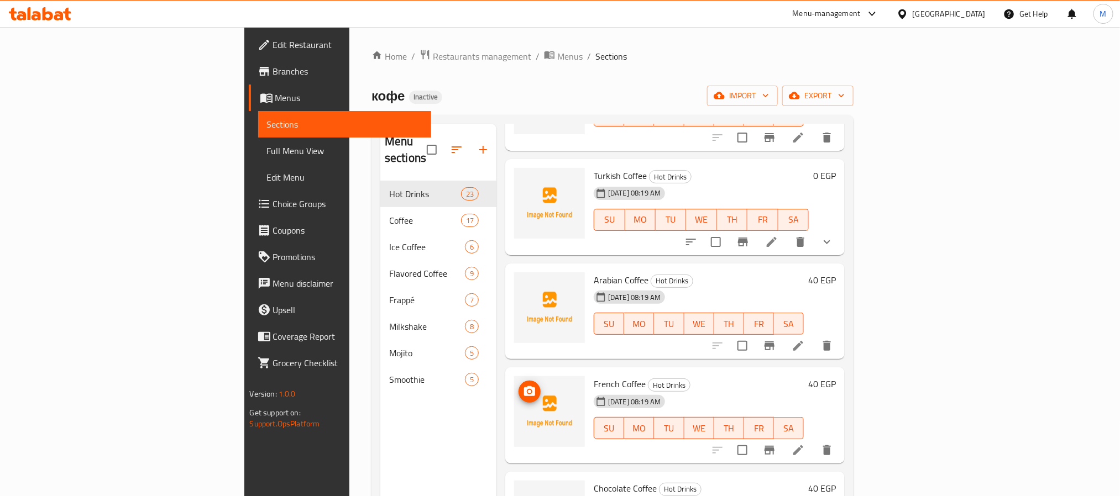
scroll to position [249, 0]
